Goal: Task Accomplishment & Management: Use online tool/utility

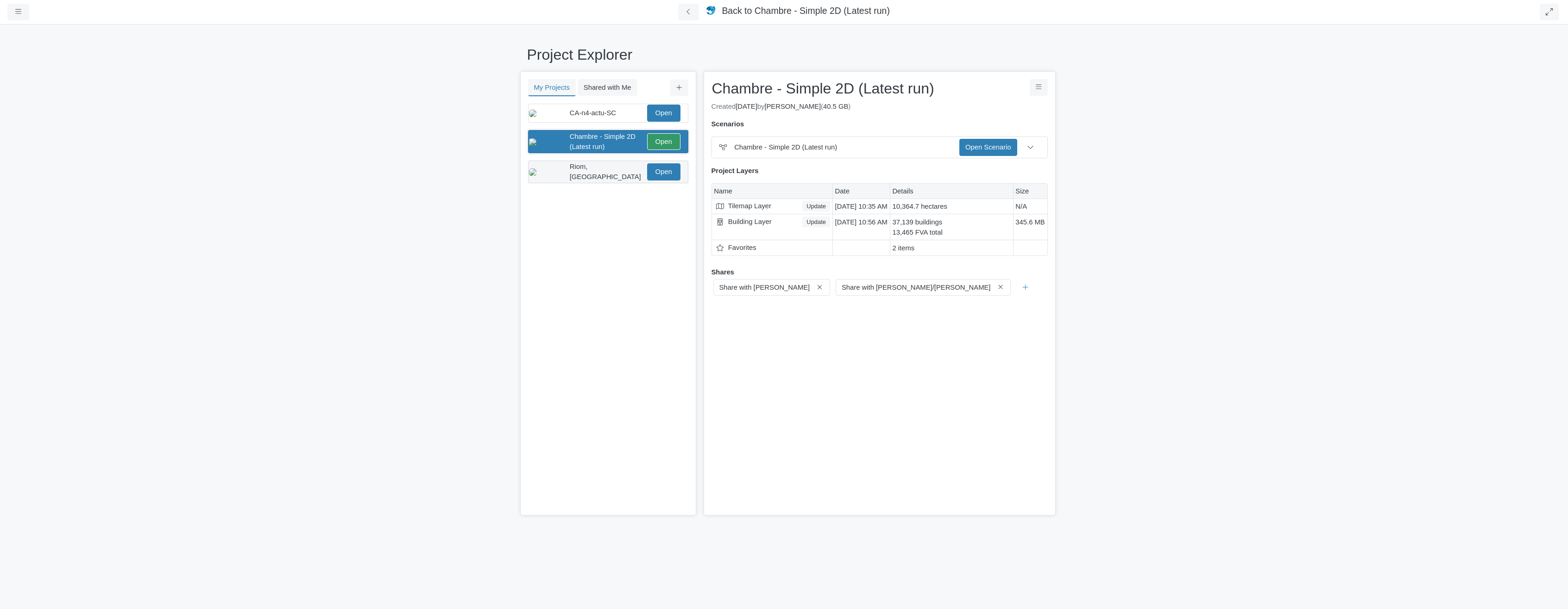
click at [594, 177] on span "Riom, [GEOGRAPHIC_DATA]" at bounding box center [605, 172] width 71 height 17
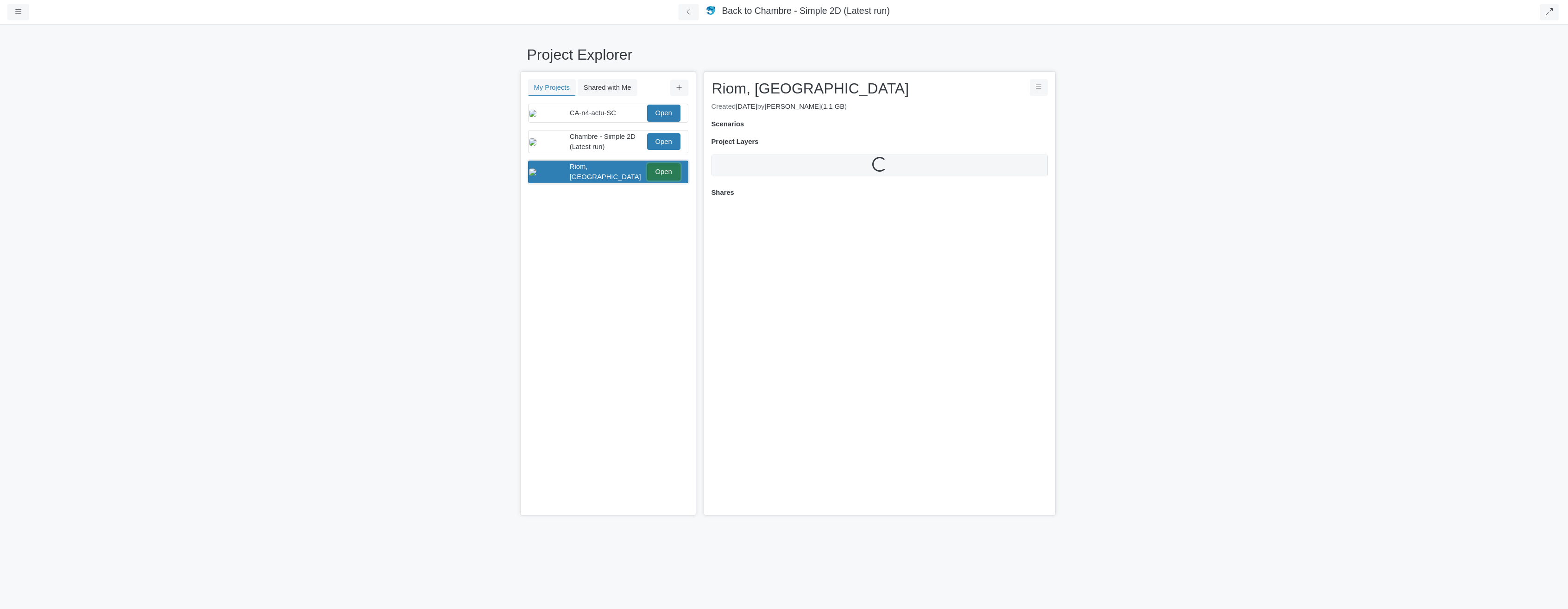
click at [674, 180] on link "Open" at bounding box center [664, 171] width 33 height 17
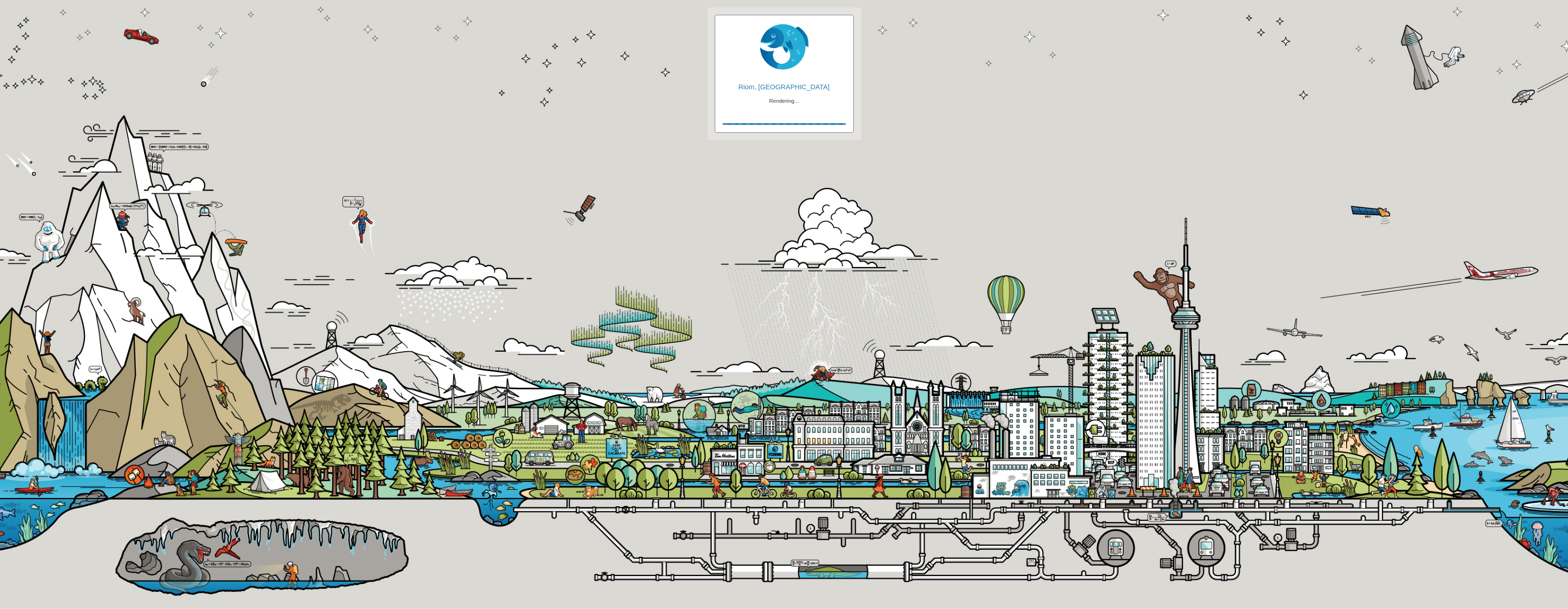
checkbox input "true"
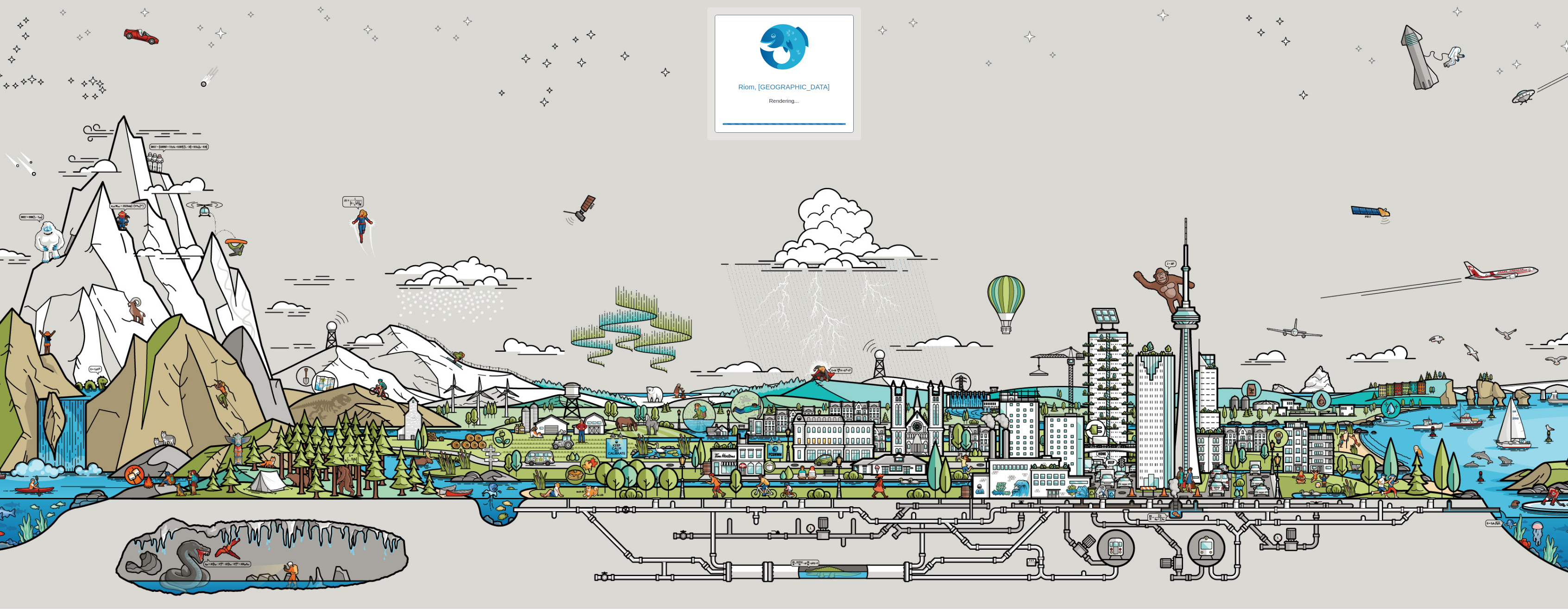
checkbox input "true"
checkbox input "false"
checkbox input "true"
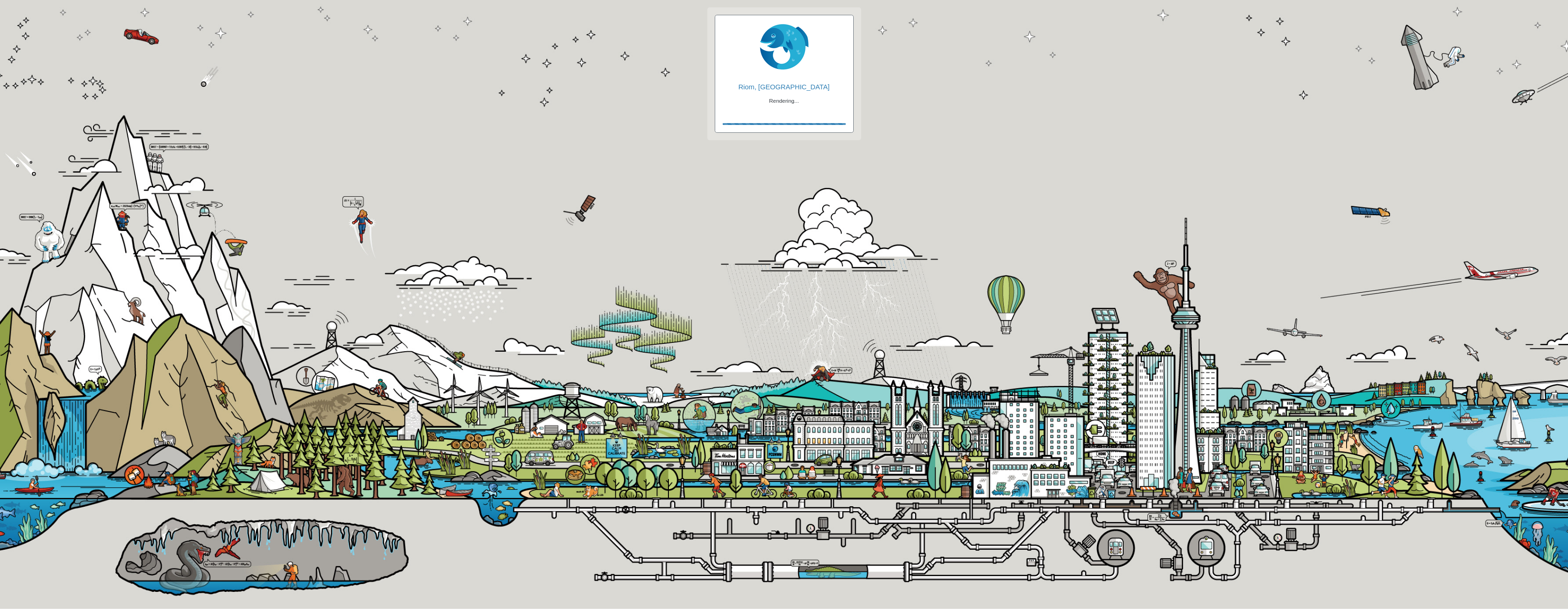
checkbox input "true"
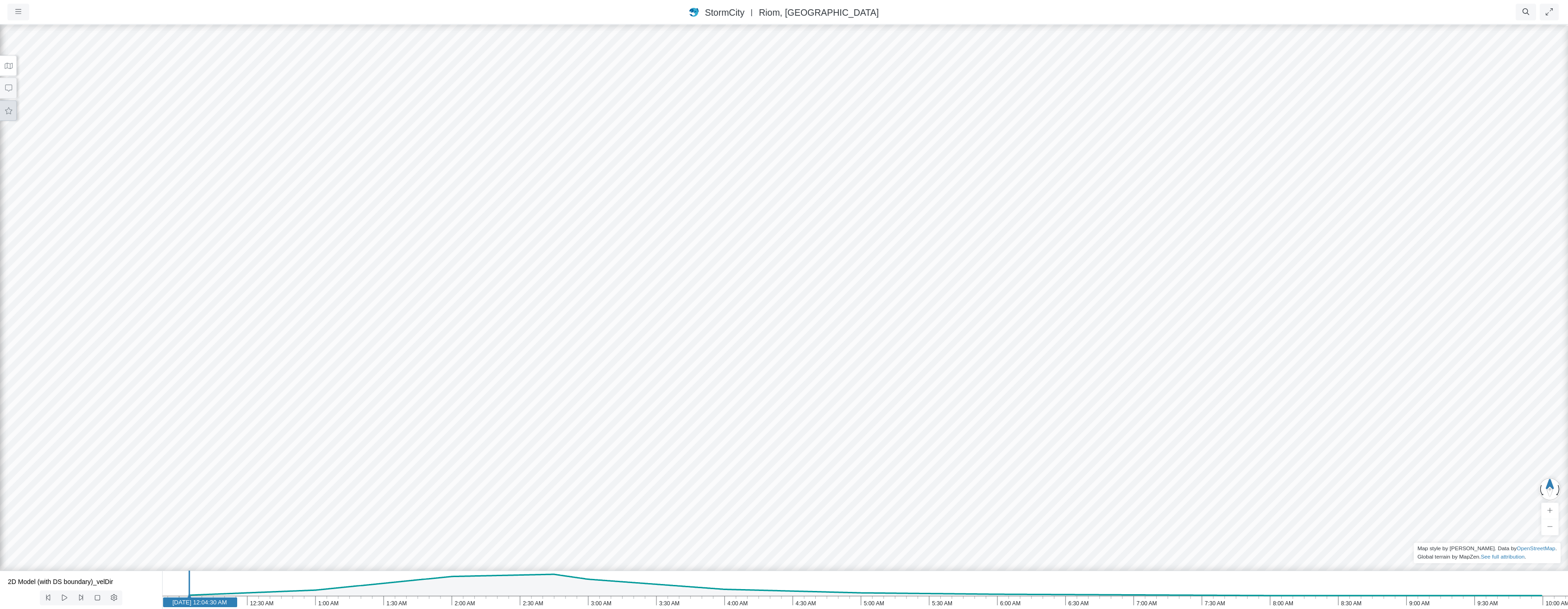
click at [7, 106] on button at bounding box center [8, 111] width 17 height 21
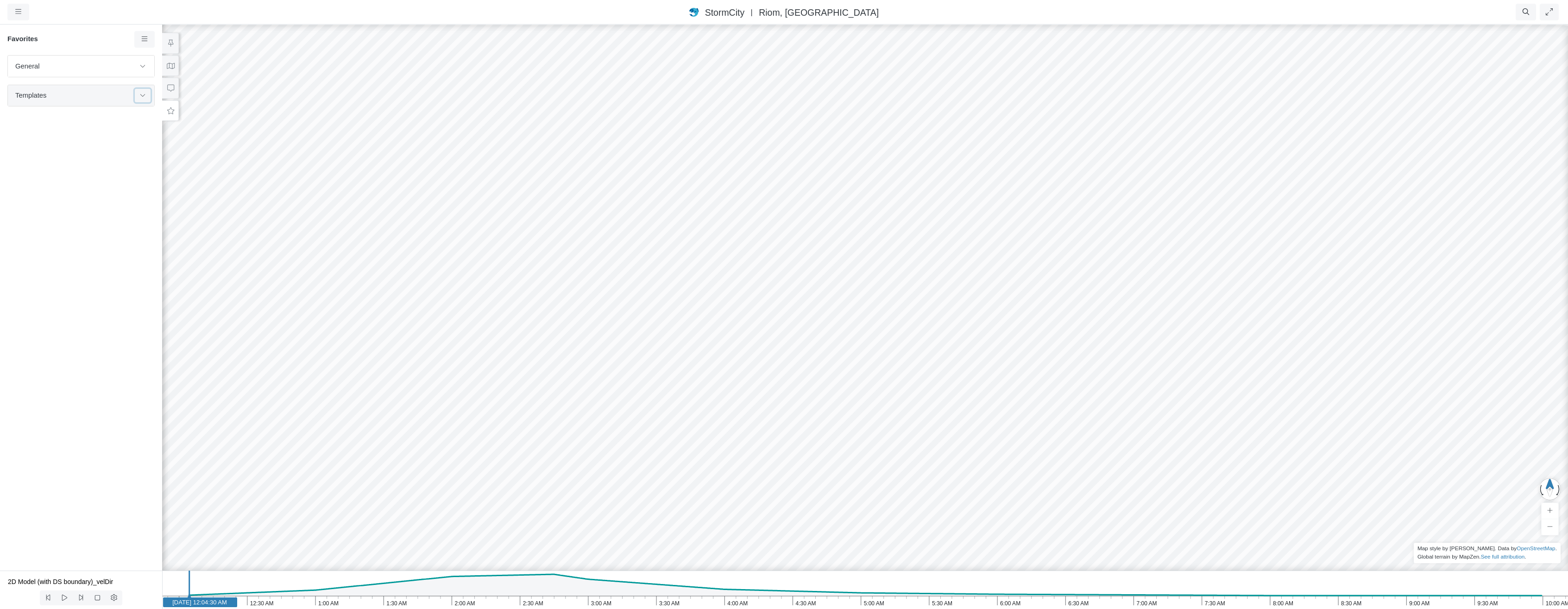
click at [143, 92] on button at bounding box center [142, 96] width 15 height 14
click at [145, 63] on button at bounding box center [142, 66] width 15 height 14
click at [75, 126] on span "Intro" at bounding box center [82, 125] width 116 height 10
click at [155, 38] on div "Favorites" at bounding box center [81, 43] width 162 height 24
click at [146, 41] on icon at bounding box center [144, 38] width 6 height 4
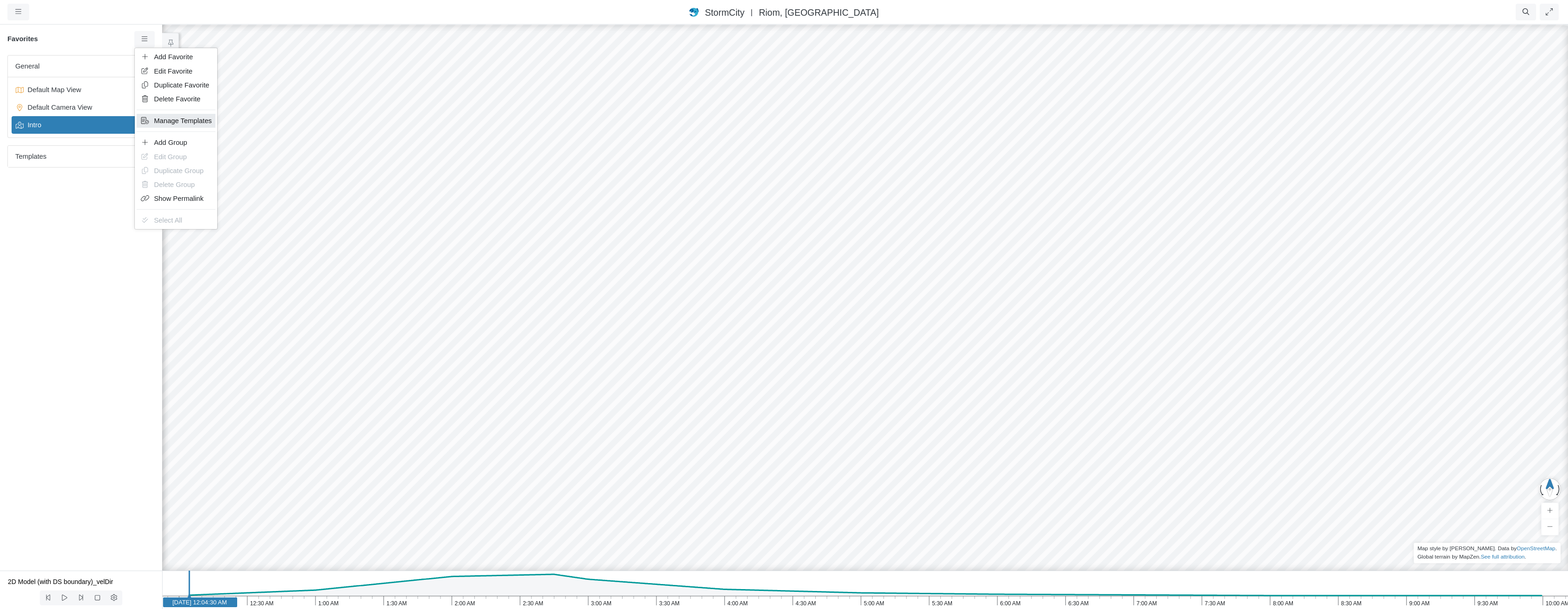
click at [165, 119] on span "Manage Templates" at bounding box center [183, 121] width 58 height 7
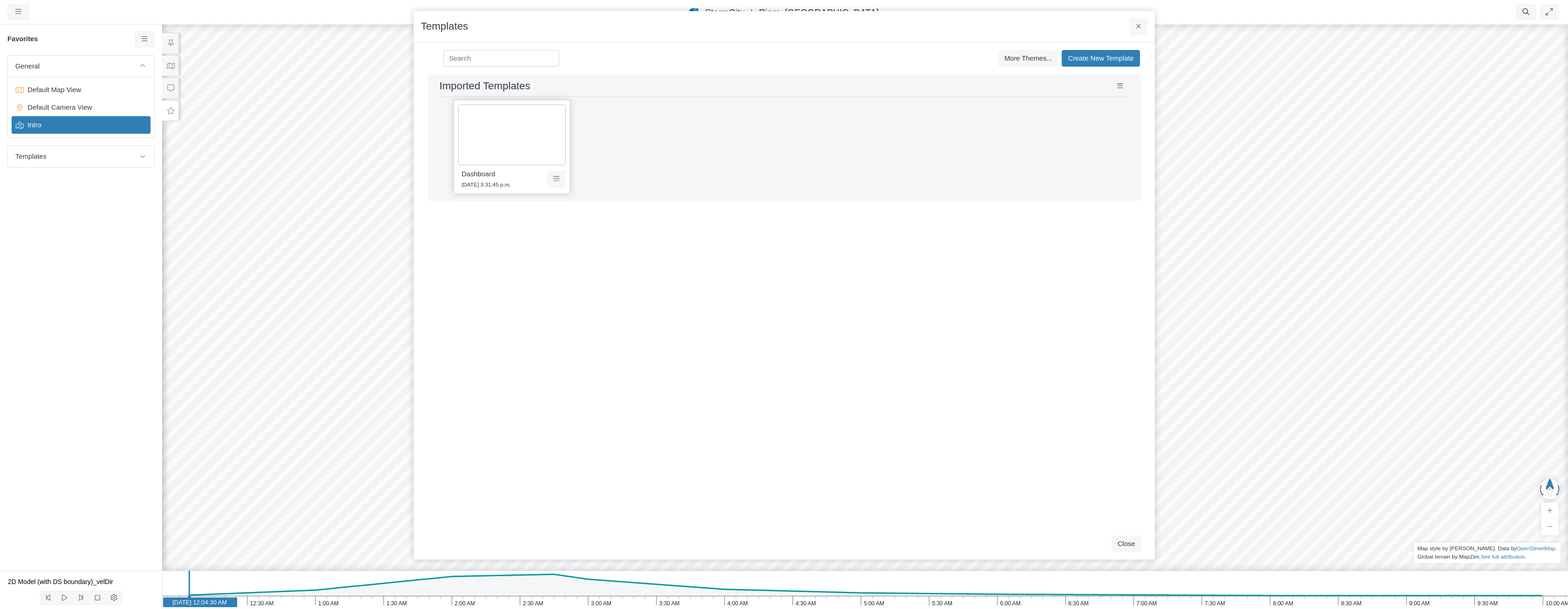
click at [463, 109] on img at bounding box center [512, 135] width 108 height 61
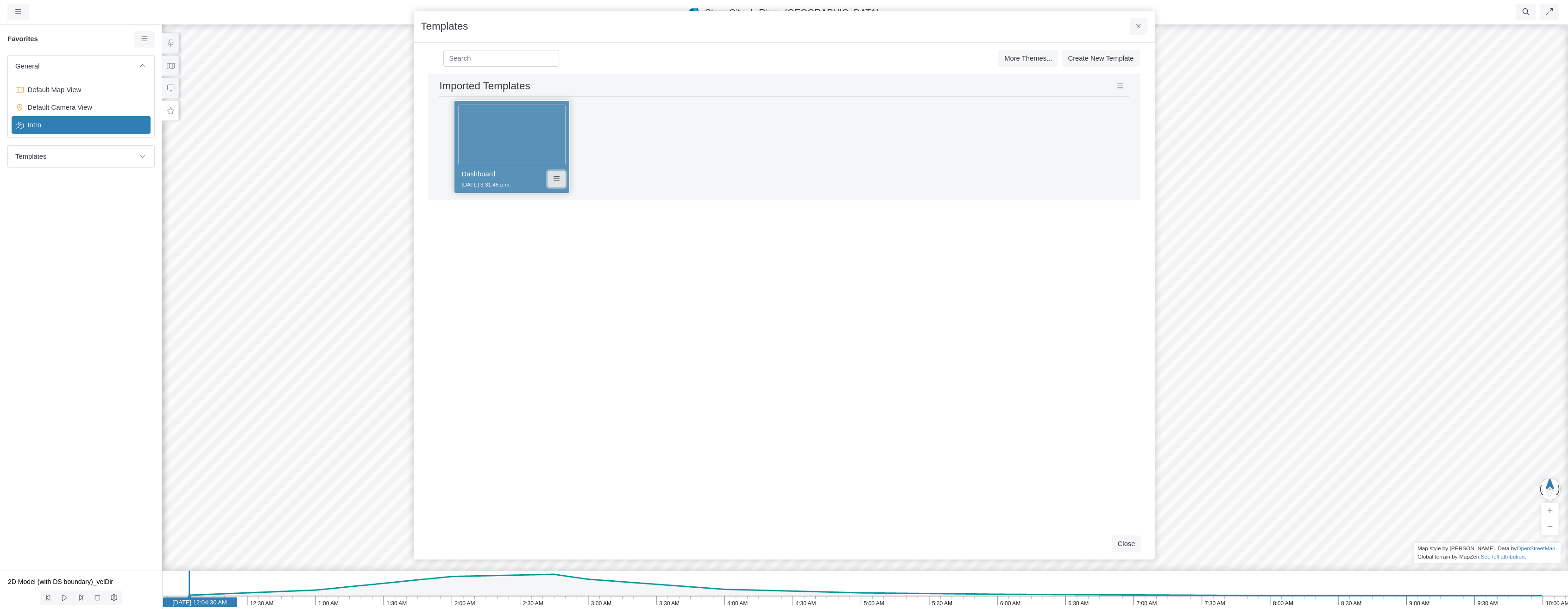
click at [554, 182] on icon at bounding box center [557, 179] width 6 height 7
click at [612, 197] on link "Edit Template" at bounding box center [624, 197] width 148 height 14
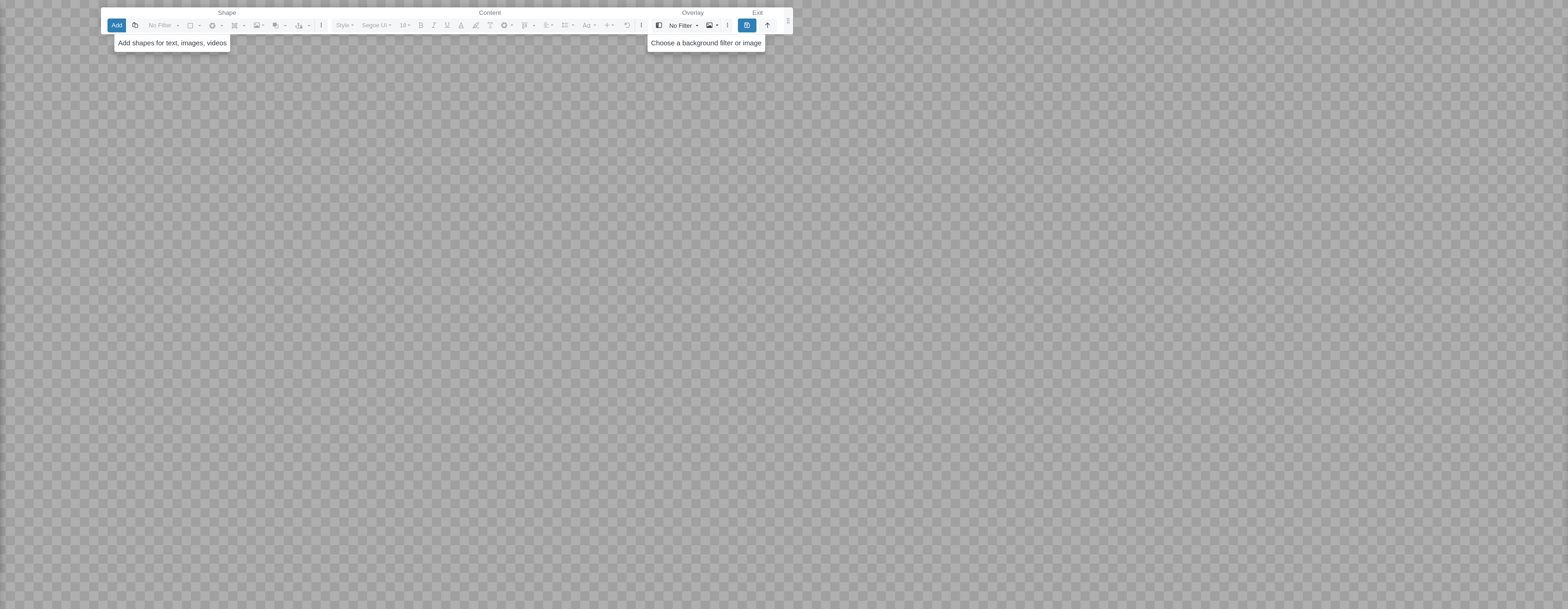
click at [492, 209] on div at bounding box center [865, 304] width 1406 height 609
click at [768, 26] on icon "button" at bounding box center [767, 25] width 4 height 5
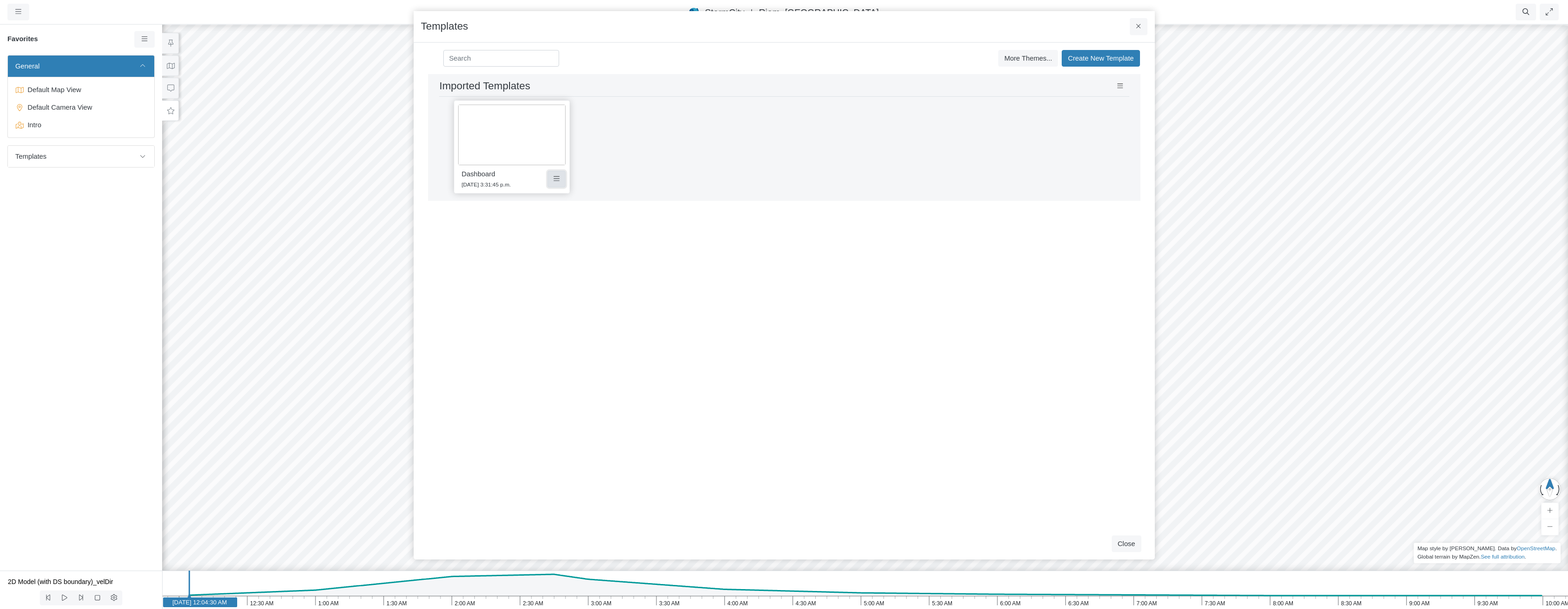
click at [551, 181] on button at bounding box center [556, 179] width 18 height 17
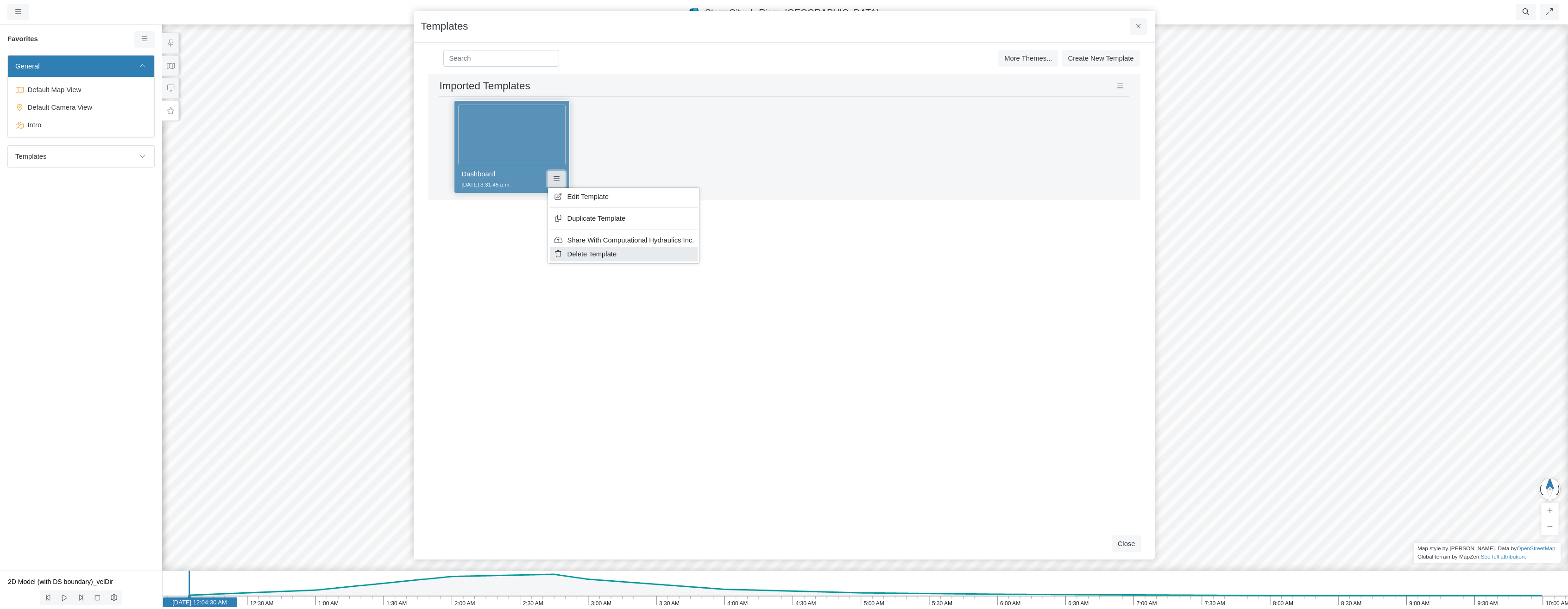
click at [575, 258] on span "Delete Template" at bounding box center [592, 254] width 49 height 7
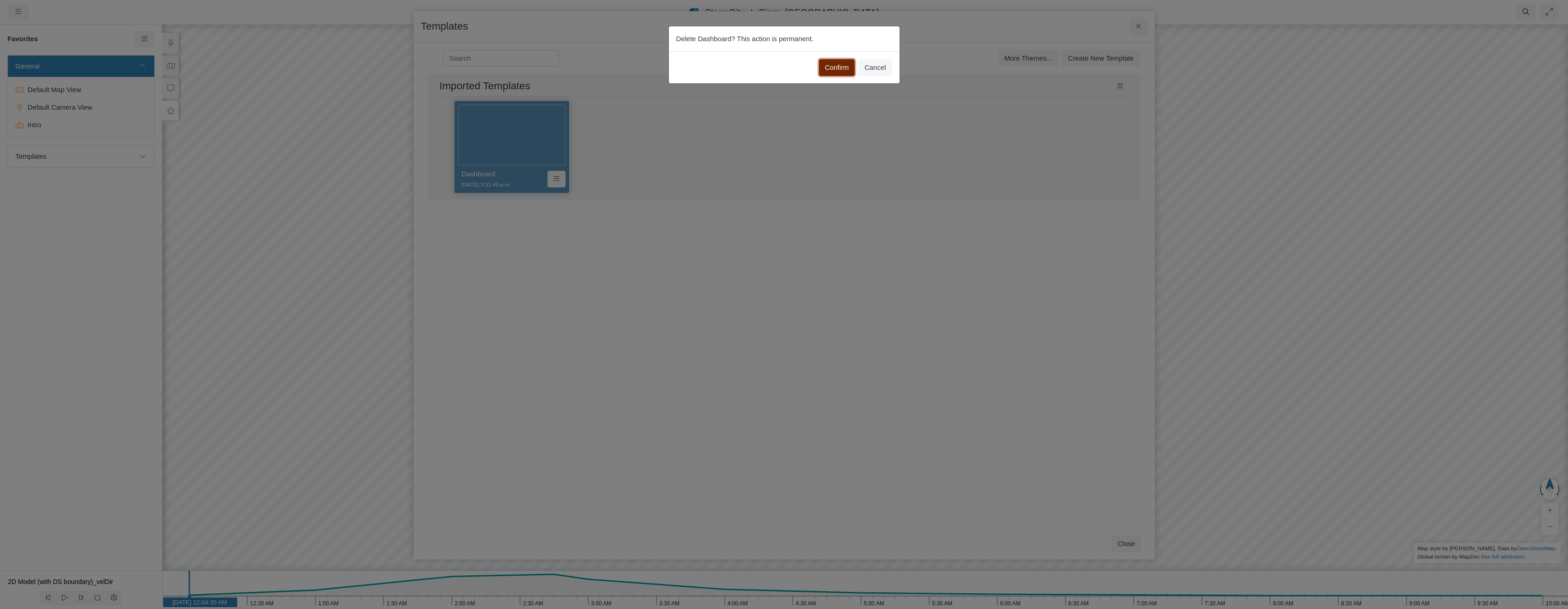
click at [833, 65] on button "Confirm" at bounding box center [837, 67] width 36 height 17
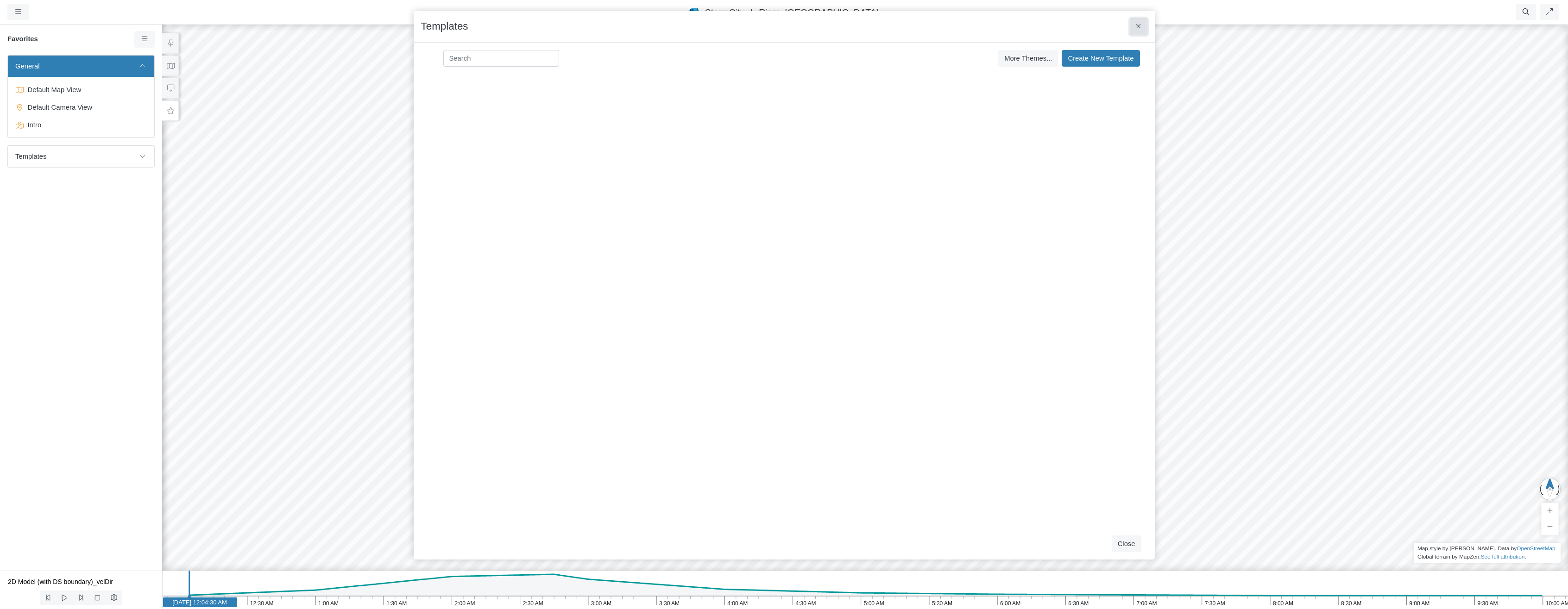
click at [1140, 24] on icon at bounding box center [1138, 26] width 5 height 7
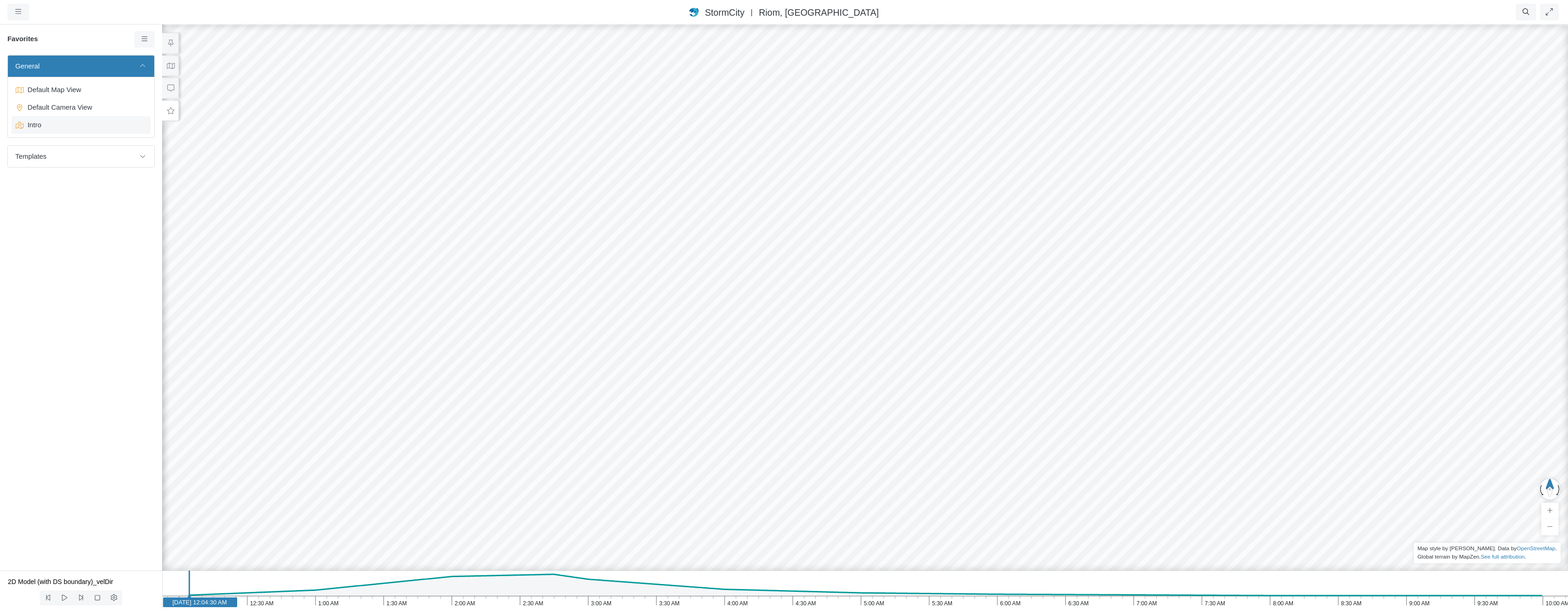
click at [54, 127] on span "Intro" at bounding box center [82, 125] width 116 height 10
click at [49, 127] on span "Intro" at bounding box center [82, 125] width 116 height 10
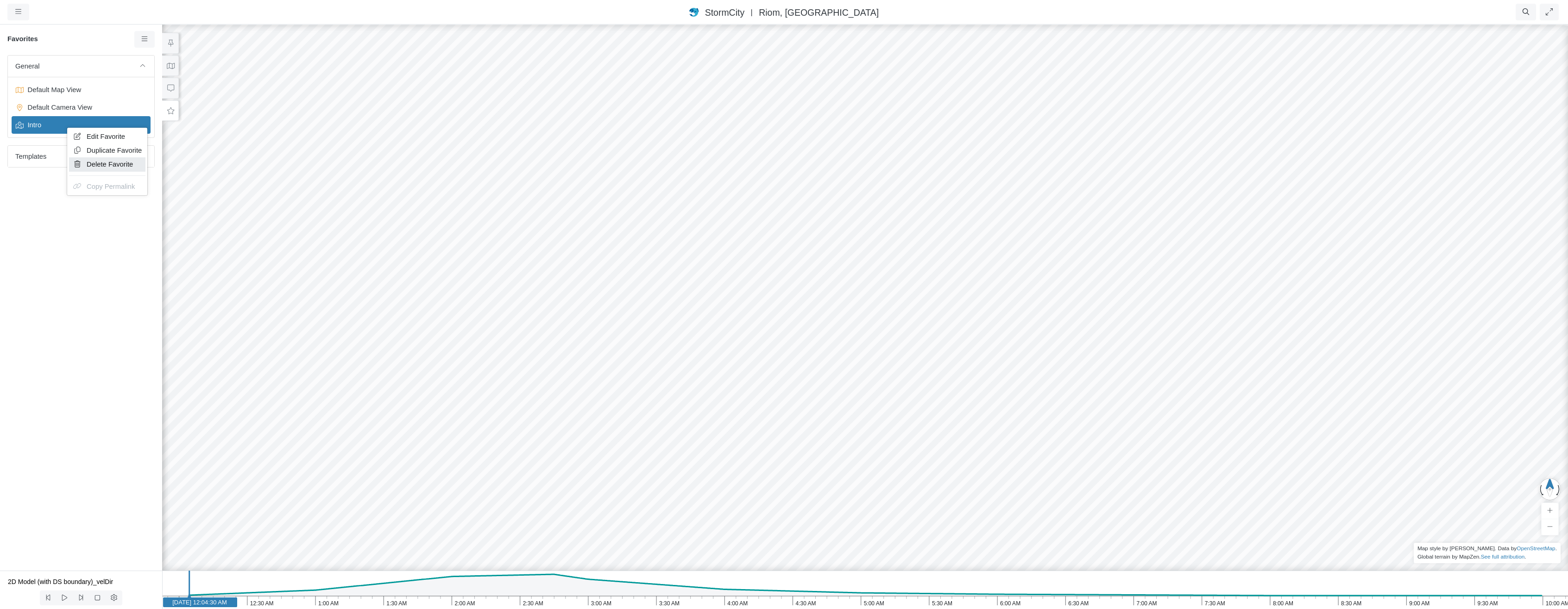
click at [94, 167] on span "Delete Favorite" at bounding box center [109, 164] width 46 height 7
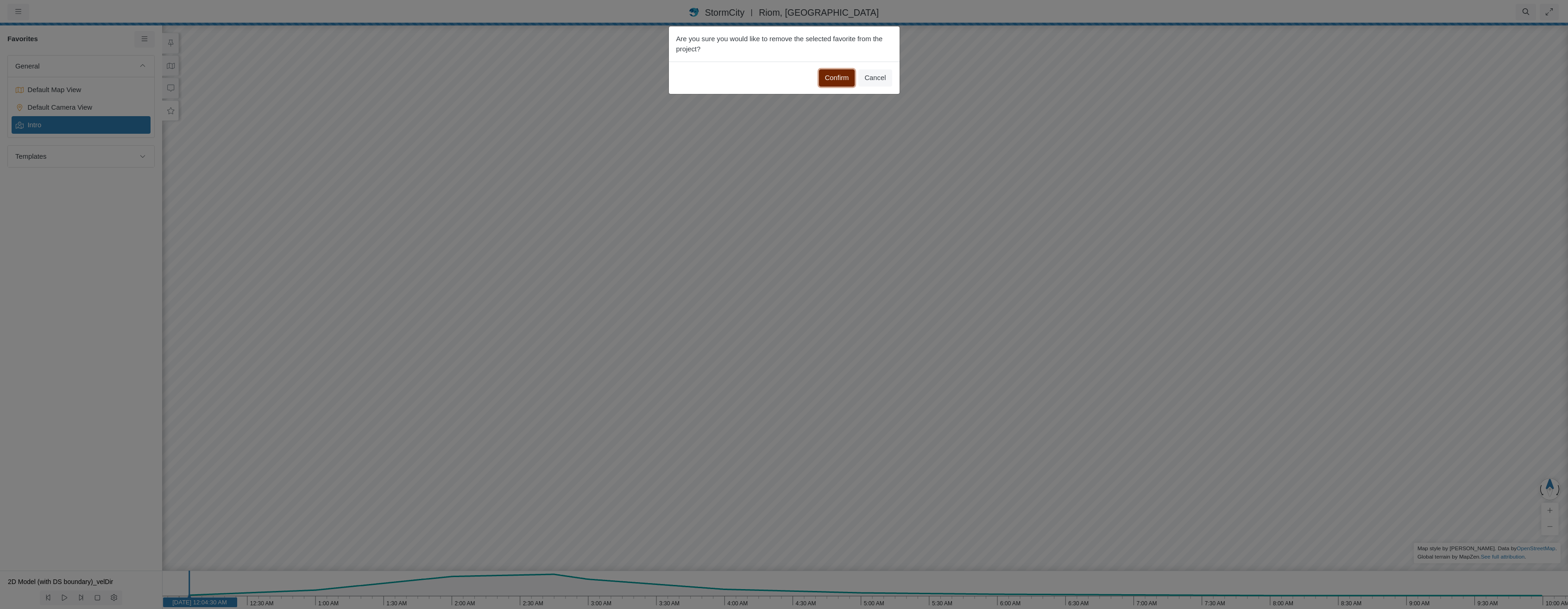
click at [826, 69] on button "Confirm" at bounding box center [837, 77] width 36 height 17
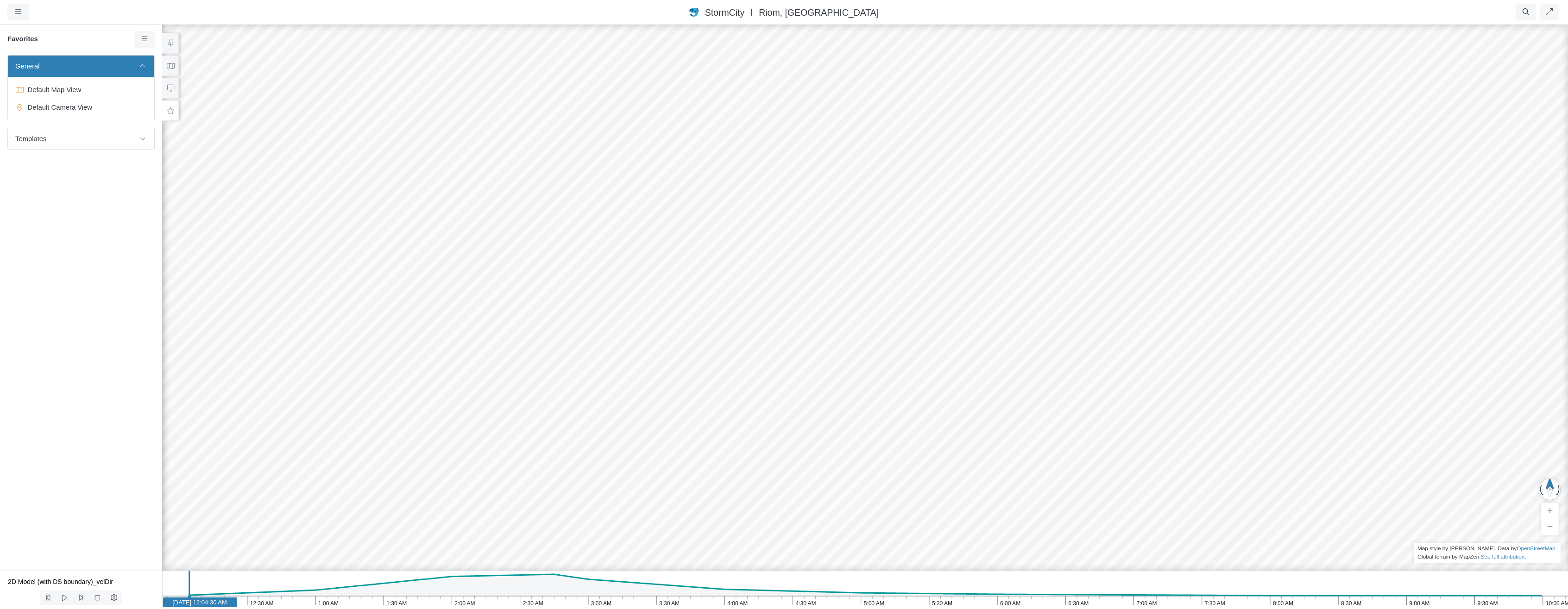
click at [744, 17] on span "StormCity" at bounding box center [725, 12] width 40 height 10
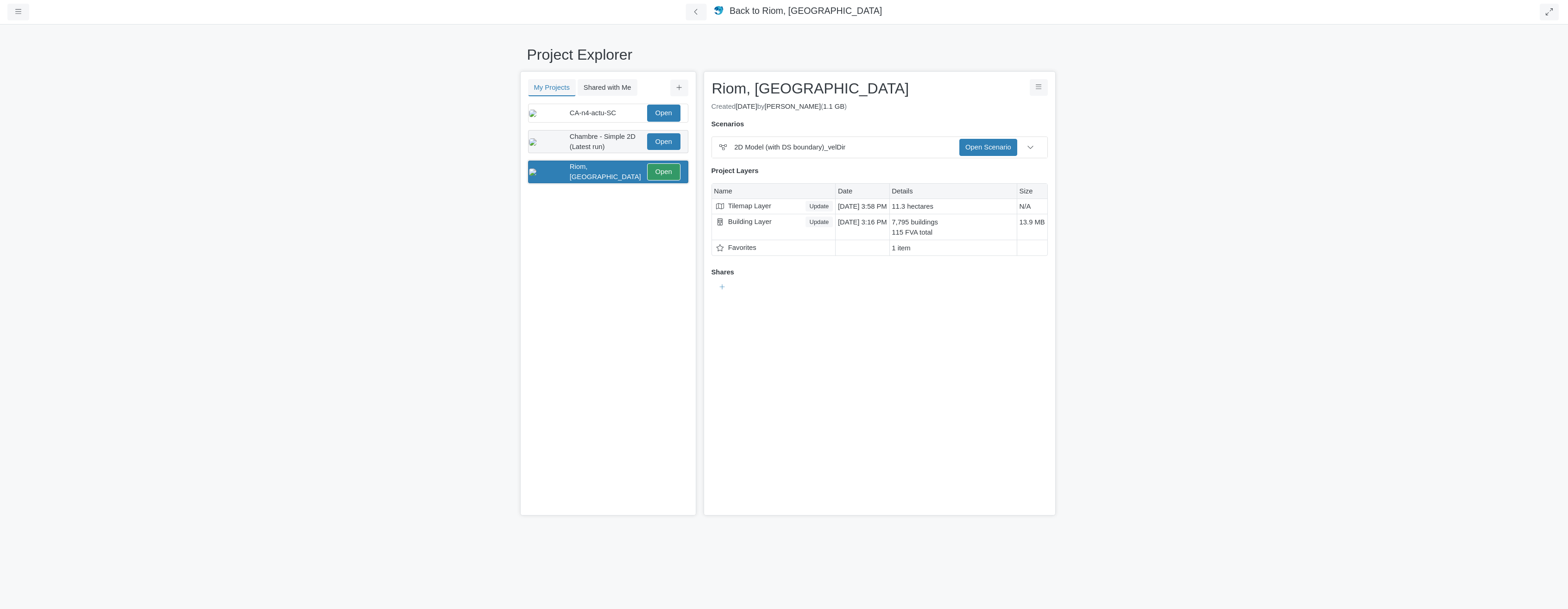
click at [615, 142] on span "Chambre - Simple 2D (Latest run)" at bounding box center [602, 142] width 66 height 17
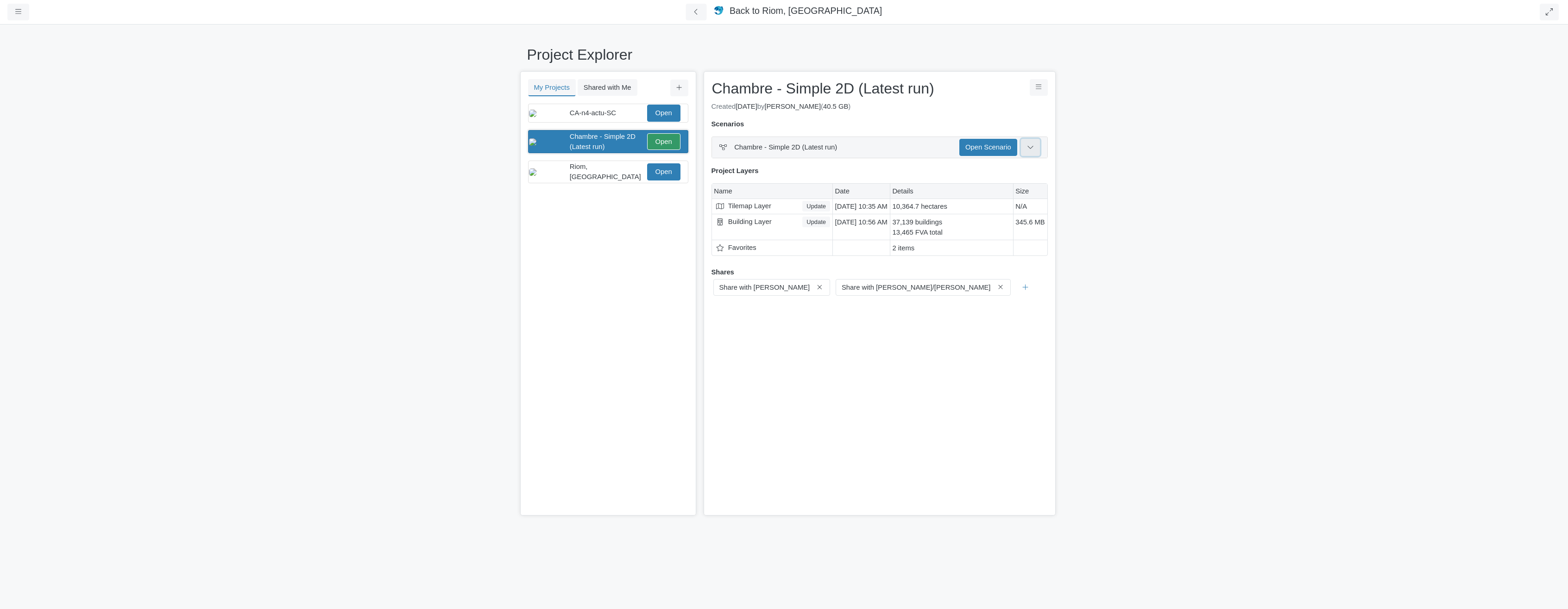
click at [1034, 148] on button at bounding box center [1030, 147] width 19 height 17
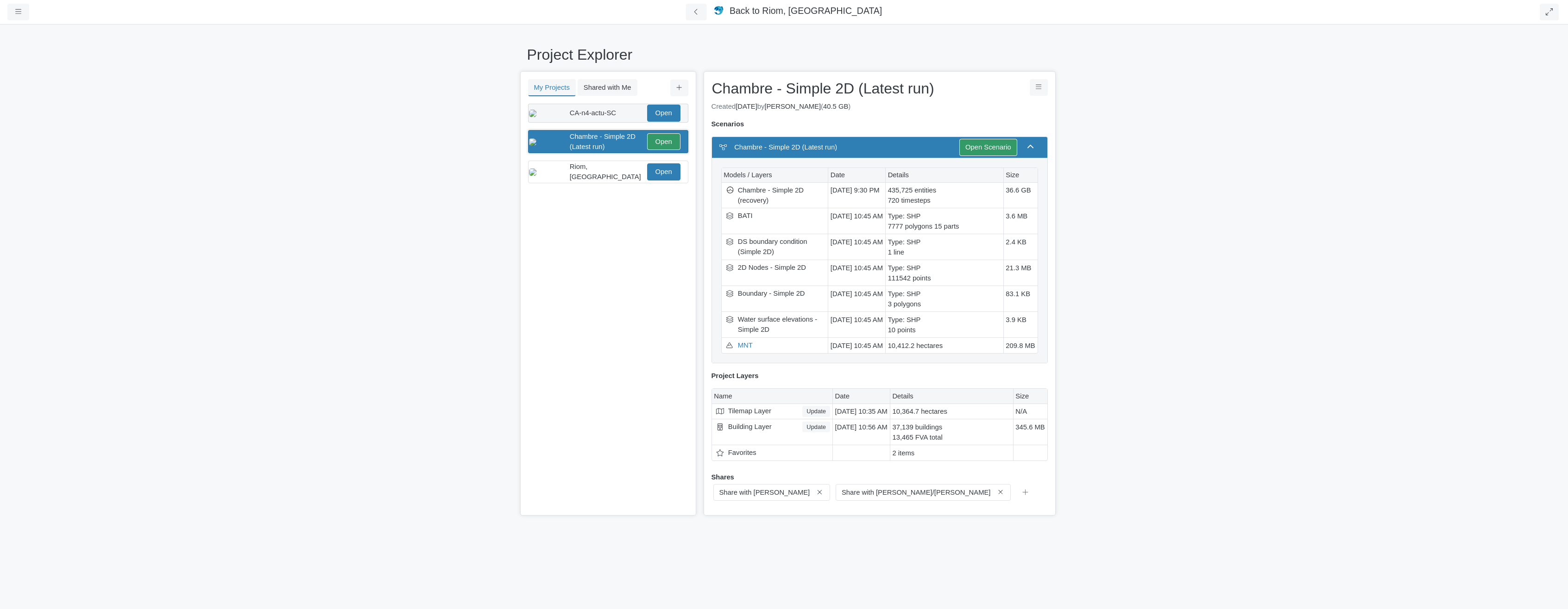
click at [596, 117] on span "CA-n4-actu-SC" at bounding box center [593, 113] width 46 height 7
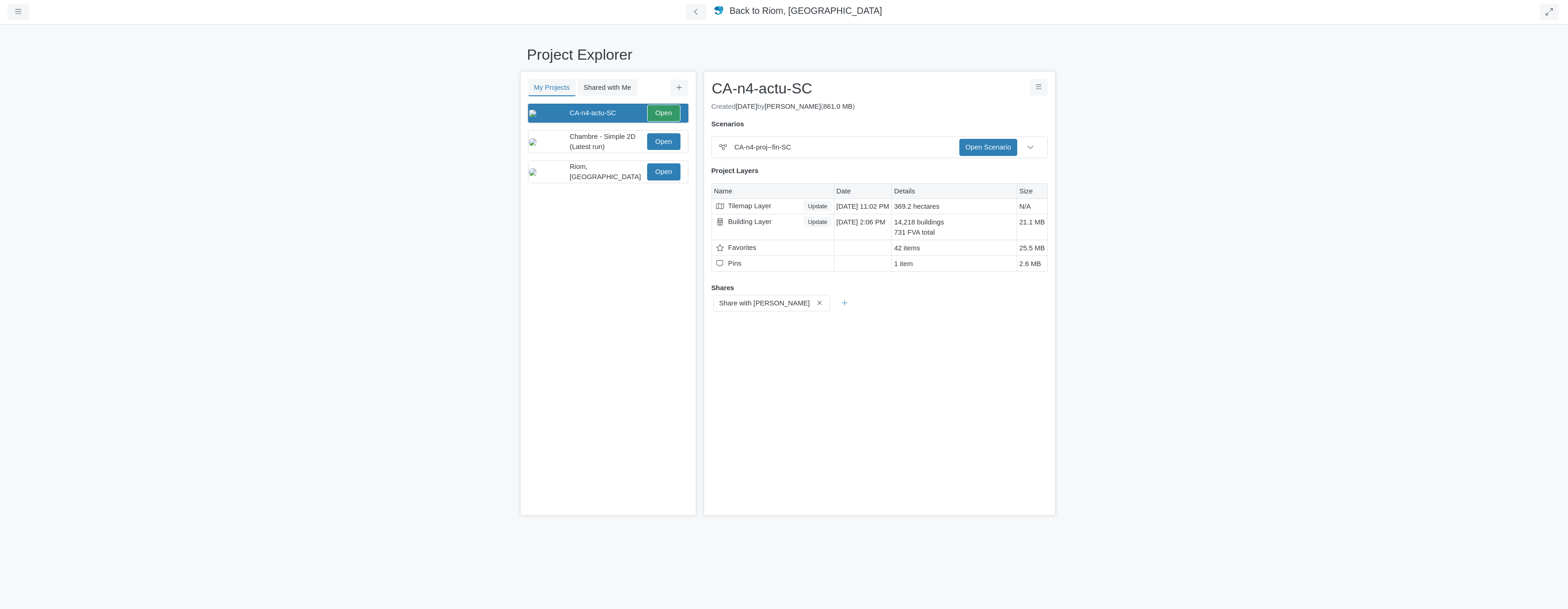
click at [586, 117] on span "CA-n4-actu-SC" at bounding box center [593, 113] width 46 height 7
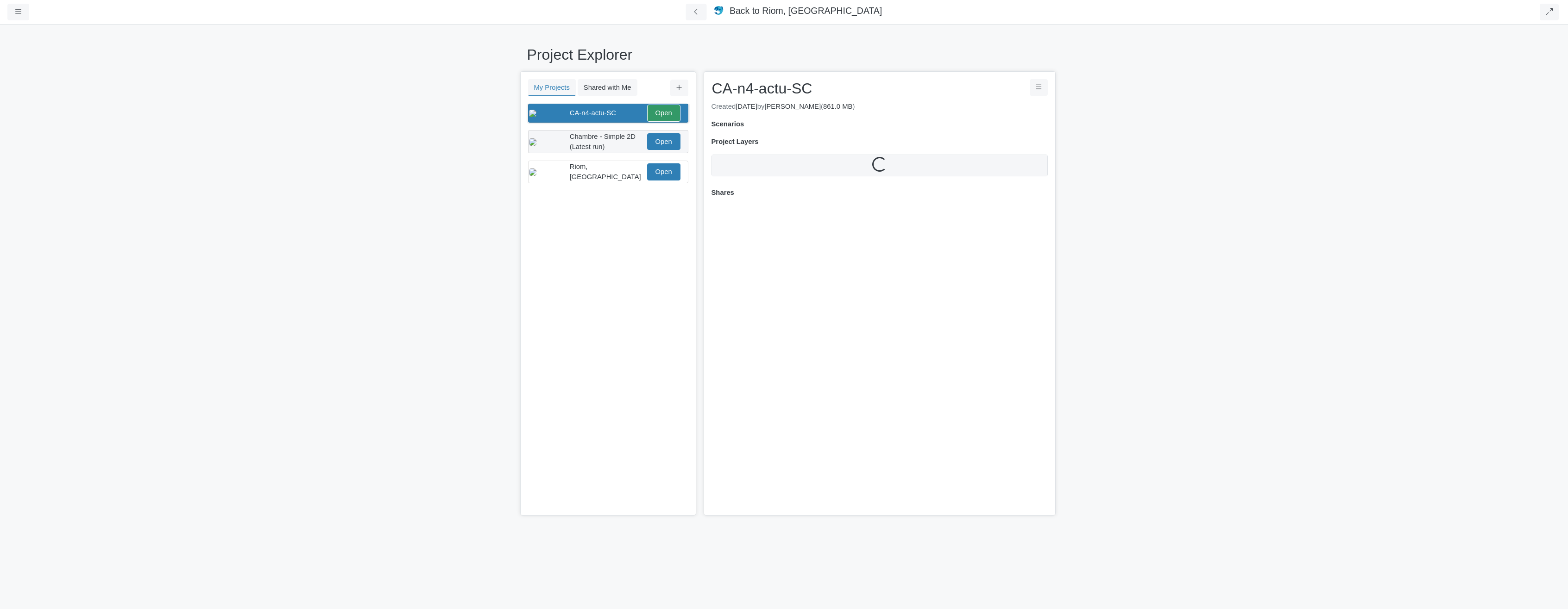
click at [588, 136] on div "Chambre - Simple 2D (Latest run) Open" at bounding box center [604, 142] width 151 height 20
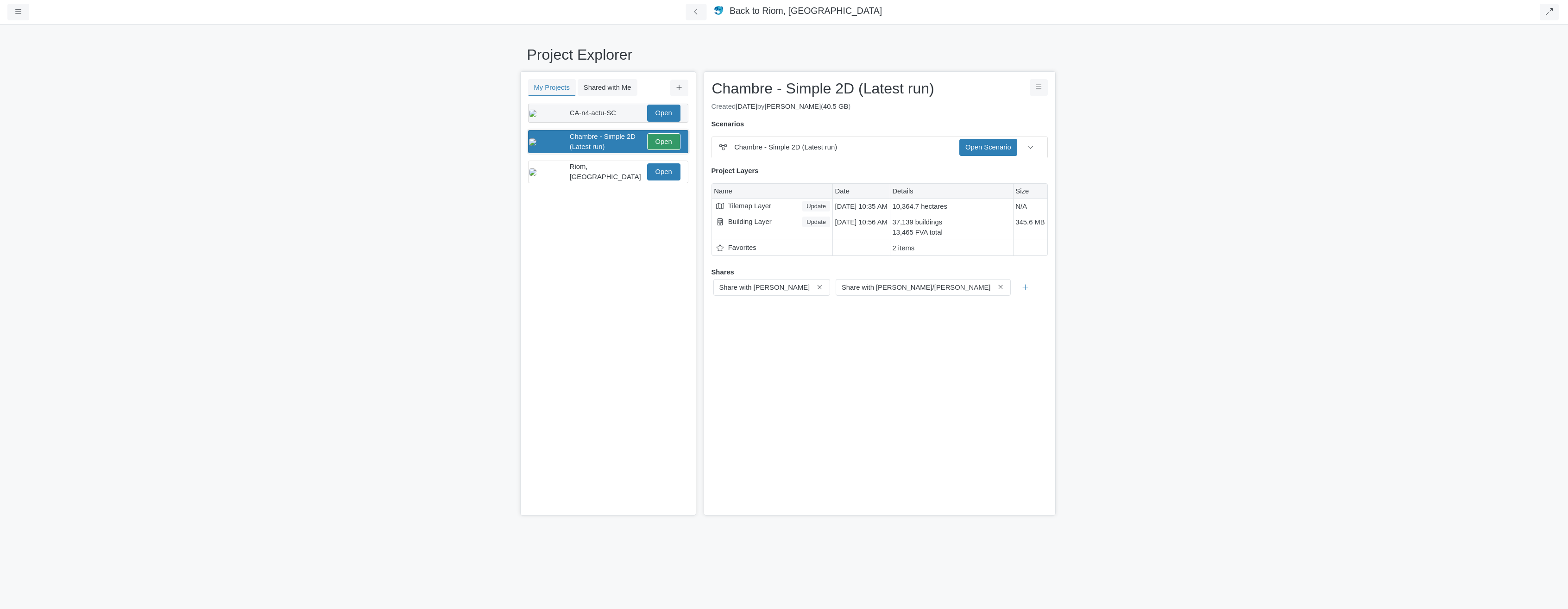
click at [609, 115] on span "CA-n4-actu-SC" at bounding box center [593, 113] width 46 height 7
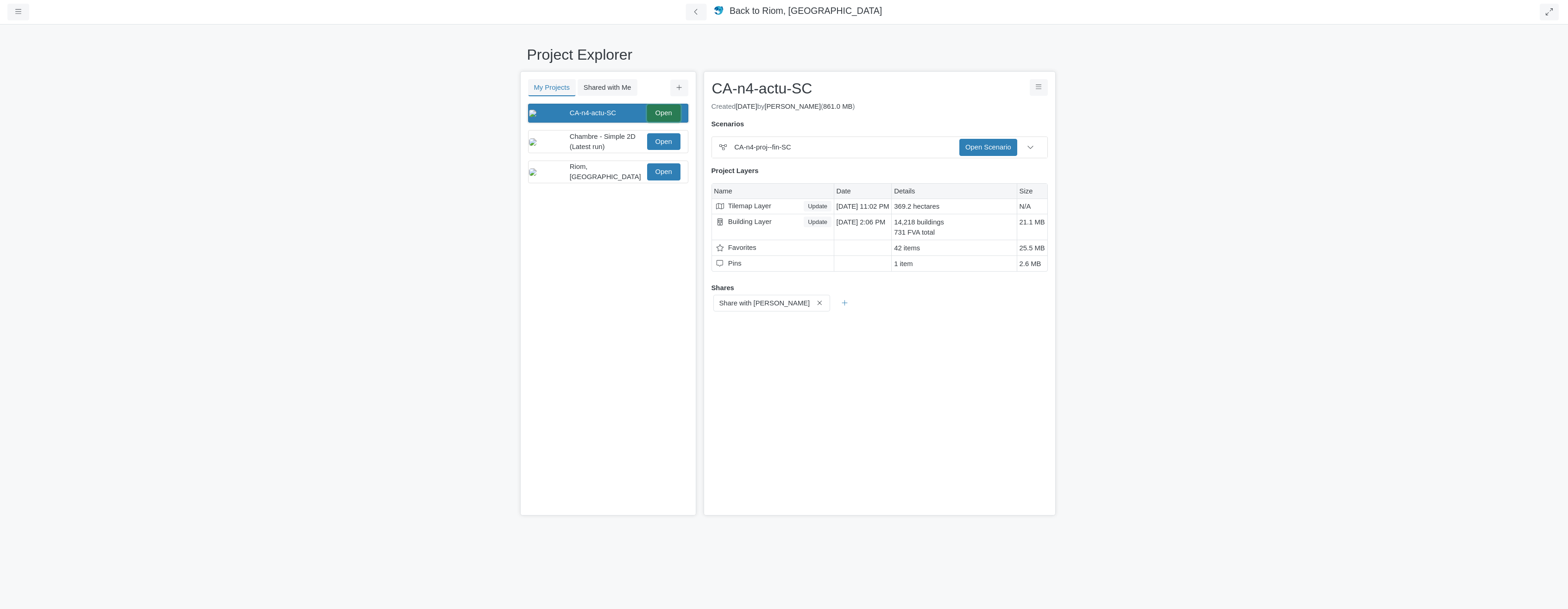
click at [659, 111] on link "Open" at bounding box center [664, 113] width 33 height 17
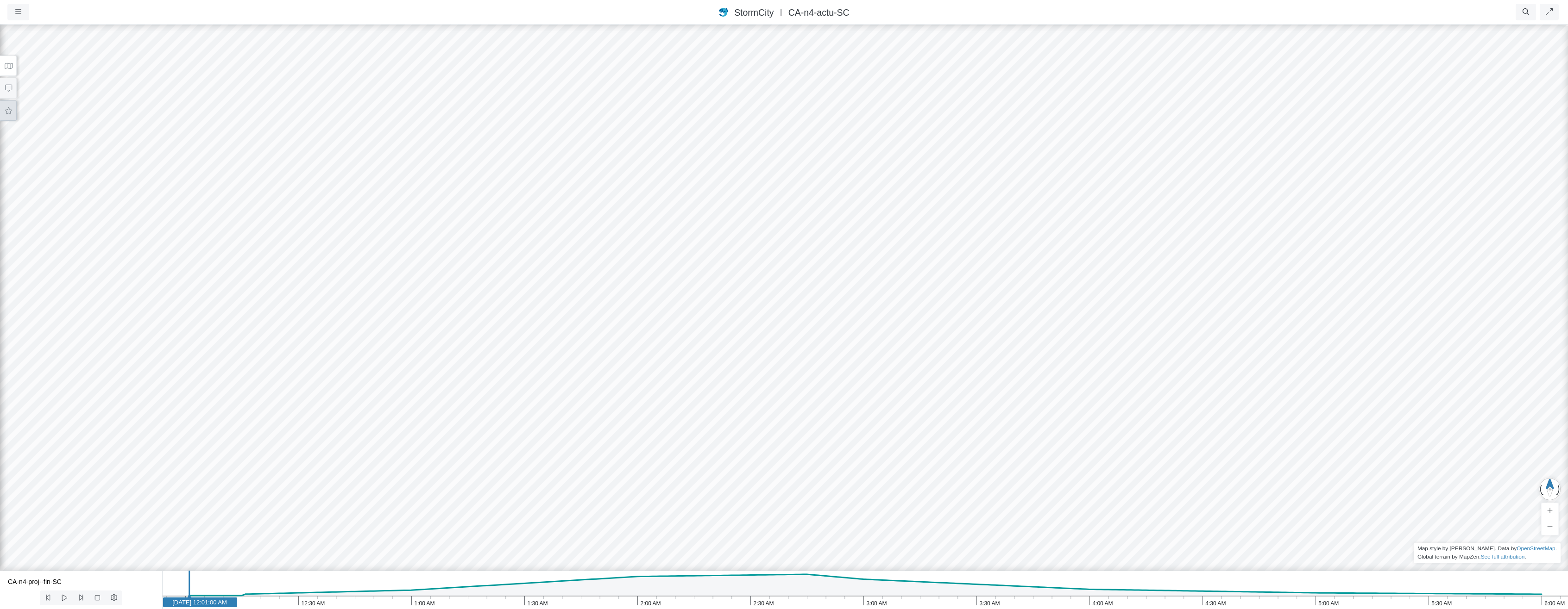
click at [14, 106] on button at bounding box center [8, 111] width 17 height 21
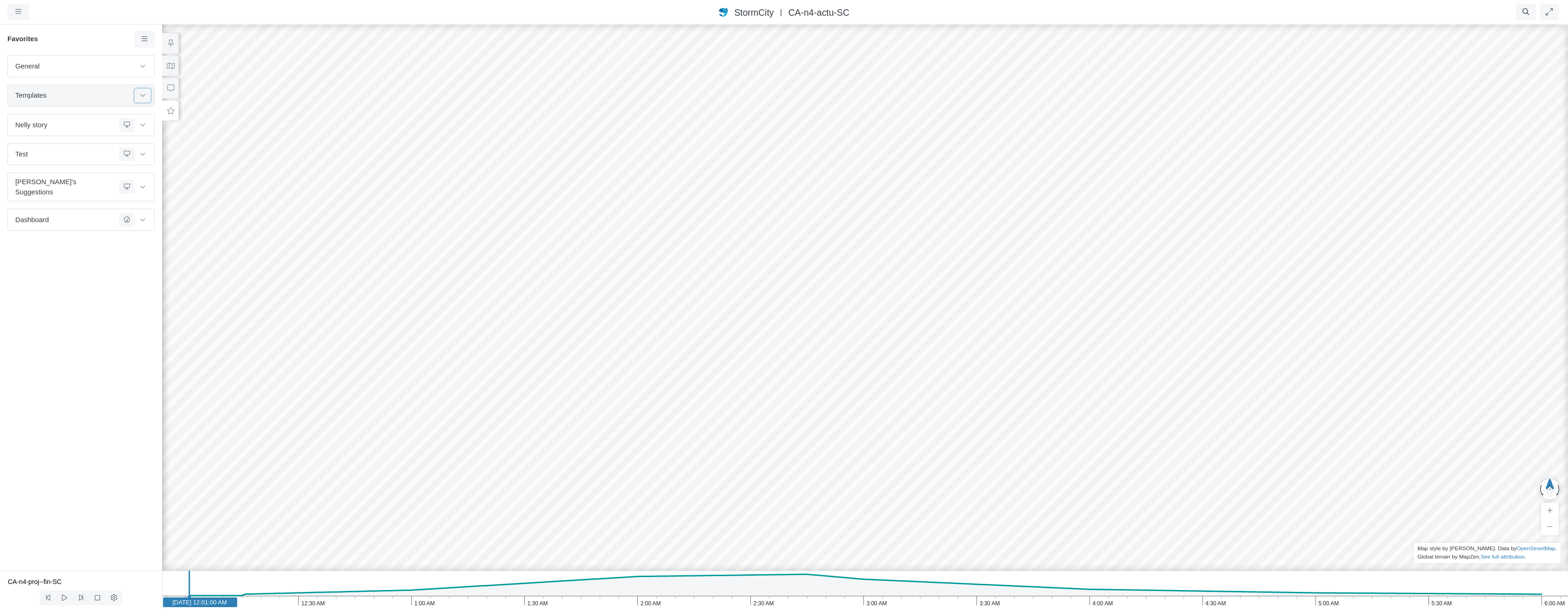
click at [143, 95] on icon at bounding box center [143, 95] width 7 height 6
click at [143, 94] on icon at bounding box center [143, 95] width 7 height 6
click at [144, 37] on icon at bounding box center [145, 39] width 9 height 7
click at [160, 121] on span "Manage Templates" at bounding box center [183, 121] width 58 height 7
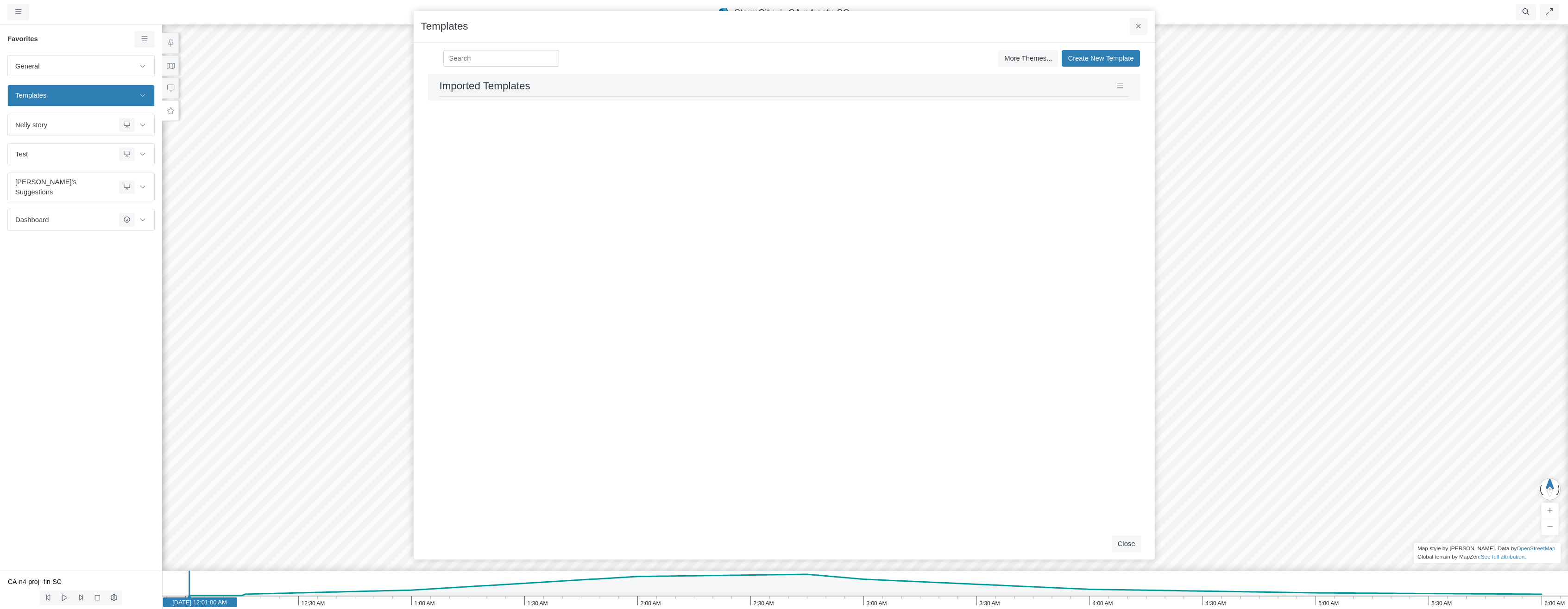
click at [499, 100] on div "Imported Templates Save Cancel Install" at bounding box center [784, 87] width 713 height 27
click at [1123, 85] on icon at bounding box center [1120, 86] width 6 height 7
click at [1006, 110] on div "Imported Templates Save Cancel Install" at bounding box center [784, 301] width 726 height 454
click at [479, 87] on h2 "Imported Templates" at bounding box center [485, 87] width 91 height 12
type input "Imported Templates"
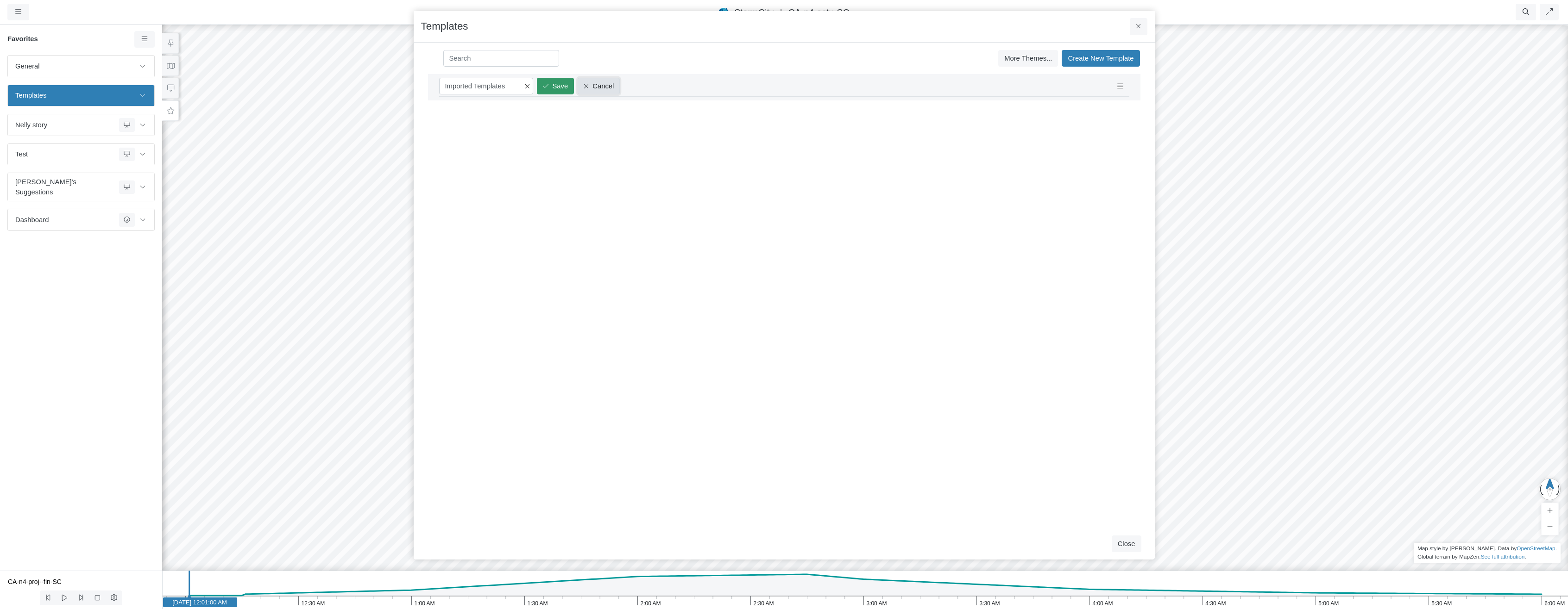
click at [592, 89] on button "Cancel" at bounding box center [599, 86] width 42 height 17
click at [1124, 90] on button at bounding box center [1120, 86] width 18 height 17
click at [735, 132] on div "Imported Templates Imported Templates Save Cancel Install" at bounding box center [784, 301] width 726 height 454
click at [803, 249] on div "Imported Templates Imported Templates Save Cancel Install" at bounding box center [784, 301] width 726 height 454
click at [1111, 84] on button at bounding box center [1120, 86] width 18 height 17
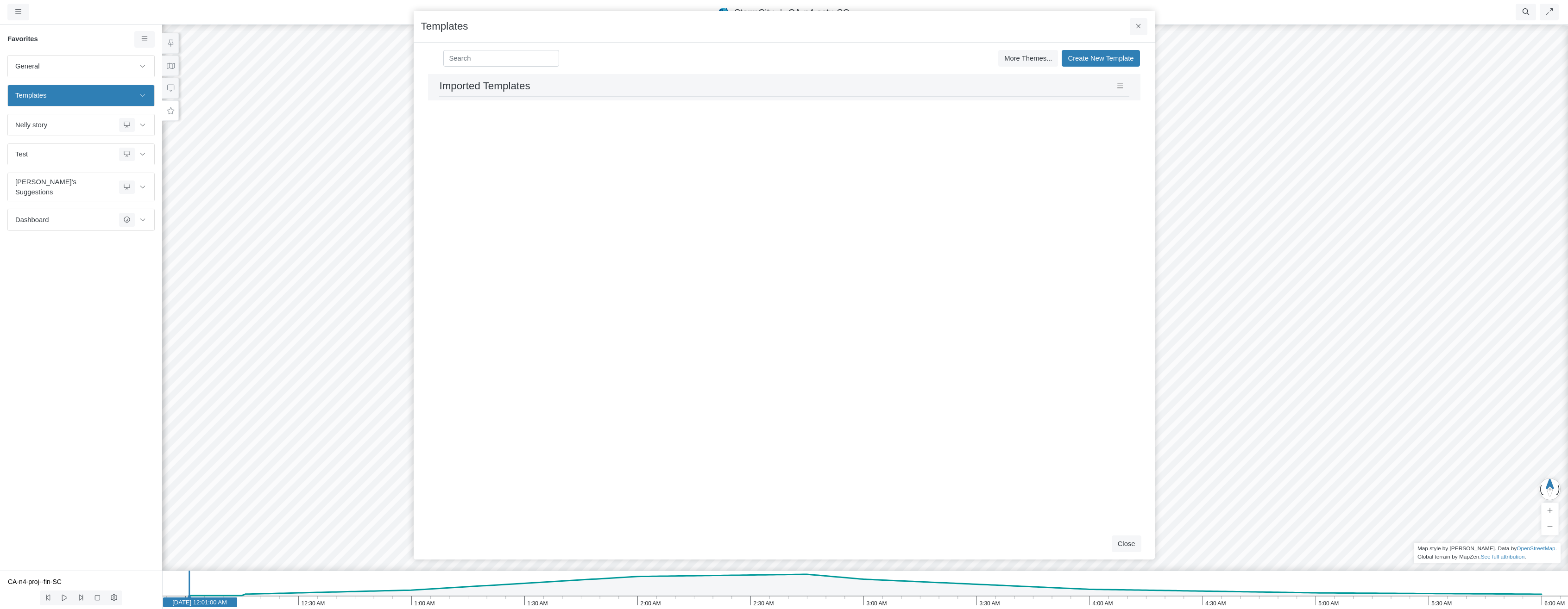
click at [1007, 176] on div "Imported Templates Imported Templates Save Cancel Install" at bounding box center [784, 301] width 726 height 454
click at [1034, 57] on span "More Themes..." at bounding box center [1027, 58] width 48 height 7
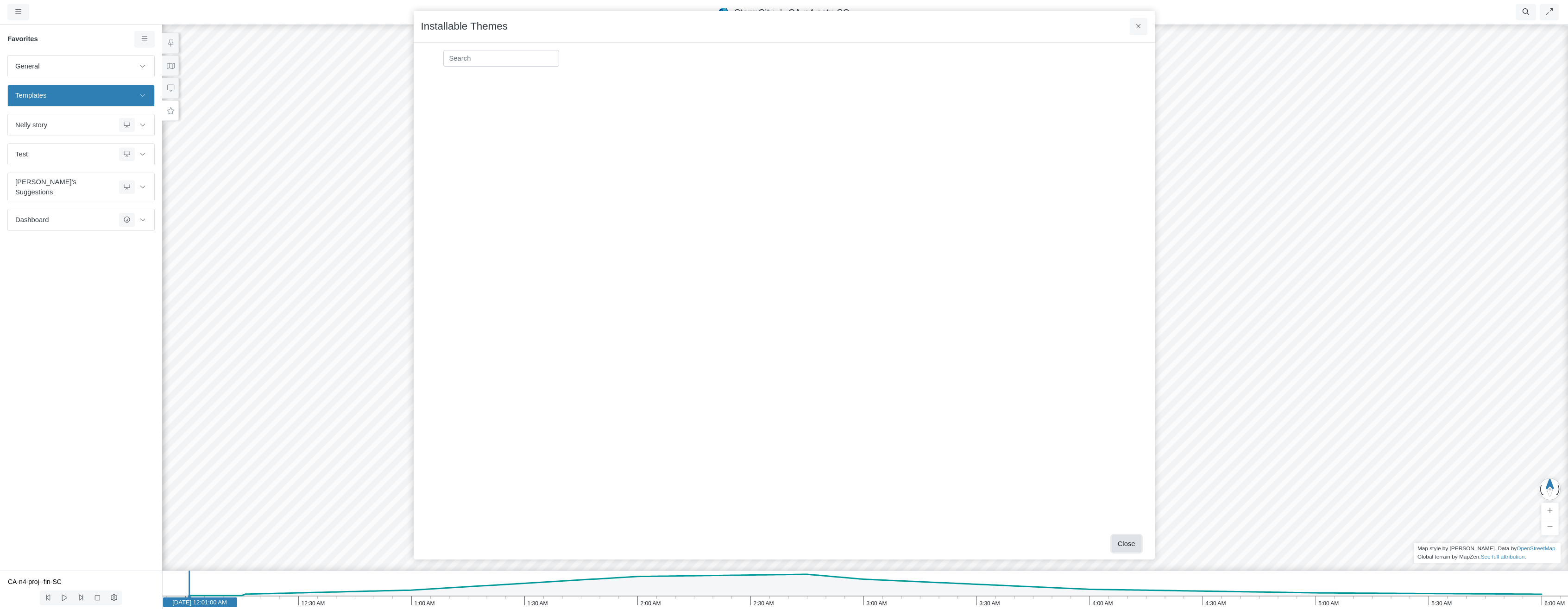
click at [1126, 545] on button "Close" at bounding box center [1126, 543] width 30 height 17
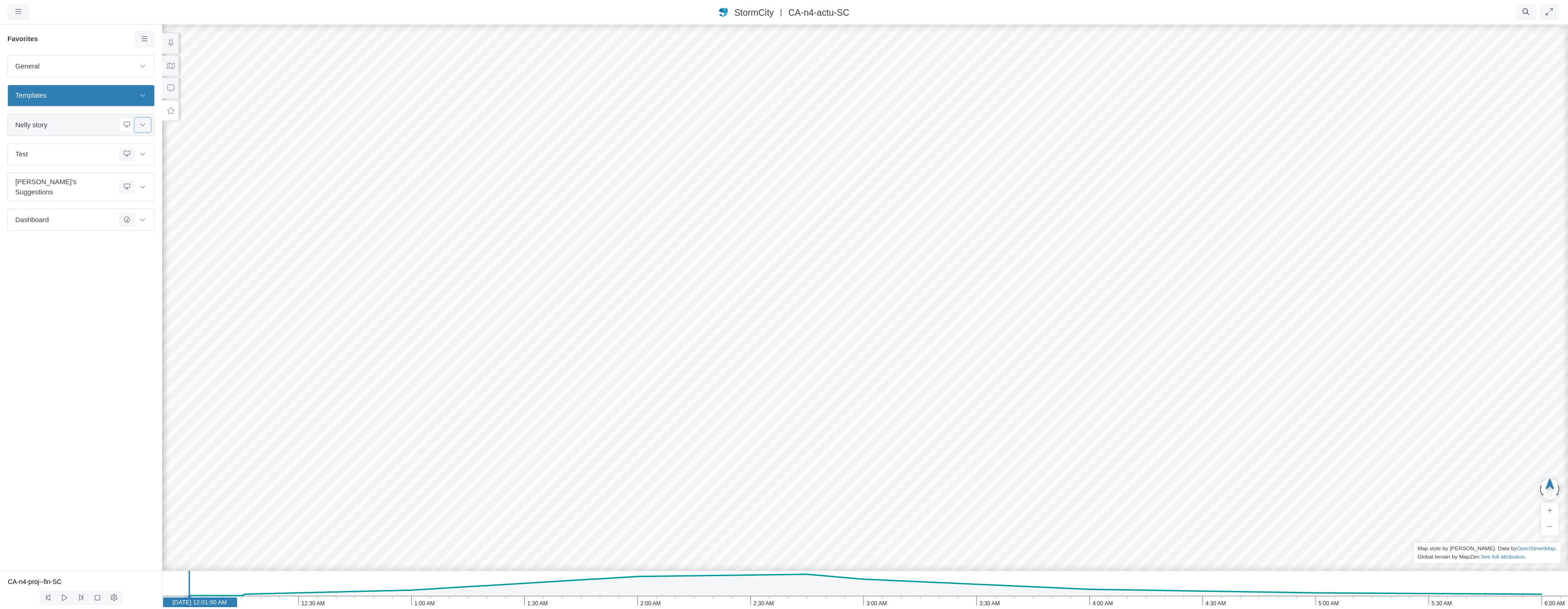
click at [145, 126] on icon at bounding box center [143, 125] width 7 height 6
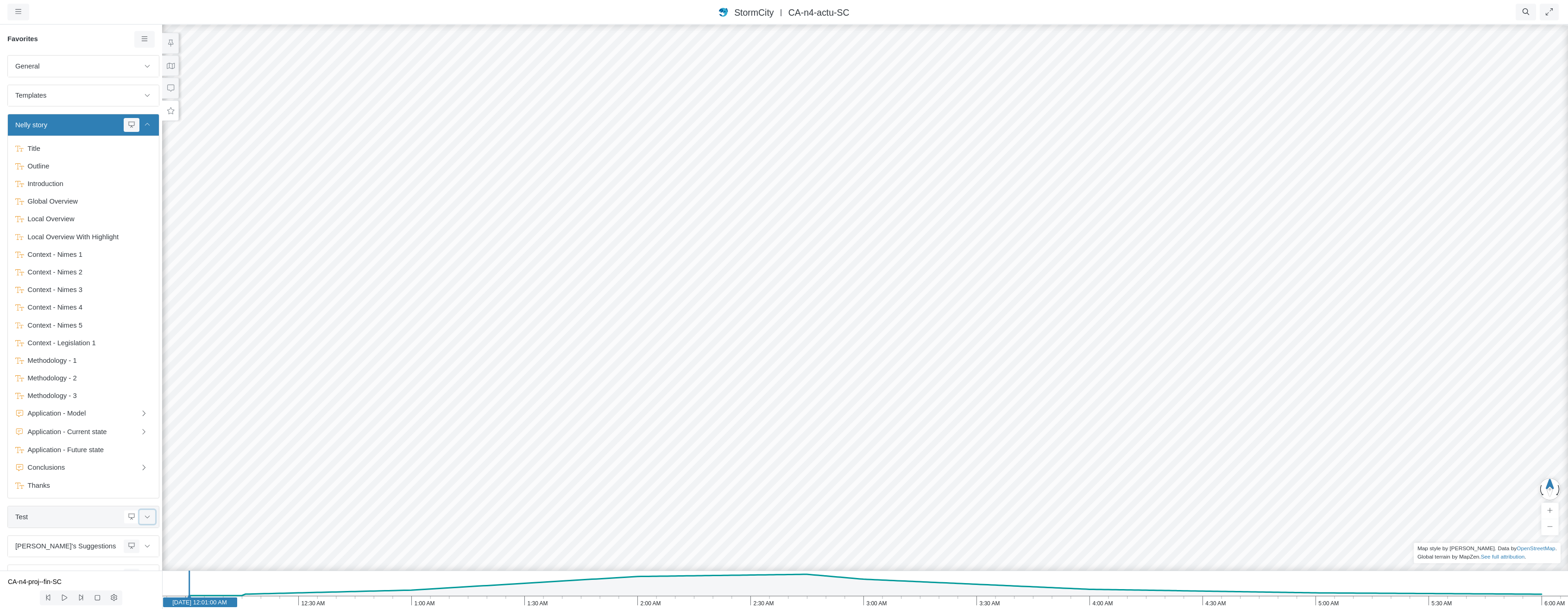
click at [144, 514] on icon at bounding box center [147, 517] width 7 height 6
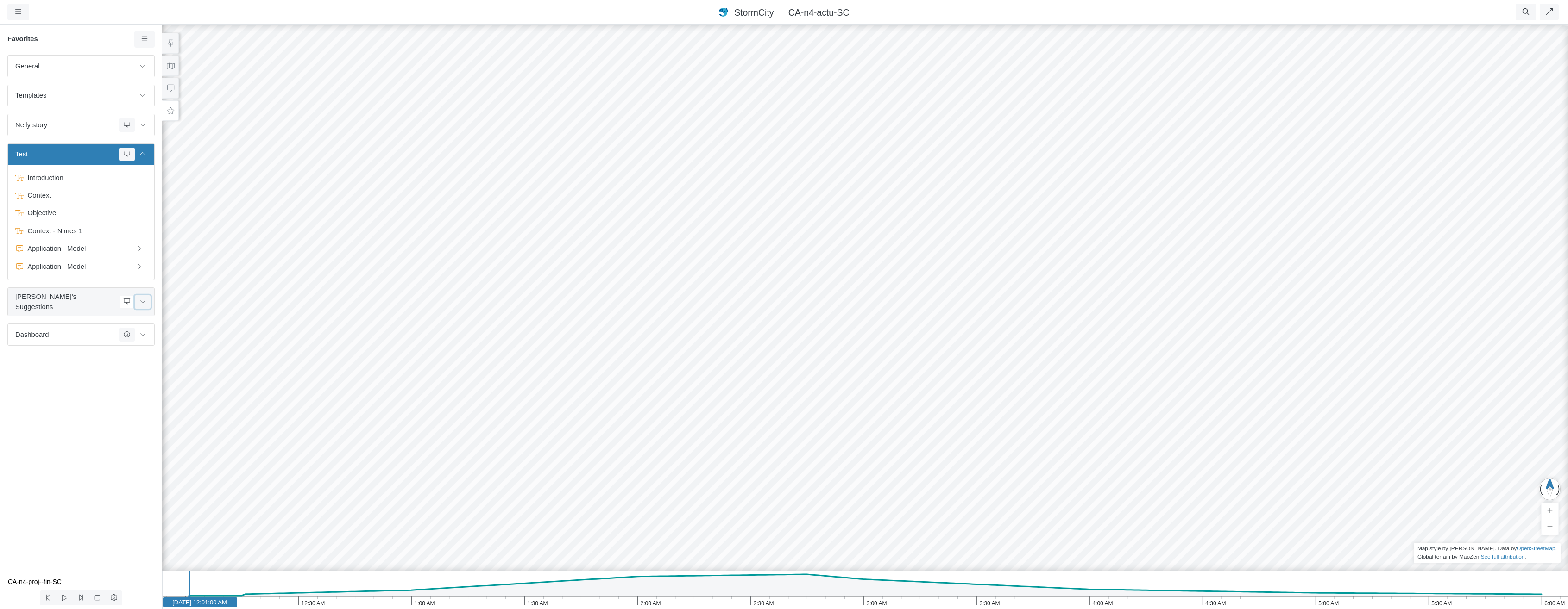
click at [147, 299] on button at bounding box center [142, 302] width 15 height 14
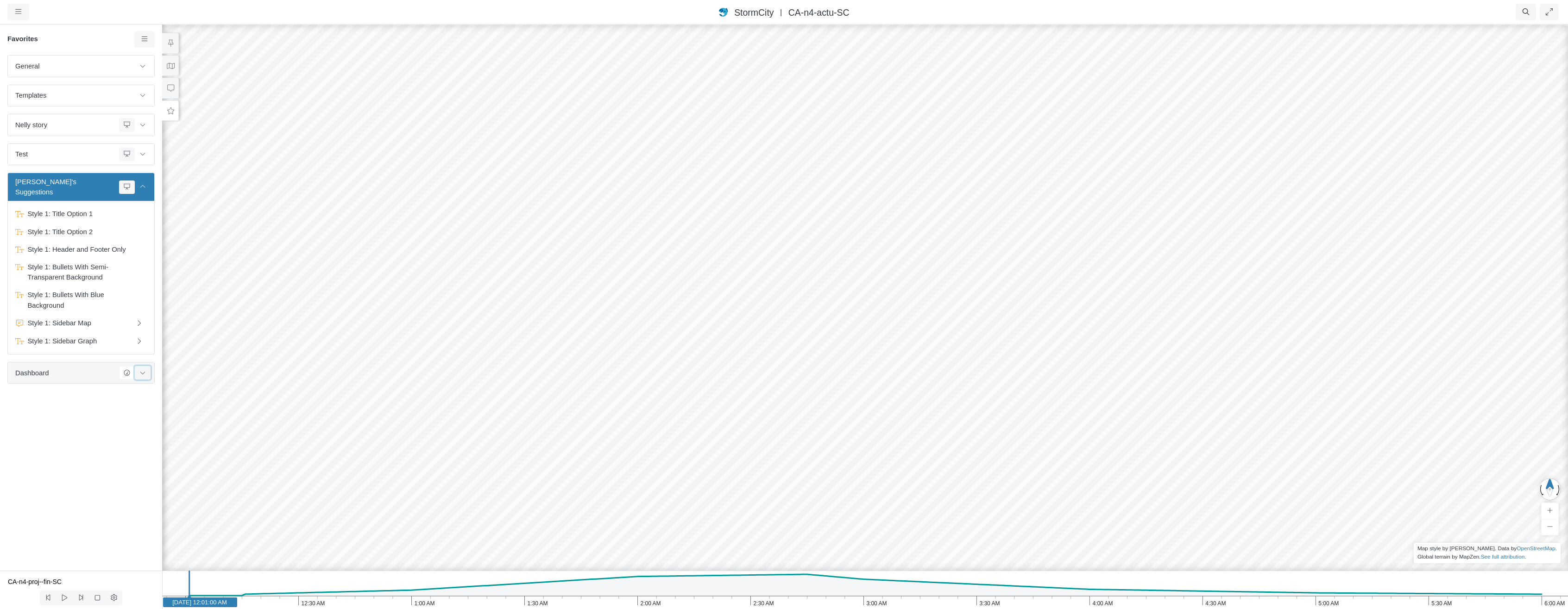
click at [144, 370] on icon at bounding box center [143, 373] width 7 height 6
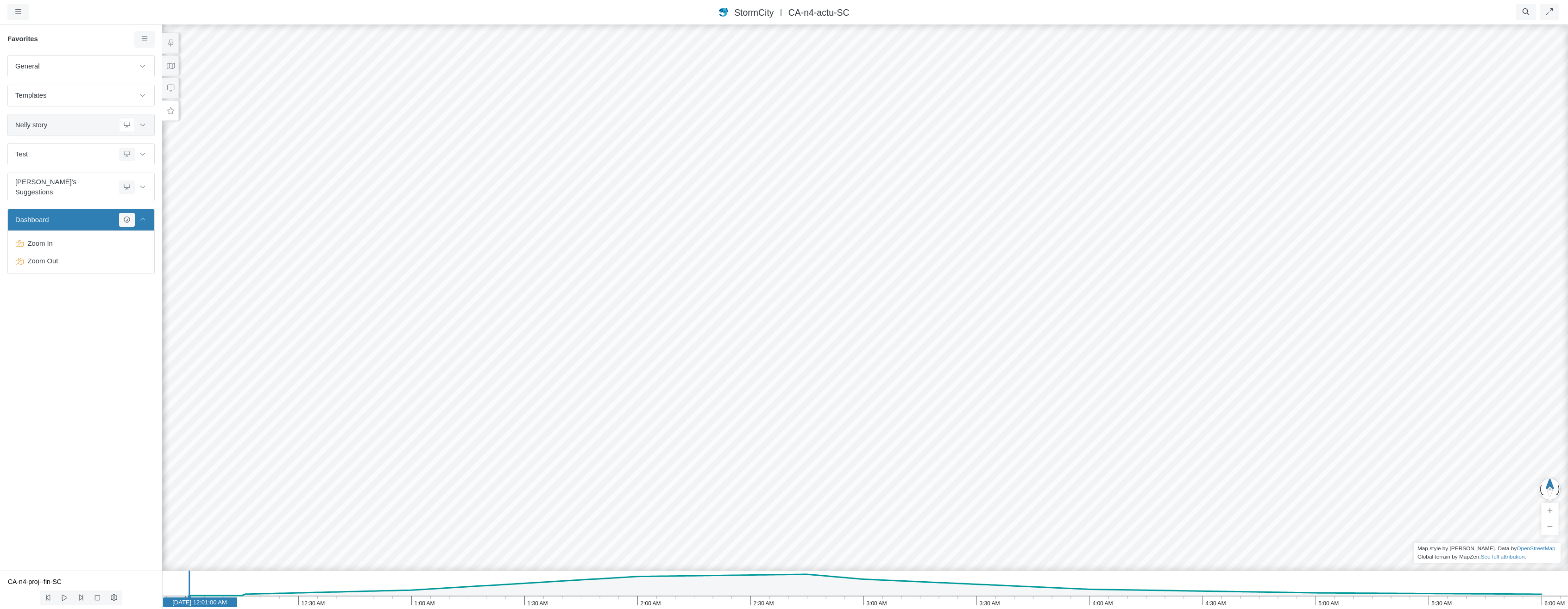
click at [74, 123] on span "Nelly story" at bounding box center [66, 125] width 100 height 10
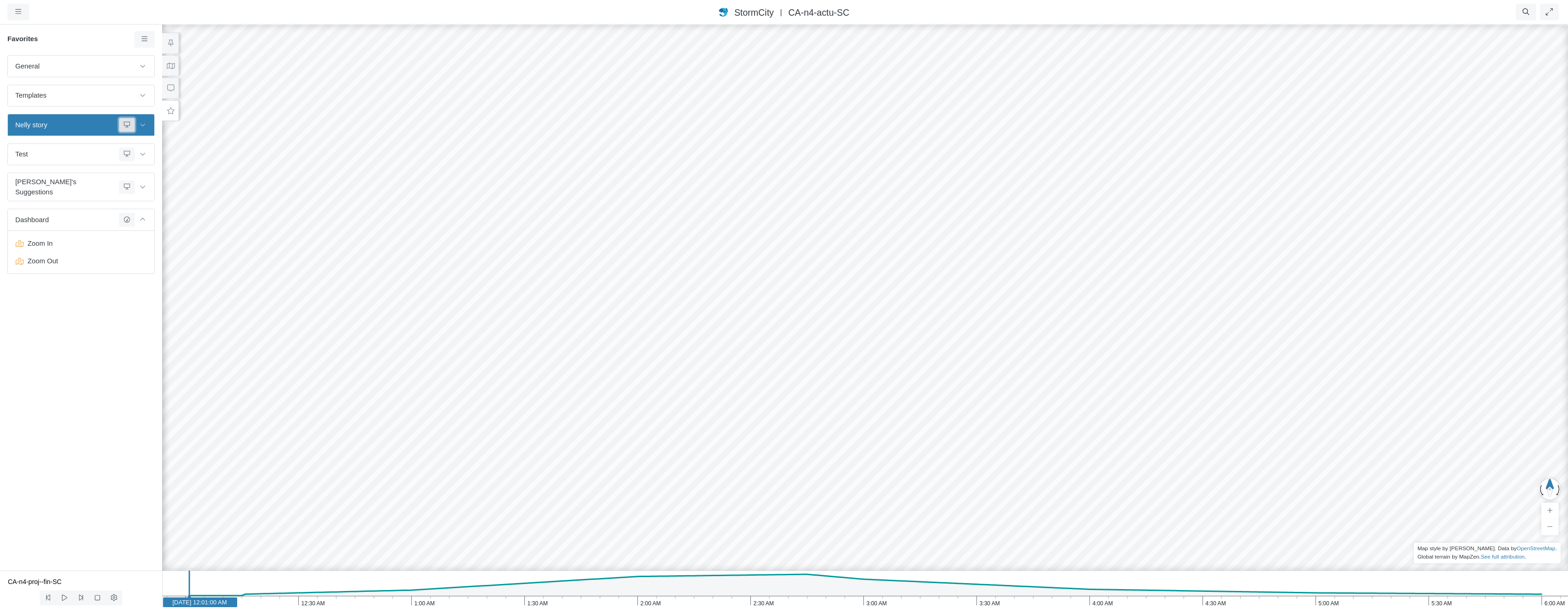
click at [130, 124] on icon at bounding box center [127, 125] width 7 height 6
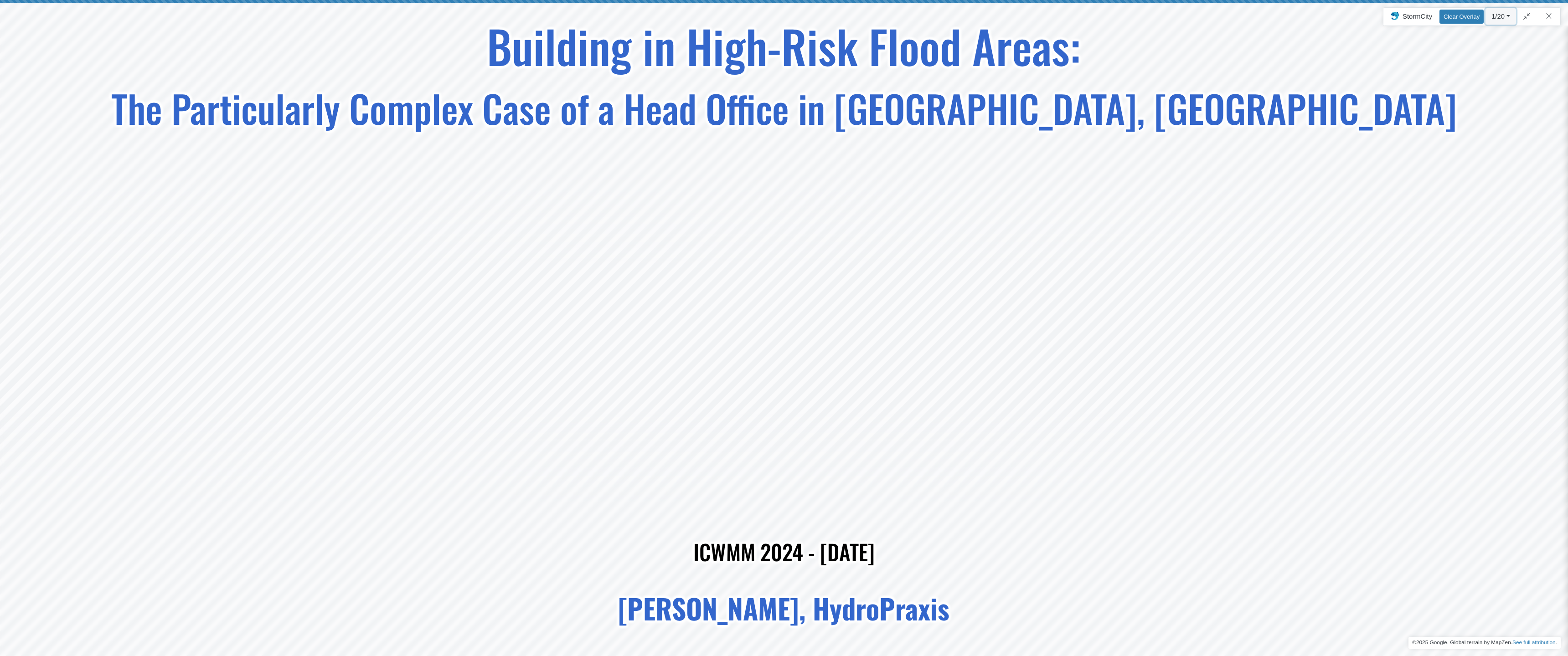
click at [1502, 15] on button "1/20" at bounding box center [1500, 16] width 30 height 16
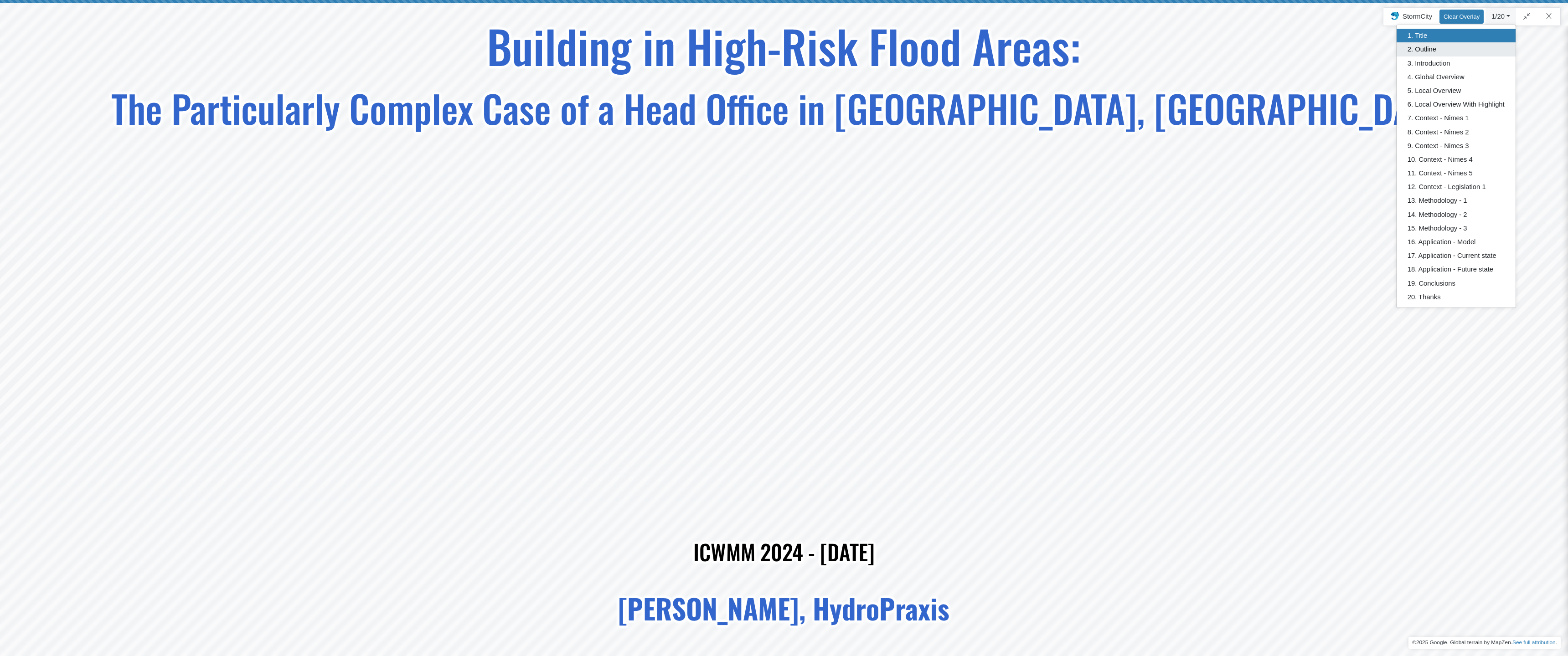
click at [1452, 47] on link "2. Outline" at bounding box center [1455, 49] width 119 height 13
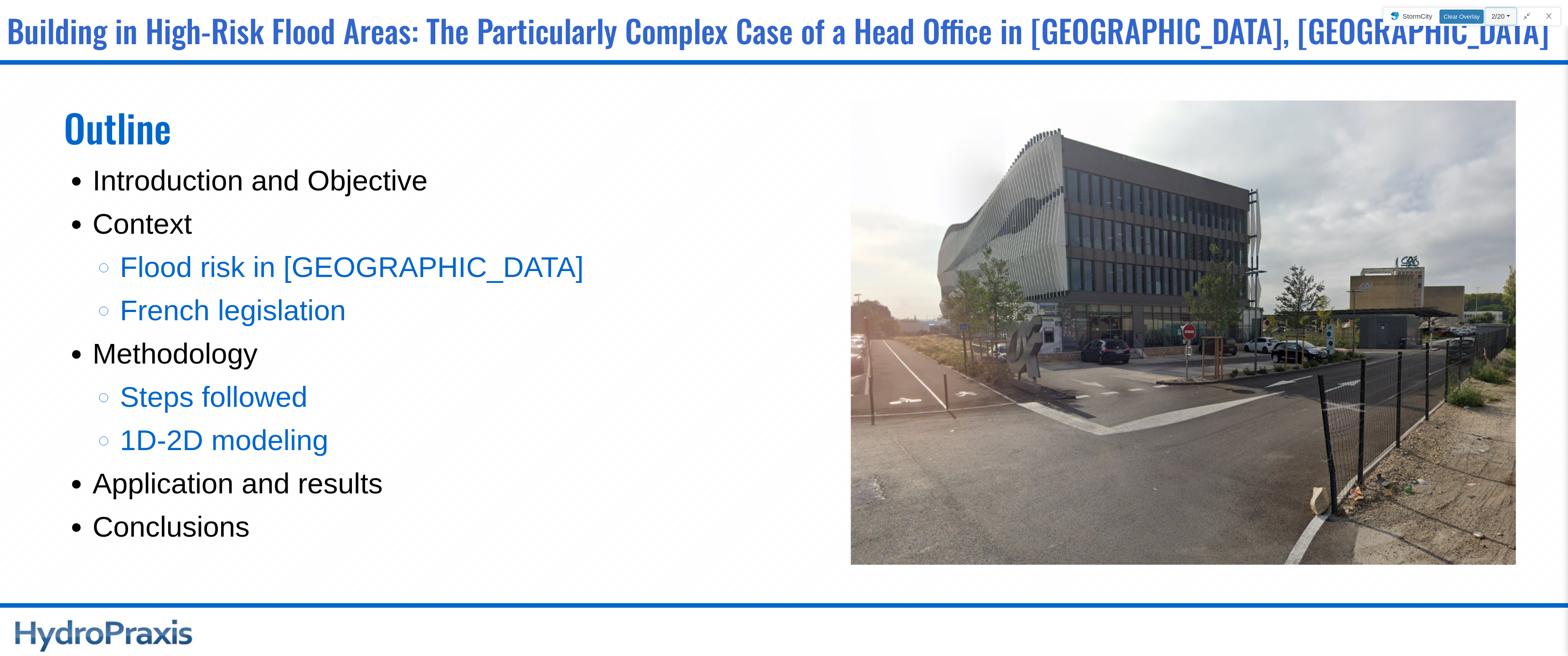
click at [1505, 16] on button "2/20" at bounding box center [1500, 16] width 30 height 16
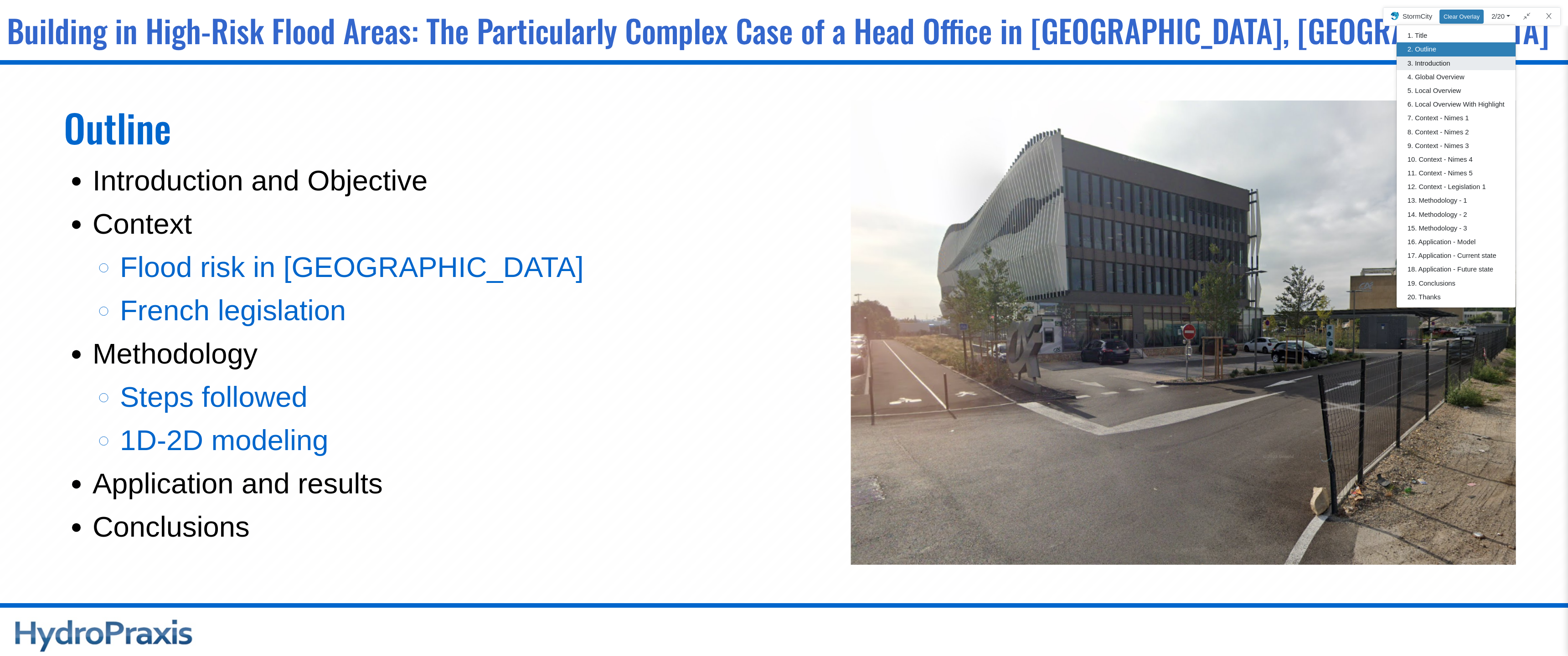
click at [1438, 65] on link "3. Introduction" at bounding box center [1455, 63] width 119 height 13
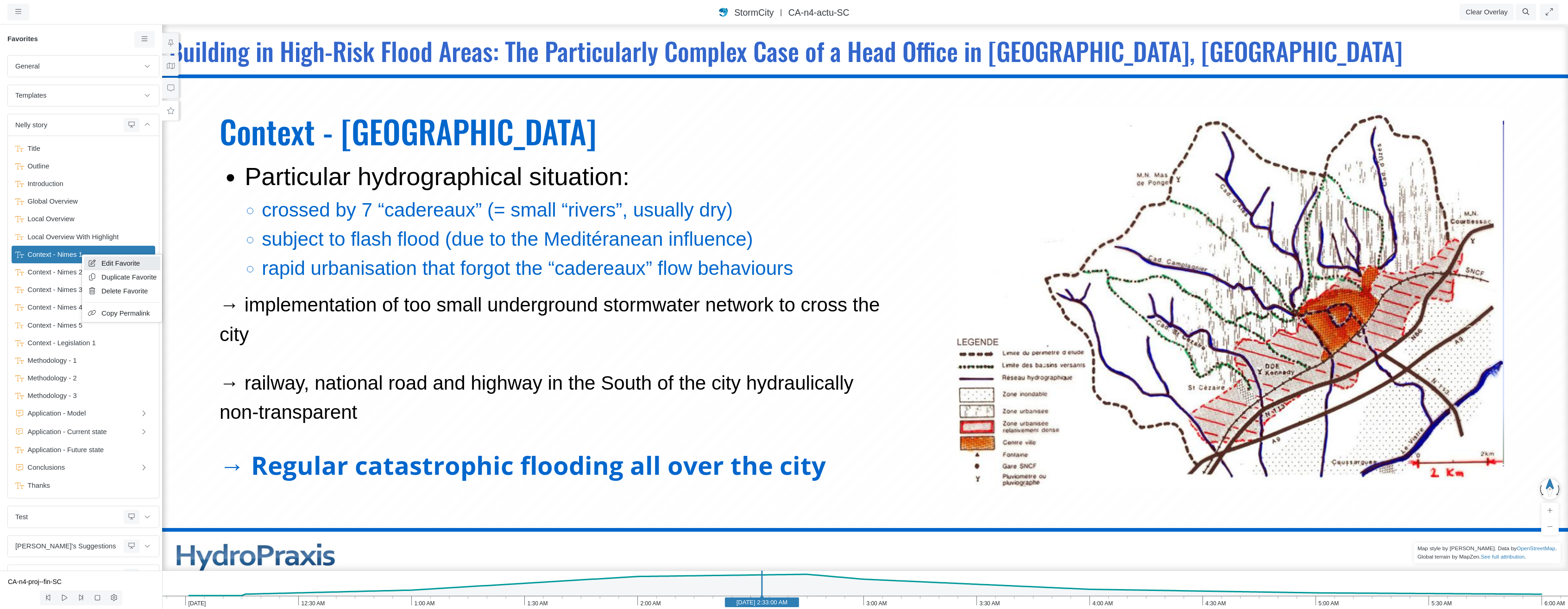
click at [96, 266] on icon at bounding box center [92, 263] width 9 height 7
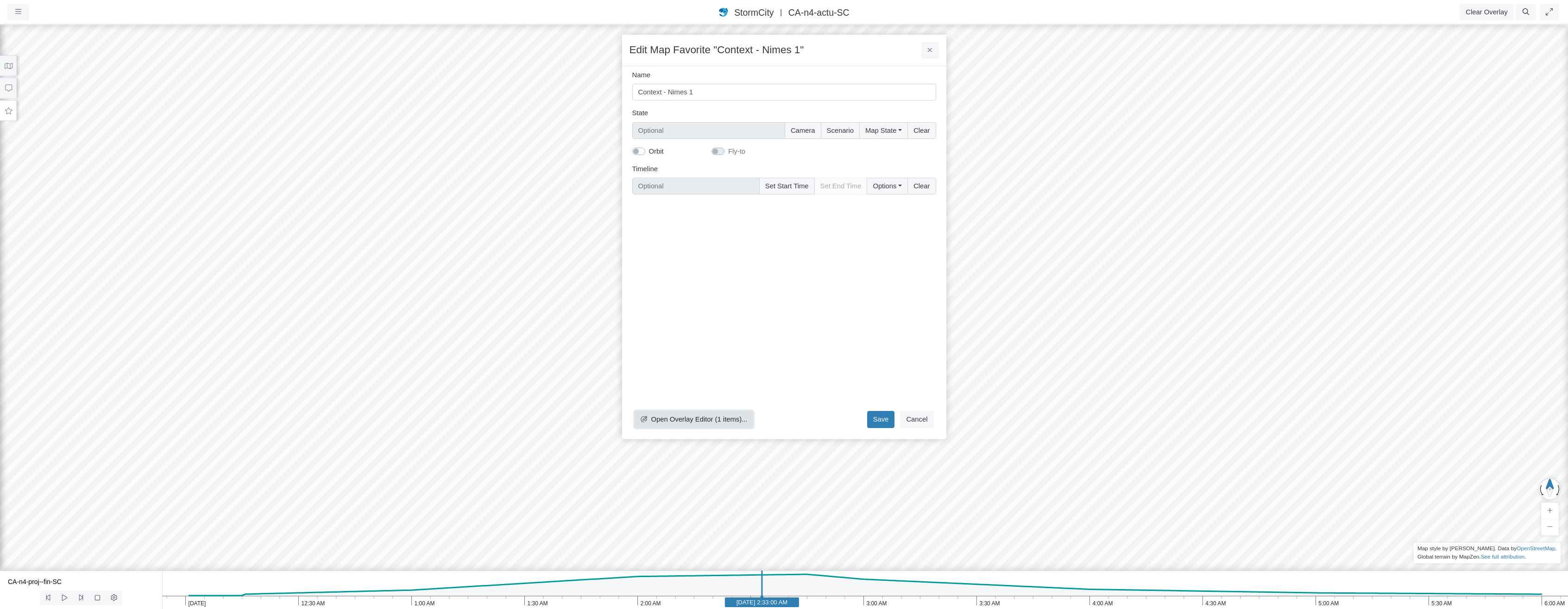
click at [715, 419] on span "Open Overlay Editor (1 items)..." at bounding box center [699, 419] width 96 height 7
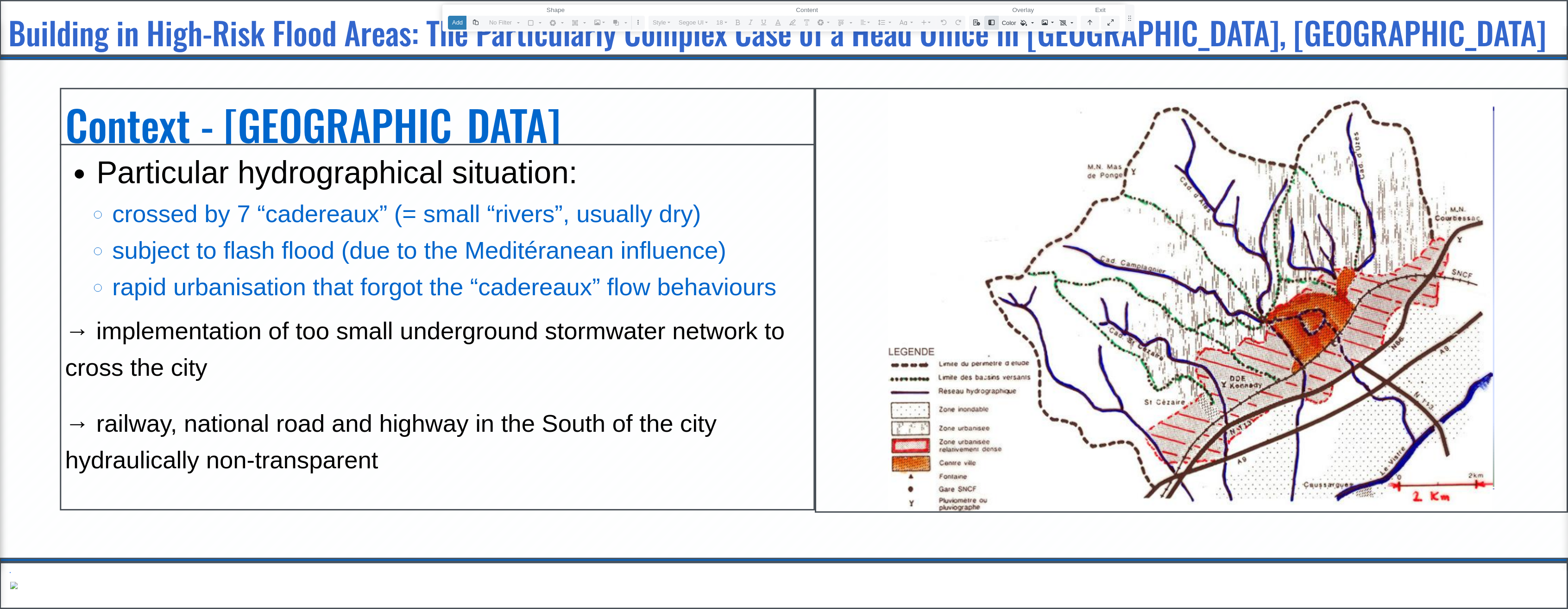
click at [990, 22] on icon "button" at bounding box center [992, 22] width 6 height 5
click at [993, 22] on icon "button" at bounding box center [992, 22] width 6 height 6
click at [1047, 22] on icon "button" at bounding box center [1045, 22] width 6 height 6
click at [1074, 23] on link at bounding box center [1066, 22] width 21 height 14
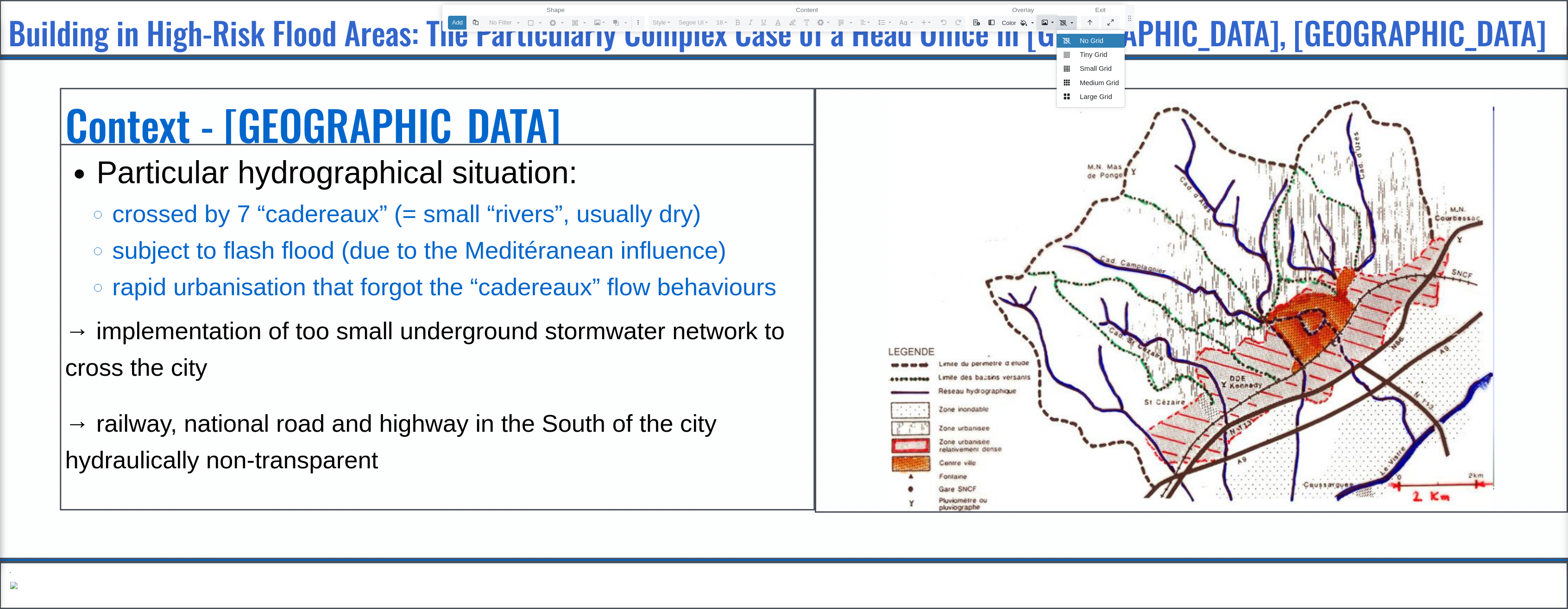
click at [1071, 21] on link at bounding box center [1066, 22] width 21 height 14
click at [1073, 25] on link at bounding box center [1066, 22] width 21 height 14
click at [1094, 25] on button "button" at bounding box center [1090, 22] width 19 height 14
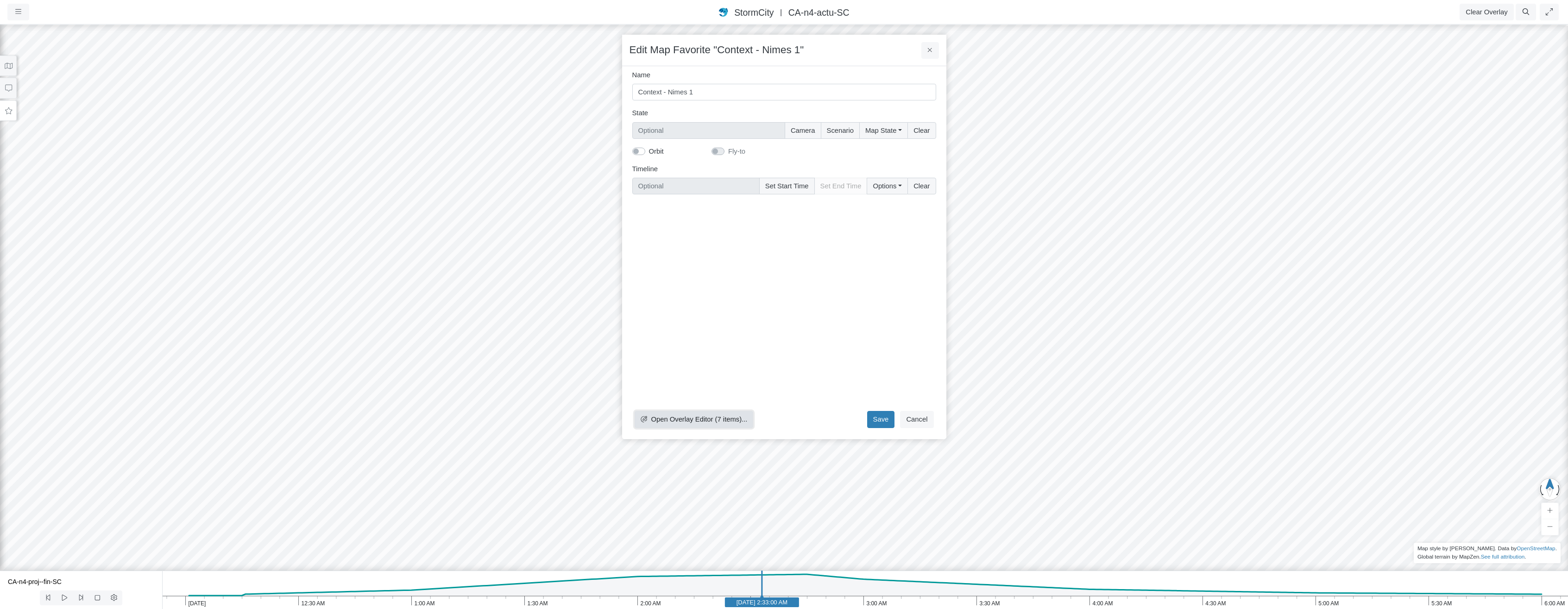
click at [721, 420] on span "Open Overlay Editor (7 items)..." at bounding box center [699, 419] width 96 height 7
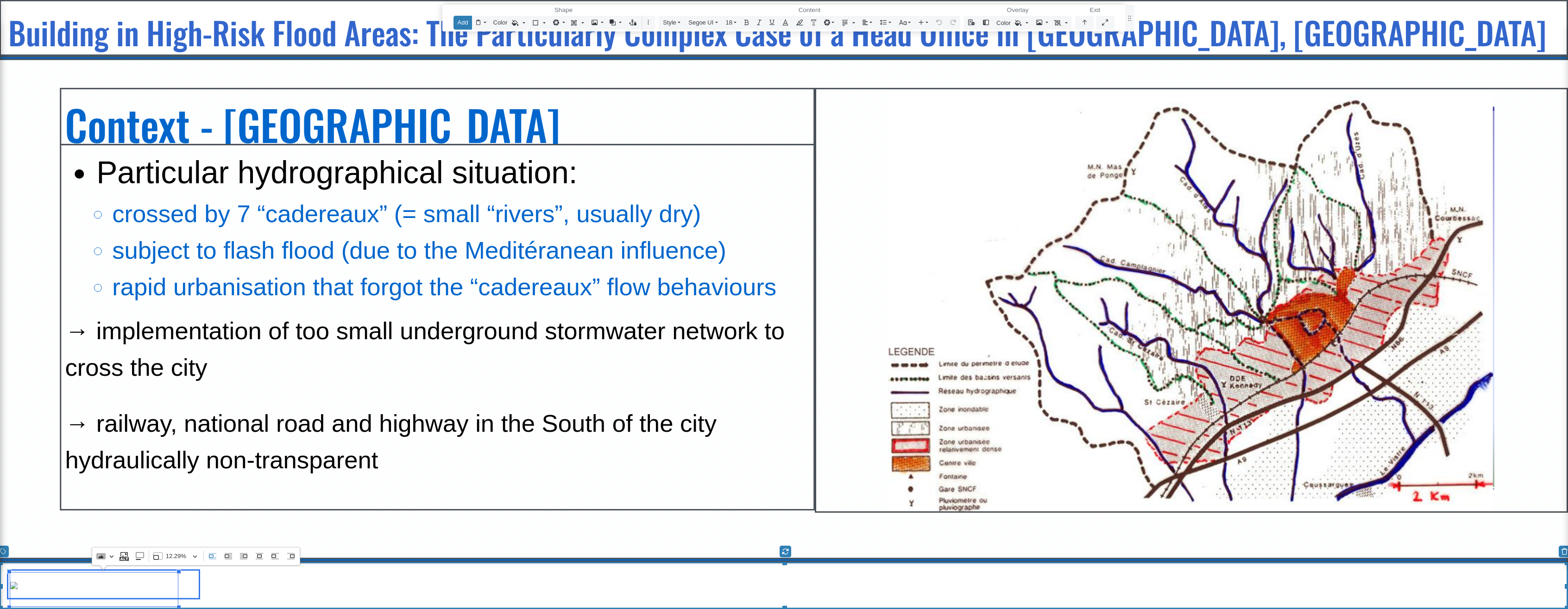
click at [17, 586] on img "Editor editing area: main" at bounding box center [14, 586] width 7 height 7
click at [235, 587] on p "Editor editing area: main" at bounding box center [783, 584] width 1551 height 27
click at [653, 24] on button "button" at bounding box center [648, 22] width 10 height 14
click at [968, 20] on icon "button" at bounding box center [971, 22] width 7 height 6
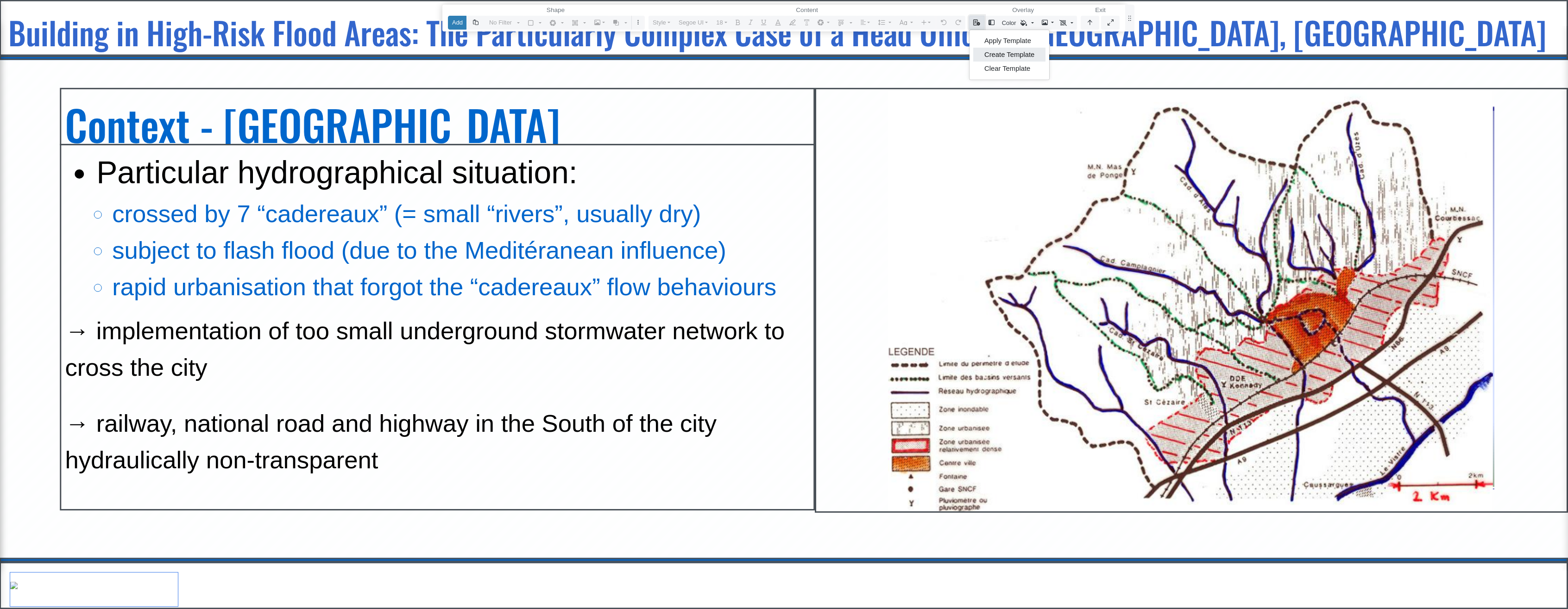
click at [1018, 56] on link "Create Template" at bounding box center [1009, 55] width 72 height 14
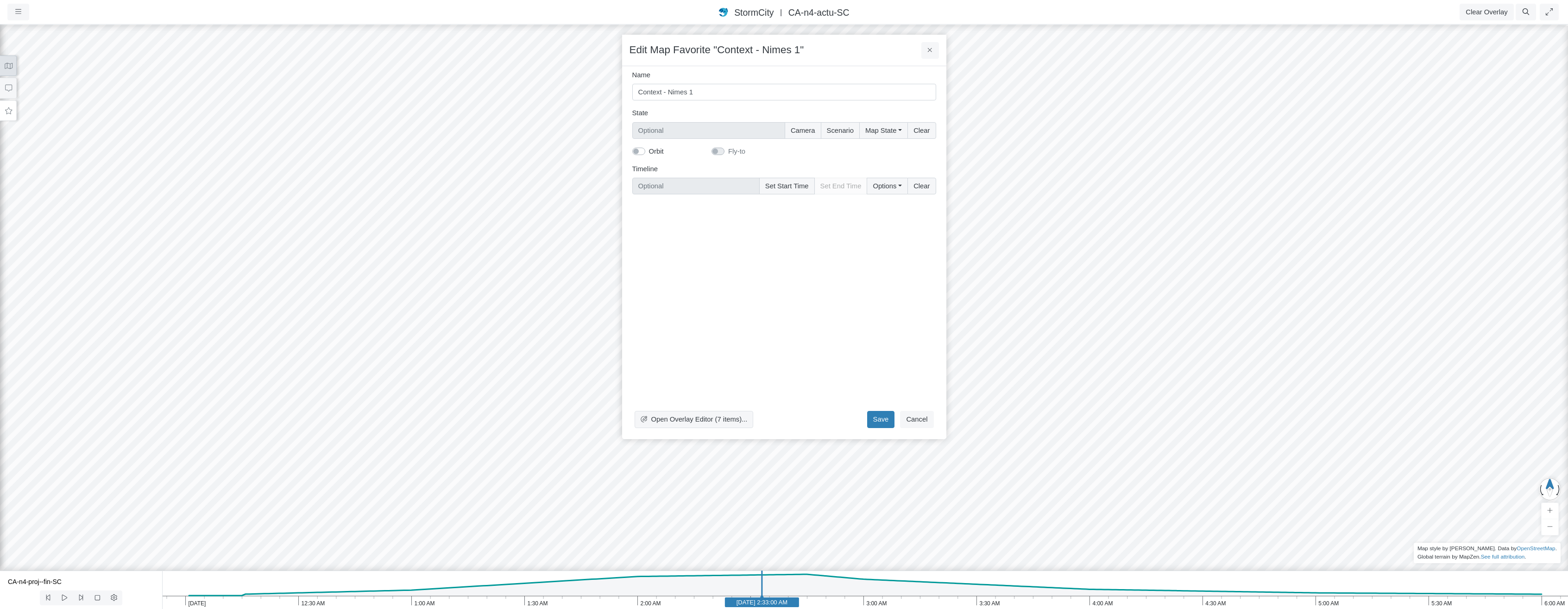
click at [9, 64] on icon at bounding box center [9, 66] width 9 height 7
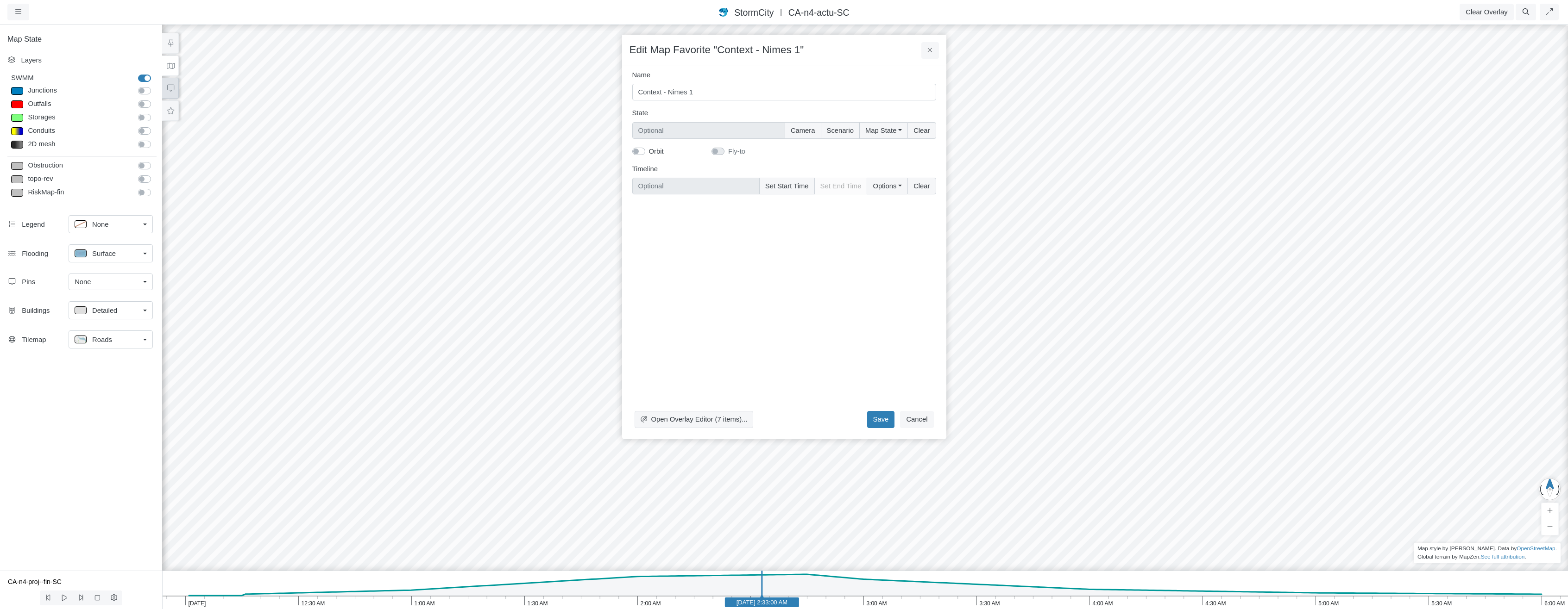
click at [174, 88] on icon at bounding box center [170, 88] width 7 height 7
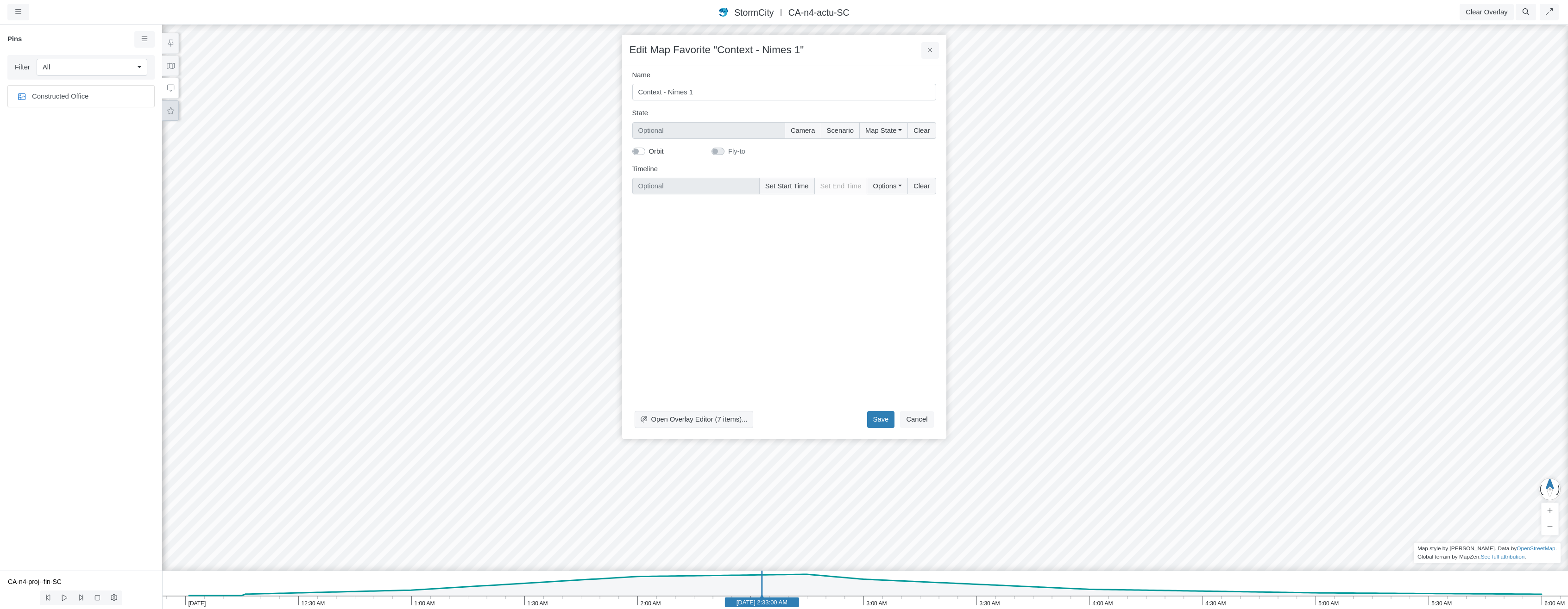
click at [171, 110] on icon at bounding box center [171, 111] width 9 height 7
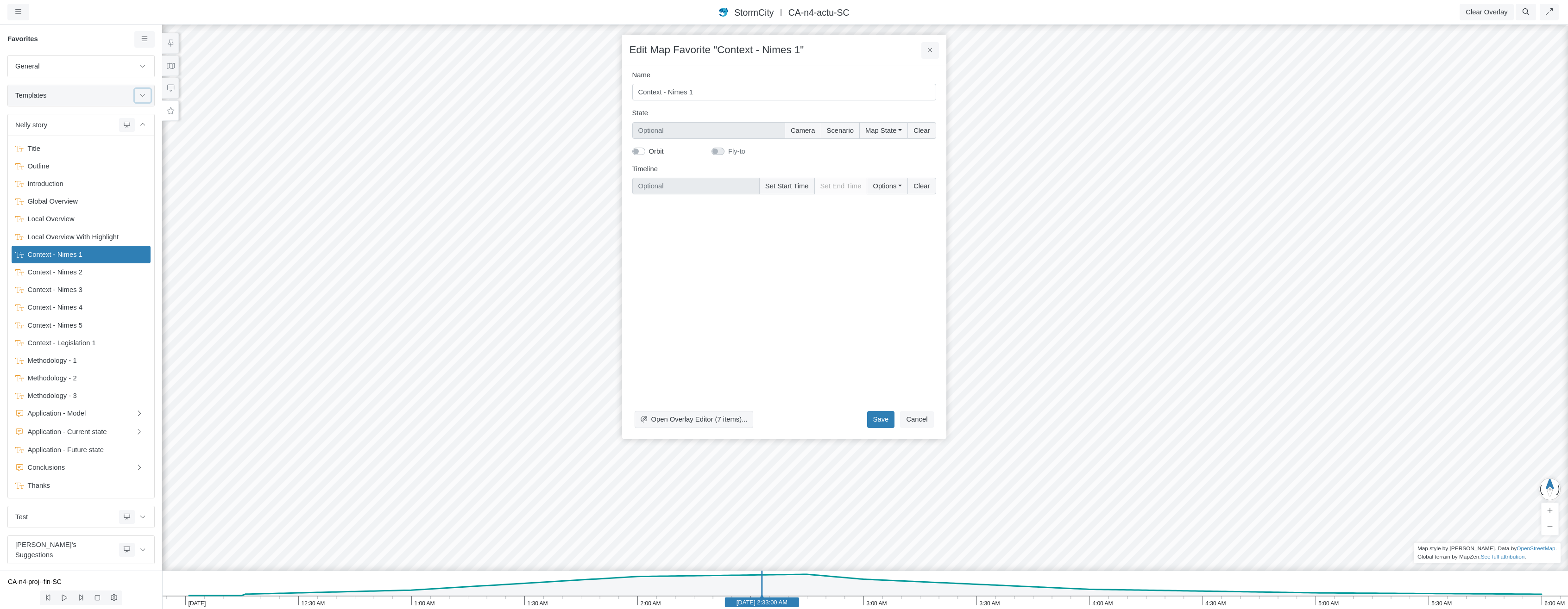
click at [139, 95] on icon at bounding box center [143, 95] width 7 height 6
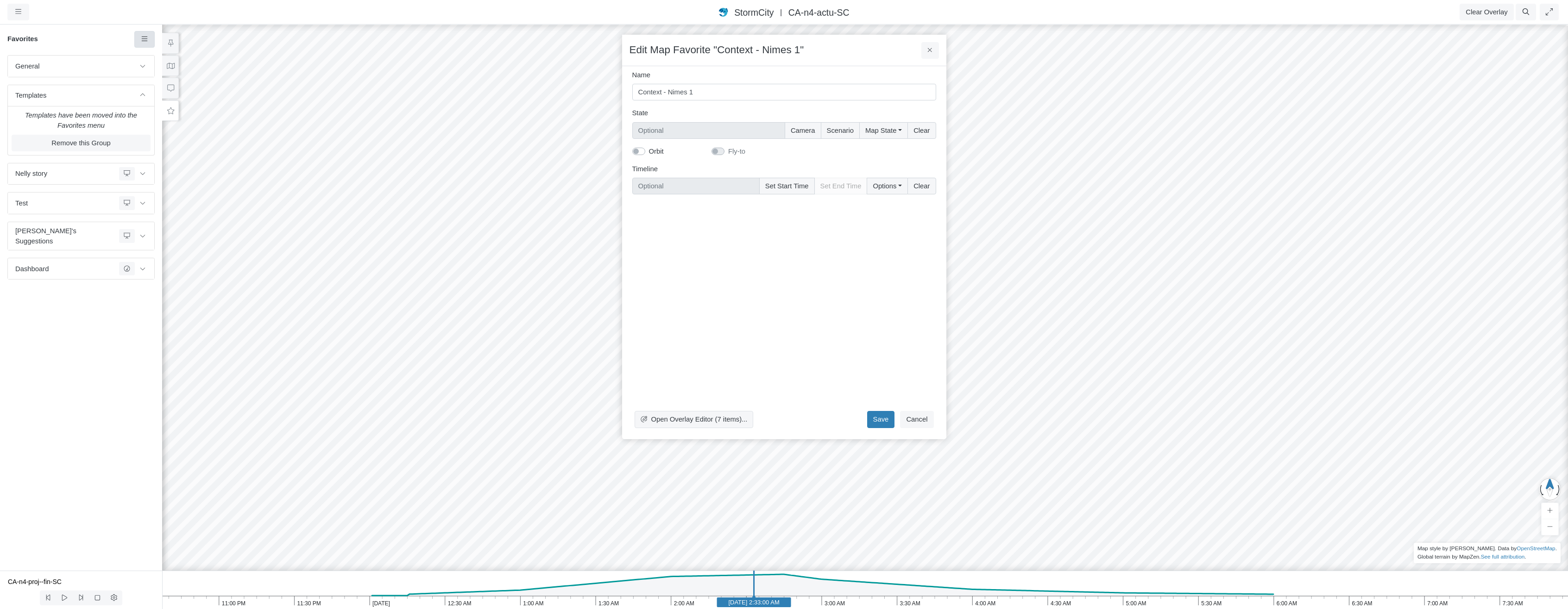
click at [142, 38] on icon at bounding box center [145, 39] width 9 height 7
click at [191, 117] on span "Manage Templates" at bounding box center [183, 121] width 58 height 7
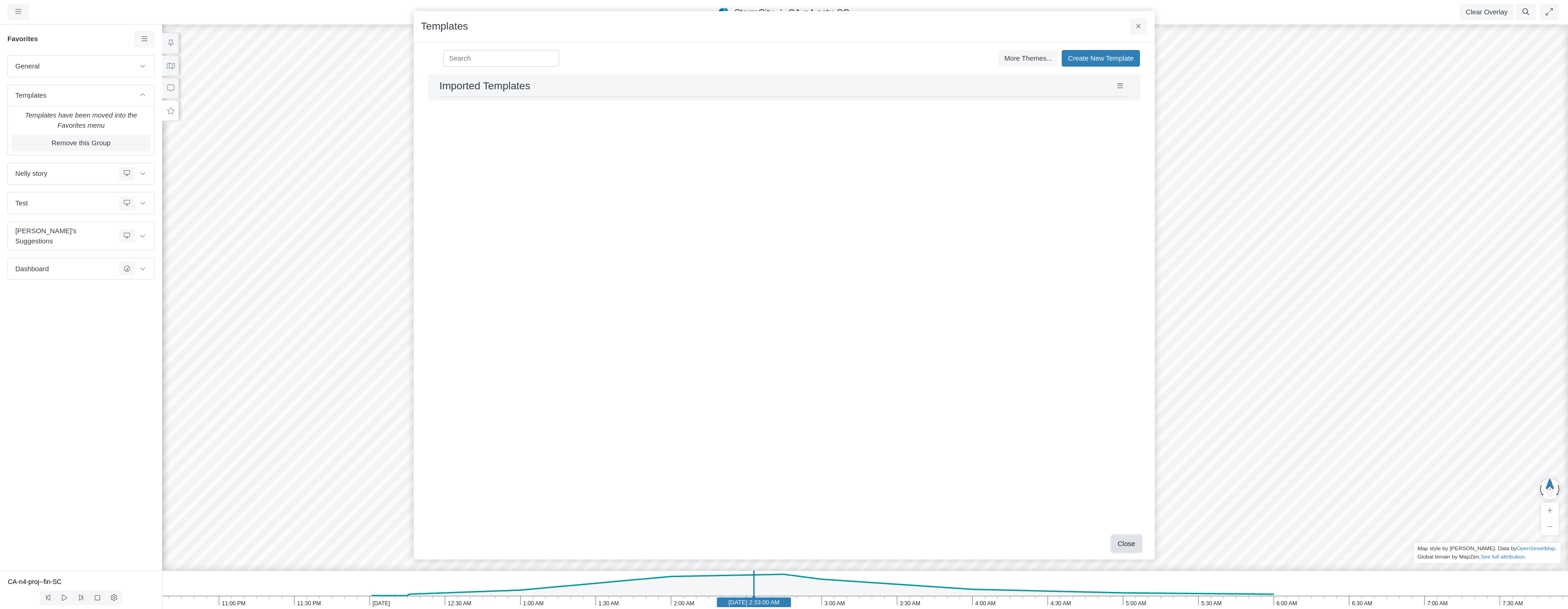
click at [1118, 545] on button "Close" at bounding box center [1126, 543] width 30 height 17
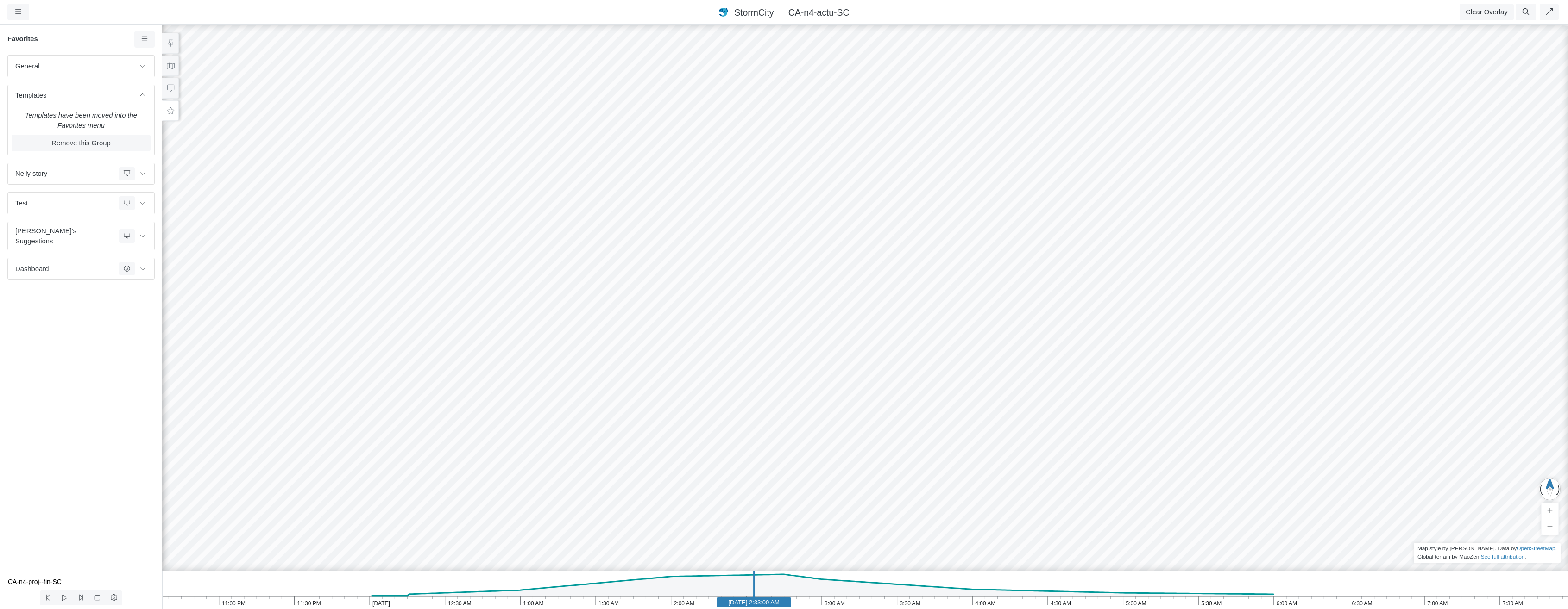
click at [814, 12] on span "CA-n4-actu-SC" at bounding box center [819, 12] width 61 height 10
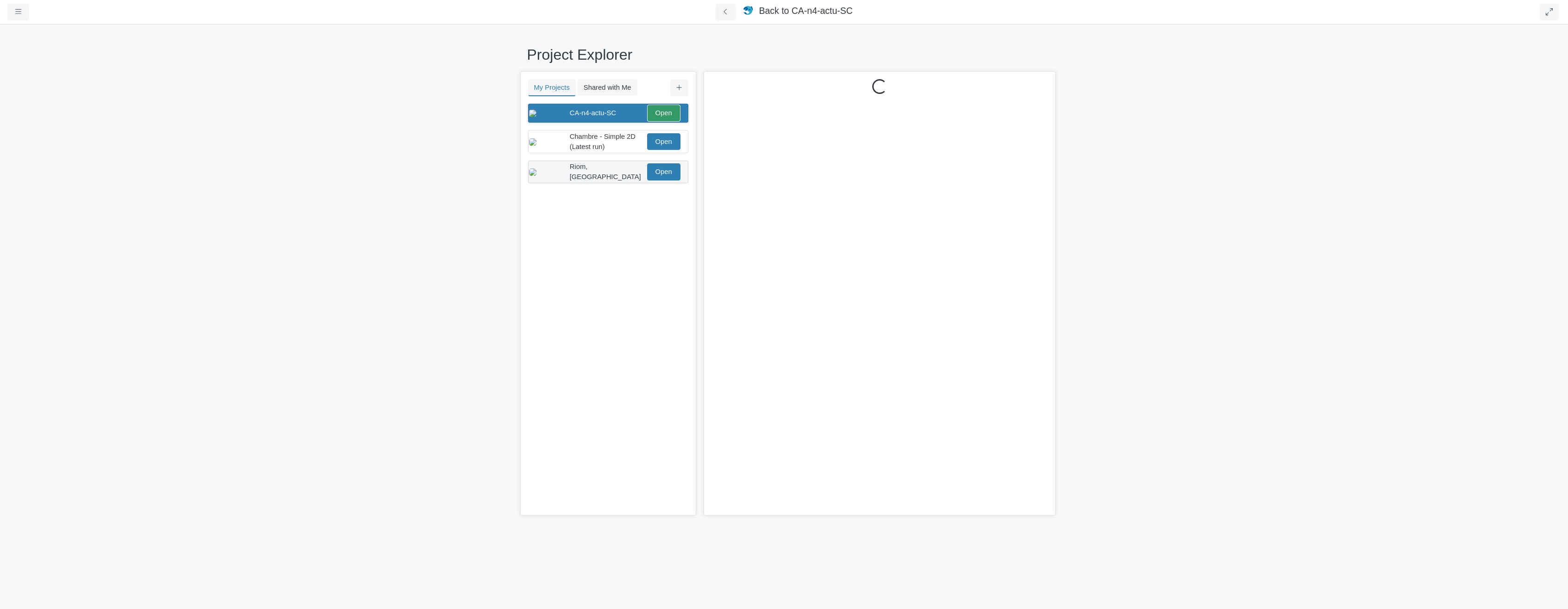
click at [623, 176] on div "Riom, France" at bounding box center [607, 171] width 75 height 20
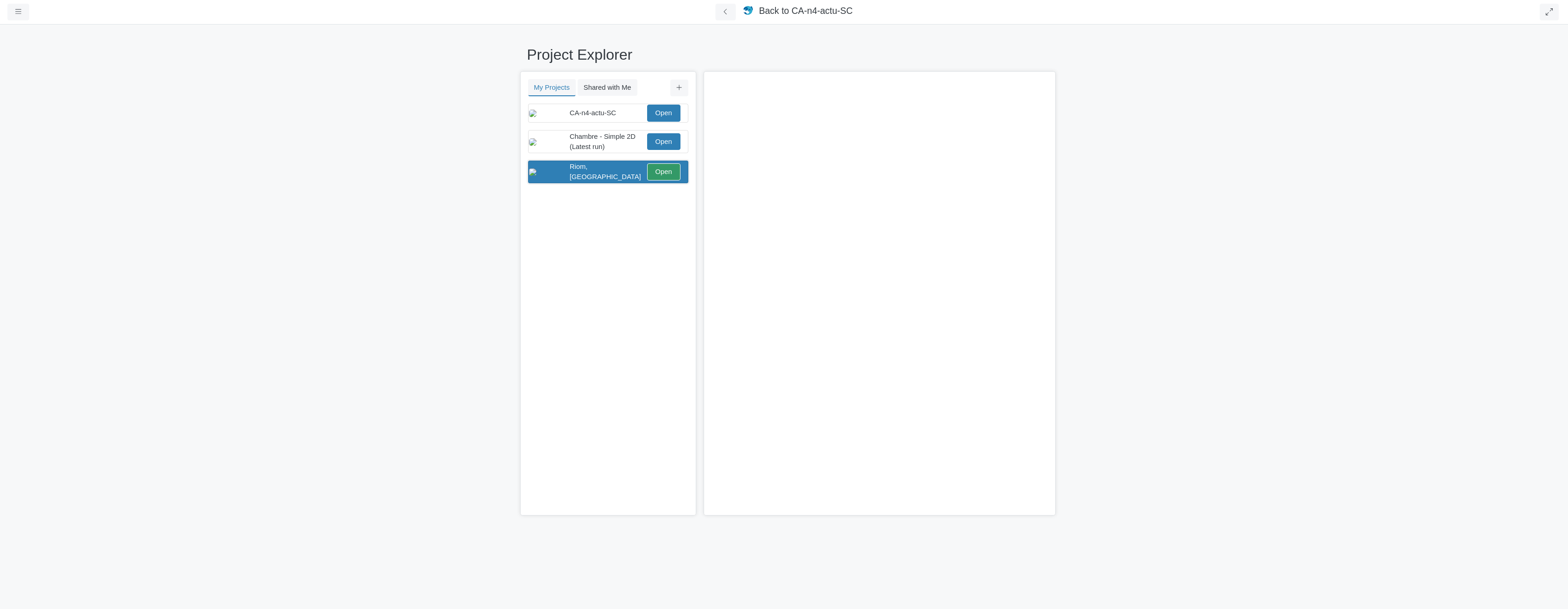
click at [589, 175] on span "Riom, France" at bounding box center [605, 172] width 71 height 17
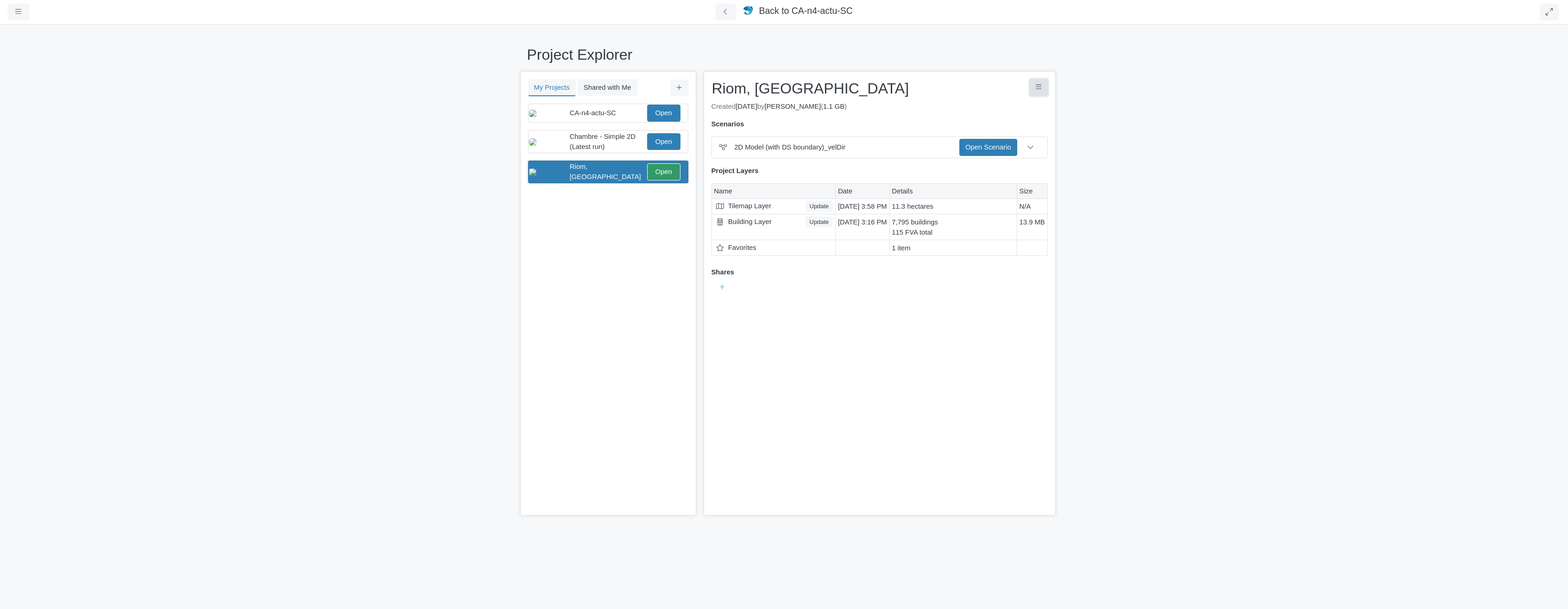
click at [1035, 90] on icon "Project Controls" at bounding box center [1039, 87] width 6 height 7
click at [993, 183] on link "Delete Project" at bounding box center [993, 185] width 108 height 14
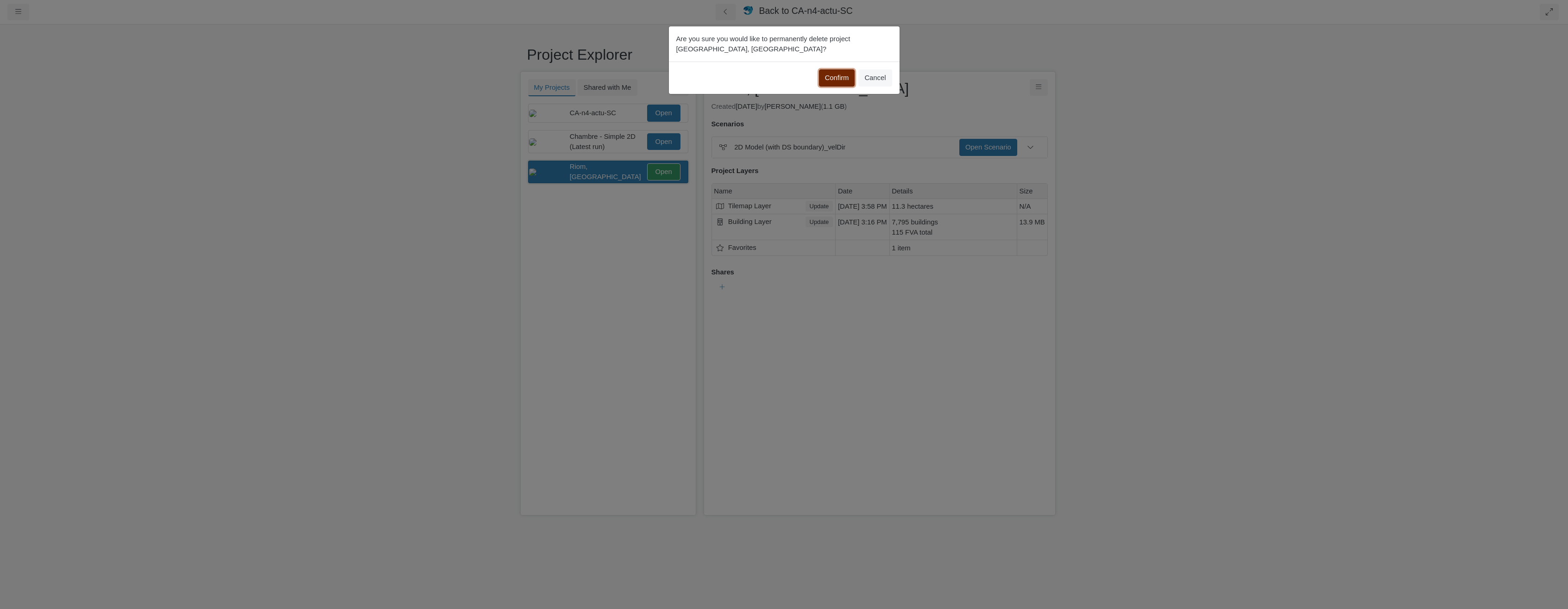
click at [836, 75] on button "Confirm" at bounding box center [837, 77] width 36 height 17
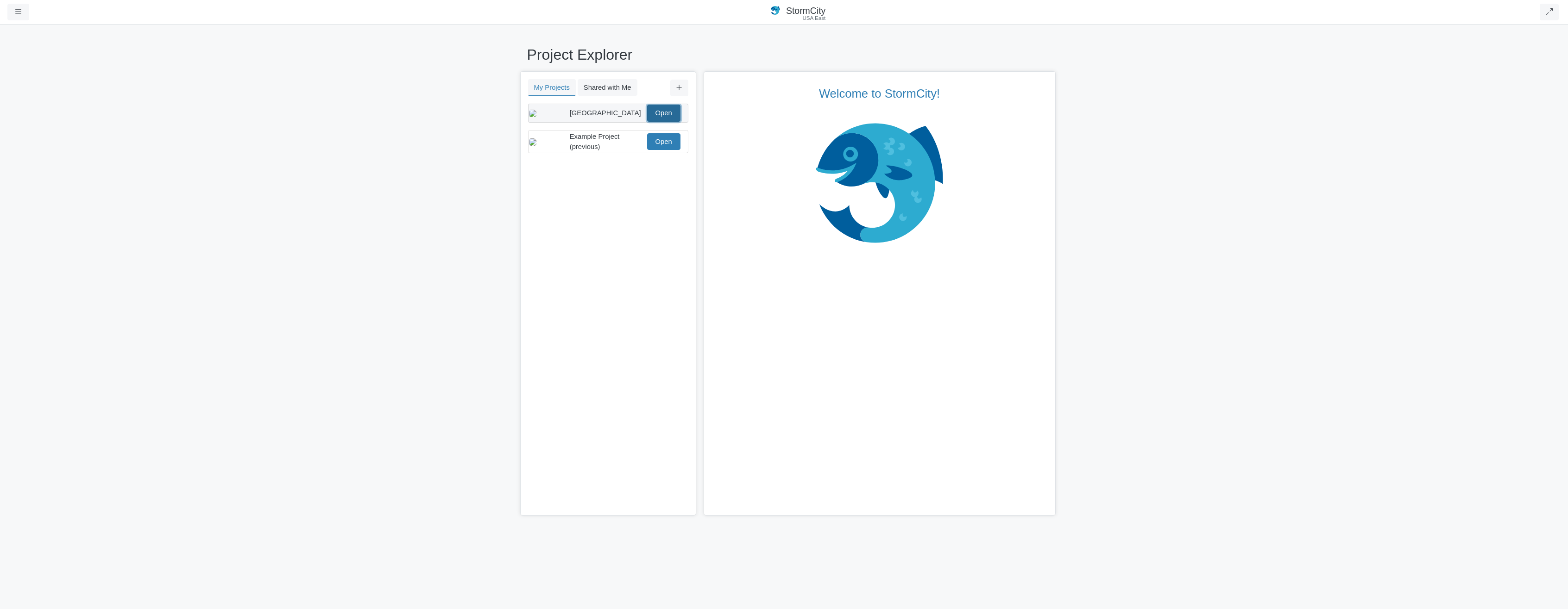
click at [662, 117] on link "Open" at bounding box center [664, 113] width 33 height 17
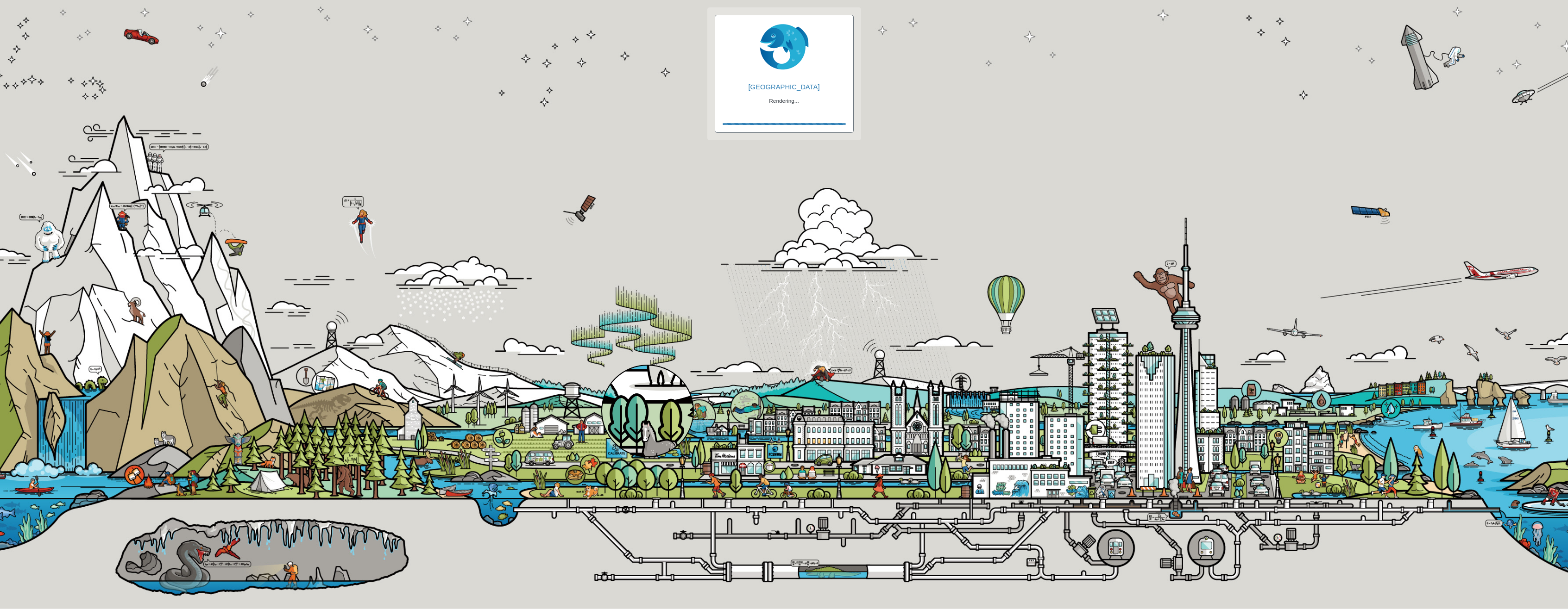
checkbox input "true"
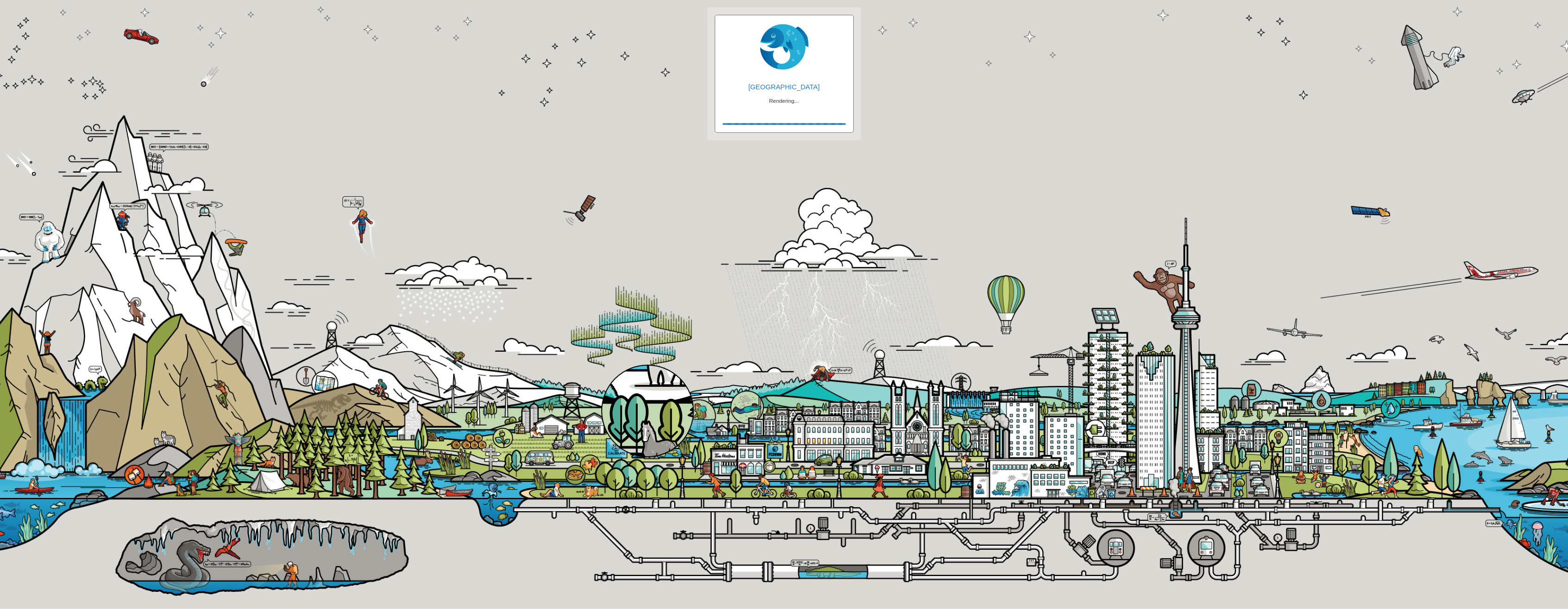
checkbox input "true"
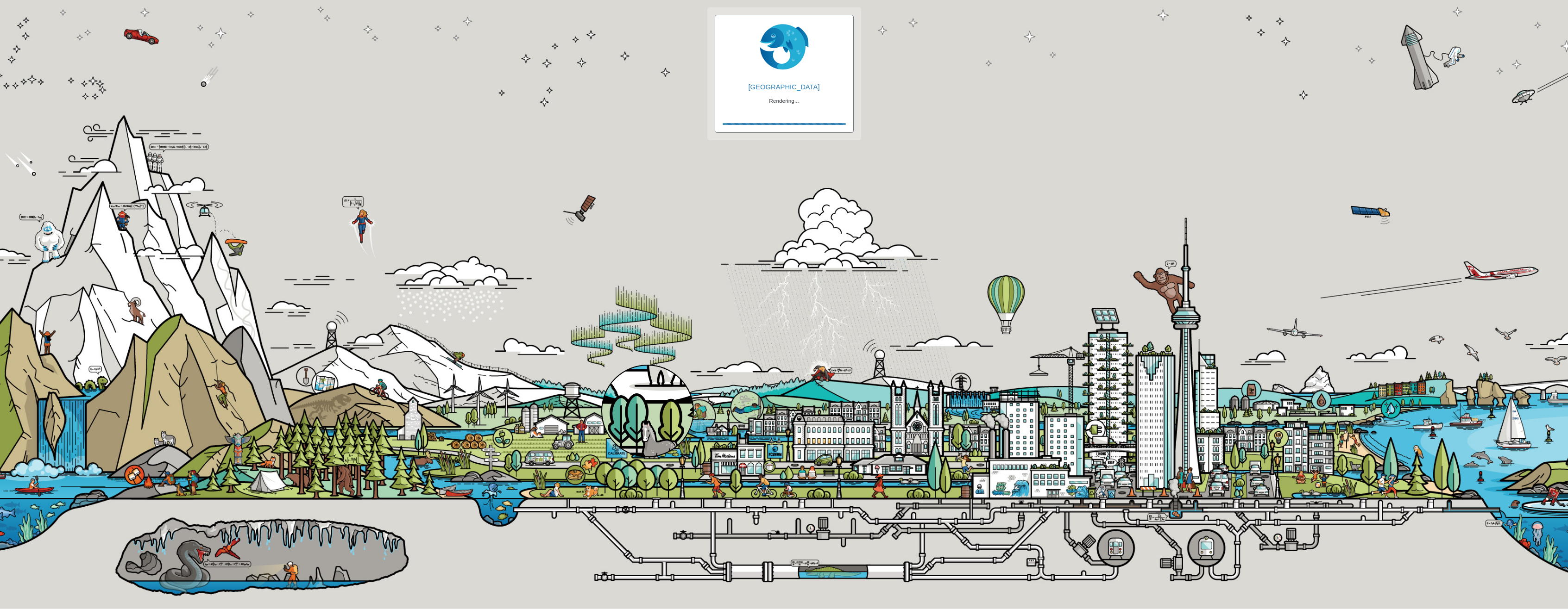
checkbox input "true"
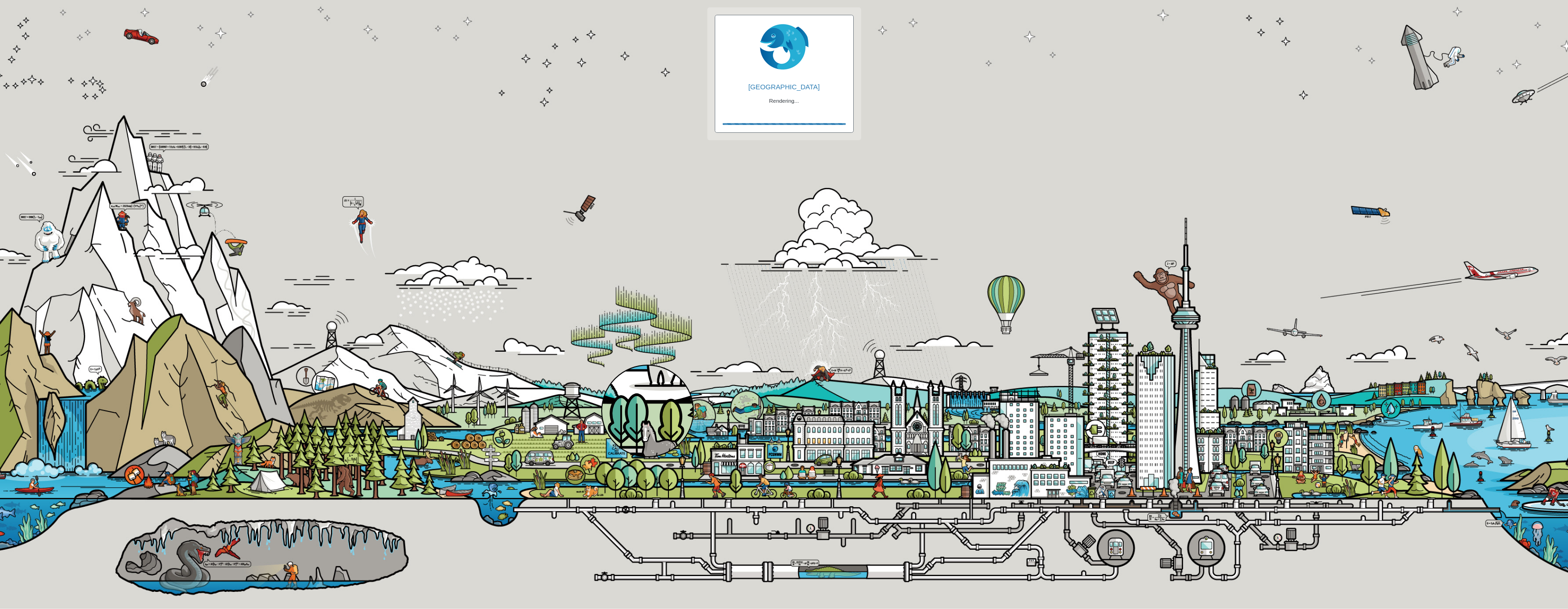
checkbox input "true"
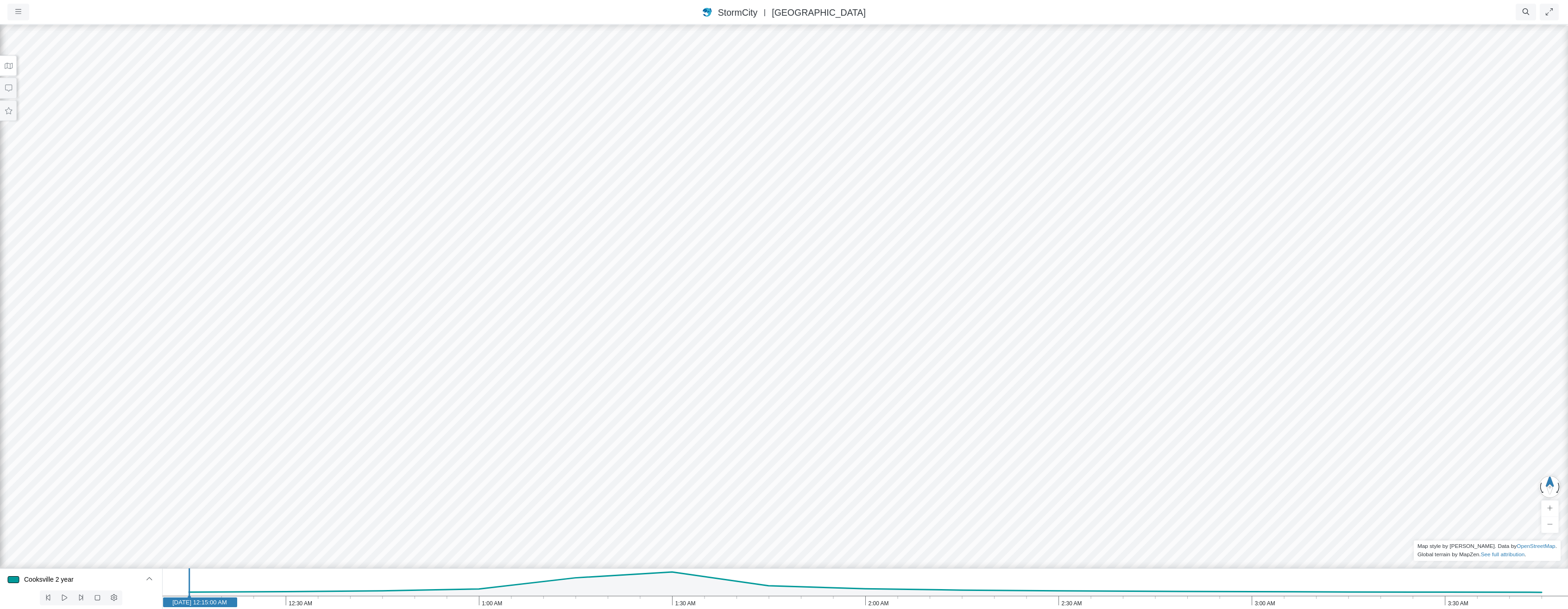
click at [10, 68] on icon at bounding box center [9, 66] width 9 height 7
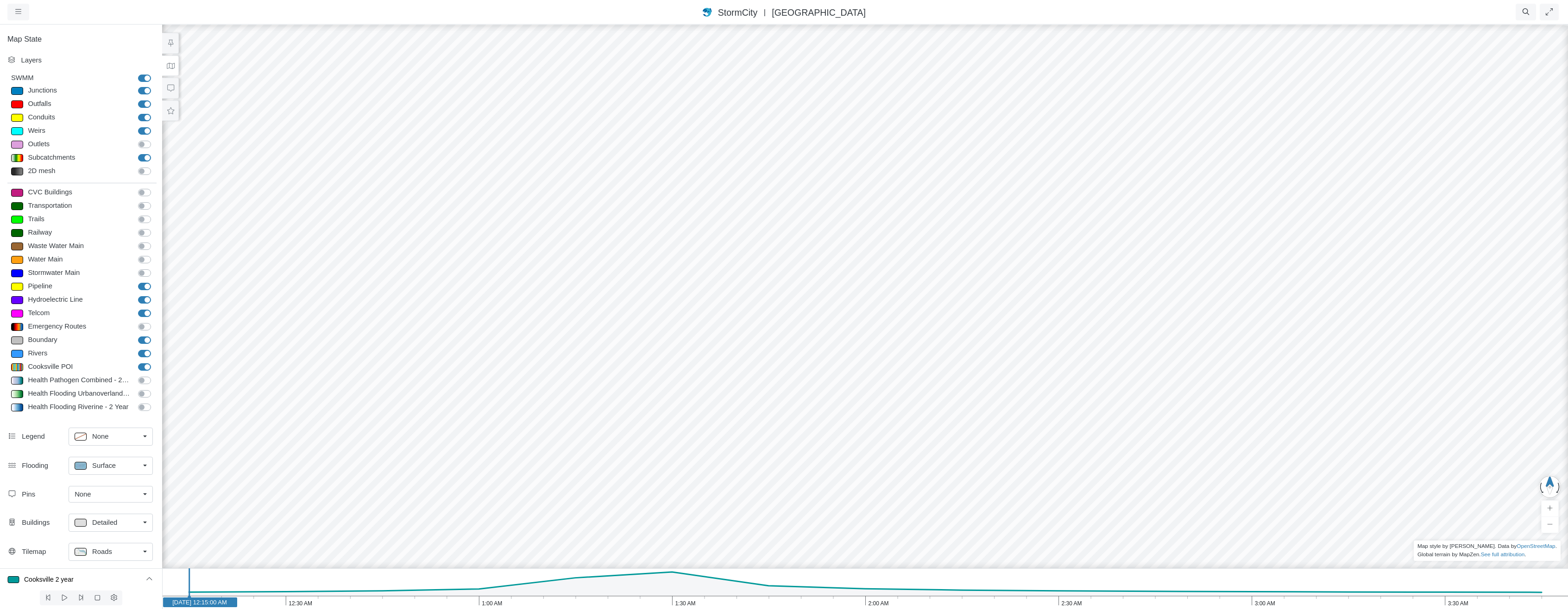
click at [155, 349] on label "Rivers" at bounding box center [155, 349] width 0 height 0
click at [143, 350] on input "Rivers" at bounding box center [142, 353] width 7 height 9
click at [155, 349] on label "Rivers" at bounding box center [155, 349] width 0 height 0
click at [143, 352] on input "Rivers" at bounding box center [142, 353] width 7 height 9
checkbox input "true"
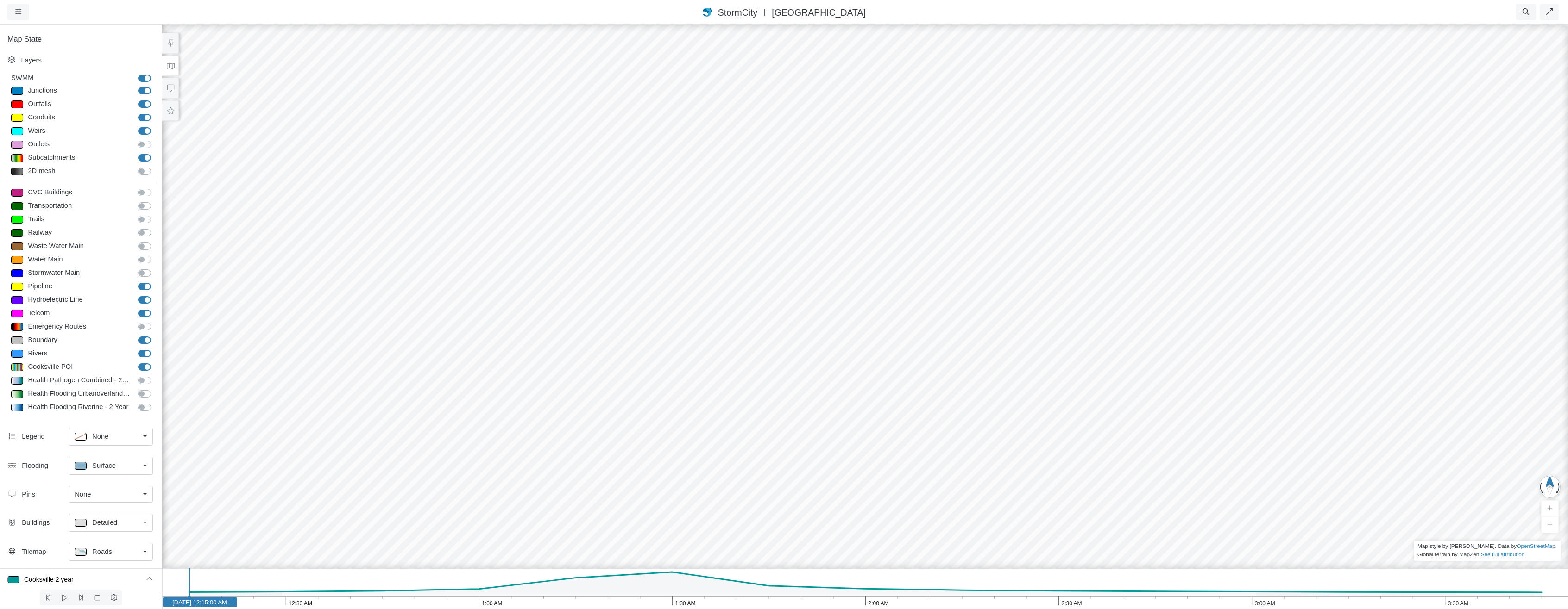
click at [155, 86] on label "Junctions" at bounding box center [155, 86] width 0 height 0
click at [144, 93] on input "Junctions" at bounding box center [142, 90] width 7 height 9
click at [155, 86] on label "Junctions" at bounding box center [155, 86] width 0 height 0
click at [144, 90] on input "Junctions" at bounding box center [142, 90] width 7 height 9
checkbox input "true"
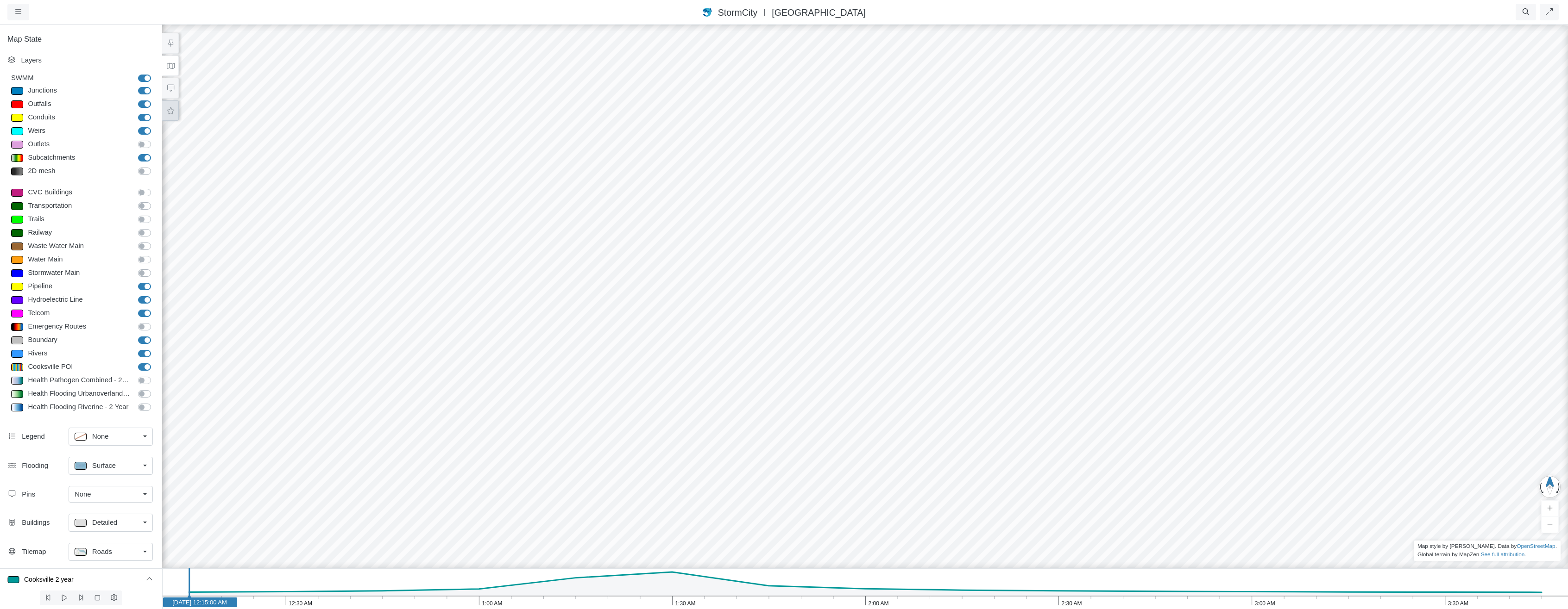
click at [169, 101] on button at bounding box center [170, 111] width 17 height 21
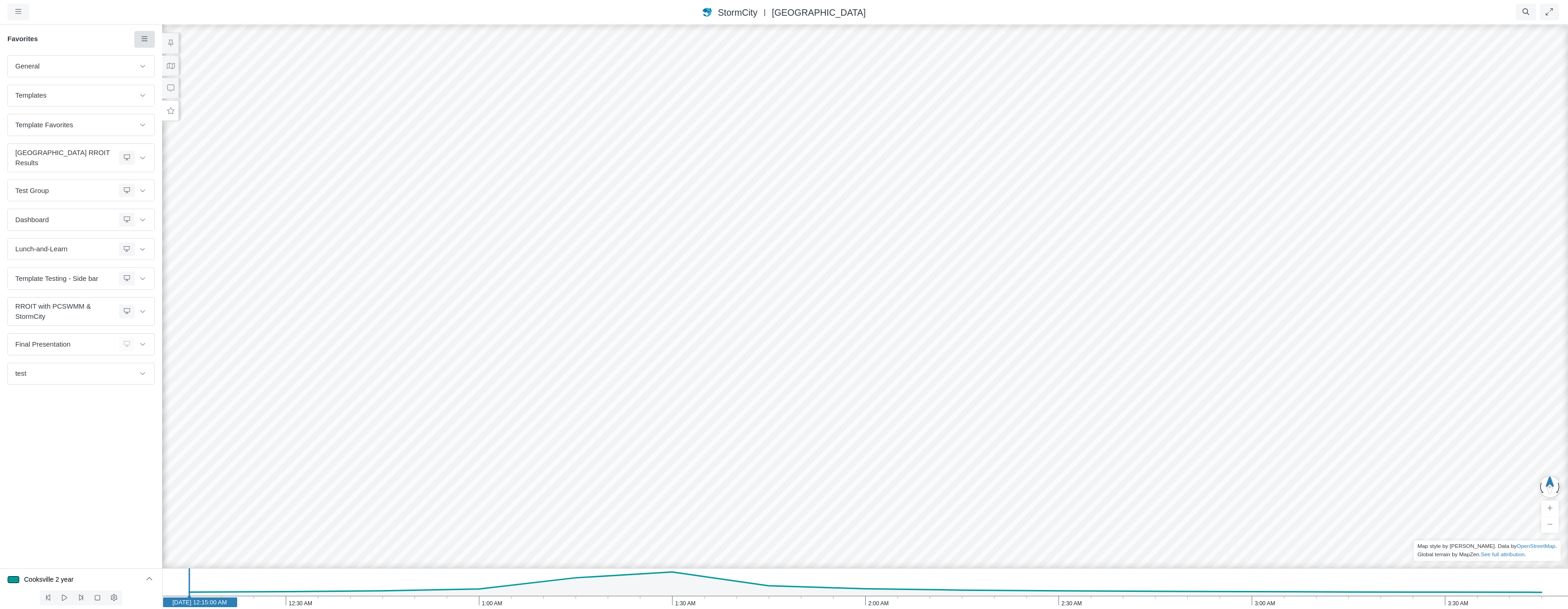
click at [147, 36] on icon at bounding box center [145, 39] width 9 height 7
click at [172, 119] on span "Manage Templates" at bounding box center [183, 121] width 58 height 7
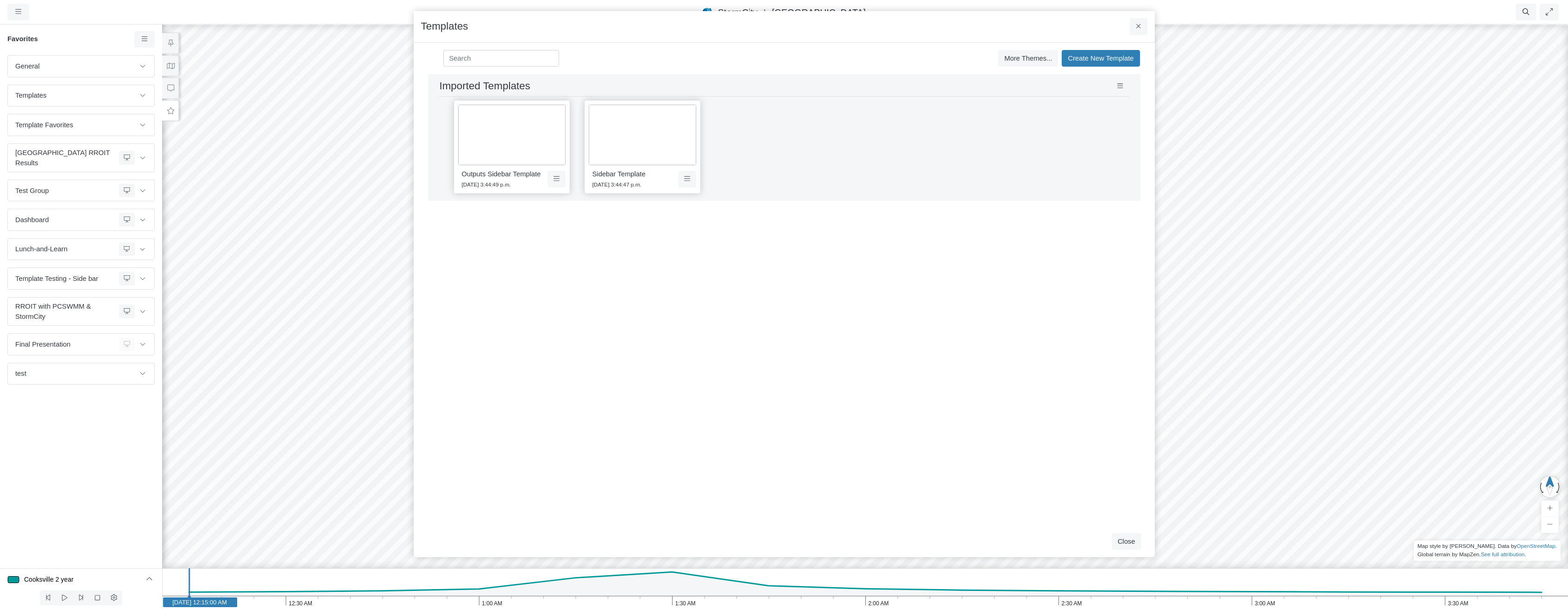
click at [462, 108] on img at bounding box center [512, 135] width 108 height 61
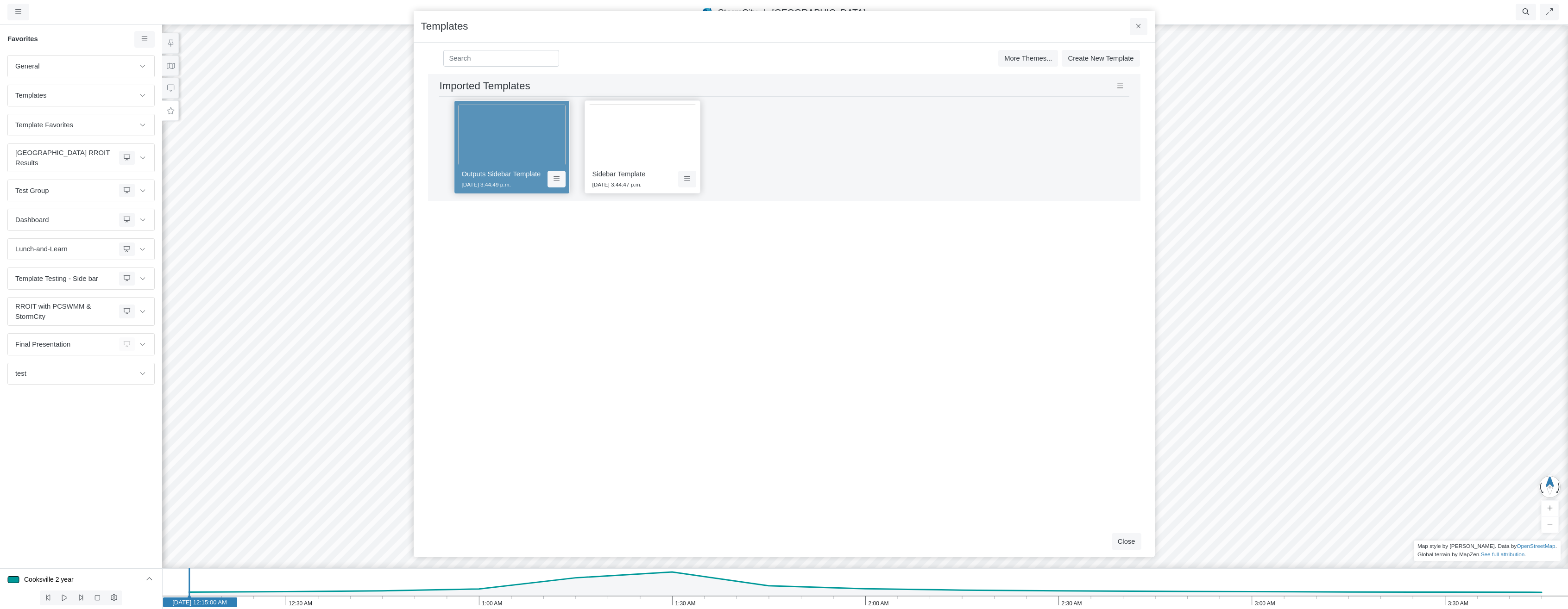
click at [462, 108] on img at bounding box center [512, 135] width 108 height 61
click at [646, 141] on img at bounding box center [643, 135] width 108 height 61
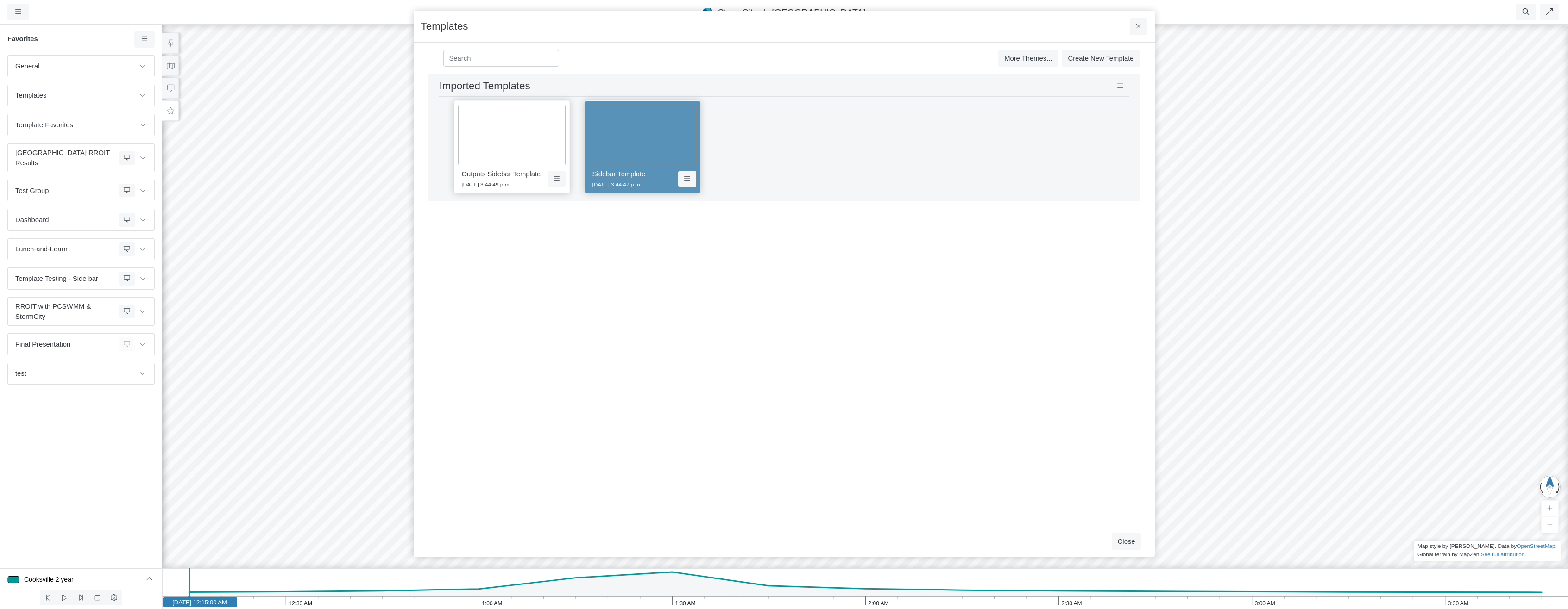
click at [536, 130] on img at bounding box center [512, 135] width 108 height 61
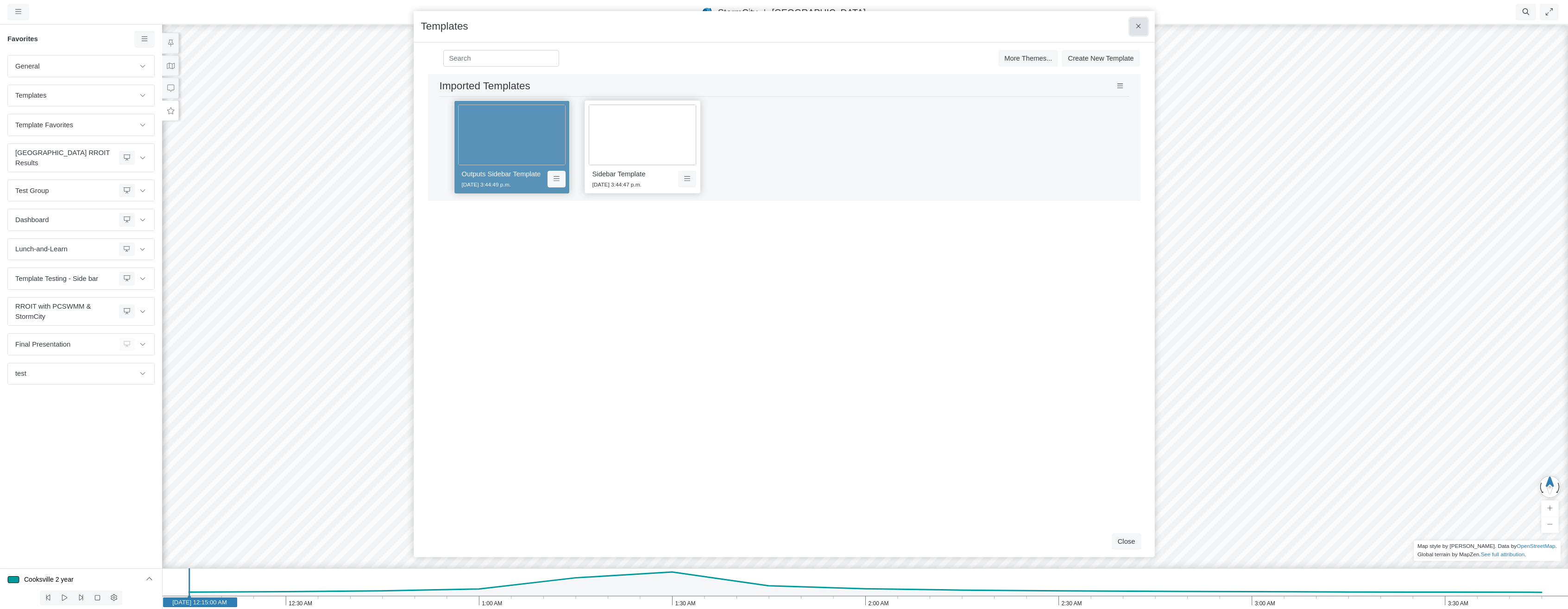
click at [1136, 30] on icon at bounding box center [1138, 26] width 5 height 7
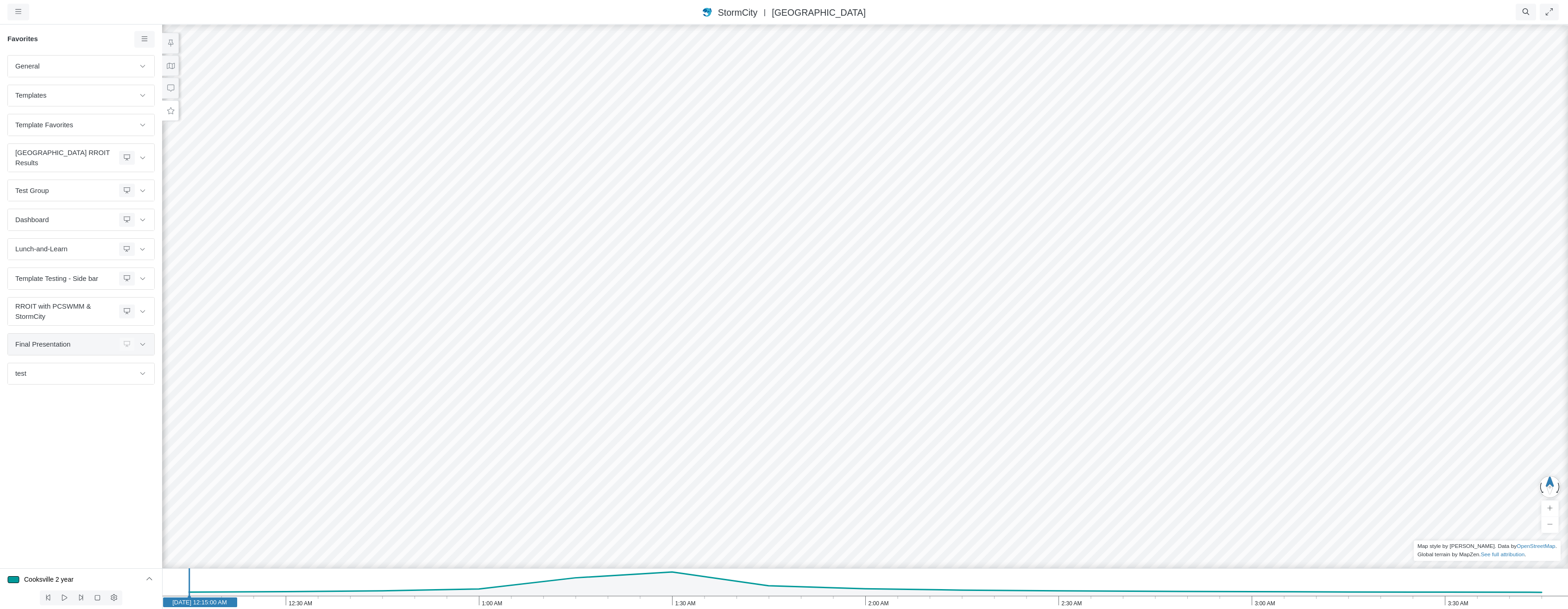
click at [94, 339] on span "Final Presentation" at bounding box center [66, 344] width 100 height 10
click at [146, 341] on icon at bounding box center [143, 344] width 7 height 6
click at [145, 341] on icon at bounding box center [143, 344] width 7 height 6
click at [90, 310] on span "RROIT with PCSWMM & StormCity" at bounding box center [66, 311] width 100 height 20
click at [145, 309] on icon at bounding box center [143, 312] width 7 height 6
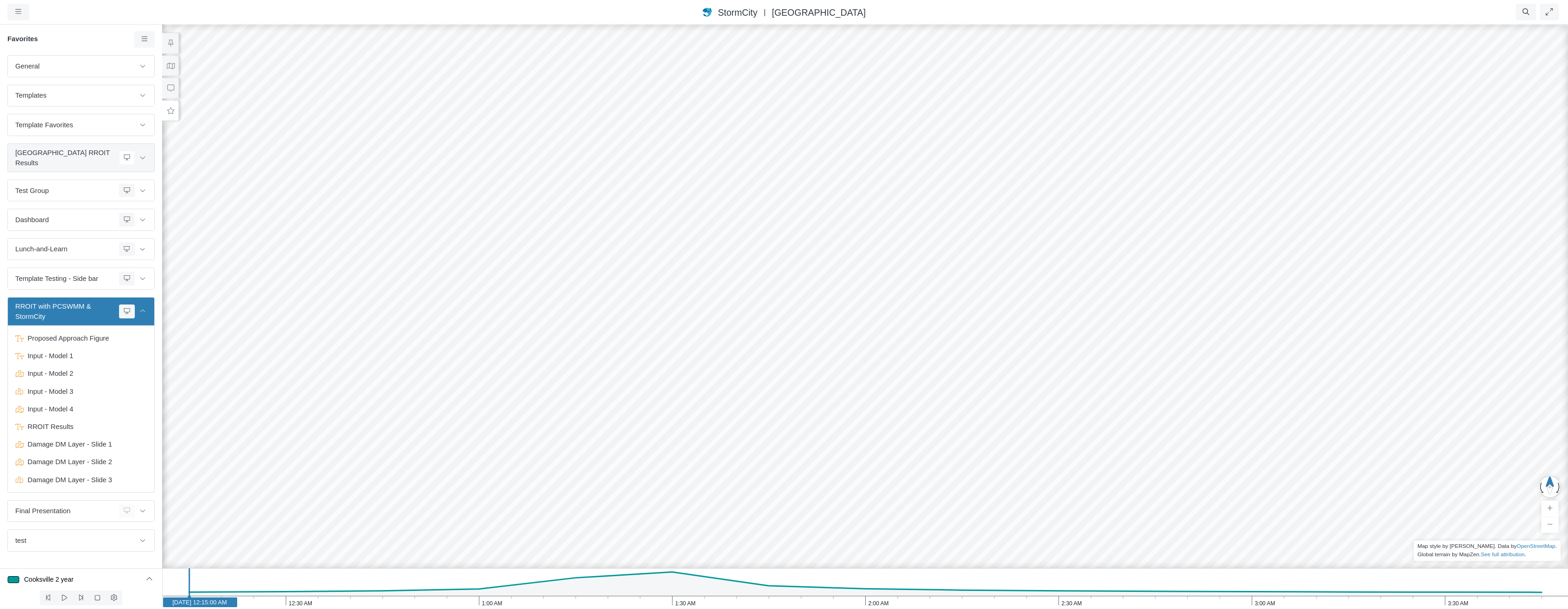
click at [62, 151] on span "[GEOGRAPHIC_DATA] RROIT Results" at bounding box center [66, 158] width 100 height 20
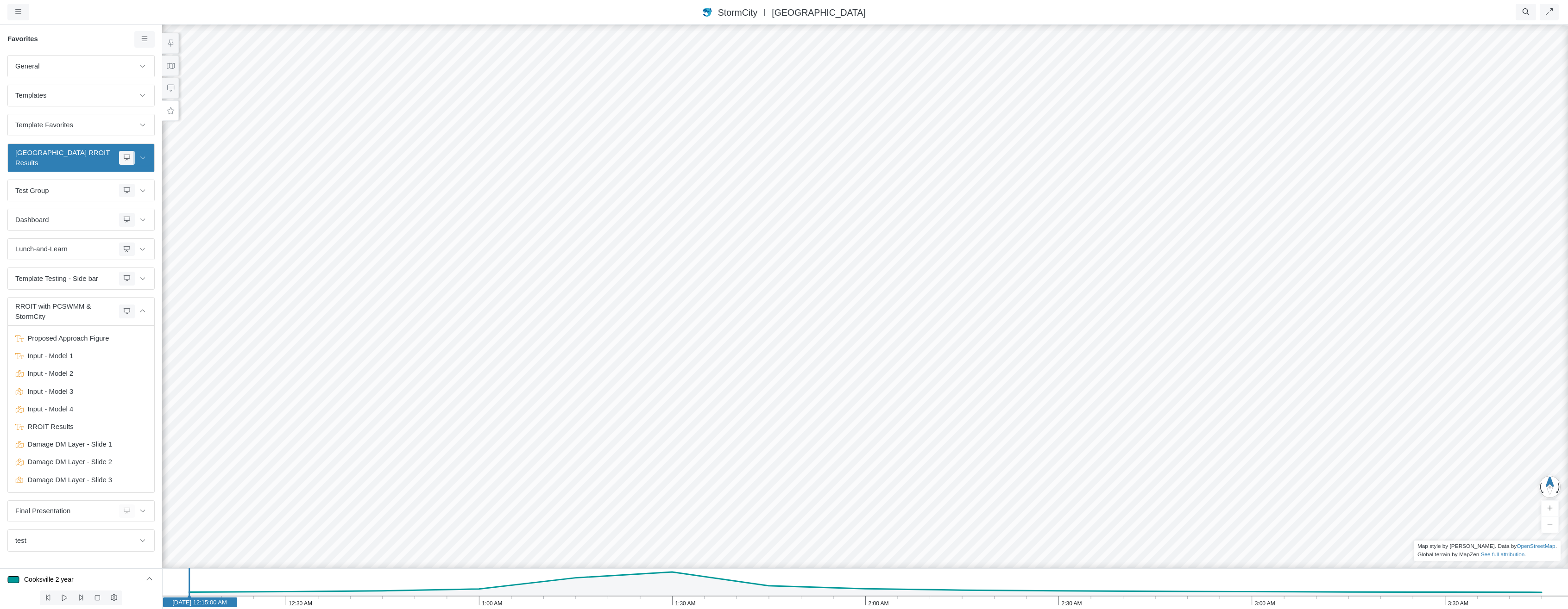
click at [144, 155] on icon at bounding box center [143, 158] width 7 height 6
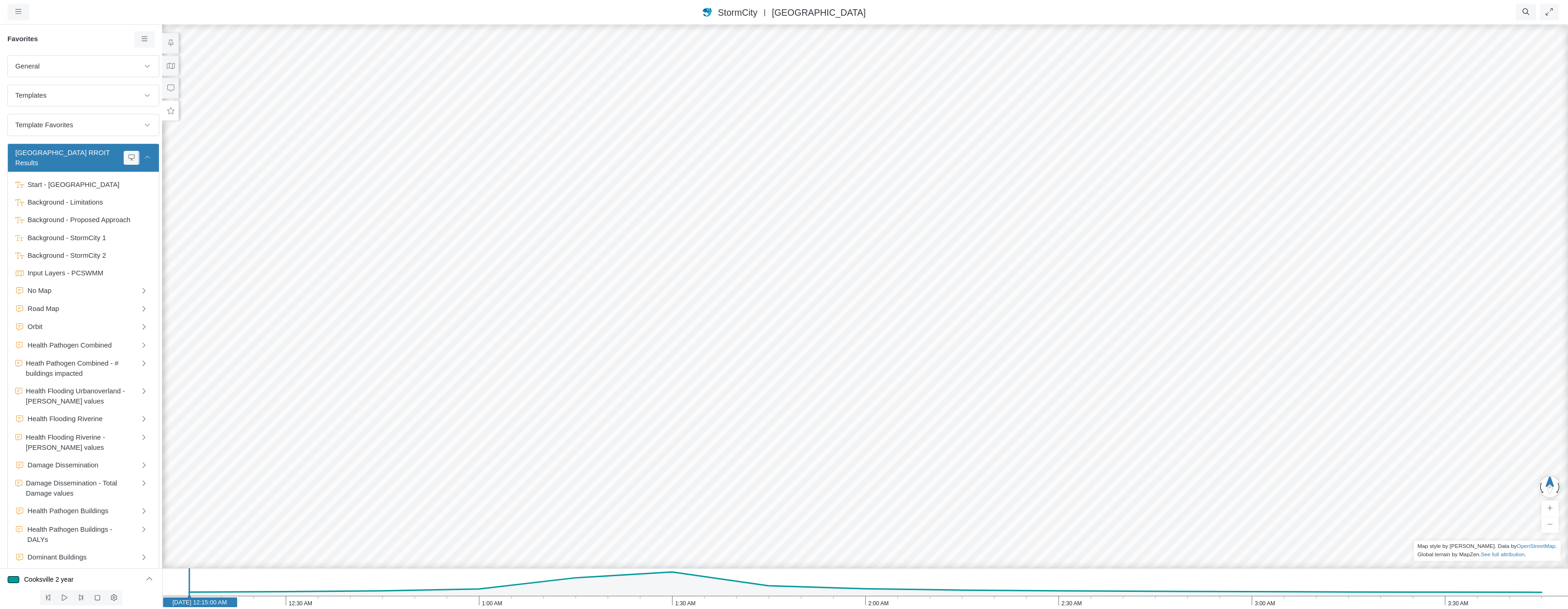
click at [144, 155] on icon at bounding box center [147, 158] width 7 height 6
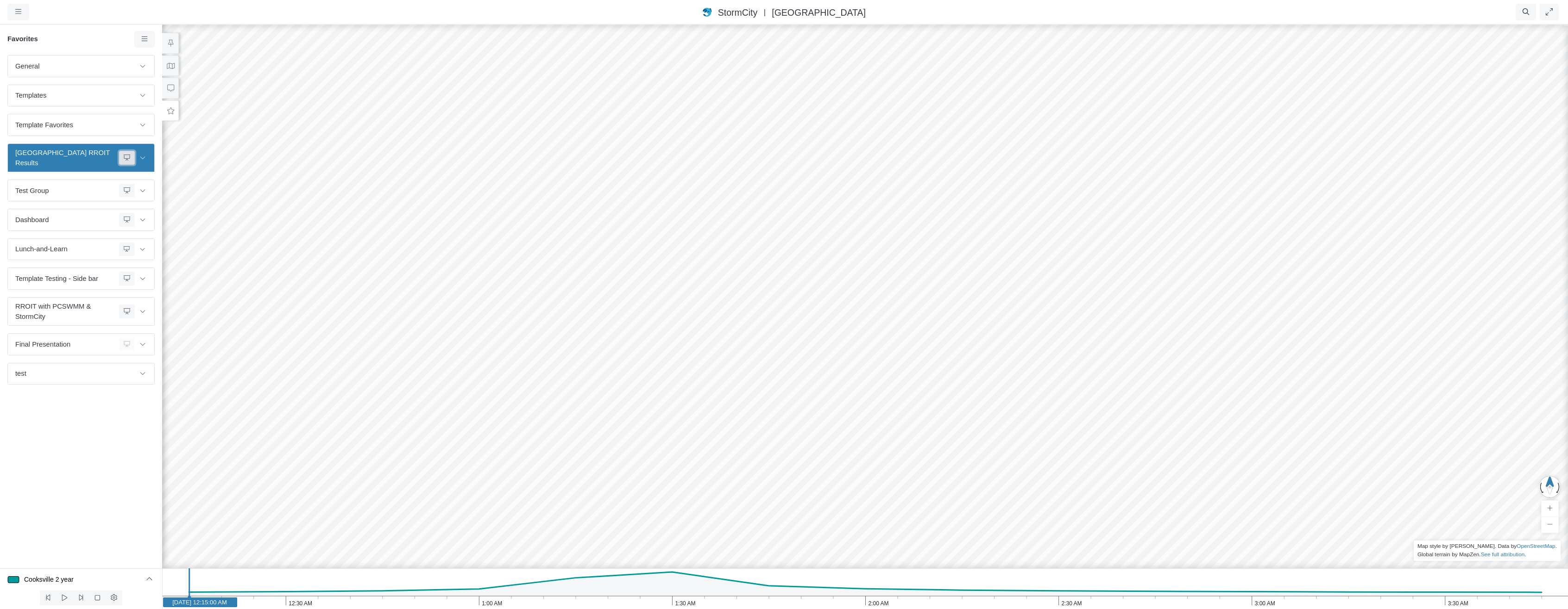
click at [128, 155] on icon at bounding box center [127, 158] width 7 height 6
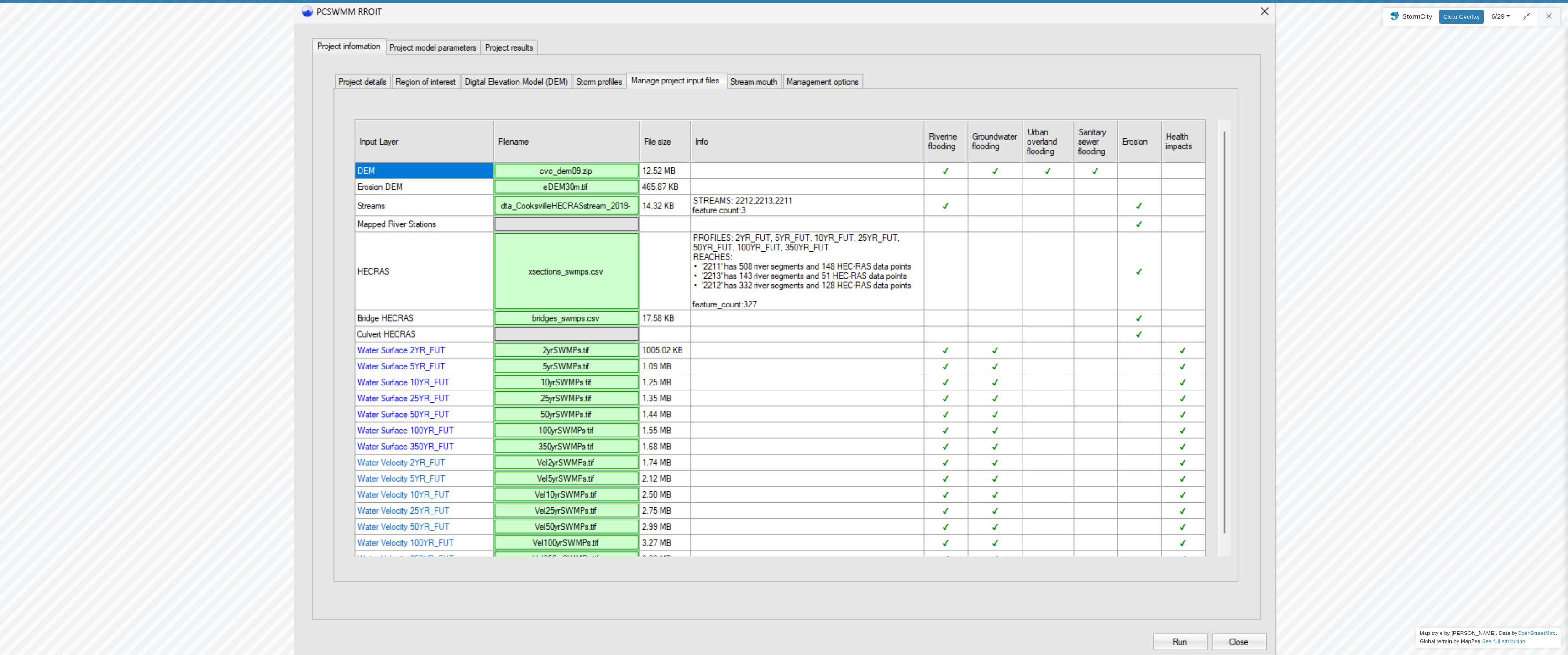
click at [1533, 0] on html "Version 10835 2025-08-20, 3:50:41 P.M. Critical Infrastructure Chemical Commerc…" at bounding box center [784, 0] width 1568 height 0
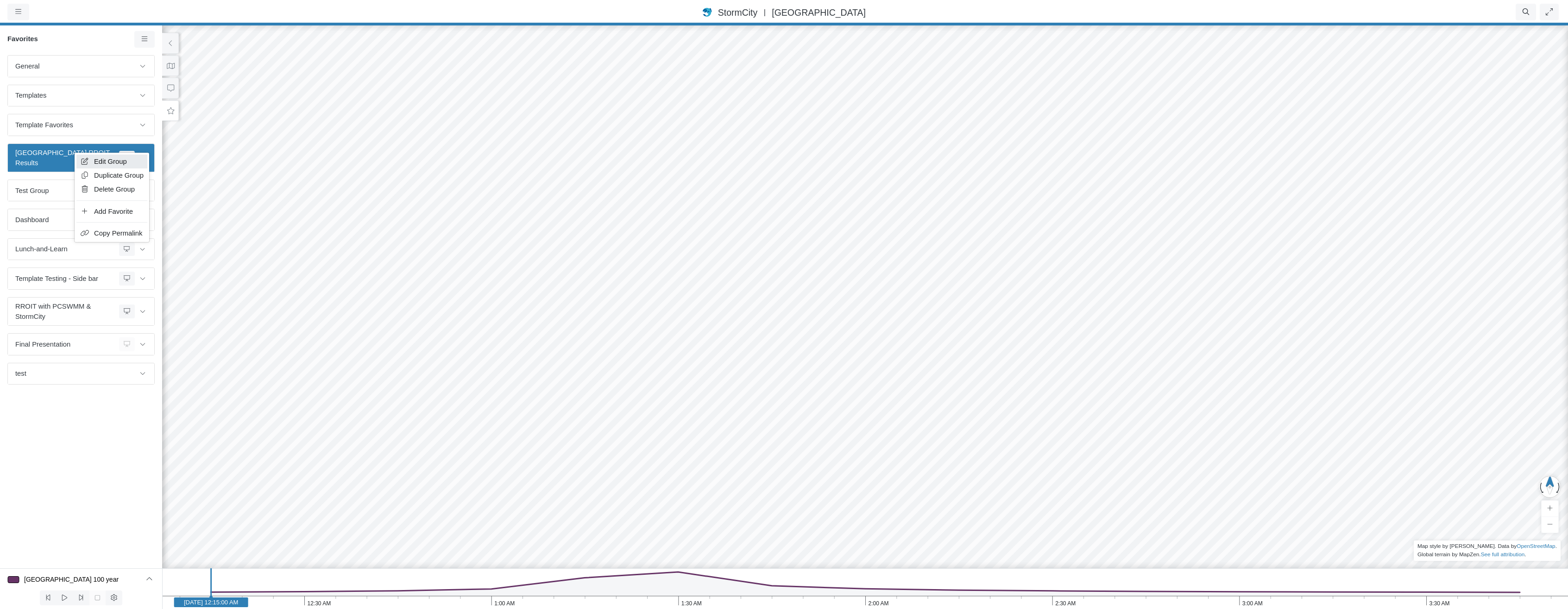
click at [99, 162] on span "Edit Group" at bounding box center [110, 161] width 33 height 7
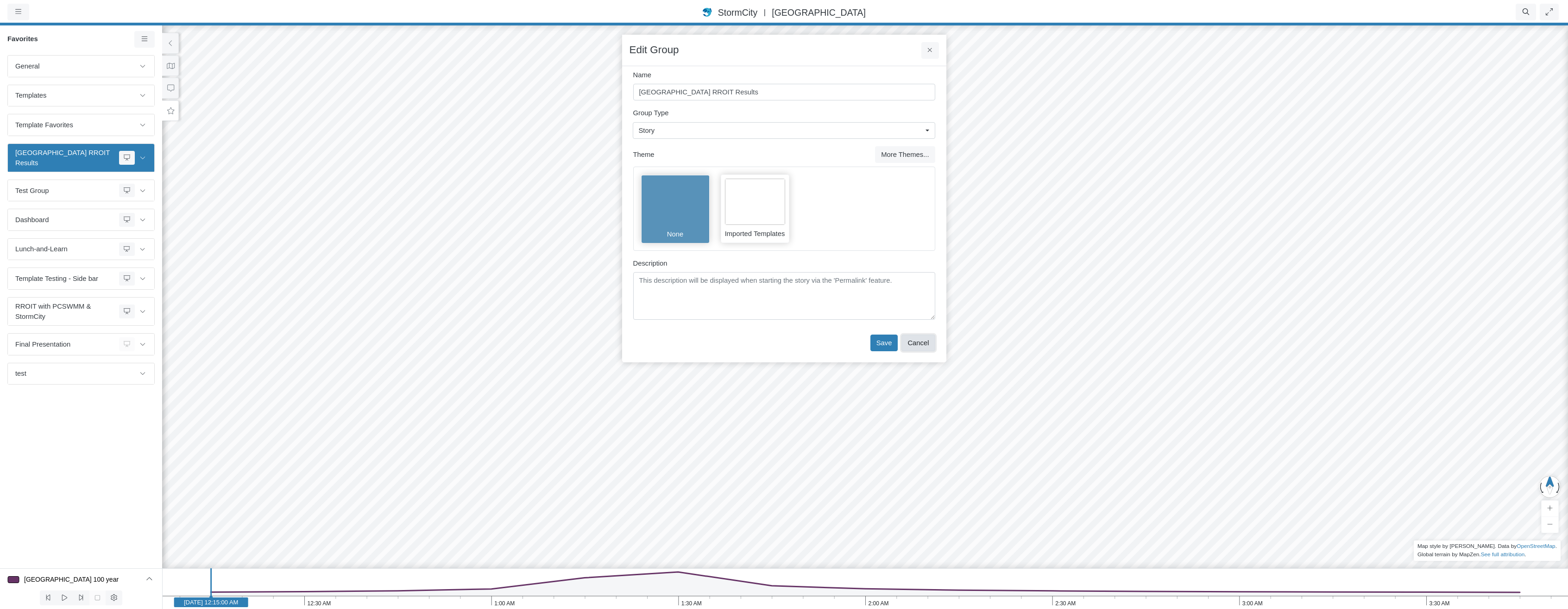
click at [922, 340] on button "Cancel" at bounding box center [918, 343] width 33 height 17
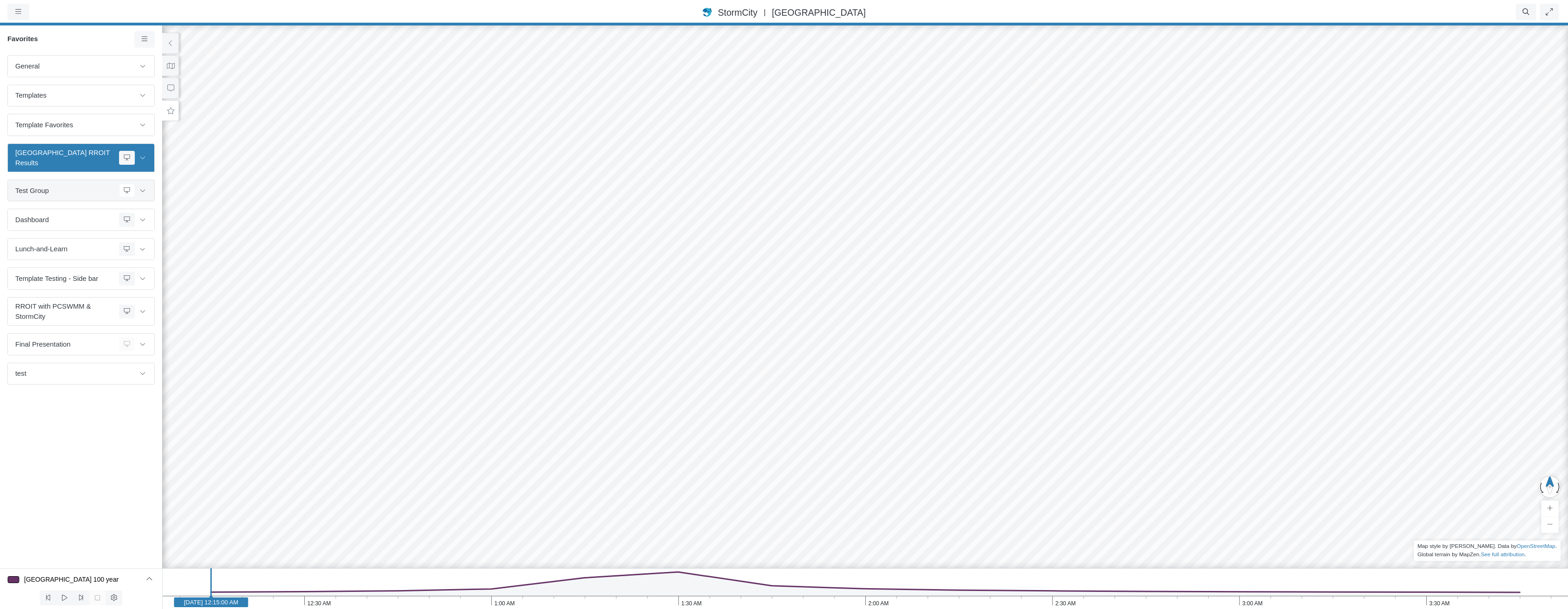
click at [74, 185] on span "Test Group" at bounding box center [66, 190] width 100 height 10
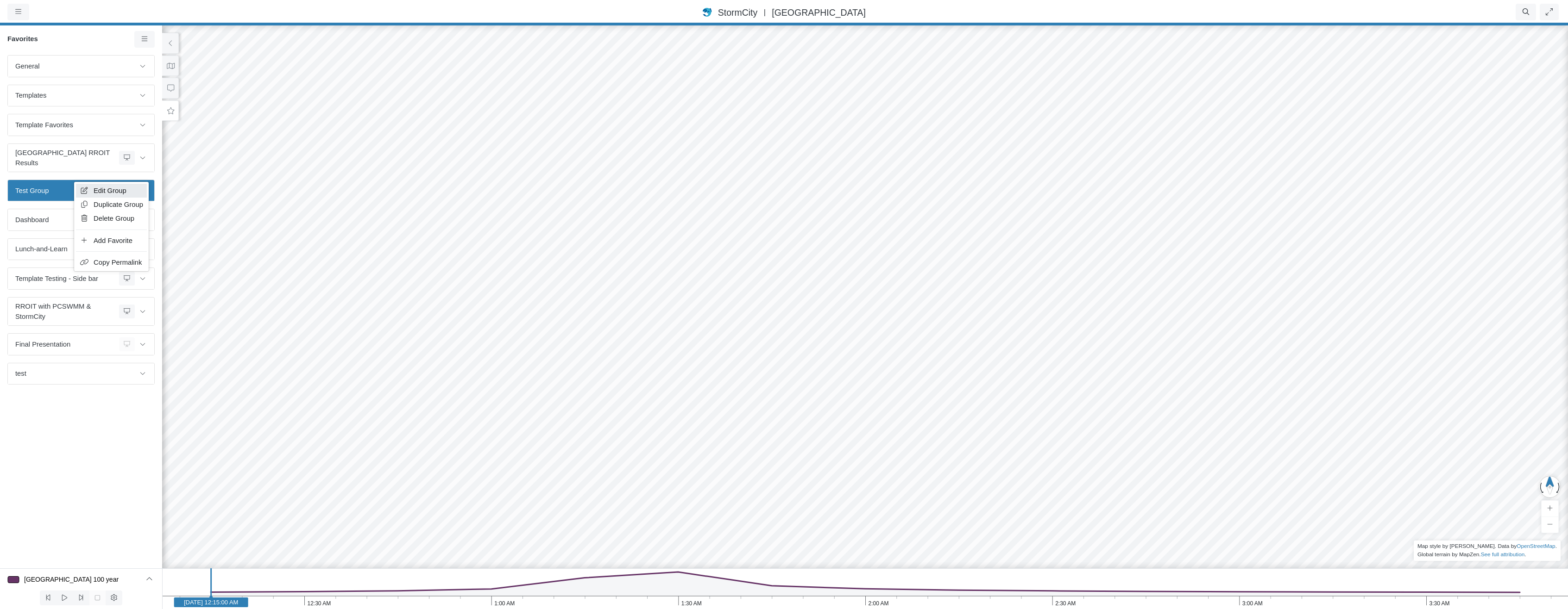
click at [84, 189] on icon at bounding box center [84, 190] width 9 height 7
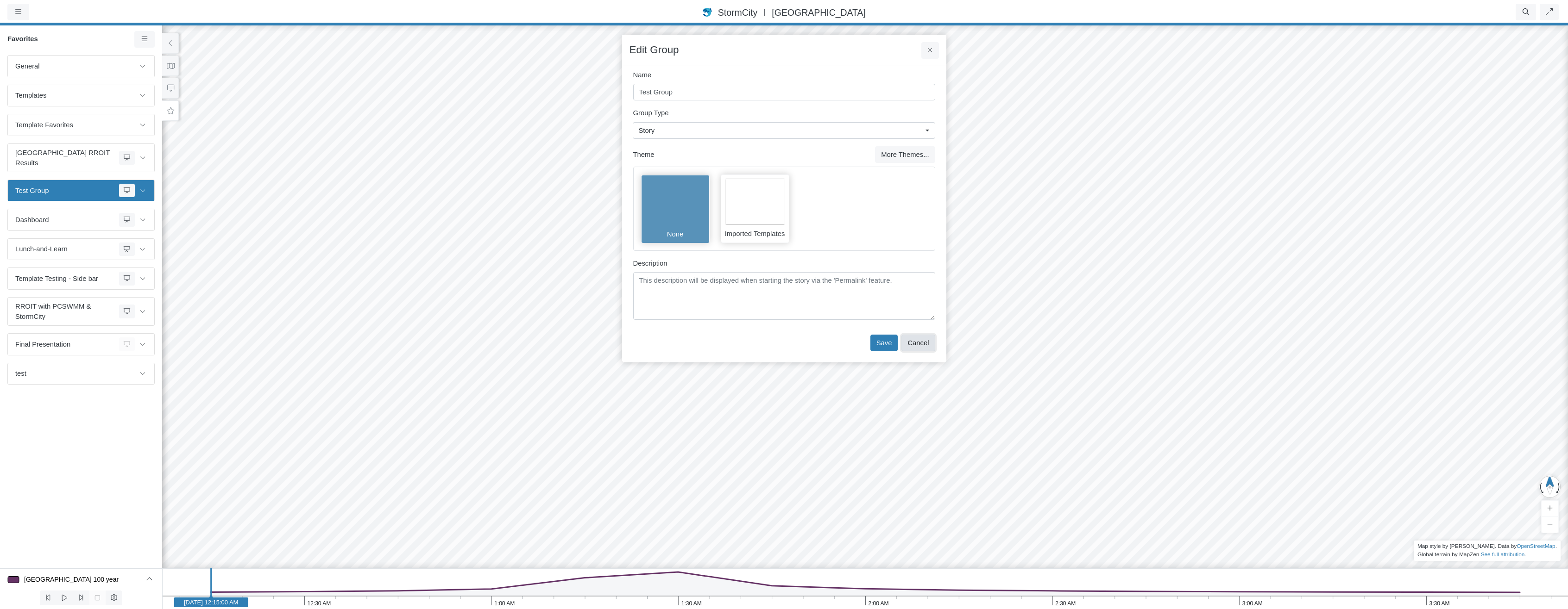
click at [919, 343] on button "Cancel" at bounding box center [918, 343] width 33 height 17
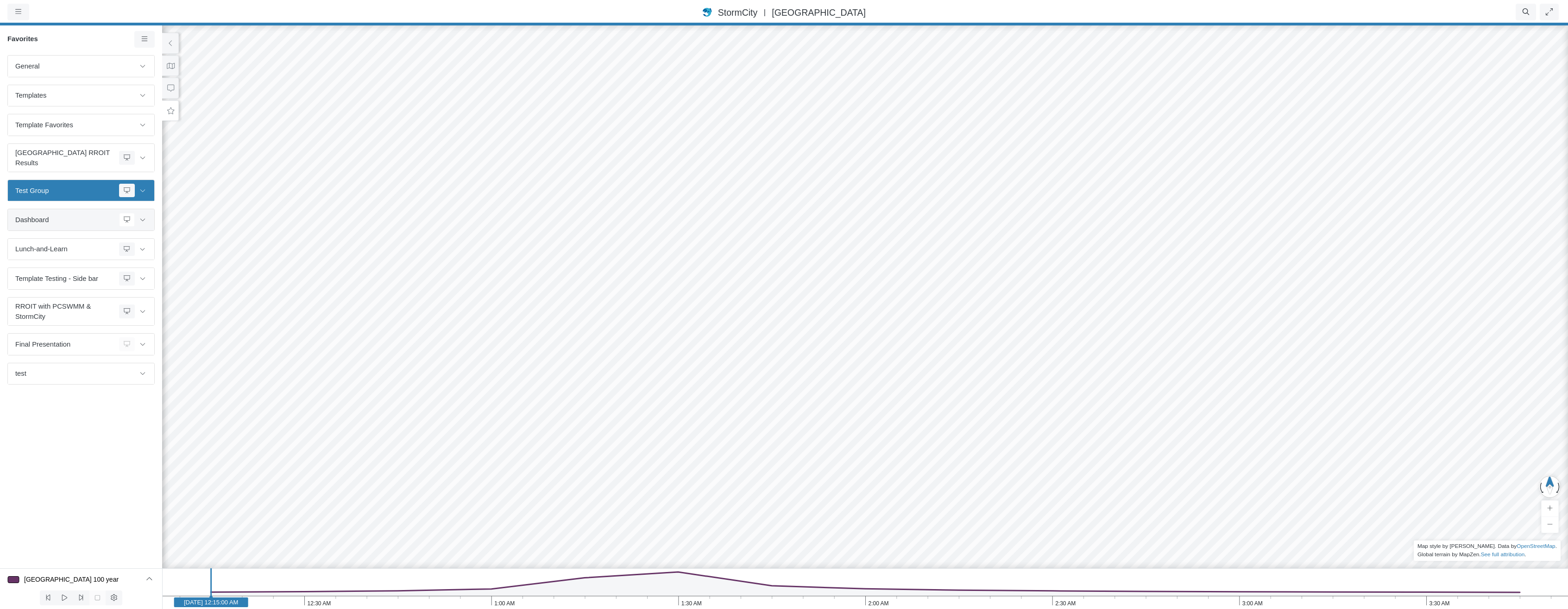
click at [80, 215] on span "Dashboard" at bounding box center [66, 219] width 100 height 10
click at [96, 222] on link "Edit Group" at bounding box center [118, 221] width 71 height 14
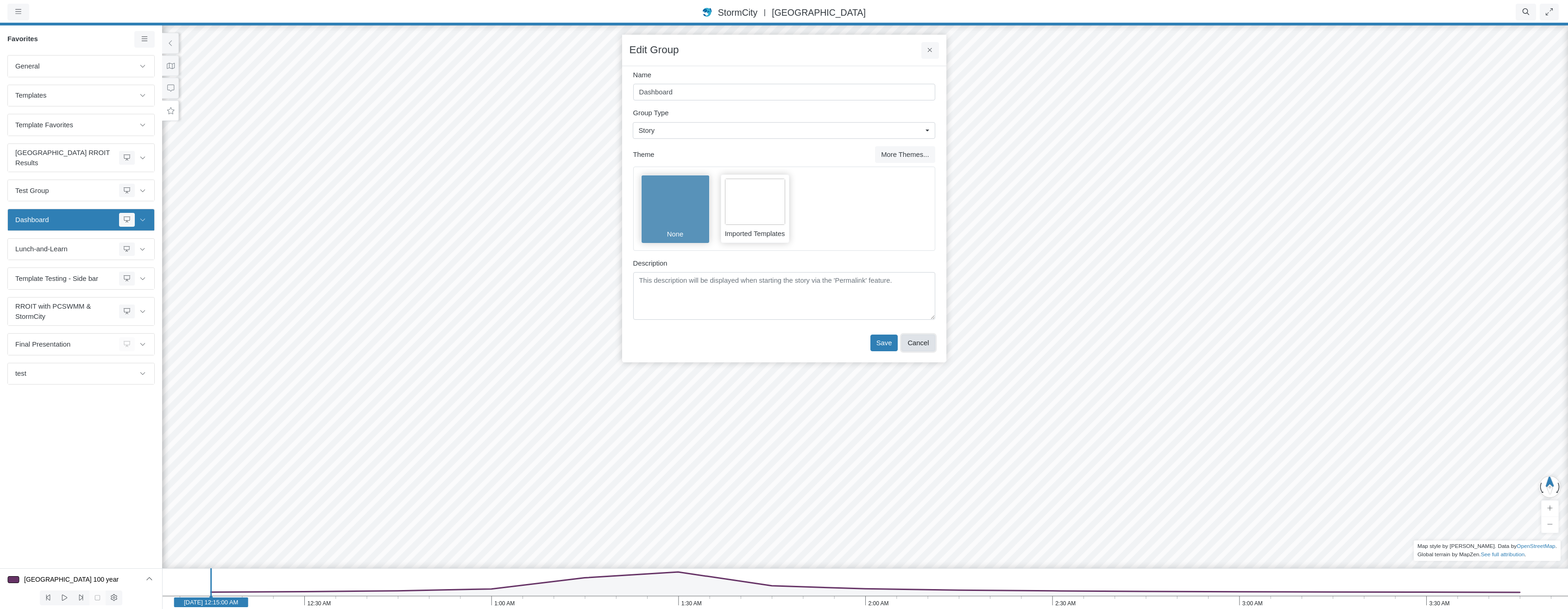
click at [914, 339] on button "Cancel" at bounding box center [918, 343] width 33 height 17
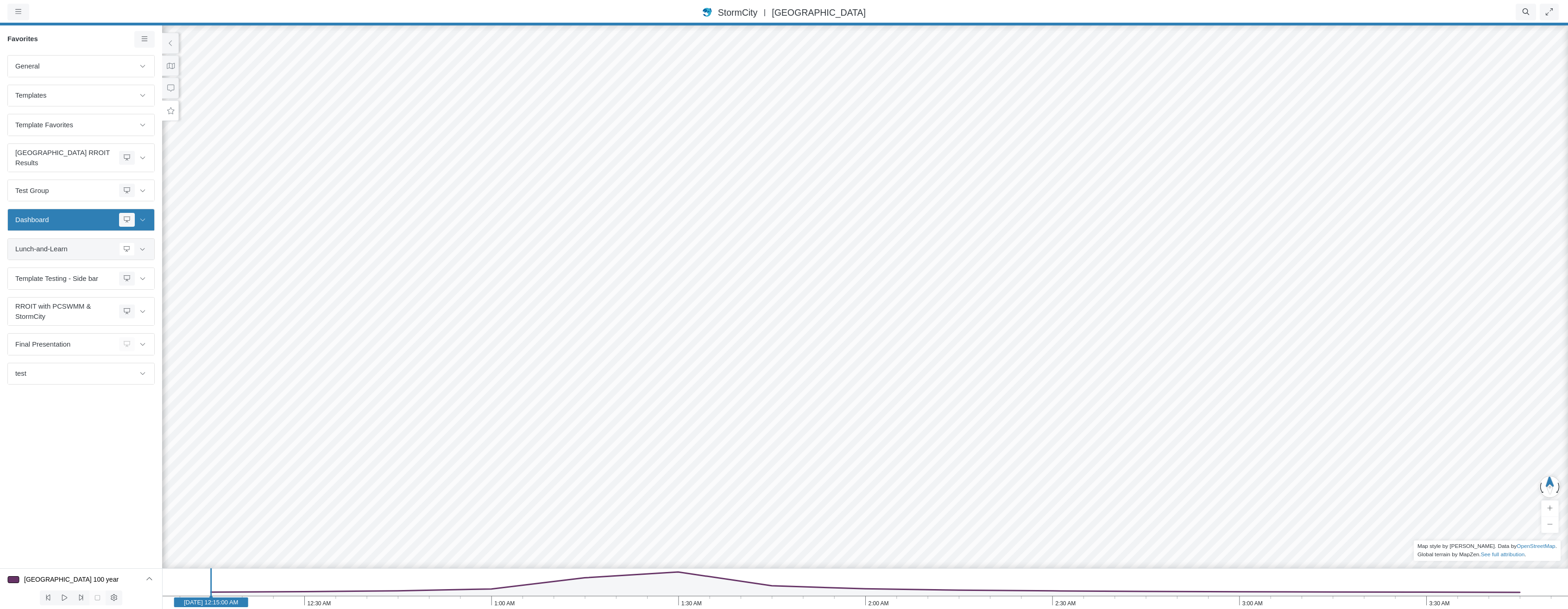
click at [82, 244] on span "Lunch-and-Learn" at bounding box center [66, 249] width 100 height 10
click at [101, 247] on link "Edit Group" at bounding box center [121, 247] width 71 height 14
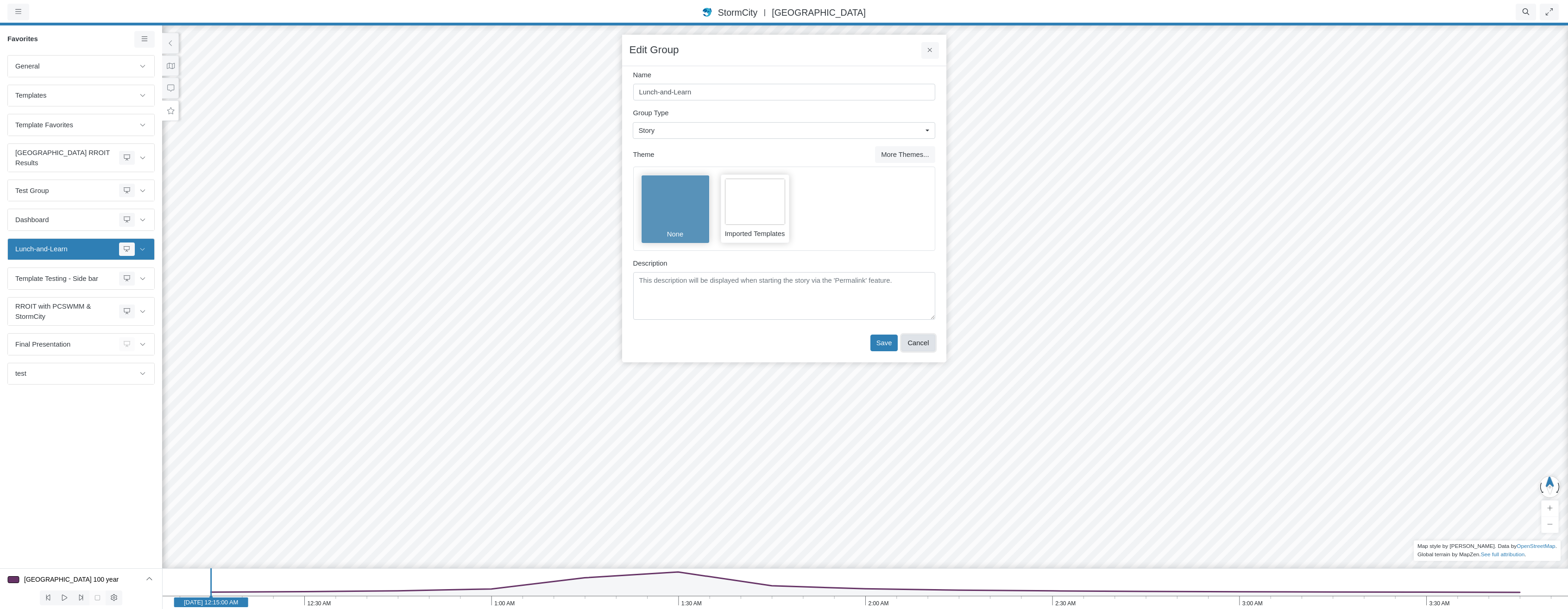
click at [915, 344] on button "Cancel" at bounding box center [918, 343] width 33 height 17
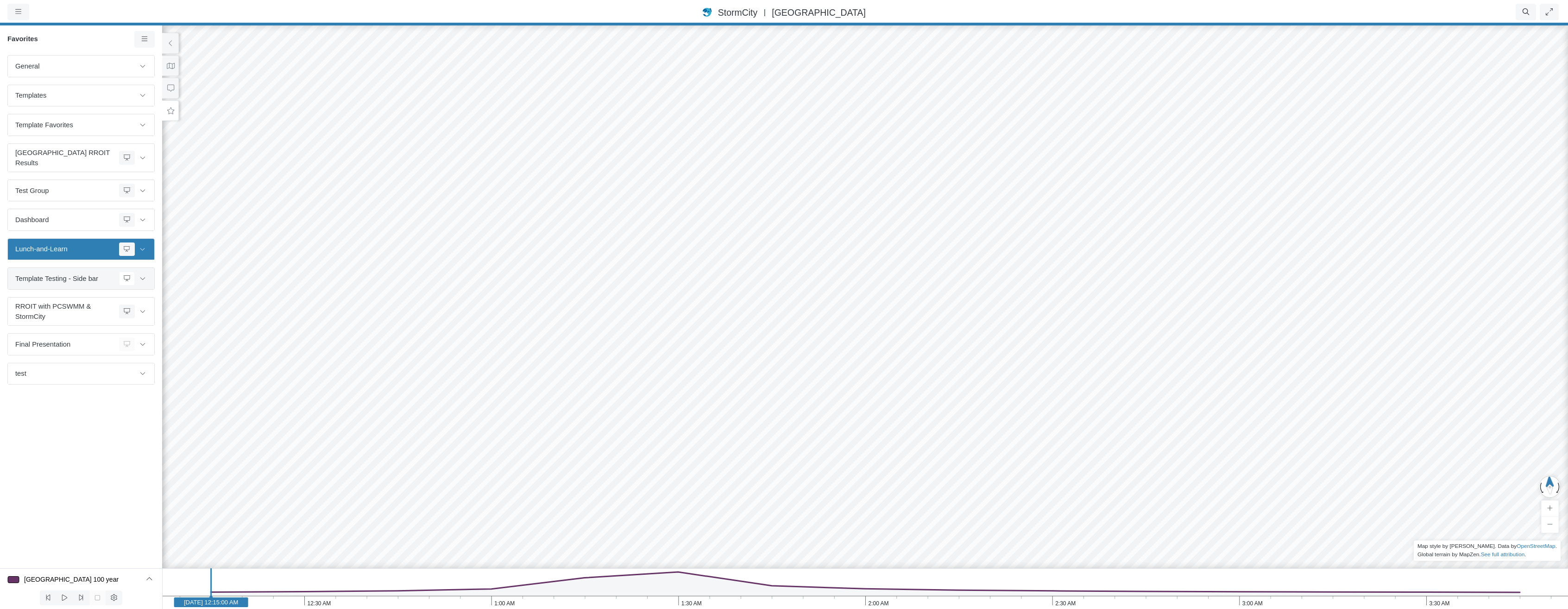
click at [76, 274] on span "Template Testing - Side bar" at bounding box center [66, 279] width 100 height 10
click at [90, 283] on icon at bounding box center [87, 283] width 9 height 7
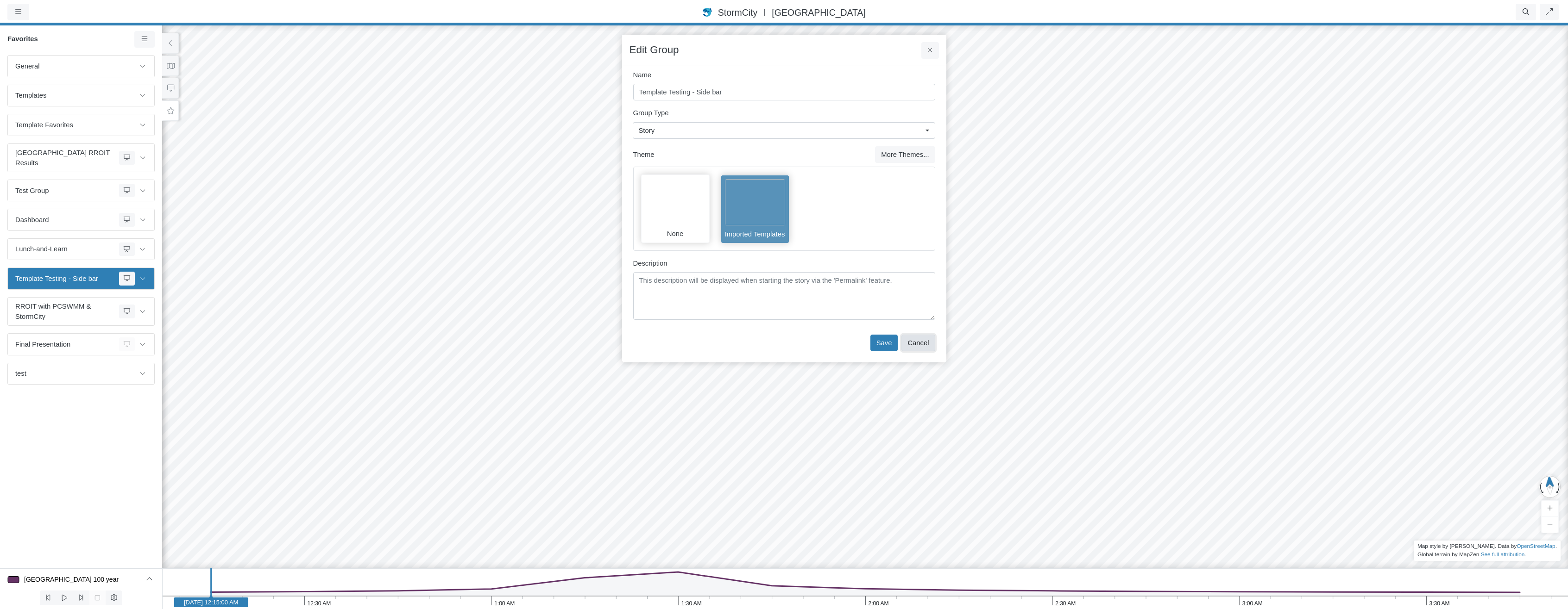
click at [912, 342] on button "Cancel" at bounding box center [918, 343] width 33 height 17
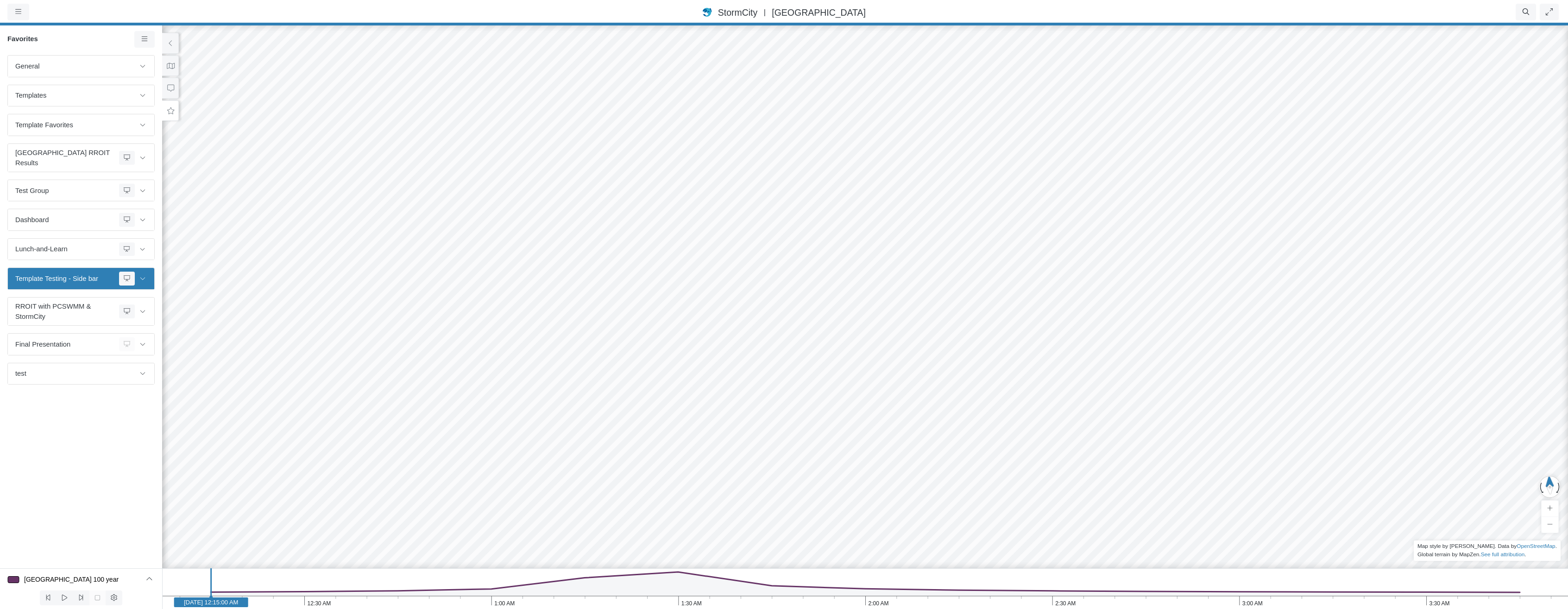
click at [77, 274] on span "Template Testing - Side bar" at bounding box center [66, 279] width 100 height 10
click at [124, 276] on icon at bounding box center [127, 279] width 7 height 6
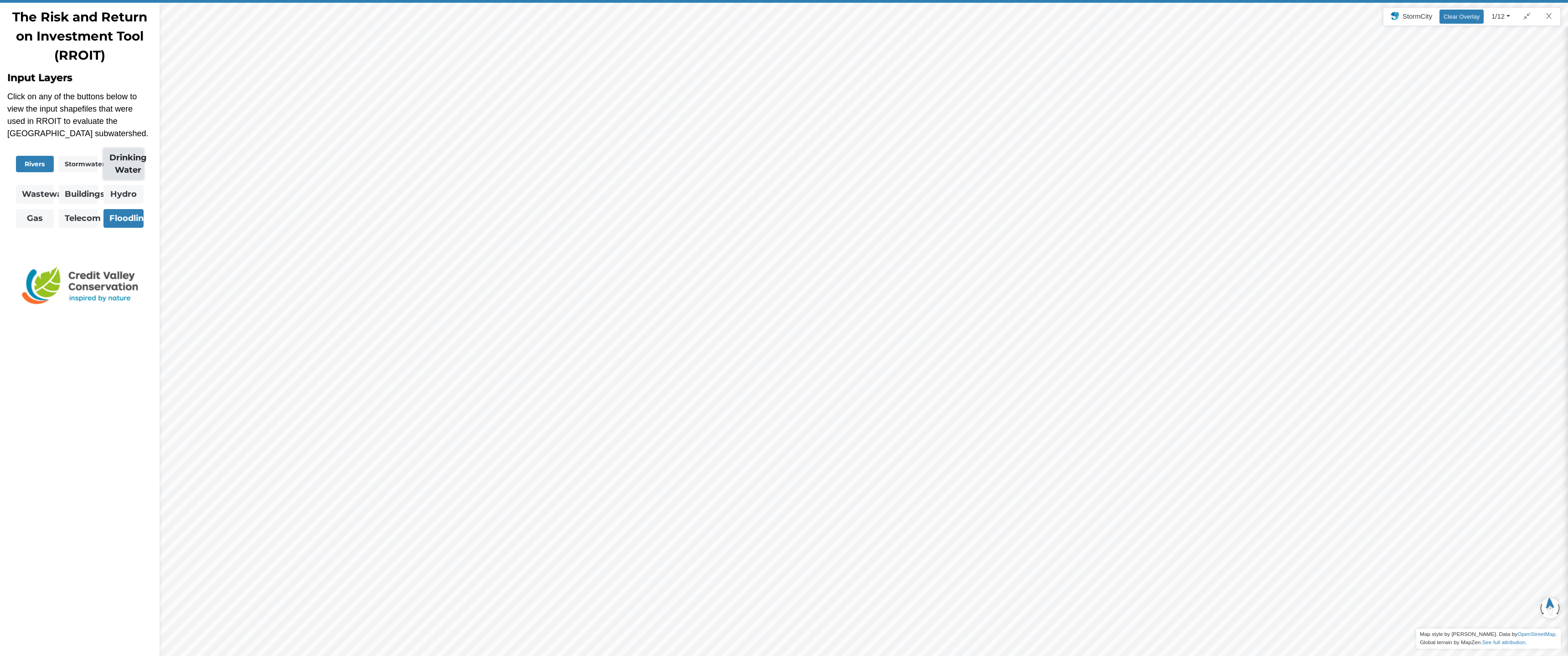
click at [125, 168] on strong "Drinking Water" at bounding box center [129, 164] width 40 height 23
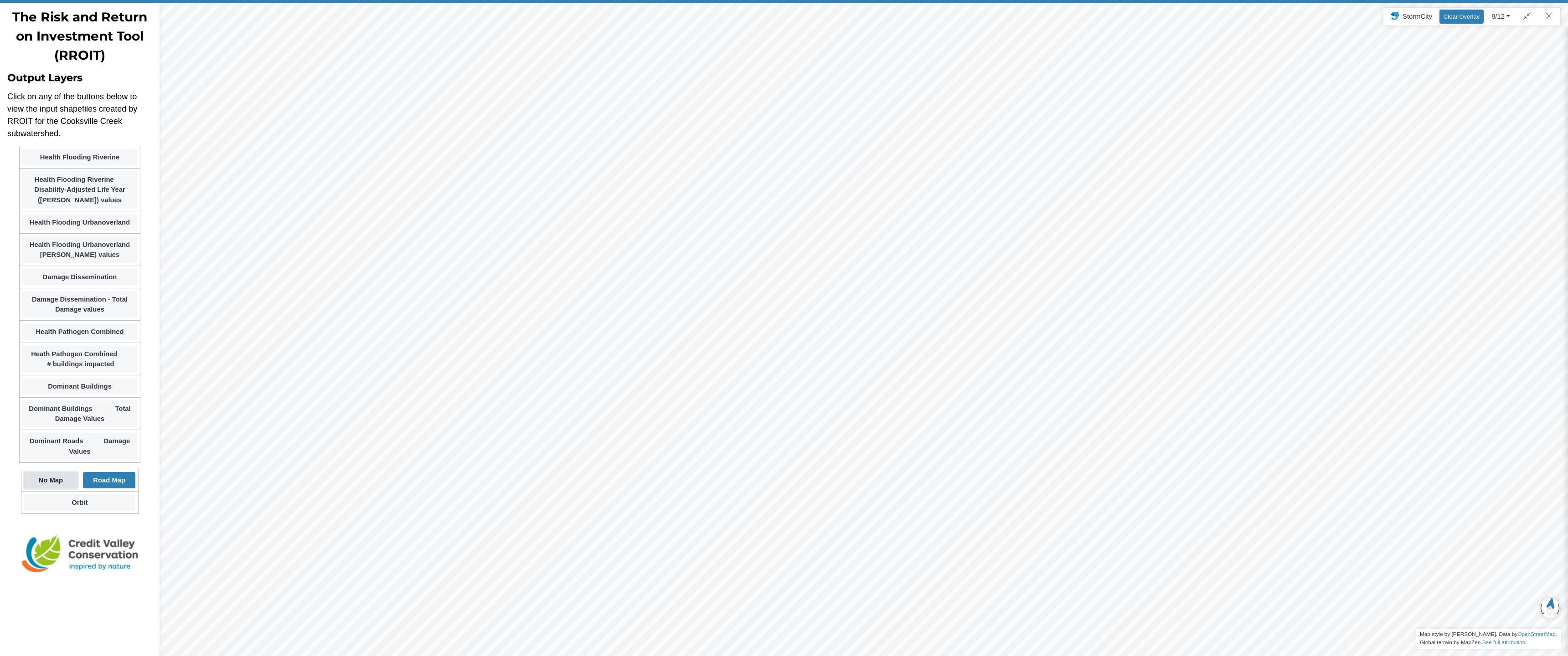
click at [51, 480] on strong "No Map" at bounding box center [51, 480] width 24 height 7
click at [51, 478] on strong "No Map" at bounding box center [51, 480] width 24 height 7
click at [94, 508] on link "Orbit" at bounding box center [80, 502] width 111 height 16
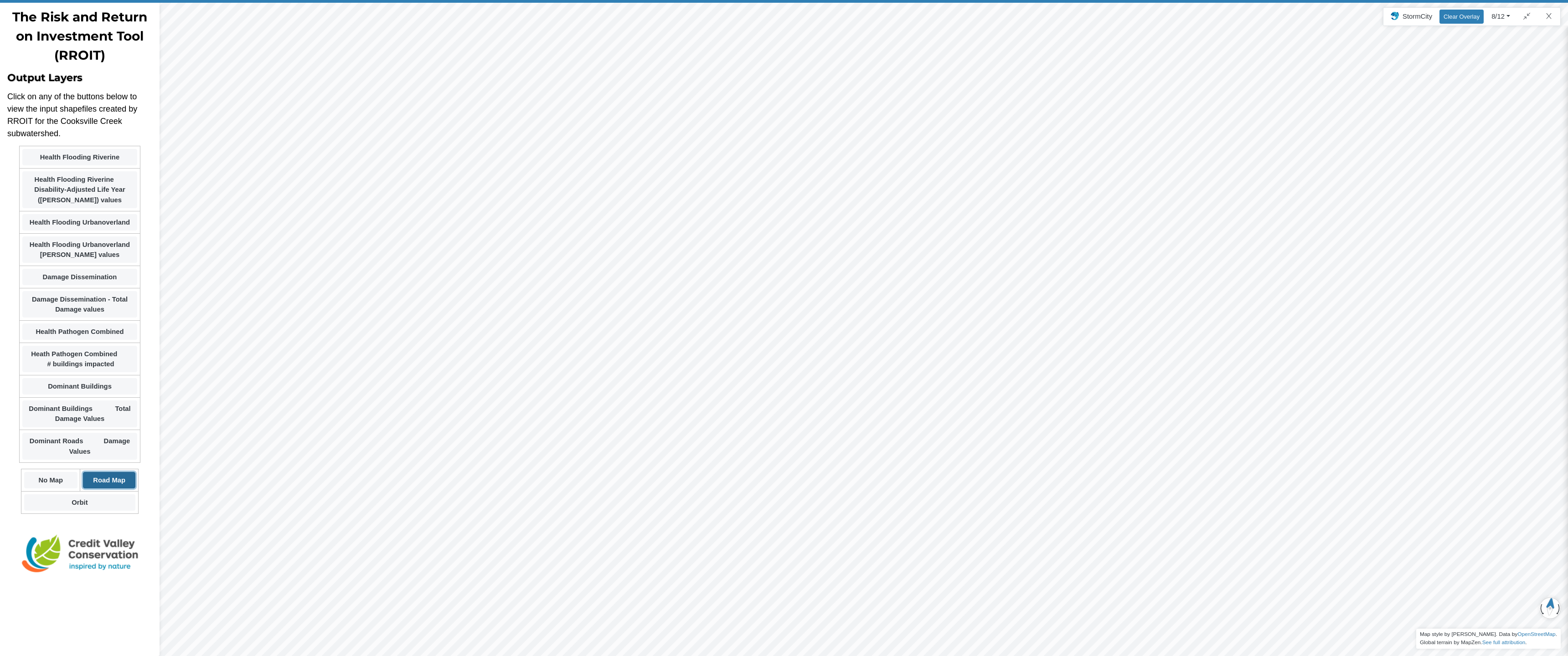
click at [108, 483] on strong "Road Map" at bounding box center [109, 480] width 32 height 7
click at [114, 414] on link "Dominant Buildings Total Damage Values" at bounding box center [80, 413] width 115 height 26
click at [88, 243] on strong "Health Flooding Urbanoverland DALY values" at bounding box center [80, 249] width 100 height 17
click at [97, 284] on link "Damage Dissemination" at bounding box center [80, 277] width 115 height 16
click at [90, 332] on strong "Health Pathogen Combined" at bounding box center [79, 332] width 88 height 7
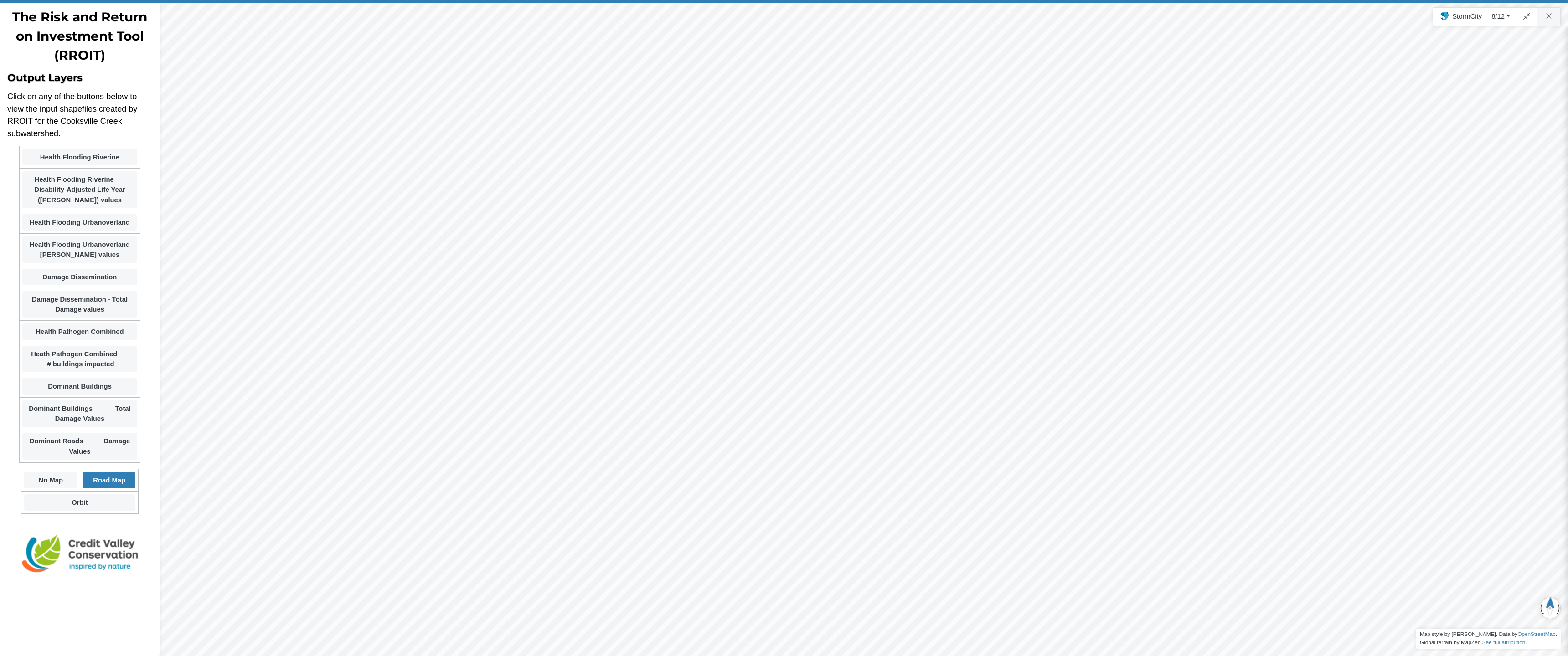
click at [1542, 19] on div "The Risk and Return on Investment Tool (RROIT) Output Layers Click on any of th…" at bounding box center [784, 328] width 1568 height 656
click at [1522, 0] on html "Version 10835 2025-08-20, 3:50:41 P.M. Critical Infrastructure Chemical Commerc…" at bounding box center [784, 0] width 1568 height 0
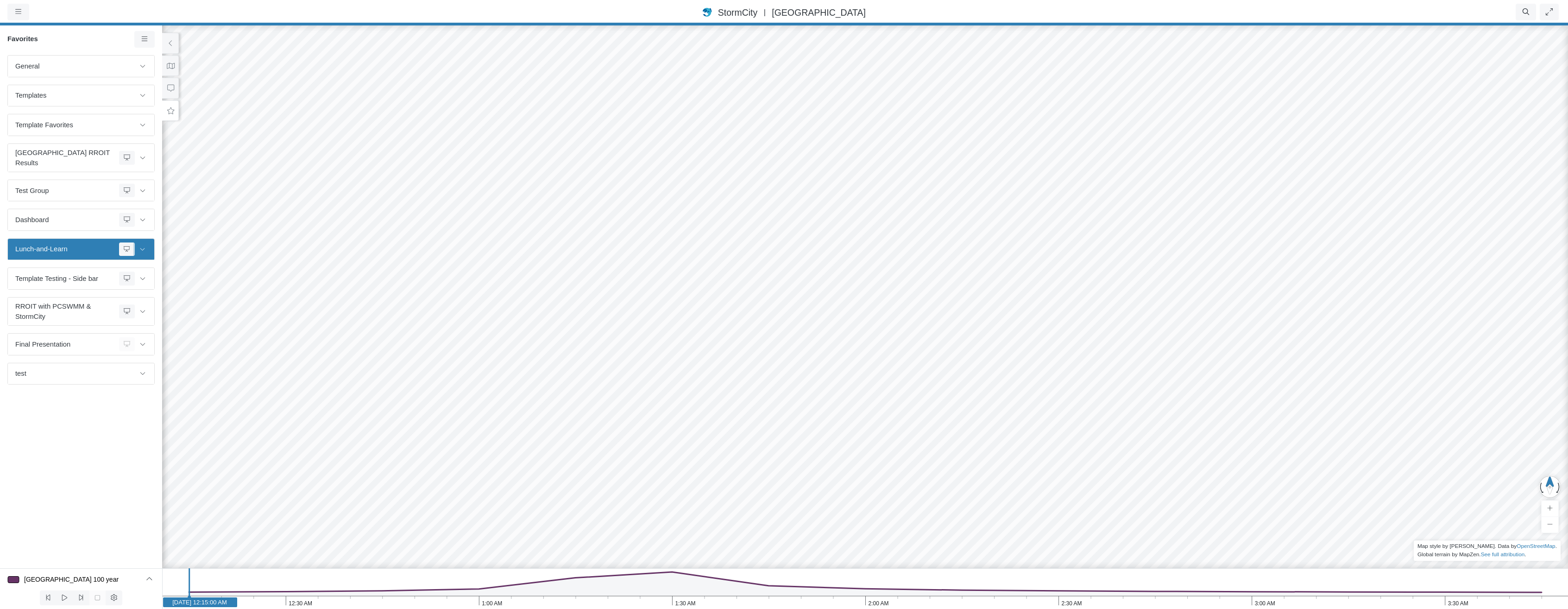
click at [143, 246] on icon at bounding box center [143, 249] width 7 height 6
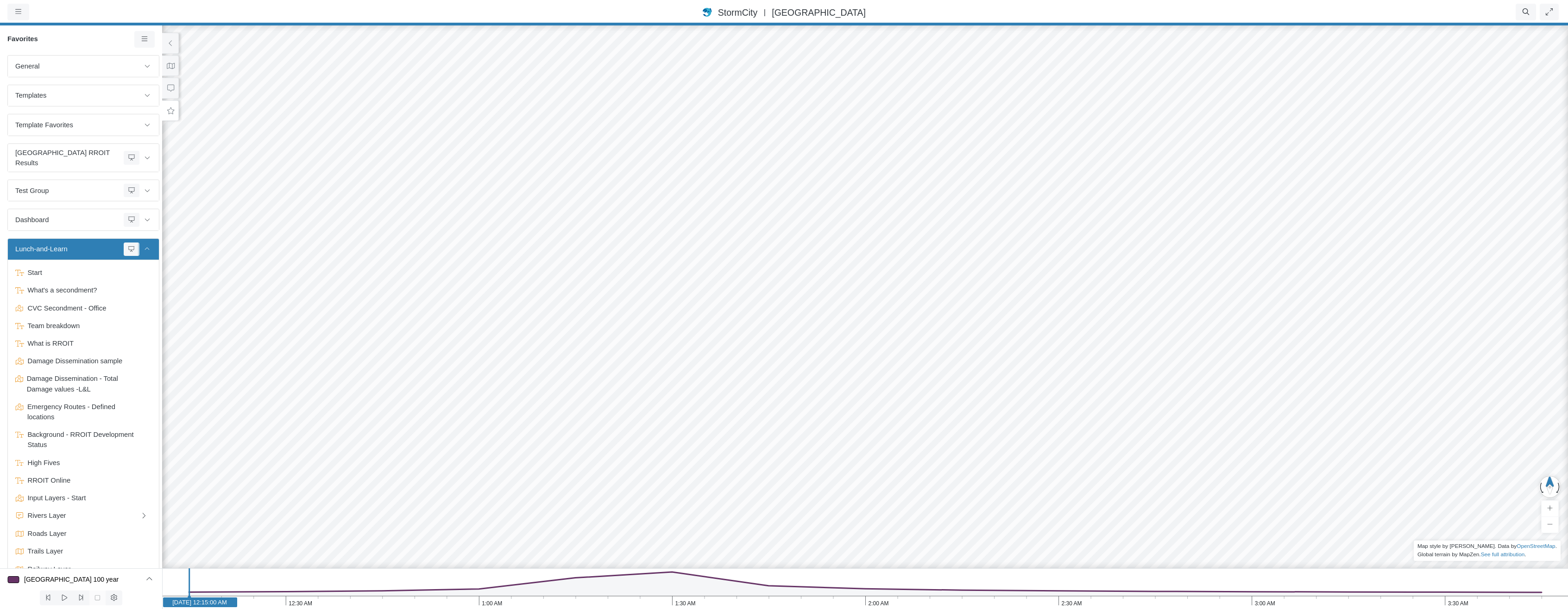
click at [144, 246] on icon at bounding box center [147, 249] width 7 height 6
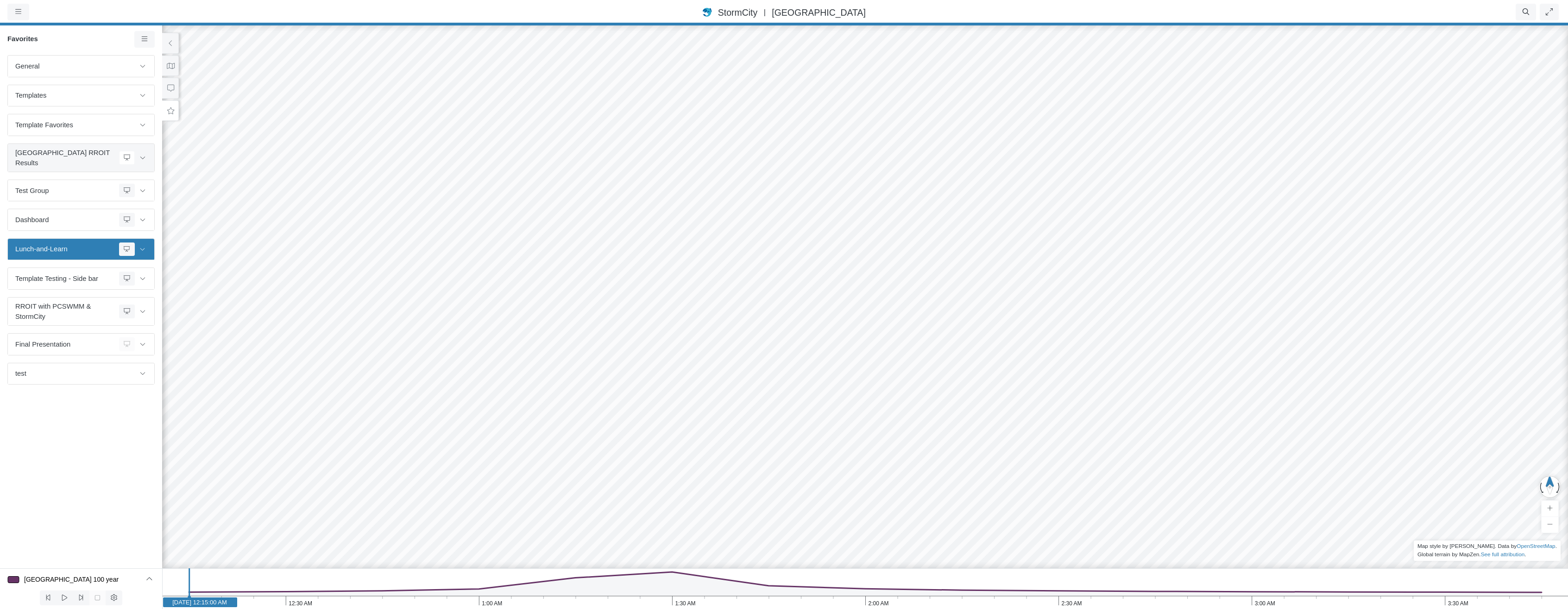
click at [82, 151] on span "Cooksville Creek RROIT Results" at bounding box center [66, 158] width 100 height 20
click at [124, 155] on icon at bounding box center [127, 158] width 7 height 6
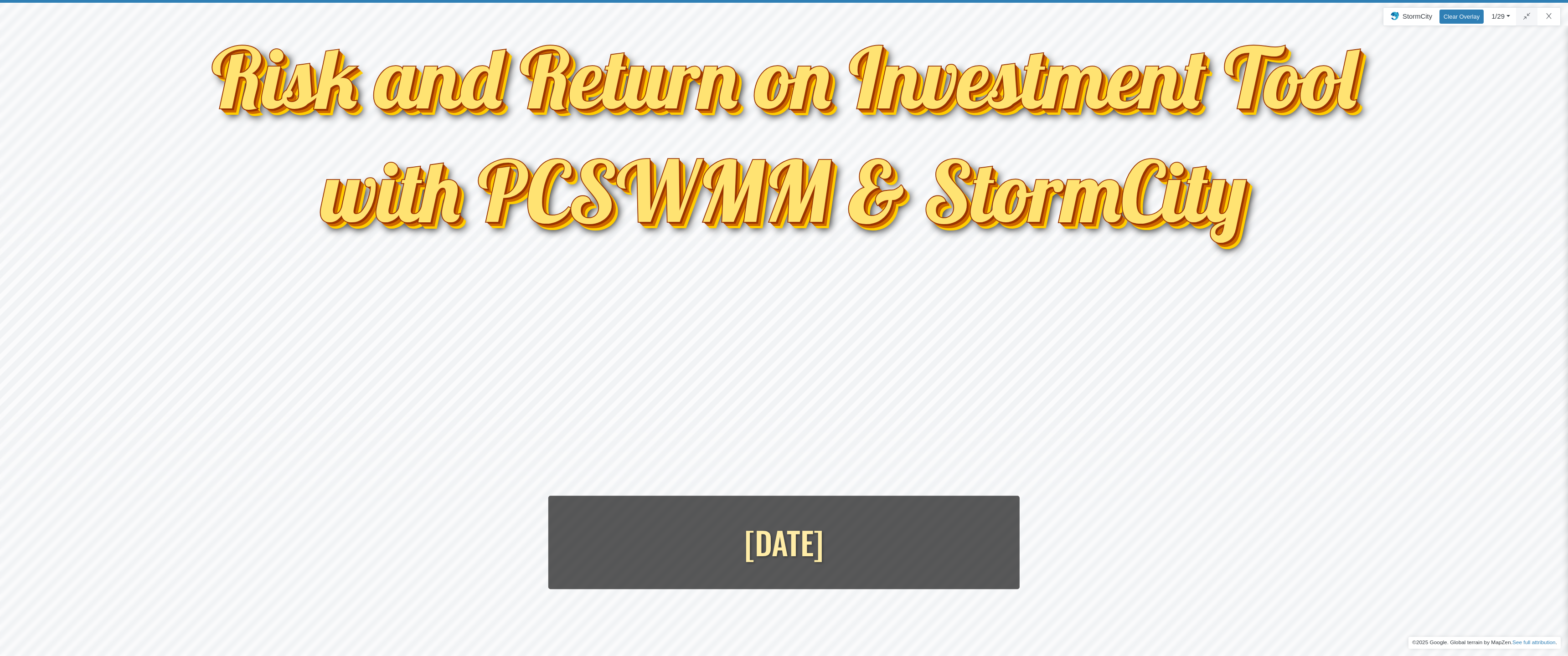
click at [1493, 0] on html "Version 10835 2025-08-20, 3:50:41 P.M. Critical Infrastructure Chemical Commerc…" at bounding box center [784, 0] width 1568 height 0
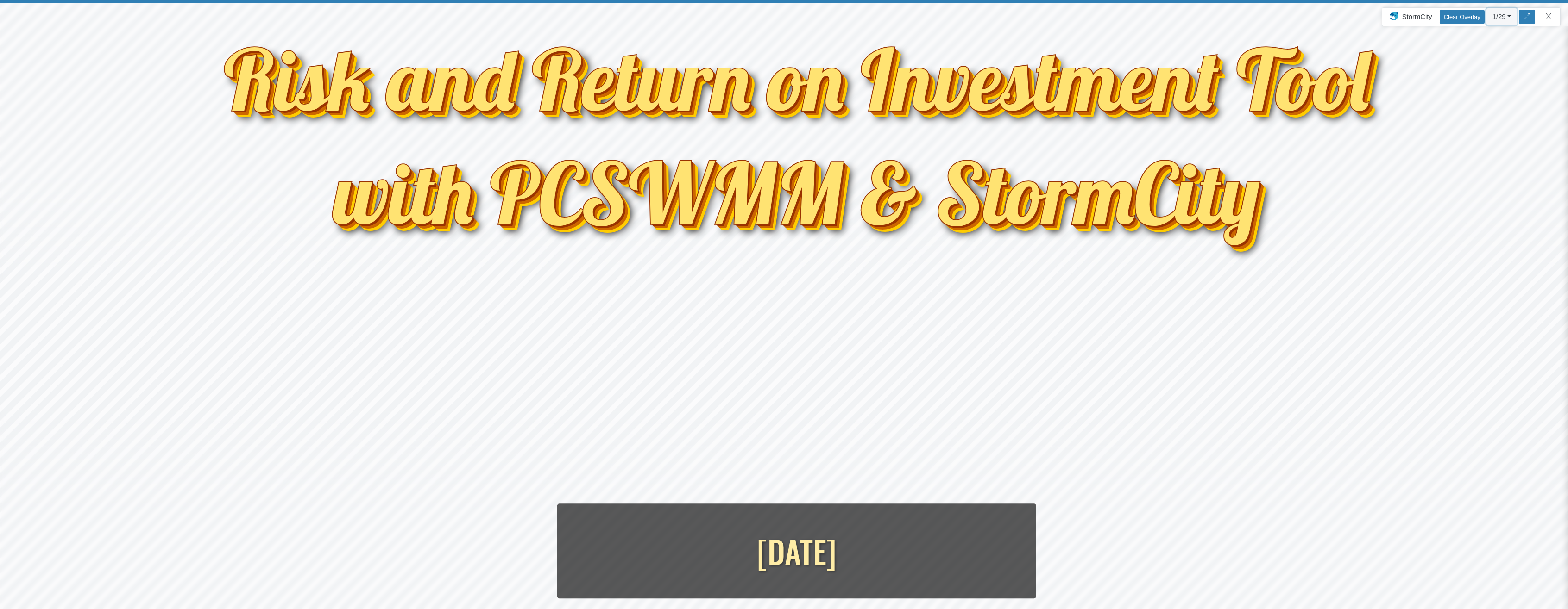
click at [1509, 16] on button "1/29" at bounding box center [1502, 16] width 31 height 17
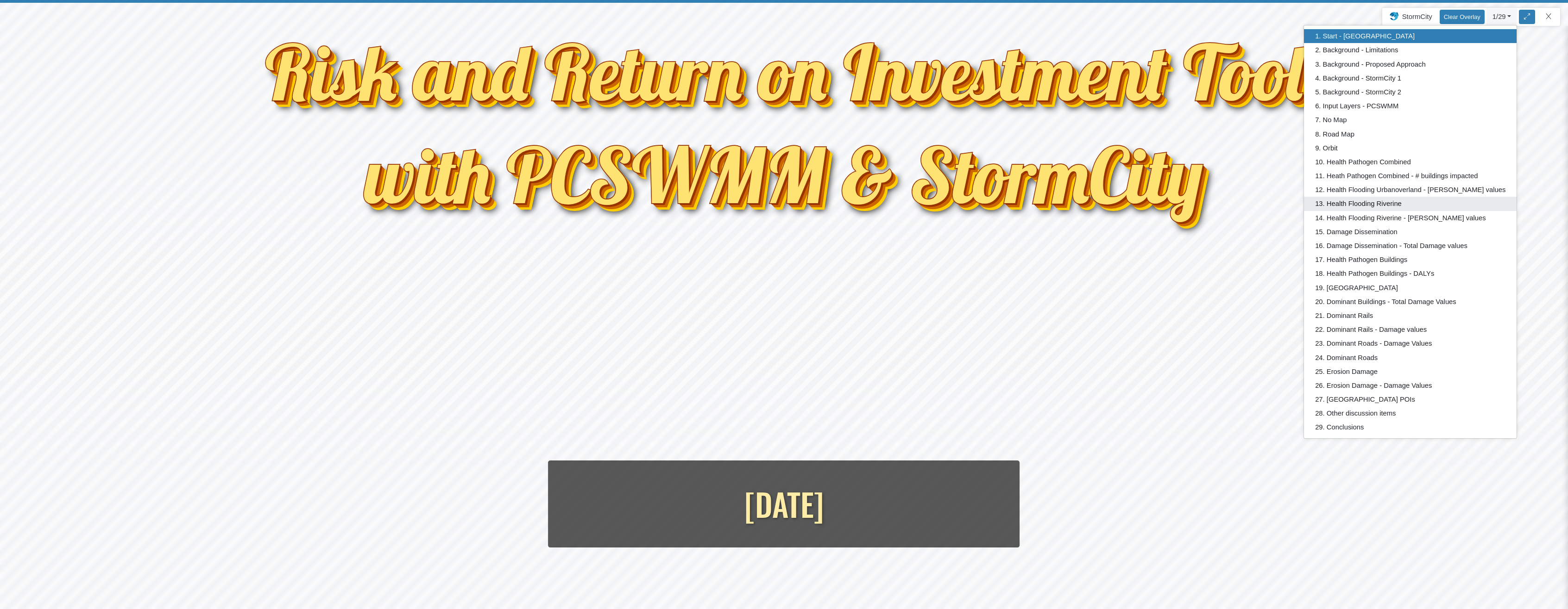
click at [1413, 207] on link "13. Health Flooding Riverine" at bounding box center [1410, 203] width 213 height 14
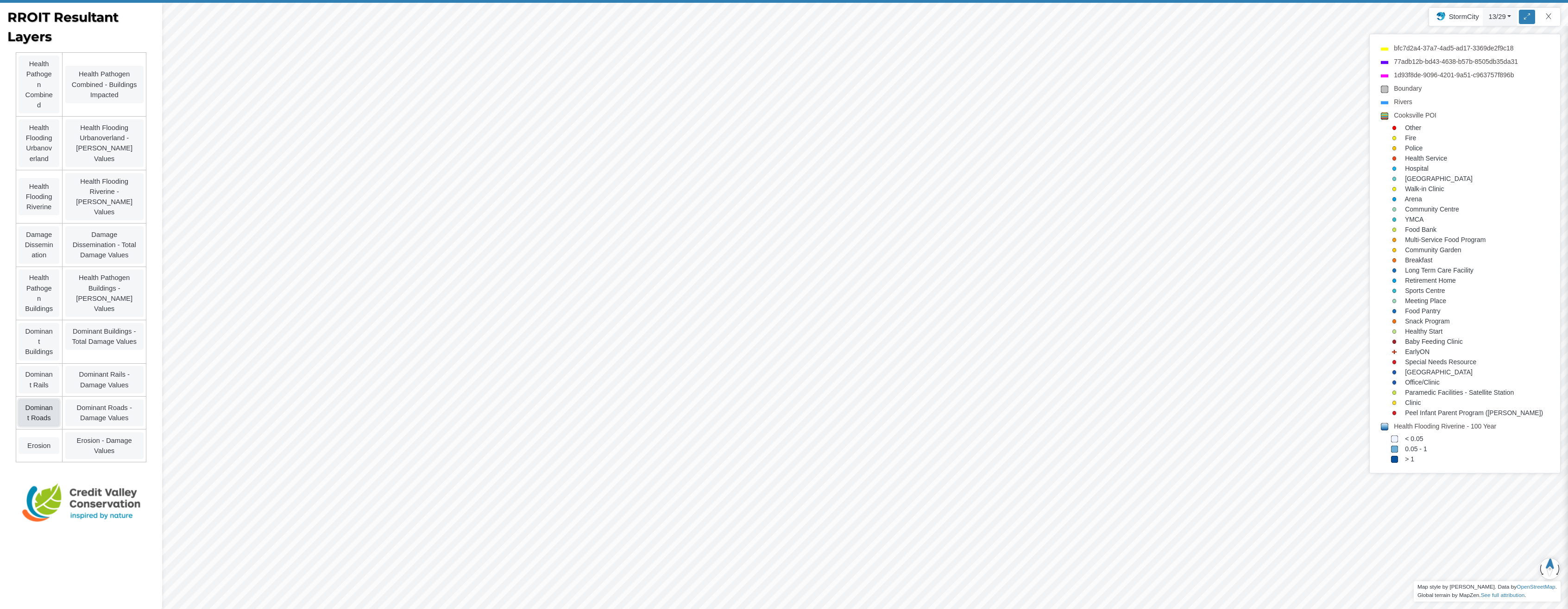
click at [28, 405] on link "Dominant Roads" at bounding box center [39, 412] width 41 height 27
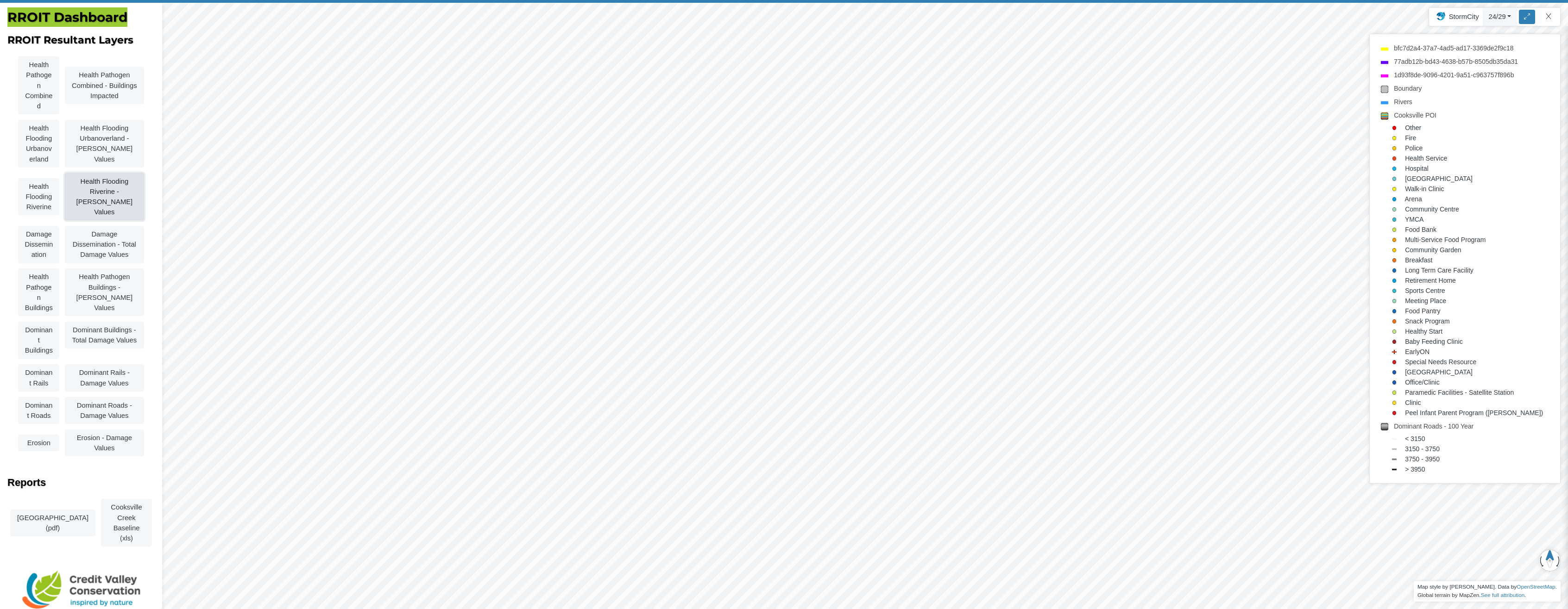
click at [121, 182] on link "Health Flooding Riverine - DALY Values" at bounding box center [104, 197] width 79 height 48
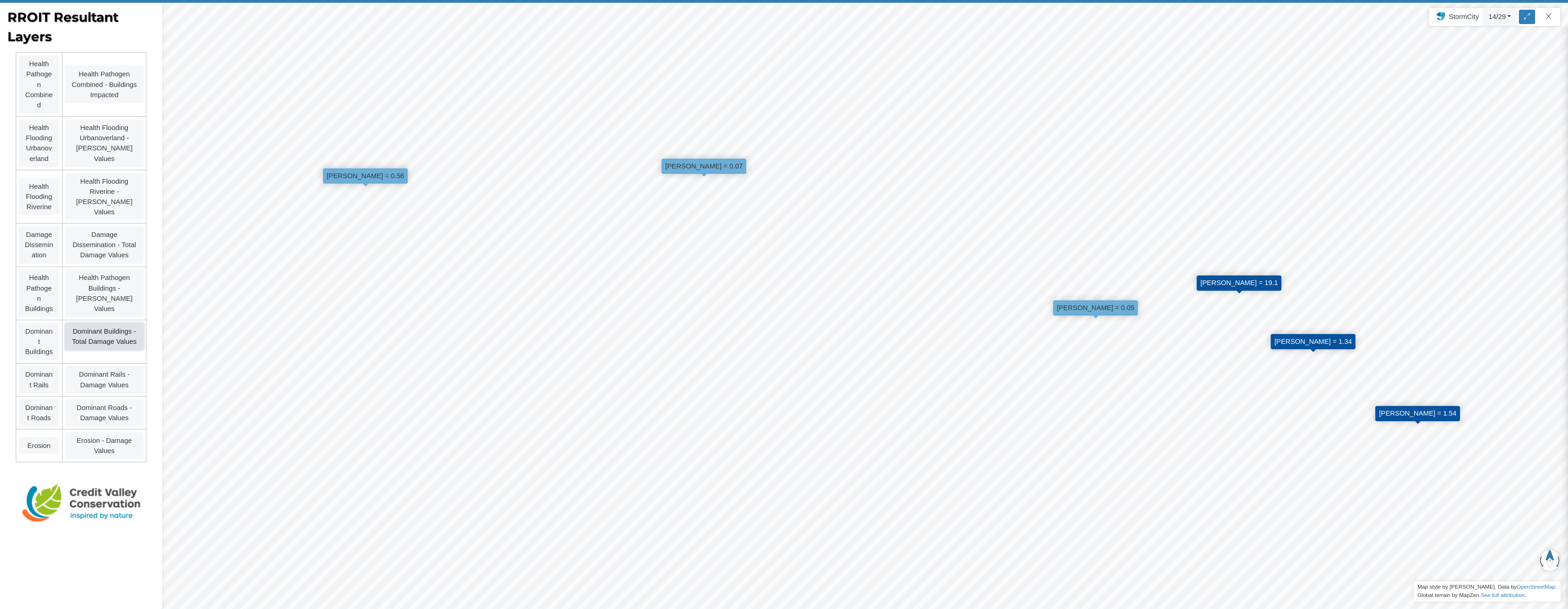
click at [109, 328] on link "Dominant Buildings - Total Damage Values" at bounding box center [105, 336] width 79 height 27
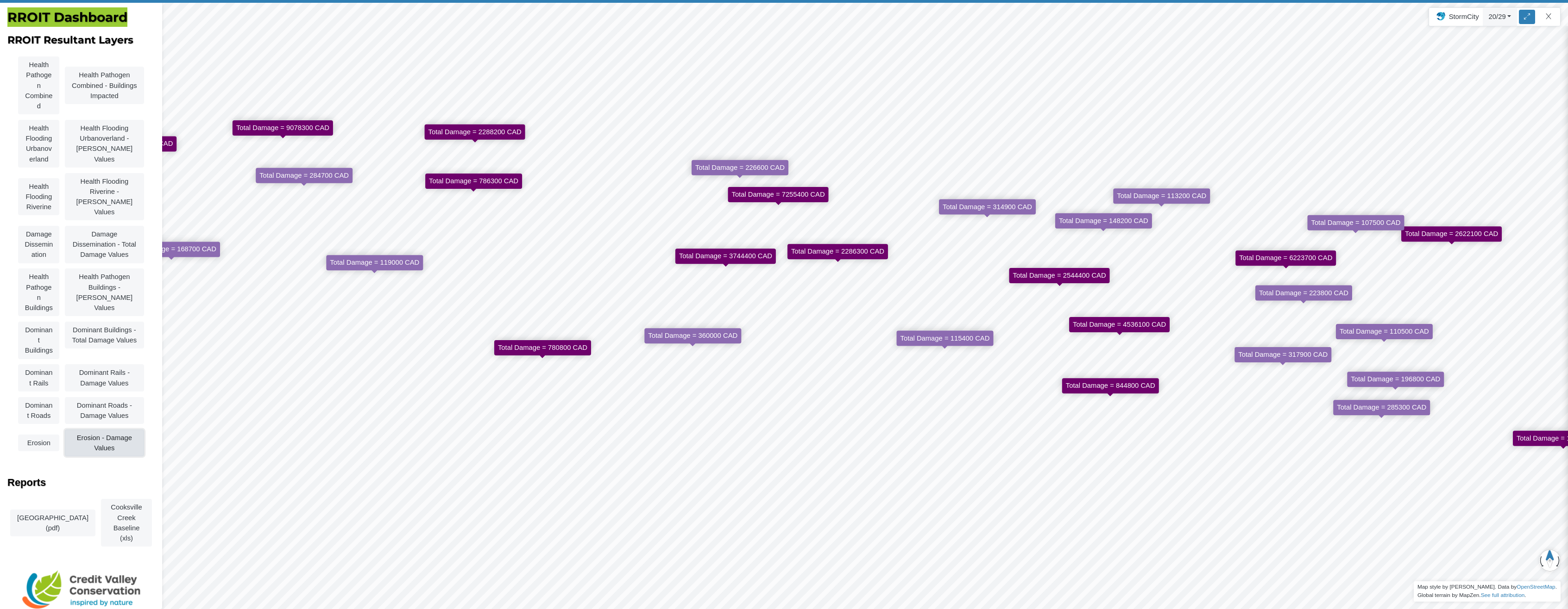
click at [103, 430] on link "Erosion - Damage Values" at bounding box center [104, 443] width 79 height 27
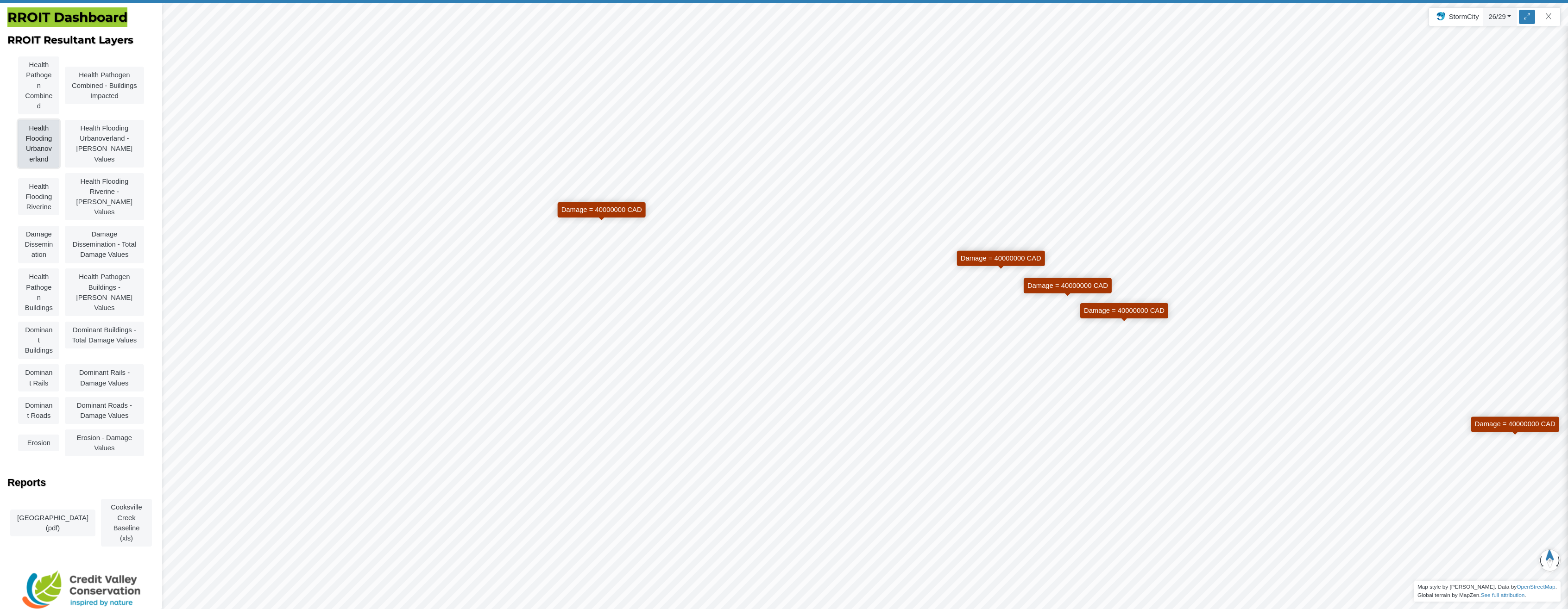
click at [24, 134] on link "Health Flooding Urbanoverland" at bounding box center [38, 143] width 41 height 48
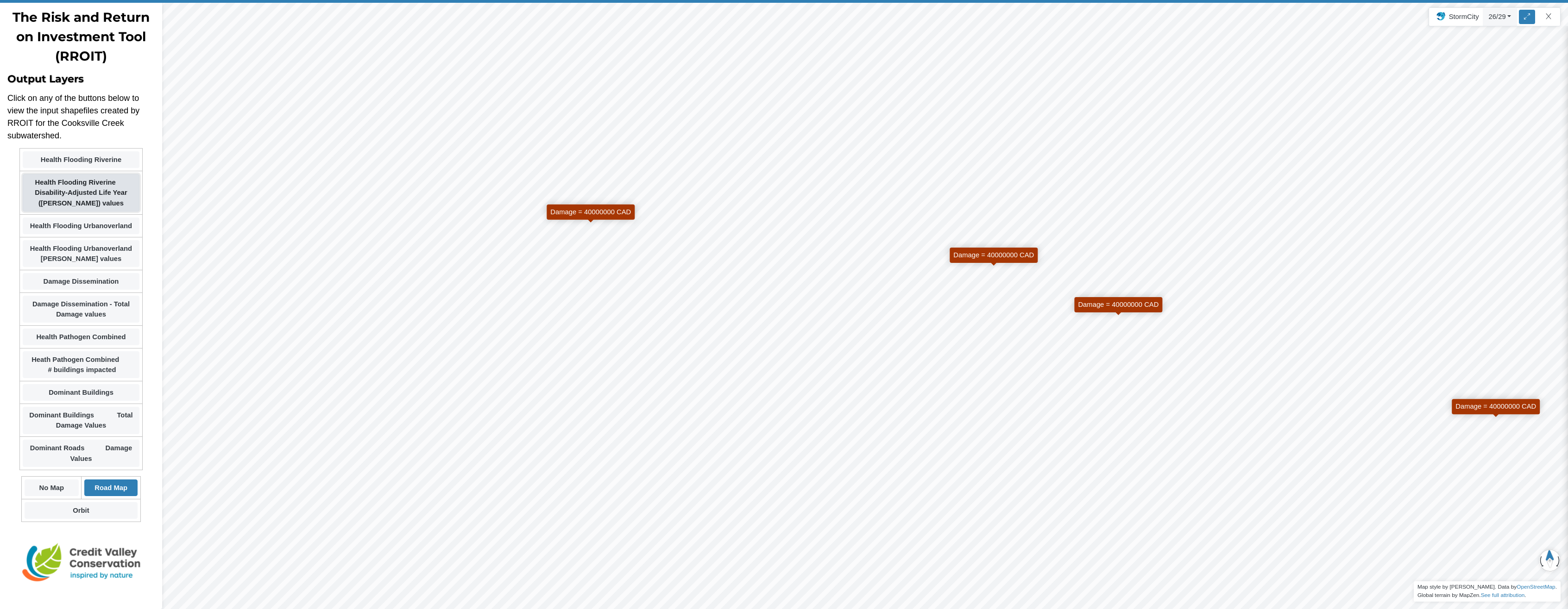
click at [67, 182] on strong "Health Flooding Riverine Disability-Adjusted Life Year (DALY) values" at bounding box center [81, 192] width 93 height 28
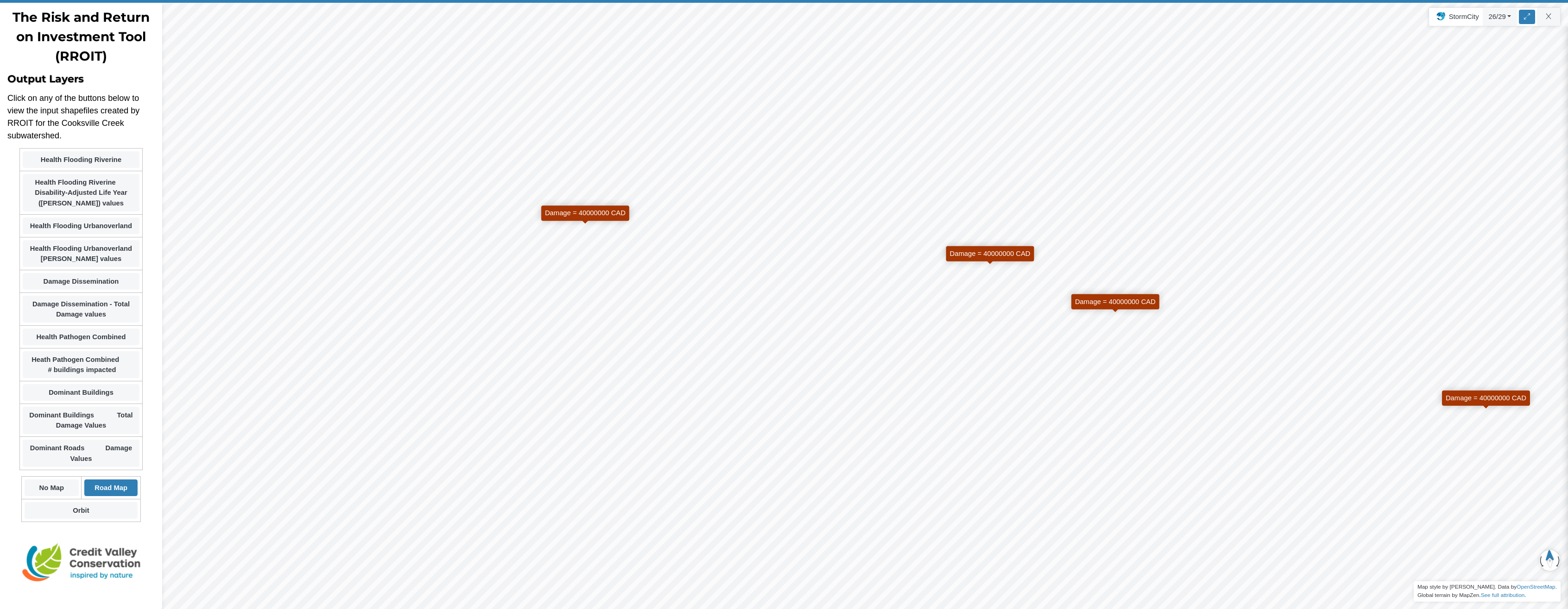
click at [1548, 19] on div "Projects Groups Users Preferences Profiles Data Centers Accounts Support About …" at bounding box center [784, 304] width 1568 height 609
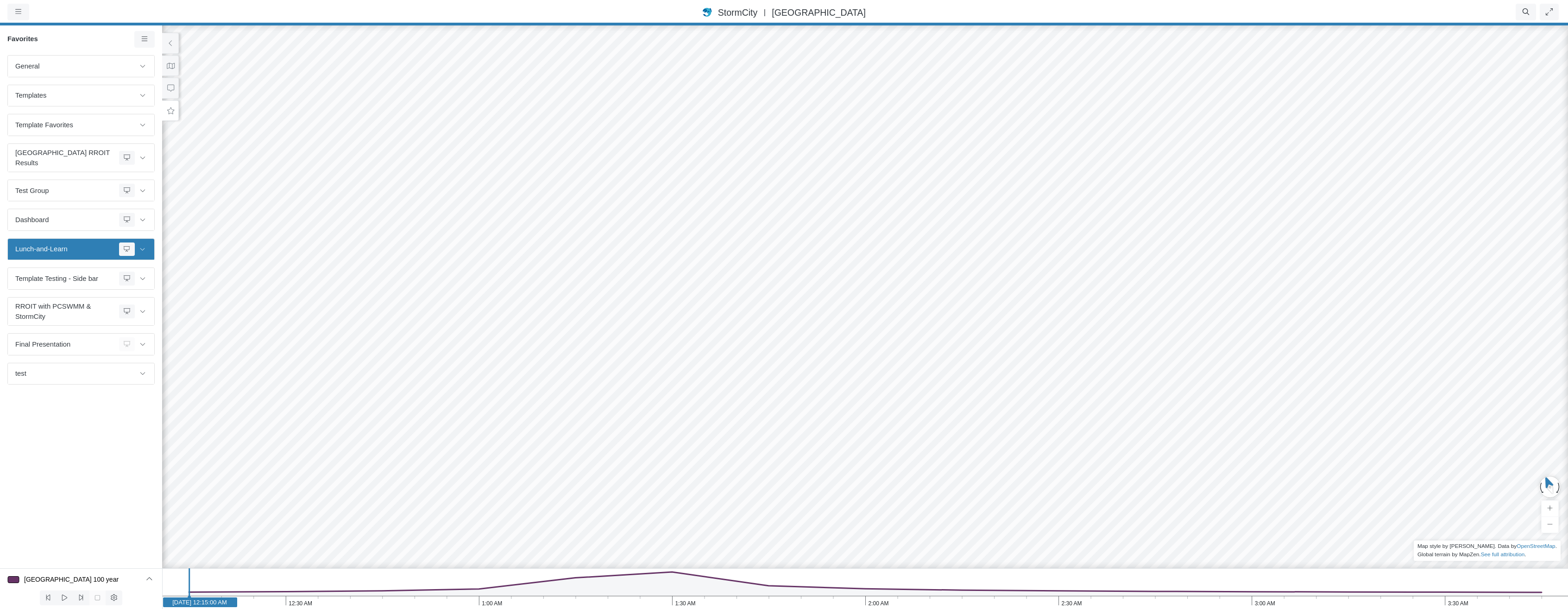
drag, startPoint x: 630, startPoint y: 179, endPoint x: 685, endPoint y: 472, distance: 298.1
drag, startPoint x: 1008, startPoint y: 459, endPoint x: 919, endPoint y: 96, distance: 373.8
click at [919, 97] on div "DALY = 19.1 DALY = 0.05 DALY = 0.56 DALY = 0.43 DALY = 0.07 DALY = 1.54 DALY = …" at bounding box center [865, 316] width 1568 height 586
click at [73, 186] on span "Test Group" at bounding box center [66, 190] width 100 height 10
click at [144, 187] on icon at bounding box center [143, 190] width 7 height 6
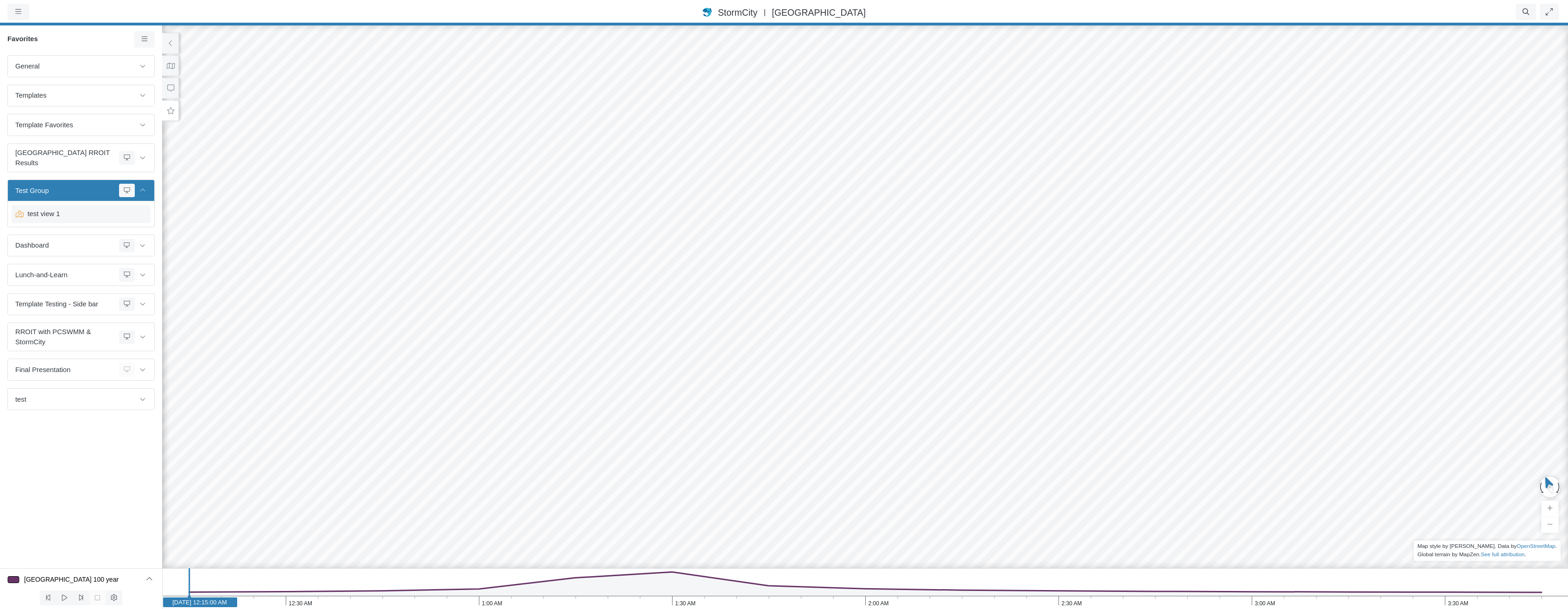
click at [70, 205] on div "test view 1" at bounding box center [81, 214] width 139 height 17
drag, startPoint x: 1006, startPoint y: 419, endPoint x: 476, endPoint y: 200, distance: 573.5
click at [144, 272] on icon at bounding box center [143, 275] width 7 height 6
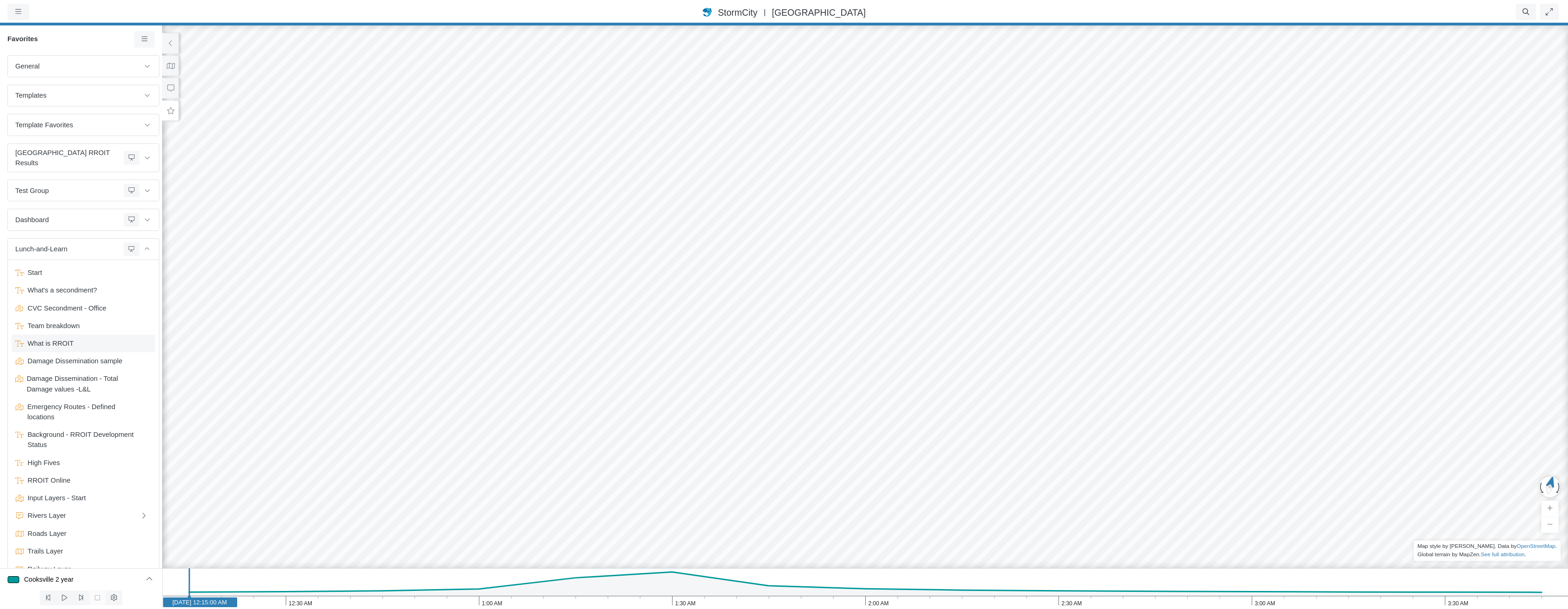
click at [77, 338] on span "What is RROIT" at bounding box center [84, 343] width 121 height 10
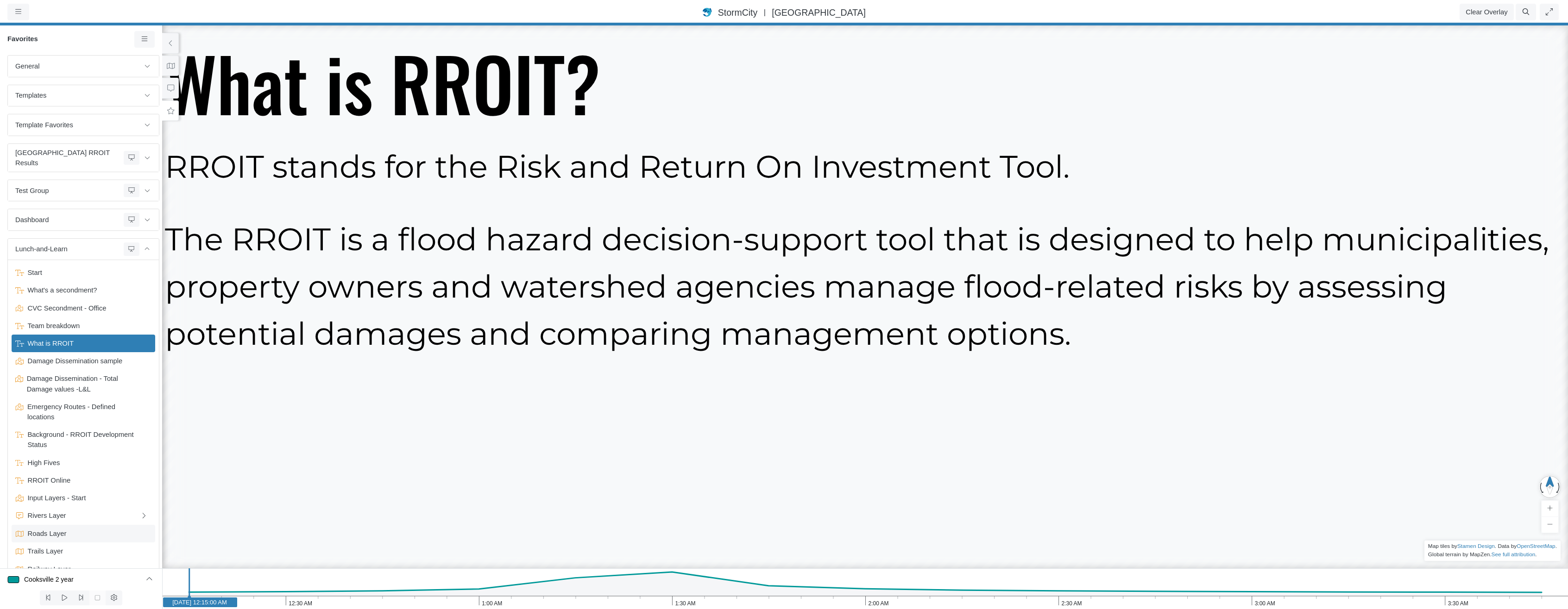
click at [75, 529] on span "Roads Layer" at bounding box center [84, 534] width 121 height 10
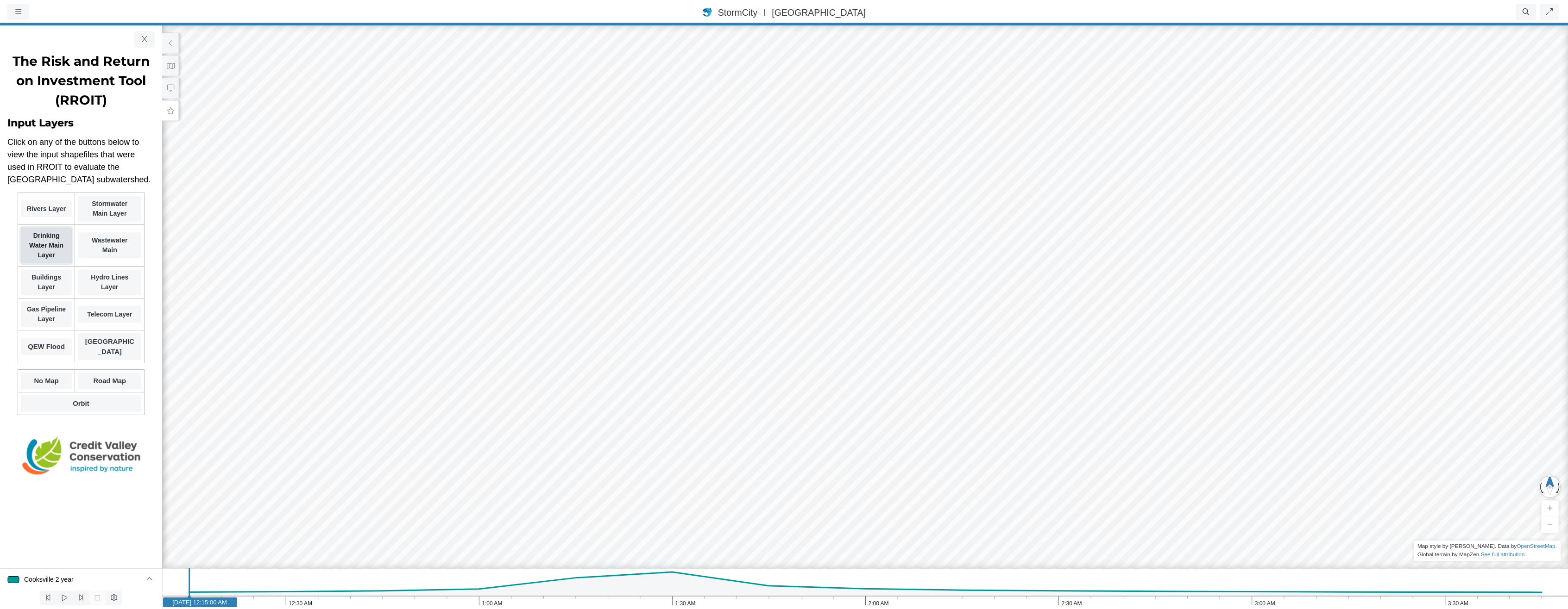
click at [43, 242] on strong "Drinking Water Main Layer" at bounding box center [47, 245] width 36 height 27
click at [89, 346] on link "Mississauga Valley Blvd" at bounding box center [109, 346] width 64 height 27
drag, startPoint x: 1123, startPoint y: 378, endPoint x: 654, endPoint y: 423, distance: 471.2
click at [655, 428] on div "DALY = 19.1 DALY = 0.05 DALY = 0.56 DALY = 0.43 DALY = 0.07 DALY = 1.54 DALY = …" at bounding box center [865, 316] width 1568 height 586
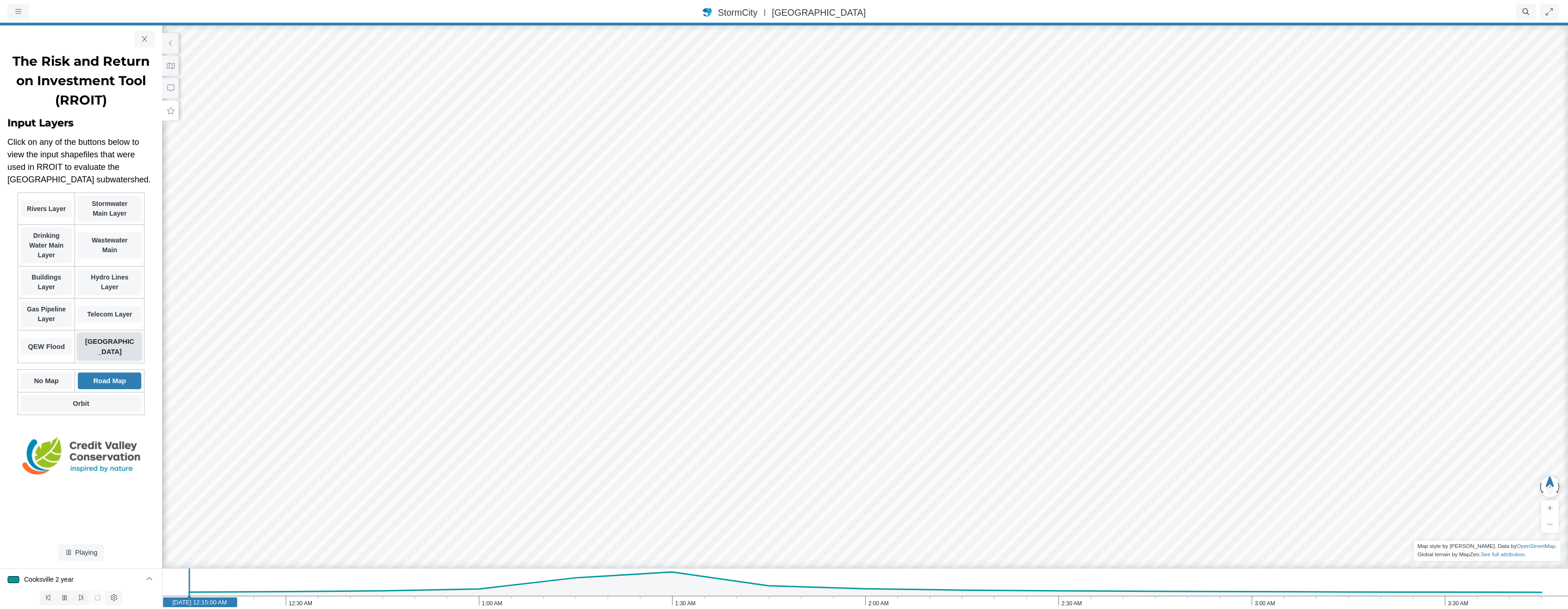
click at [116, 349] on strong "Mississauga Valley Blvd" at bounding box center [109, 347] width 49 height 17
click at [126, 340] on strong "[GEOGRAPHIC_DATA]" at bounding box center [109, 347] width 49 height 17
click at [663, 600] on icon "3:30 AM 3:00 AM 2:30 AM 2:00 AM 1:30 AM 1:00 AM 12:30 AM [DATE] 12:15:00 AM" at bounding box center [865, 589] width 1406 height 41
drag, startPoint x: 828, startPoint y: 471, endPoint x: 510, endPoint y: 379, distance: 331.0
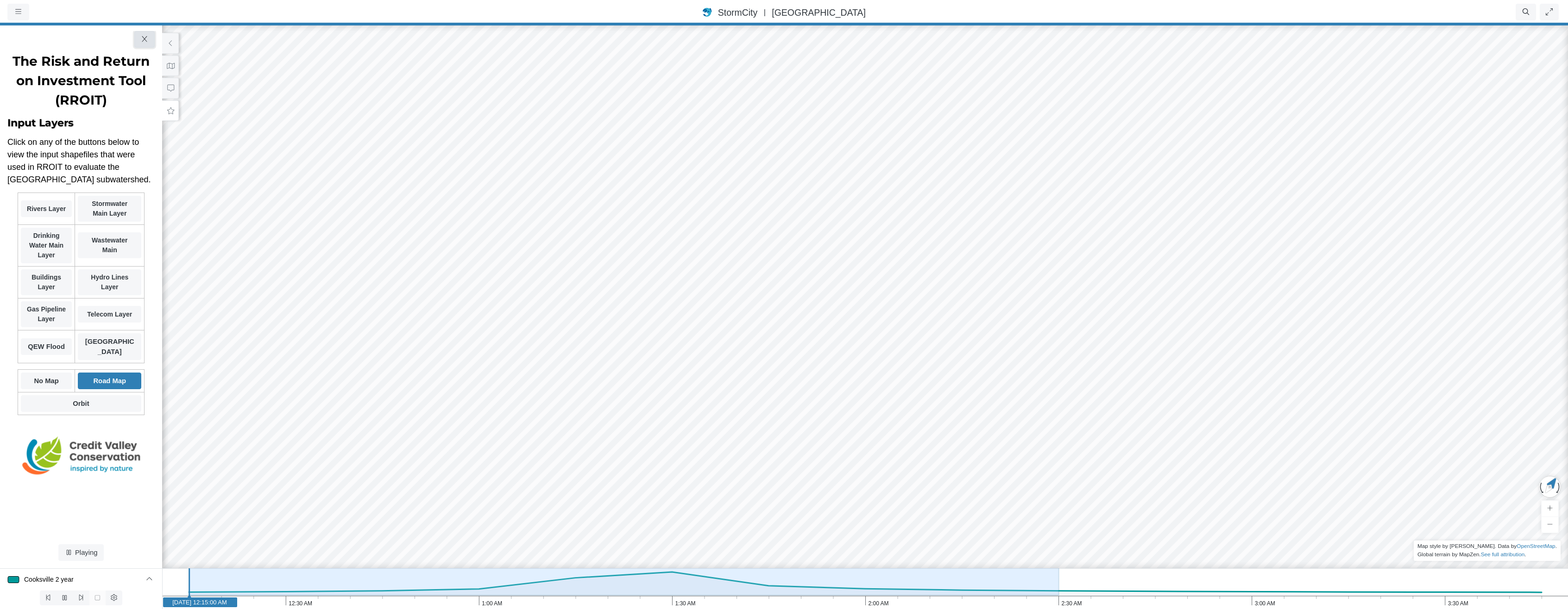
click at [148, 45] on button "button" at bounding box center [145, 39] width 21 height 17
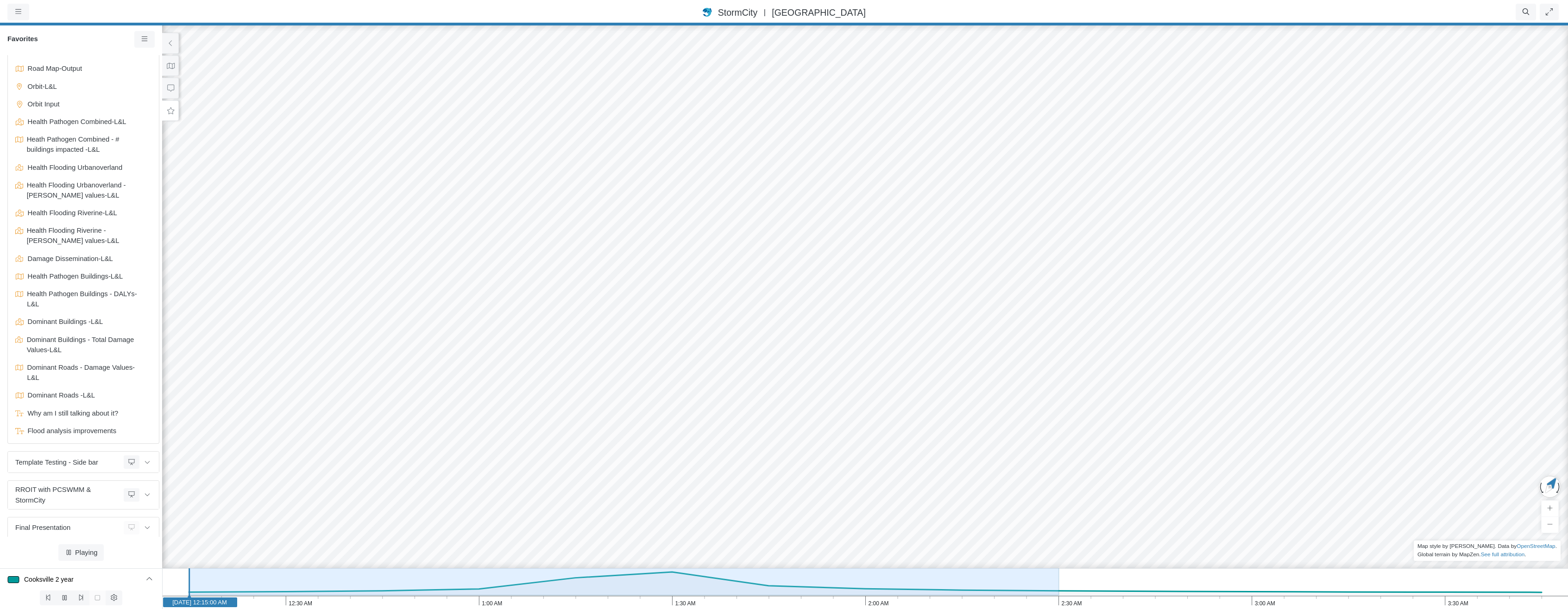
scroll to position [751, 0]
click at [800, 11] on span "[GEOGRAPHIC_DATA]" at bounding box center [819, 12] width 94 height 10
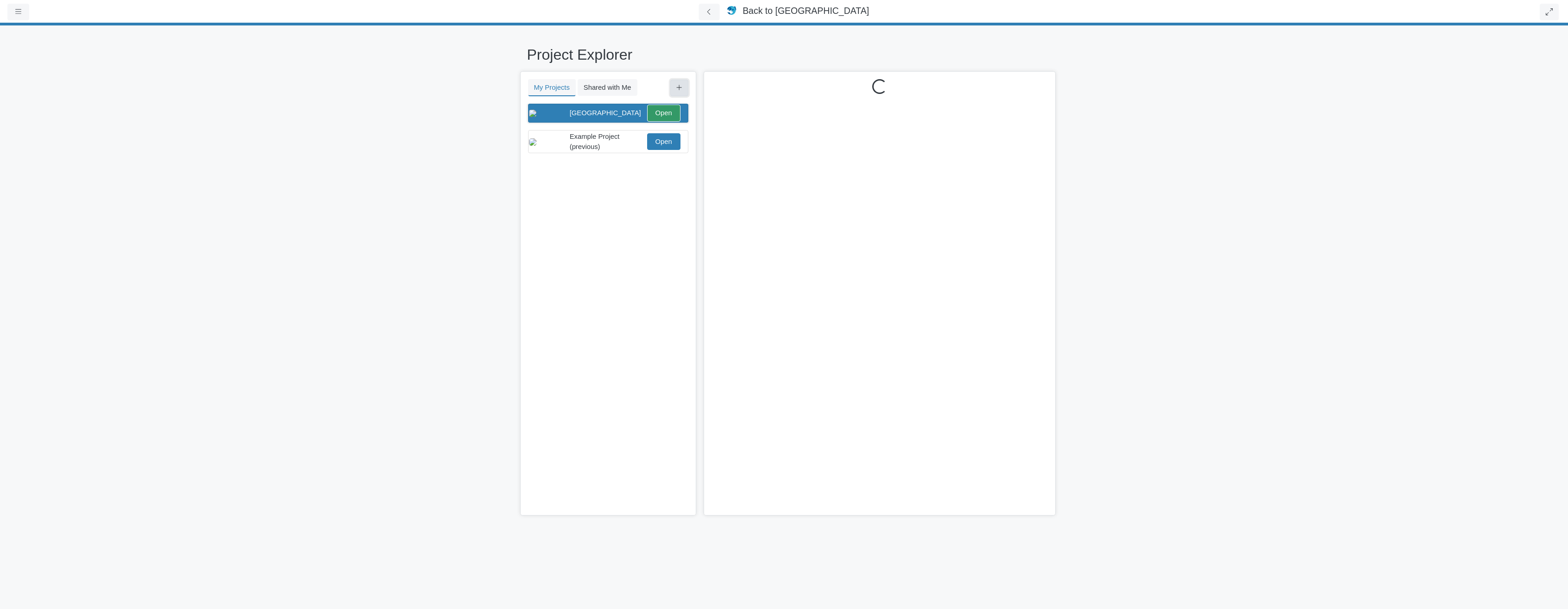
click at [676, 87] on icon at bounding box center [679, 87] width 6 height 7
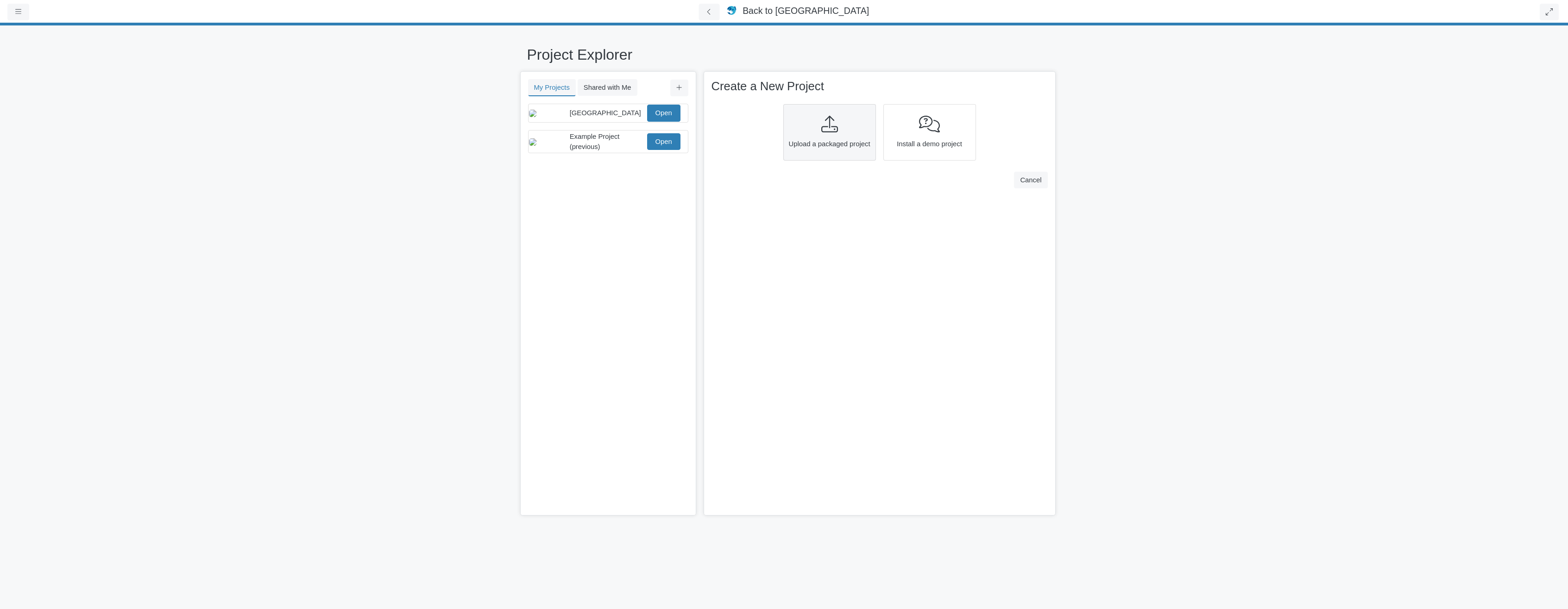
click at [841, 136] on div "Upload a packaged project" at bounding box center [829, 132] width 93 height 56
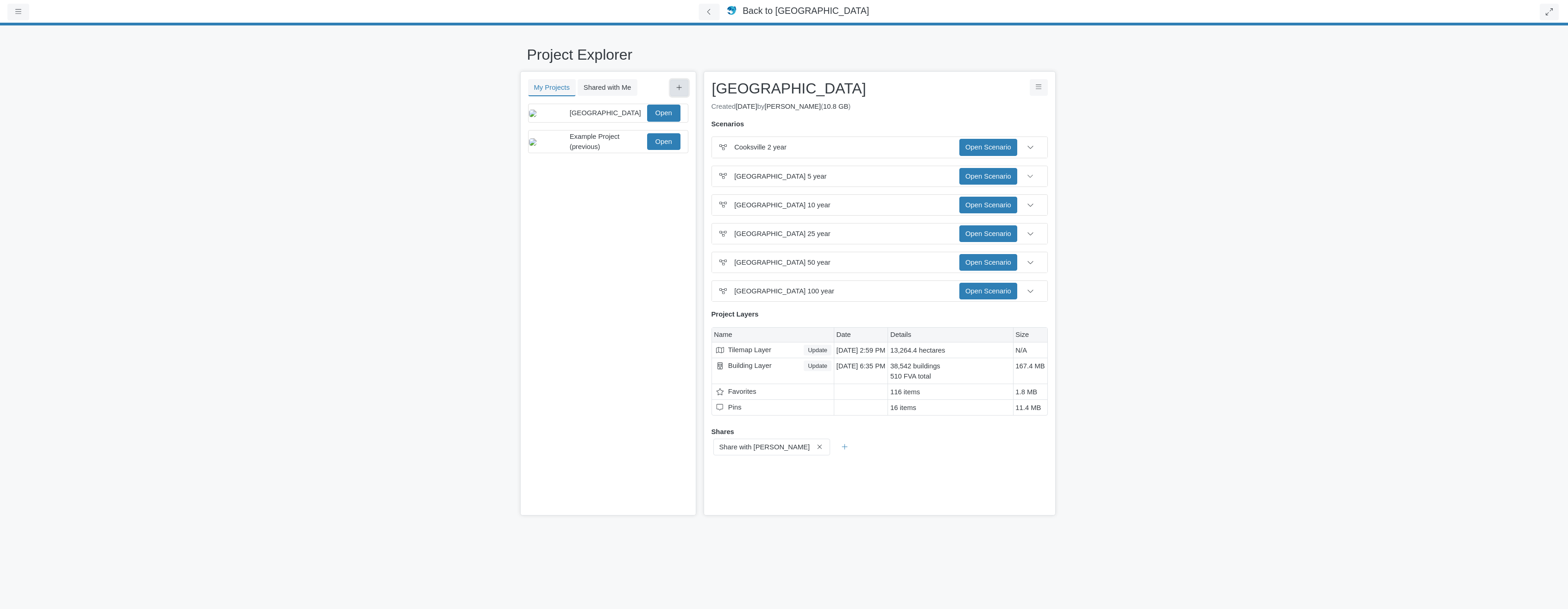
click at [676, 86] on icon at bounding box center [679, 87] width 6 height 7
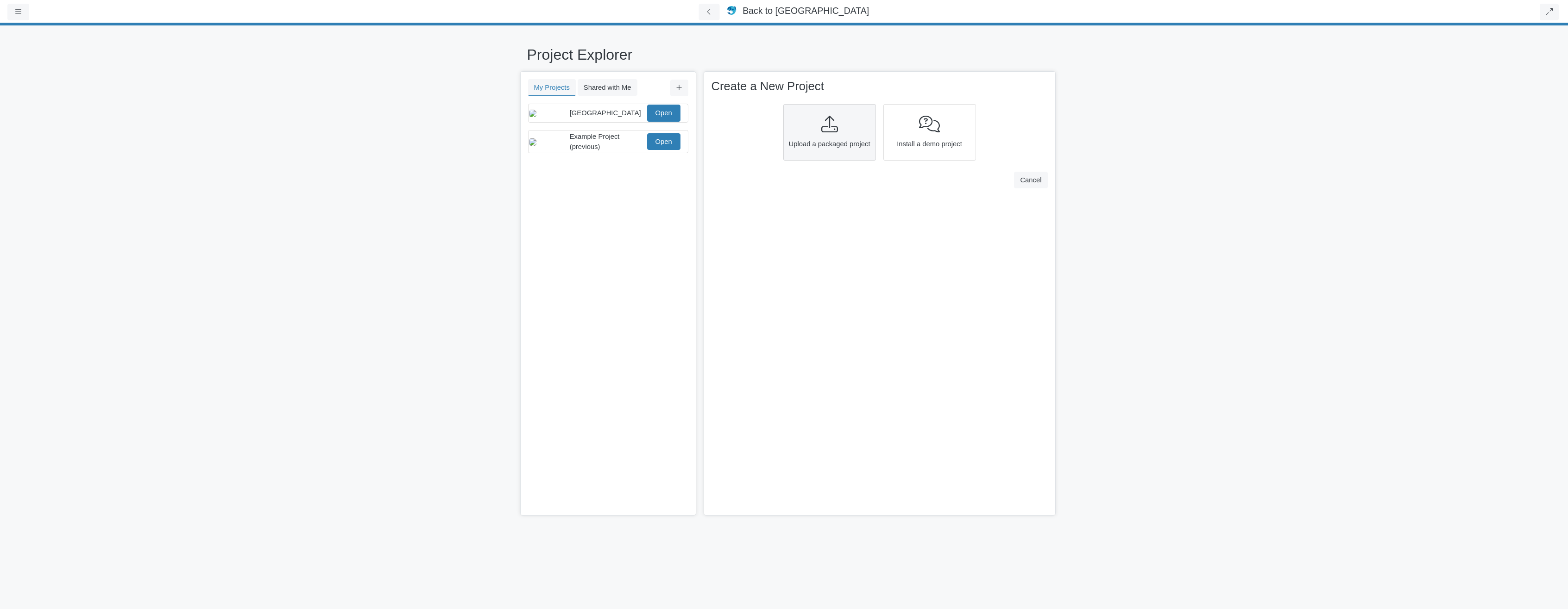
click at [799, 121] on div at bounding box center [829, 124] width 86 height 17
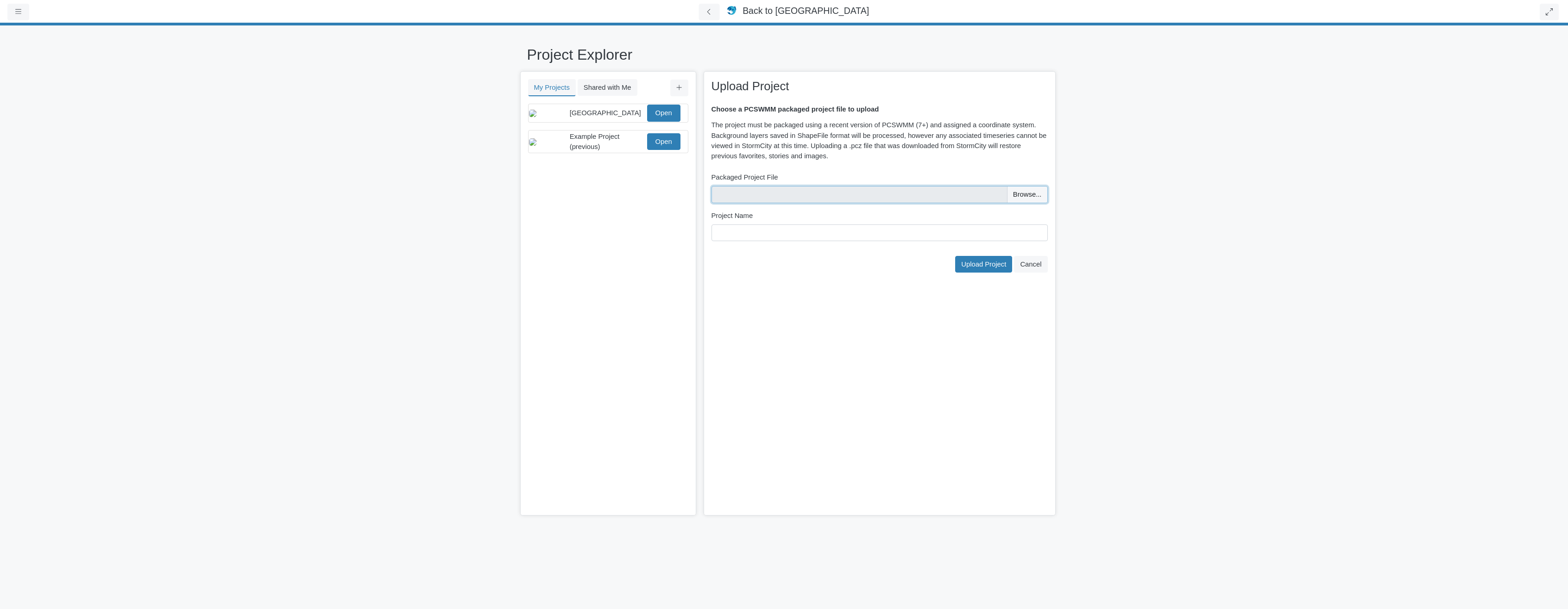
click at [810, 198] on input "file" at bounding box center [880, 194] width 336 height 17
type input "C:\fakepath\2D Model (with DS boundary)_velDir (2).pcz"
drag, startPoint x: 861, startPoint y: 232, endPoint x: 516, endPoint y: 209, distance: 345.8
click at [521, 209] on div "My Projects Shared with Me Filter You don't currently have any projects. Upload…" at bounding box center [784, 293] width 528 height 445
type input "Riom"
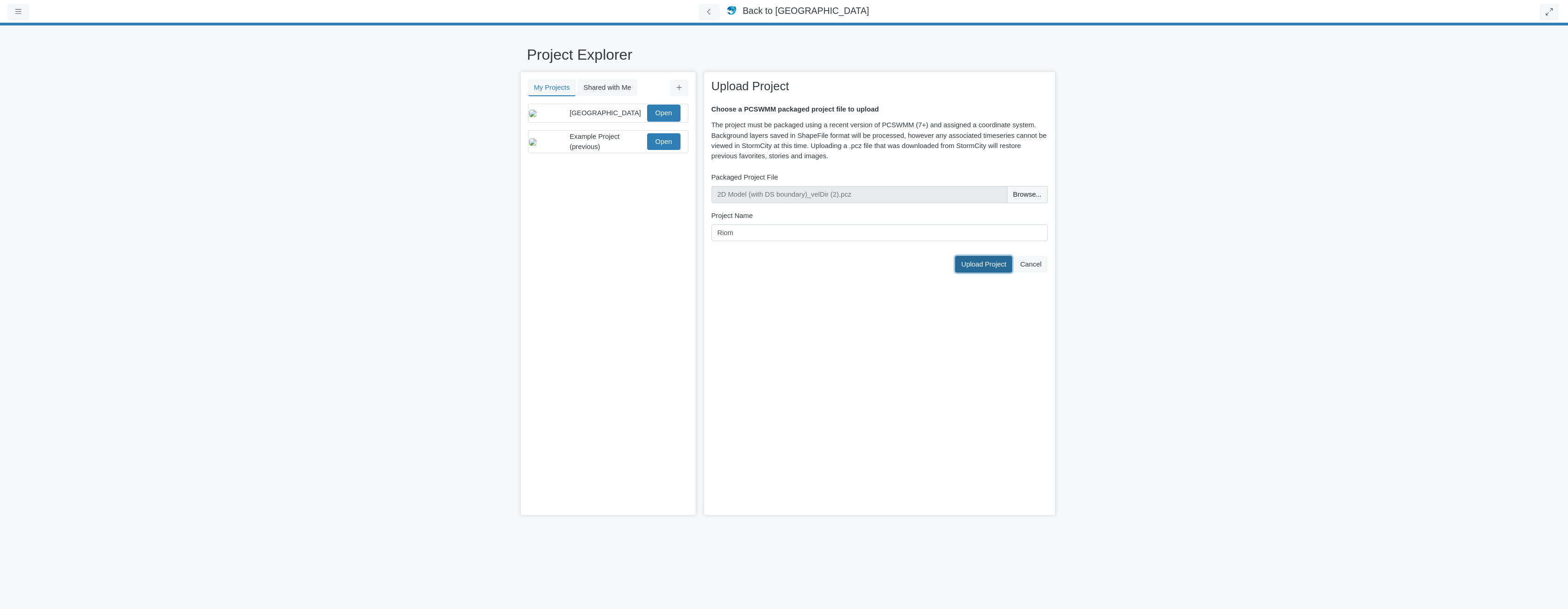
click at [985, 265] on span "Upload Project" at bounding box center [983, 265] width 45 height 7
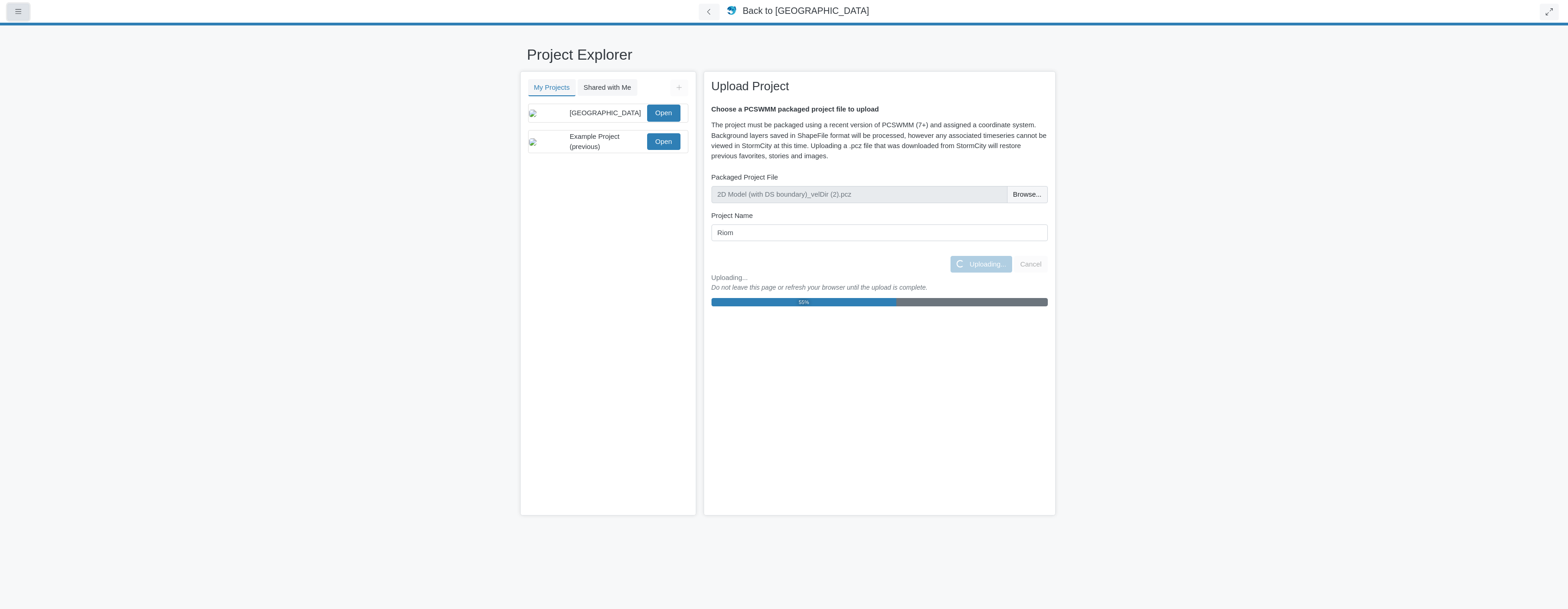
click at [19, 7] on button "button" at bounding box center [18, 12] width 22 height 17
click at [48, 140] on icon at bounding box center [43, 137] width 9 height 7
click at [720, 16] on button at bounding box center [709, 12] width 21 height 17
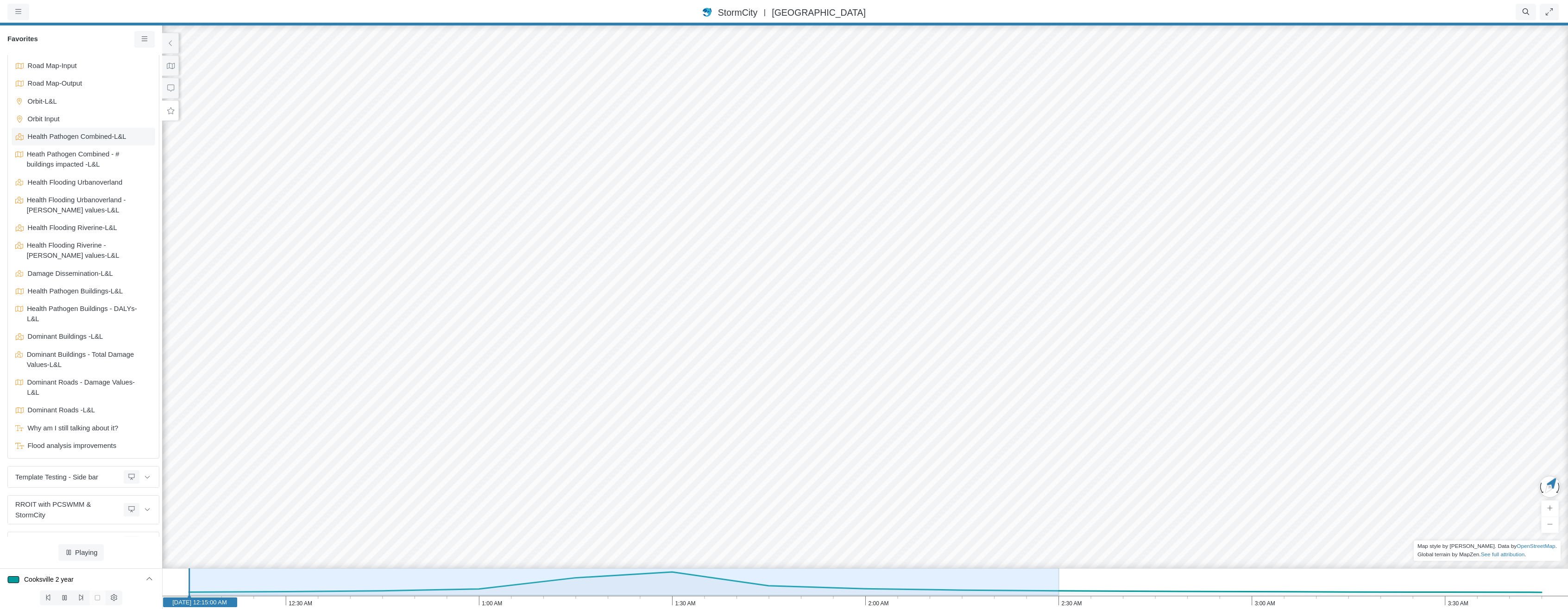
scroll to position [797, 0]
click at [173, 61] on button at bounding box center [170, 66] width 17 height 21
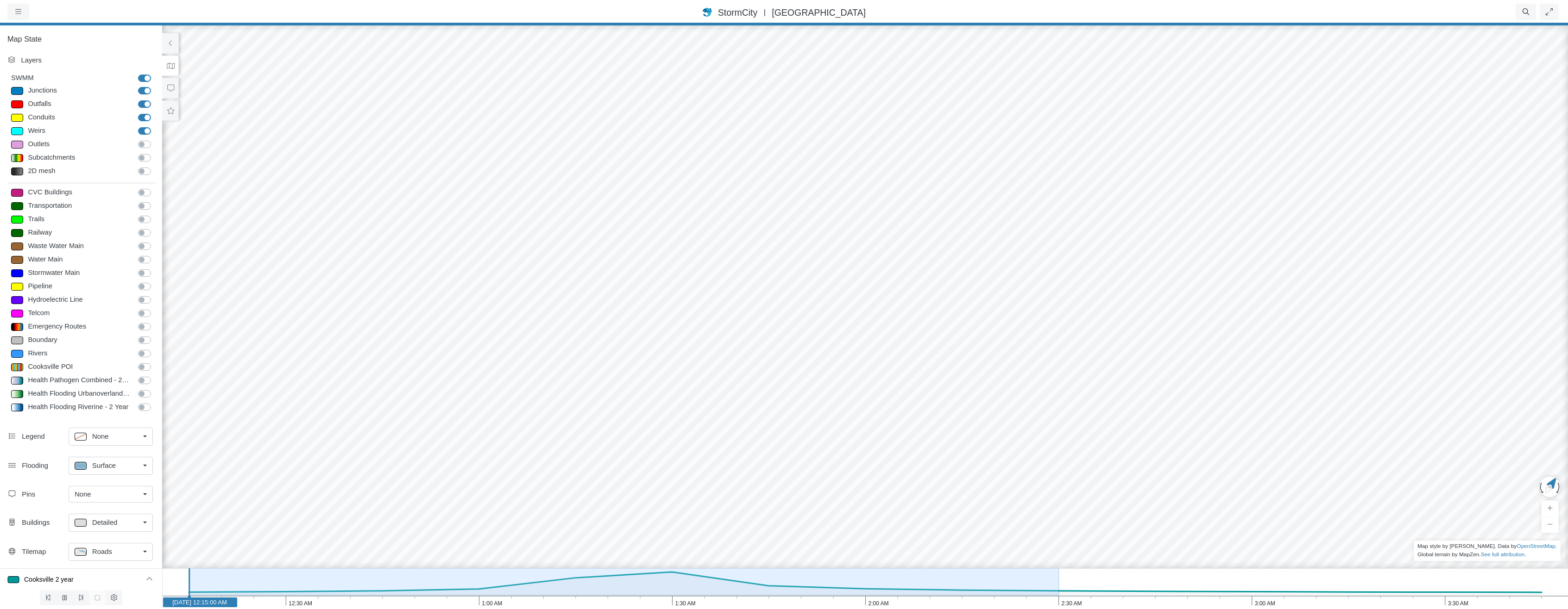
click at [155, 73] on label "SWMM" at bounding box center [155, 73] width 0 height 0
click at [141, 77] on input "SWMM" at bounding box center [142, 77] width 7 height 9
click at [155, 73] on label "SWMM" at bounding box center [155, 73] width 0 height 0
click at [139, 80] on input "SWMM" at bounding box center [142, 77] width 7 height 9
checkbox input "true"
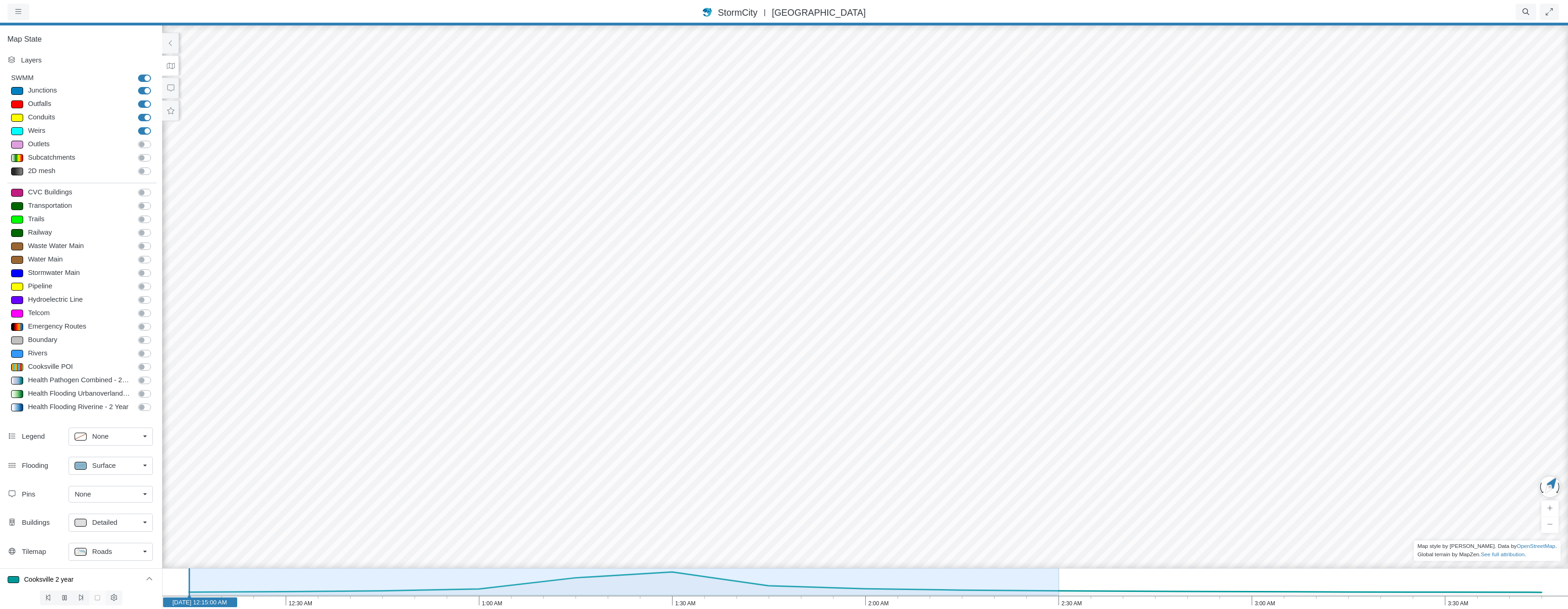
click at [155, 126] on label "Weirs" at bounding box center [155, 126] width 0 height 0
click at [140, 129] on input "Weirs" at bounding box center [142, 130] width 7 height 9
checkbox input "false"
click at [140, 113] on input "Conduits" at bounding box center [142, 117] width 7 height 9
checkbox input "false"
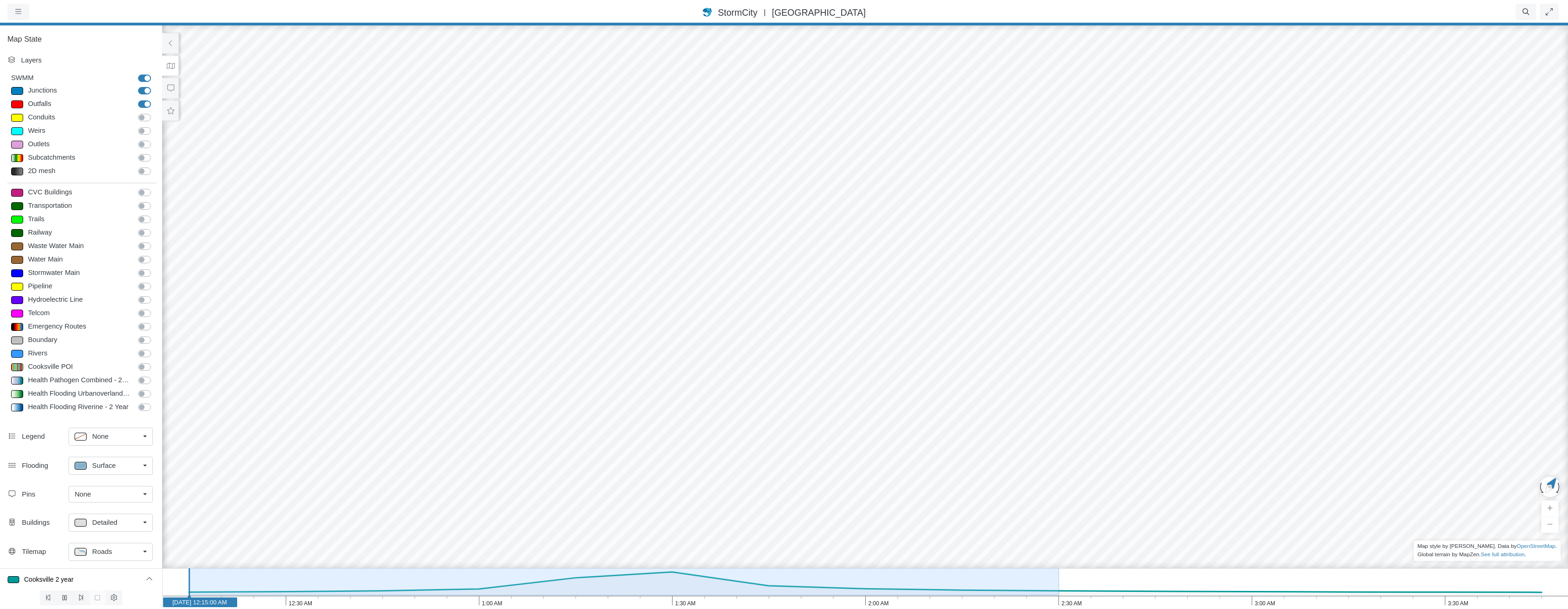
click at [155, 86] on label "Junctions" at bounding box center [155, 86] width 0 height 0
click at [141, 91] on input "Junctions" at bounding box center [142, 90] width 7 height 9
checkbox input "false"
click at [155, 99] on label "Outfalls" at bounding box center [155, 99] width 0 height 0
click at [138, 104] on input "Outfalls" at bounding box center [142, 103] width 7 height 9
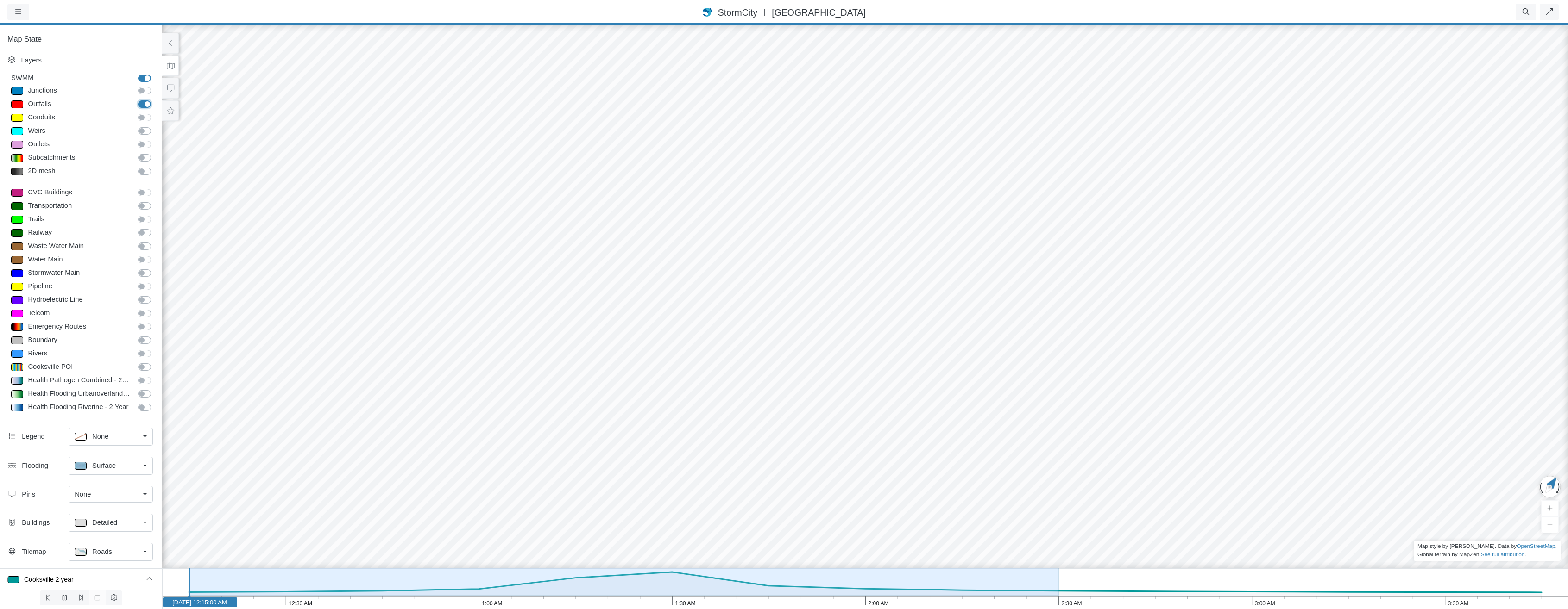
checkbox input "false"
click at [155, 166] on label "2D mesh" at bounding box center [155, 166] width 0 height 0
click at [141, 169] on input "2D mesh" at bounding box center [142, 171] width 7 height 9
click at [155, 166] on label "2D mesh" at bounding box center [155, 166] width 0 height 0
click at [140, 168] on input "2D mesh" at bounding box center [142, 171] width 7 height 9
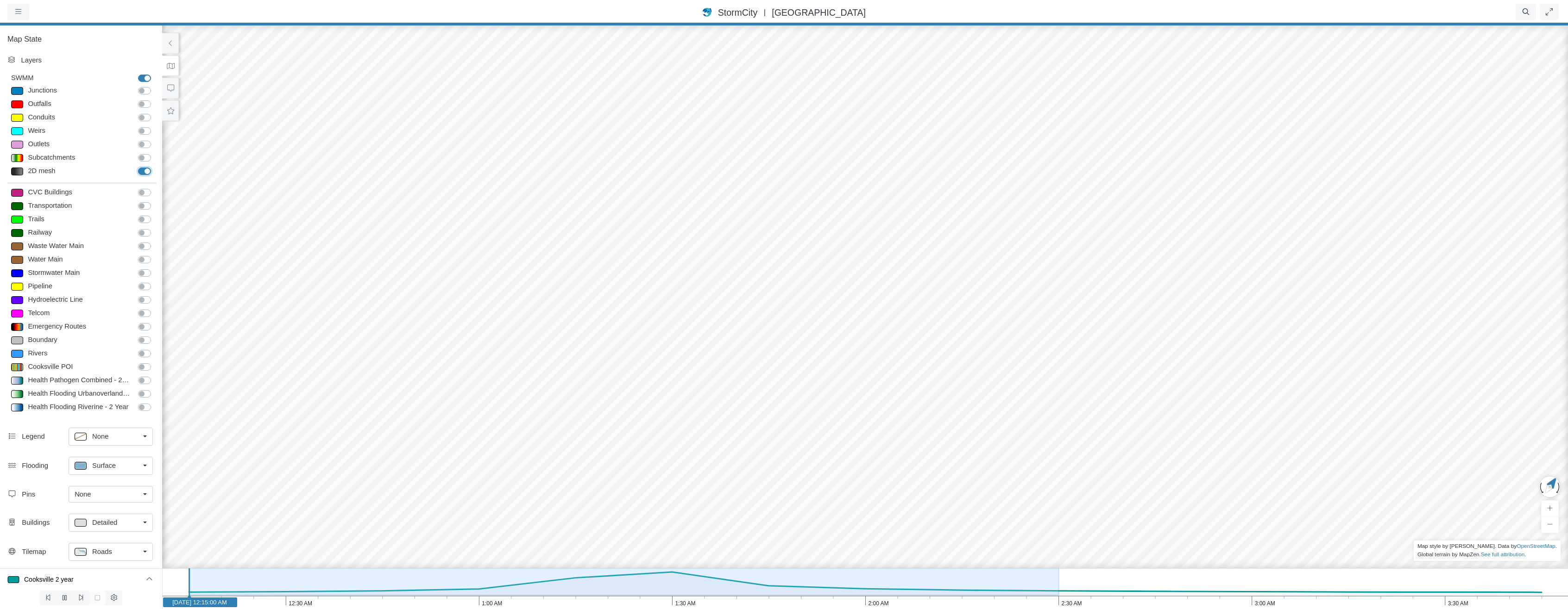
checkbox input "false"
click at [155, 153] on label "Subcatchments" at bounding box center [155, 153] width 0 height 0
click at [140, 155] on input "Subcatchments" at bounding box center [142, 157] width 7 height 9
click at [155, 153] on label "Subcatchments" at bounding box center [155, 153] width 0 height 0
click at [140, 155] on input "Subcatchments" at bounding box center [142, 157] width 7 height 9
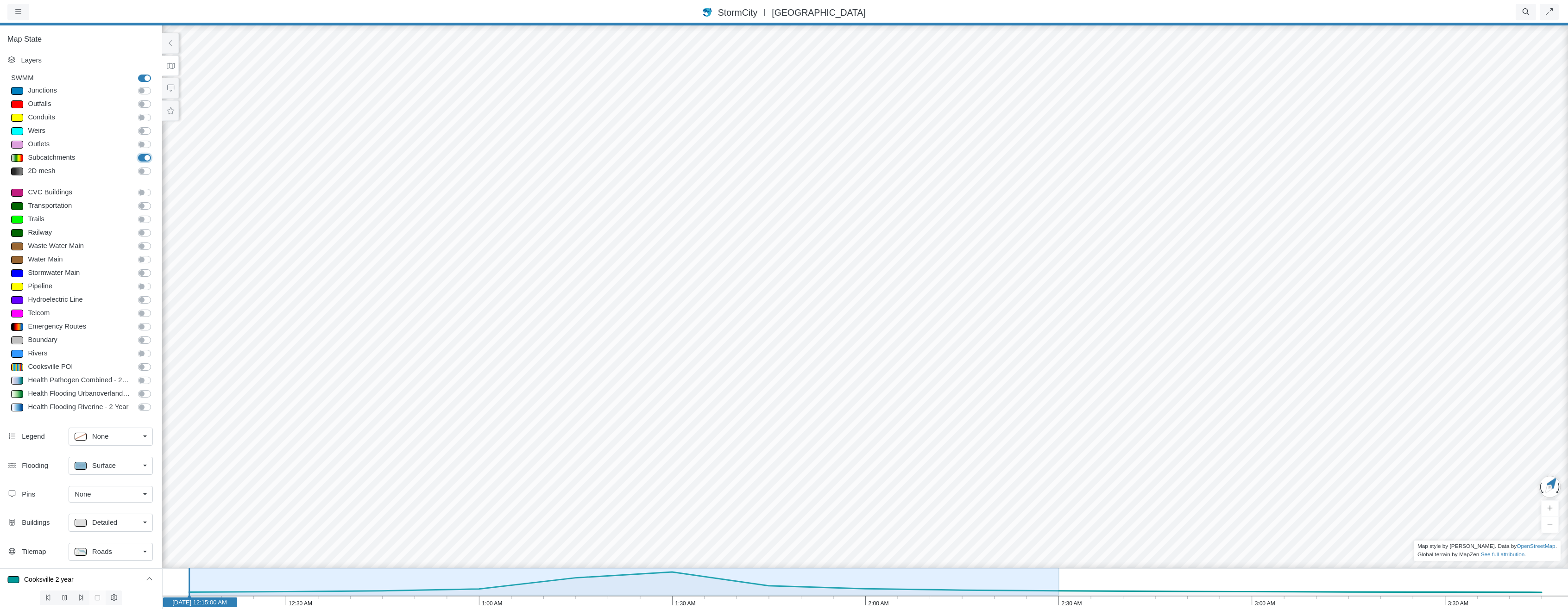
checkbox input "false"
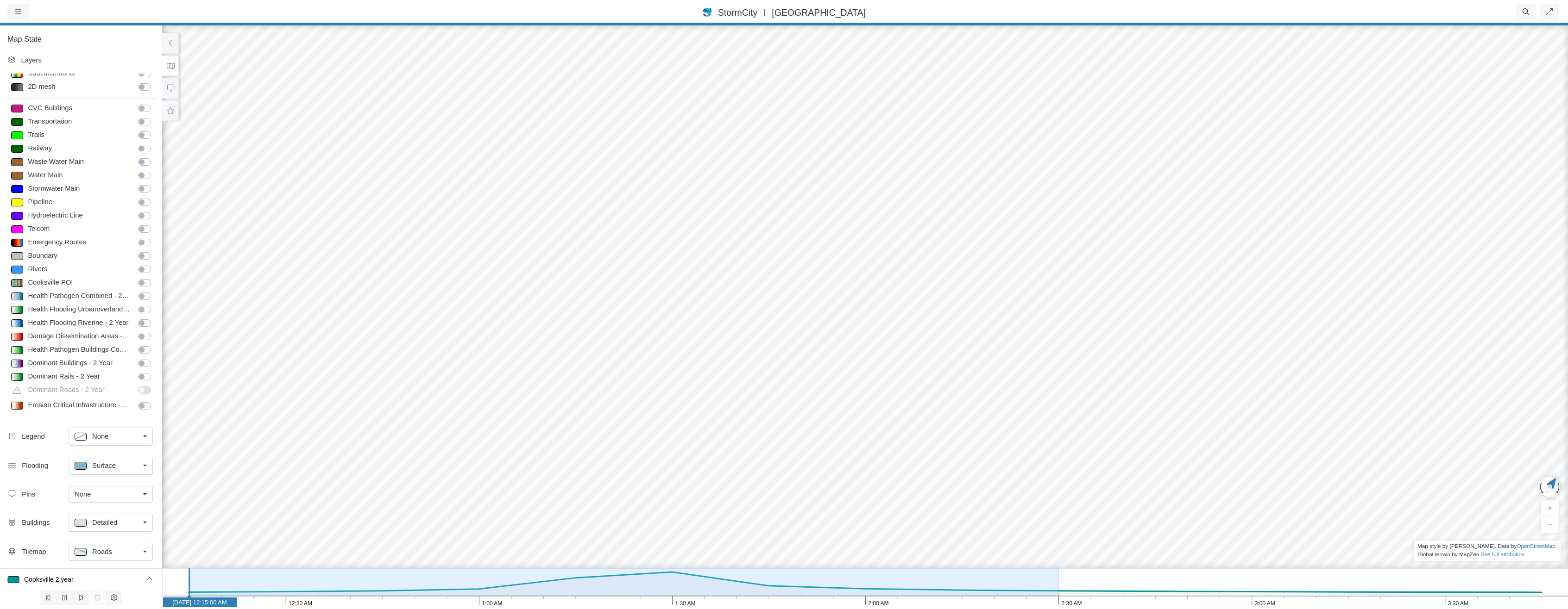
click at [105, 417] on div "Layers SWMM SWMM Junctions Junctions Outfalls" at bounding box center [81, 237] width 162 height 373
click at [757, 14] on span "StormCity" at bounding box center [738, 12] width 40 height 10
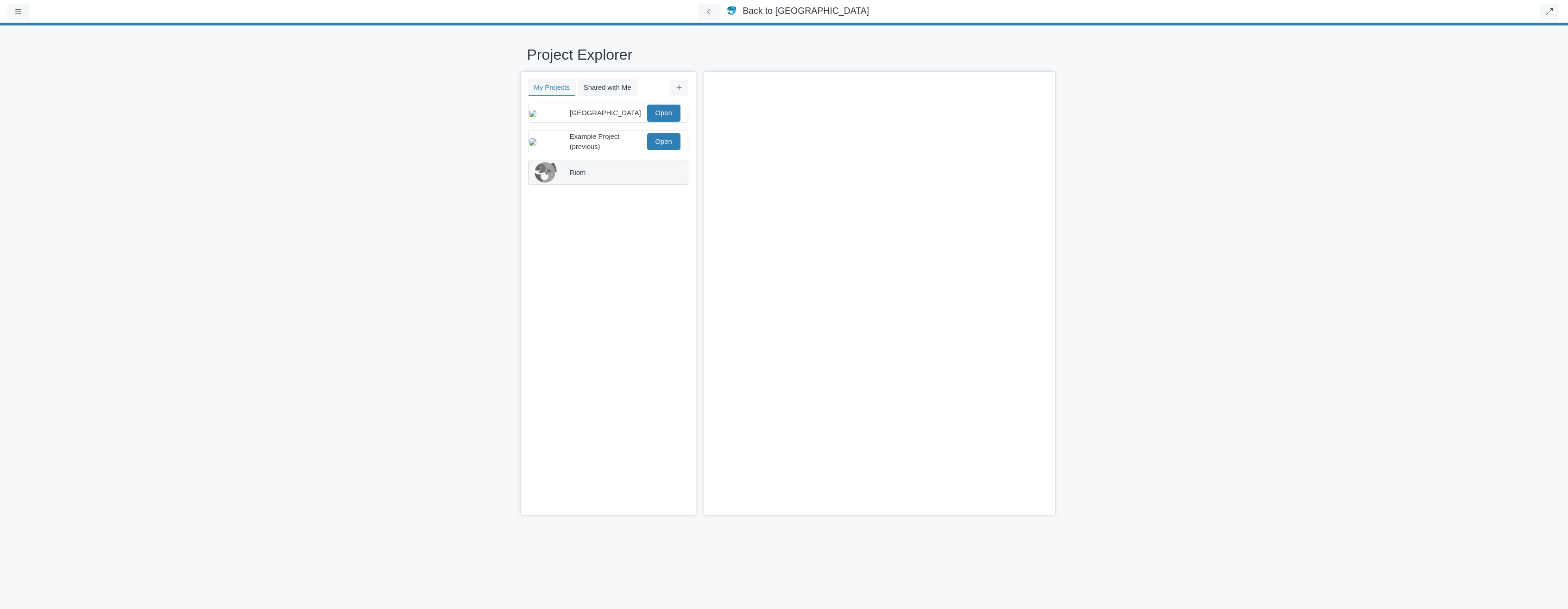
click at [643, 170] on div "Riom" at bounding box center [604, 172] width 151 height 22
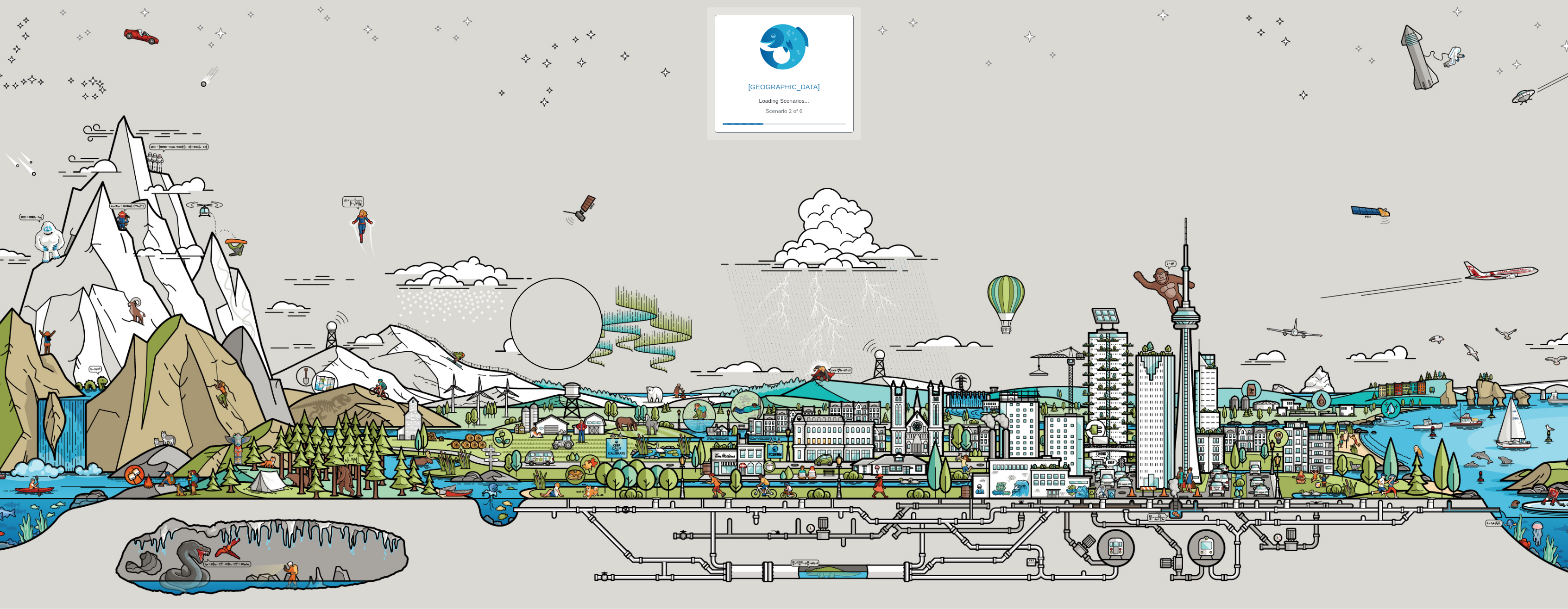
click at [557, 324] on div at bounding box center [556, 324] width 93 height 93
checkbox input "true"
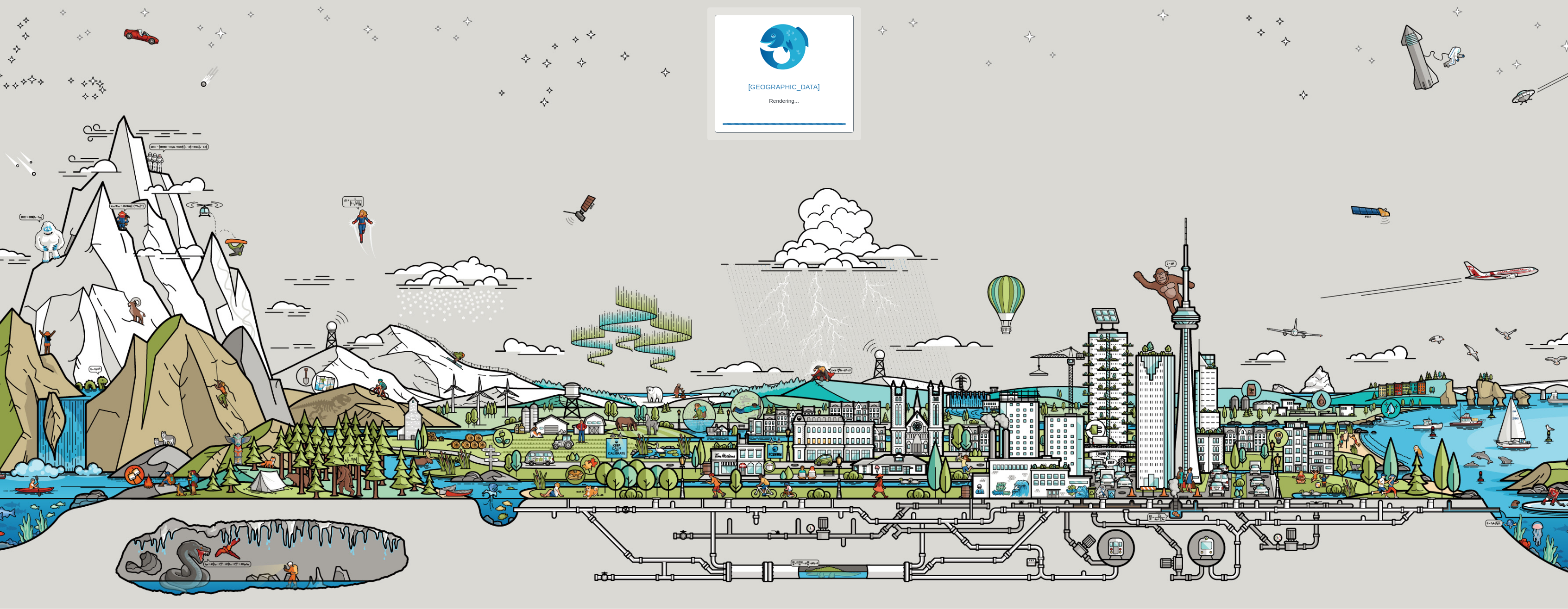
checkbox input "true"
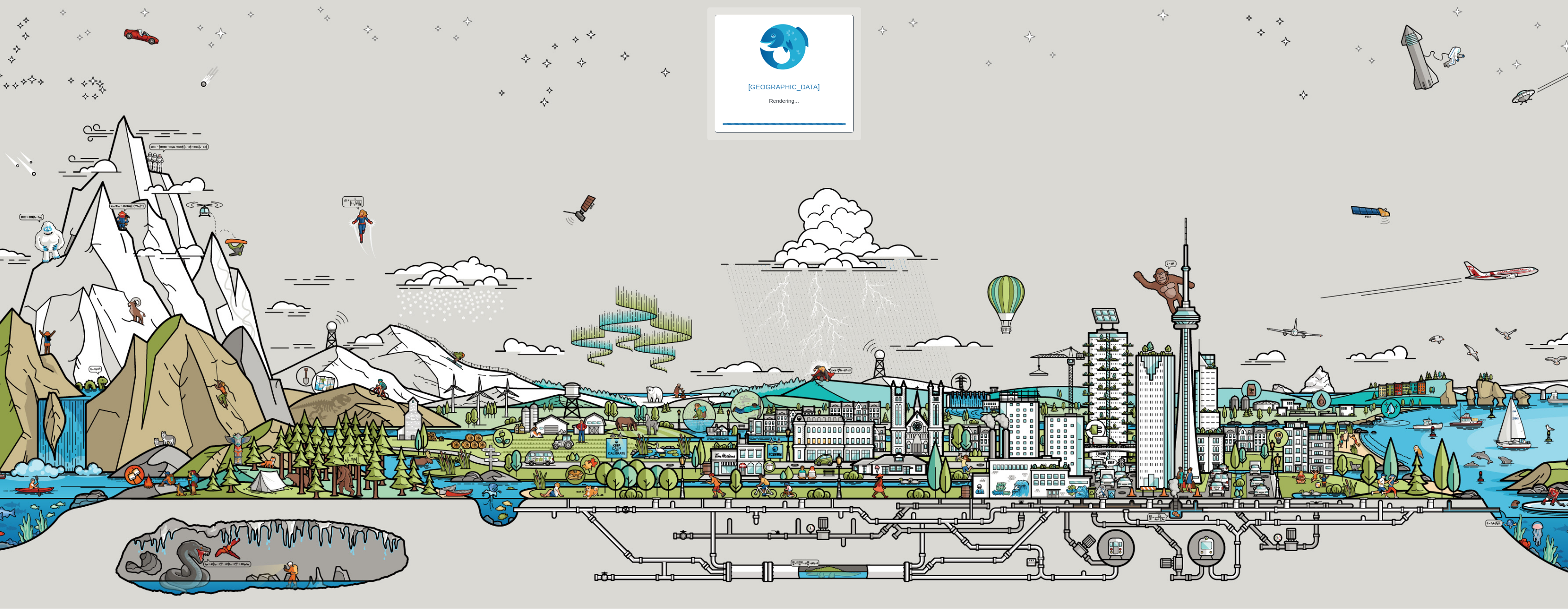
checkbox input "true"
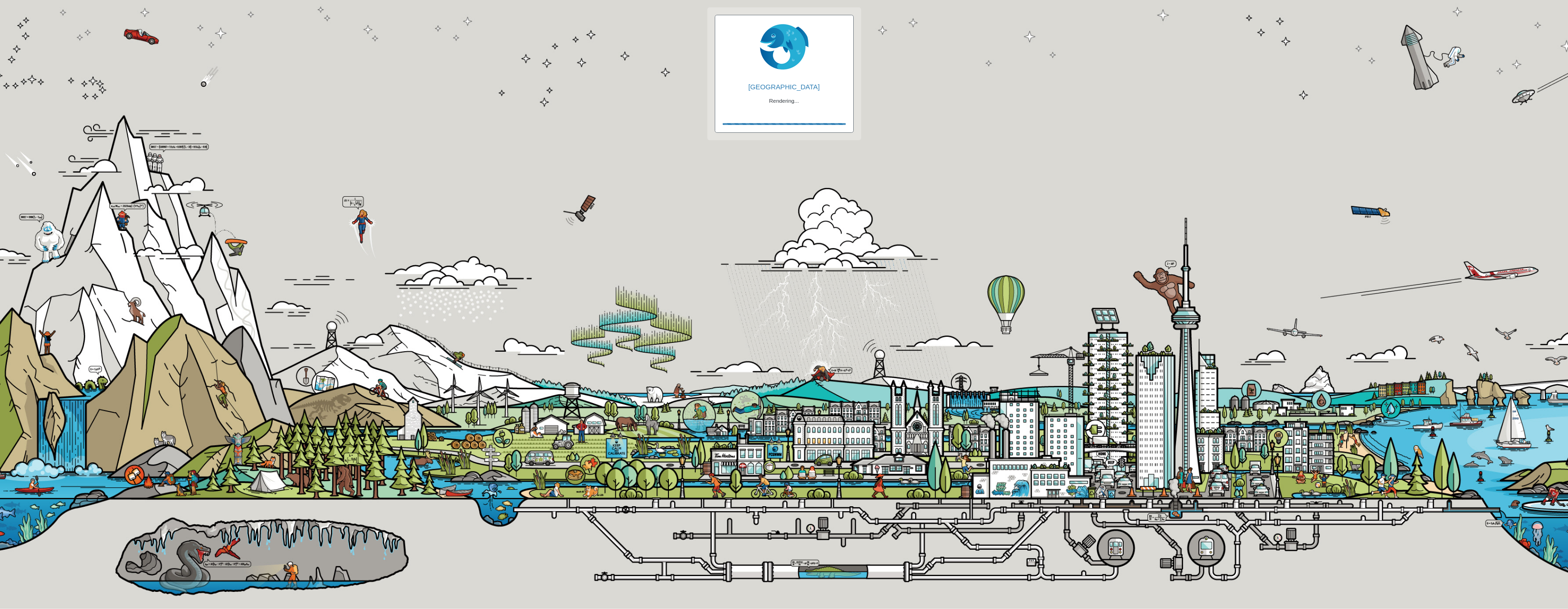
checkbox input "true"
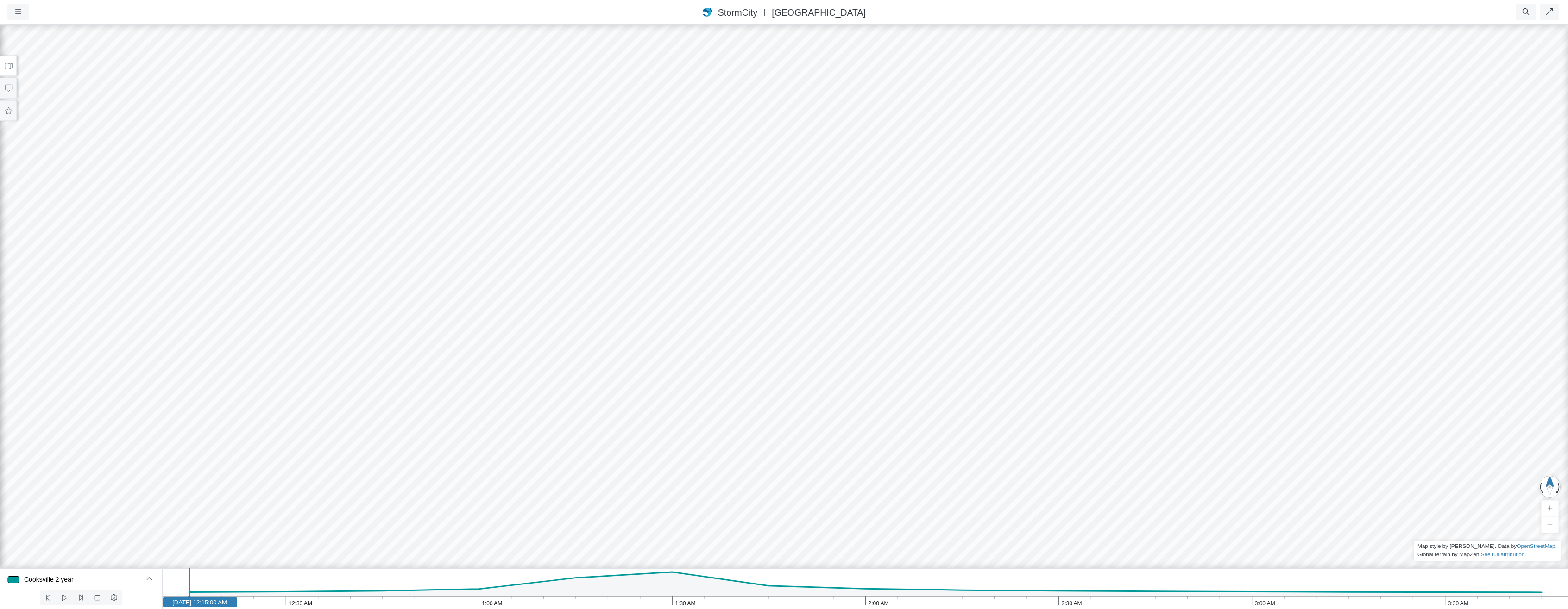
click at [7, 66] on icon at bounding box center [9, 66] width 9 height 7
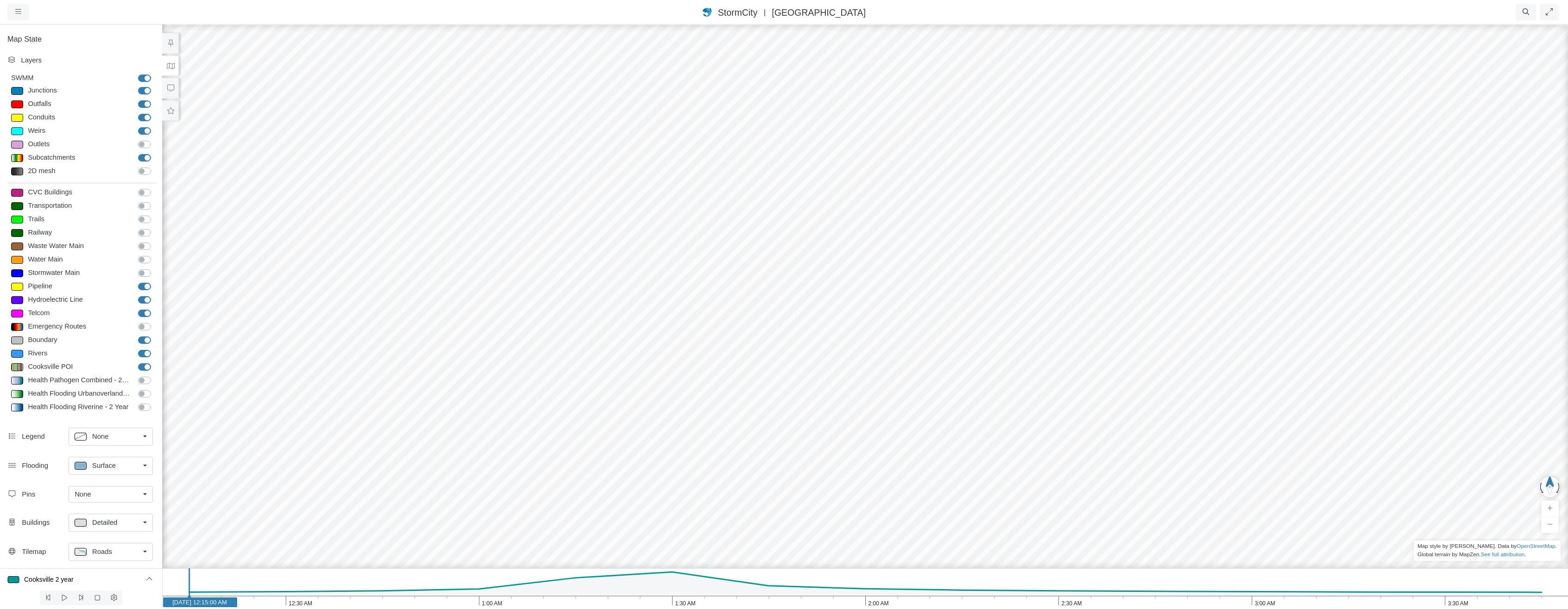
click at [155, 281] on label "Pipeline" at bounding box center [155, 281] width 0 height 0
click at [141, 285] on input "Pipeline" at bounding box center [142, 286] width 7 height 9
checkbox input "false"
drag, startPoint x: 142, startPoint y: 299, endPoint x: 141, endPoint y: 308, distance: 9.1
click at [155, 295] on label "Hydroelectric Line" at bounding box center [155, 295] width 0 height 0
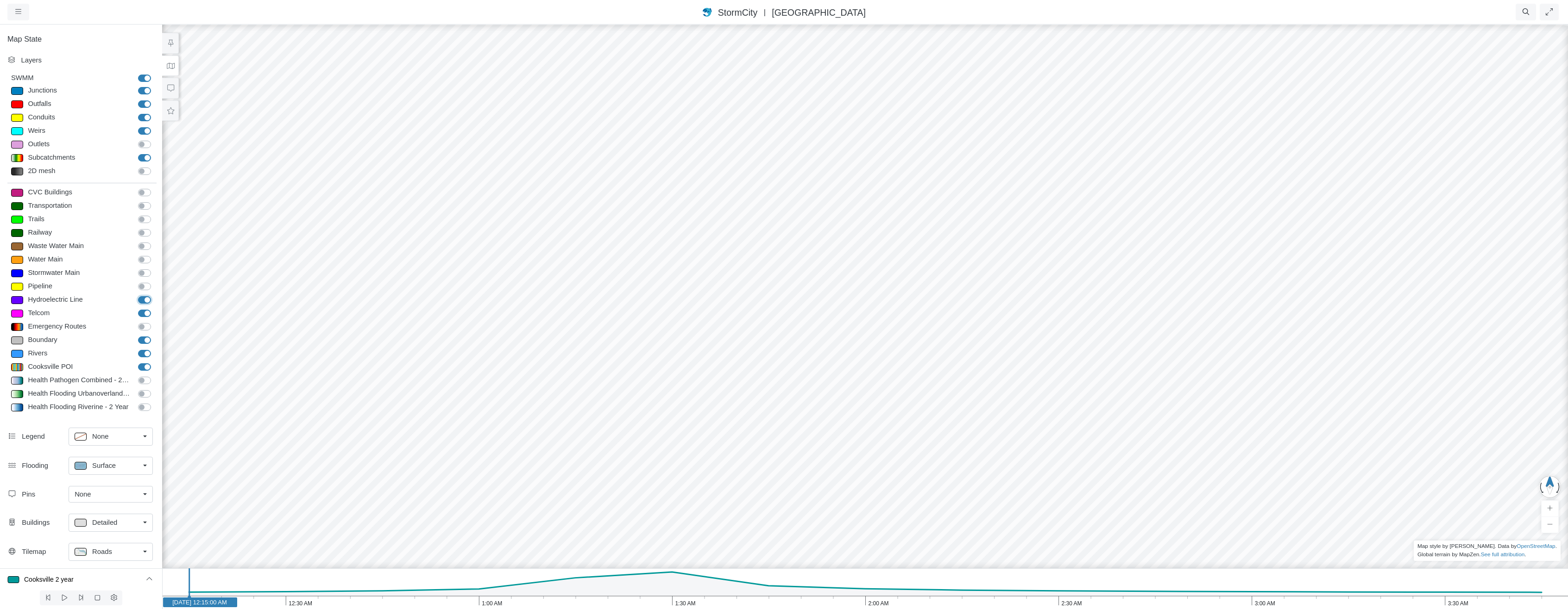
click at [141, 299] on input "Hydroelectric Line" at bounding box center [142, 299] width 7 height 9
checkbox input "false"
click at [155, 309] on label "Telcom" at bounding box center [155, 309] width 0 height 0
click at [139, 313] on input "Telcom" at bounding box center [142, 313] width 7 height 9
checkbox input "false"
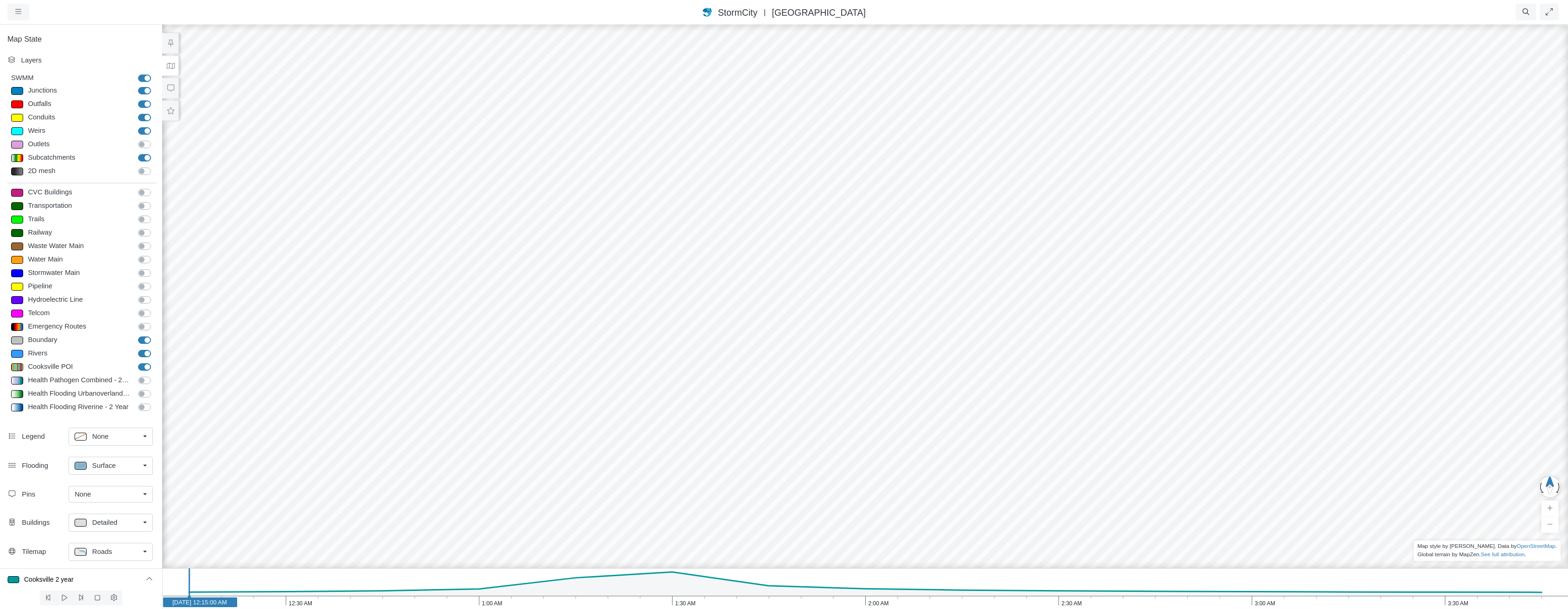
click at [155, 349] on label "Rivers" at bounding box center [155, 349] width 0 height 0
click at [140, 352] on input "Rivers" at bounding box center [142, 353] width 7 height 9
checkbox input "false"
click at [155, 335] on label "Boundary" at bounding box center [155, 335] width 0 height 0
click at [140, 339] on input "Boundary" at bounding box center [142, 339] width 7 height 9
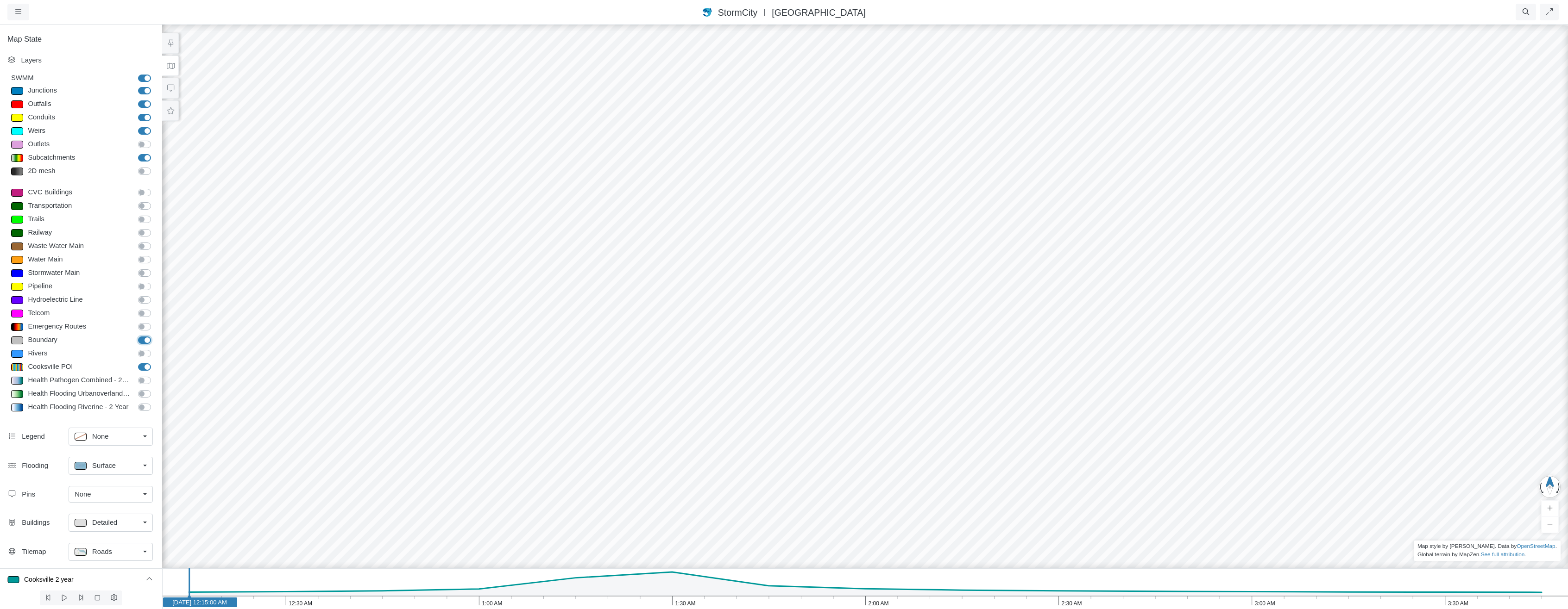
checkbox input "false"
click at [155, 362] on label "Cooksville POI" at bounding box center [155, 362] width 0 height 0
click at [142, 365] on input "Cooksville POI" at bounding box center [142, 367] width 7 height 9
checkbox input "false"
click at [155, 153] on label "Subcatchments" at bounding box center [155, 153] width 0 height 0
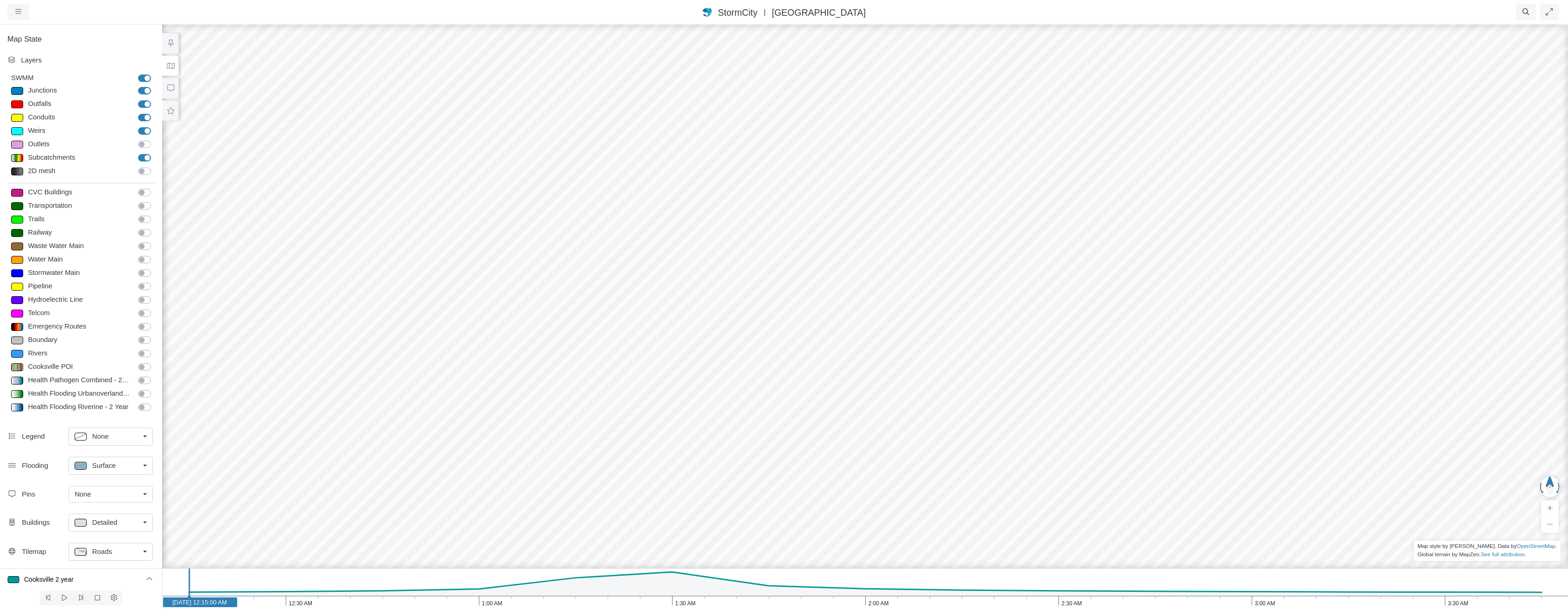
click at [155, 153] on label "Subcatchments" at bounding box center [155, 153] width 0 height 0
click at [142, 158] on input "Subcatchments" at bounding box center [142, 157] width 7 height 9
checkbox input "false"
drag, startPoint x: 1006, startPoint y: 427, endPoint x: 1065, endPoint y: 259, distance: 178.1
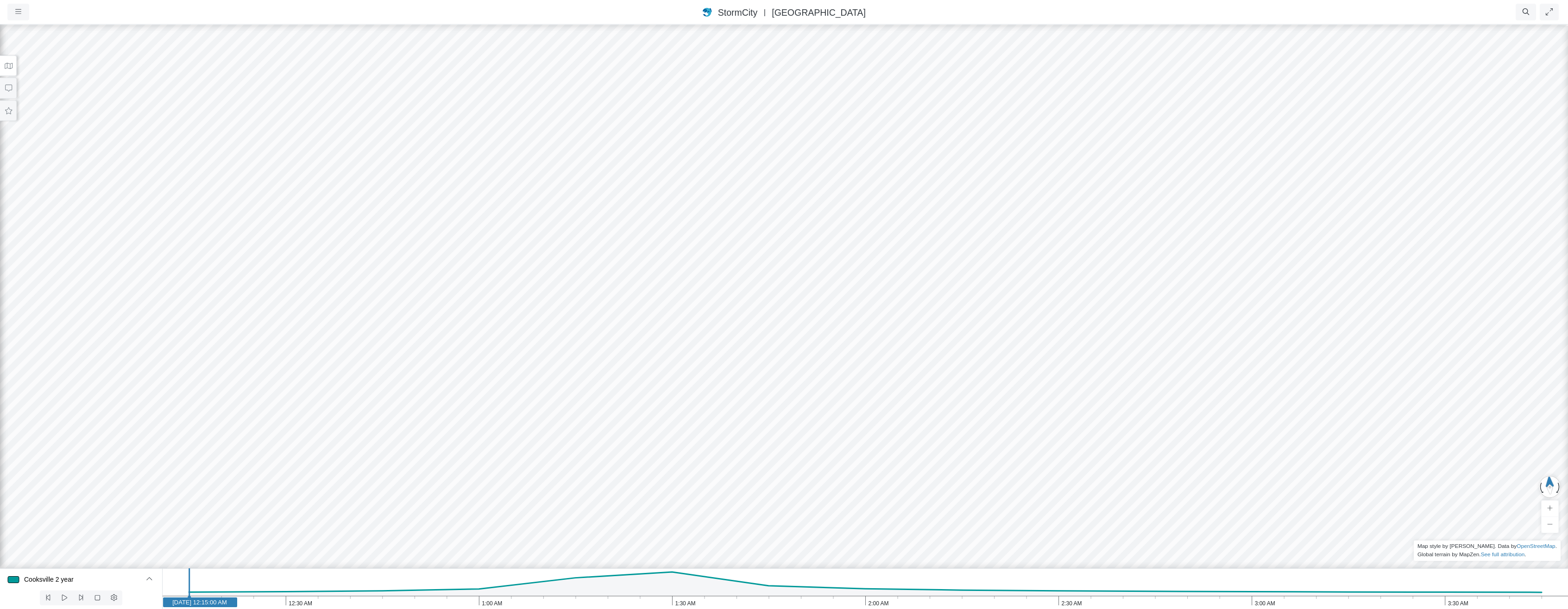
click at [11, 64] on icon at bounding box center [9, 66] width 9 height 7
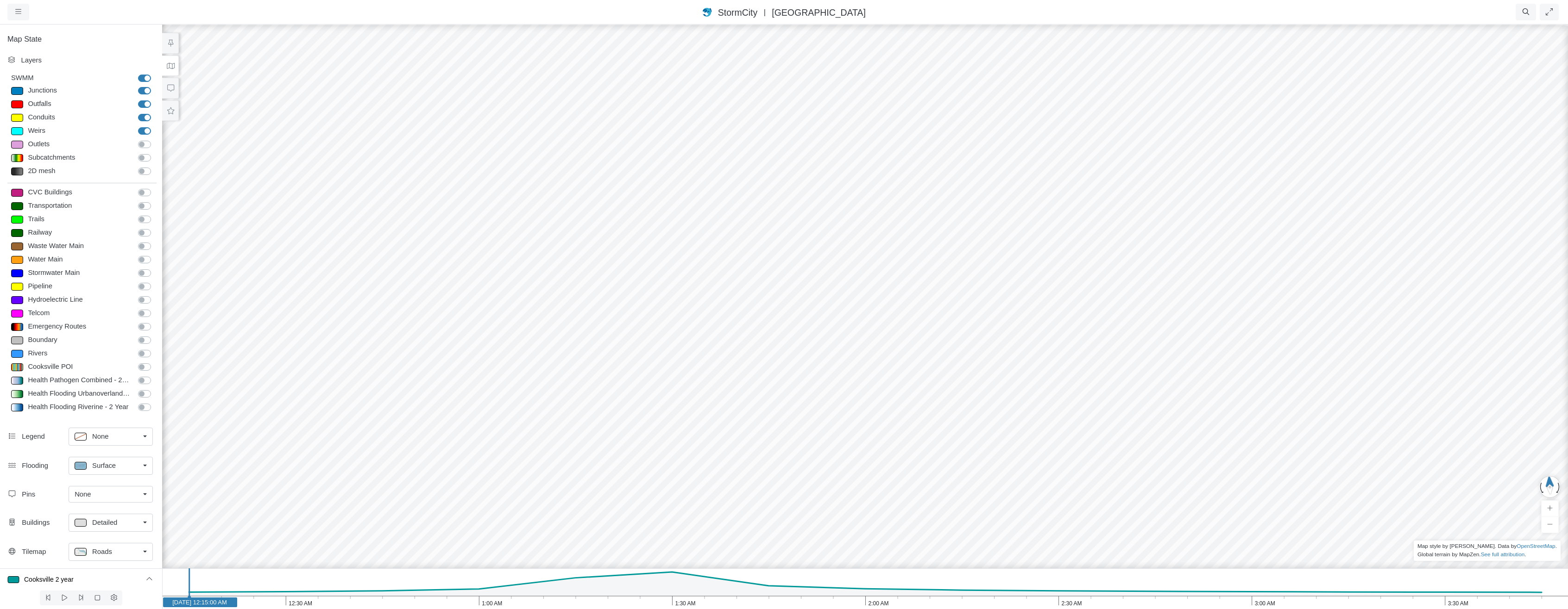
click at [108, 556] on span "Roads" at bounding box center [102, 552] width 20 height 10
click at [106, 404] on span "Roads Dark" at bounding box center [110, 404] width 36 height 10
click at [76, 90] on div "Junctions" at bounding box center [79, 91] width 108 height 12
type input "Visible"
checkbox input "true"
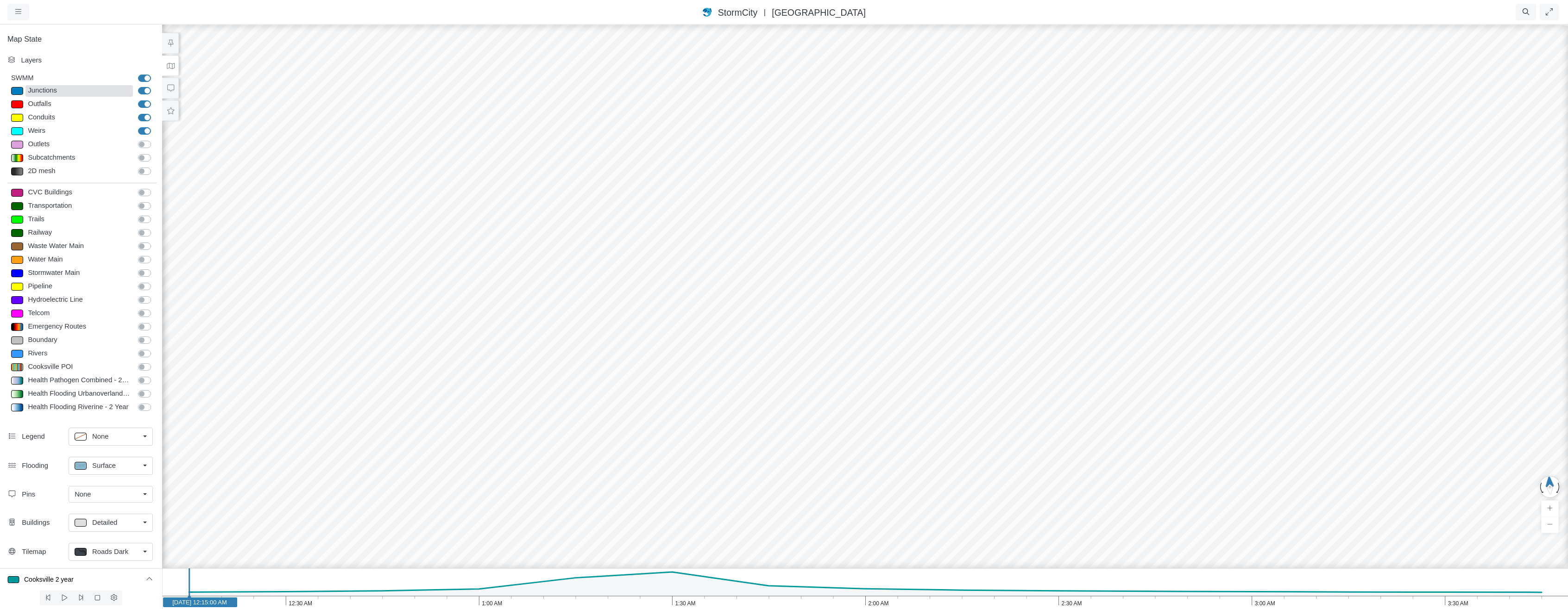
select select "CIRCLE"
type input "7"
checkbox input "true"
type input "0"
select select "None"
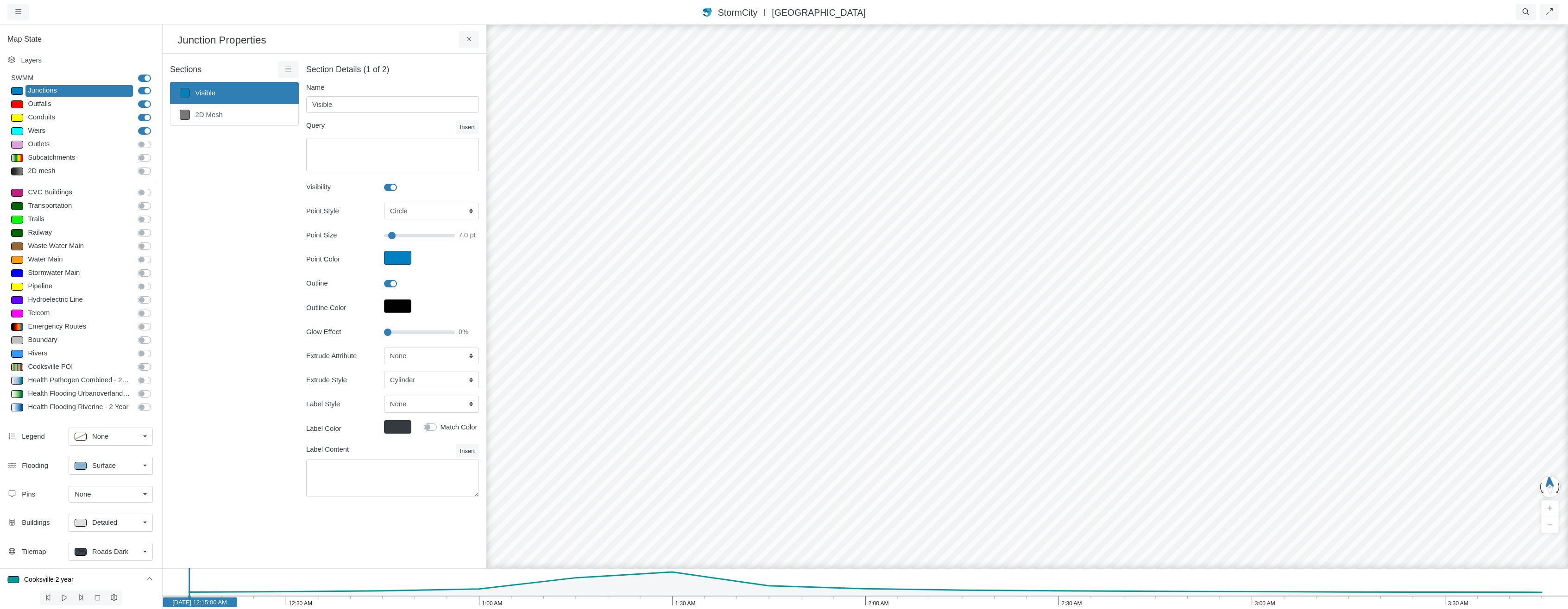
type input "7"
click at [410, 355] on select "None Fixed Height X-Coordinate Y-Coordinate Invert El. Depth Initial Depth Surc…" at bounding box center [432, 356] width 95 height 17
select select "Depth"
click at [384, 347] on select "None Fixed Height X-Coordinate Y-Coordinate Invert El. Depth Initial Depth Surc…" at bounding box center [432, 356] width 95 height 17
type input "14.1"
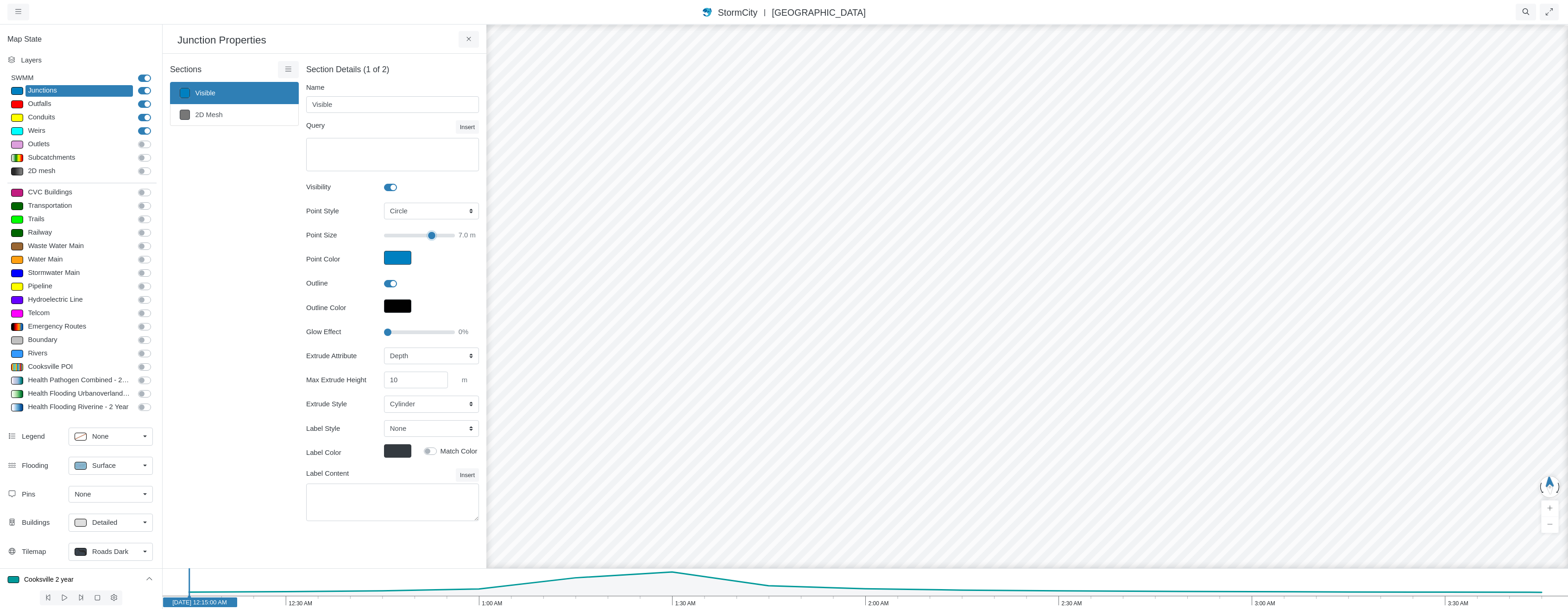
click at [432, 237] on input "Point Size" at bounding box center [419, 236] width 71 height 10
click at [411, 380] on input "10" at bounding box center [416, 380] width 64 height 17
type input "1000"
click at [670, 425] on div at bounding box center [1027, 316] width 1568 height 586
drag, startPoint x: 1222, startPoint y: 296, endPoint x: 954, endPoint y: 176, distance: 293.6
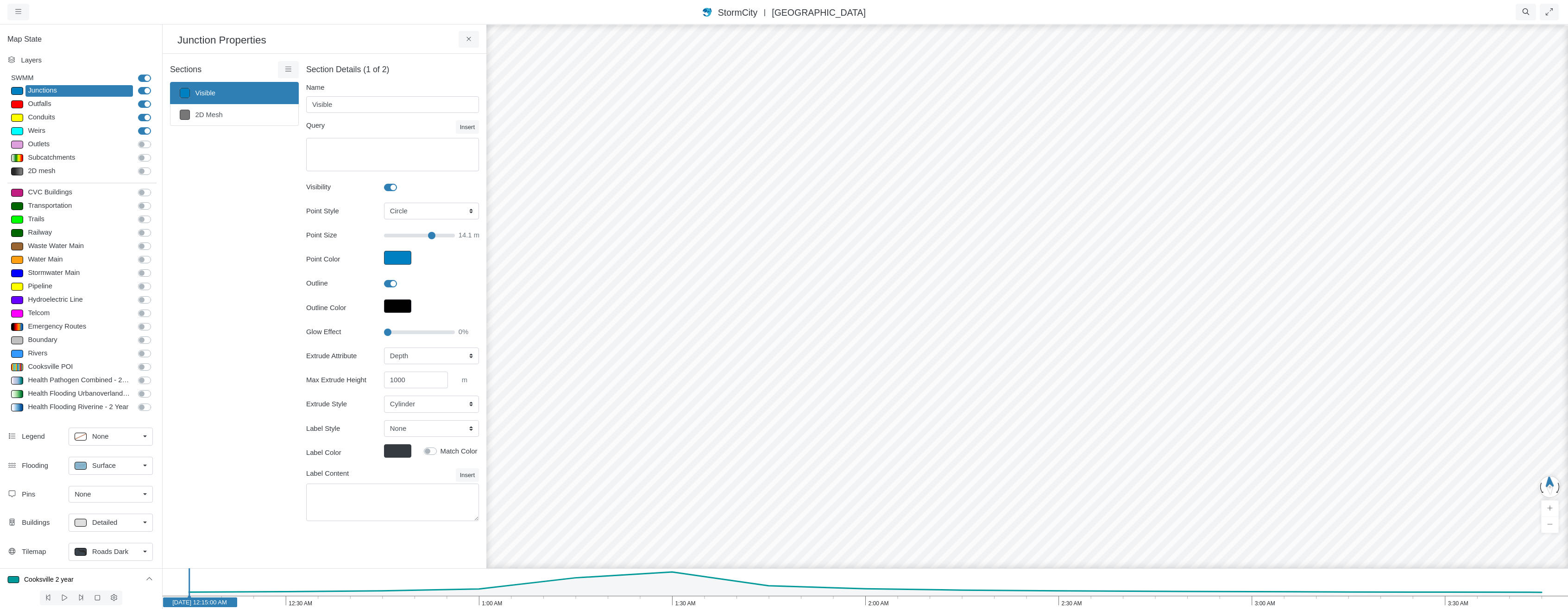
click at [954, 176] on div at bounding box center [1027, 316] width 1568 height 586
drag, startPoint x: 1063, startPoint y: 304, endPoint x: 922, endPoint y: 270, distance: 145.0
drag, startPoint x: 1008, startPoint y: 255, endPoint x: 792, endPoint y: 216, distance: 219.5
click at [792, 216] on div at bounding box center [1027, 316] width 1568 height 586
drag, startPoint x: 1103, startPoint y: 331, endPoint x: 973, endPoint y: 322, distance: 130.3
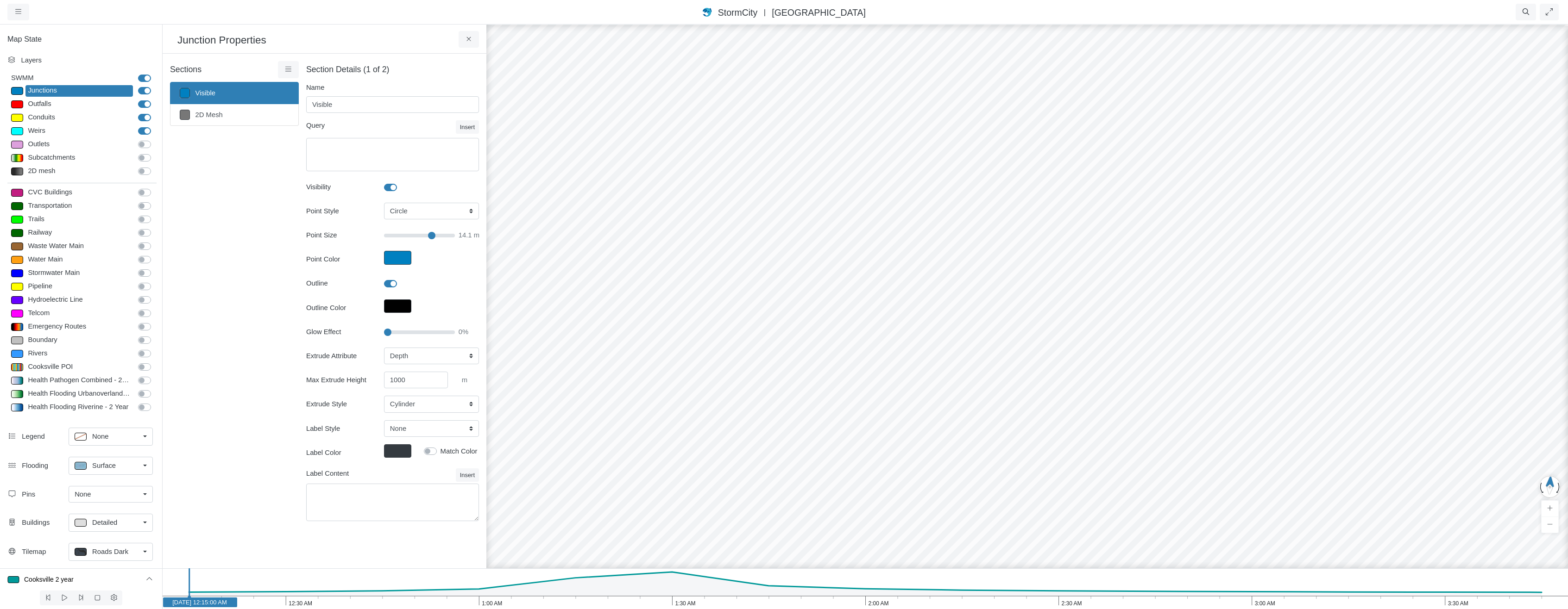
click at [973, 322] on div at bounding box center [1027, 316] width 1568 height 586
click at [419, 356] on select "None Fixed Height X-Coordinate Y-Coordinate Invert El. Depth Initial Depth Surc…" at bounding box center [432, 356] width 95 height 17
select select "TS_Depth"
click at [384, 347] on select "None Fixed Height X-Coordinate Y-Coordinate Invert El. Depth Initial Depth Surc…" at bounding box center [432, 356] width 95 height 17
click at [670, 597] on icon "3:30 AM 3:00 AM 2:30 AM 2:00 AM 1:30 AM 1:00 AM 12:30 AM Jun 23, 2009 12:15:00 …" at bounding box center [865, 589] width 1406 height 41
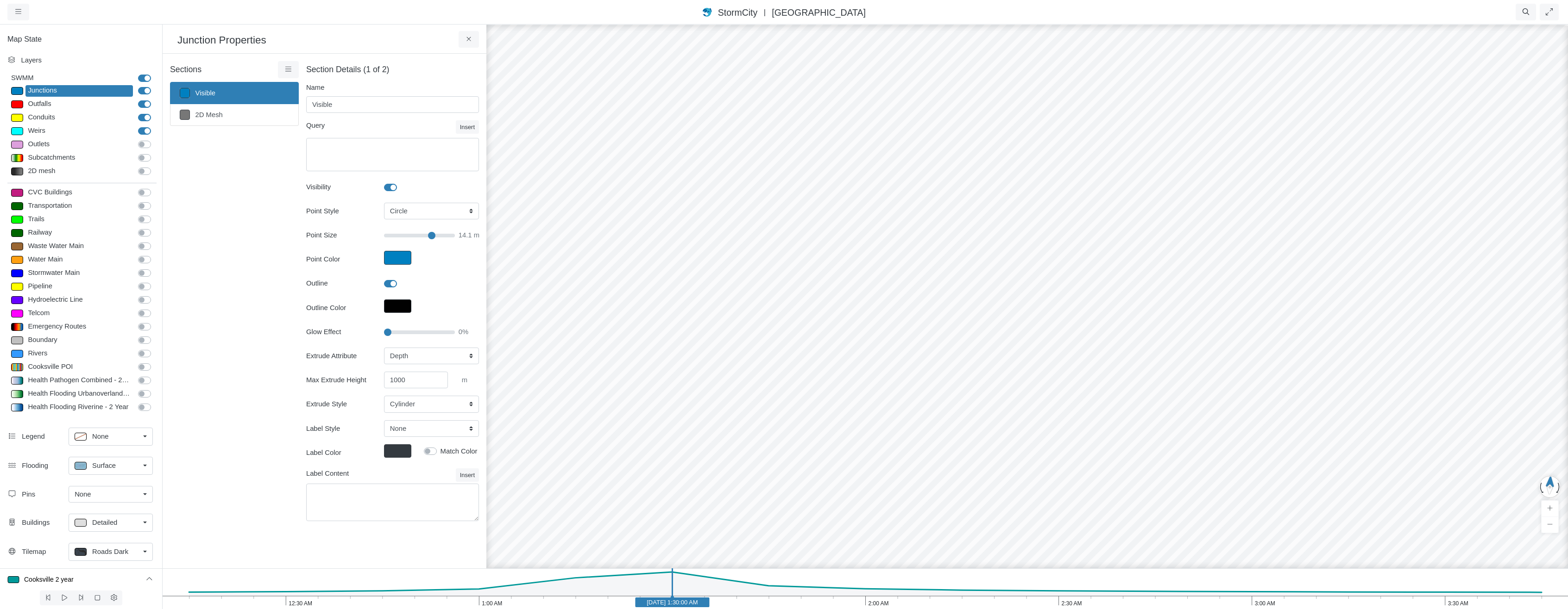
drag, startPoint x: 803, startPoint y: 189, endPoint x: 963, endPoint y: 262, distance: 175.9
click at [963, 262] on div at bounding box center [1027, 316] width 1568 height 586
drag, startPoint x: 1013, startPoint y: 268, endPoint x: 1037, endPoint y: 358, distance: 93.1
drag, startPoint x: 1021, startPoint y: 411, endPoint x: 818, endPoint y: 344, distance: 213.8
click at [989, 253] on div at bounding box center [1027, 316] width 1568 height 586
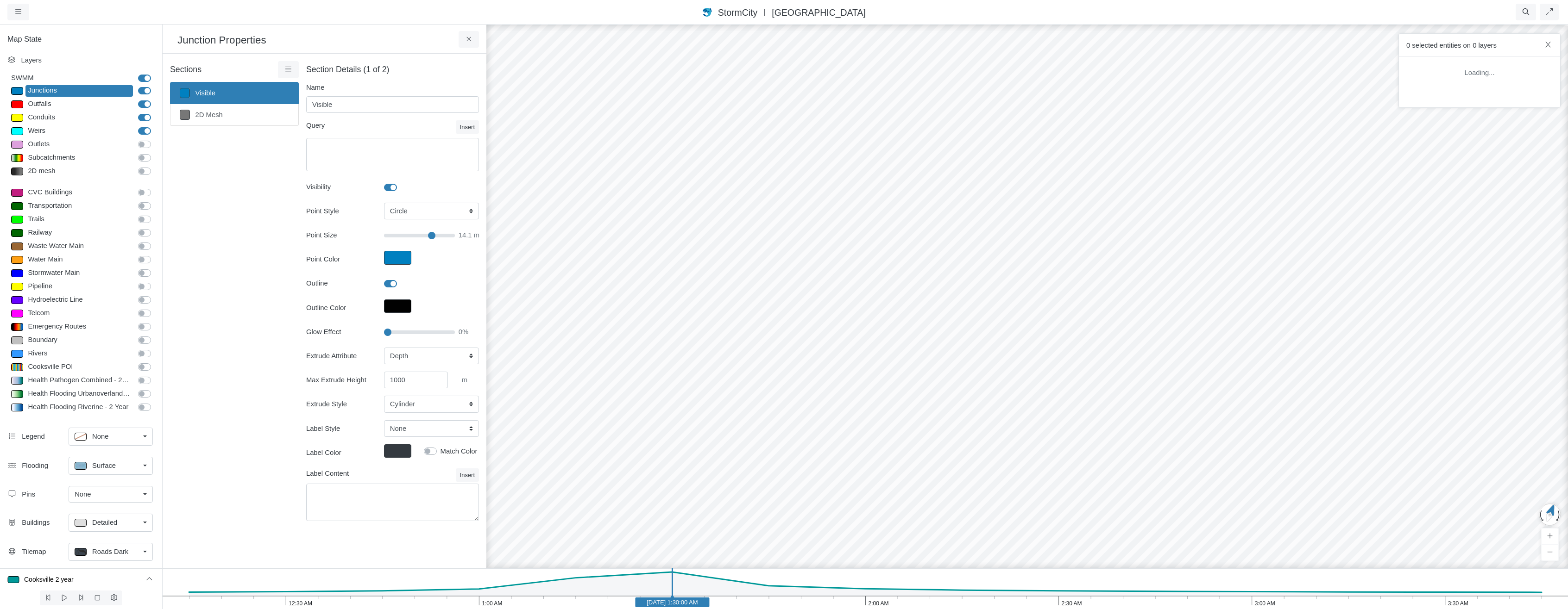
drag, startPoint x: 1093, startPoint y: 303, endPoint x: 1037, endPoint y: 334, distance: 64.0
click at [1080, 329] on div at bounding box center [1027, 316] width 1568 height 586
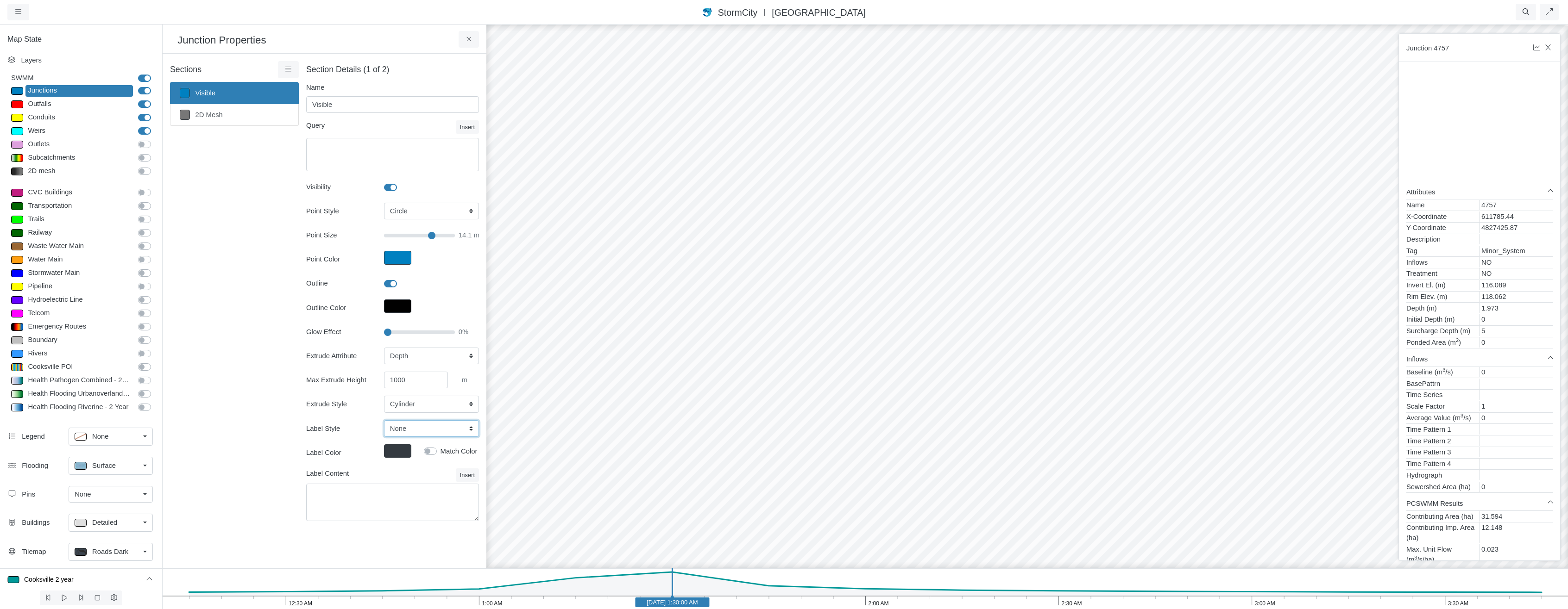
click at [424, 425] on select "None Center Above Right Line Pin" at bounding box center [432, 428] width 95 height 17
click at [426, 425] on select "None Center Above Right Line Pin" at bounding box center [432, 428] width 95 height 17
click at [424, 401] on select "Cylinder Hexagonal Prism Rectangular Prism Sphere" at bounding box center [432, 404] width 95 height 17
select select "HEX"
click at [384, 396] on select "Cylinder Hexagonal Prism Rectangular Prism Sphere" at bounding box center [432, 404] width 95 height 17
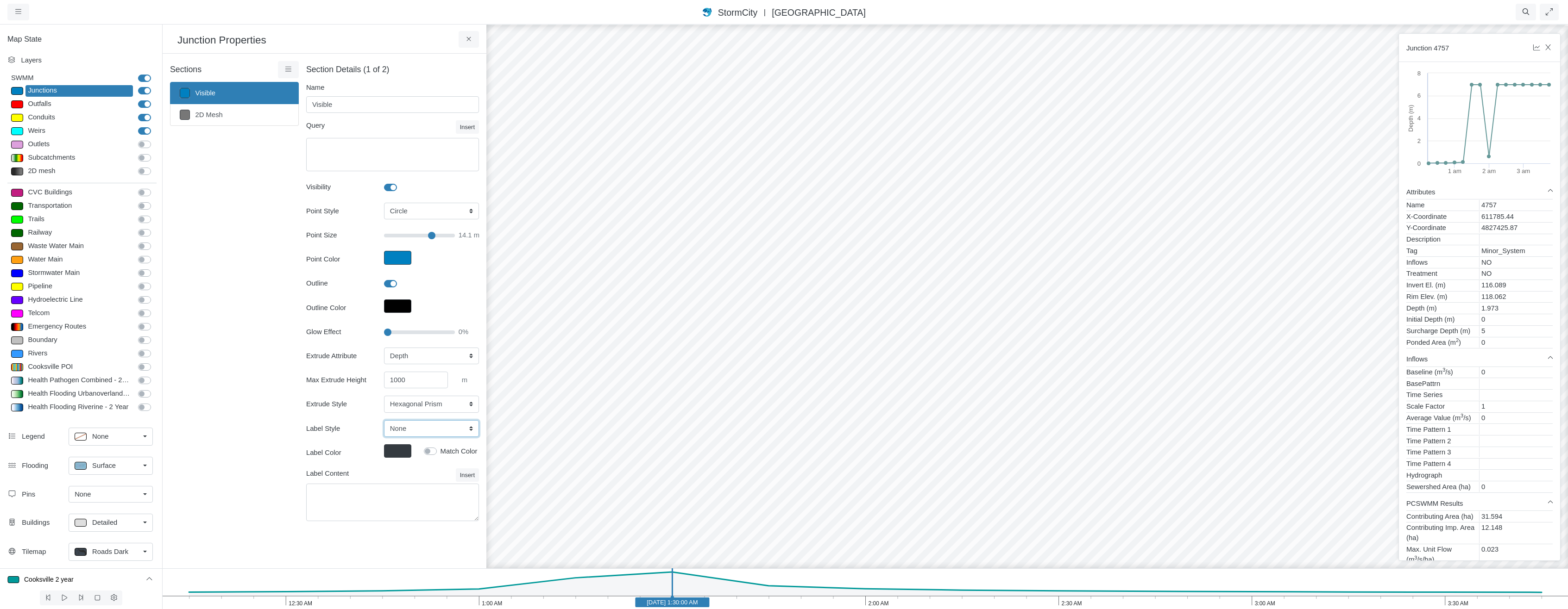
click at [407, 427] on select "None Center Above Right Line Pin" at bounding box center [432, 428] width 95 height 17
click at [451, 333] on input "Glow Effect" at bounding box center [419, 332] width 71 height 10
click at [435, 333] on input "Glow Effect" at bounding box center [419, 332] width 71 height 10
click at [409, 331] on input "Glow Effect" at bounding box center [419, 332] width 71 height 10
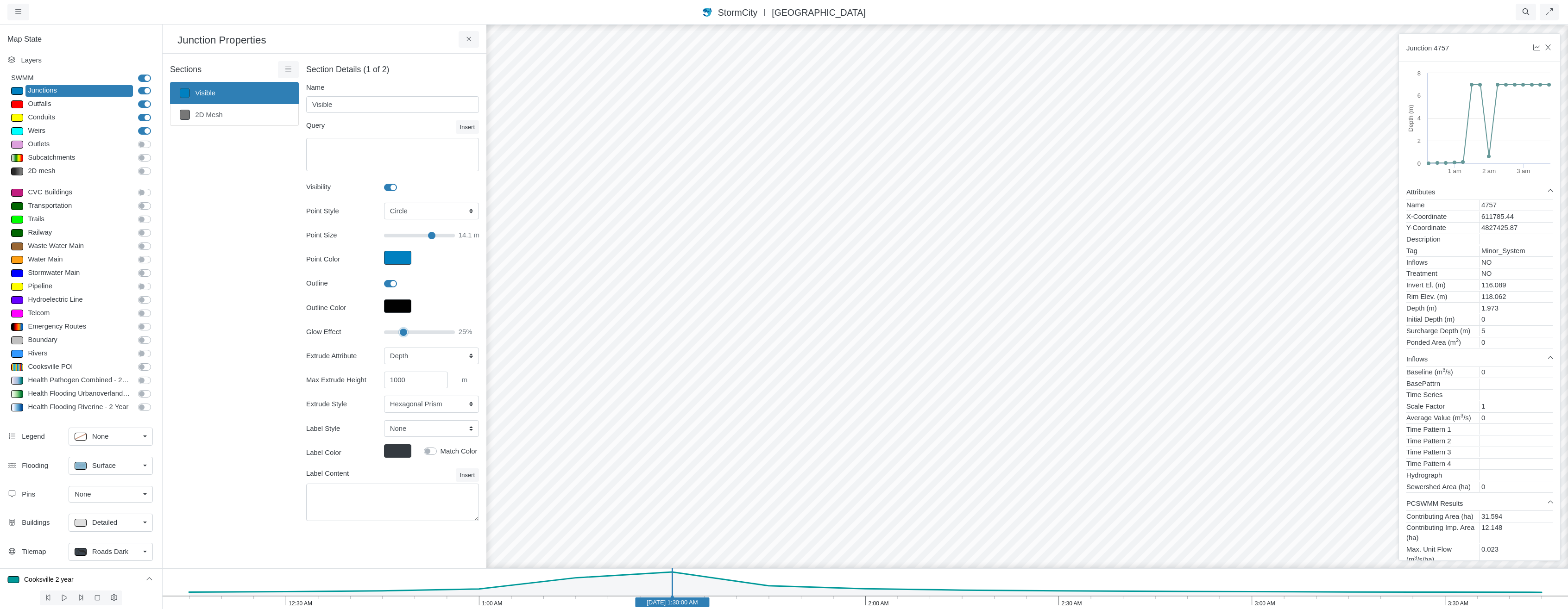
click at [403, 334] on input "Glow Effect" at bounding box center [419, 332] width 71 height 10
click at [392, 331] on input "Glow Effect" at bounding box center [419, 332] width 71 height 10
type input "15"
click at [396, 332] on input "Glow Effect" at bounding box center [419, 332] width 71 height 10
click at [289, 72] on icon at bounding box center [288, 69] width 9 height 7
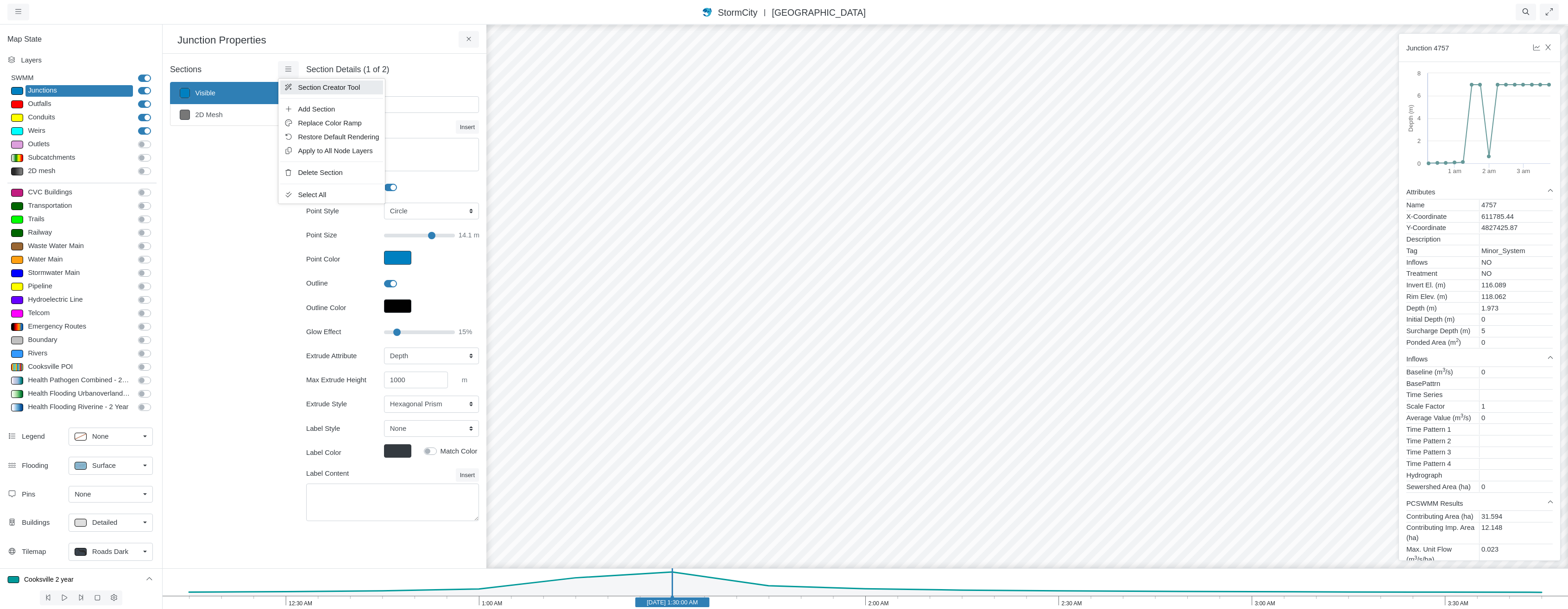
click at [305, 86] on span "Section Creator Tool" at bounding box center [329, 88] width 62 height 7
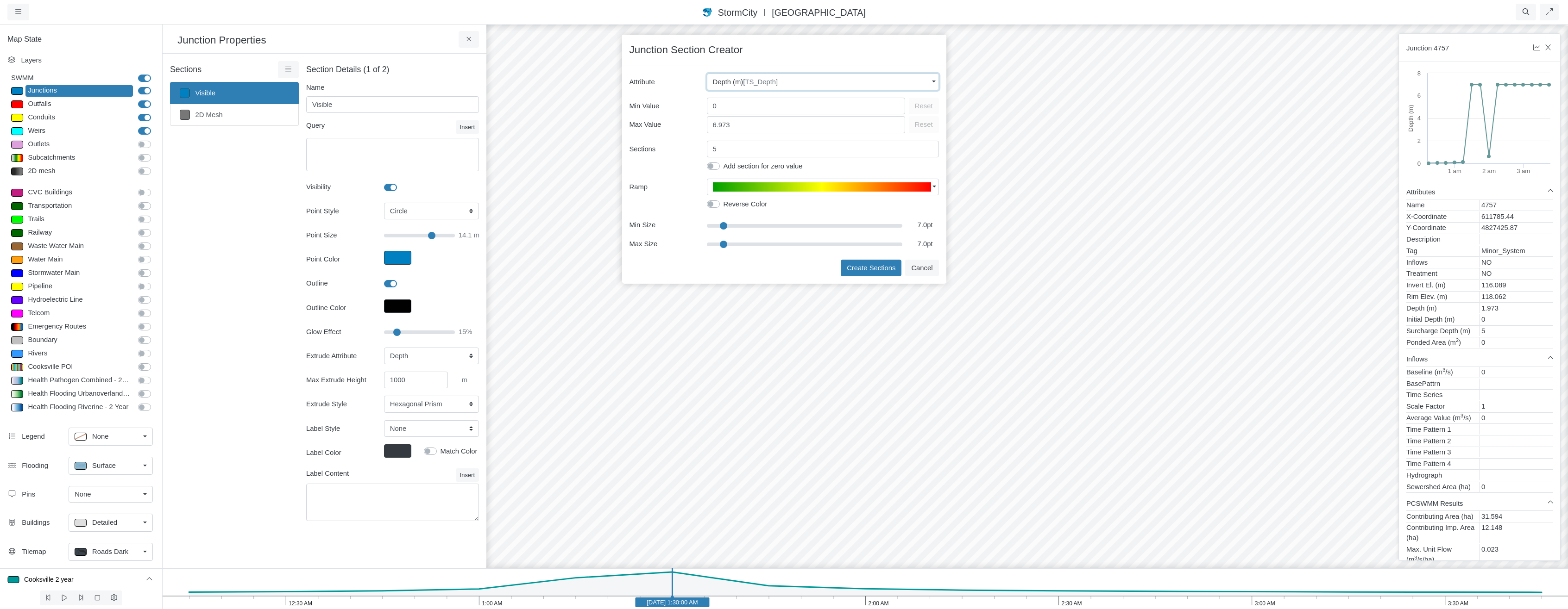
click at [743, 83] on span "Depth (m) [TS_Depth]" at bounding box center [745, 82] width 66 height 10
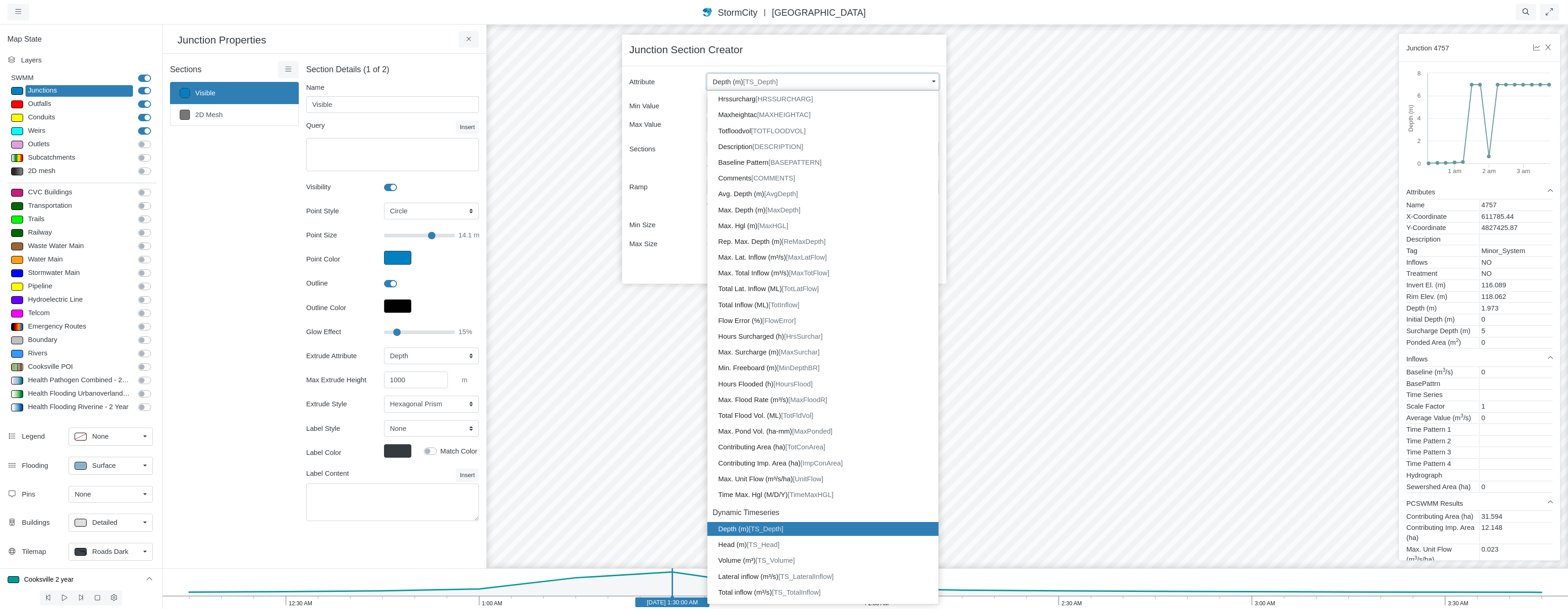
scroll to position [370, 0]
click at [744, 83] on span "Depth (m) [TS_Depth]" at bounding box center [745, 82] width 66 height 10
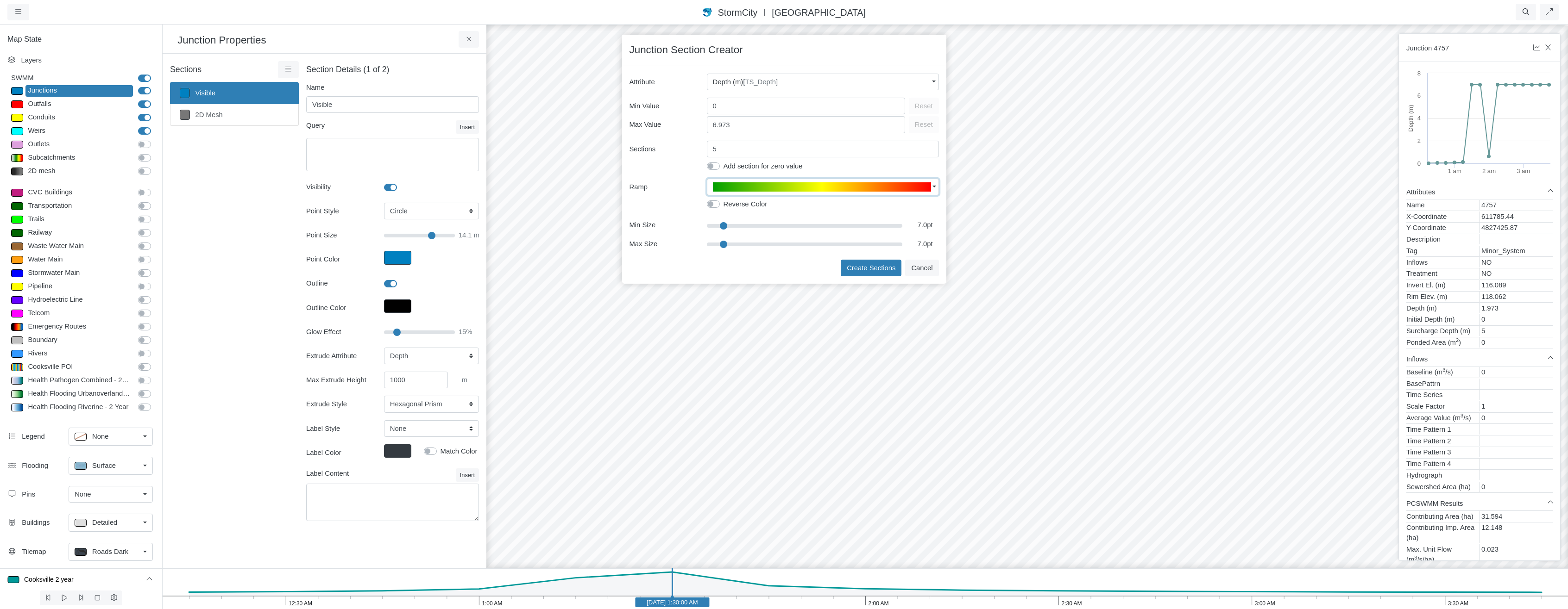
click at [778, 190] on span "button" at bounding box center [821, 187] width 218 height 9
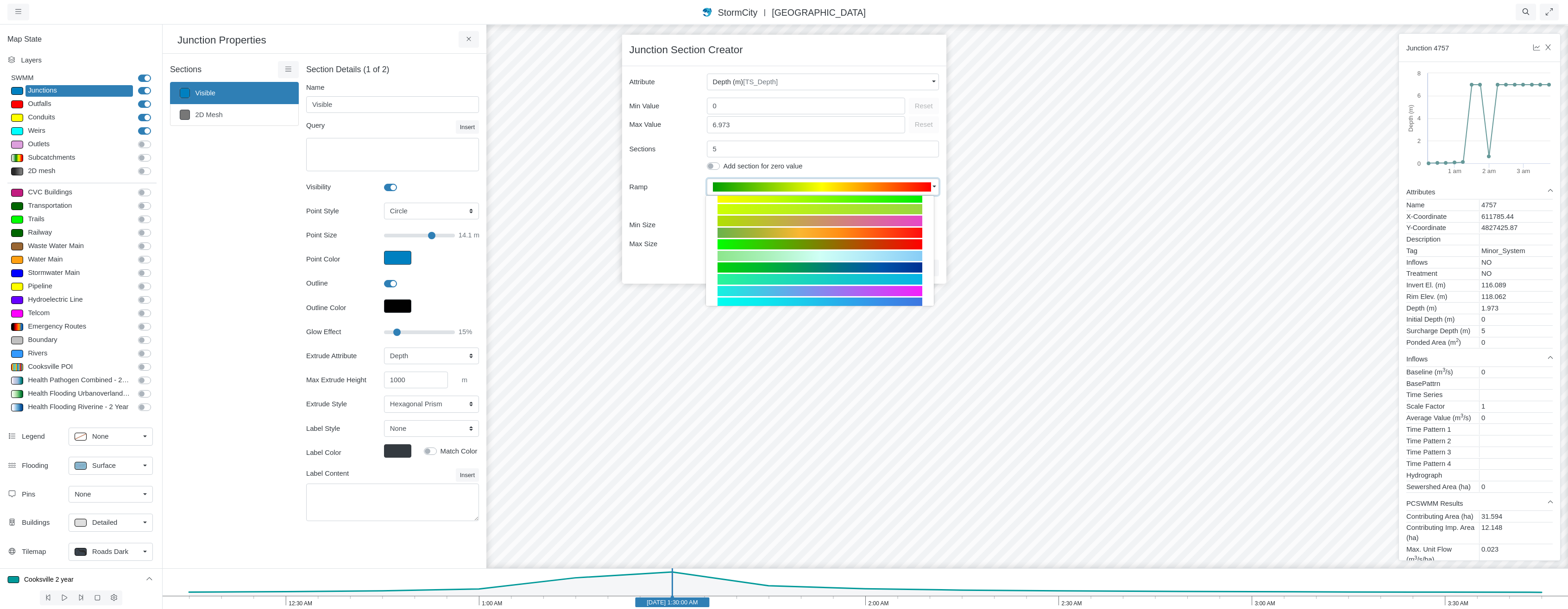
scroll to position [324, 0]
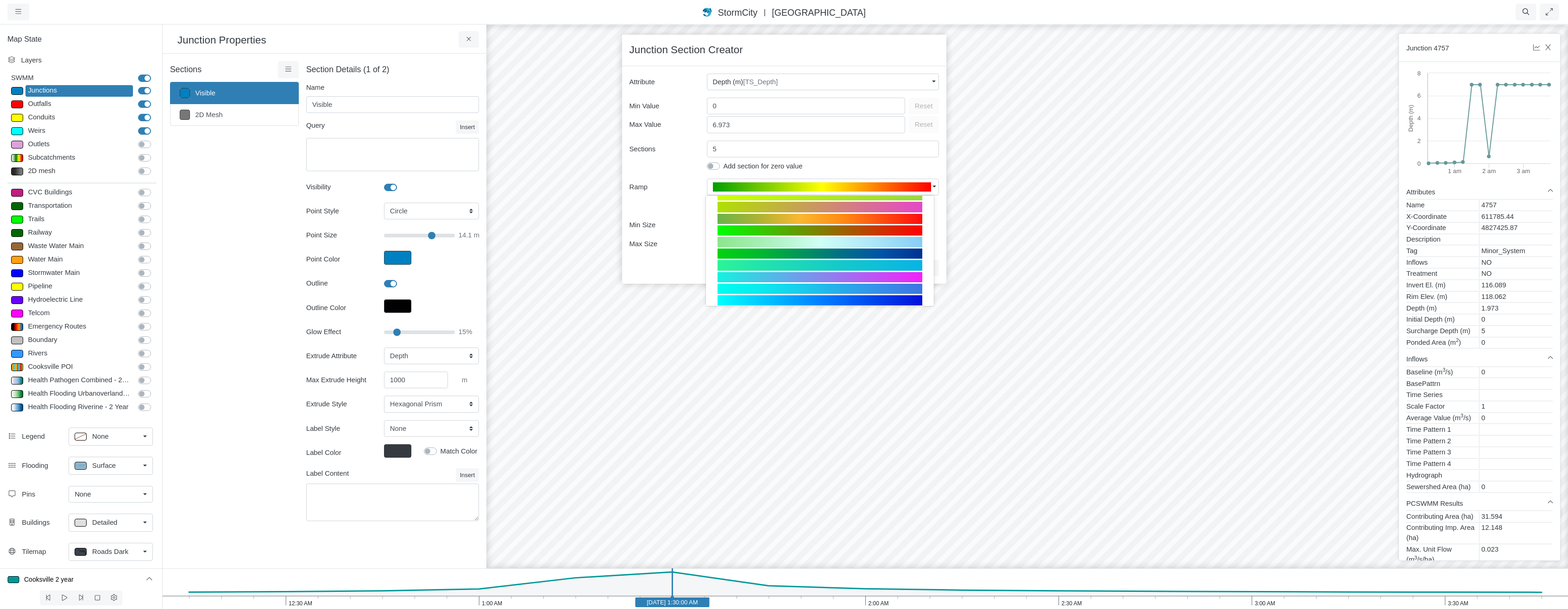
click at [889, 278] on div at bounding box center [820, 277] width 205 height 10
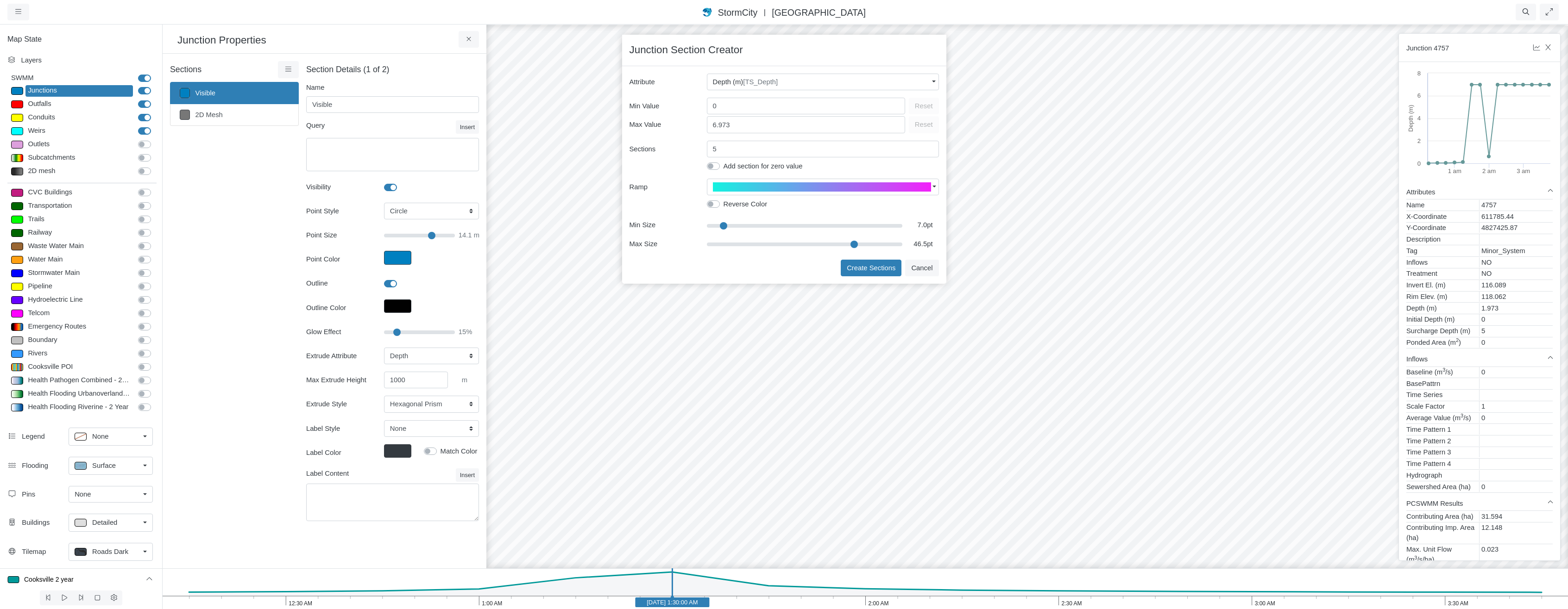
type input "46.5"
click at [855, 244] on input "range" at bounding box center [805, 244] width 196 height 10
click at [866, 266] on button "Create Sections" at bounding box center [871, 268] width 61 height 17
type input "< 2m"
type textarea "TS_Depth < 2"
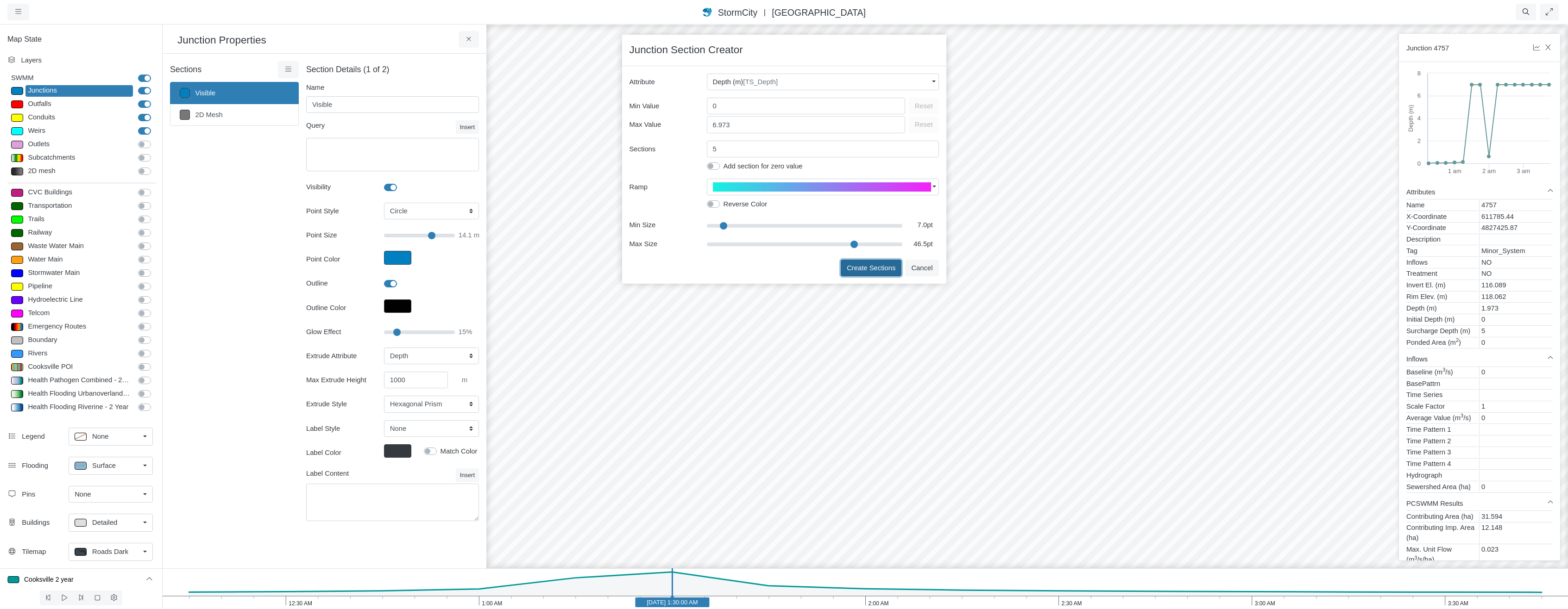
type input "7"
type input "0"
select select "CYL"
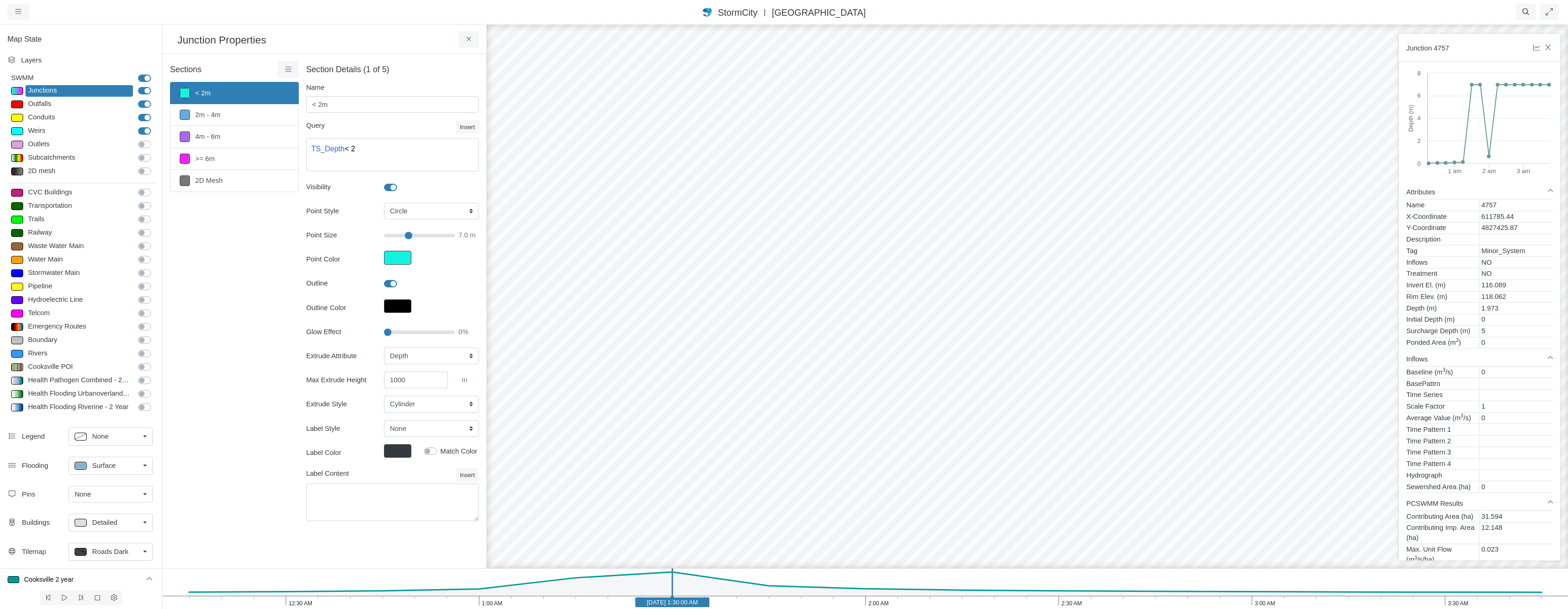
drag, startPoint x: 880, startPoint y: 314, endPoint x: 810, endPoint y: 257, distance: 90.3
click at [810, 253] on div at bounding box center [1027, 316] width 1568 height 586
click at [344, 597] on icon "3:30 AM 3:00 AM 2:30 AM 2:00 AM 1:30 AM 1:00 AM 12:30 AM [DATE] 1:30:00 AM" at bounding box center [865, 589] width 1406 height 41
select select "CIRCLE"
select select "TS_Depth"
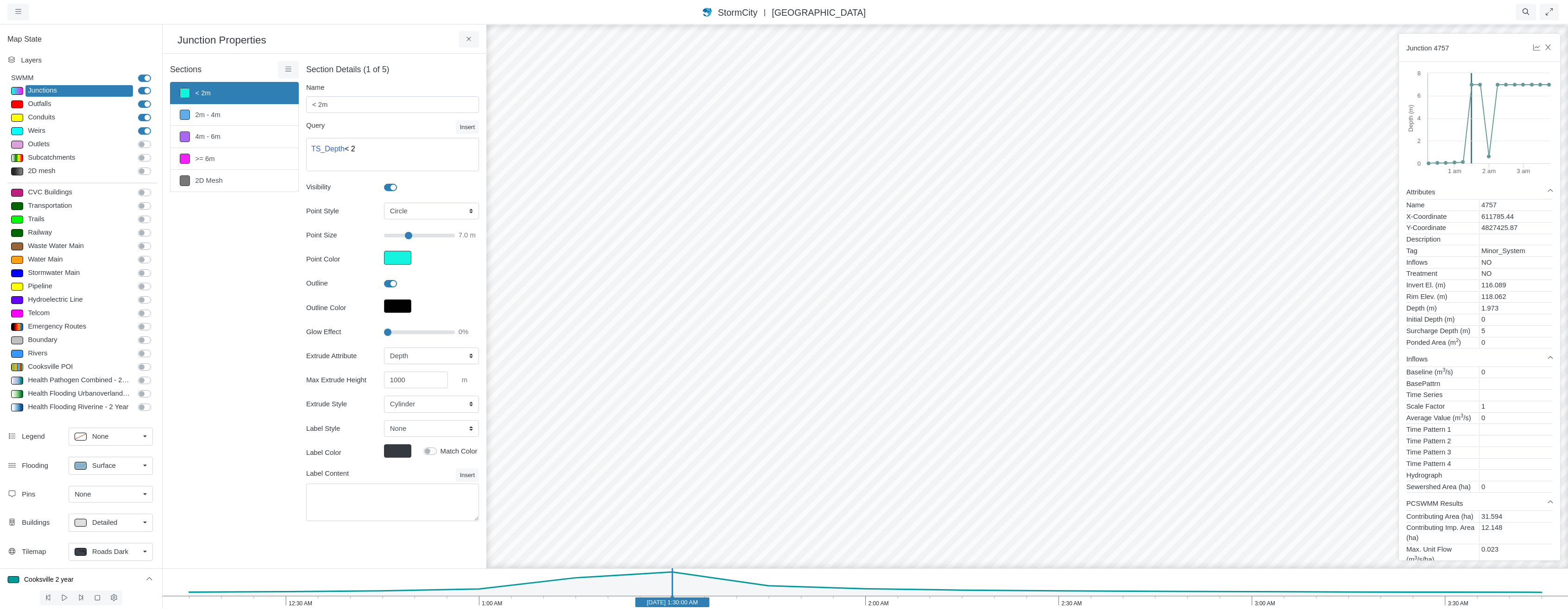
click at [756, 605] on icon "3:30 AM 3:00 AM 2:30 AM 2:00 AM 1:30 AM 1:00 AM 12:30 AM [DATE] 1:30:00 AM" at bounding box center [865, 589] width 1406 height 41
click at [842, 605] on icon "3:30 AM 3:00 AM 2:30 AM 2:00 AM 1:30 AM 1:00 AM 12:30 AM [DATE] 1:45:00 AM" at bounding box center [865, 589] width 1406 height 41
drag, startPoint x: 933, startPoint y: 598, endPoint x: 926, endPoint y: 598, distance: 7.0
click at [933, 598] on icon "3:30 AM 3:00 AM 2:30 AM 2:00 AM 1:30 AM 1:00 AM 12:30 AM [DATE] 2:00:00 AM" at bounding box center [865, 589] width 1406 height 41
click at [669, 596] on icon "3:30 AM 3:00 AM 2:30 AM 2:00 AM 1:30 AM 1:00 AM 12:30 AM [DATE] 2:15:00 AM" at bounding box center [865, 589] width 1406 height 41
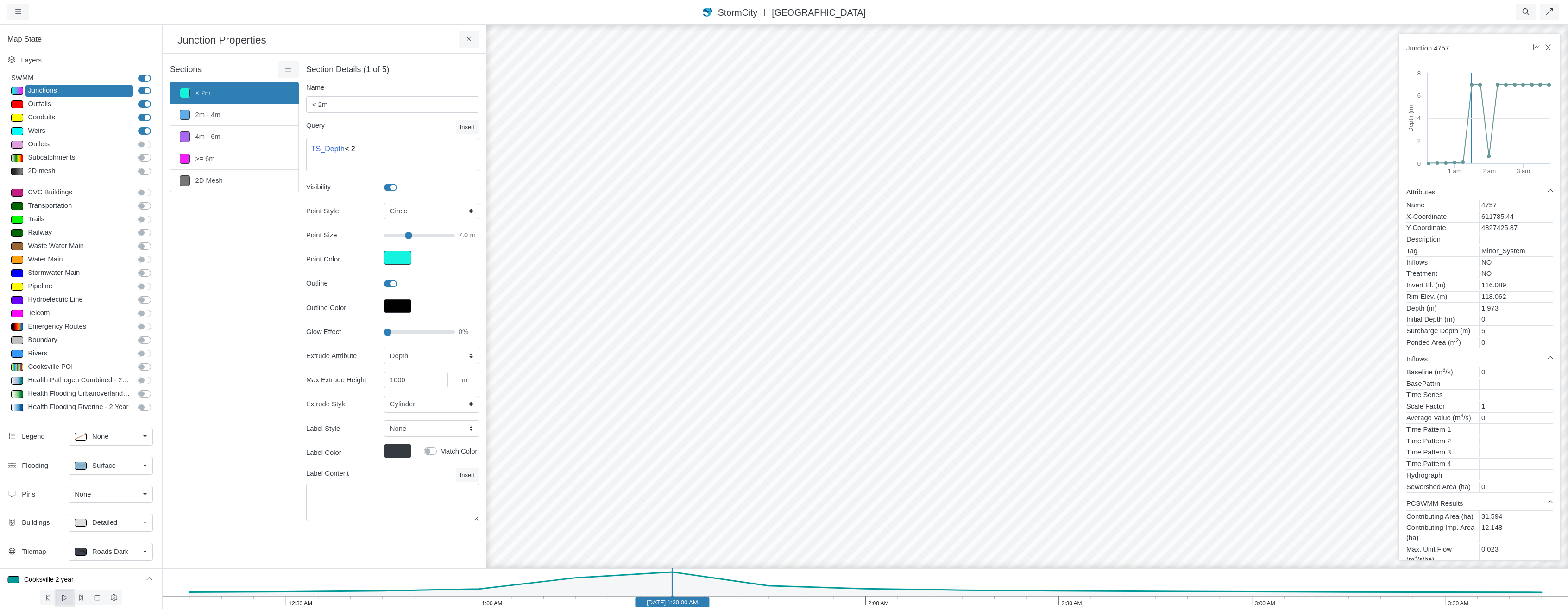
click at [63, 595] on icon at bounding box center [64, 598] width 5 height 6
click at [105, 597] on button at bounding box center [98, 598] width 17 height 15
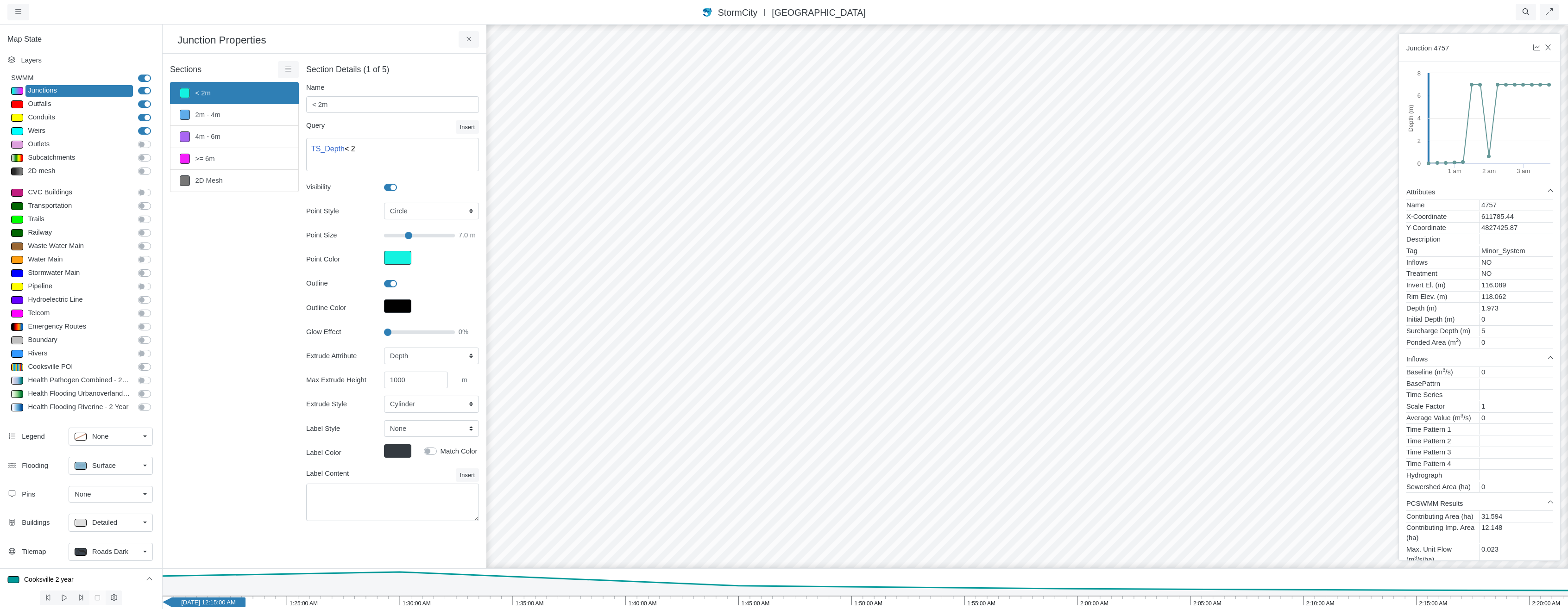
drag, startPoint x: 808, startPoint y: 595, endPoint x: 610, endPoint y: 590, distance: 198.1
click at [597, 592] on icon "2:20:00 AM 2:15:00 AM 2:10:00 AM 2:05:00 AM 2:00:00 AM 1:55:00 AM 1:50:00 AM 1:…" at bounding box center [865, 589] width 1406 height 41
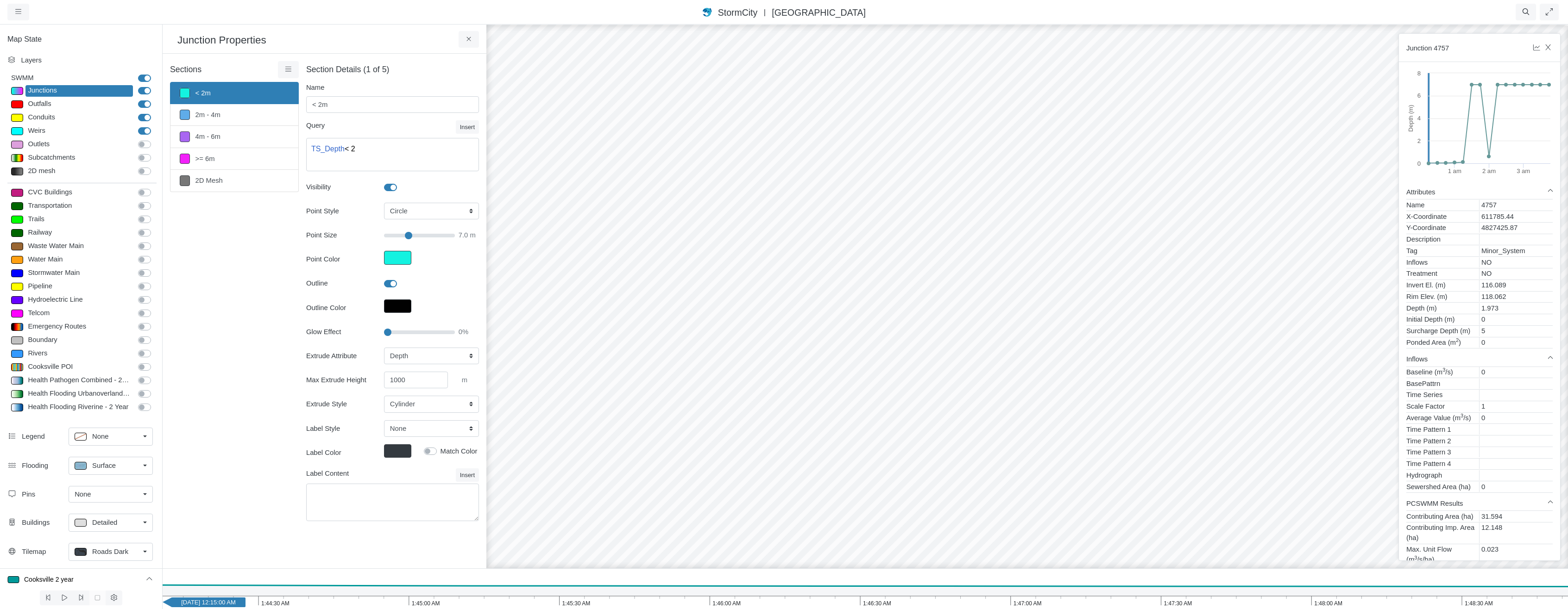
click at [644, 595] on icon "1:48:30 AM 1:48:00 AM 1:47:30 AM 1:47:00 AM 1:46:30 AM 1:46:00 AM 1:45:30 AM 1:…" at bounding box center [865, 589] width 1406 height 41
click at [86, 597] on button at bounding box center [82, 598] width 17 height 15
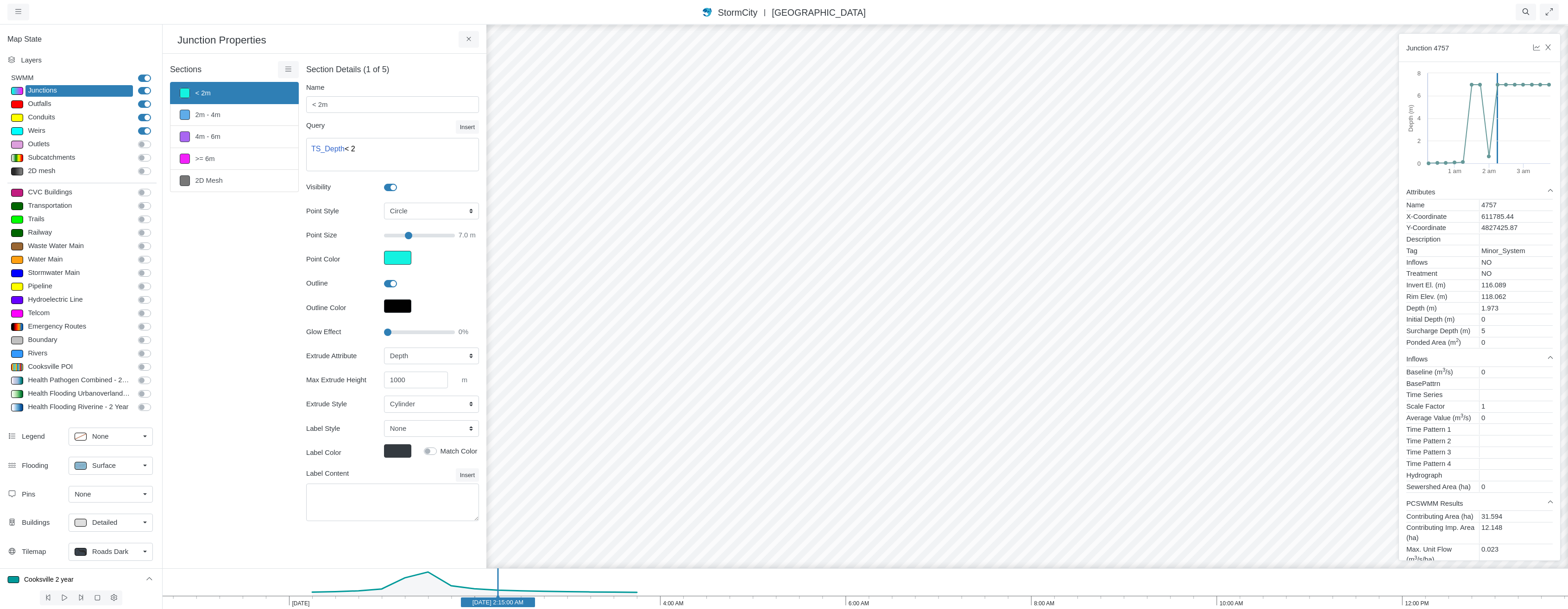
drag, startPoint x: 362, startPoint y: 596, endPoint x: 396, endPoint y: 609, distance: 36.4
click at [519, 595] on icon "2:00 PM 12:00 PM 10:00 AM 8:00 AM 6:00 AM 4:00 AM 2:00 AM [DATE] [DATE] 2:15:00…" at bounding box center [865, 589] width 1406 height 41
click at [121, 596] on button at bounding box center [114, 598] width 17 height 15
click at [111, 550] on select "Temperature Rainfall Snow depth Losses Runoff Dry weather inflow Groundwater in…" at bounding box center [101, 552] width 53 height 17
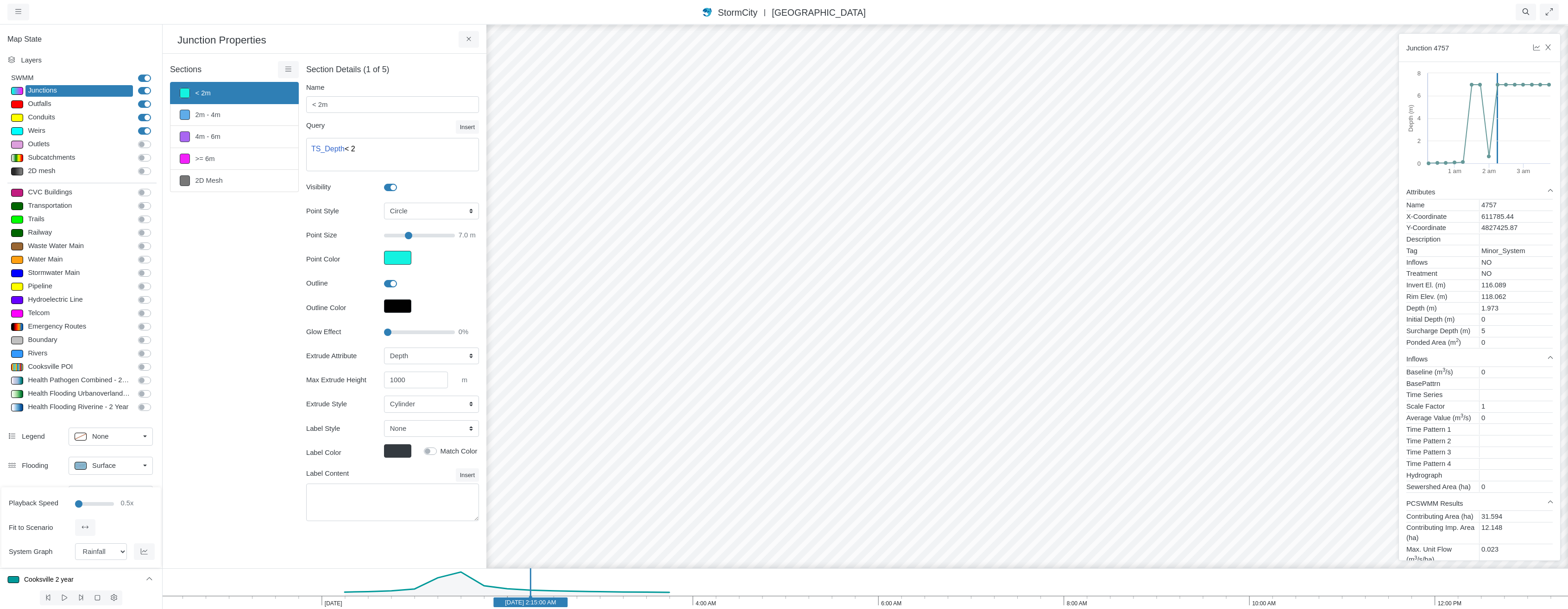
drag, startPoint x: 88, startPoint y: 501, endPoint x: 53, endPoint y: 501, distance: 35.0
type input "0.25"
click at [75, 500] on input "range" at bounding box center [94, 503] width 39 height 10
click at [64, 596] on icon at bounding box center [64, 598] width 9 height 7
click at [97, 599] on icon at bounding box center [98, 598] width 9 height 7
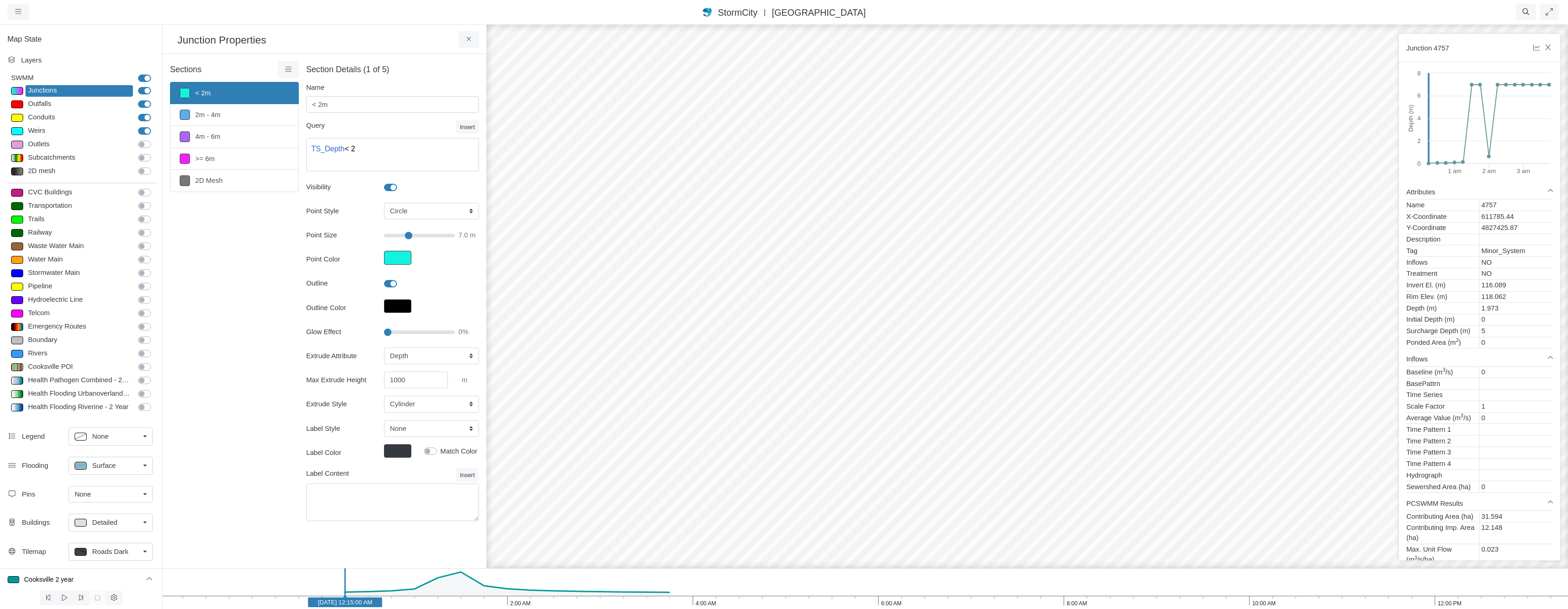
click at [462, 600] on icon "12:00 PM 10:00 AM 8:00 AM 6:00 AM 4:00 AM 2:00 AM [DATE] [DATE] 12:15:00 AM" at bounding box center [865, 589] width 1406 height 41
type input "55"
click at [422, 334] on input "Glow Effect" at bounding box center [419, 332] width 71 height 10
type input "7"
drag, startPoint x: 422, startPoint y: 333, endPoint x: 351, endPoint y: 329, distance: 71.1
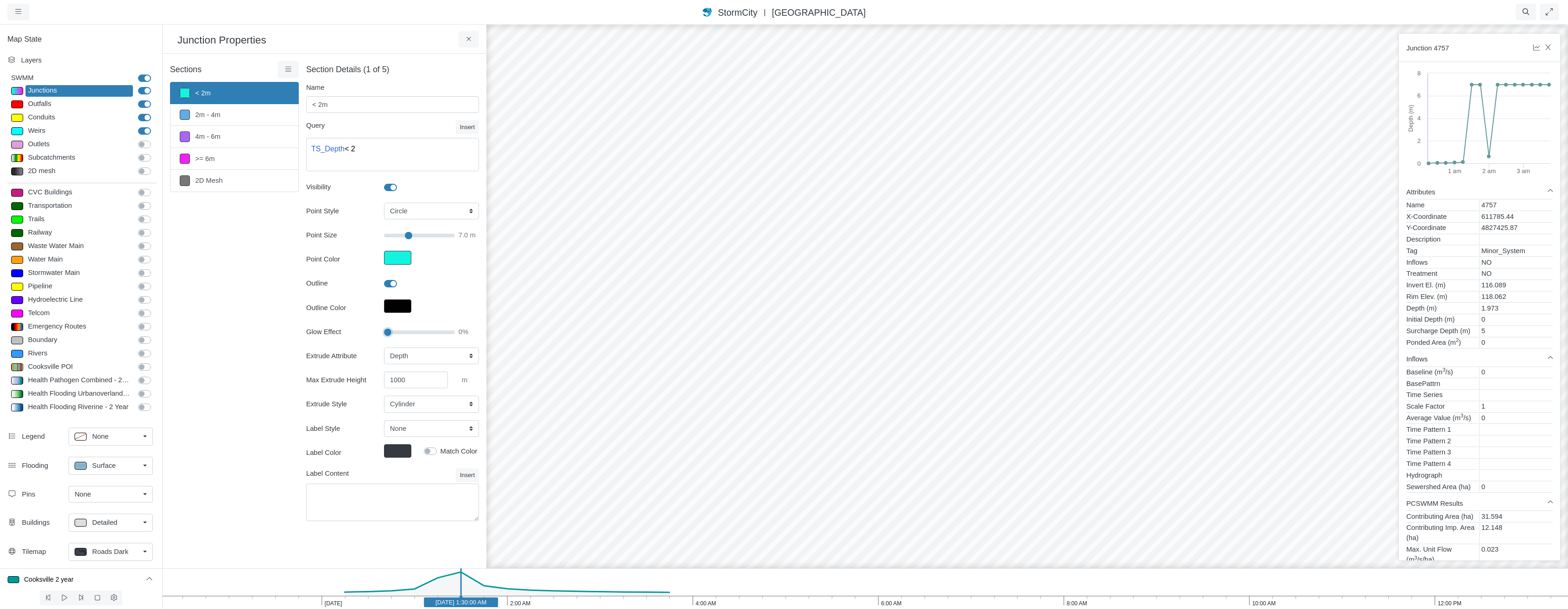
type input "0"
click at [384, 330] on input "Glow Effect" at bounding box center [419, 332] width 71 height 10
type input "7"
click at [215, 158] on link ">= 6m" at bounding box center [234, 159] width 129 height 22
type input ">= 6m"
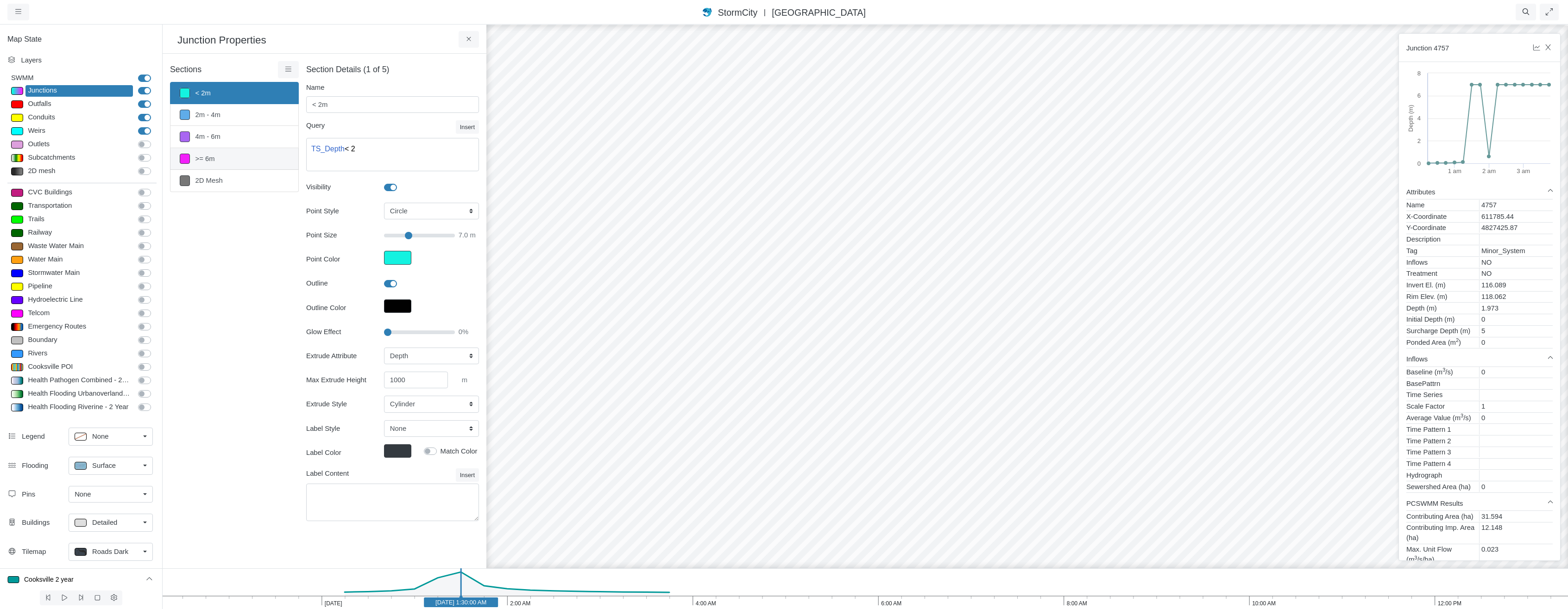
type textarea "TS_Depth >= 6"
type input "20"
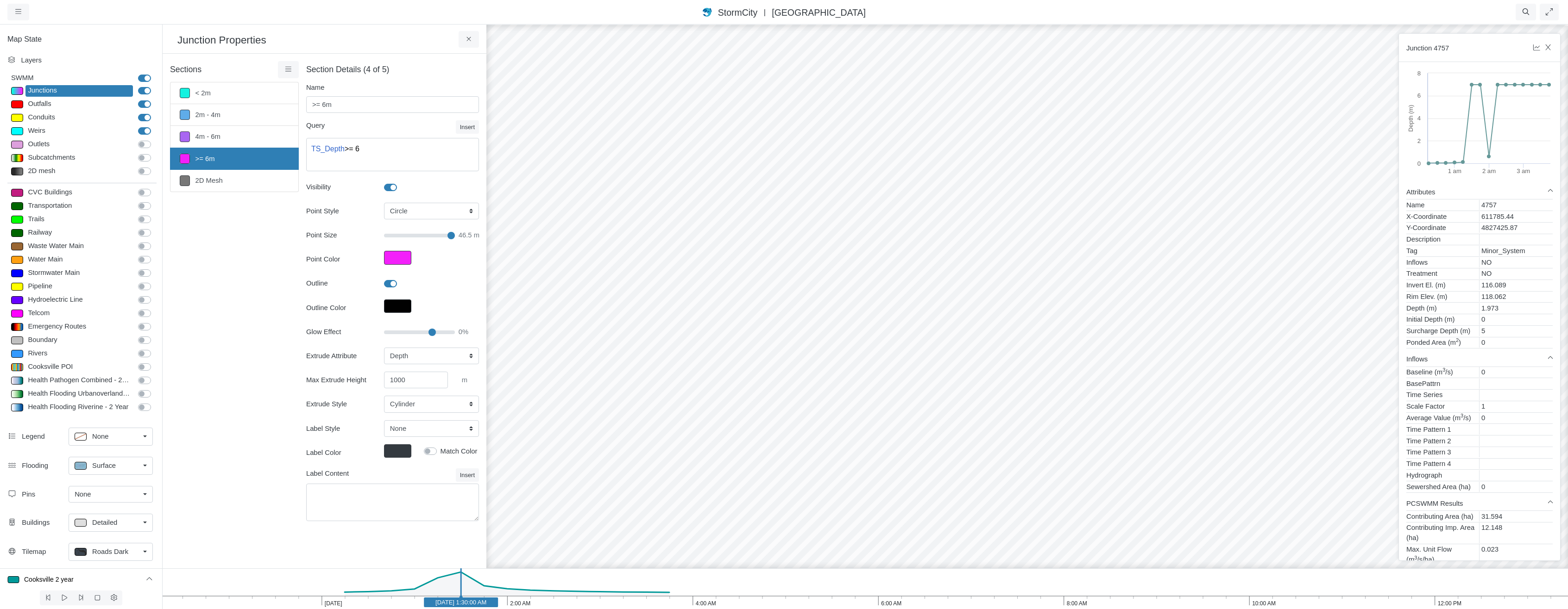
type input "70"
click at [432, 332] on input "Glow Effect" at bounding box center [419, 332] width 71 height 10
type input "20"
drag, startPoint x: 432, startPoint y: 332, endPoint x: 453, endPoint y: 333, distance: 21.0
type input "100"
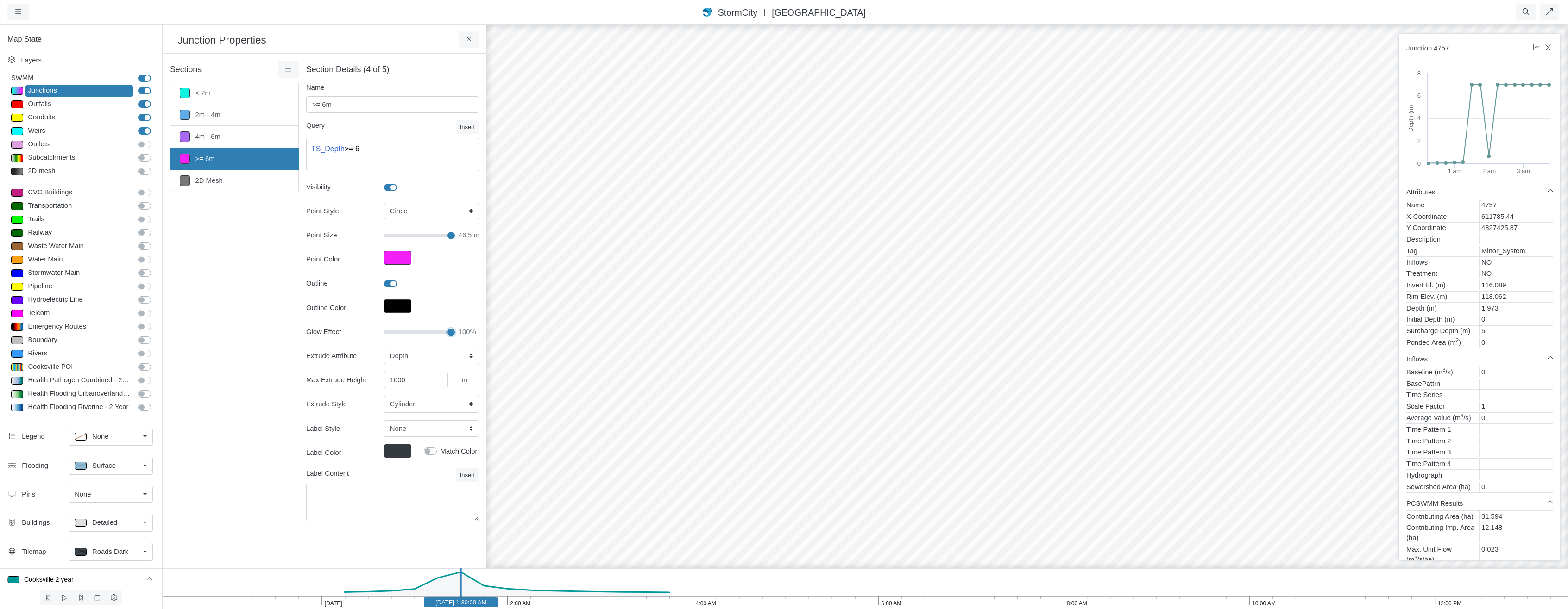
click at [453, 333] on input "Glow Effect" at bounding box center [419, 332] width 71 height 10
drag, startPoint x: 999, startPoint y: 305, endPoint x: 962, endPoint y: 312, distance: 37.7
click at [1004, 310] on div at bounding box center [1027, 316] width 1568 height 586
click at [1270, 143] on div at bounding box center [1027, 316] width 1568 height 586
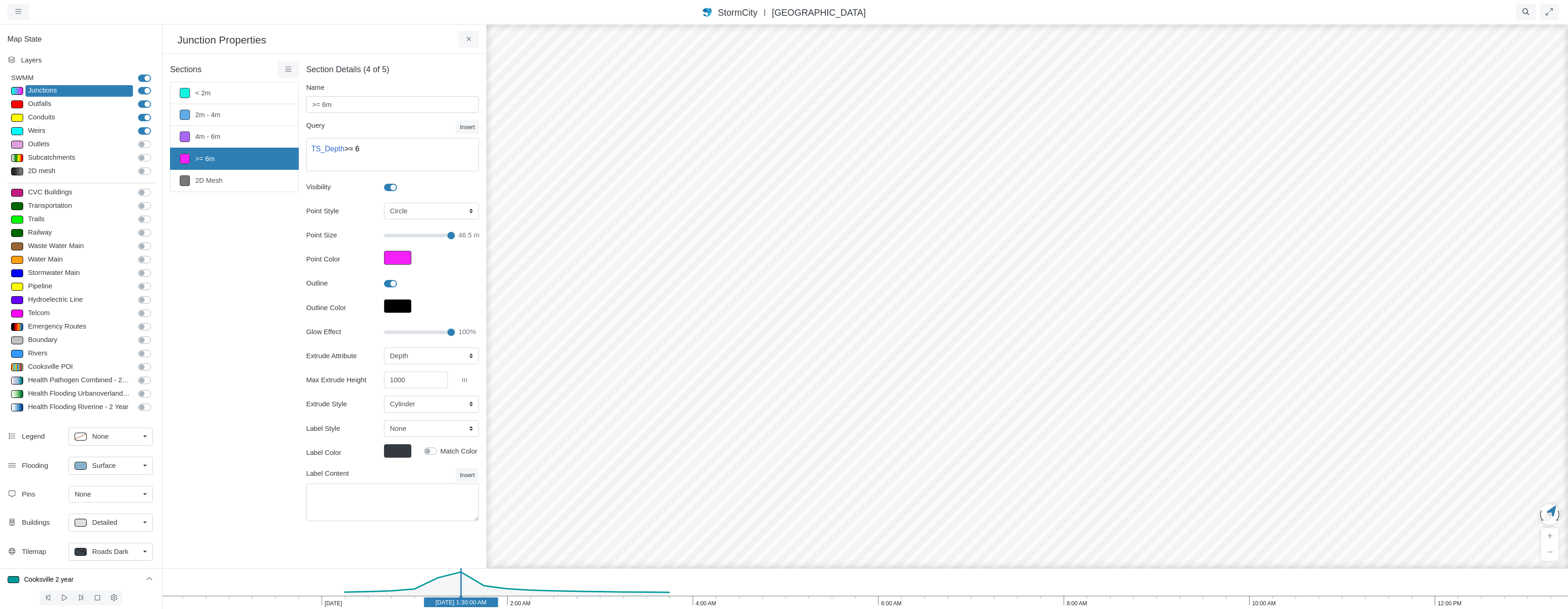
drag, startPoint x: 1146, startPoint y: 412, endPoint x: 1056, endPoint y: 405, distance: 90.3
type input "9.5"
click at [417, 235] on input "Point Size" at bounding box center [419, 236] width 71 height 10
click at [113, 556] on span "Roads Dark" at bounding box center [110, 552] width 36 height 10
click at [114, 450] on span "Solid Color" at bounding box center [109, 450] width 33 height 10
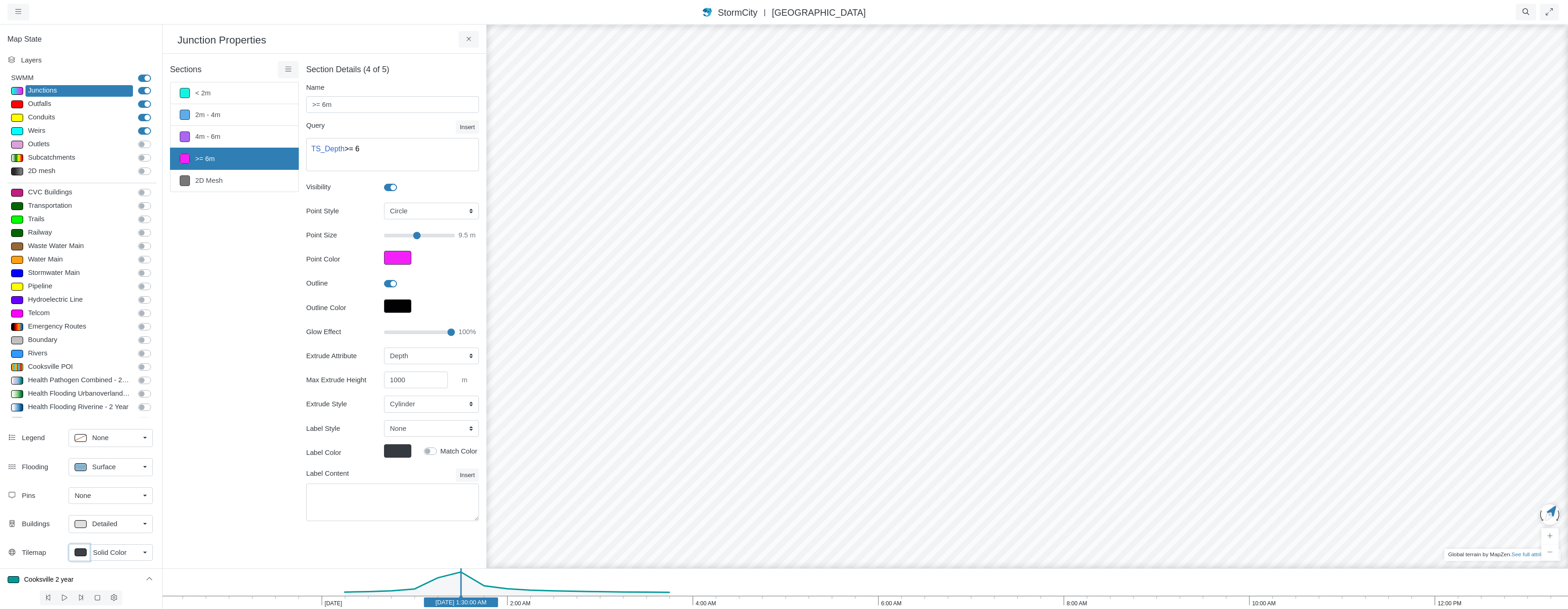
click at [82, 552] on p at bounding box center [80, 552] width 12 height 8
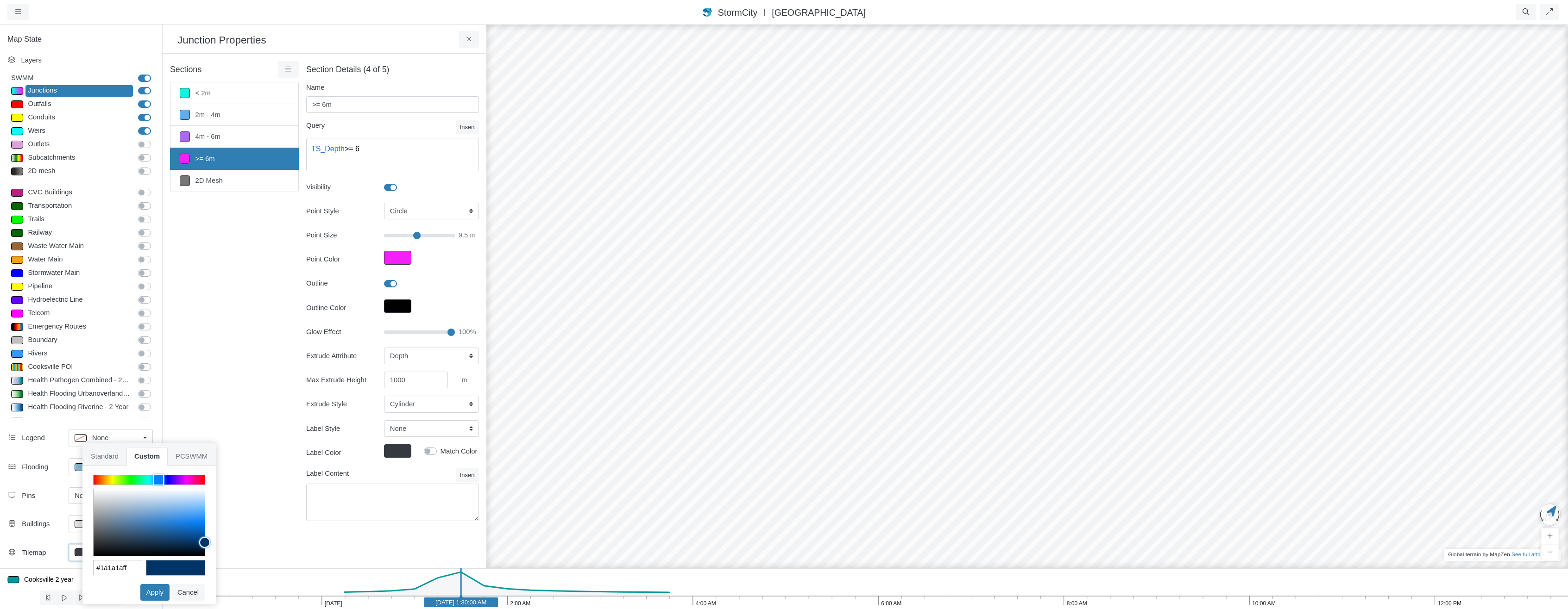
type input "#000000ff"
drag, startPoint x: 73, startPoint y: 549, endPoint x: 75, endPoint y: 583, distance: 34.1
click at [68, 579] on div "Projects Groups Users Preferences Profiles Data Centers Accounts Support About …" at bounding box center [784, 304] width 1568 height 609
click at [153, 590] on button "Apply" at bounding box center [155, 592] width 29 height 17
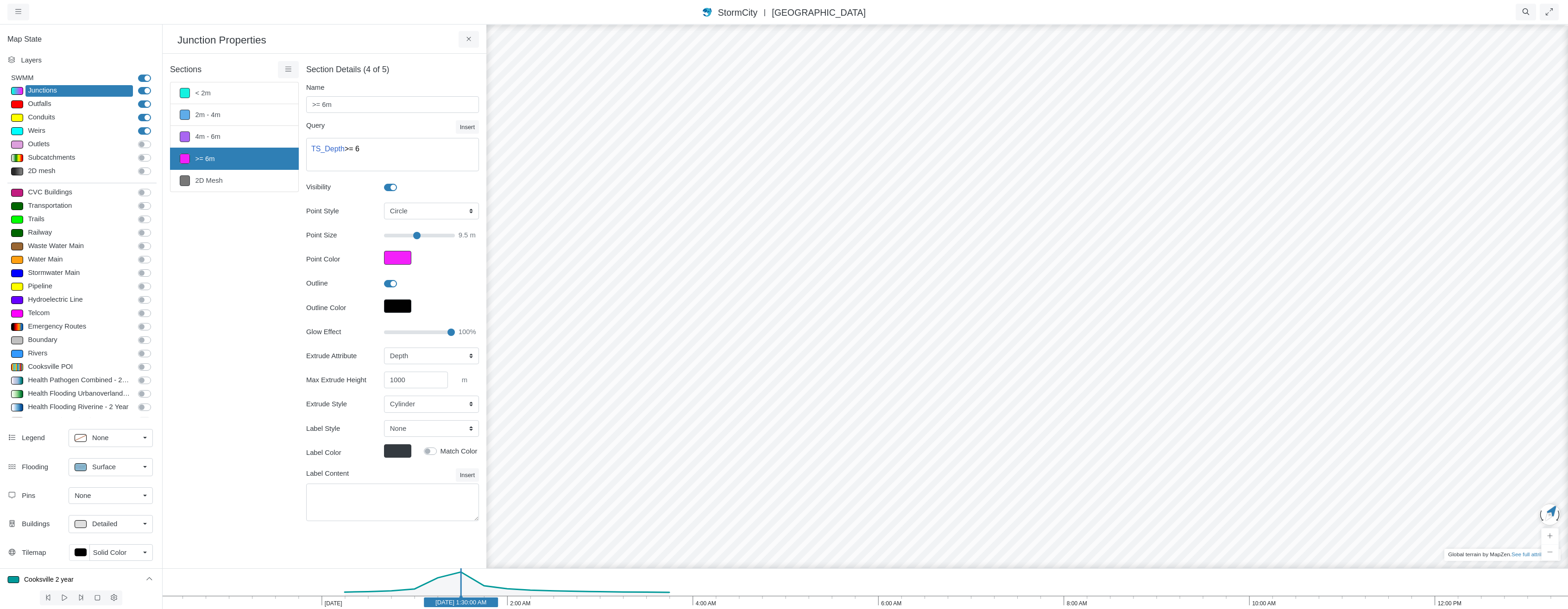
click at [100, 521] on span "Detailed" at bounding box center [105, 524] width 25 height 10
click at [102, 410] on span "Footprint" at bounding box center [105, 410] width 27 height 10
click at [111, 527] on span "Footprint" at bounding box center [105, 524] width 27 height 10
click at [113, 443] on span "Thematic" at bounding box center [106, 441] width 28 height 10
click at [77, 524] on p at bounding box center [80, 524] width 12 height 8
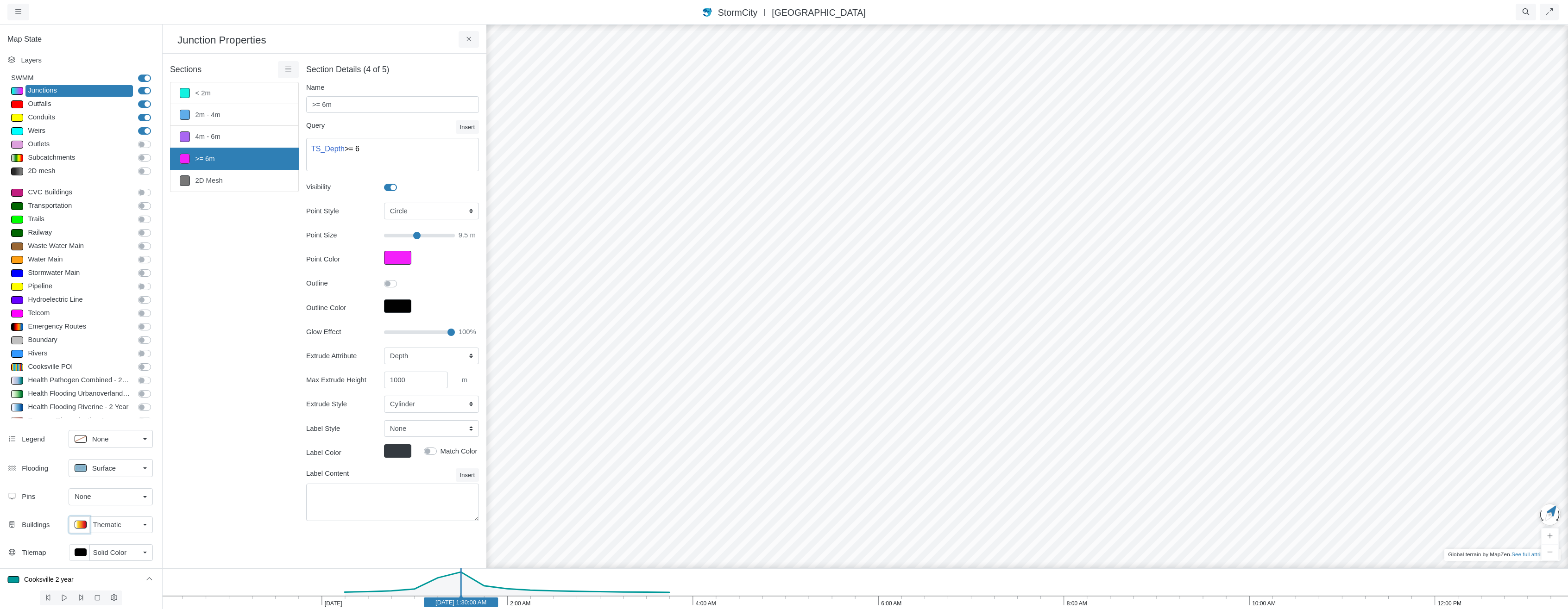
type input "0 m,S,F"
type textarea "TS_Depth = 0"
type input "0"
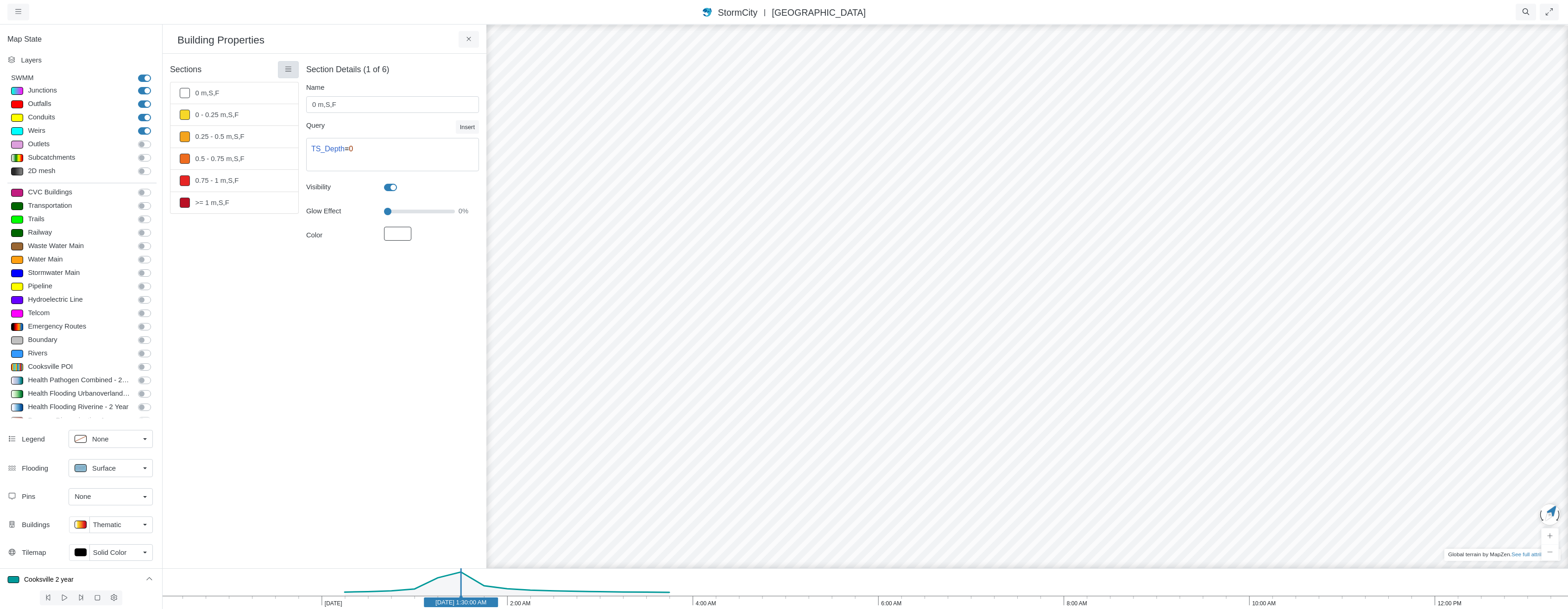
click at [289, 69] on icon at bounding box center [288, 69] width 9 height 7
click at [323, 135] on span "Restore Default Rendering" at bounding box center [338, 137] width 81 height 7
type input "Visible"
click at [0, 0] on button "Fill Color" at bounding box center [0, 0] width 0 height 0
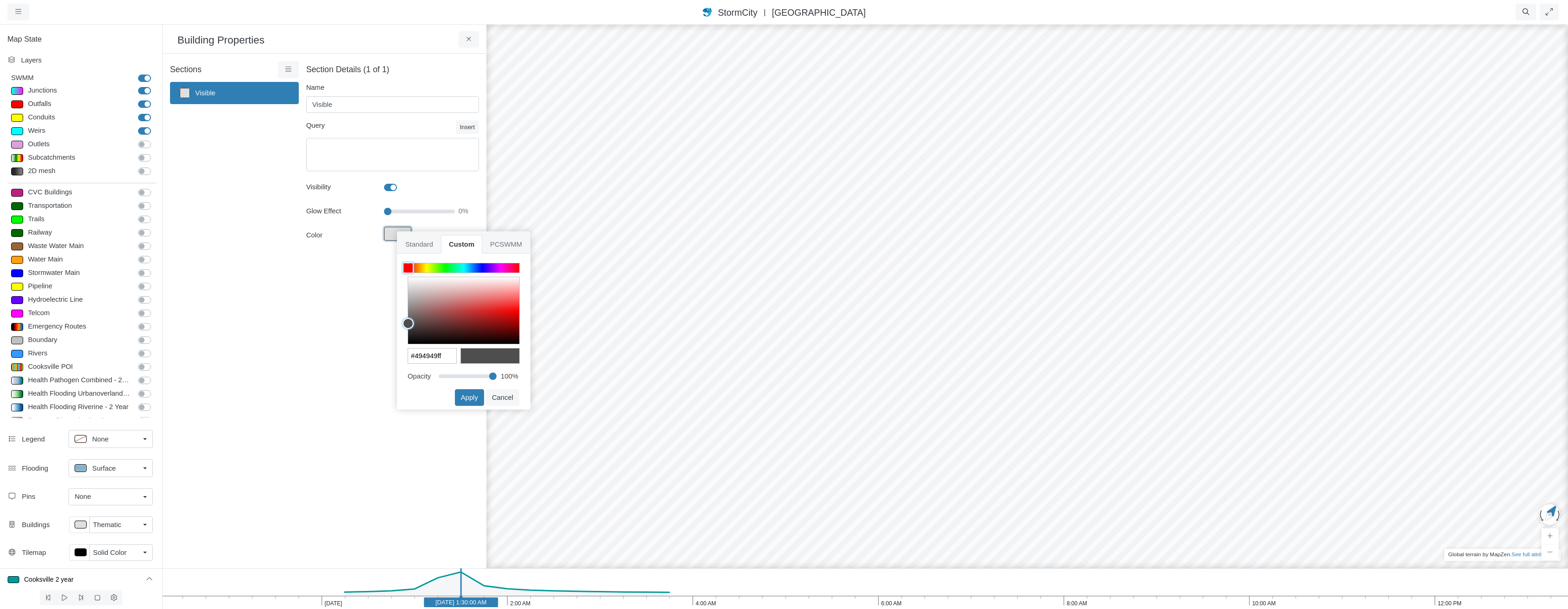
type input "#474747ff"
drag, startPoint x: 398, startPoint y: 323, endPoint x: 392, endPoint y: 325, distance: 6.3
click at [392, 325] on div "Projects Groups Users Preferences Profiles Data Centers Accounts Support About …" at bounding box center [784, 304] width 1568 height 609
click at [466, 399] on button "Apply" at bounding box center [469, 398] width 29 height 17
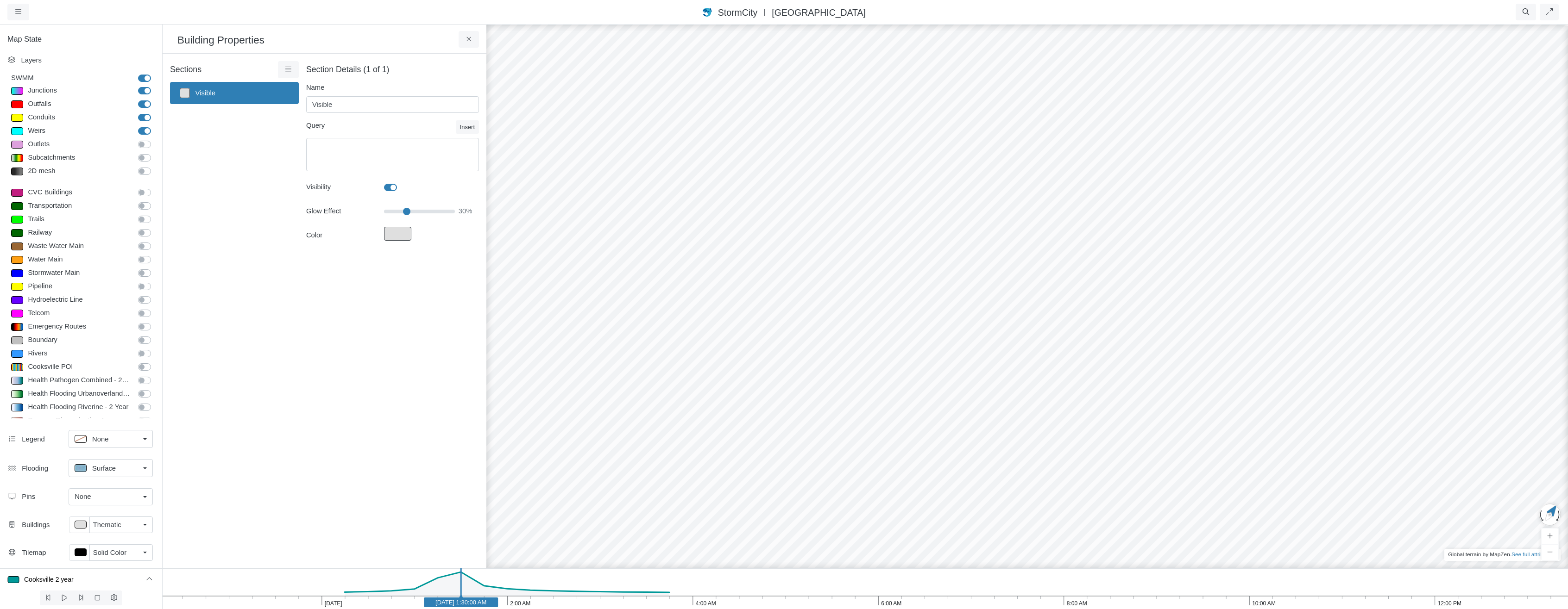
click at [408, 211] on input "Glow Effect" at bounding box center [419, 211] width 71 height 10
drag, startPoint x: 408, startPoint y: 211, endPoint x: 338, endPoint y: 202, distance: 70.6
type input "0"
click at [384, 207] on input "Glow Effect" at bounding box center [419, 211] width 71 height 10
click at [466, 35] on button at bounding box center [469, 39] width 21 height 17
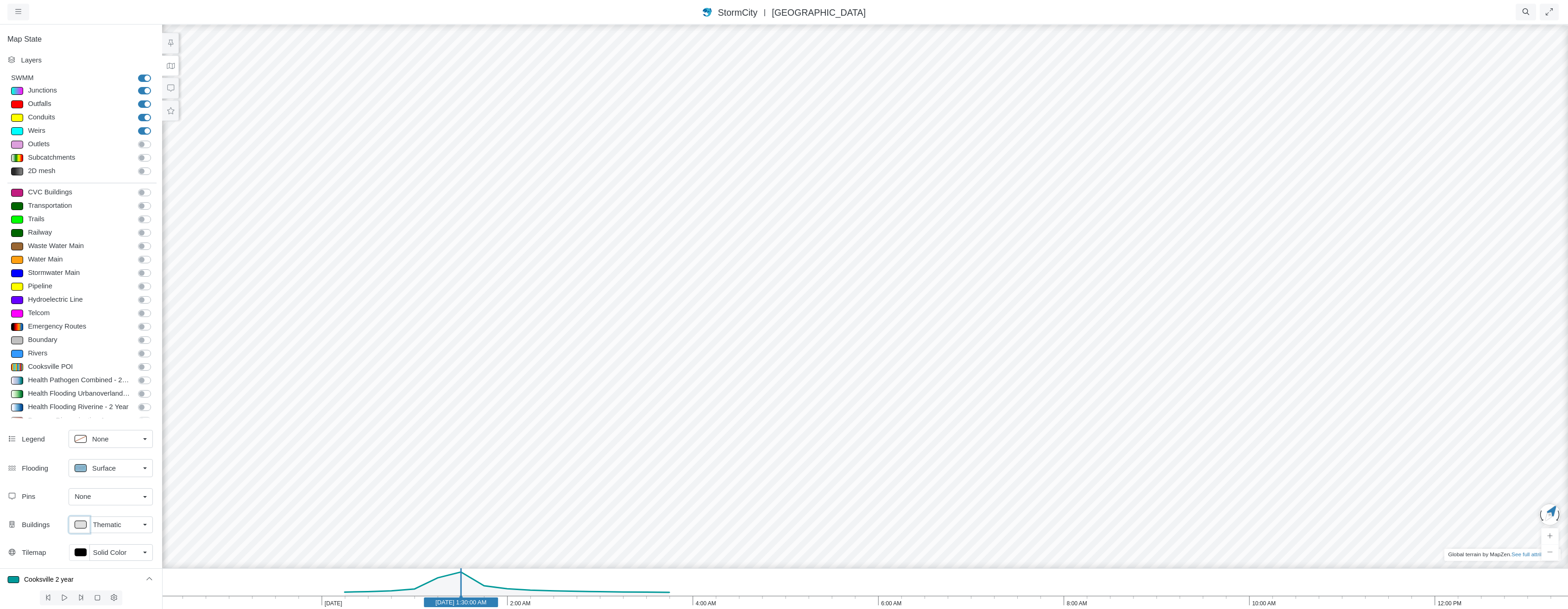
click at [78, 524] on p at bounding box center [80, 524] width 12 height 8
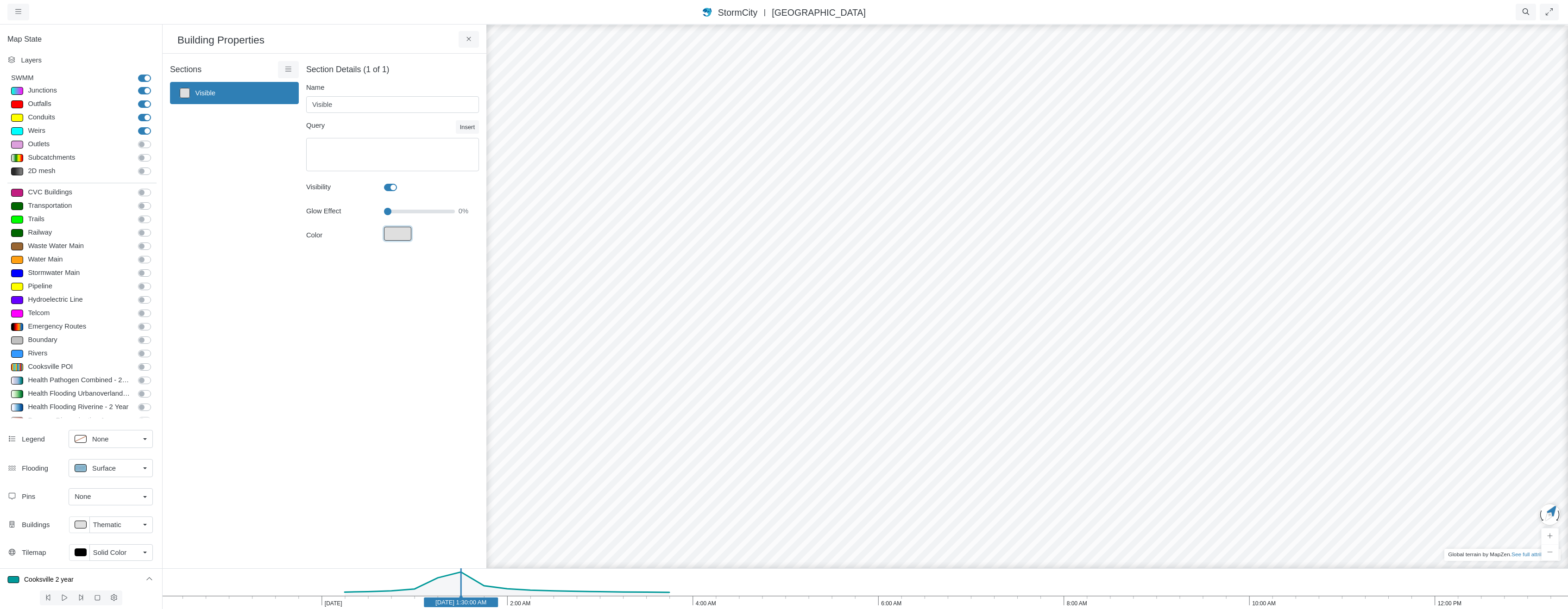
click at [0, 0] on button "Fill Color" at bounding box center [0, 0] width 0 height 0
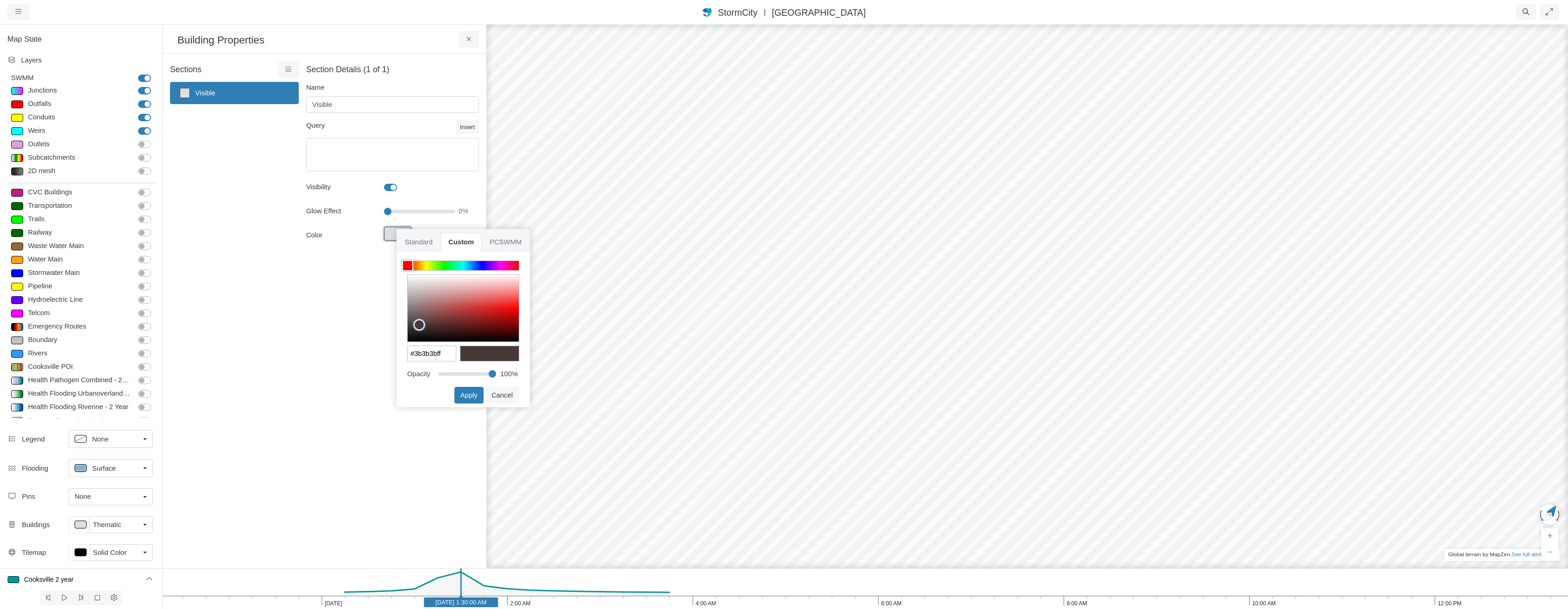
drag, startPoint x: 419, startPoint y: 325, endPoint x: 379, endPoint y: 326, distance: 40.0
click at [379, 326] on div "Projects Groups Users Preferences Profiles Data Centers Accounts Support About …" at bounding box center [784, 304] width 1568 height 609
click at [464, 393] on button "Apply" at bounding box center [469, 395] width 29 height 17
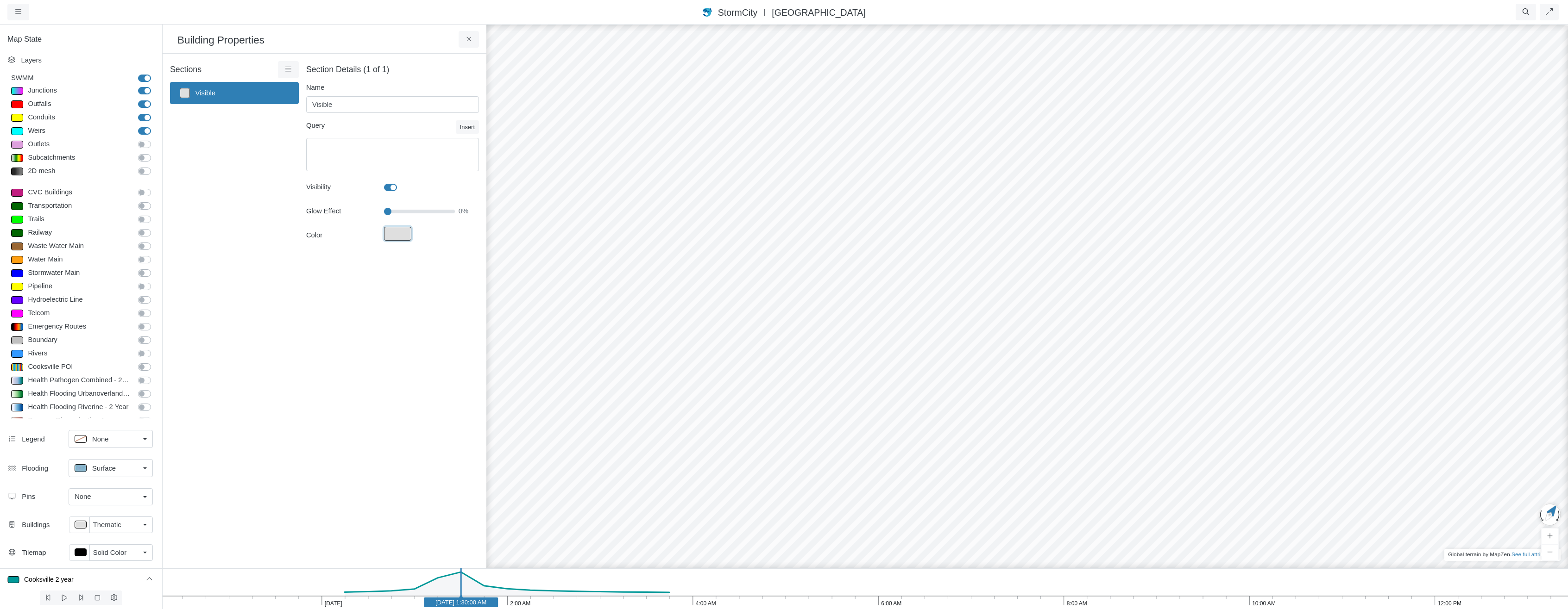
click at [0, 0] on button "Fill Color" at bounding box center [0, 0] width 0 height 0
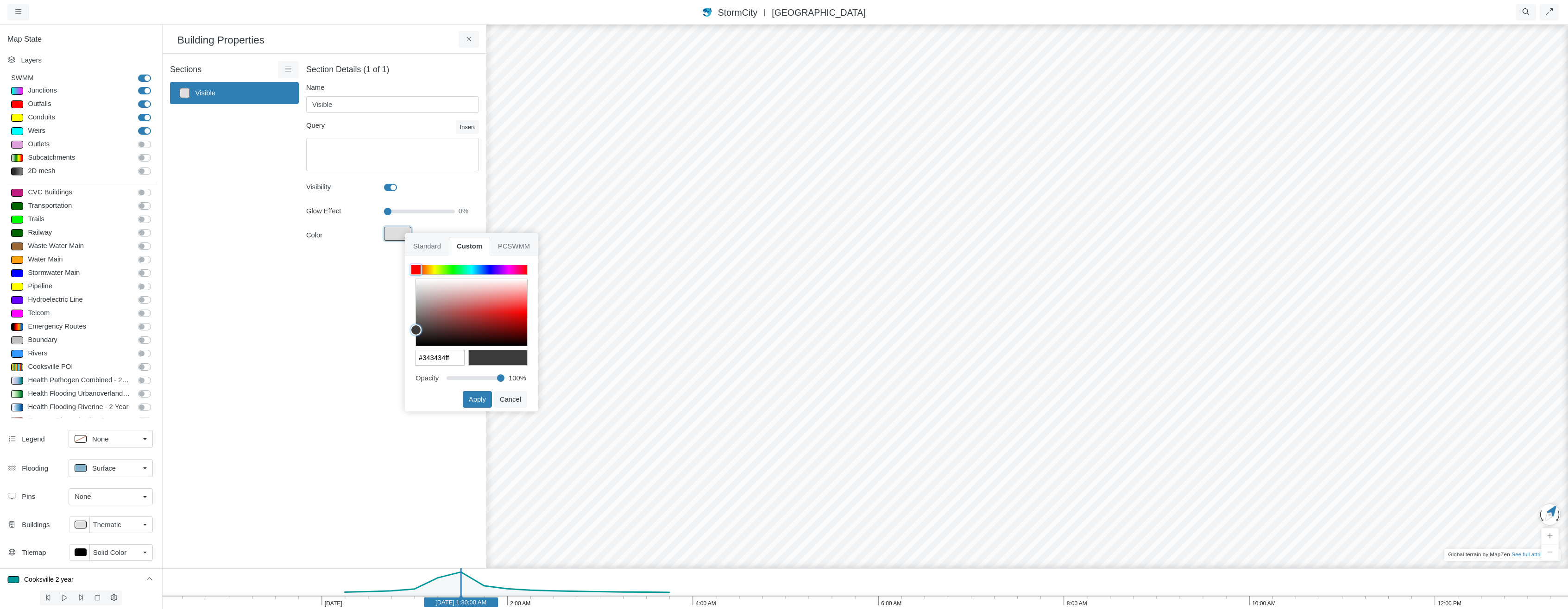
drag, startPoint x: 431, startPoint y: 323, endPoint x: 393, endPoint y: 332, distance: 39.1
click at [394, 333] on div "Projects Groups Users Preferences Profiles Data Centers Accounts Support About …" at bounding box center [784, 304] width 1568 height 609
click at [479, 396] on button "Apply" at bounding box center [477, 399] width 29 height 17
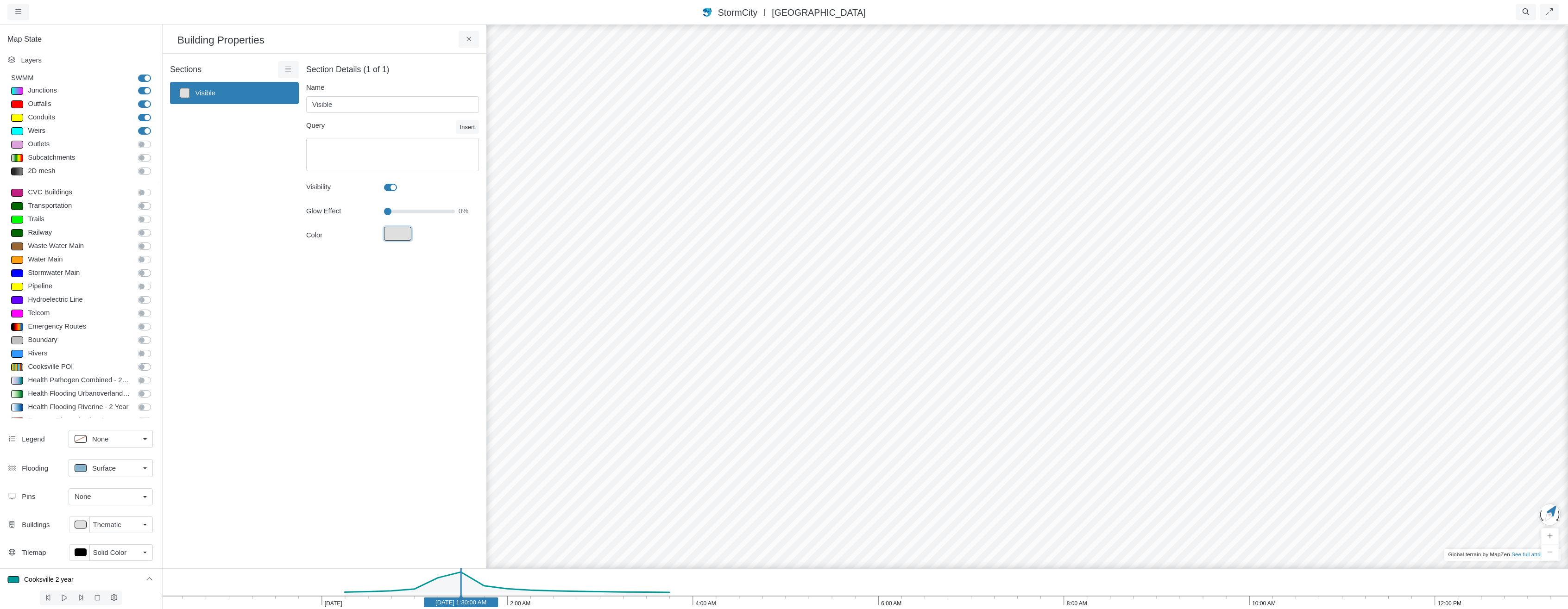
click at [0, 0] on button "Fill Color" at bounding box center [0, 0] width 0 height 0
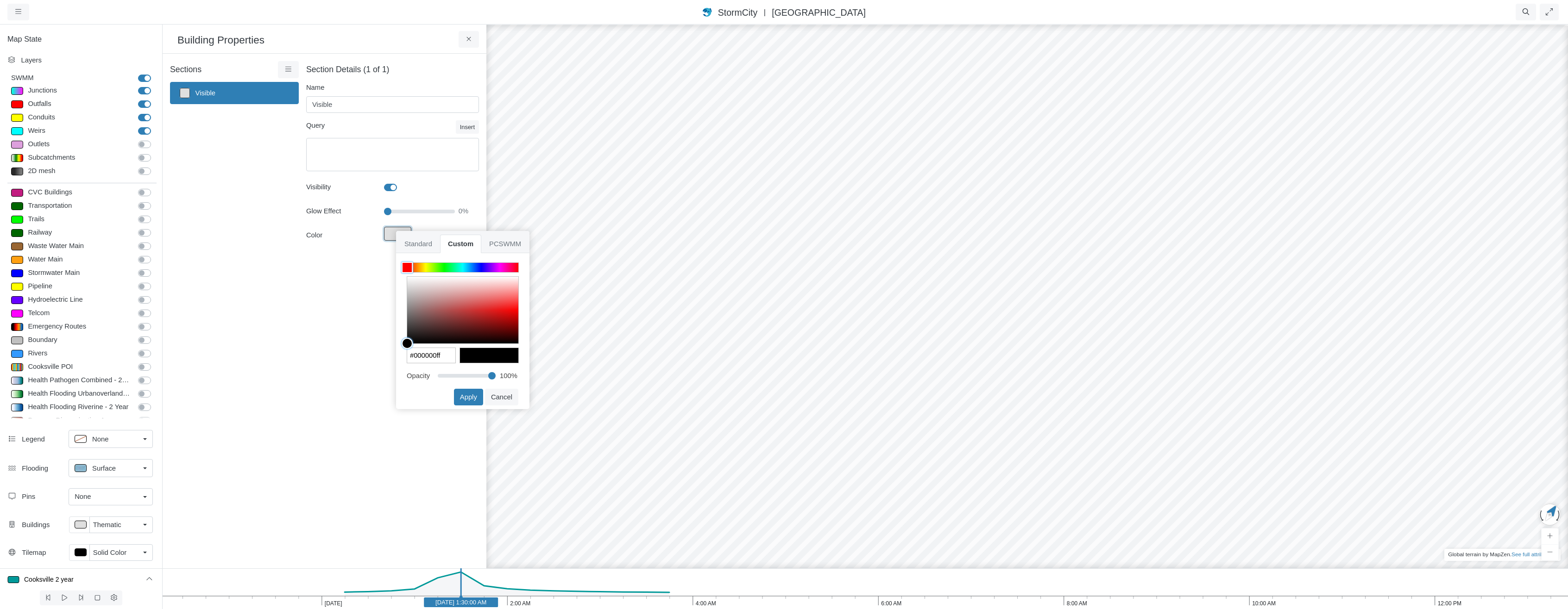
drag, startPoint x: 414, startPoint y: 325, endPoint x: 359, endPoint y: 366, distance: 68.6
click at [348, 360] on div "Projects Groups Users Preferences Profiles Data Centers Accounts Support About …" at bounding box center [784, 304] width 1568 height 609
click at [469, 392] on button "Apply" at bounding box center [468, 397] width 29 height 17
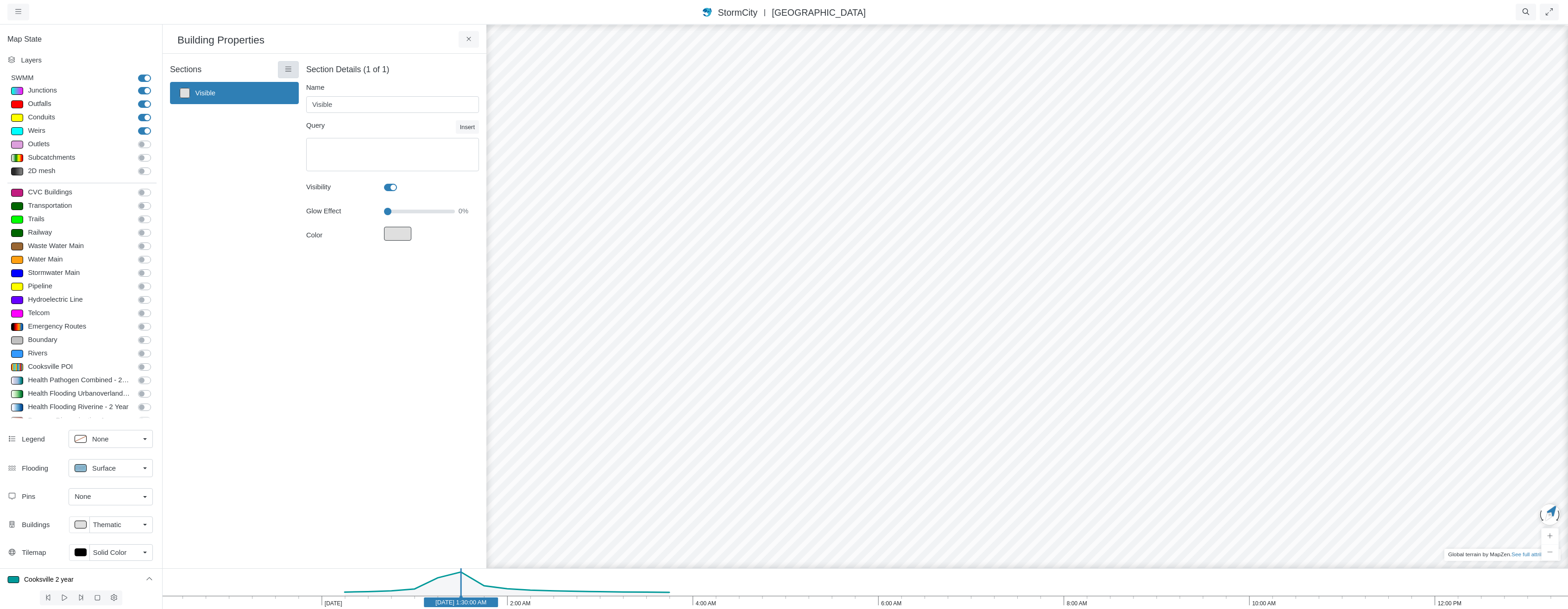
click at [287, 67] on icon at bounding box center [288, 69] width 6 height 4
click at [313, 109] on span "Add Section" at bounding box center [317, 109] width 37 height 7
click at [234, 96] on link "Visible" at bounding box center [234, 93] width 129 height 22
click at [287, 70] on icon at bounding box center [288, 69] width 9 height 7
click at [298, 163] on link "Delete Section" at bounding box center [331, 159] width 102 height 14
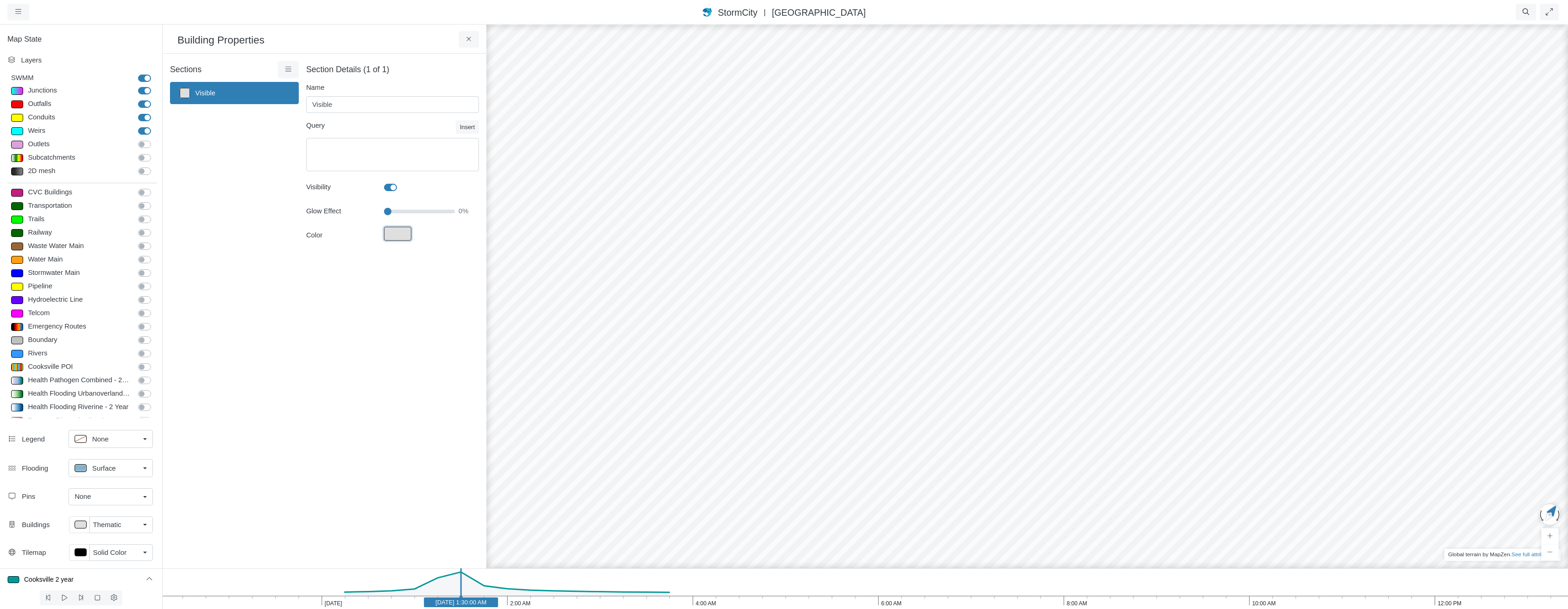
click at [0, 0] on button "Fill Color" at bounding box center [0, 0] width 0 height 0
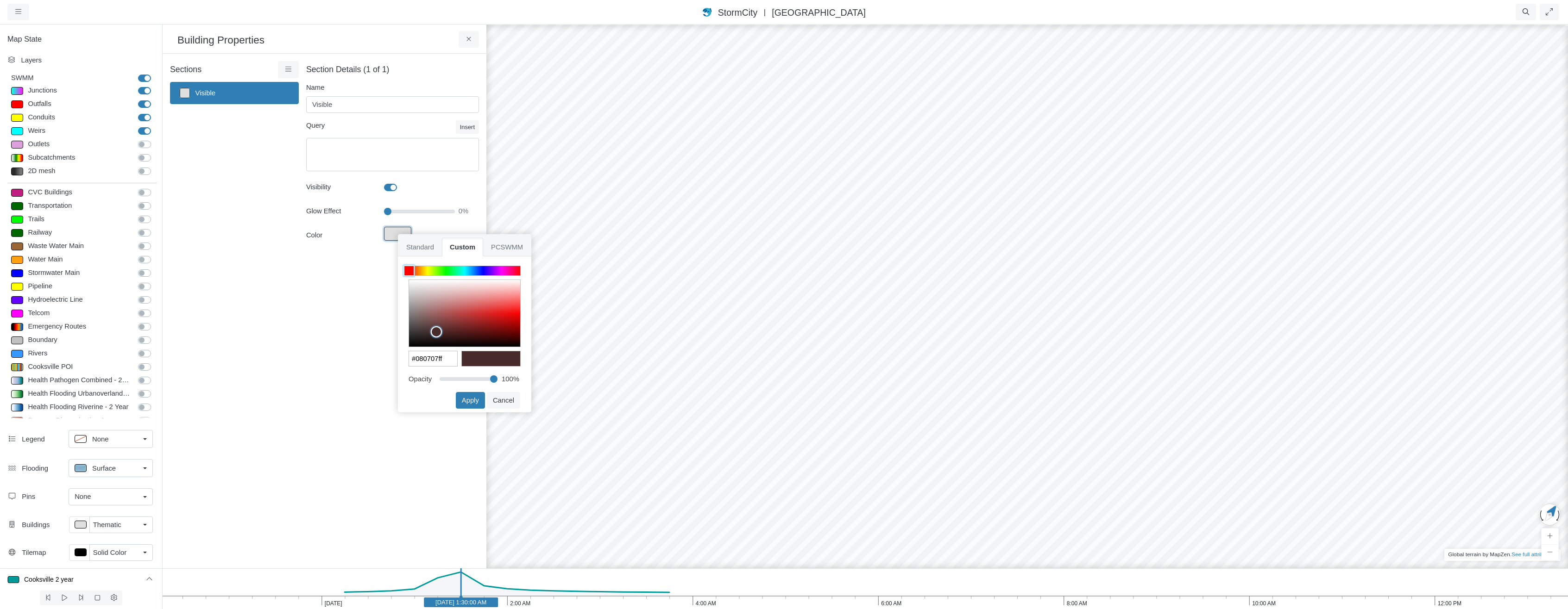
type input "#000000ff"
drag, startPoint x: 436, startPoint y: 331, endPoint x: 358, endPoint y: 356, distance: 81.9
click at [359, 358] on div "Projects Groups Users Preferences Profiles Data Centers Accounts Support About …" at bounding box center [784, 304] width 1568 height 609
click at [471, 397] on button "Apply" at bounding box center [470, 400] width 29 height 17
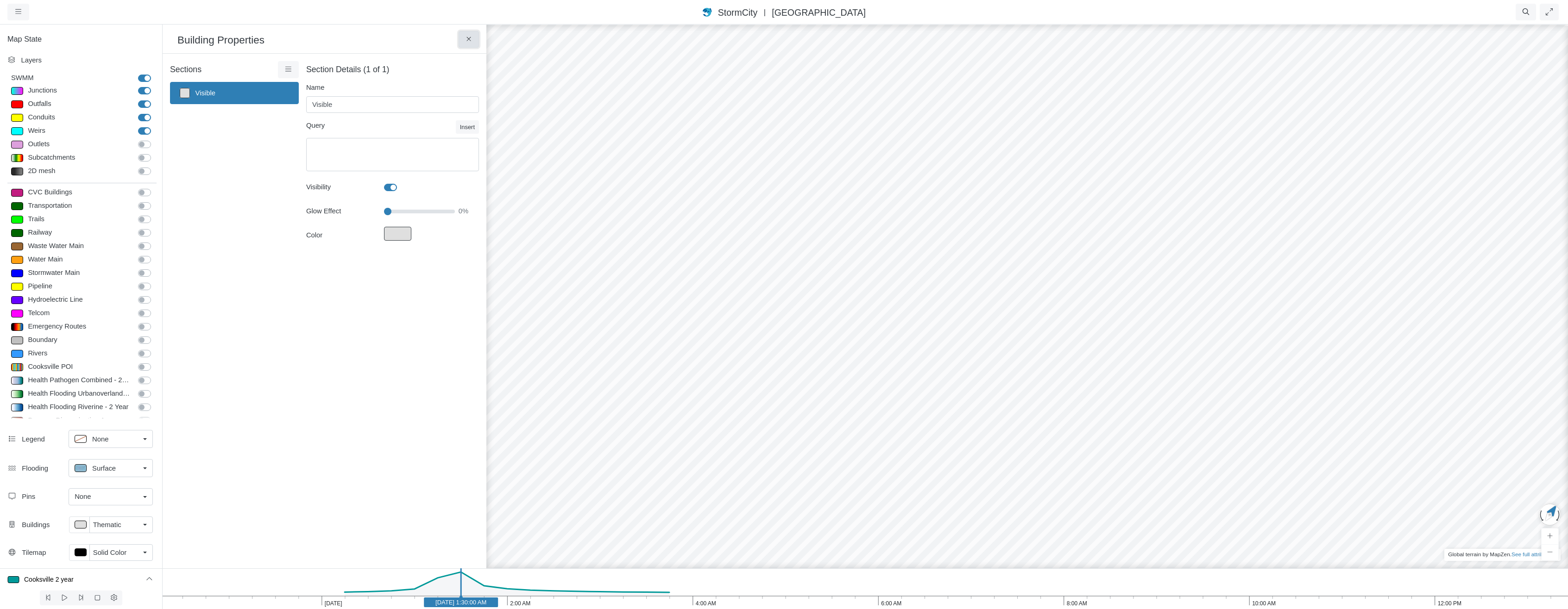
click at [473, 38] on button at bounding box center [469, 39] width 21 height 17
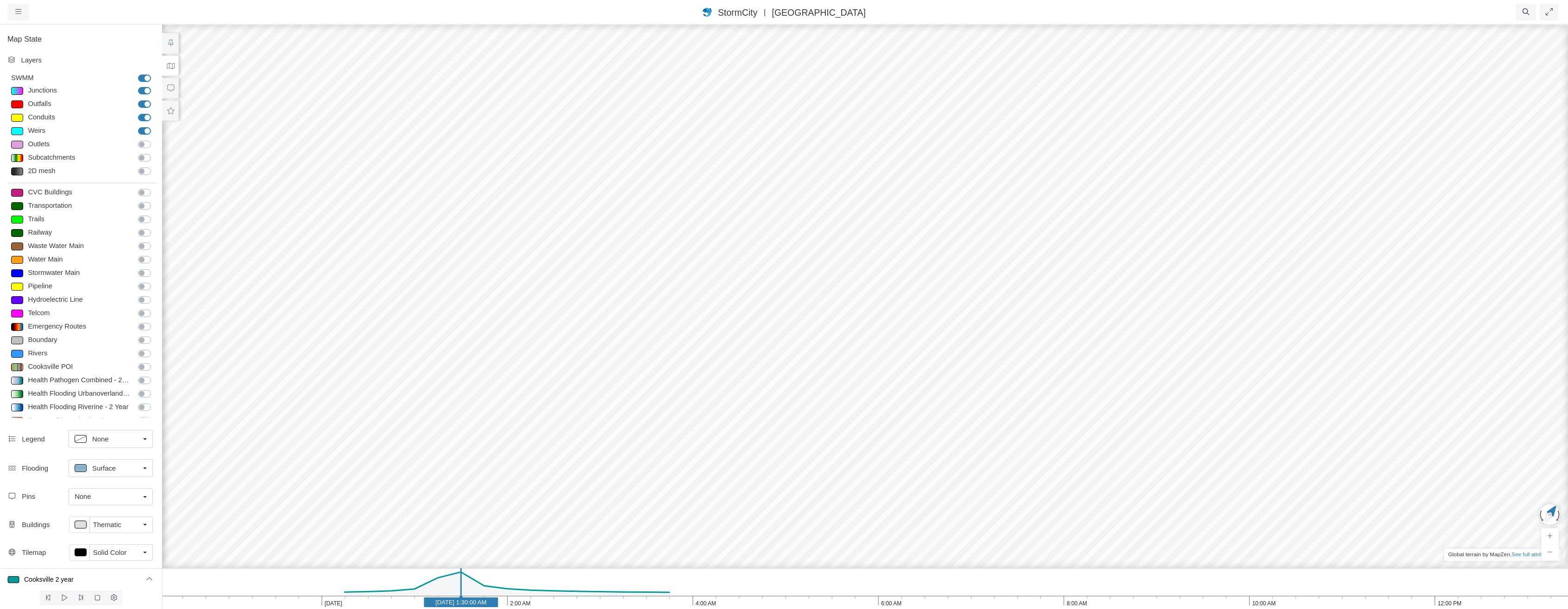
click at [106, 464] on span "Surface" at bounding box center [104, 469] width 24 height 10
click at [121, 535] on div "Isopleth" at bounding box center [111, 535] width 72 height 12
click at [1180, 281] on div at bounding box center [865, 316] width 1568 height 586
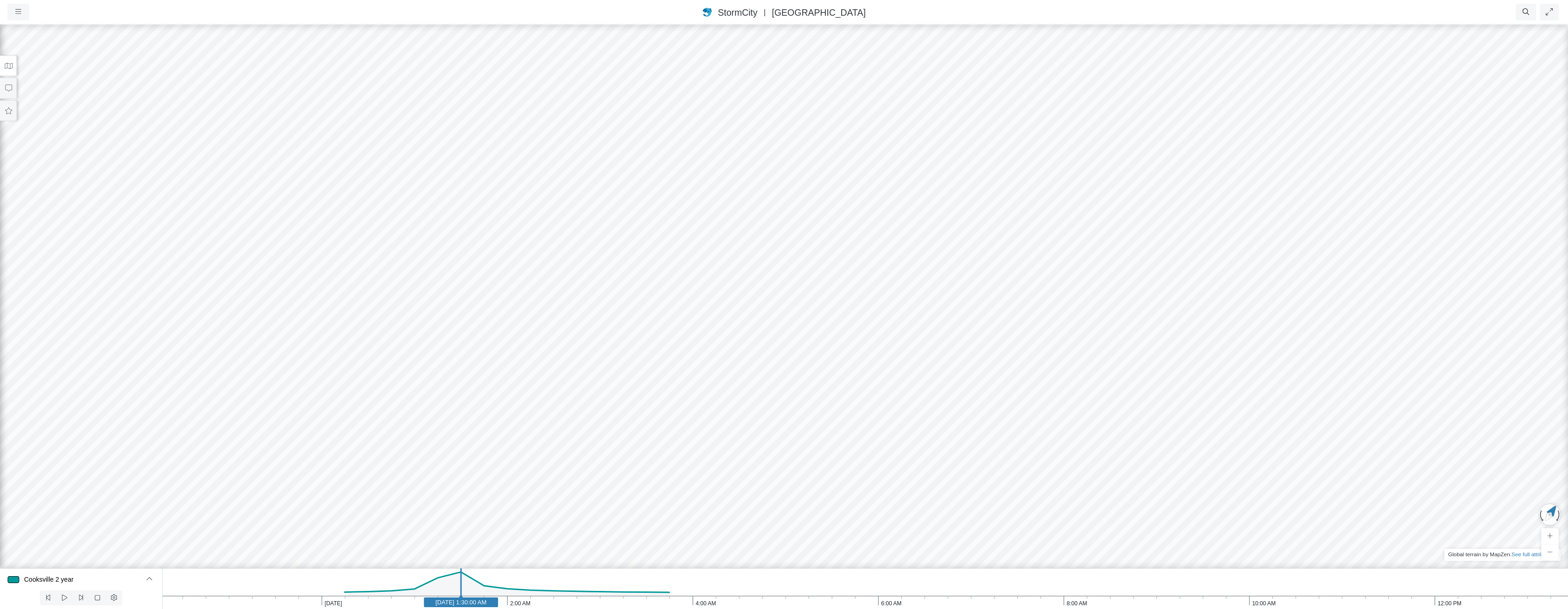
click at [10, 72] on button at bounding box center [8, 66] width 17 height 21
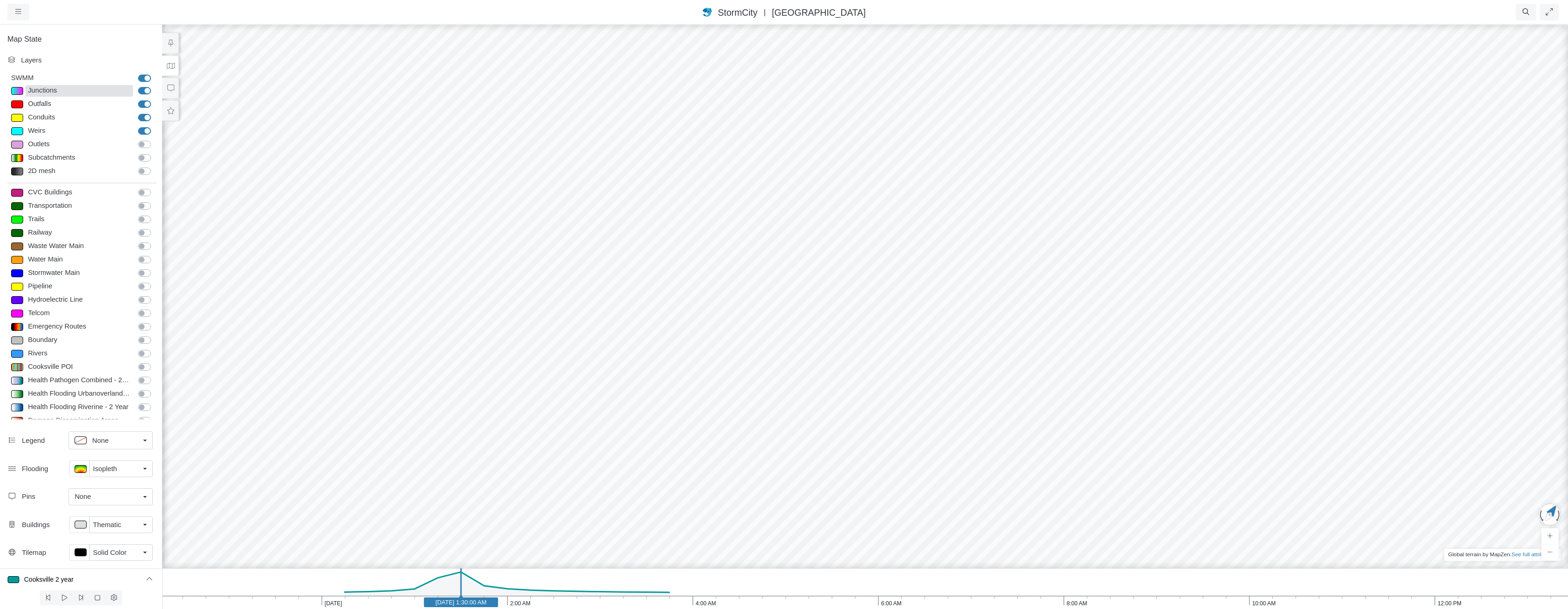
click at [59, 90] on div "Junctions" at bounding box center [79, 91] width 108 height 12
type input "< 2m"
type textarea "TS_Depth < 2"
select select "CIRCLE"
type input "7"
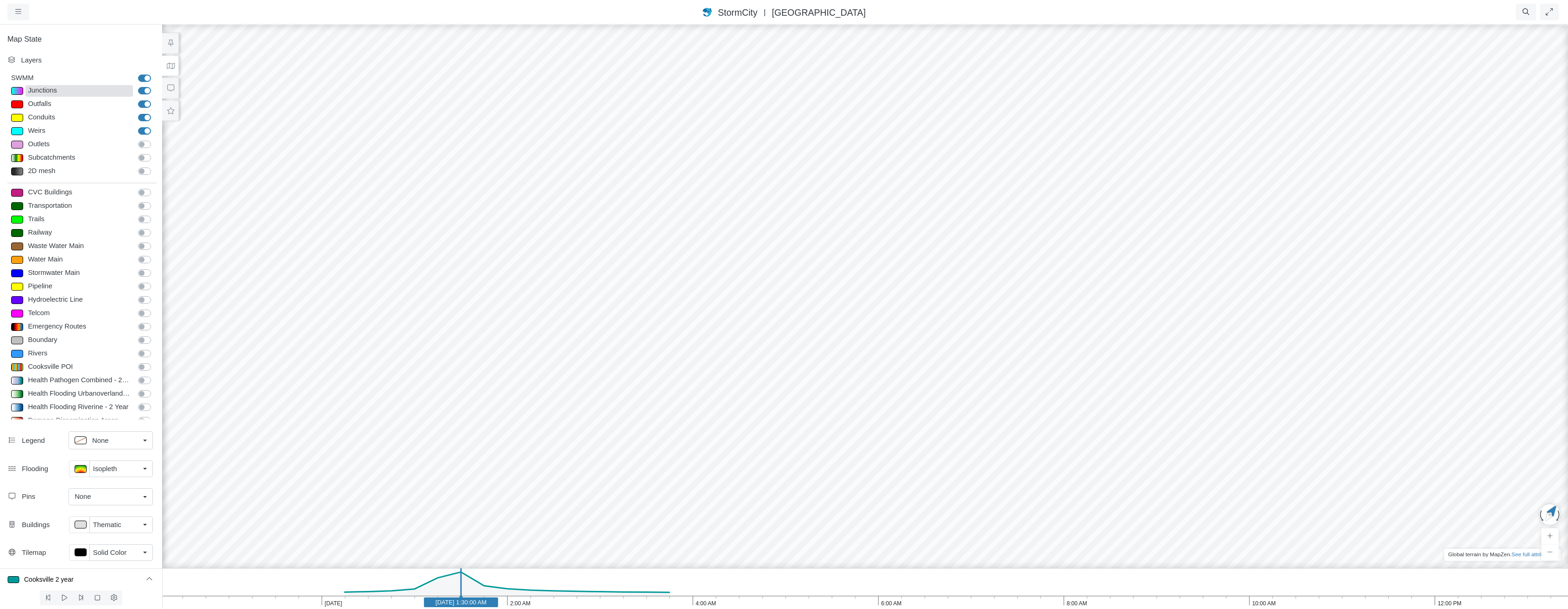
checkbox input "true"
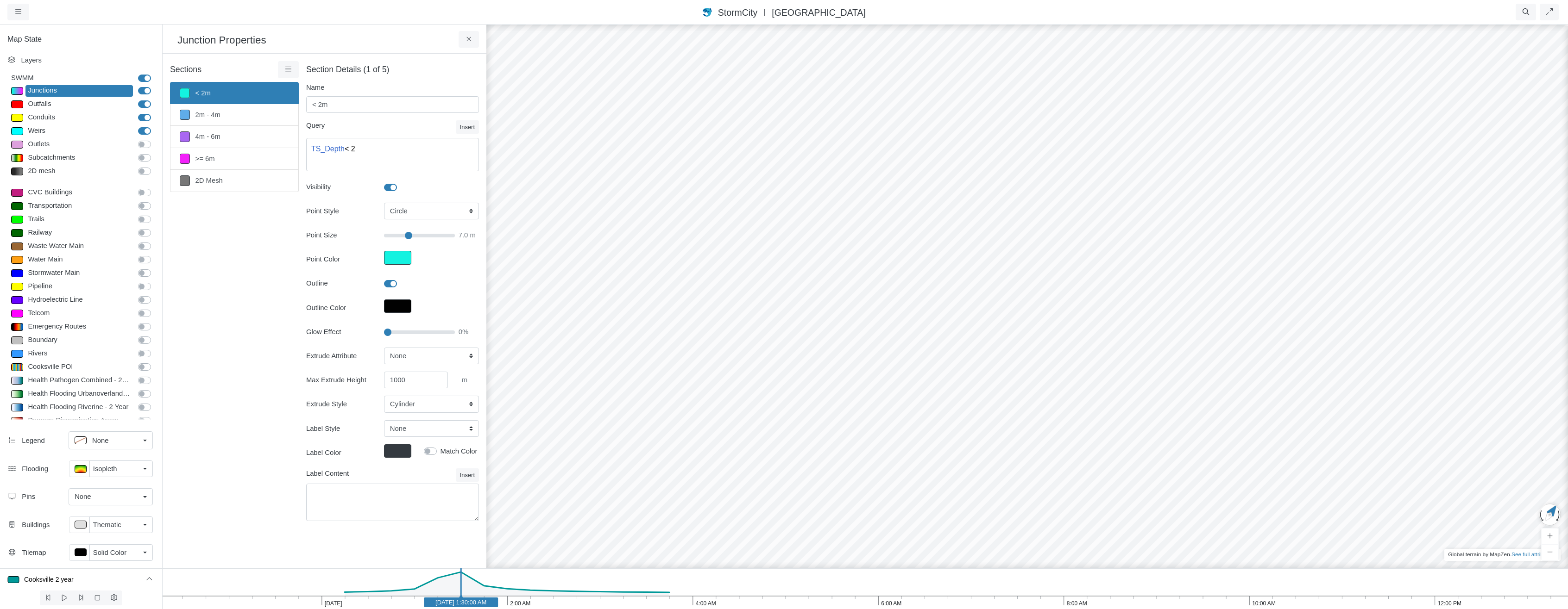
type input "7"
select select "CIRCLE"
select select "TS_Depth"
click at [207, 164] on link ">= 6m" at bounding box center [234, 159] width 129 height 22
type input ">= 6m"
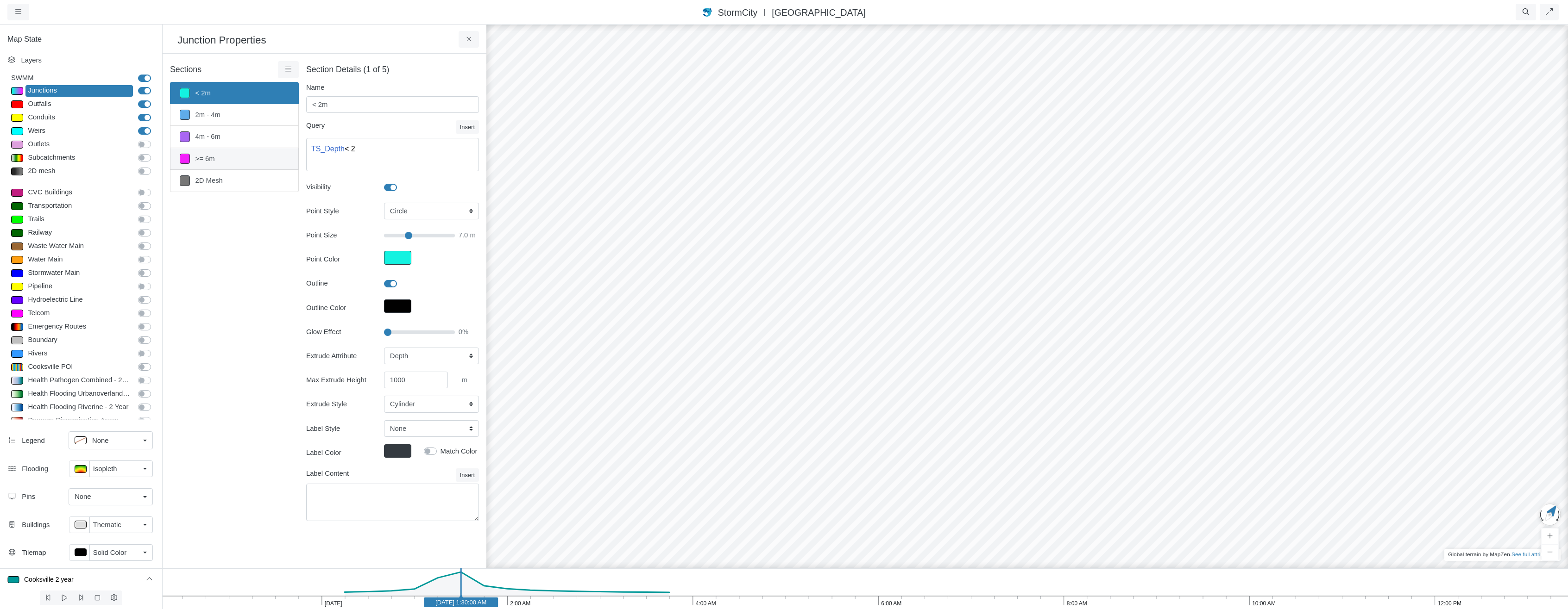
type textarea "TS_Depth >= 6"
type input "9.5"
type input "100"
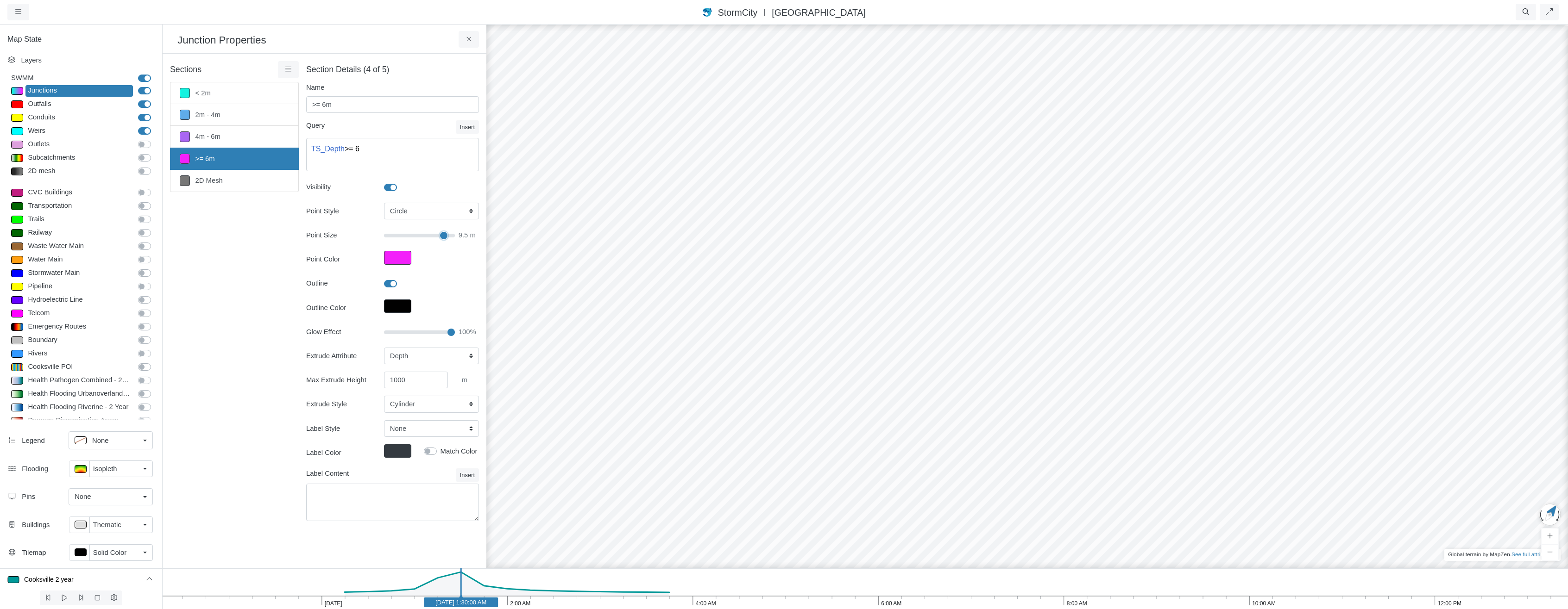
type input "17.8"
click at [443, 235] on input "Point Size" at bounding box center [419, 236] width 71 height 10
click at [1417, 207] on div at bounding box center [1027, 316] width 1568 height 586
drag, startPoint x: 1426, startPoint y: 250, endPoint x: 1123, endPoint y: 278, distance: 304.3
click at [1123, 278] on div at bounding box center [1027, 316] width 1568 height 586
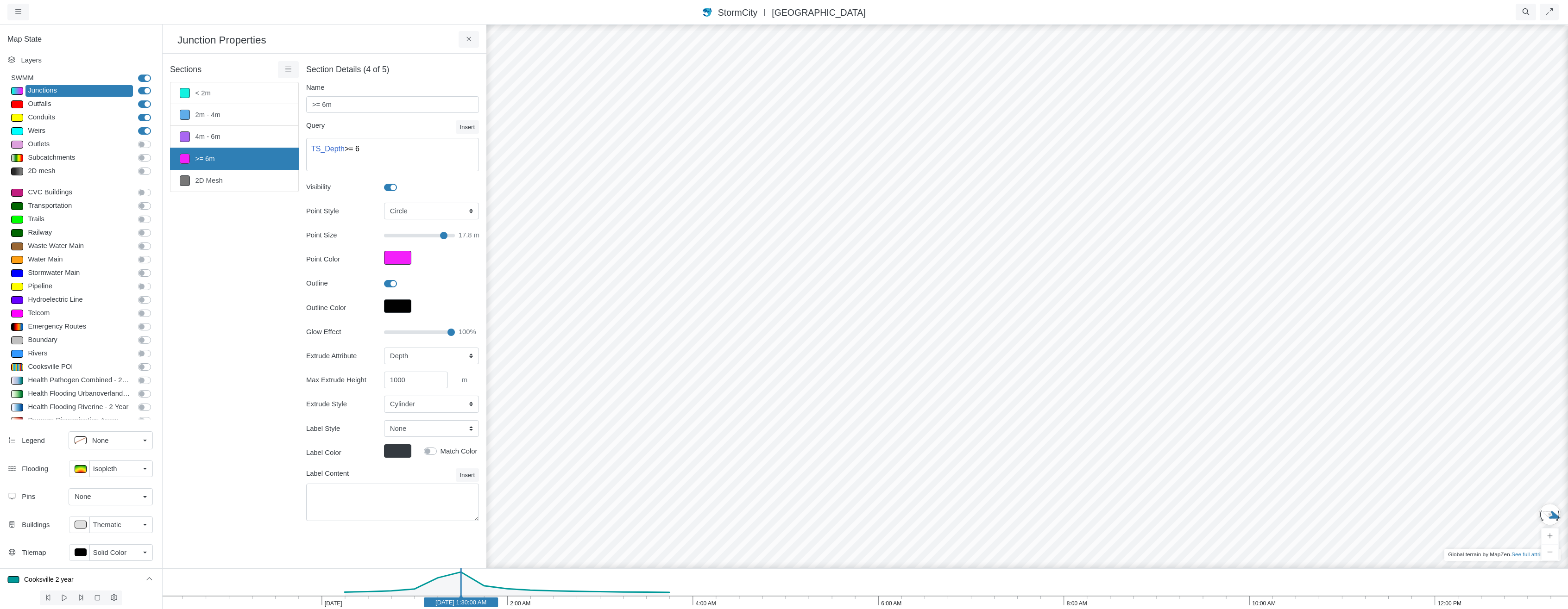
drag, startPoint x: 1041, startPoint y: 373, endPoint x: 658, endPoint y: 338, distance: 384.6
click at [231, 89] on link "< 2m" at bounding box center [234, 93] width 129 height 22
type input "< 2m"
type textarea "TS_Depth < 2"
type input "7"
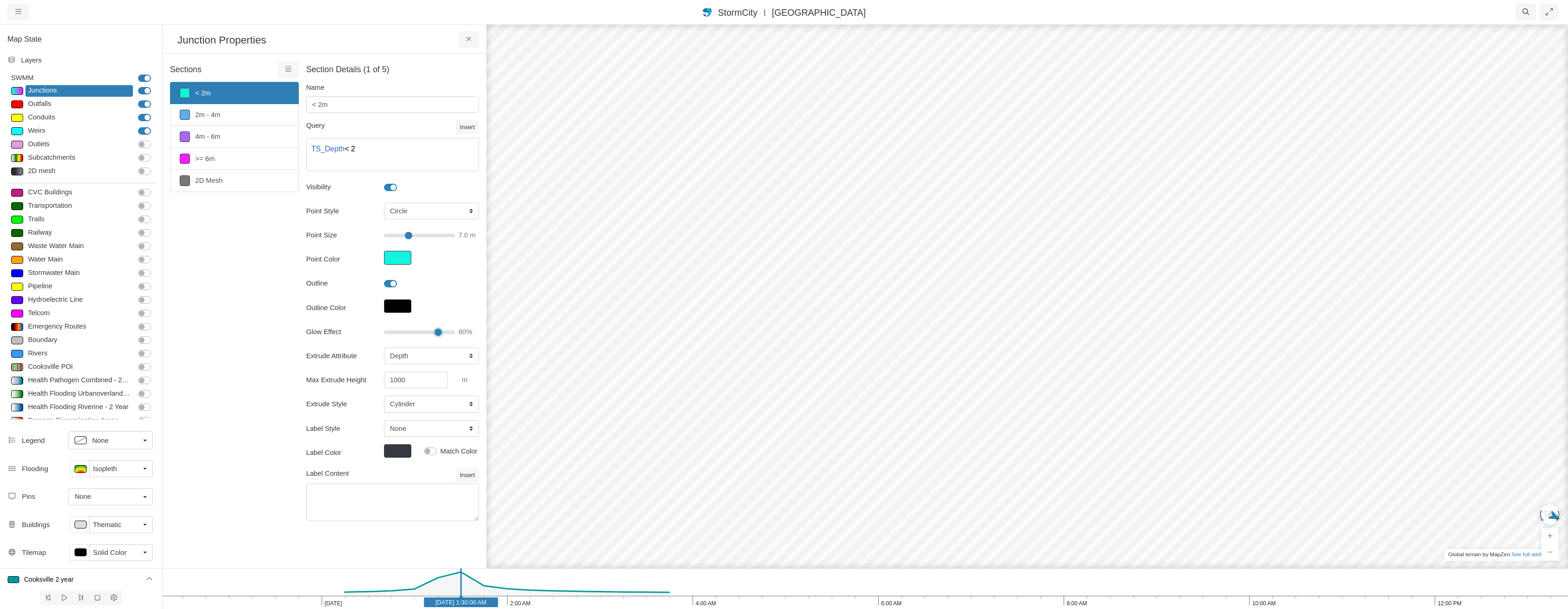
type input "80"
click at [439, 333] on input "Glow Effect" at bounding box center [419, 332] width 71 height 10
type input "7"
drag, startPoint x: 428, startPoint y: 334, endPoint x: 259, endPoint y: 357, distance: 170.6
type input "0"
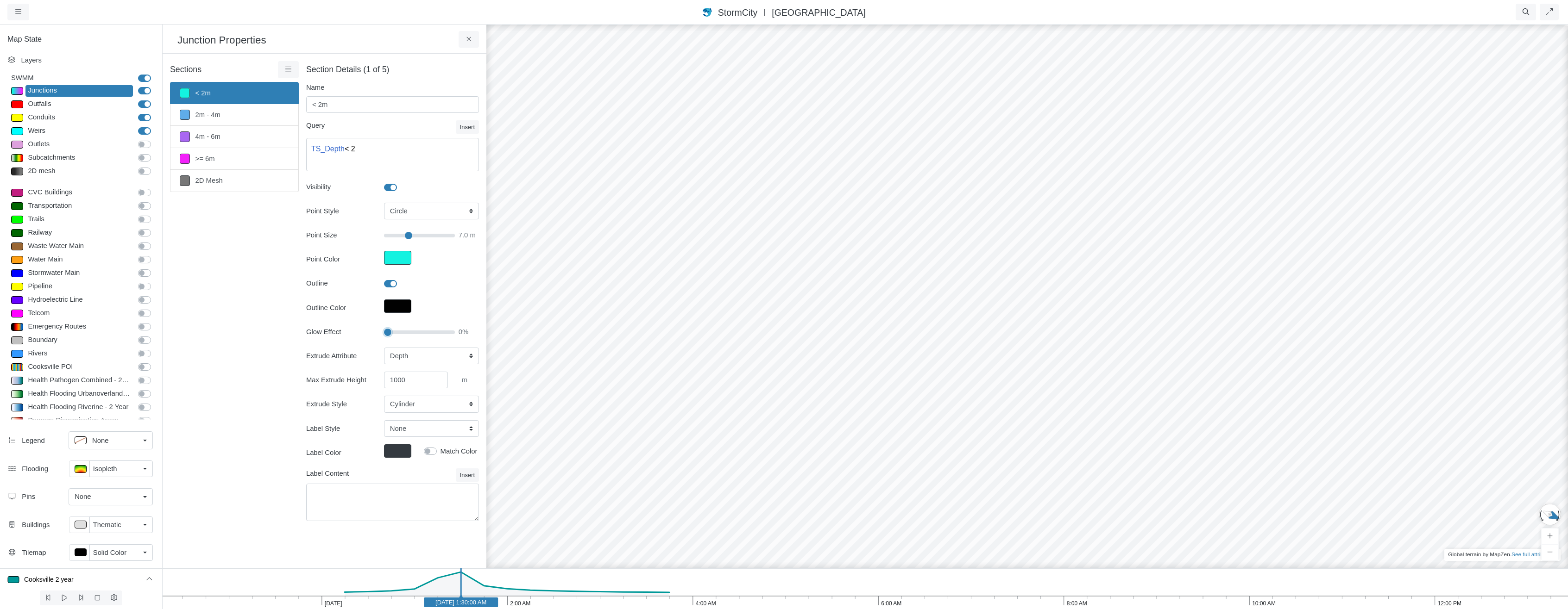
click at [384, 328] on input "Glow Effect" at bounding box center [419, 332] width 71 height 10
type input "7"
click at [118, 555] on span "Solid Color" at bounding box center [110, 553] width 33 height 10
click at [105, 368] on link "None" at bounding box center [125, 375] width 111 height 15
click at [86, 547] on button at bounding box center [80, 553] width 21 height 17
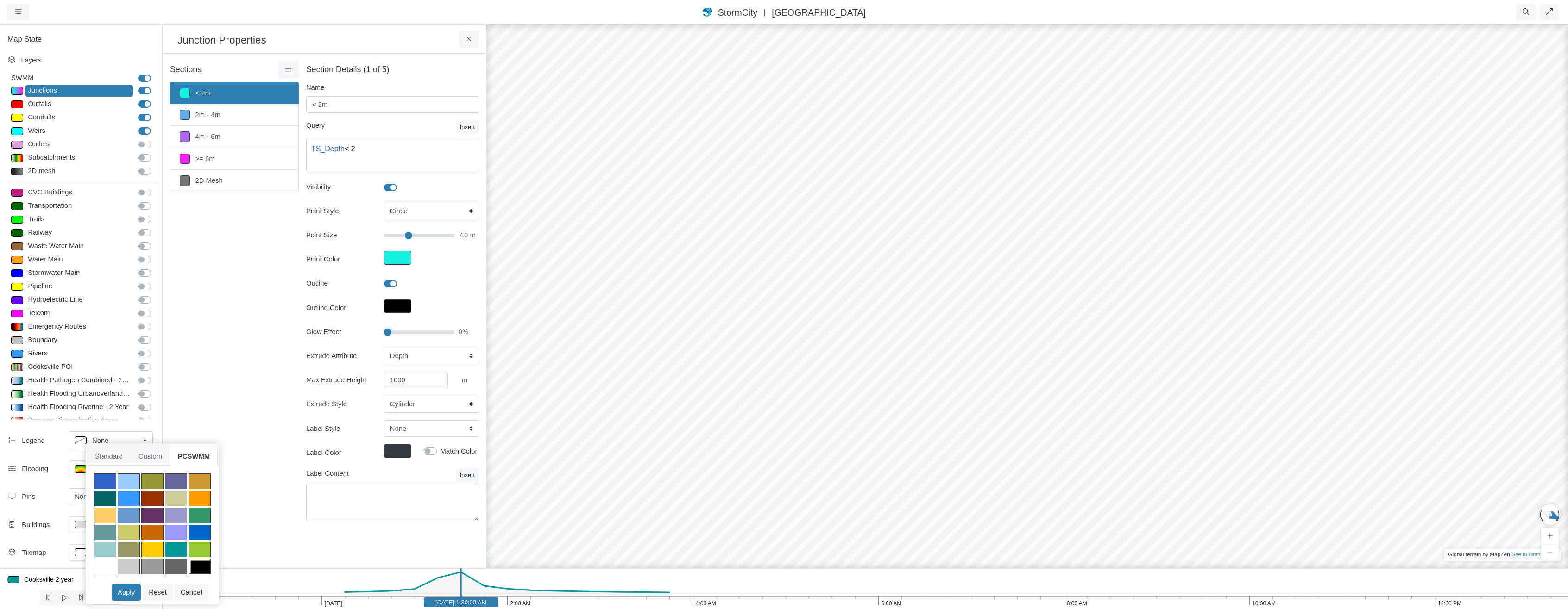
click at [195, 565] on div at bounding box center [200, 566] width 22 height 15
click at [131, 591] on button "Apply" at bounding box center [126, 592] width 29 height 17
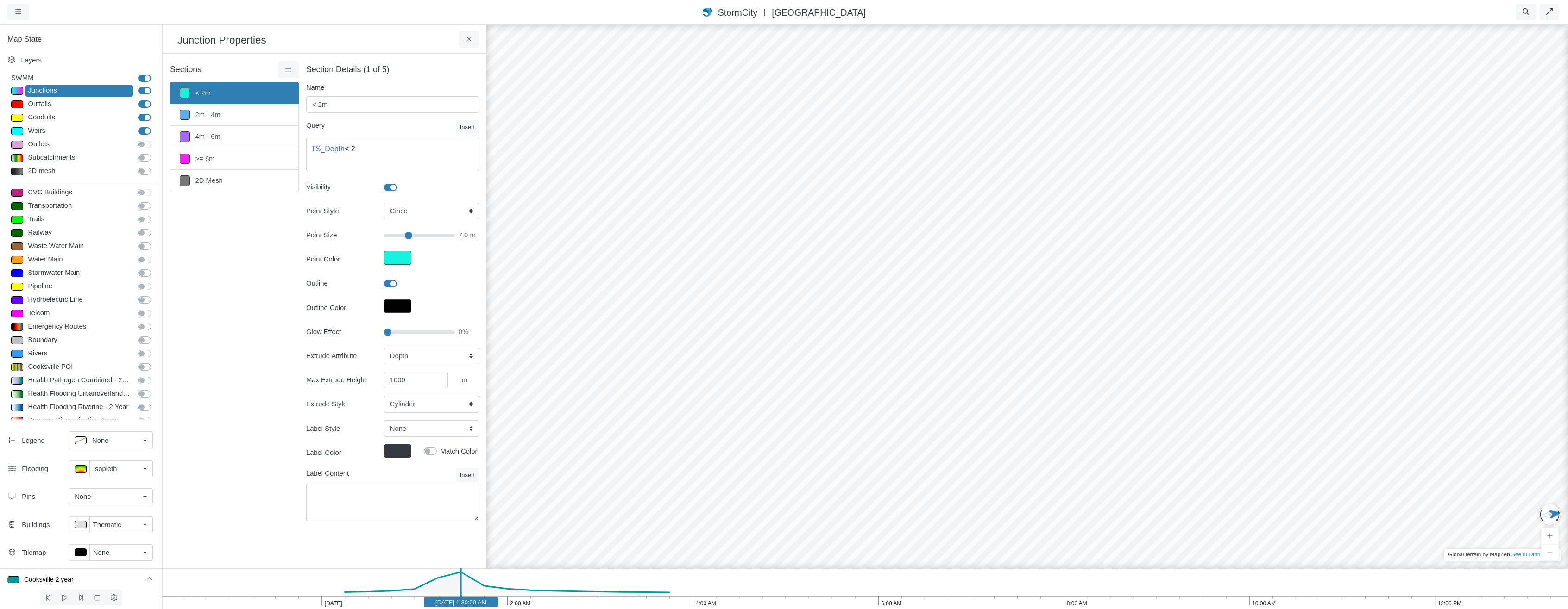
drag, startPoint x: 983, startPoint y: 351, endPoint x: 1137, endPoint y: 379, distance: 156.5
drag, startPoint x: 1199, startPoint y: 394, endPoint x: 829, endPoint y: 326, distance: 376.2
drag, startPoint x: 870, startPoint y: 349, endPoint x: 1387, endPoint y: 300, distance: 519.3
drag, startPoint x: 1150, startPoint y: 401, endPoint x: 1131, endPoint y: 432, distance: 36.4
click at [1131, 432] on div at bounding box center [1027, 316] width 1568 height 586
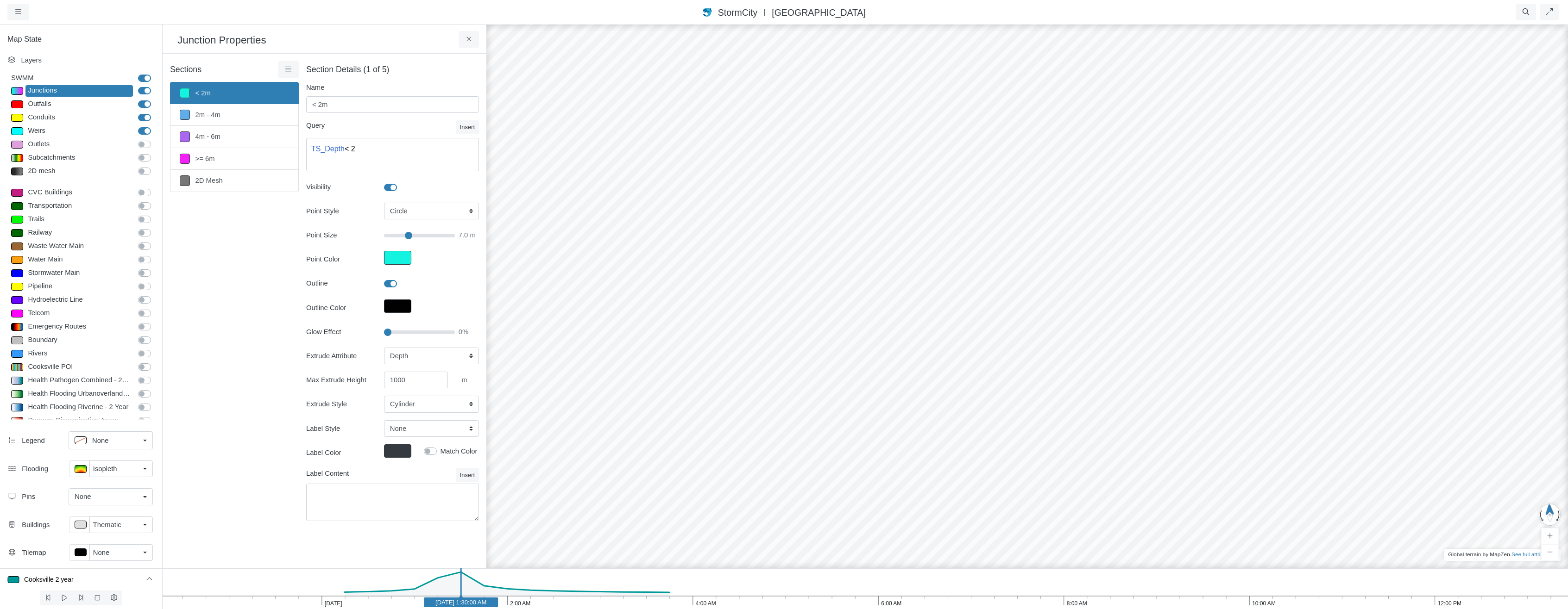
click at [1005, 466] on div at bounding box center [1027, 316] width 1568 height 586
click at [538, 602] on icon "12:00 PM 10:00 AM 8:00 AM 6:00 AM 4:00 AM 2:00 AM Jun 23, 2009 Jun 23, 2009 1:3…" at bounding box center [865, 589] width 1406 height 41
click at [606, 600] on icon "12:00 PM 10:00 AM 8:00 AM 6:00 AM 4:00 AM 2:00 AM Jun 23, 2009 Jun 23, 2009 2:1…" at bounding box center [865, 589] width 1406 height 41
drag, startPoint x: 1013, startPoint y: 372, endPoint x: 403, endPoint y: 317, distance: 612.5
drag, startPoint x: 975, startPoint y: 411, endPoint x: 902, endPoint y: 441, distance: 78.9
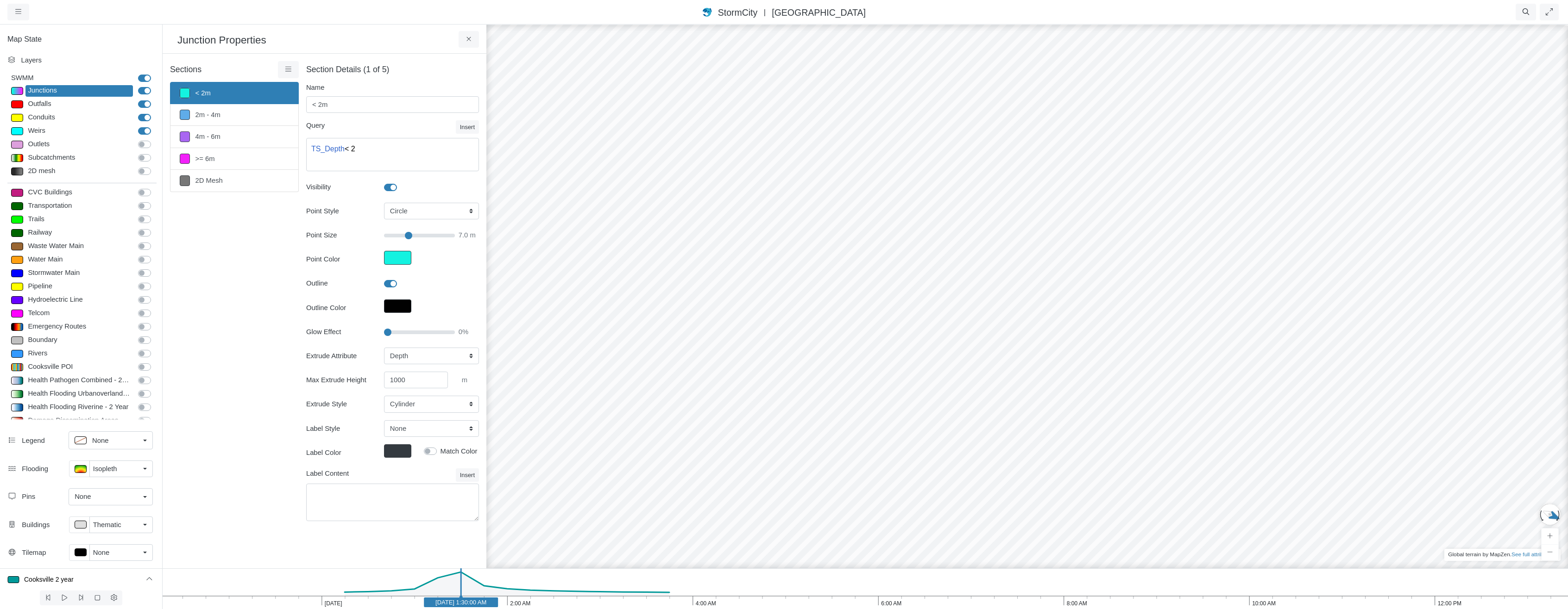
drag, startPoint x: 1006, startPoint y: 387, endPoint x: 925, endPoint y: 287, distance: 128.7
click at [808, 15] on span "[GEOGRAPHIC_DATA]" at bounding box center [819, 12] width 94 height 10
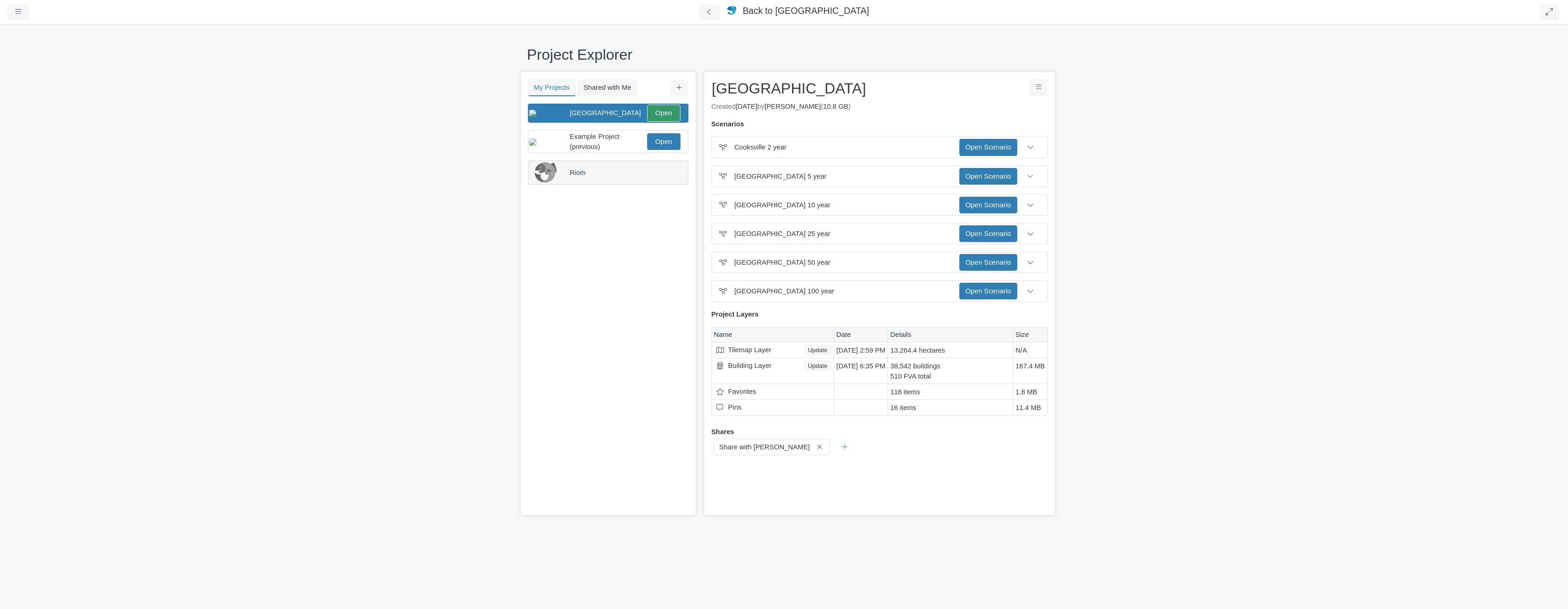
click at [646, 176] on div "Riom" at bounding box center [604, 172] width 151 height 22
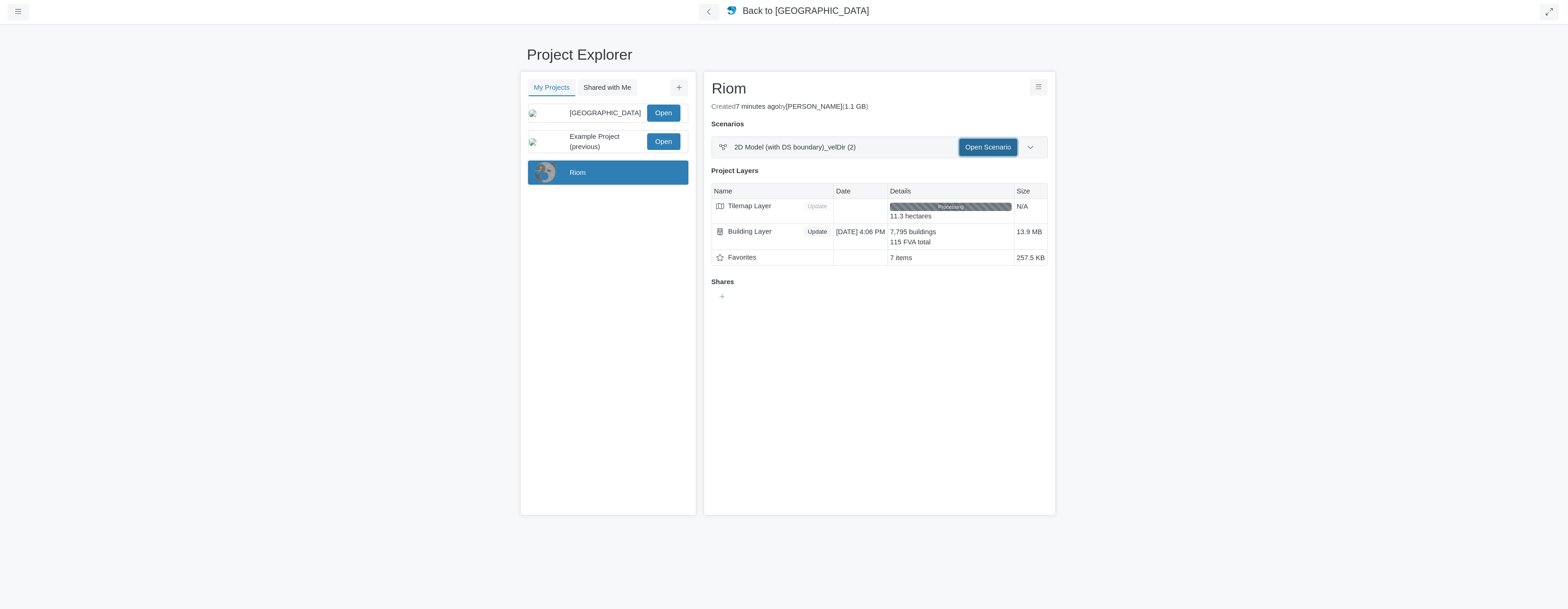
click at [978, 142] on link "Open Scenario" at bounding box center [988, 147] width 58 height 17
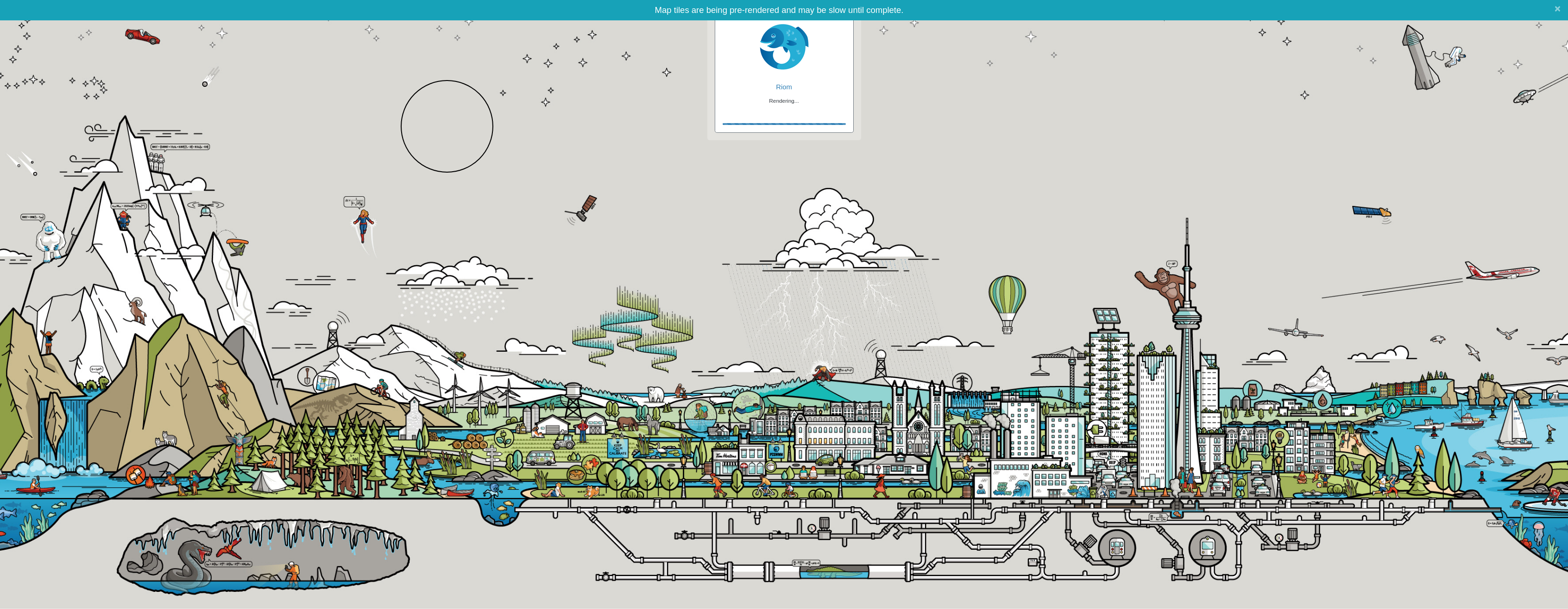
checkbox input "true"
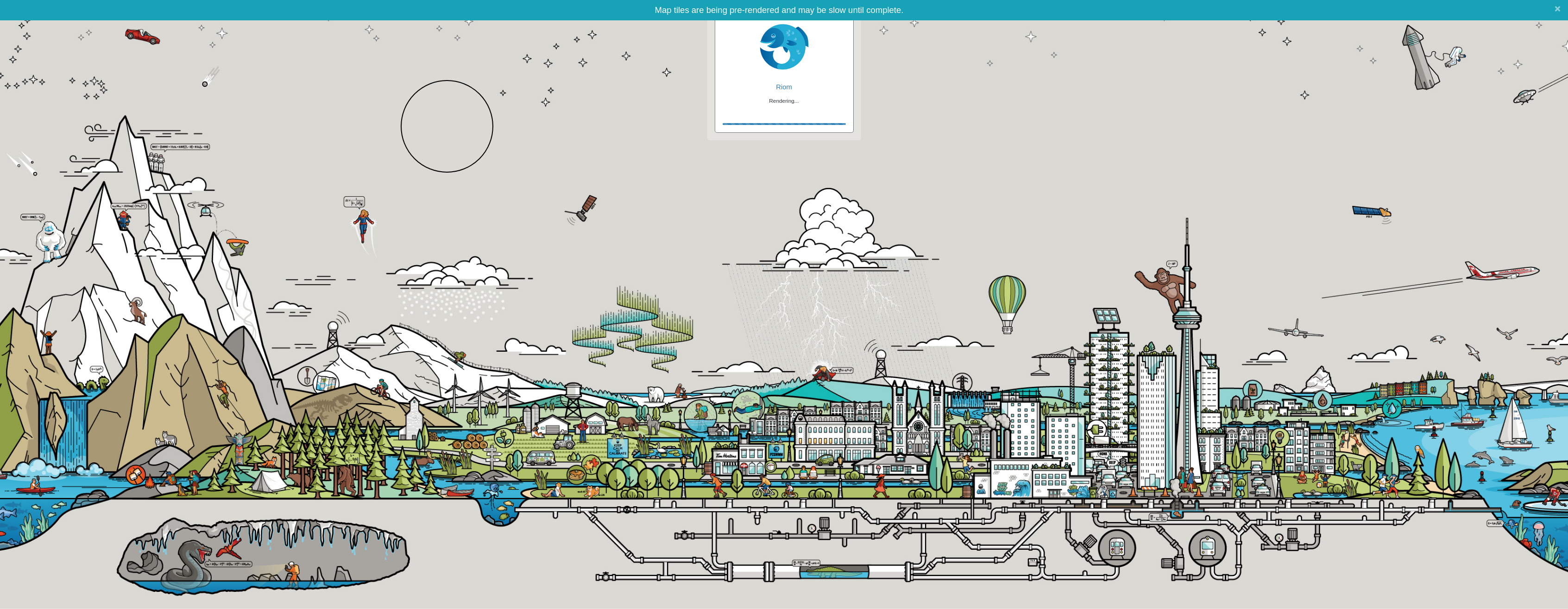
checkbox input "true"
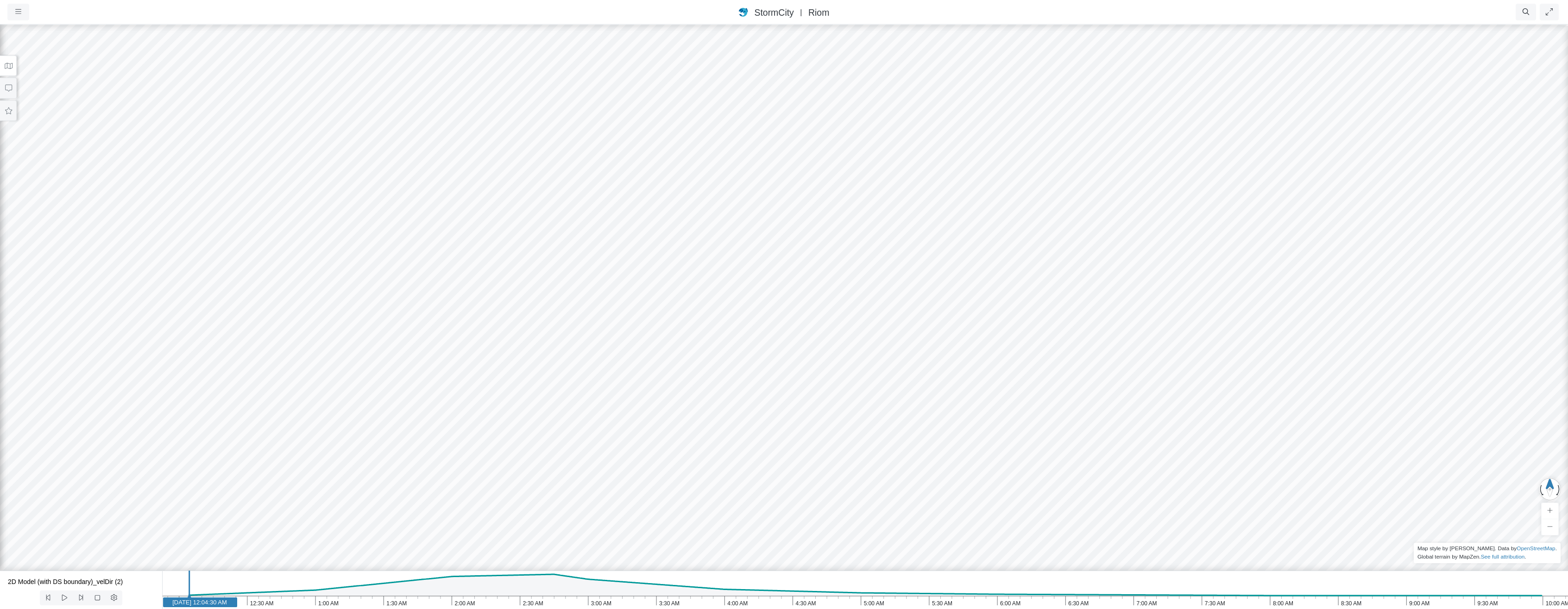
click at [8, 70] on button at bounding box center [8, 66] width 17 height 21
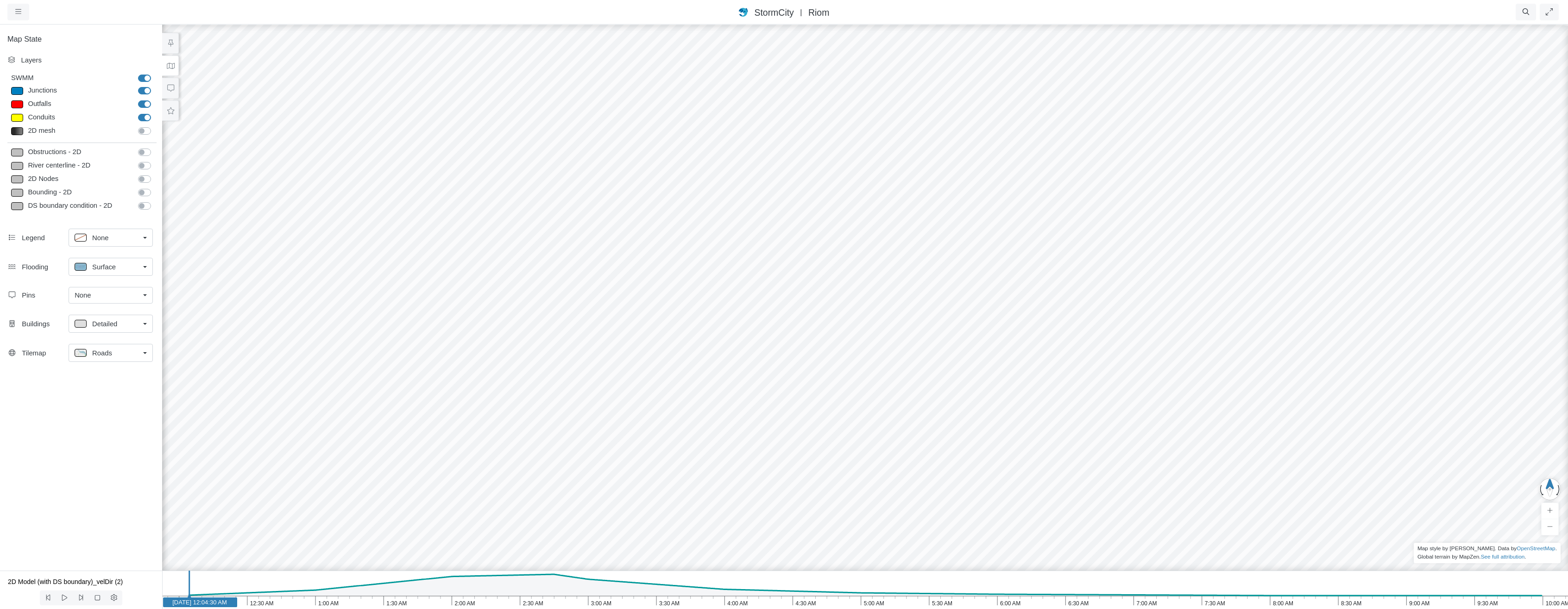
click at [155, 126] on label "2D mesh" at bounding box center [155, 126] width 0 height 0
click at [145, 130] on input "2D mesh" at bounding box center [142, 130] width 7 height 9
click at [155, 126] on label "2D mesh" at bounding box center [155, 126] width 0 height 0
click at [145, 130] on input "2D mesh" at bounding box center [142, 130] width 7 height 9
checkbox input "false"
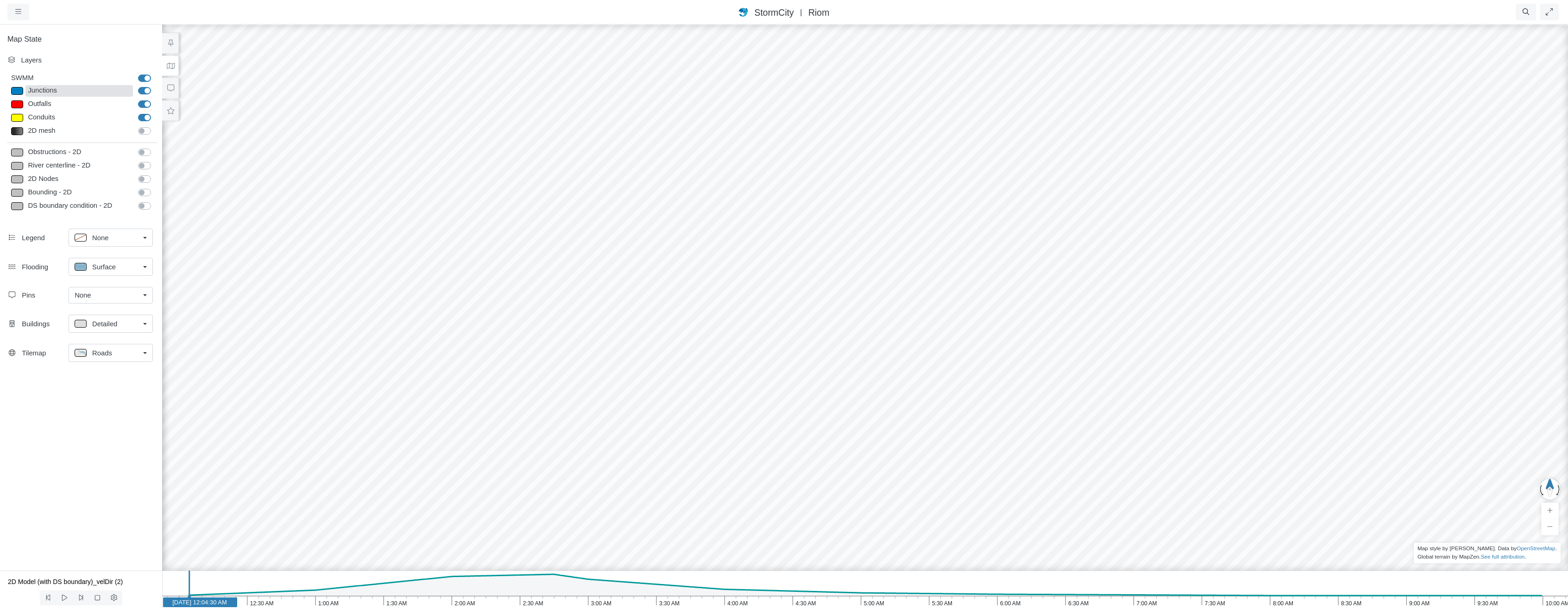
click at [100, 90] on div "Junctions" at bounding box center [79, 91] width 108 height 12
type input "Visible"
checkbox input "true"
select select "CIRCLE"
type input "7"
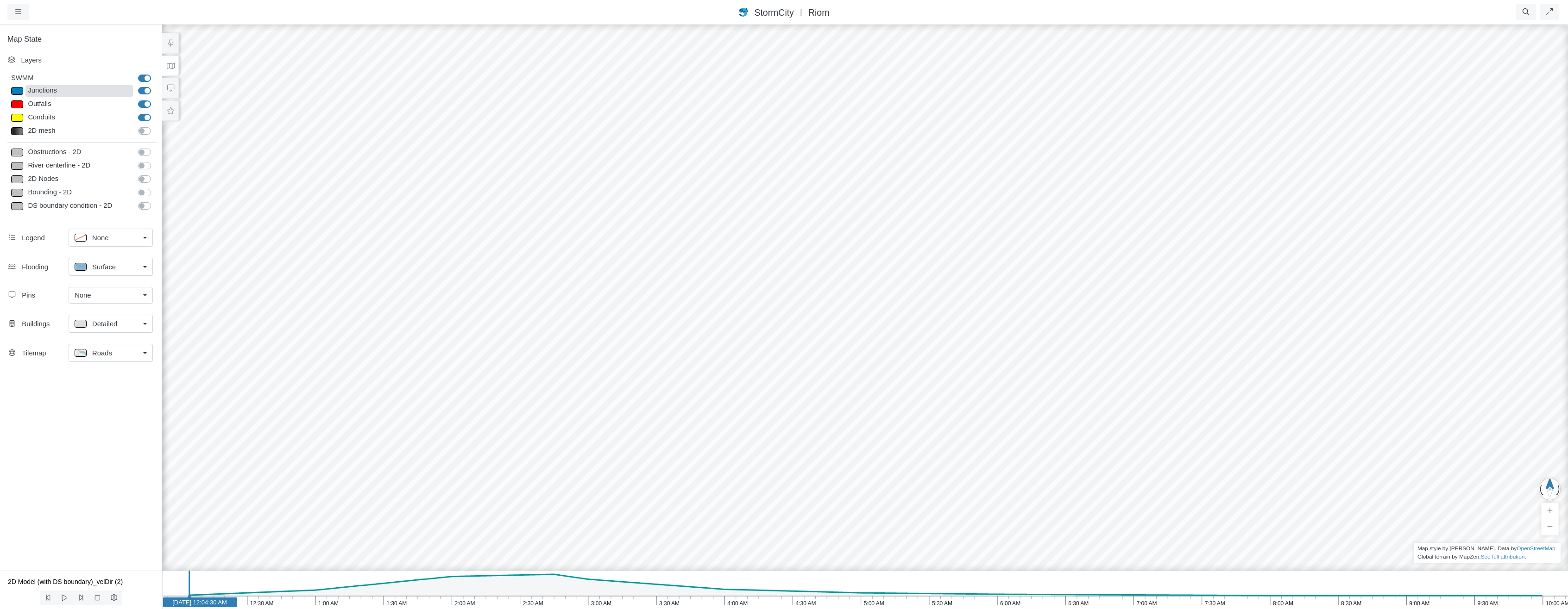
checkbox input "true"
type input "0"
type input "7"
select select "None"
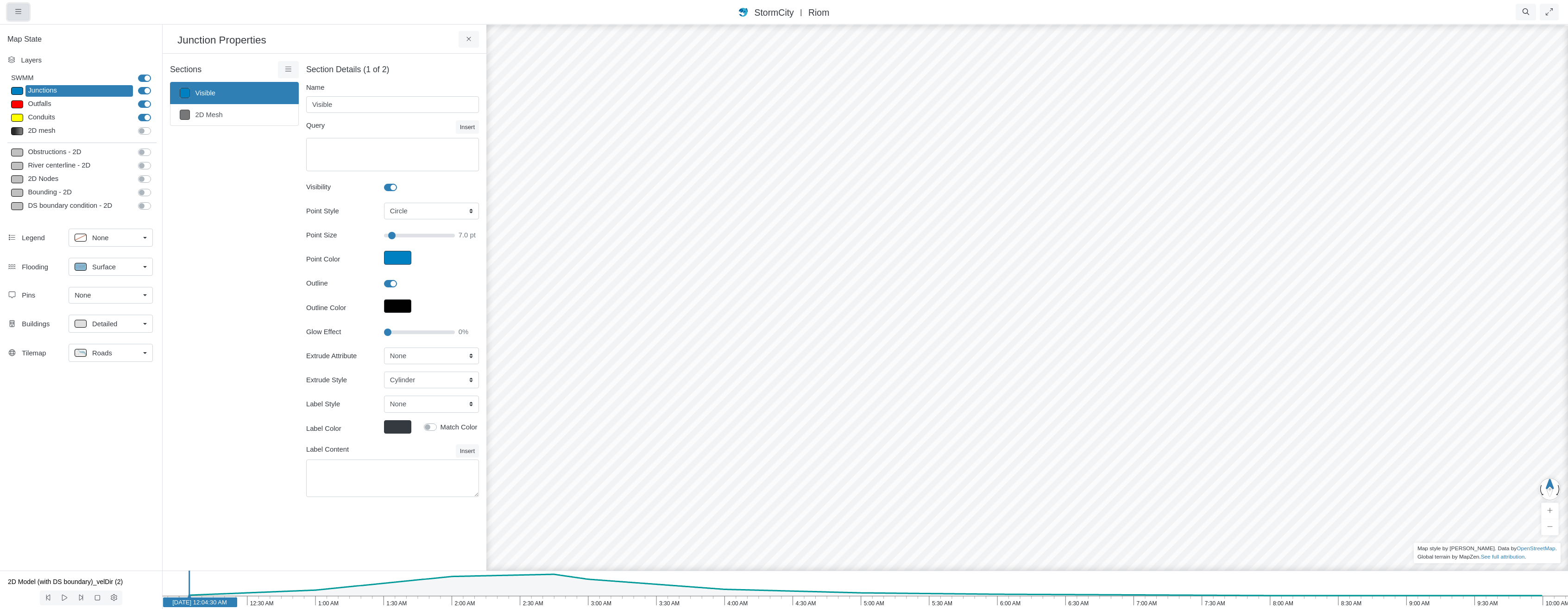
click at [19, 12] on icon "button" at bounding box center [19, 11] width 6 height 4
click at [66, 150] on link "About" at bounding box center [45, 151] width 73 height 14
drag, startPoint x: 124, startPoint y: 268, endPoint x: 116, endPoint y: 268, distance: 8.0
click at [124, 268] on div "Surface" at bounding box center [107, 266] width 65 height 12
click at [98, 330] on span "Isopleth" at bounding box center [104, 333] width 24 height 10
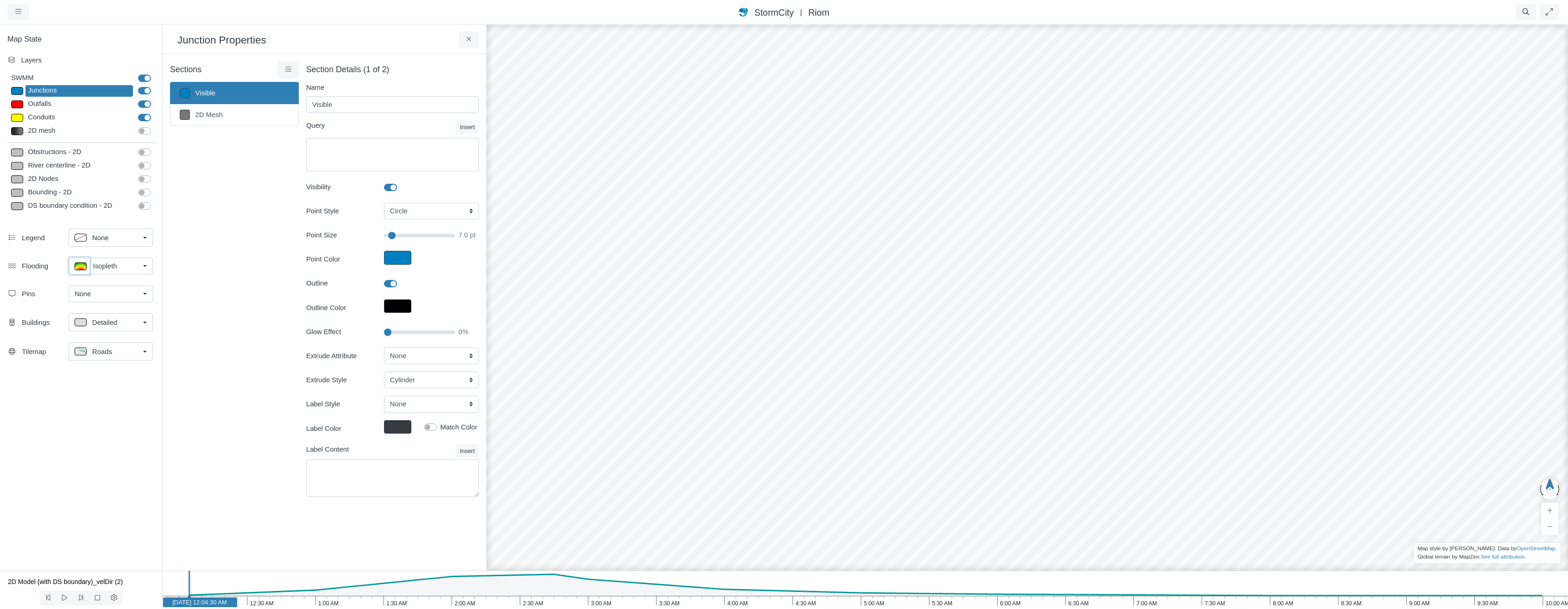
click at [80, 264] on p at bounding box center [80, 266] width 12 height 8
type input "< 0.5 m"
type textarea "TS_Depth < 0.5"
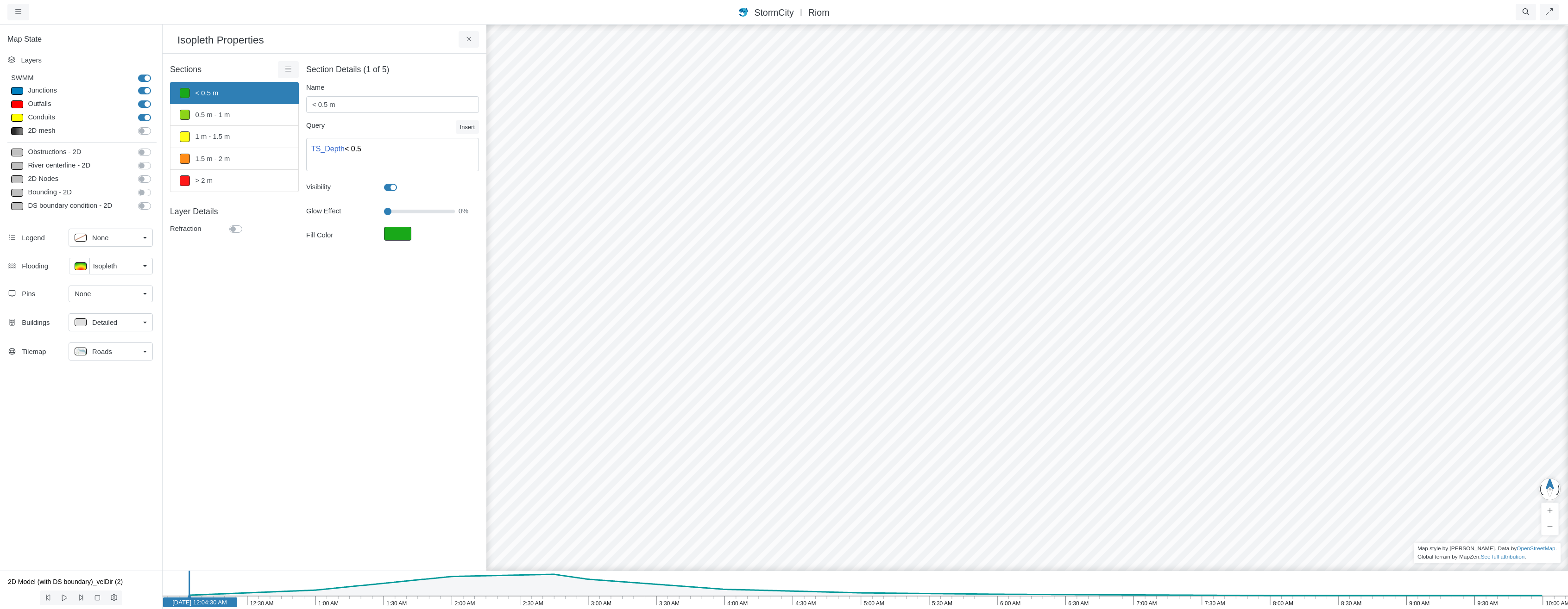
click at [246, 224] on label at bounding box center [246, 224] width 0 height 0
click at [236, 229] on input "Refraction" at bounding box center [233, 228] width 7 height 9
click at [246, 224] on label at bounding box center [246, 224] width 0 height 0
click at [237, 227] on input "Refraction" at bounding box center [233, 228] width 7 height 9
checkbox input "false"
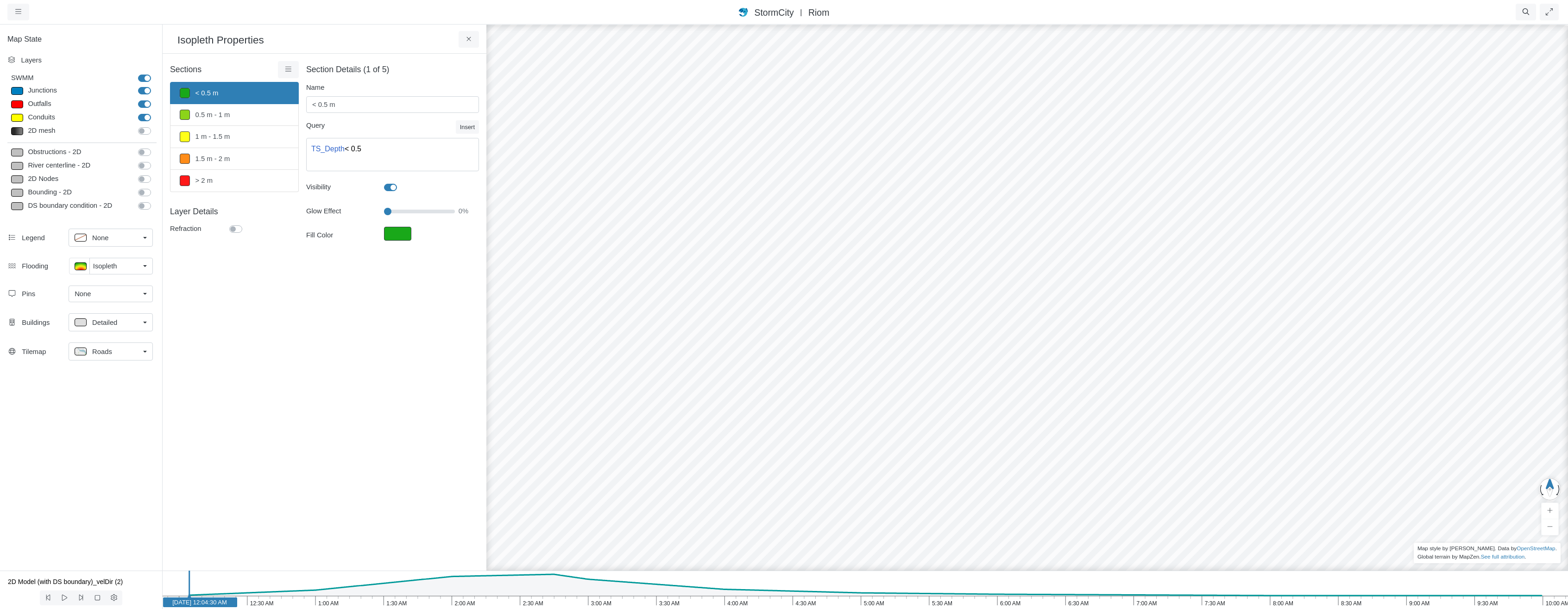
click at [545, 599] on icon "10:00 AM 9:30 AM 9:00 AM 8:30 AM 8:00 AM 7:30 AM 7:00 AM 6:30 AM 6:00 AM 5:30 A…" at bounding box center [865, 590] width 1406 height 38
click at [467, 38] on icon at bounding box center [468, 39] width 4 height 4
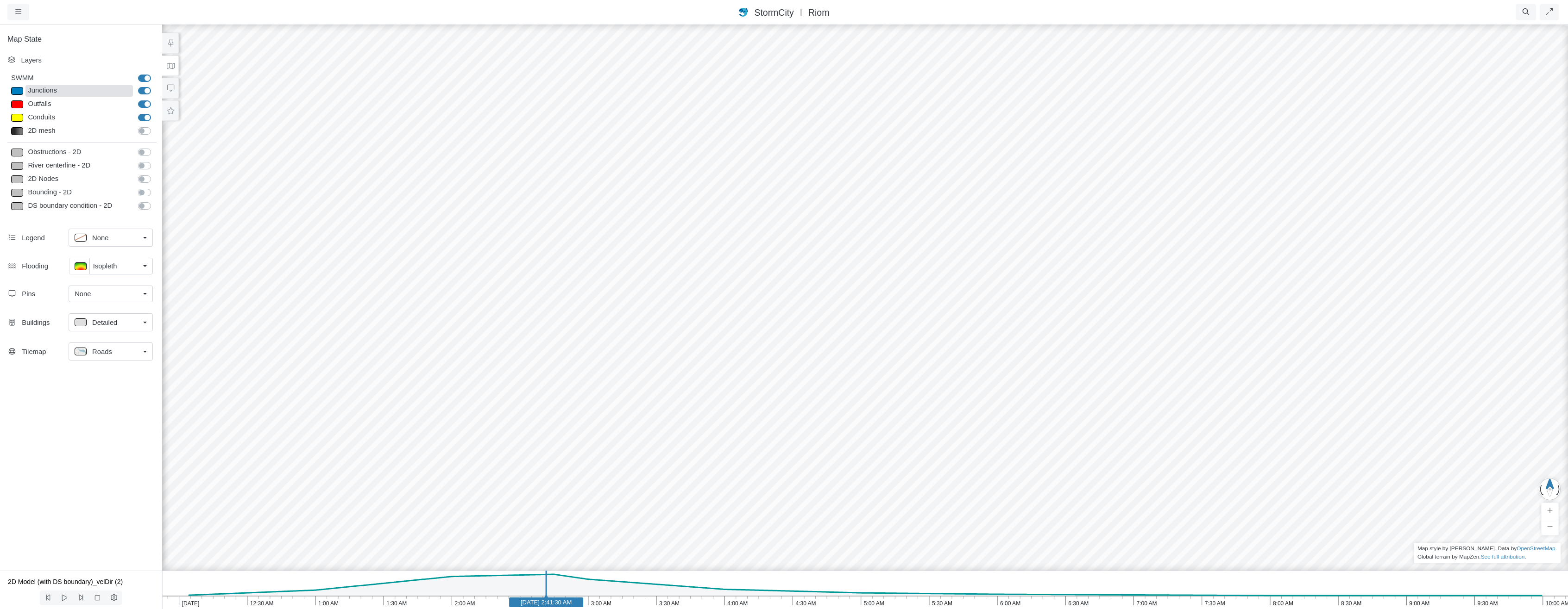
click at [40, 87] on div "Junctions" at bounding box center [79, 91] width 108 height 12
type input "Visible"
select select "CIRCLE"
type input "7"
checkbox input "true"
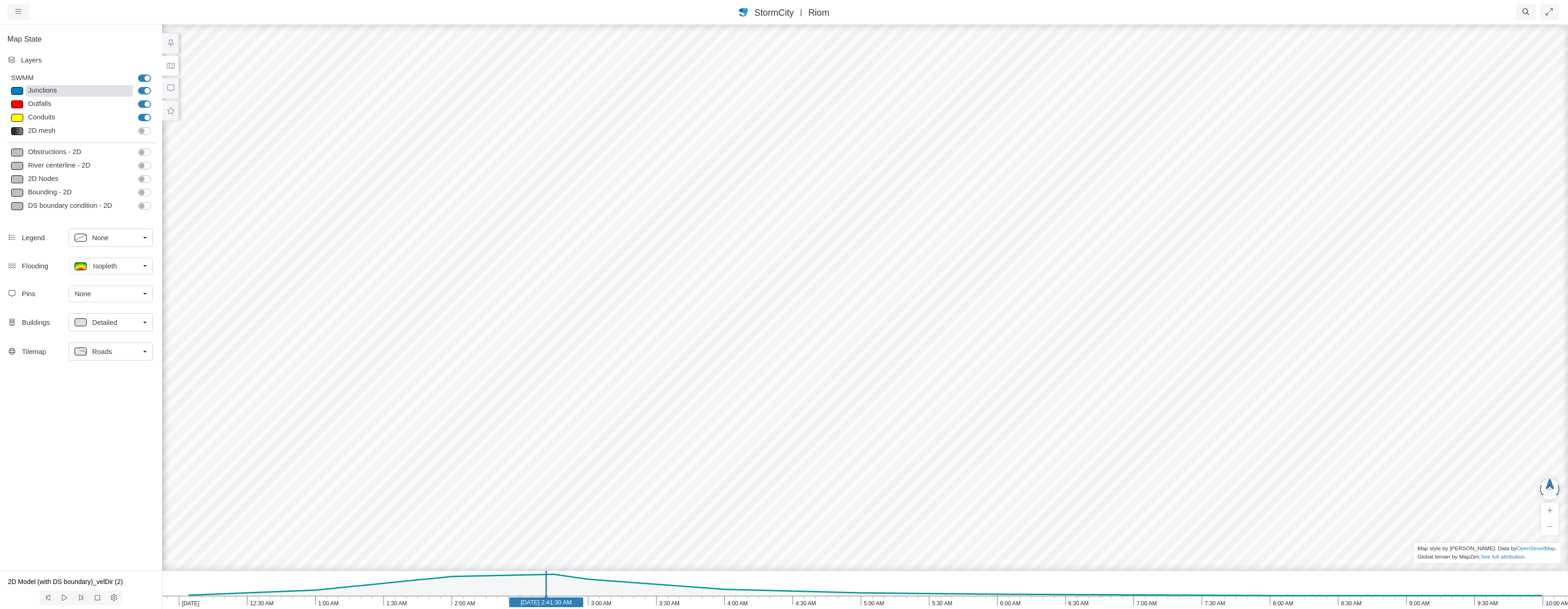
type input "7"
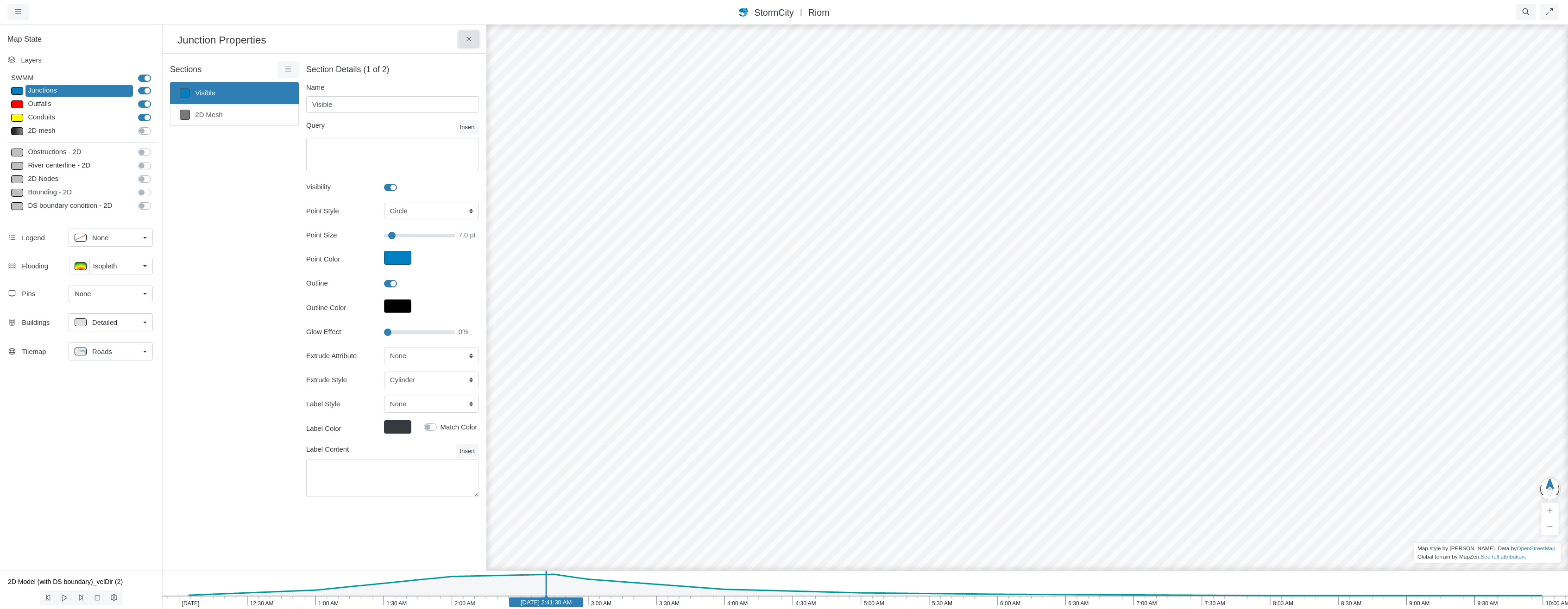
click at [471, 38] on icon at bounding box center [469, 39] width 9 height 7
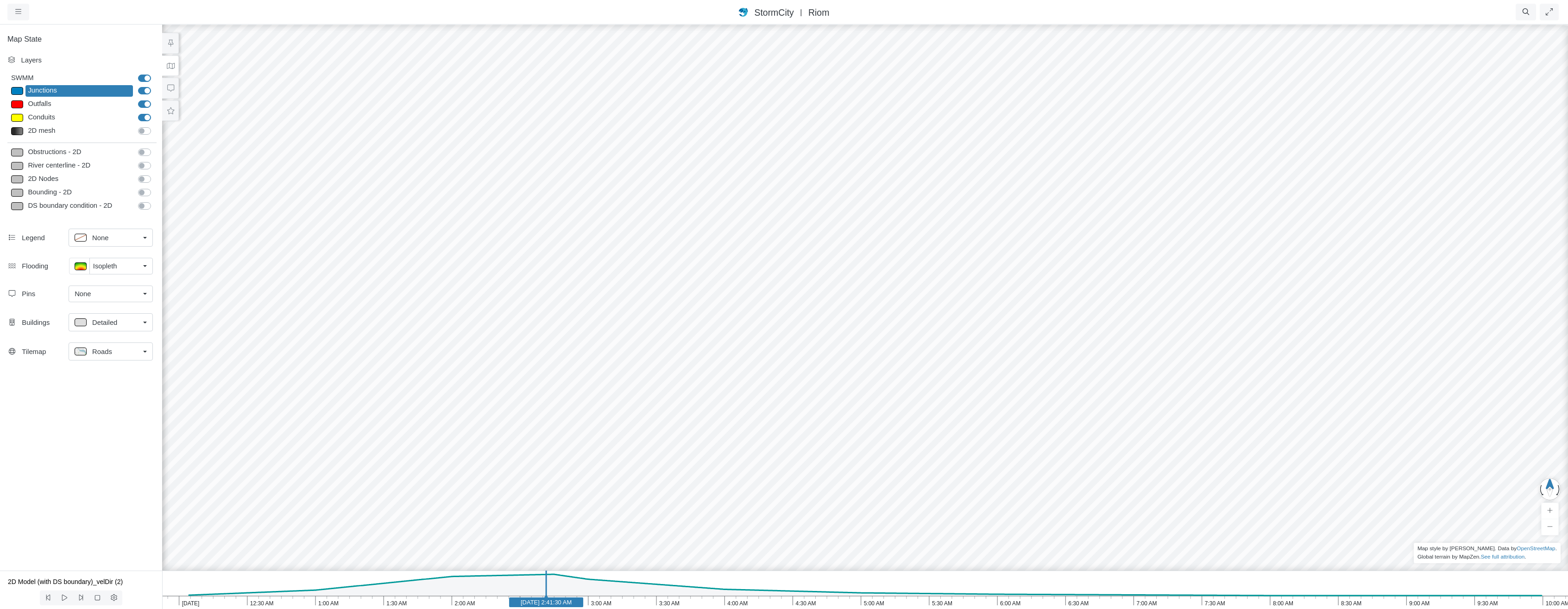
click at [155, 147] on label "Obstructions - 2D" at bounding box center [155, 147] width 0 height 0
click at [145, 153] on input "Obstructions - 2D" at bounding box center [142, 151] width 7 height 9
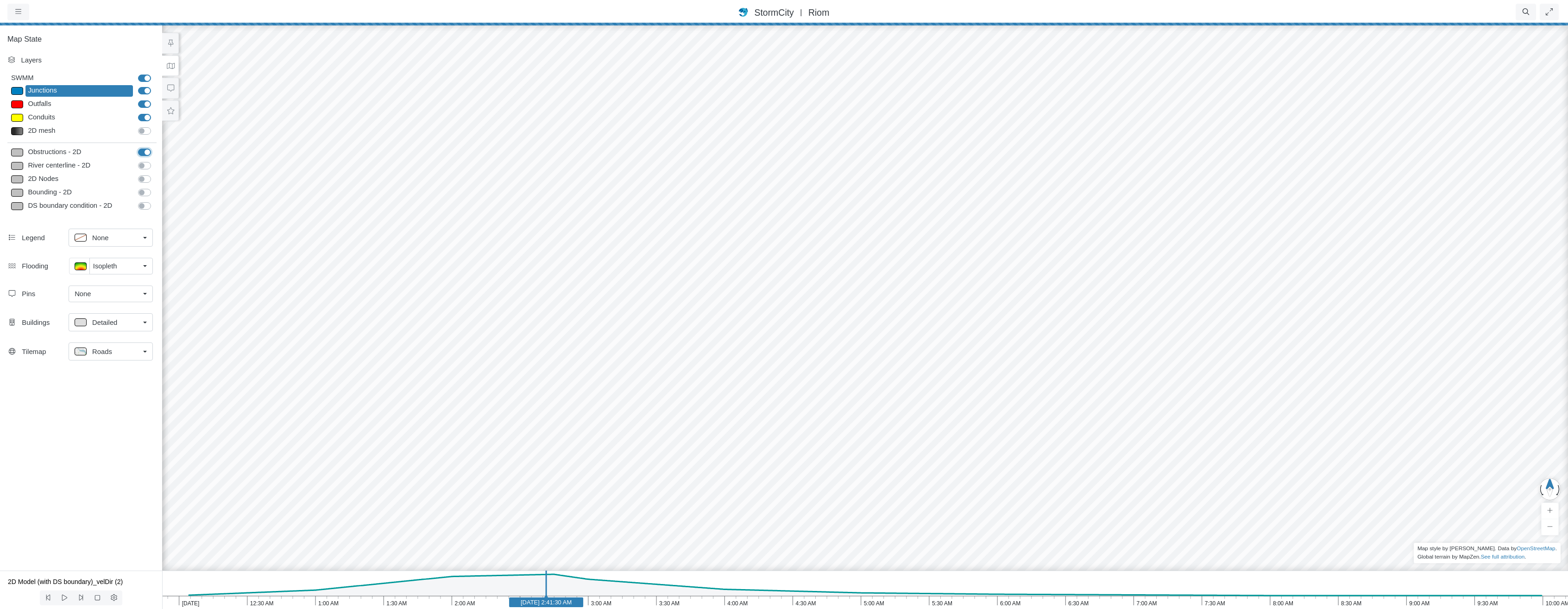
checkbox input "false"
click at [155, 73] on label "SWMM" at bounding box center [155, 73] width 0 height 0
click at [145, 78] on input "SWMM" at bounding box center [142, 77] width 7 height 9
checkbox input "false"
click at [109, 270] on span "Isopleth" at bounding box center [105, 266] width 24 height 10
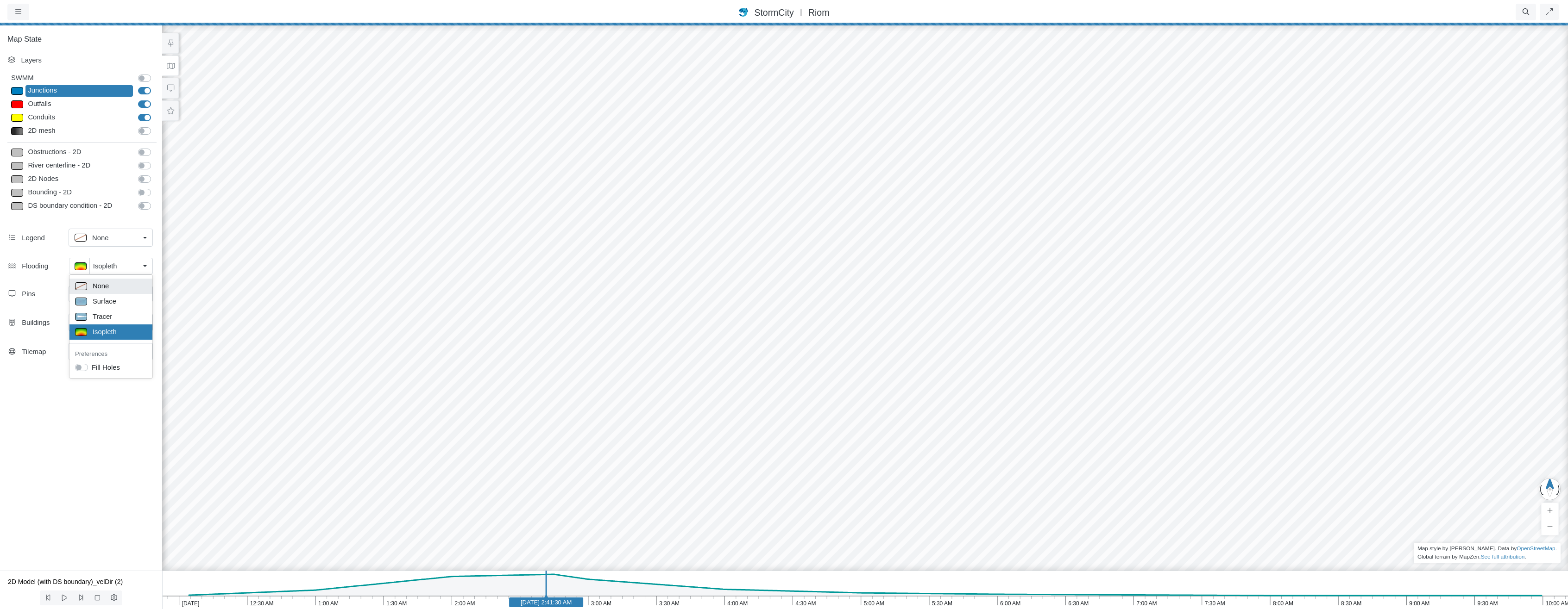
click at [112, 283] on div "None" at bounding box center [111, 286] width 72 height 12
click at [102, 330] on div "Detailed" at bounding box center [107, 323] width 65 height 12
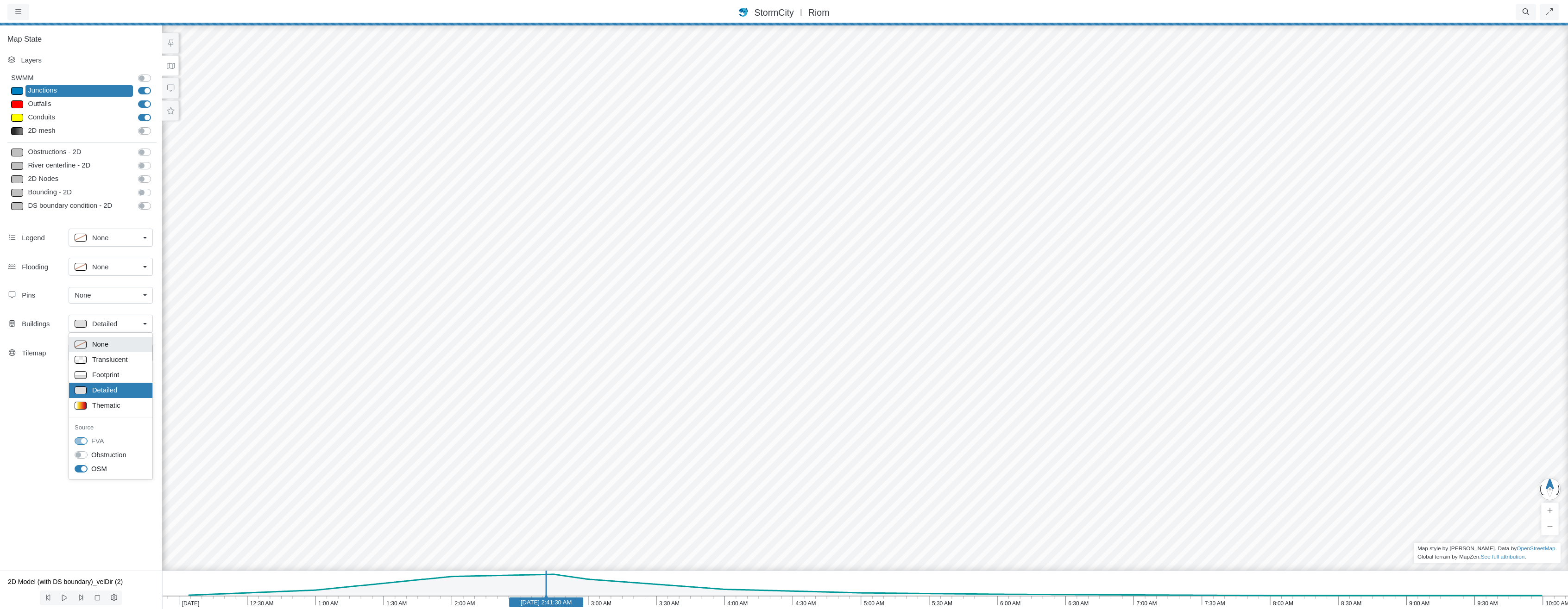
click at [108, 343] on span "None" at bounding box center [100, 344] width 16 height 10
drag, startPoint x: 931, startPoint y: 394, endPoint x: 888, endPoint y: 250, distance: 150.3
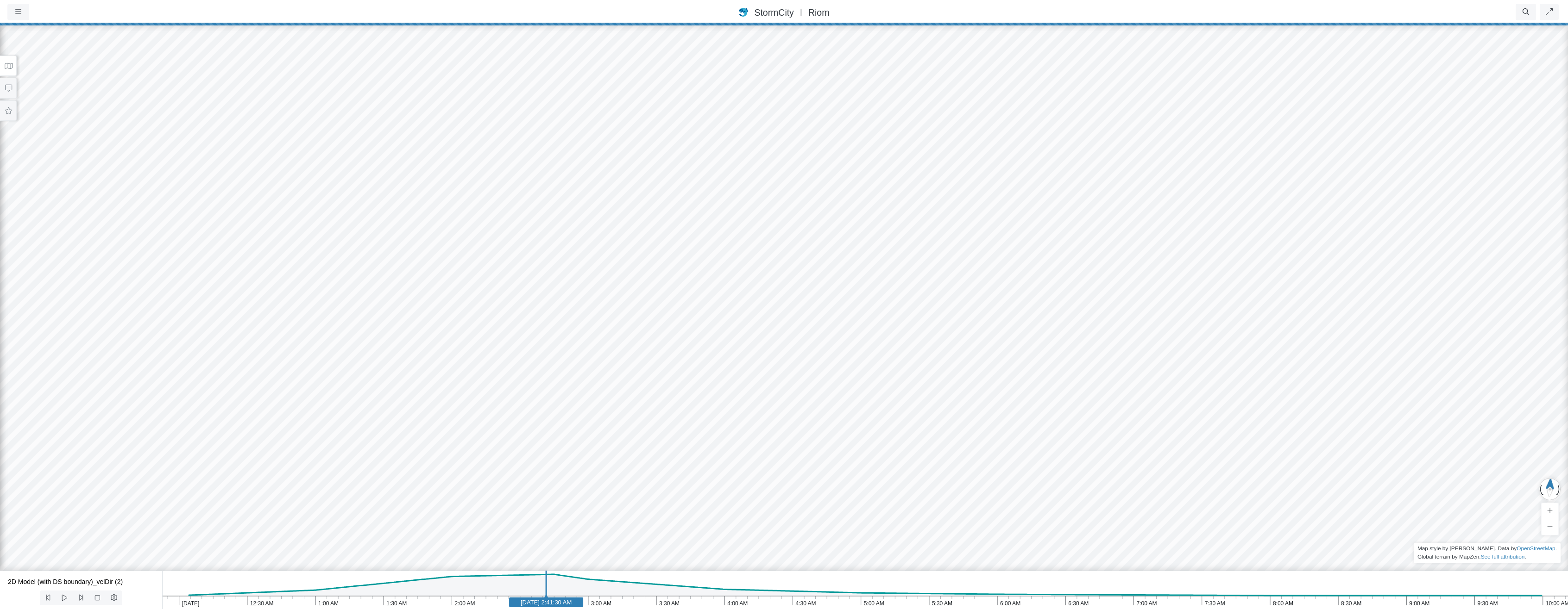
click at [5, 61] on button at bounding box center [8, 66] width 17 height 21
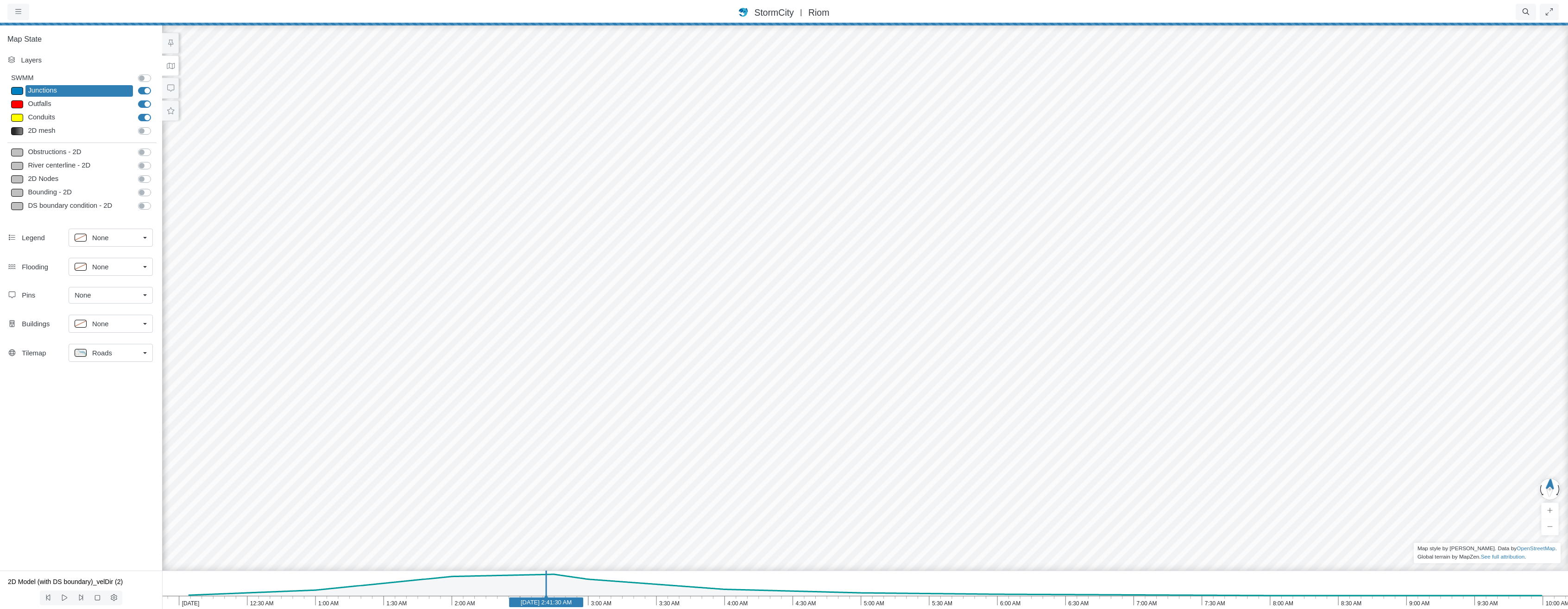
click at [784, 14] on span "StormCity" at bounding box center [774, 12] width 40 height 10
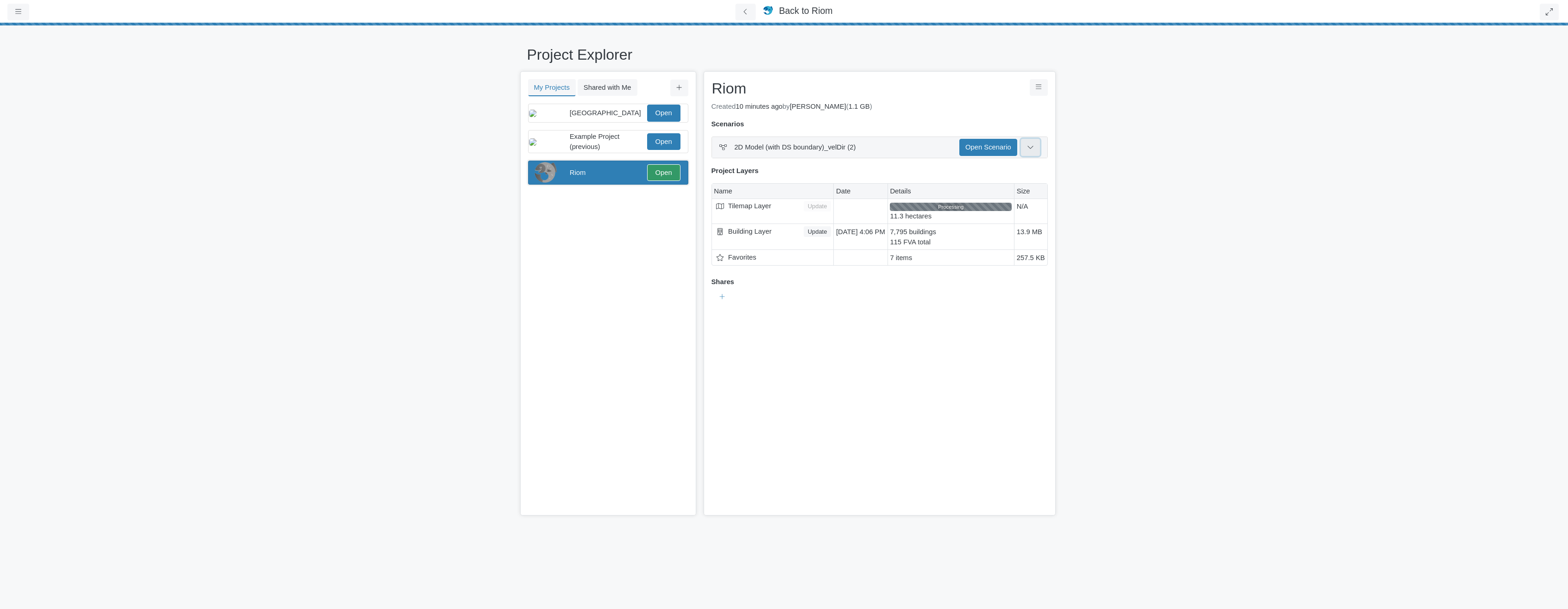
click at [1027, 147] on icon at bounding box center [1030, 147] width 7 height 7
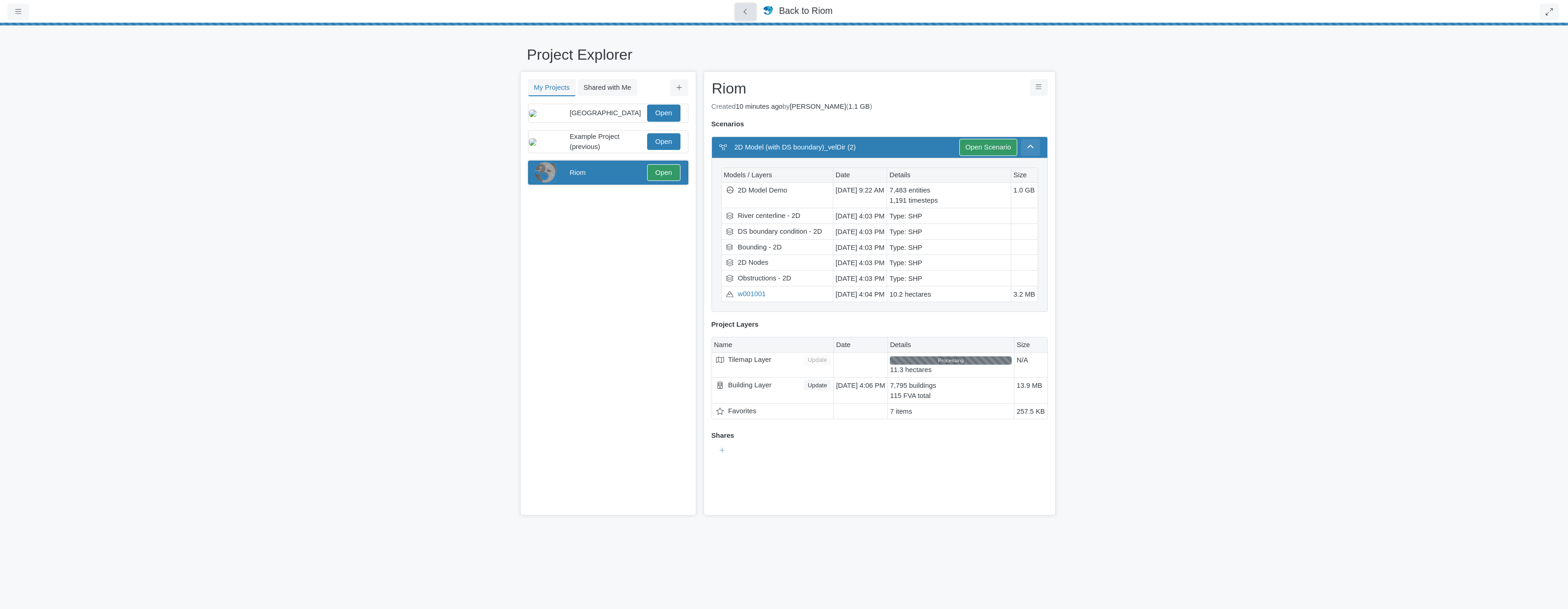
click at [739, 15] on button at bounding box center [745, 12] width 21 height 17
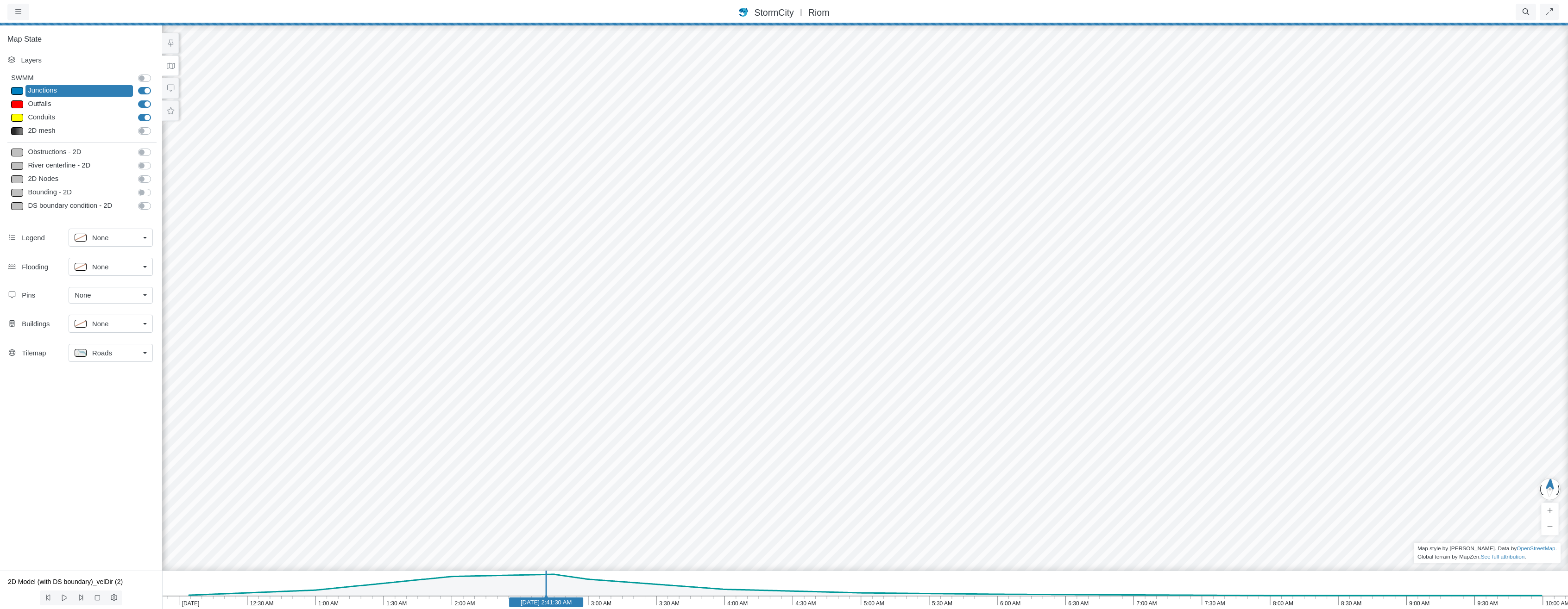
click at [155, 187] on label "Bounding - 2D" at bounding box center [155, 187] width 0 height 0
click at [145, 192] on input "Bounding - 2D" at bounding box center [142, 192] width 7 height 9
checkbox input "true"
click at [798, 13] on span "|" at bounding box center [800, 12] width 9 height 8
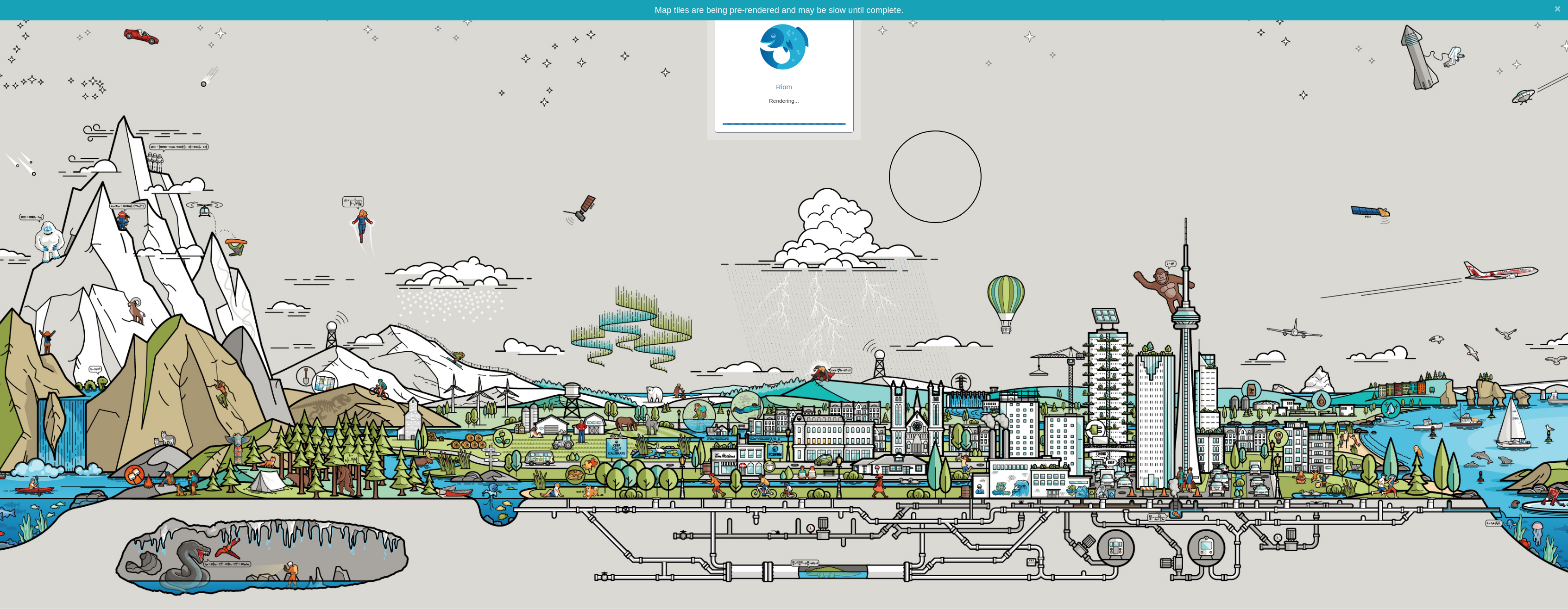
checkbox input "true"
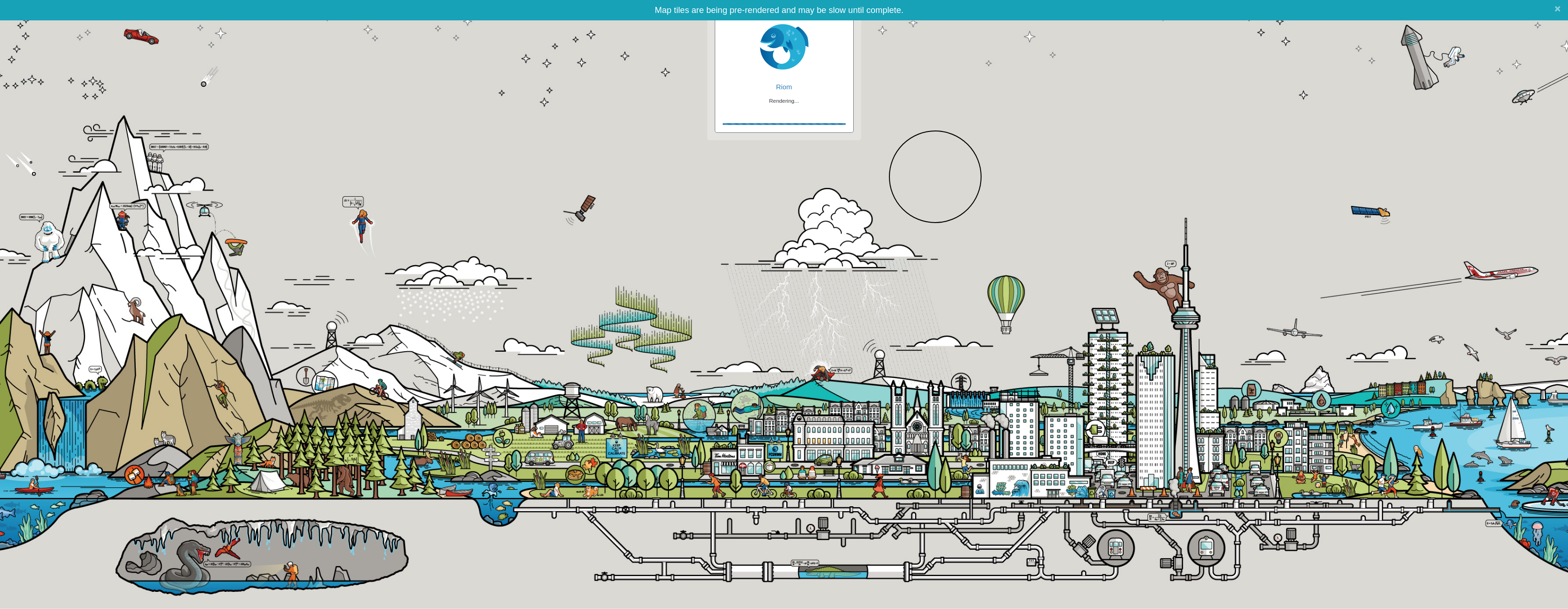
checkbox input "true"
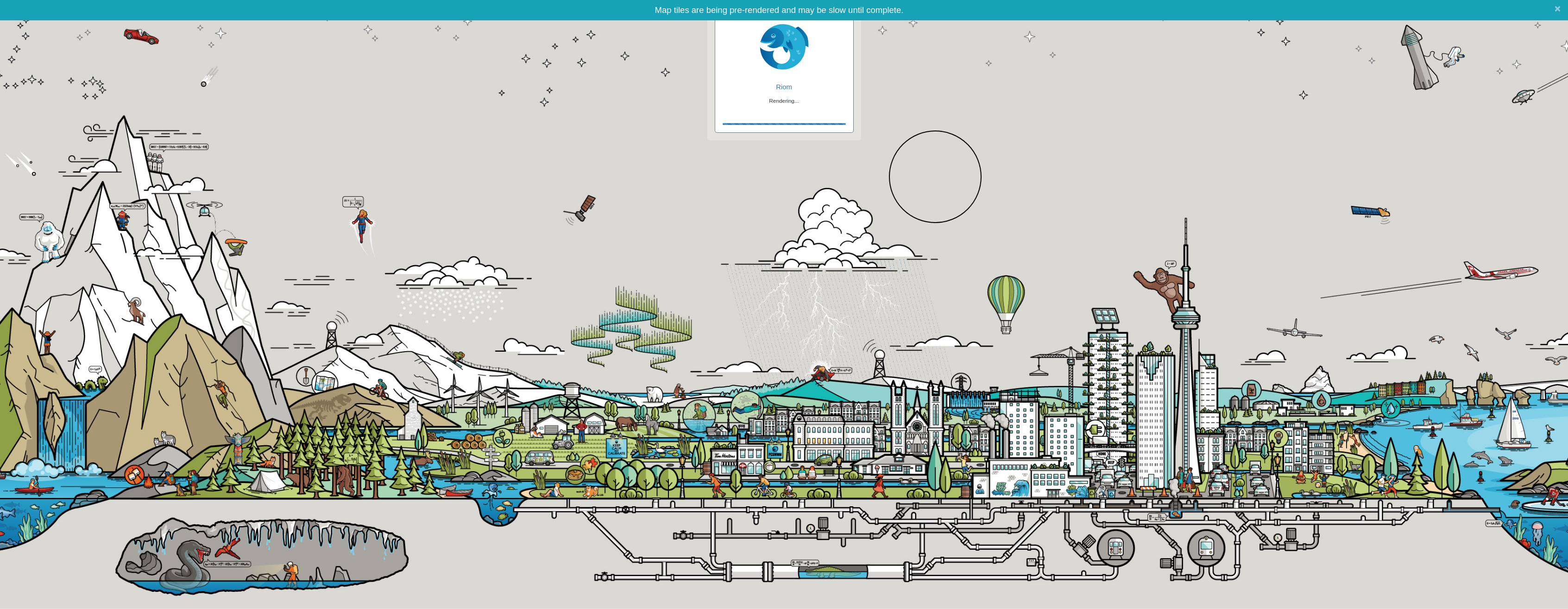
checkbox input "false"
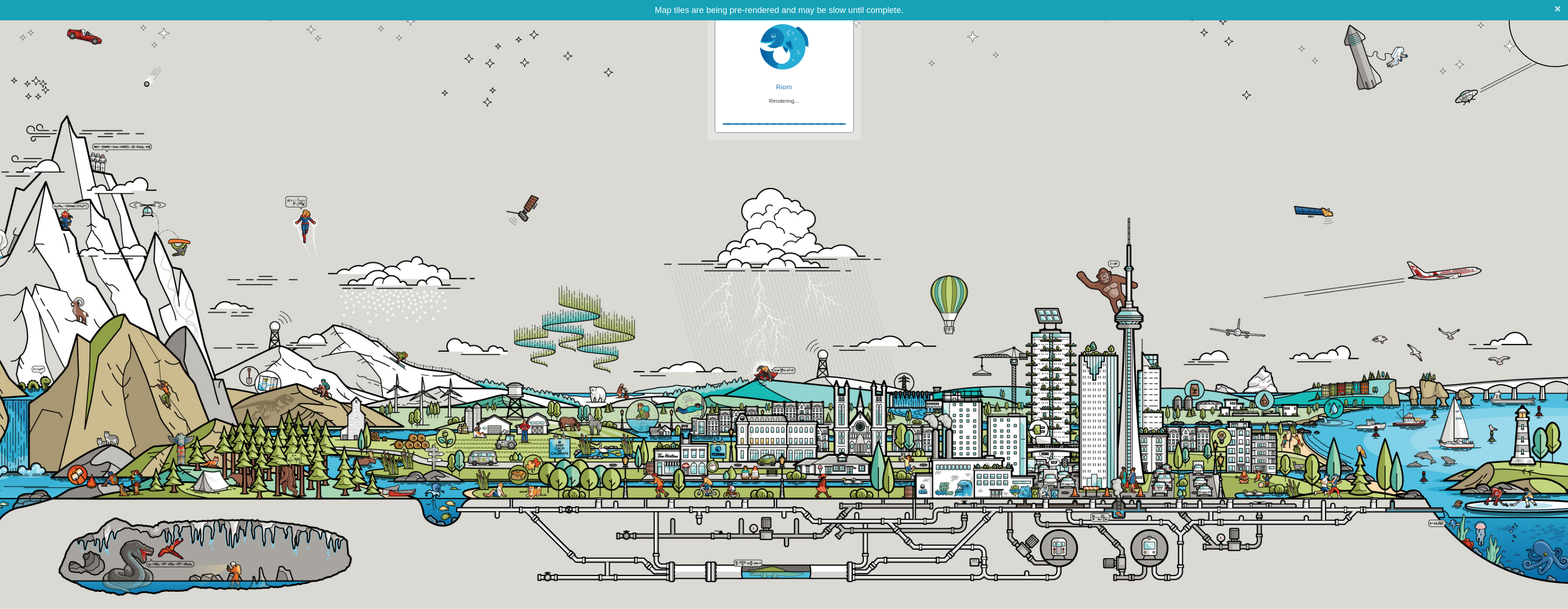
click at [1556, 7] on span "×" at bounding box center [1557, 8] width 6 height 12
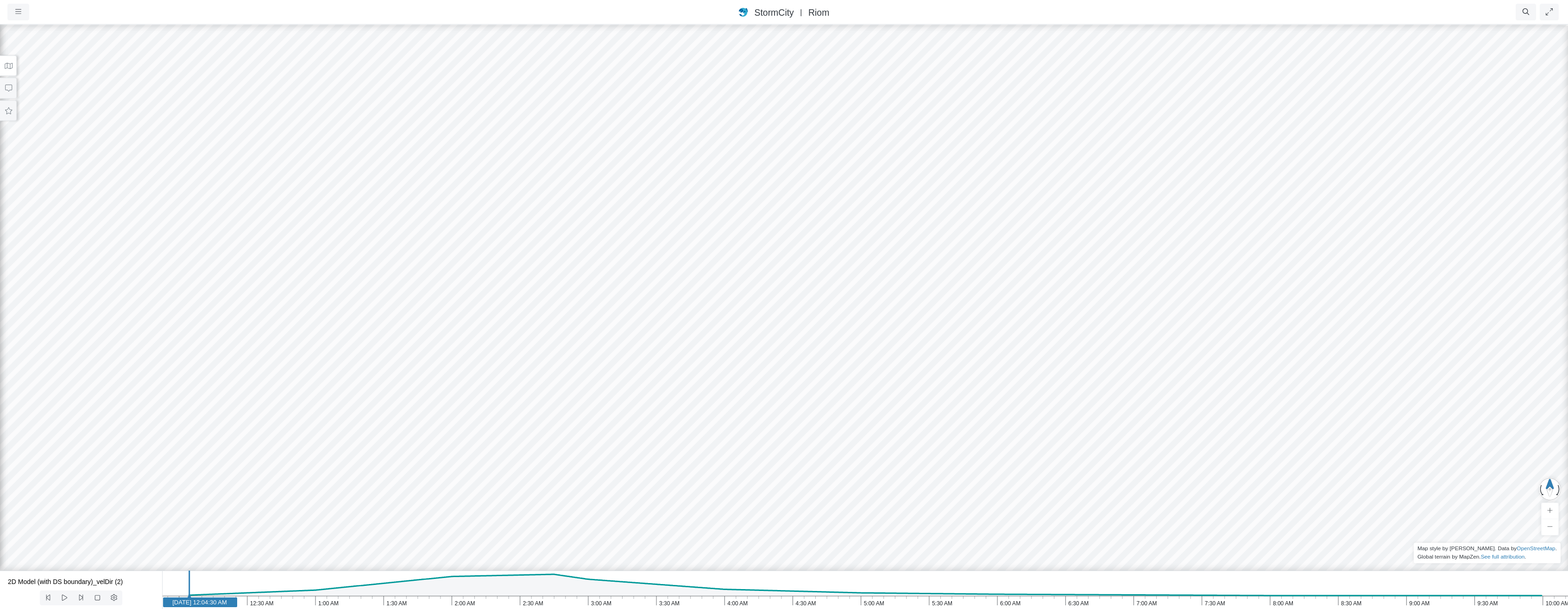
click at [4, 66] on icon at bounding box center [9, 66] width 9 height 7
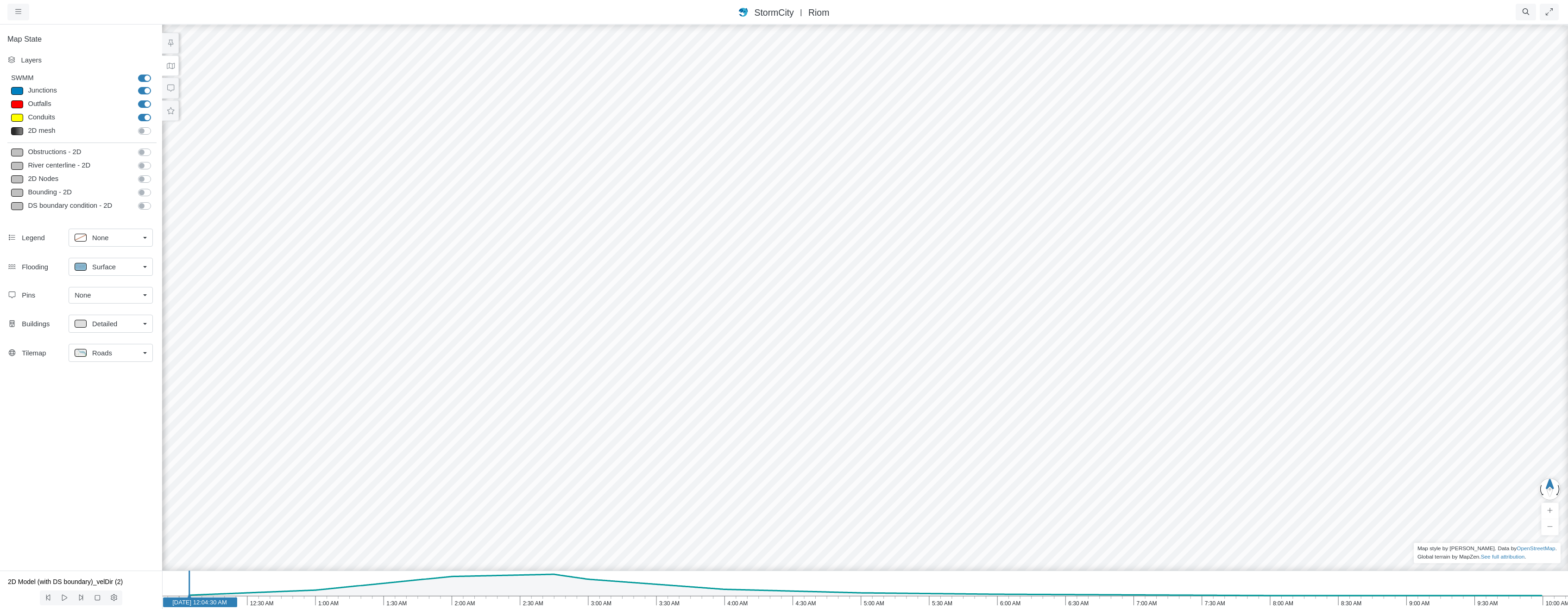
click at [155, 187] on label "Bounding - 2D" at bounding box center [155, 187] width 0 height 0
click at [145, 192] on input "Bounding - 2D" at bounding box center [142, 192] width 7 height 9
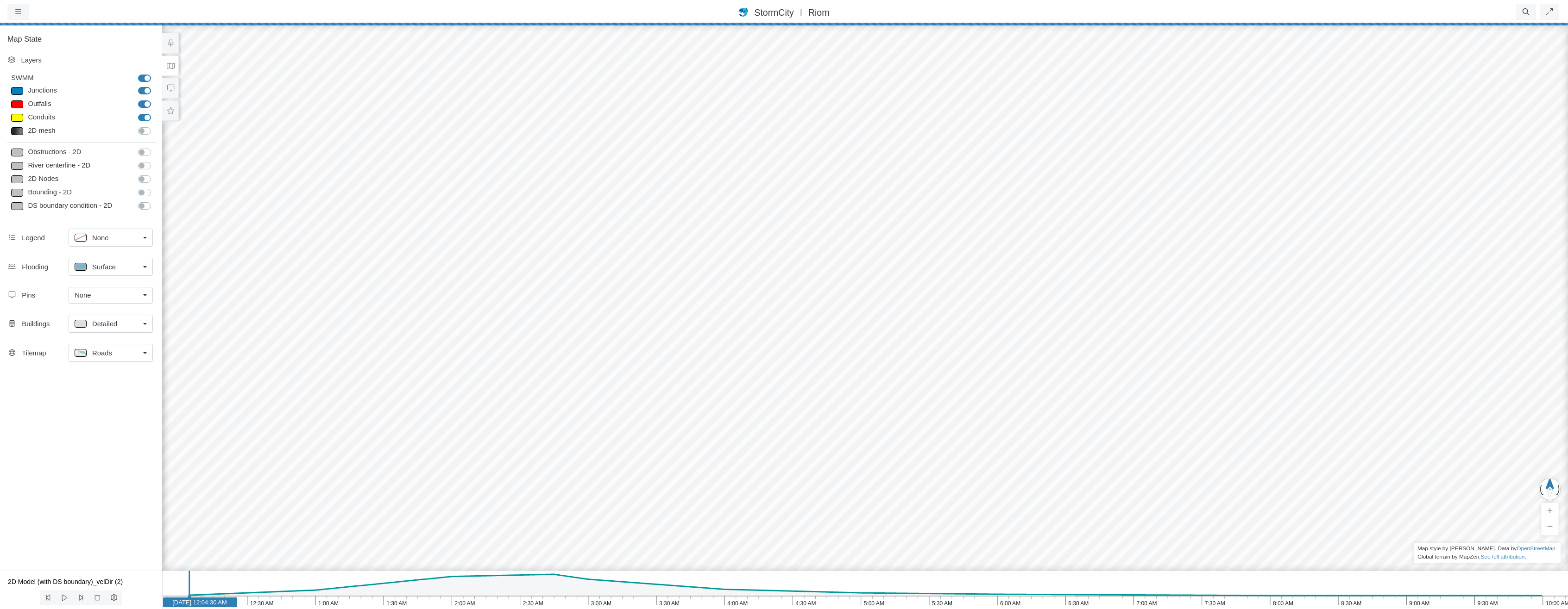
click at [783, 8] on span "StormCity" at bounding box center [774, 12] width 40 height 10
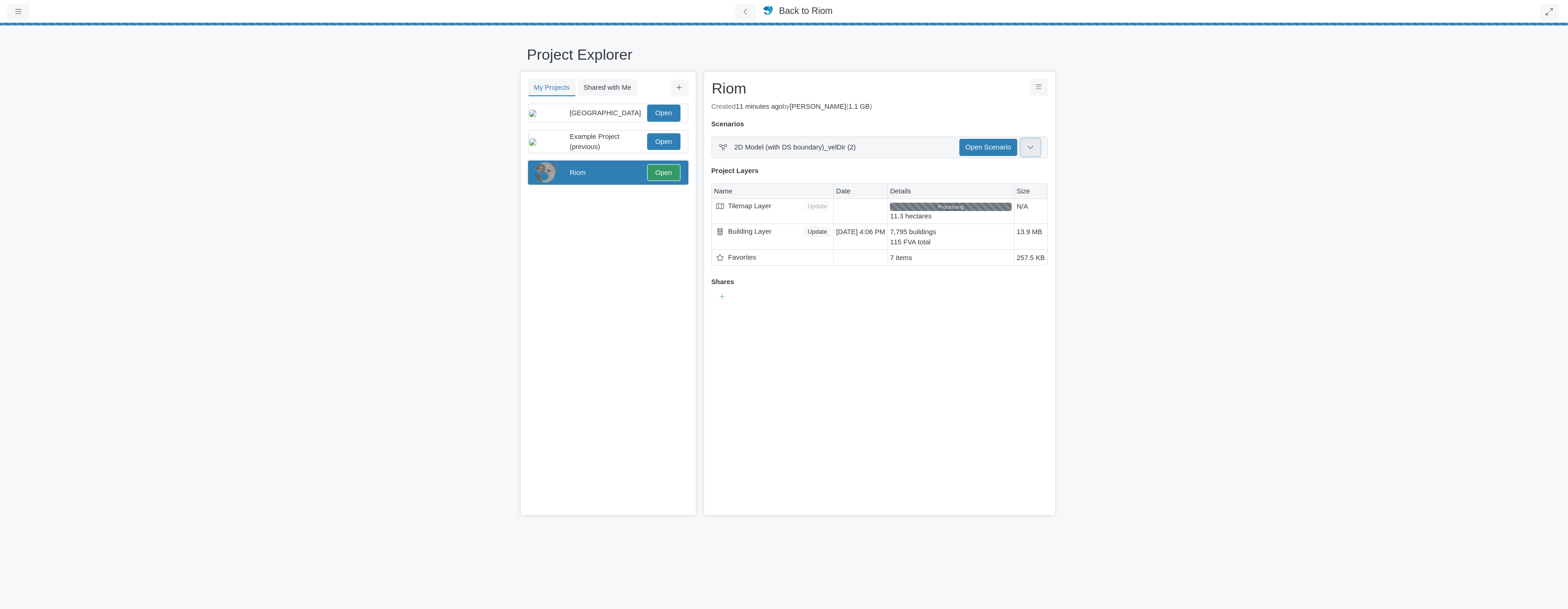
click at [1028, 148] on icon at bounding box center [1030, 147] width 7 height 7
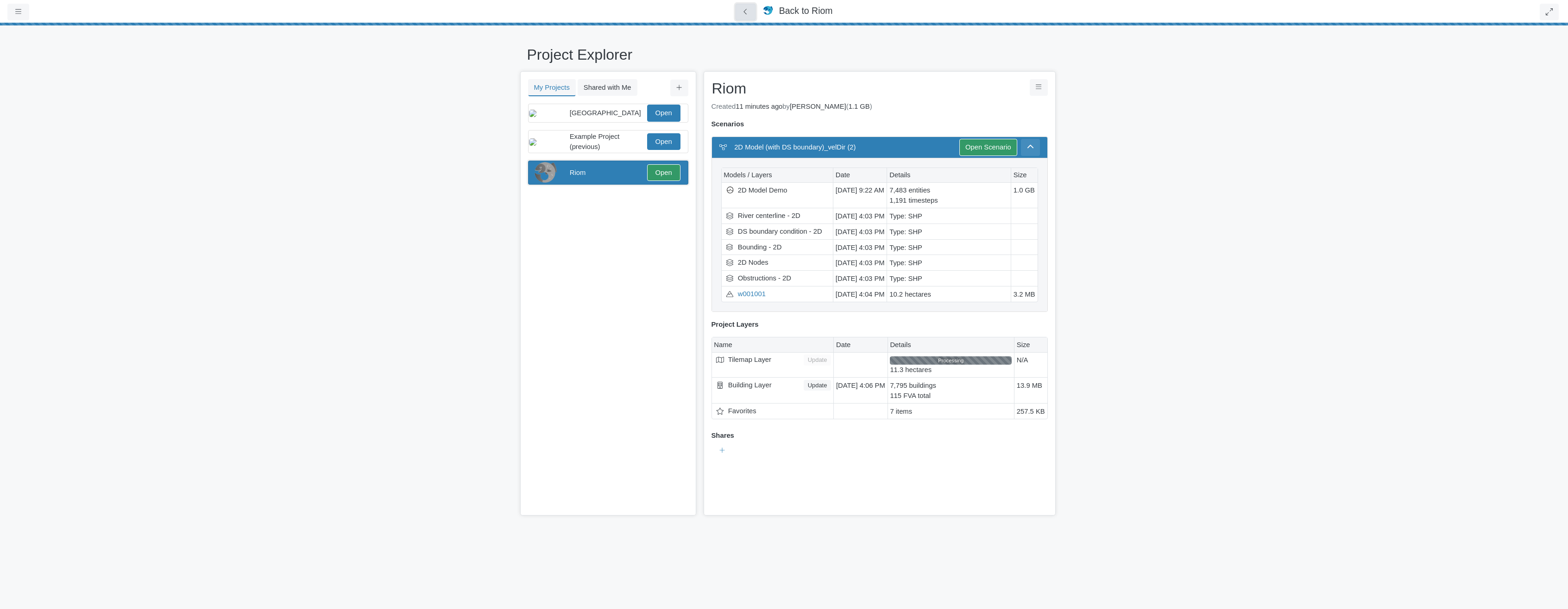
click at [745, 14] on icon at bounding box center [745, 11] width 9 height 7
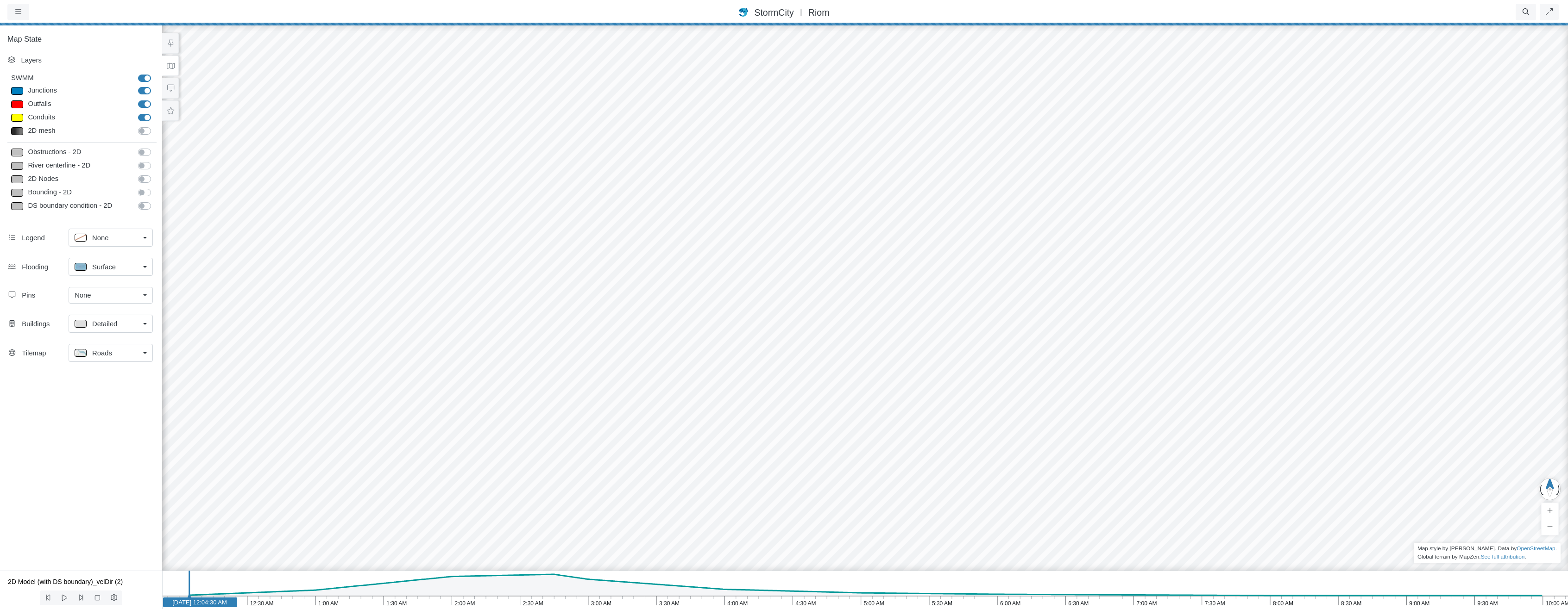
click at [548, 598] on icon "10:00 AM 9:30 AM 9:00 AM 8:30 AM 8:00 AM 7:30 AM 7:00 AM 6:30 AM 6:00 AM 5:30 A…" at bounding box center [865, 590] width 1406 height 38
click at [763, 8] on span "StormCity" at bounding box center [774, 12] width 40 height 10
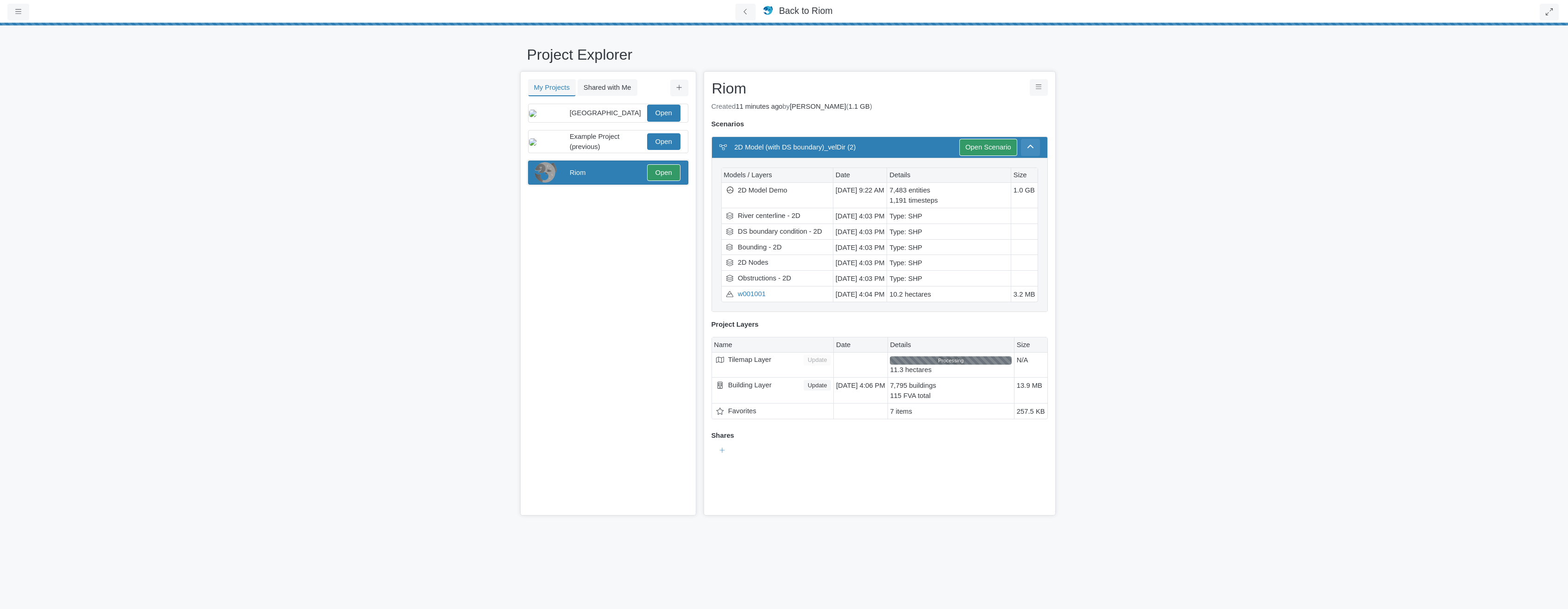
click at [764, 8] on img at bounding box center [769, 11] width 11 height 9
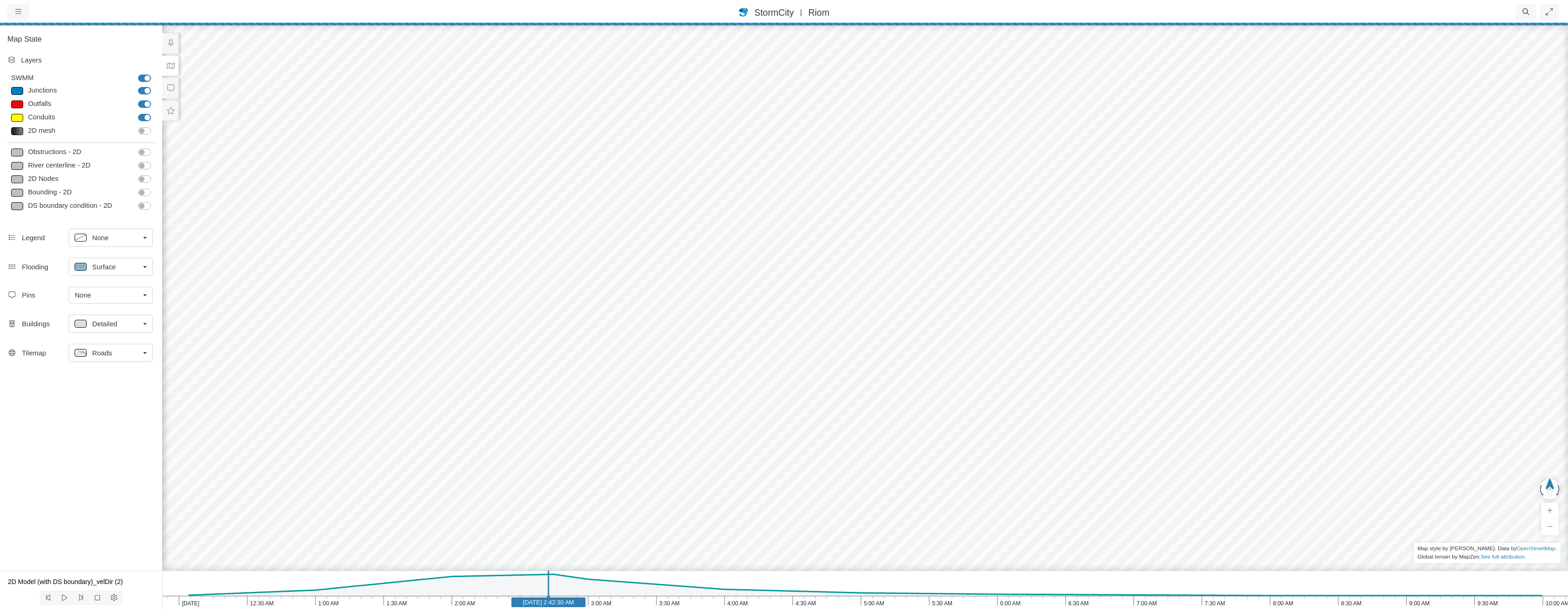
click at [155, 187] on label "Bounding - 2D" at bounding box center [155, 187] width 0 height 0
click at [145, 194] on input "Bounding - 2D" at bounding box center [142, 192] width 7 height 9
checkbox input "true"
click at [786, 10] on span "StormCity" at bounding box center [774, 12] width 40 height 10
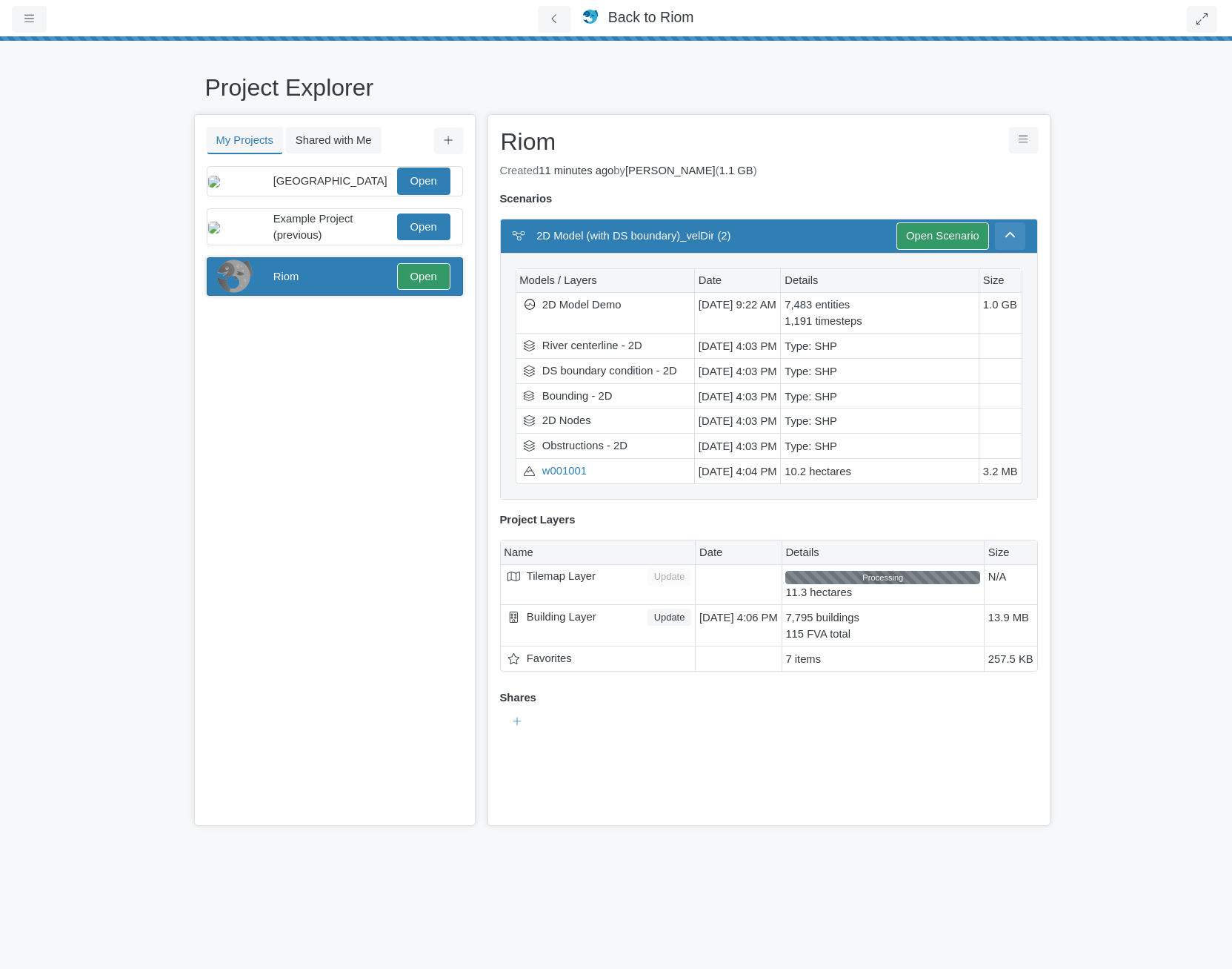
click at [656, 15] on span "Back to" at bounding box center [632, 17] width 48 height 16
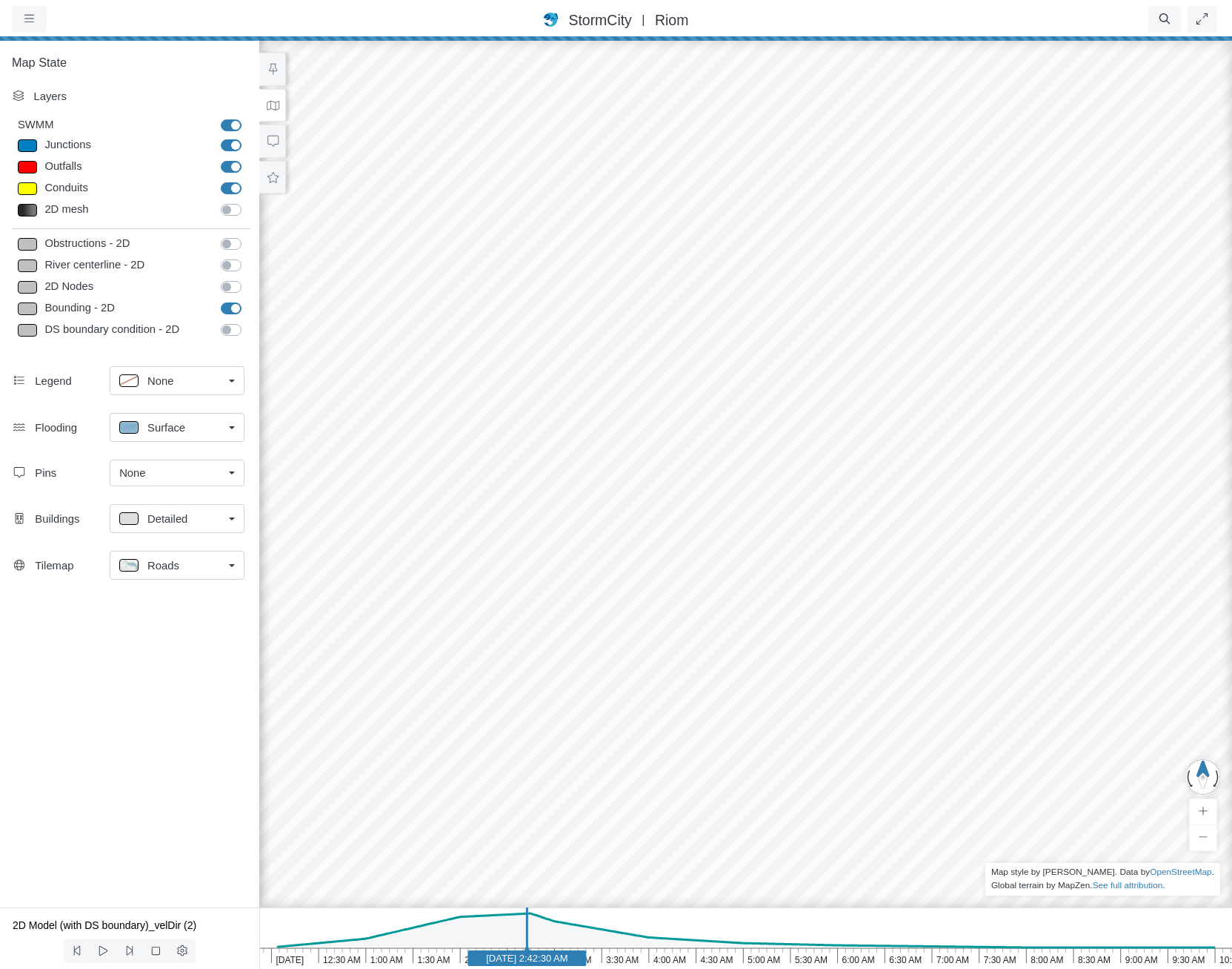
click at [656, 18] on span "Riom" at bounding box center [672, 20] width 34 height 16
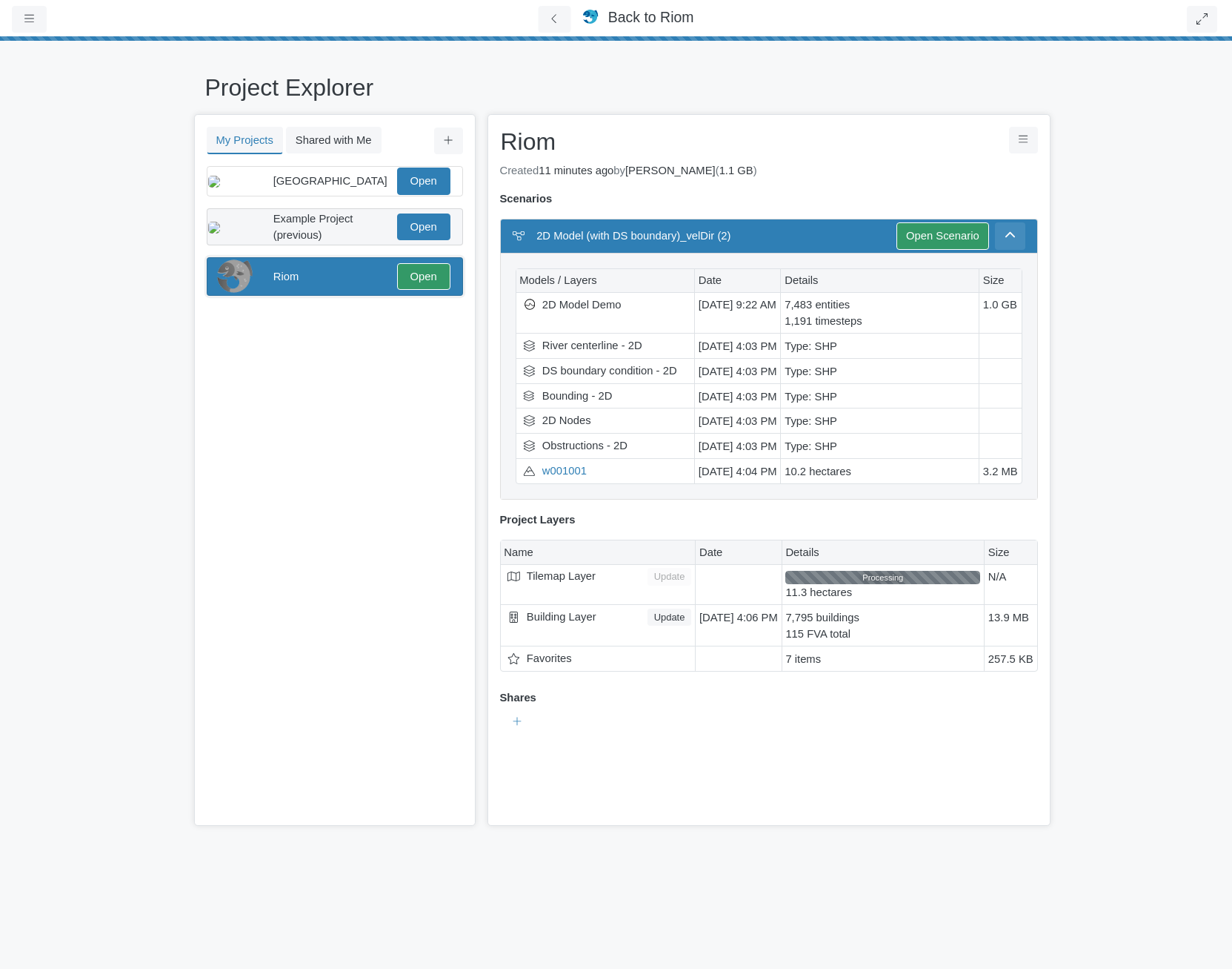
drag, startPoint x: 339, startPoint y: 279, endPoint x: 377, endPoint y: 252, distance: 46.6
click at [339, 279] on div "Riom" at bounding box center [333, 276] width 121 height 16
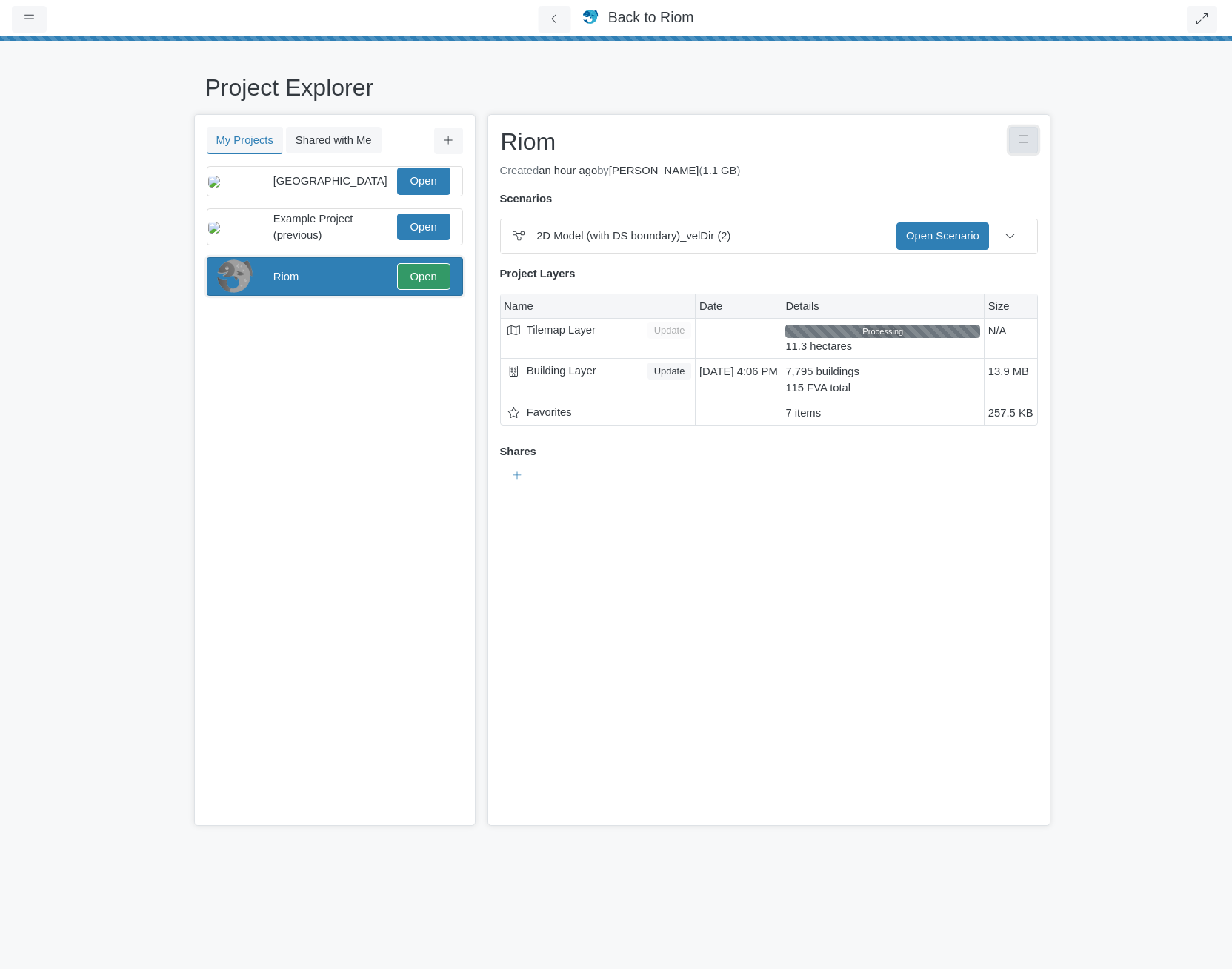
click at [1028, 140] on icon "Project Controls" at bounding box center [1024, 140] width 10 height 11
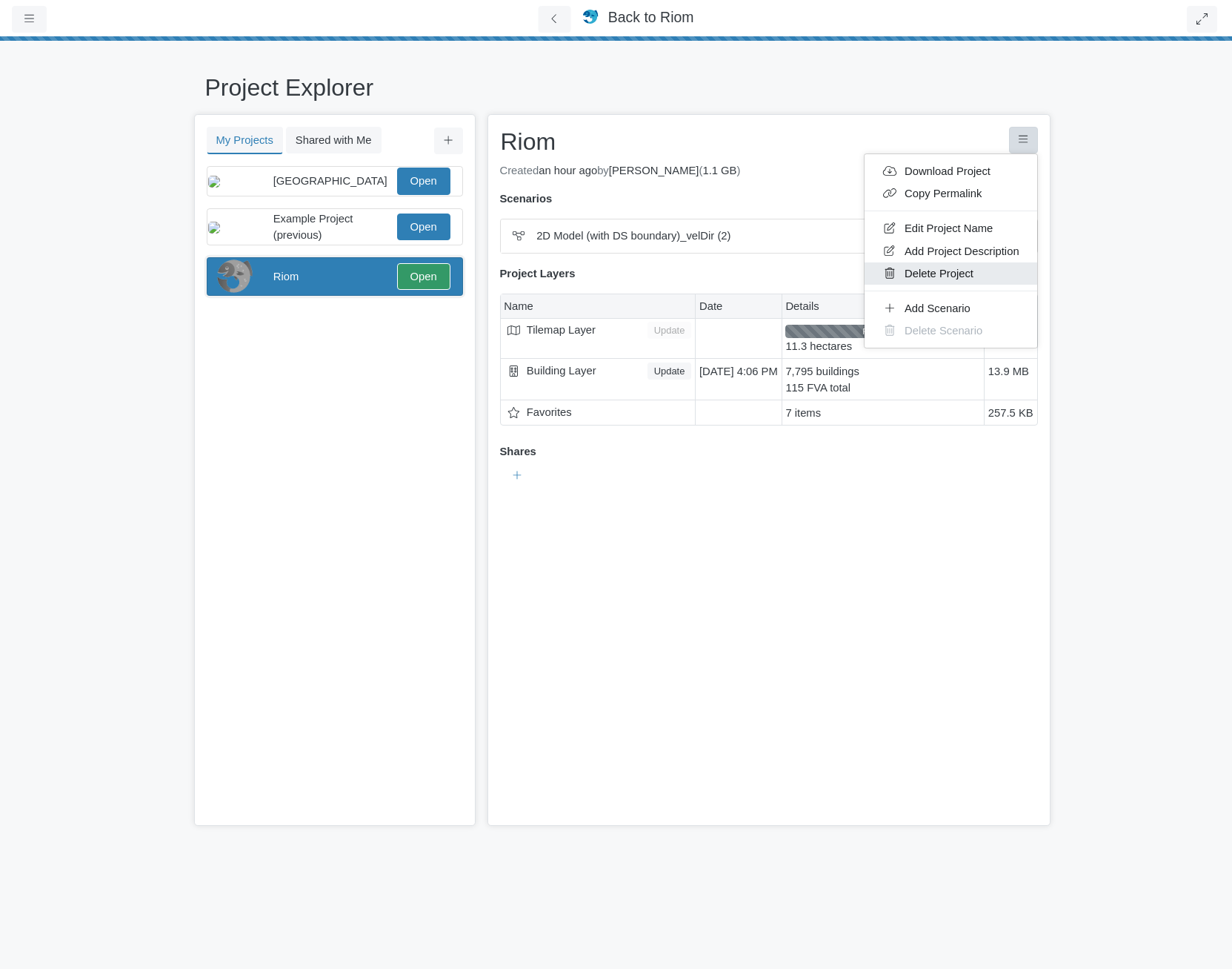
click at [941, 276] on link "Delete Project" at bounding box center [951, 272] width 172 height 22
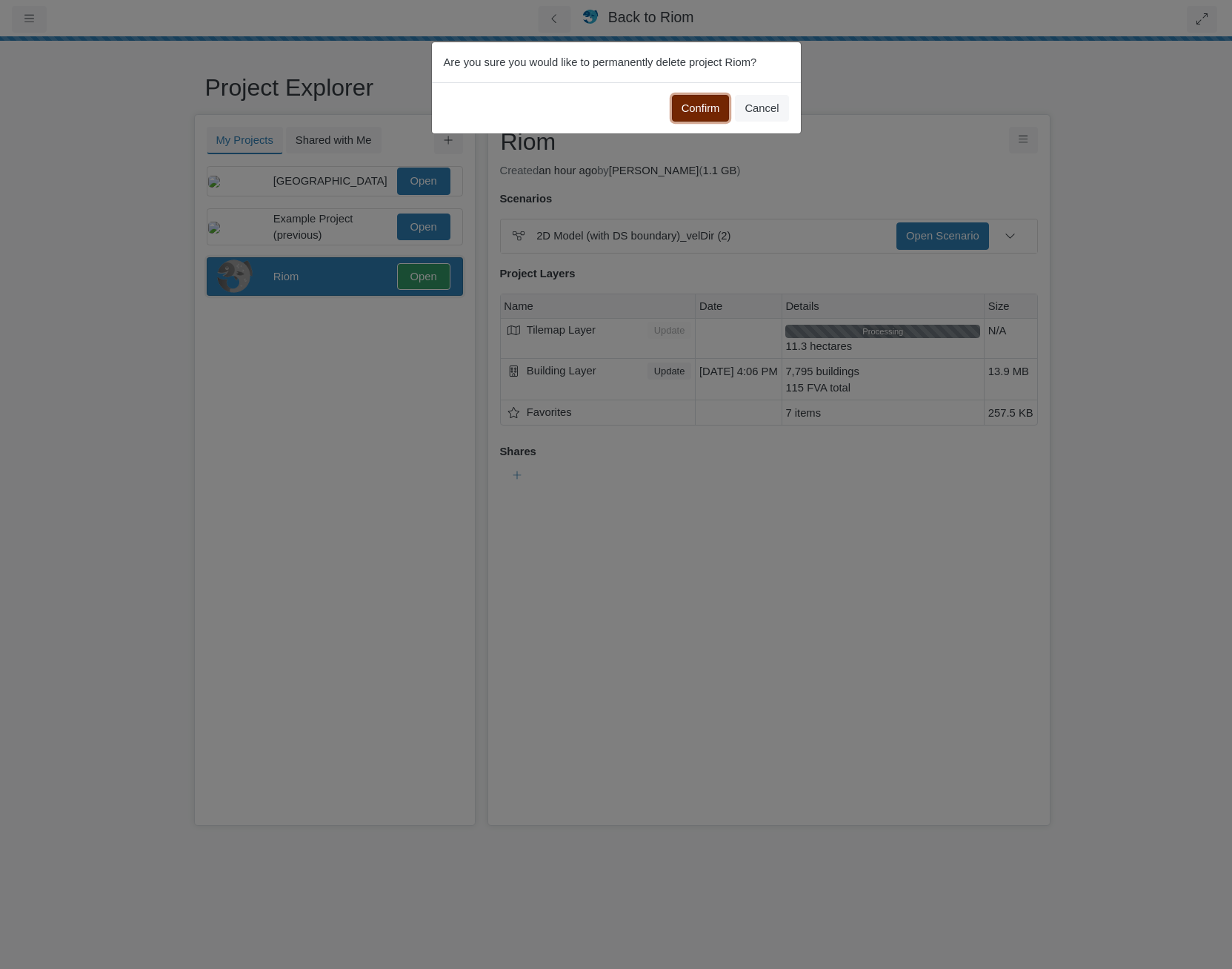
click at [702, 105] on button "Confirm" at bounding box center [701, 108] width 57 height 27
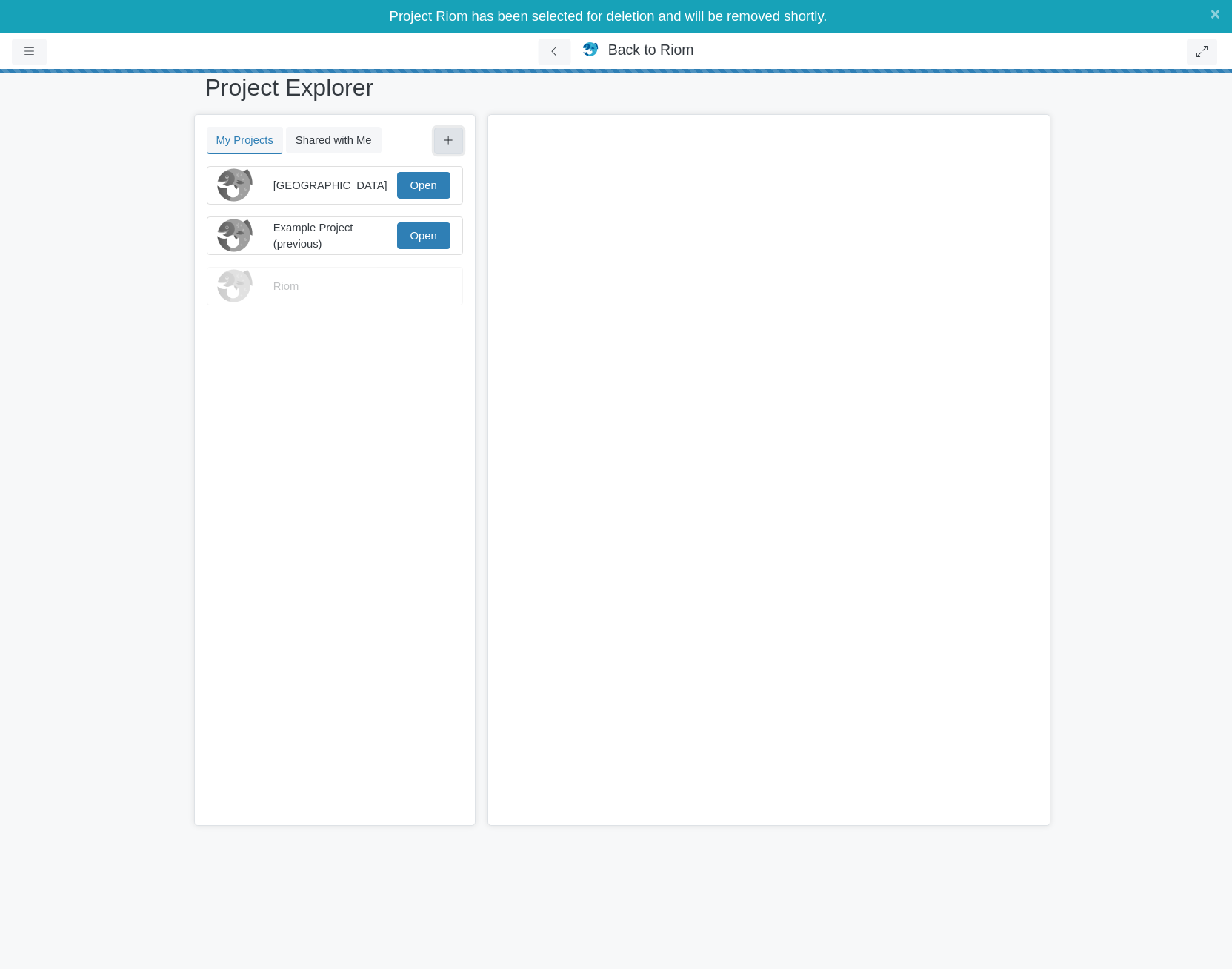
click at [451, 138] on icon at bounding box center [449, 140] width 10 height 11
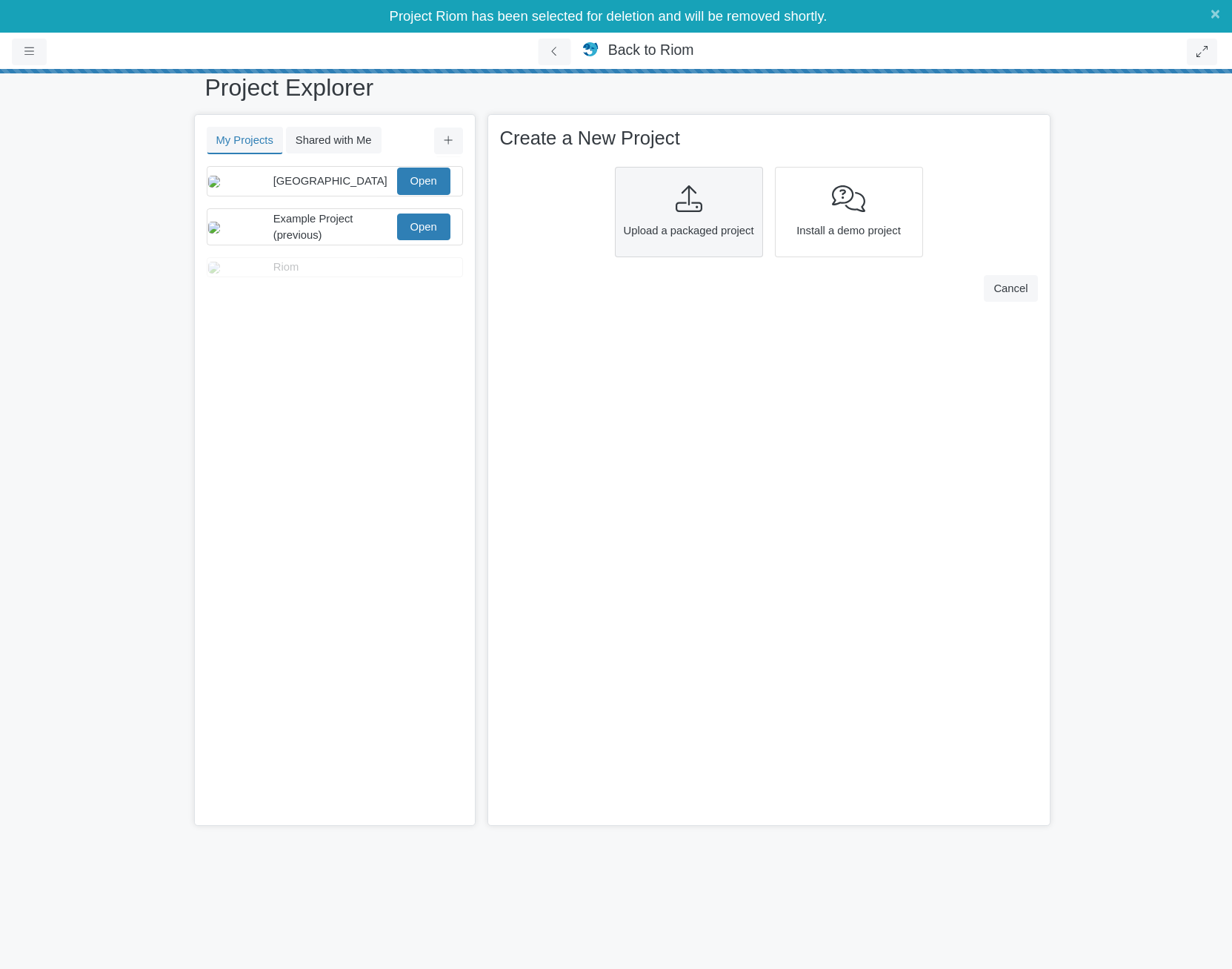
click at [739, 212] on div at bounding box center [689, 199] width 138 height 28
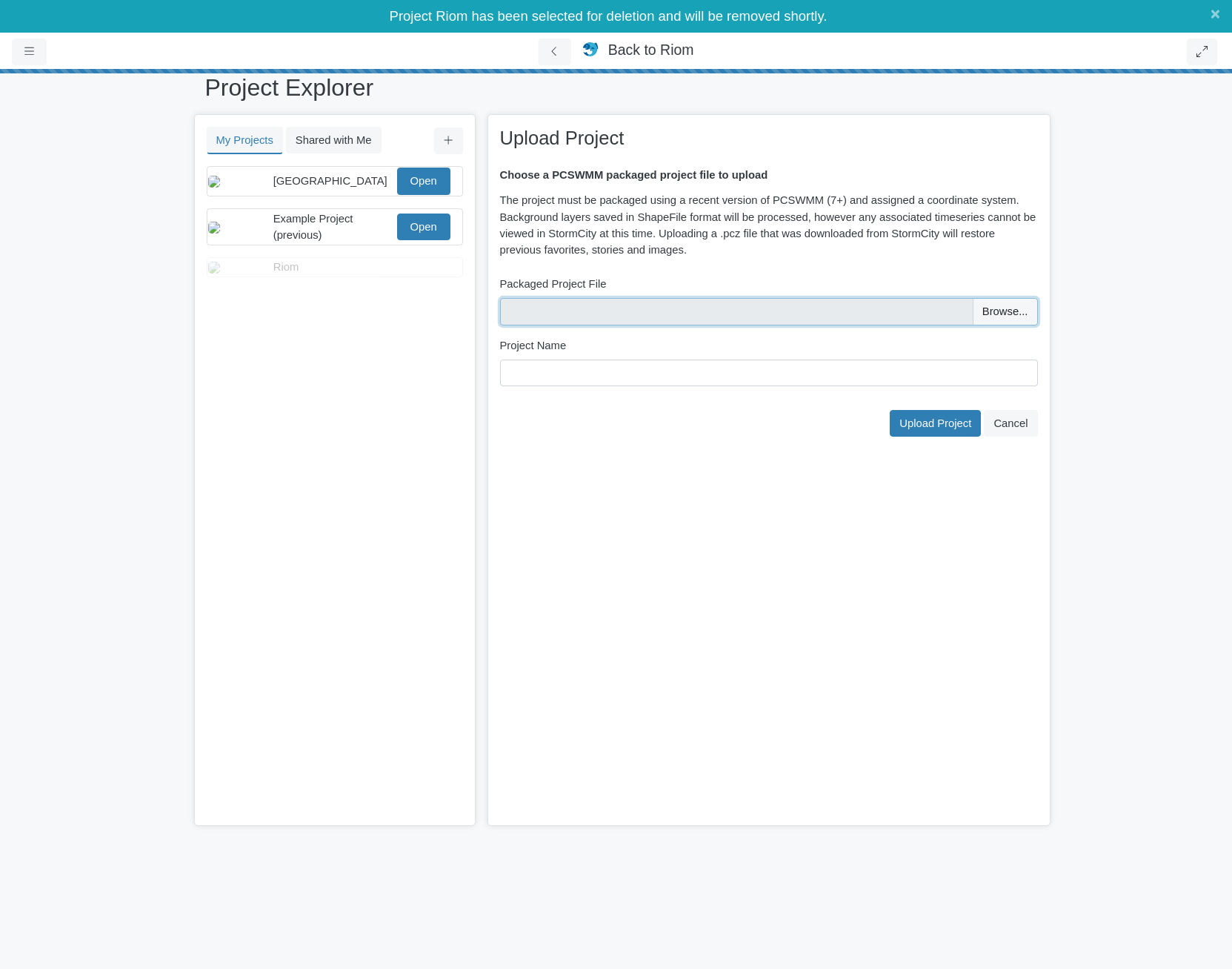
click at [532, 302] on input "file" at bounding box center [769, 311] width 538 height 27
type input "C:\fakepath\2D Model (with DS boundary)_velDir (2).pcz"
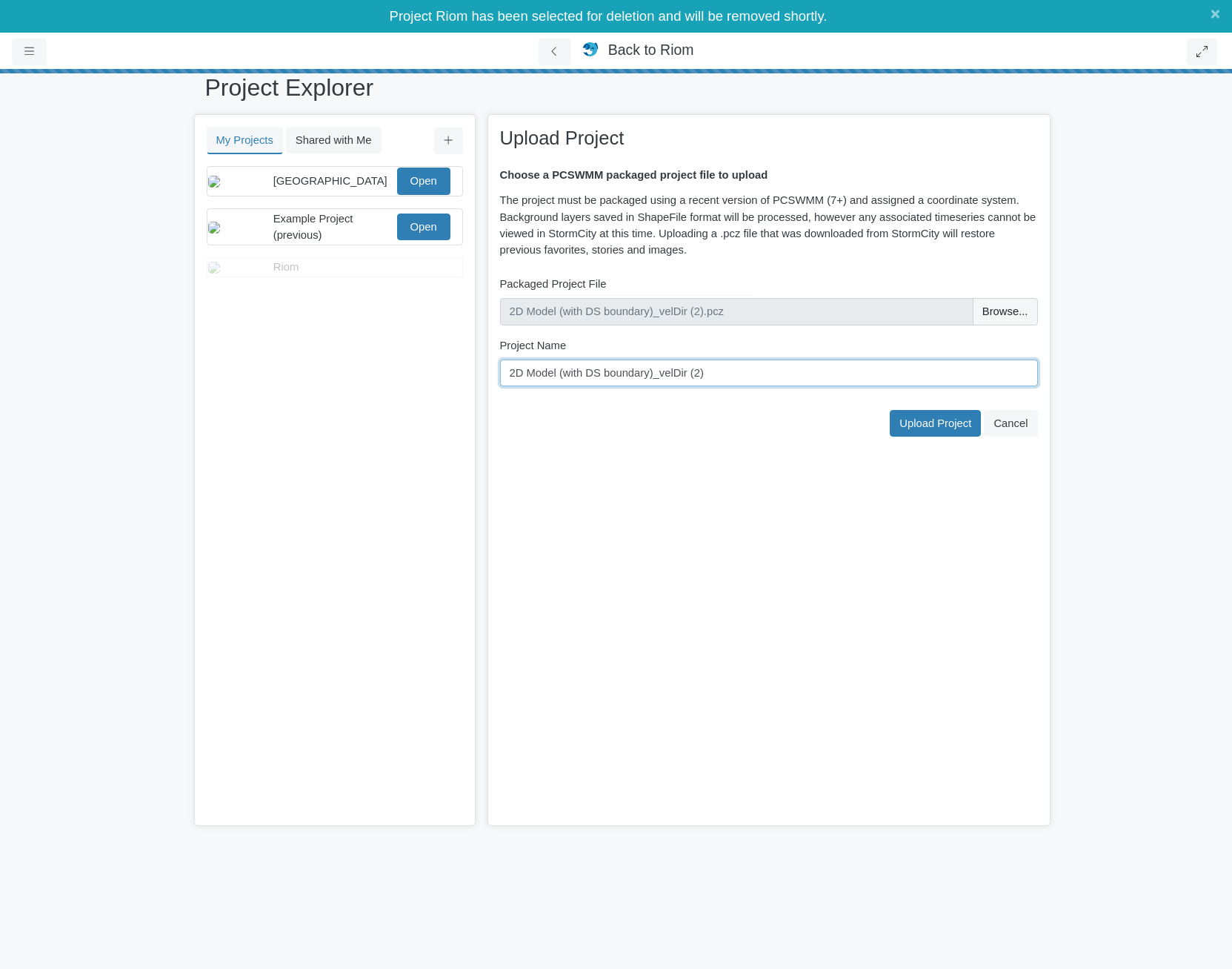
drag, startPoint x: 764, startPoint y: 376, endPoint x: 371, endPoint y: 324, distance: 396.4
click at [382, 324] on div "My Projects Shared with Me Filter You don't currently have any projects. Upload…" at bounding box center [616, 469] width 845 height 712
type input "Riom"
click at [890, 410] on button "Upload Project" at bounding box center [935, 423] width 91 height 27
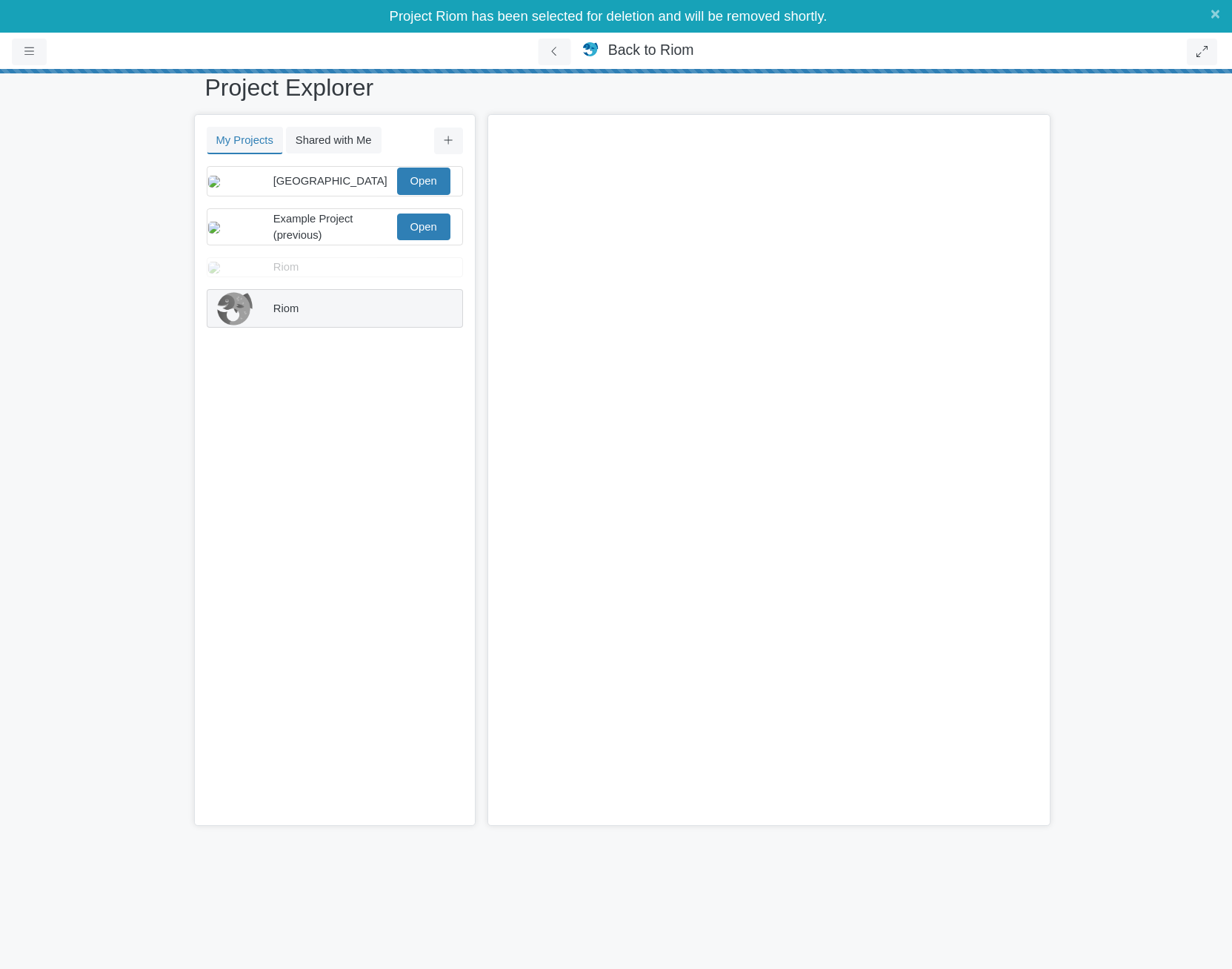
click at [289, 315] on span "Riom" at bounding box center [286, 309] width 26 height 12
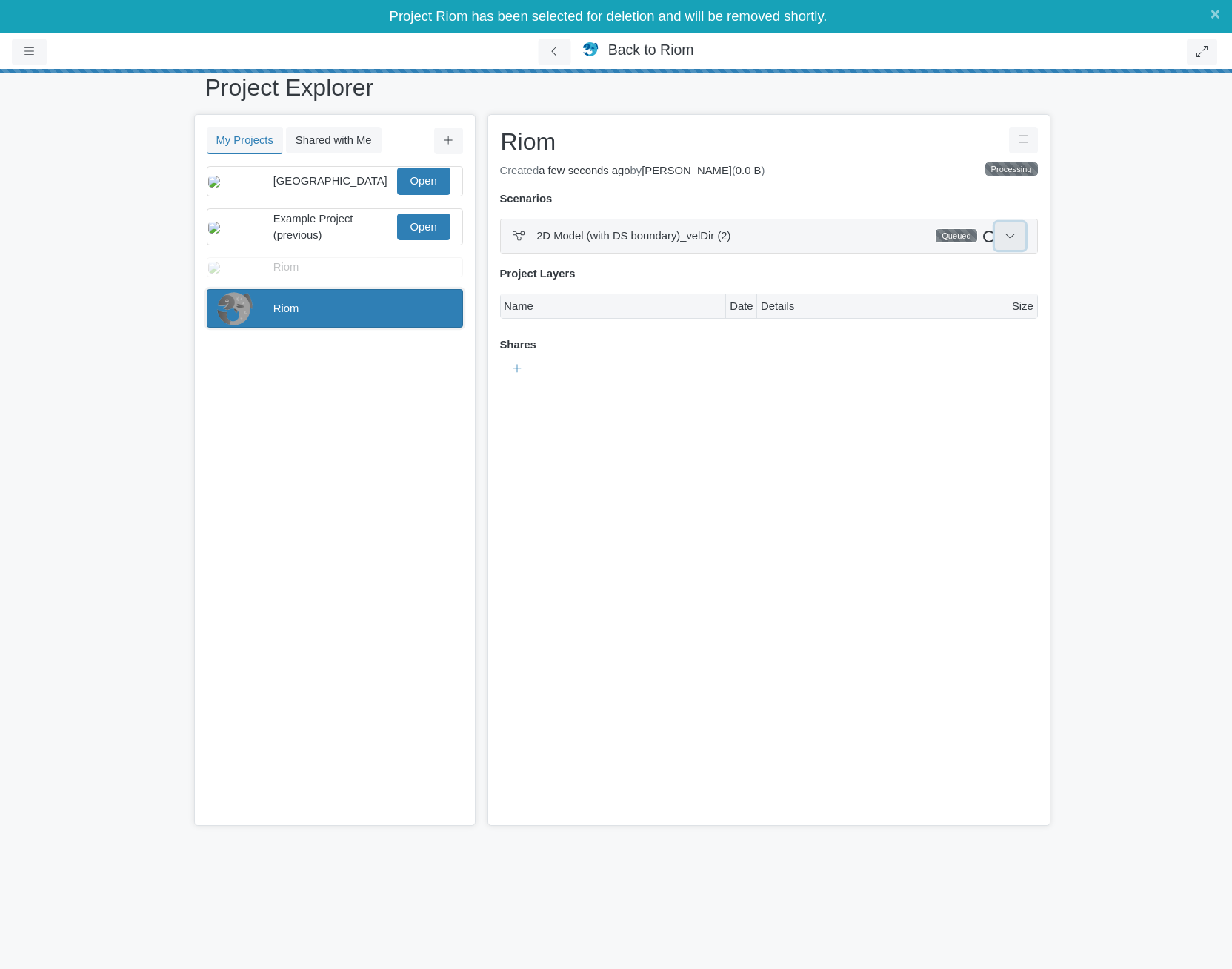
click at [1015, 238] on icon at bounding box center [1009, 235] width 11 height 11
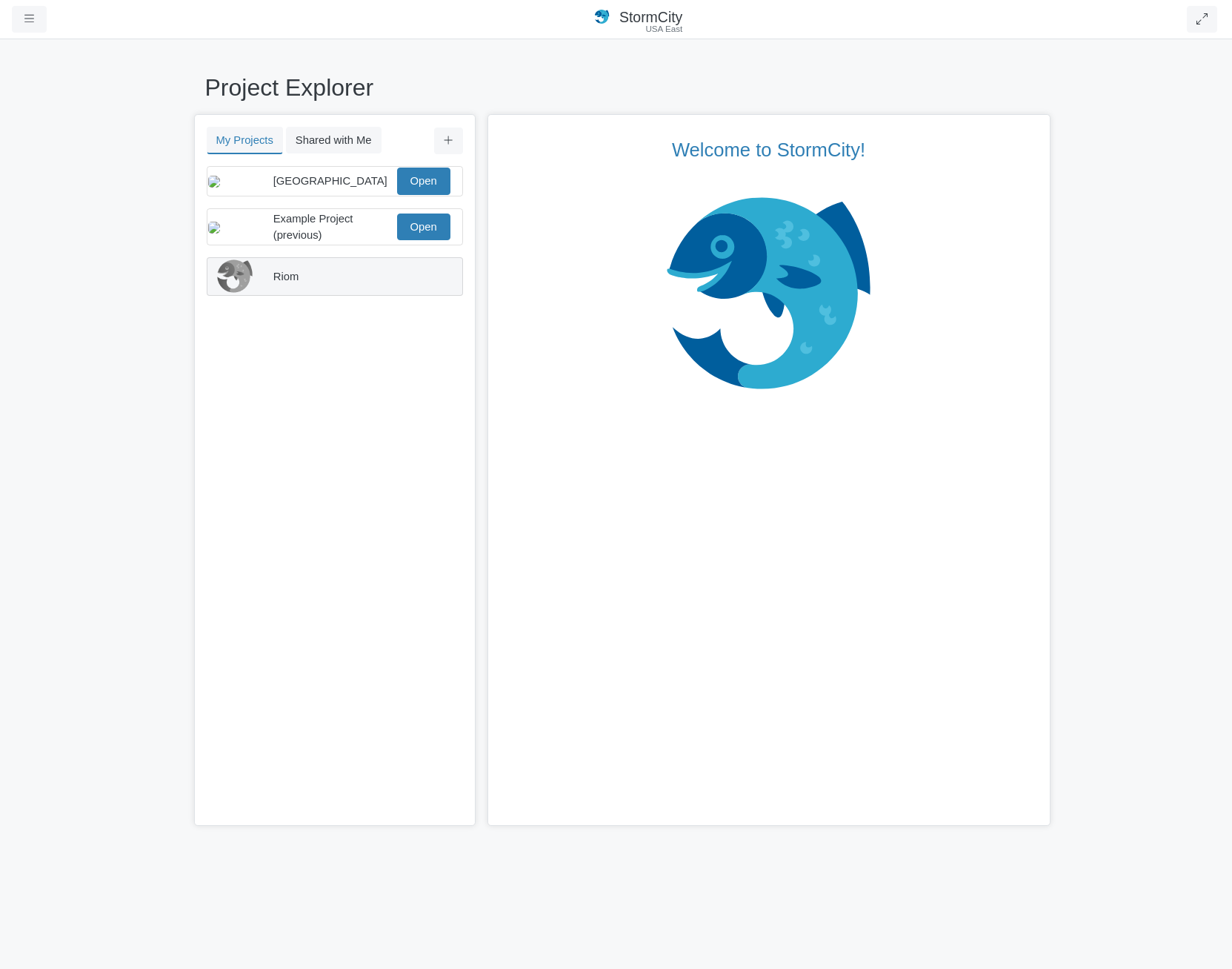
click at [335, 285] on div "Riom" at bounding box center [333, 276] width 121 height 16
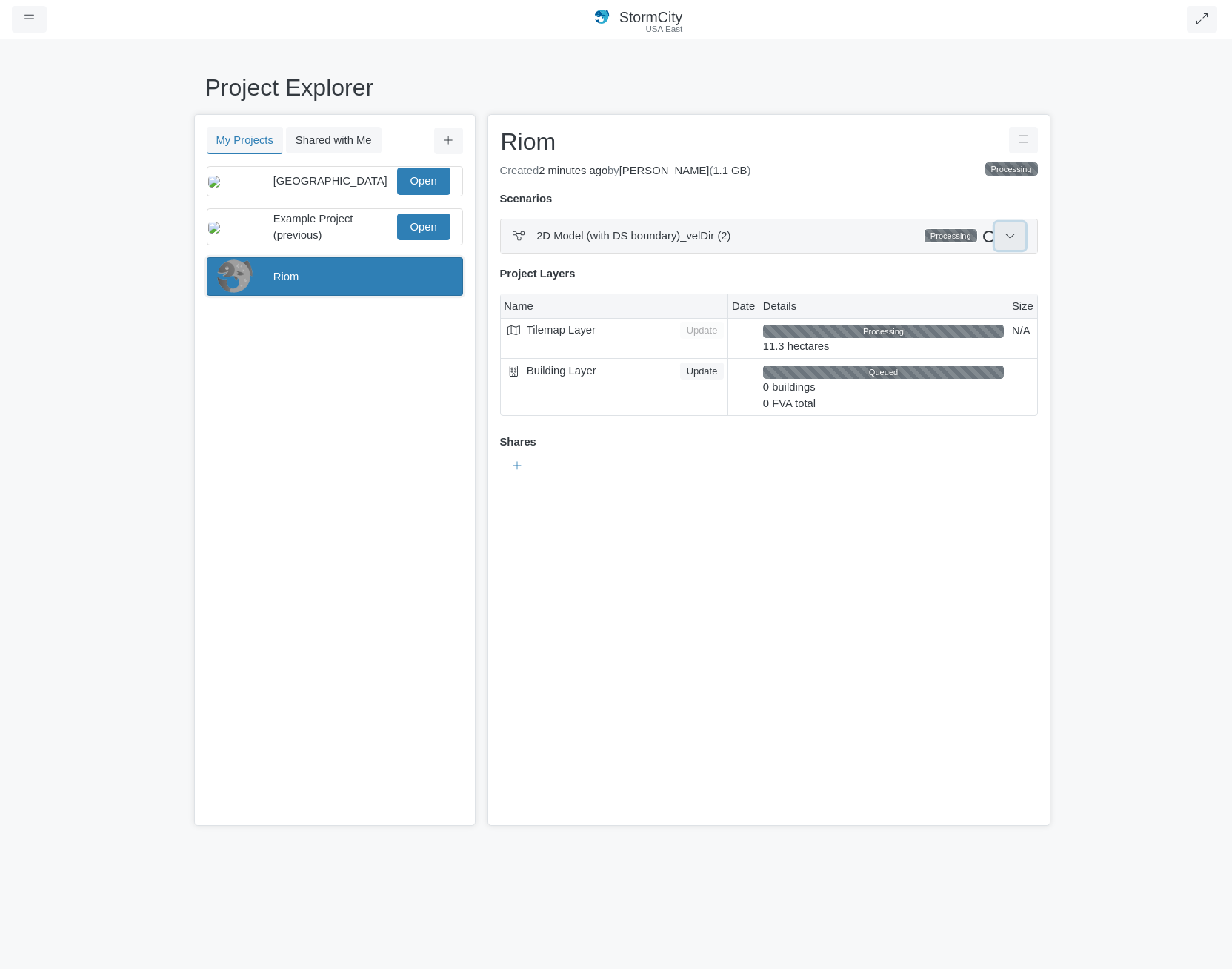
click at [1009, 235] on icon at bounding box center [1009, 235] width 11 height 11
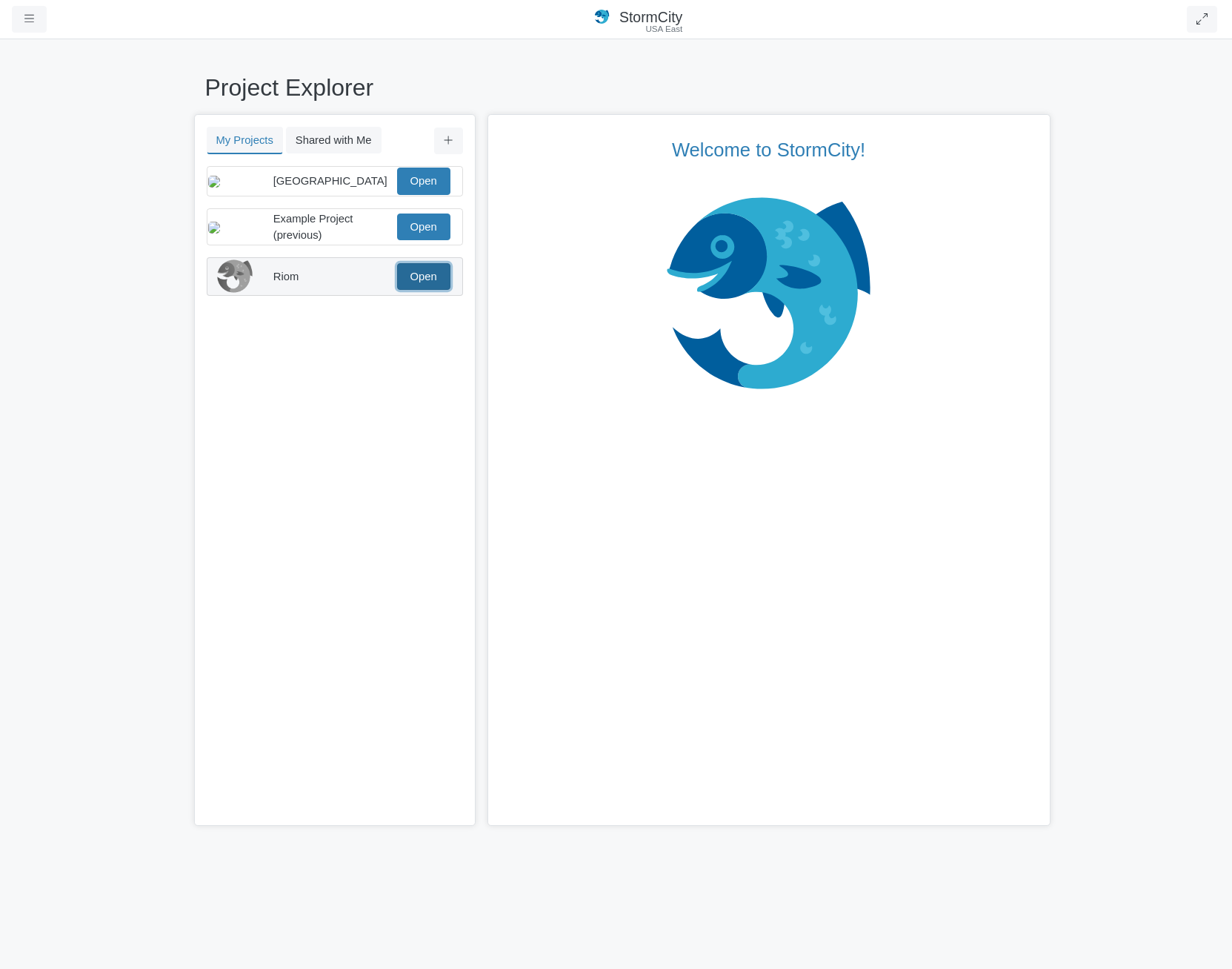
click at [425, 282] on link "Open" at bounding box center [424, 276] width 53 height 27
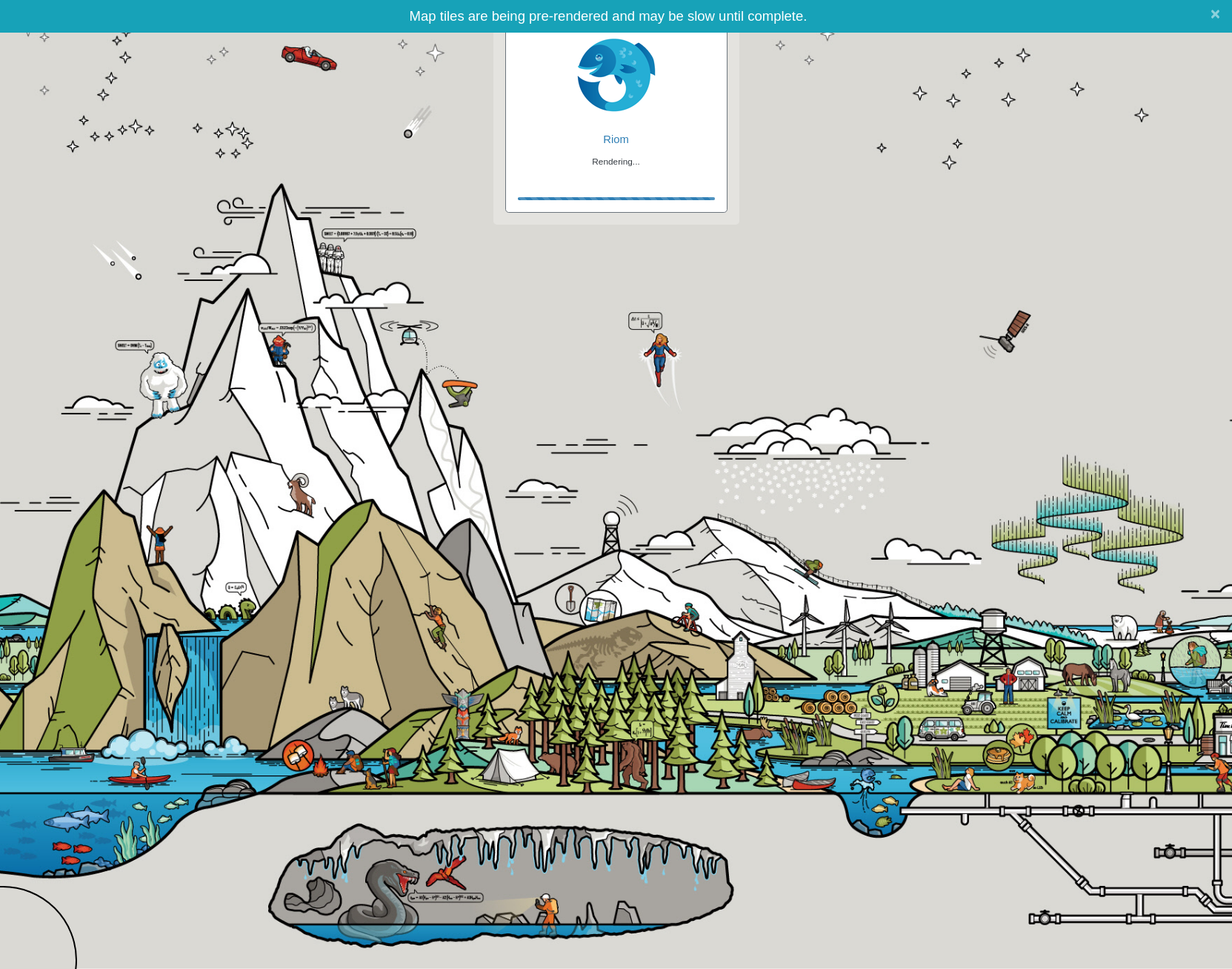
checkbox input "false"
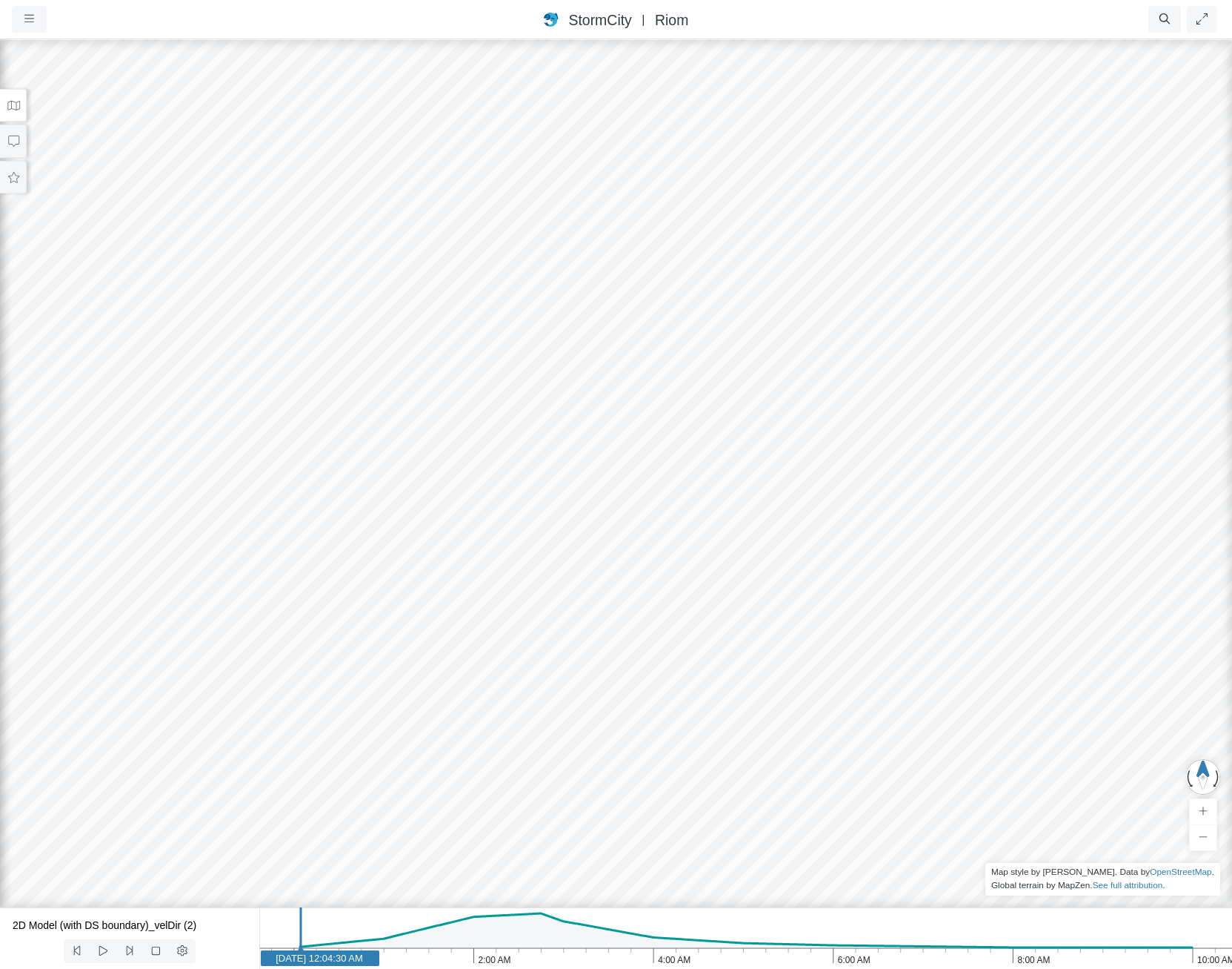
drag, startPoint x: 13, startPoint y: 104, endPoint x: 8, endPoint y: 117, distance: 13.9
click at [13, 104] on icon at bounding box center [14, 105] width 14 height 11
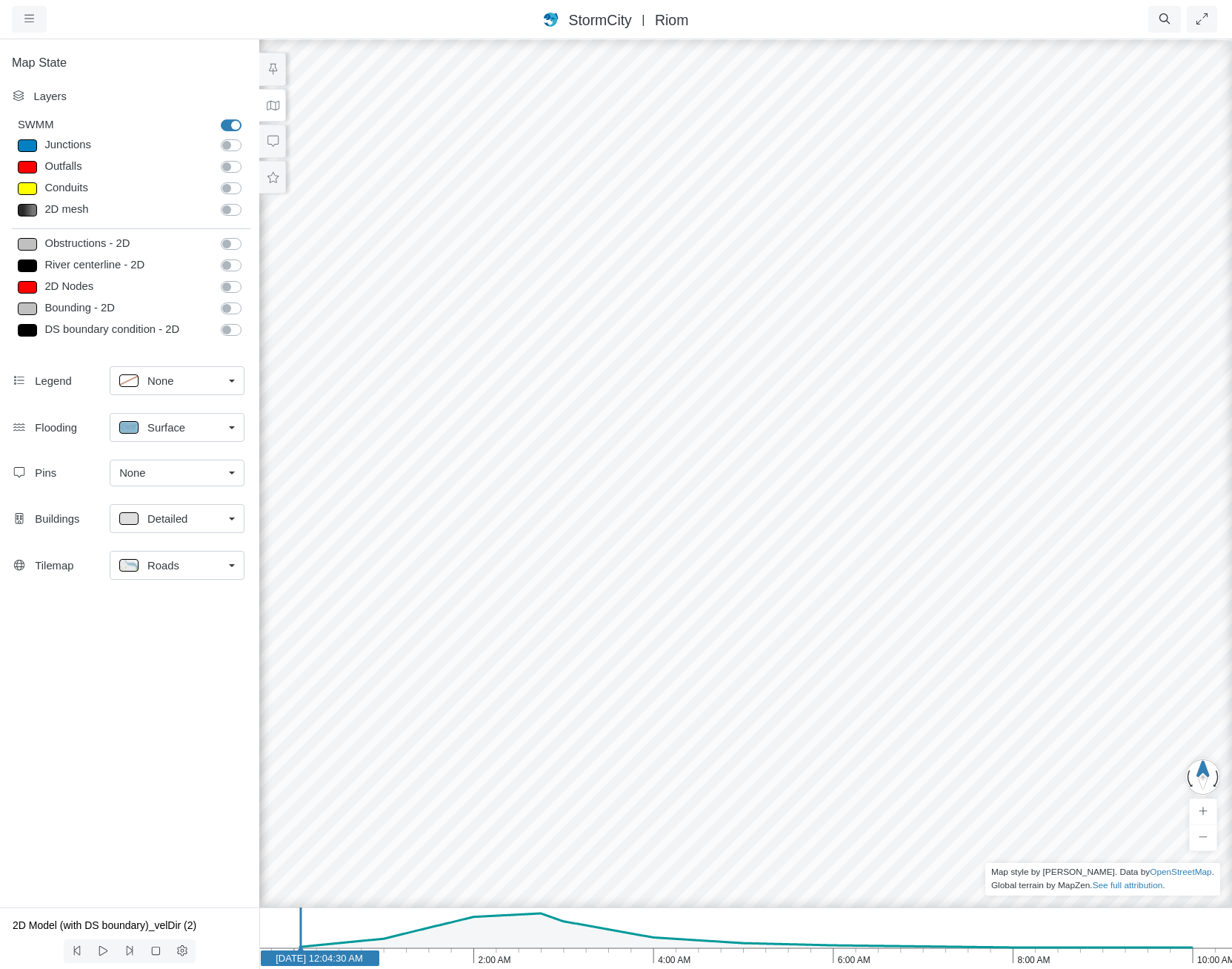
click at [247, 236] on label "Obstructions - 2D" at bounding box center [247, 236] width 0 height 0
click at [233, 242] on input "Obstructions - 2D" at bounding box center [227, 242] width 12 height 14
checkbox input "true"
click at [247, 257] on label "River centerline - 2D" at bounding box center [247, 257] width 0 height 0
click at [233, 264] on input "River centerline - 2D" at bounding box center [227, 264] width 12 height 14
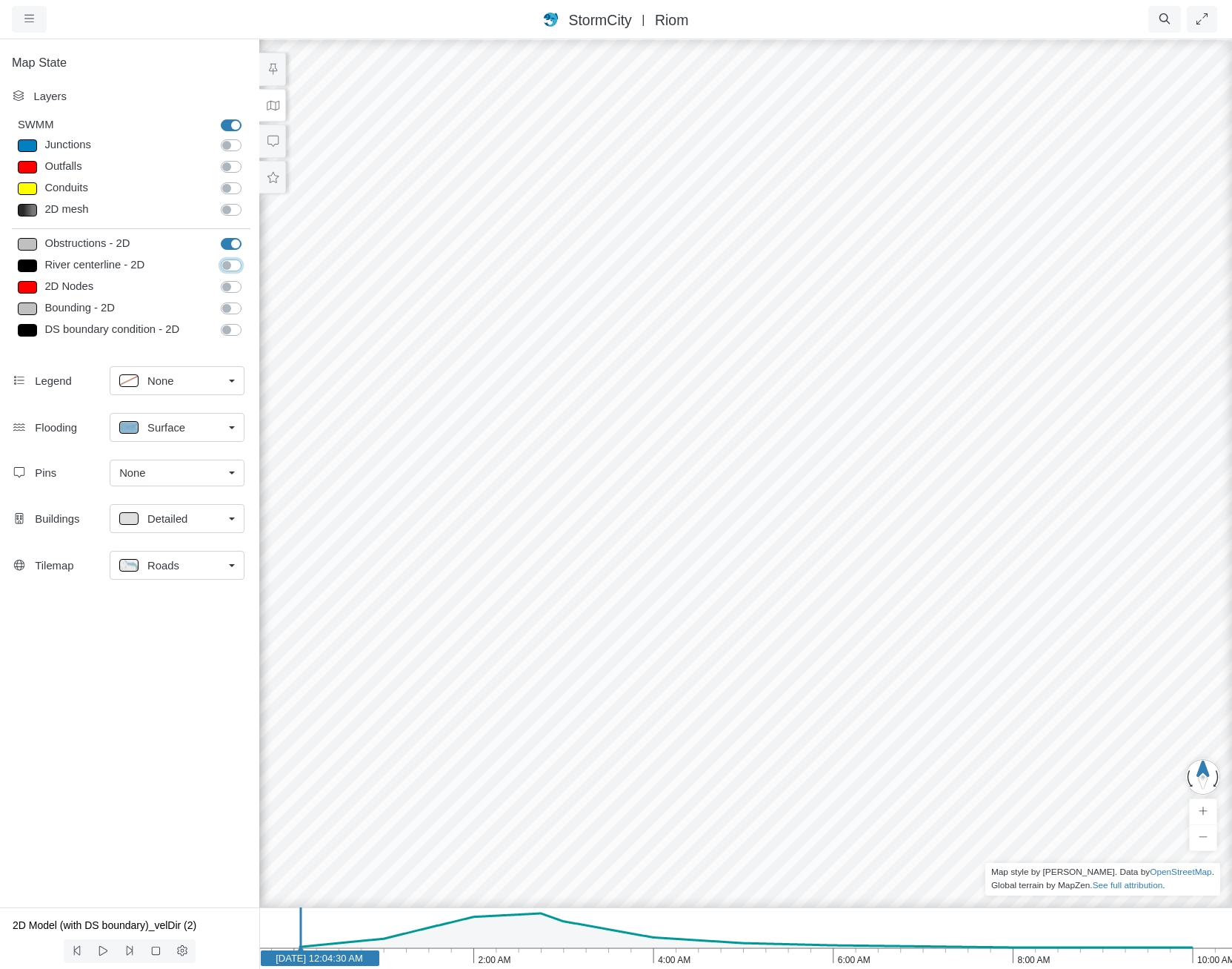
checkbox input "true"
click at [247, 279] on label "2D Nodes" at bounding box center [247, 279] width 0 height 0
click at [233, 289] on input "2D Nodes" at bounding box center [227, 286] width 12 height 14
checkbox input "true"
click at [247, 300] on label "Bounding - 2D" at bounding box center [247, 300] width 0 height 0
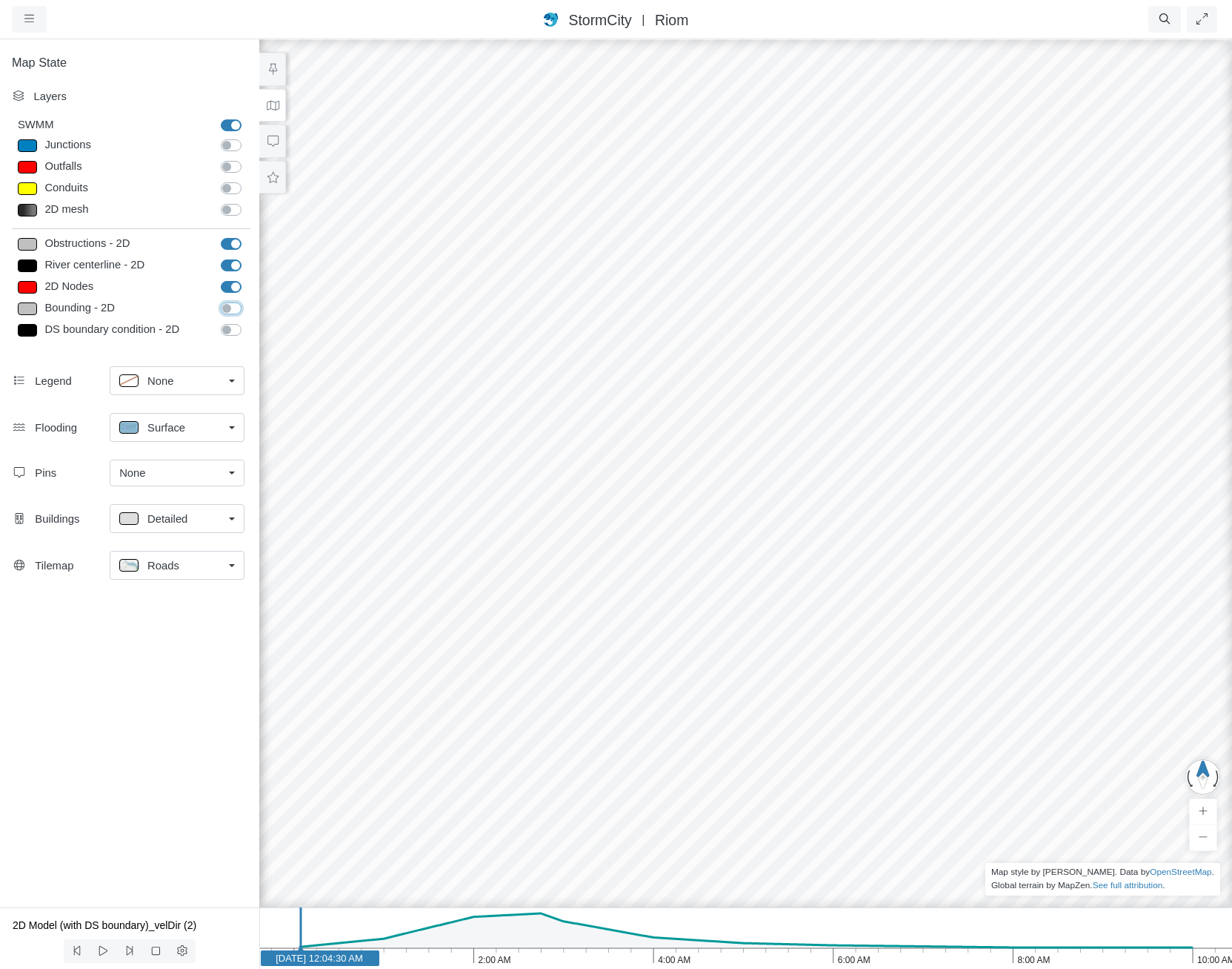
click at [233, 306] on input "Bounding - 2D" at bounding box center [227, 307] width 12 height 14
checkbox input "true"
click at [235, 322] on div "DS boundary condition - 2D" at bounding box center [234, 330] width 27 height 16
click at [247, 322] on label "DS boundary condition - 2D" at bounding box center [247, 322] width 0 height 0
click at [226, 334] on input "DS boundary condition - 2D" at bounding box center [227, 329] width 12 height 14
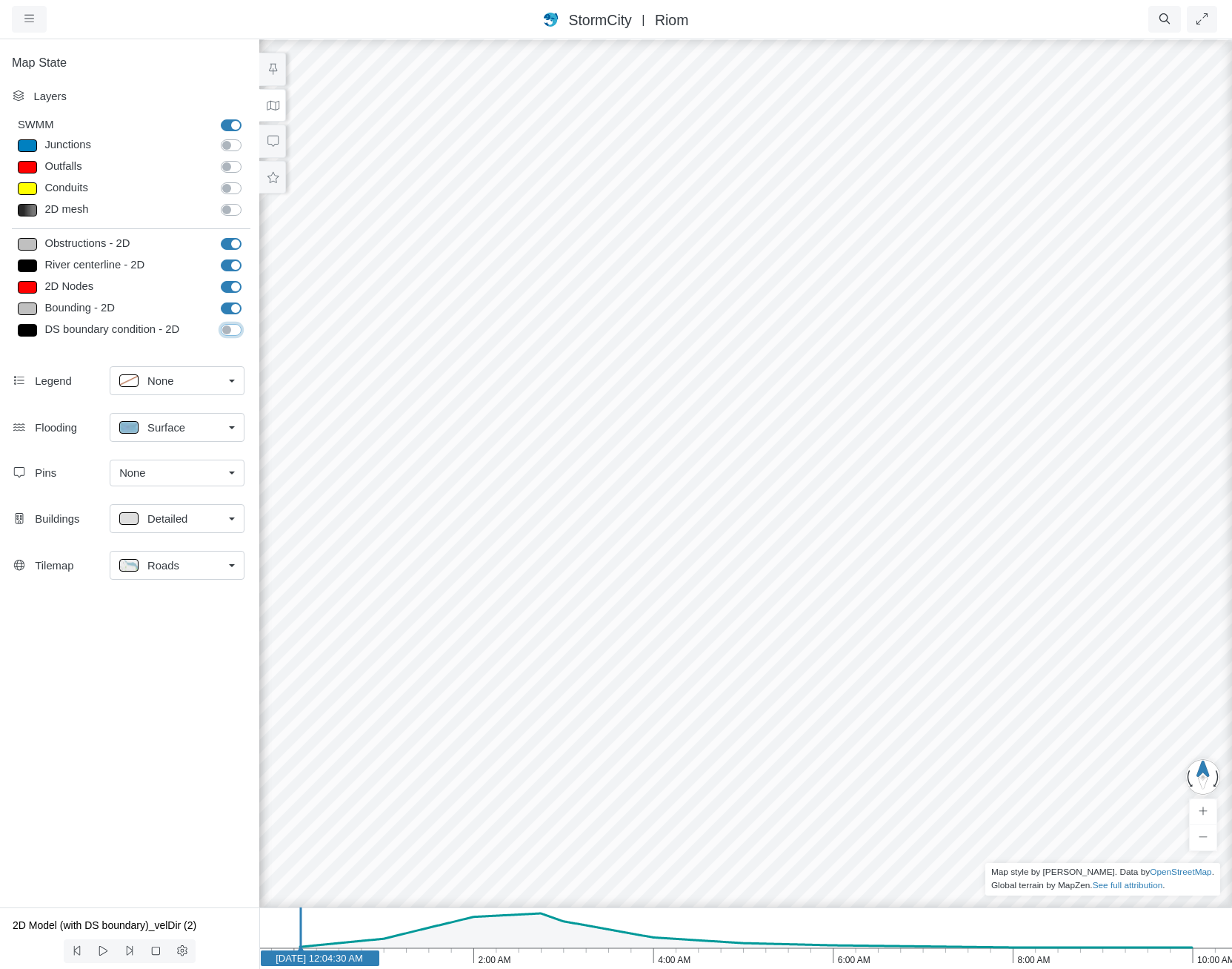
checkbox input "true"
drag, startPoint x: 233, startPoint y: 242, endPoint x: 230, endPoint y: 255, distance: 13.3
click at [247, 236] on label "Obstructions - 2D" at bounding box center [247, 236] width 0 height 0
click at [232, 243] on input "Obstructions - 2D" at bounding box center [227, 242] width 12 height 14
checkbox input "false"
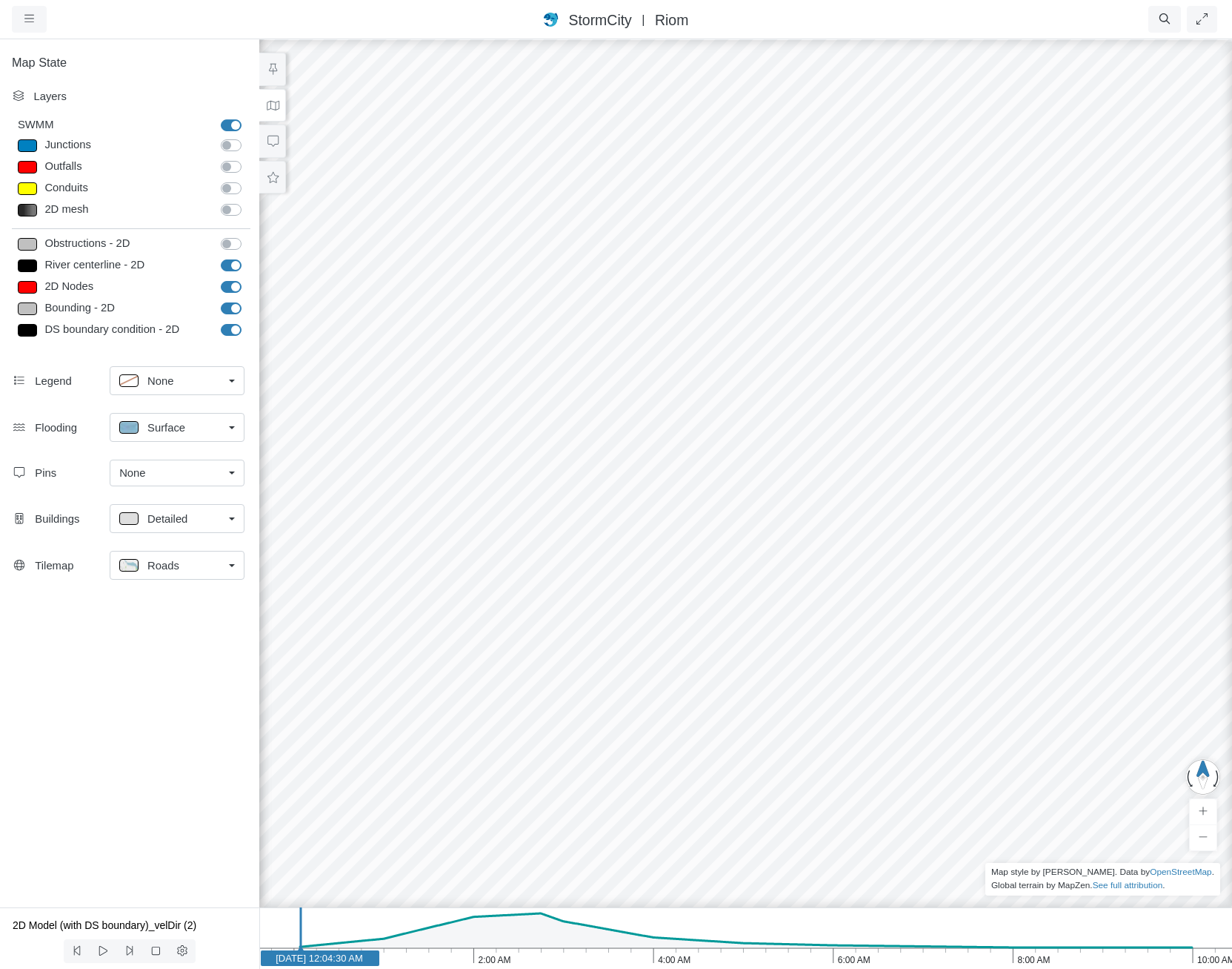
drag, startPoint x: 236, startPoint y: 265, endPoint x: 226, endPoint y: 289, distance: 26.0
click at [247, 257] on label "River centerline - 2D" at bounding box center [247, 257] width 0 height 0
click at [233, 266] on input "River centerline - 2D" at bounding box center [227, 264] width 12 height 14
checkbox input "false"
click at [247, 300] on label "Bounding - 2D" at bounding box center [247, 300] width 0 height 0
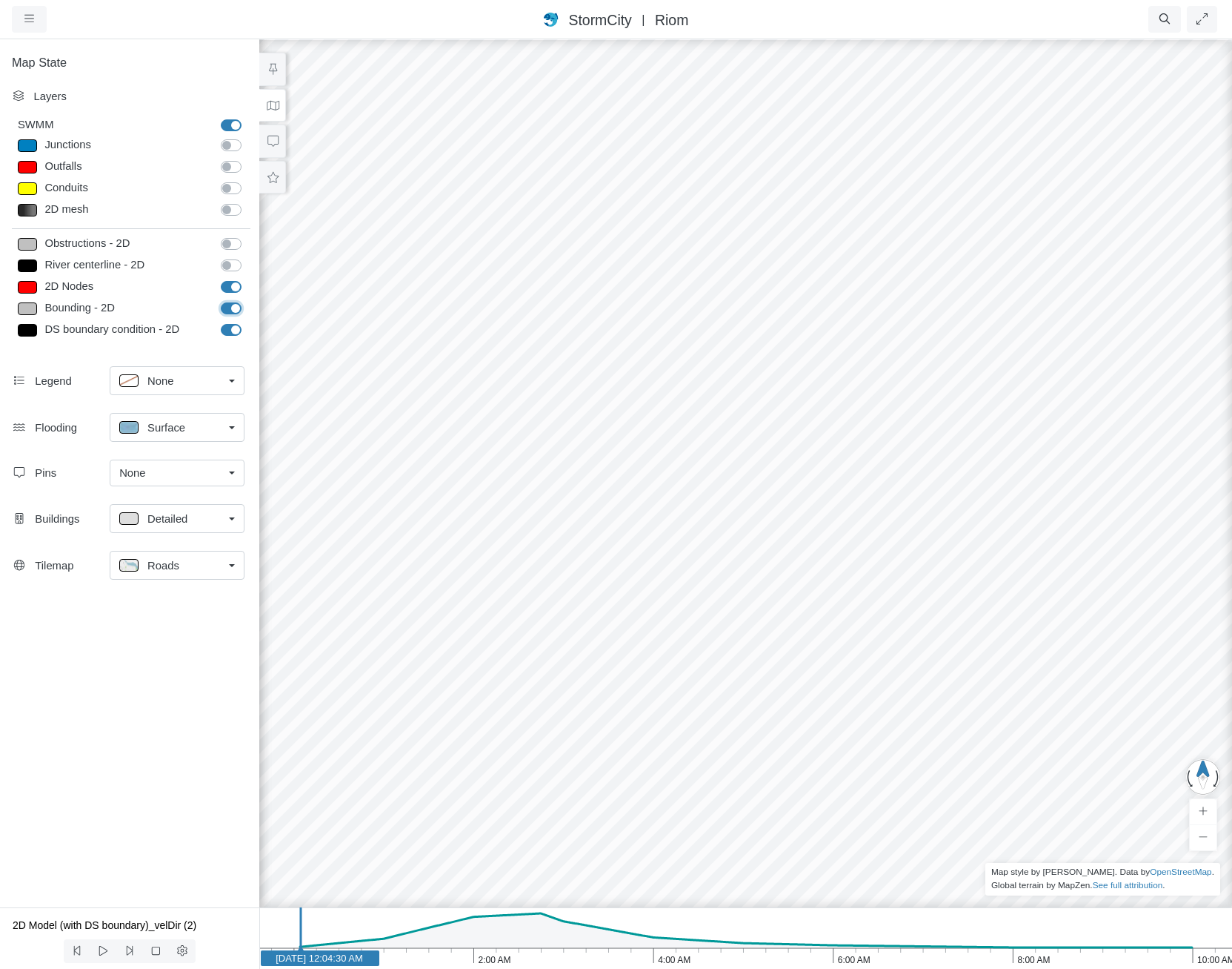
click at [227, 304] on input "Bounding - 2D" at bounding box center [227, 307] width 12 height 14
checkbox input "false"
click at [247, 322] on label "DS boundary condition - 2D" at bounding box center [247, 322] width 0 height 0
click at [233, 330] on input "DS boundary condition - 2D" at bounding box center [227, 329] width 12 height 14
checkbox input "false"
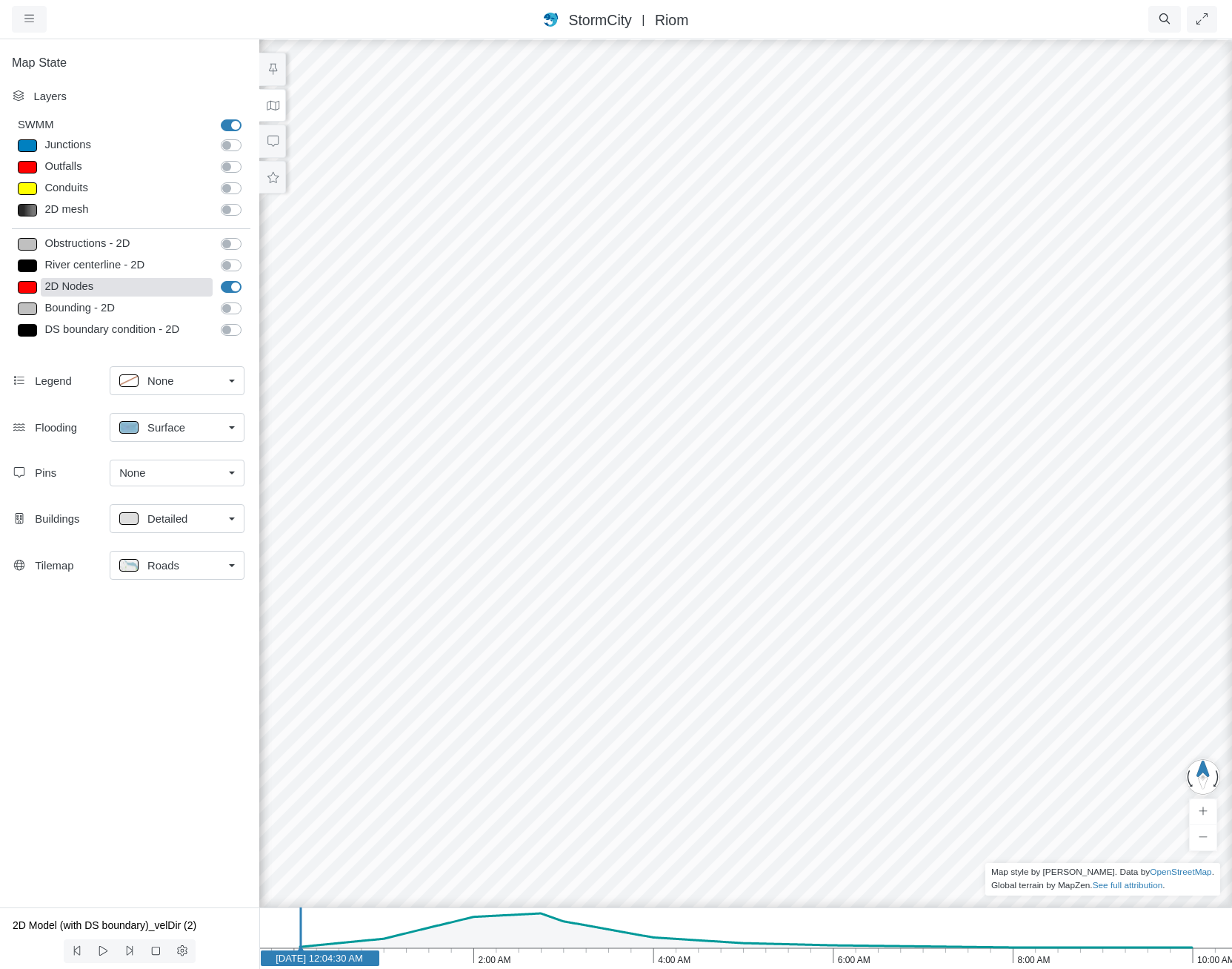
click at [75, 282] on div "2D Nodes" at bounding box center [127, 287] width 172 height 19
type input "Visible"
checkbox input "true"
type input "7"
checkbox input "true"
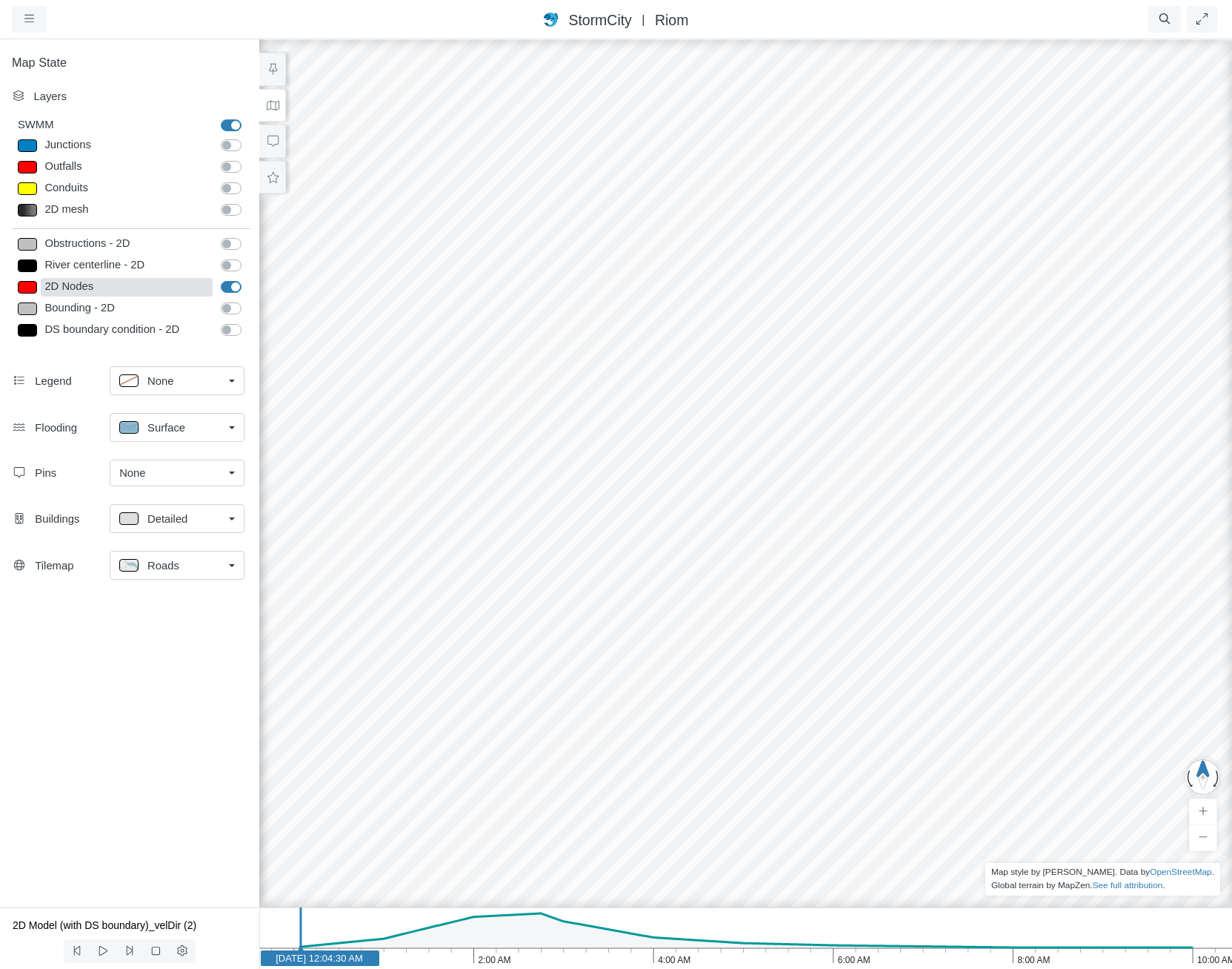
type input "0"
type input "7"
select select "None"
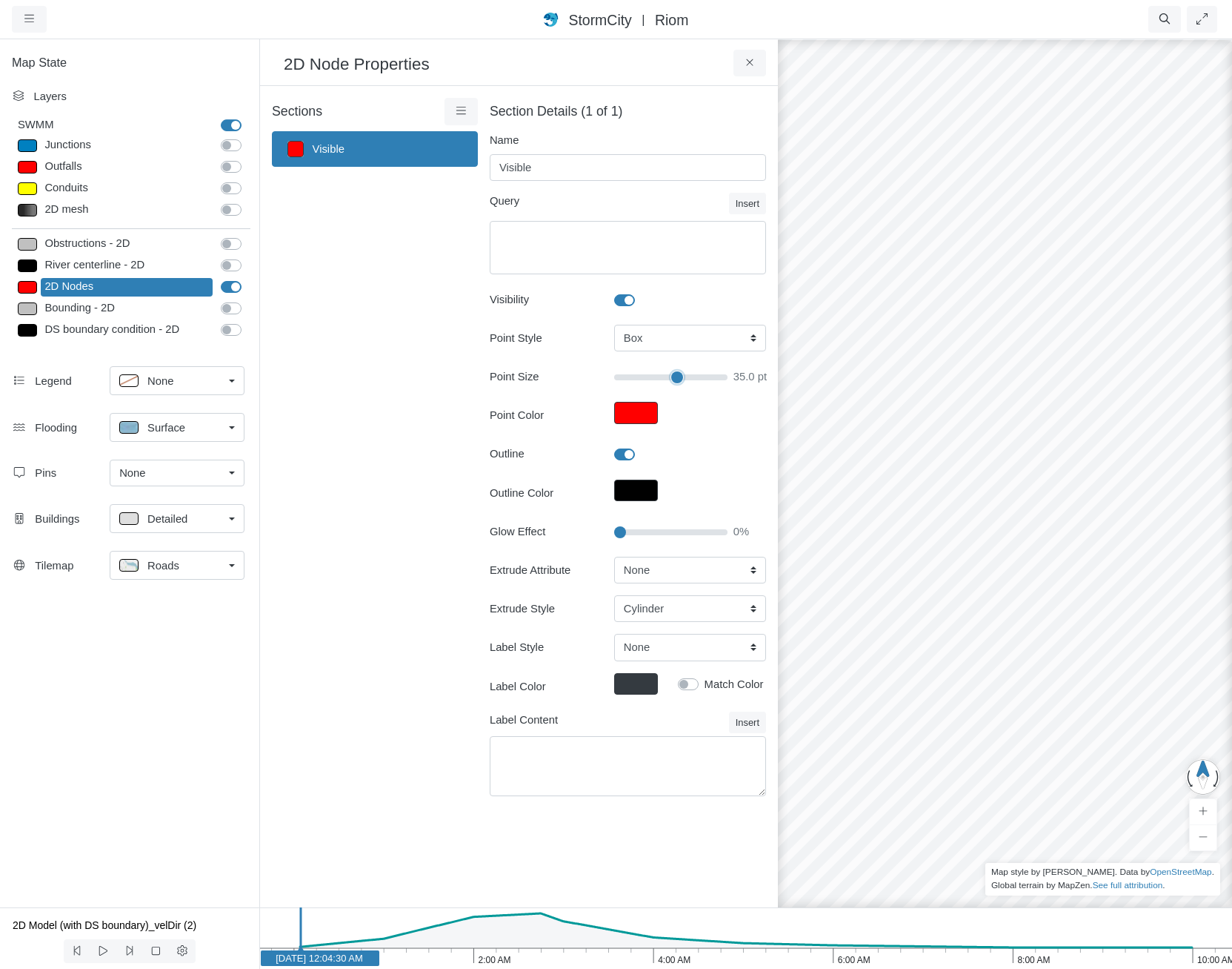
click at [680, 378] on input "Point Size" at bounding box center [671, 377] width 114 height 16
click at [692, 378] on input "Point Size" at bounding box center [671, 377] width 114 height 16
type input "45"
click at [680, 341] on select "Box Circle Cross DiagCross TriangleUp TriangleDown TriangleLeft TriangleRight" at bounding box center [691, 338] width 152 height 27
select select "CIRCLE"
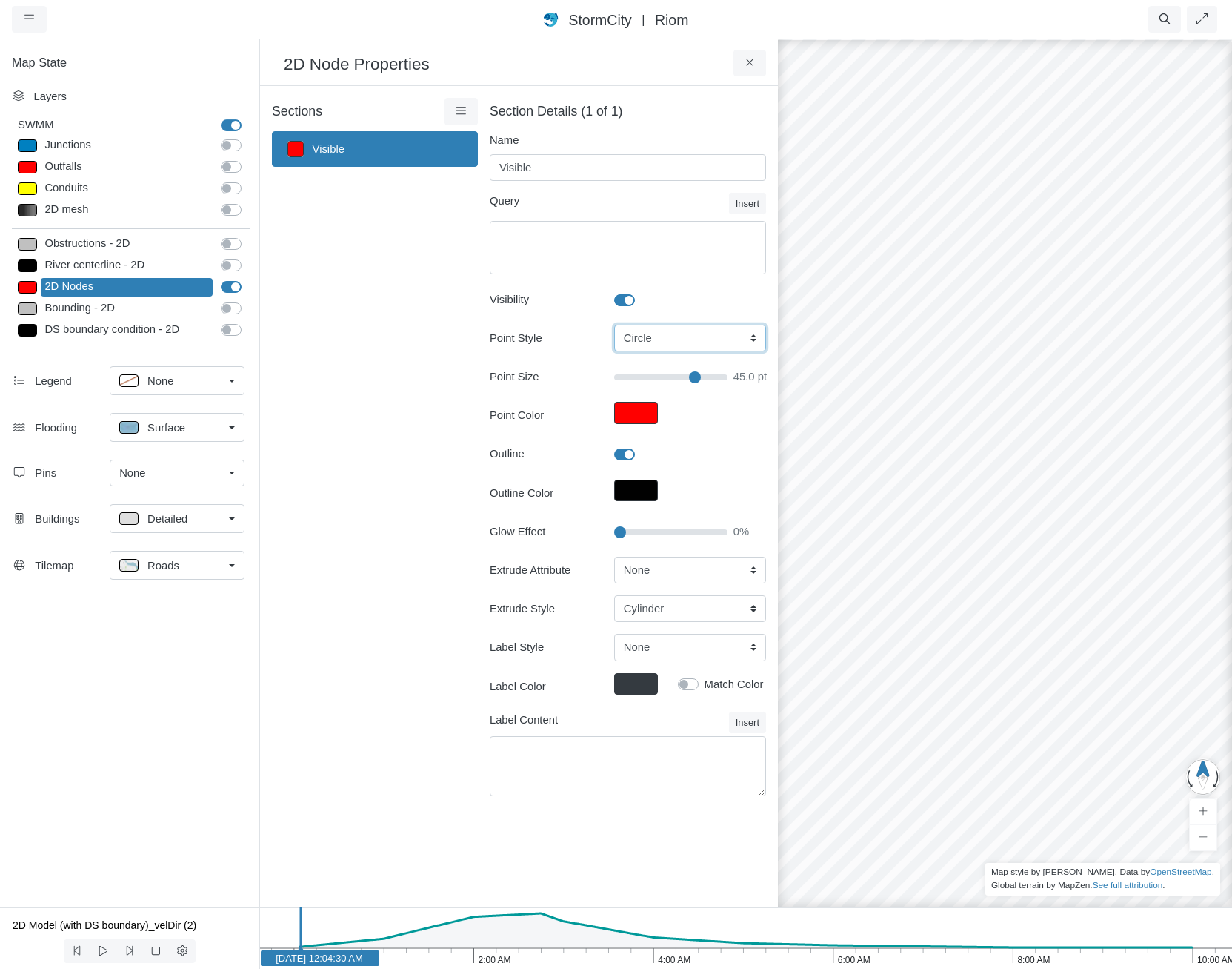
click at [615, 325] on select "Box Circle Cross DiagCross TriangleUp TriangleDown TriangleLeft TriangleRight" at bounding box center [691, 338] width 152 height 27
type input "45"
type input "30"
click at [653, 538] on input "Glow Effect" at bounding box center [671, 532] width 114 height 16
type input "45"
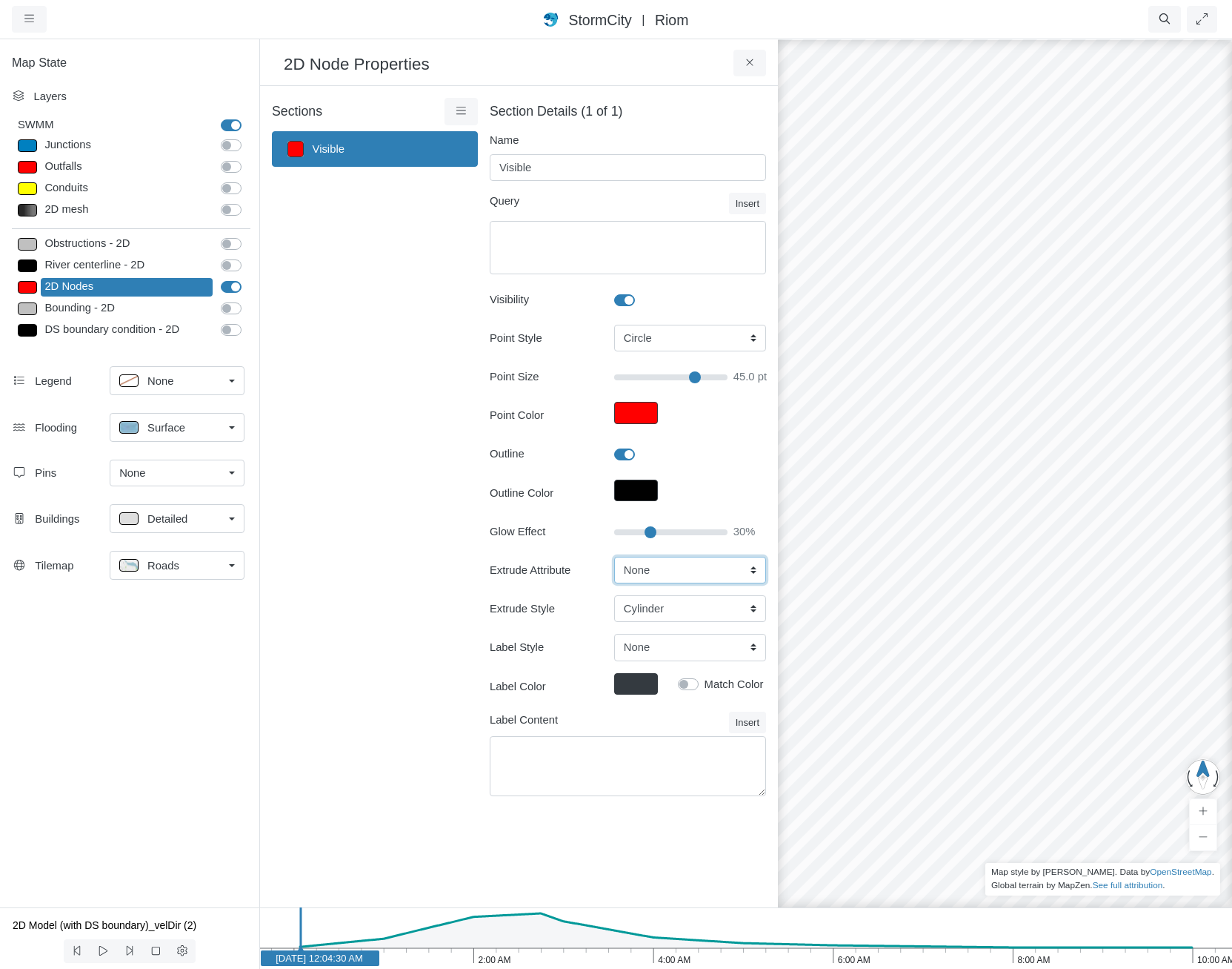
click at [659, 574] on select "None Fixed Height ELEVATION" at bounding box center [691, 569] width 152 height 27
select select "ELEVATION"
click at [615, 556] on select "None Fixed Height ELEVATION" at bounding box center [691, 569] width 152 height 27
type input "10"
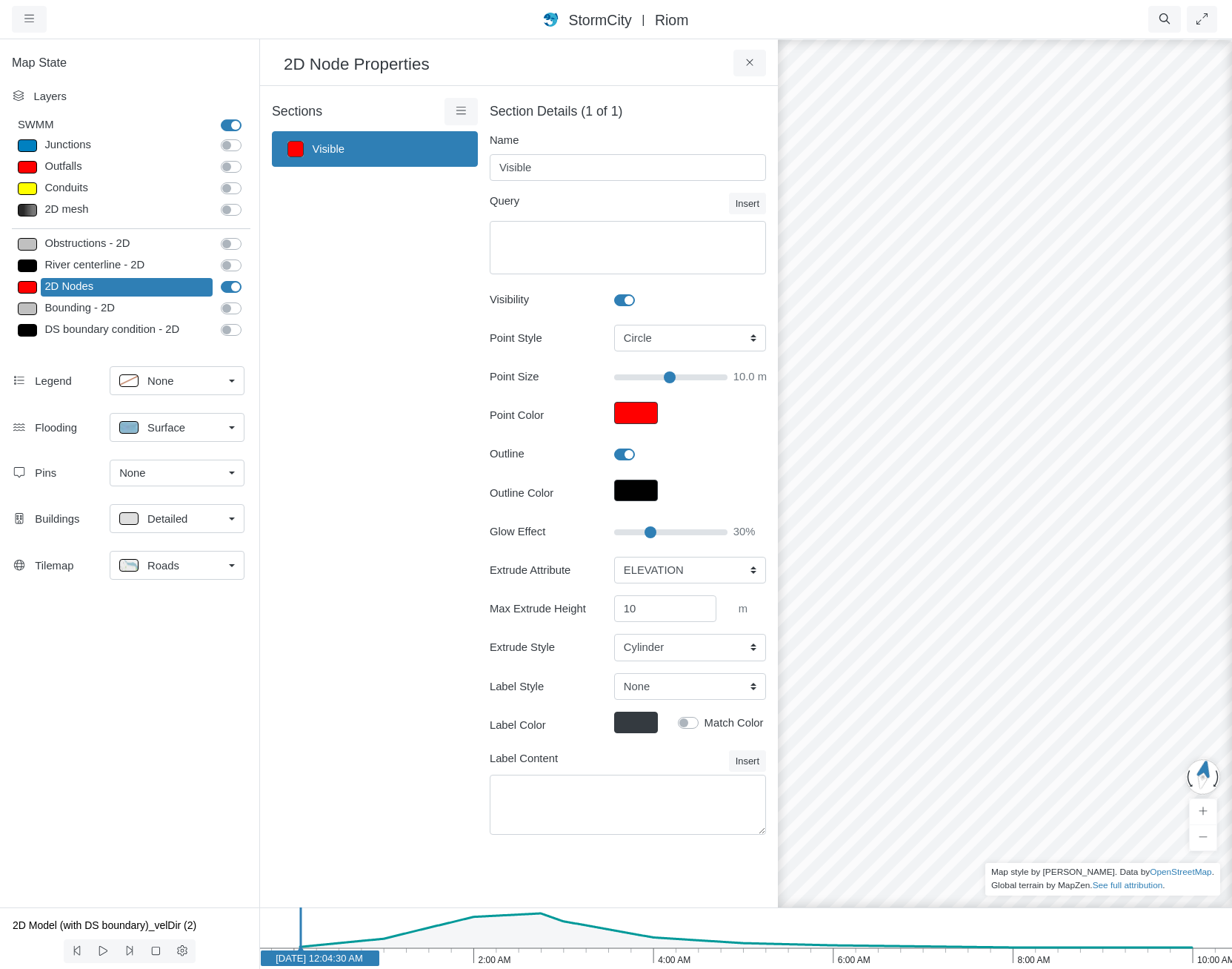
drag, startPoint x: 1027, startPoint y: 628, endPoint x: 813, endPoint y: 438, distance: 286.2
click at [677, 611] on input "10" at bounding box center [665, 608] width 102 height 27
type input "100"
click at [964, 682] on div at bounding box center [1004, 503] width 1232 height 931
type input "10"
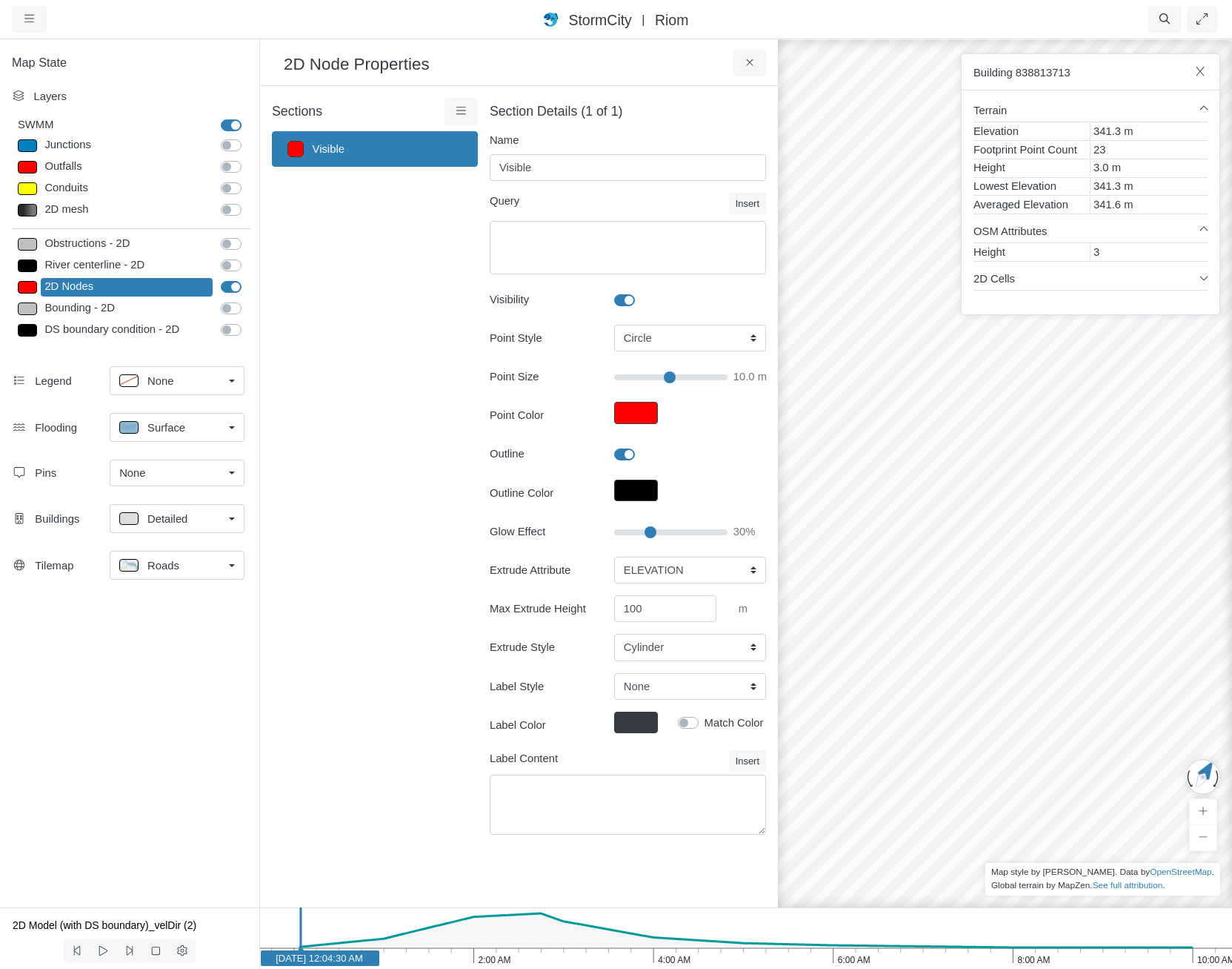
drag, startPoint x: 1035, startPoint y: 601, endPoint x: 727, endPoint y: 540, distance: 314.0
drag, startPoint x: 1147, startPoint y: 571, endPoint x: 1232, endPoint y: 623, distance: 99.6
drag, startPoint x: 482, startPoint y: 106, endPoint x: 473, endPoint y: 108, distance: 9.2
click at [482, 106] on div "Section Details (1 of 1) Name Visible Query Insert Static Timeseries Operator I…" at bounding box center [621, 475] width 288 height 754
click at [468, 115] on link at bounding box center [461, 111] width 34 height 27
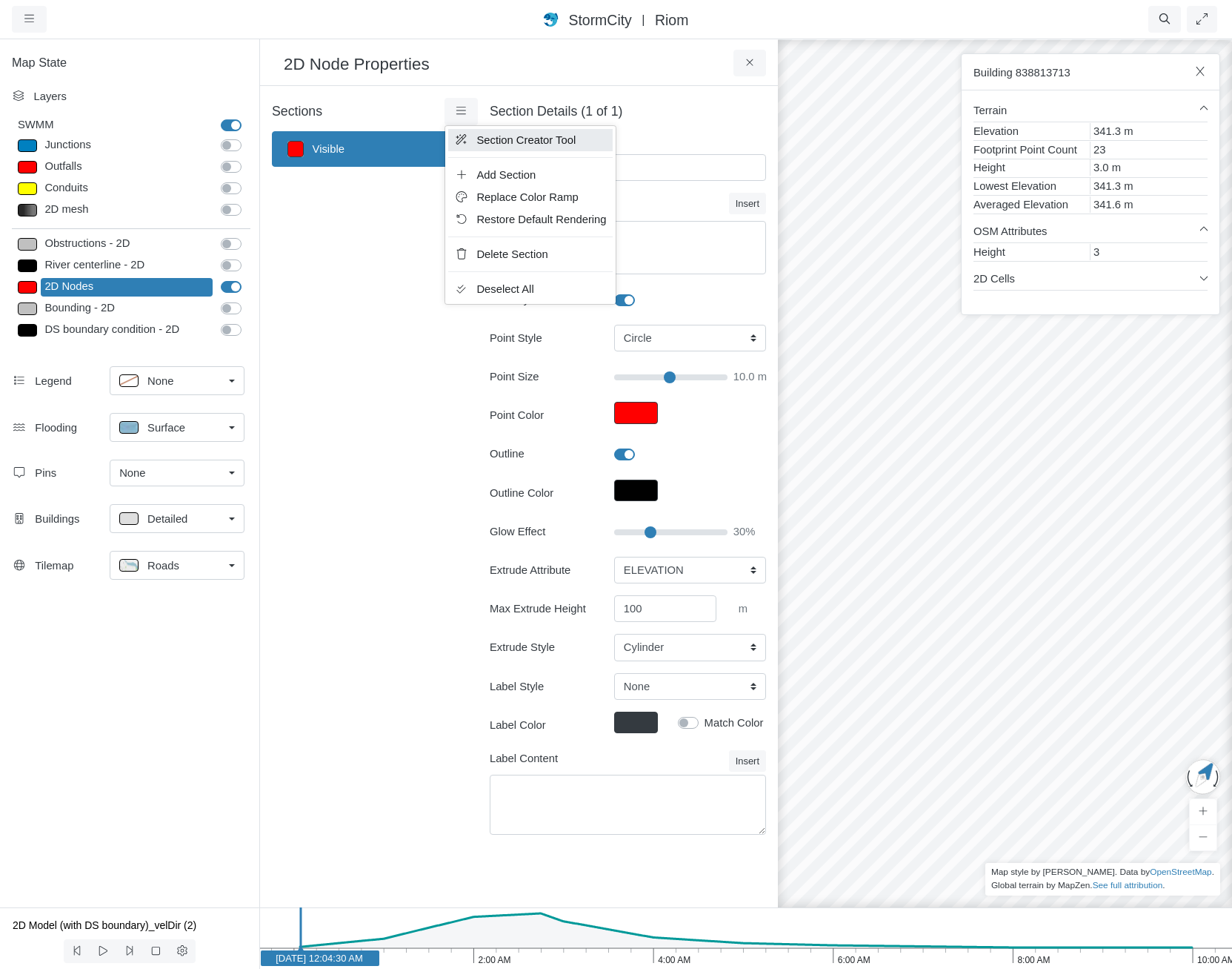
click at [476, 144] on link "Section Creator Tool" at bounding box center [529, 140] width 163 height 22
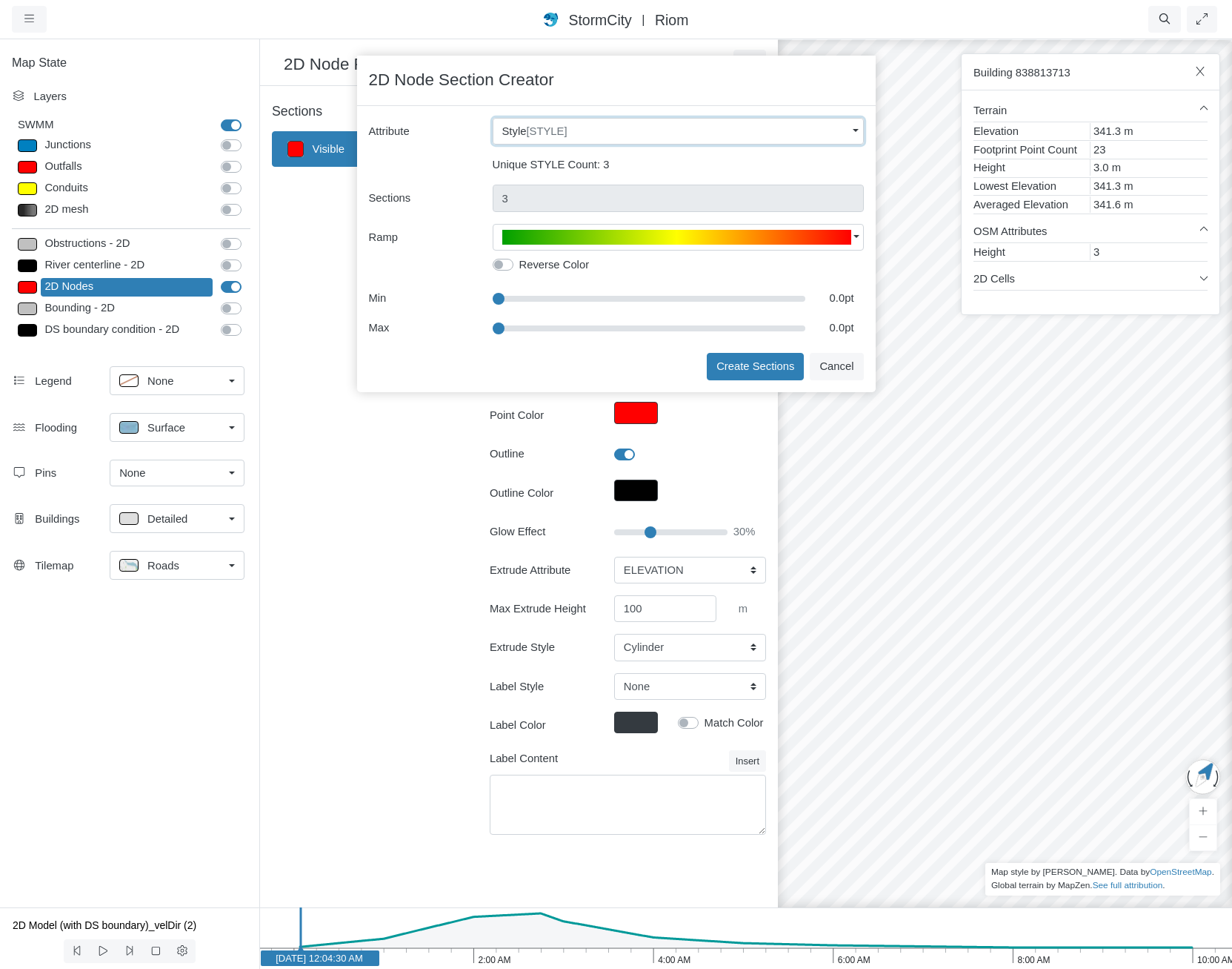
drag, startPoint x: 565, startPoint y: 131, endPoint x: 550, endPoint y: 129, distance: 15.1
click at [564, 131] on div "Style [STYLE]" at bounding box center [675, 131] width 344 height 16
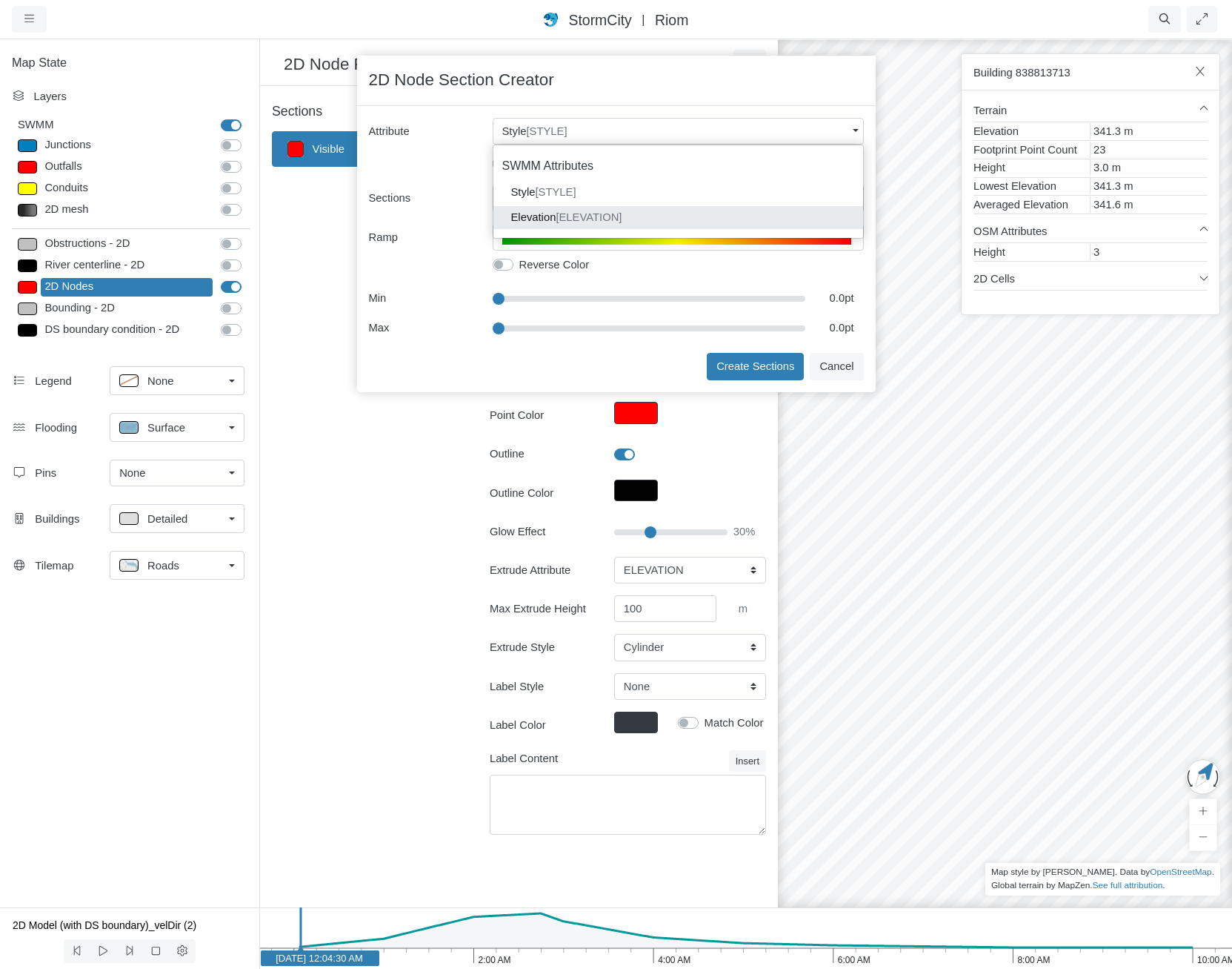
click at [556, 217] on dd "Elevation [ELEVATION]" at bounding box center [679, 217] width 370 height 22
type input "338.2"
type input "344.417"
type input "5"
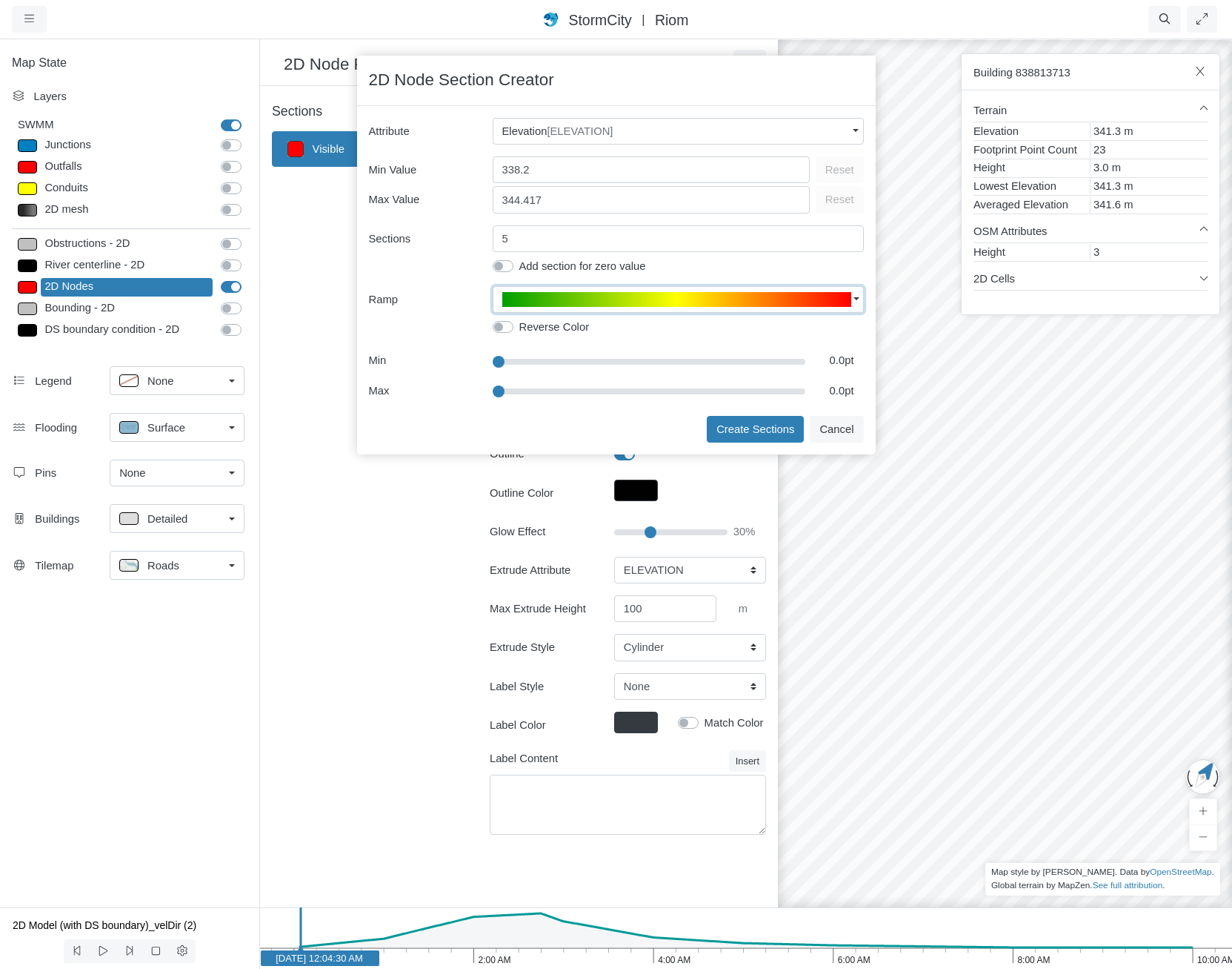
click at [596, 304] on span "button" at bounding box center [677, 299] width 349 height 15
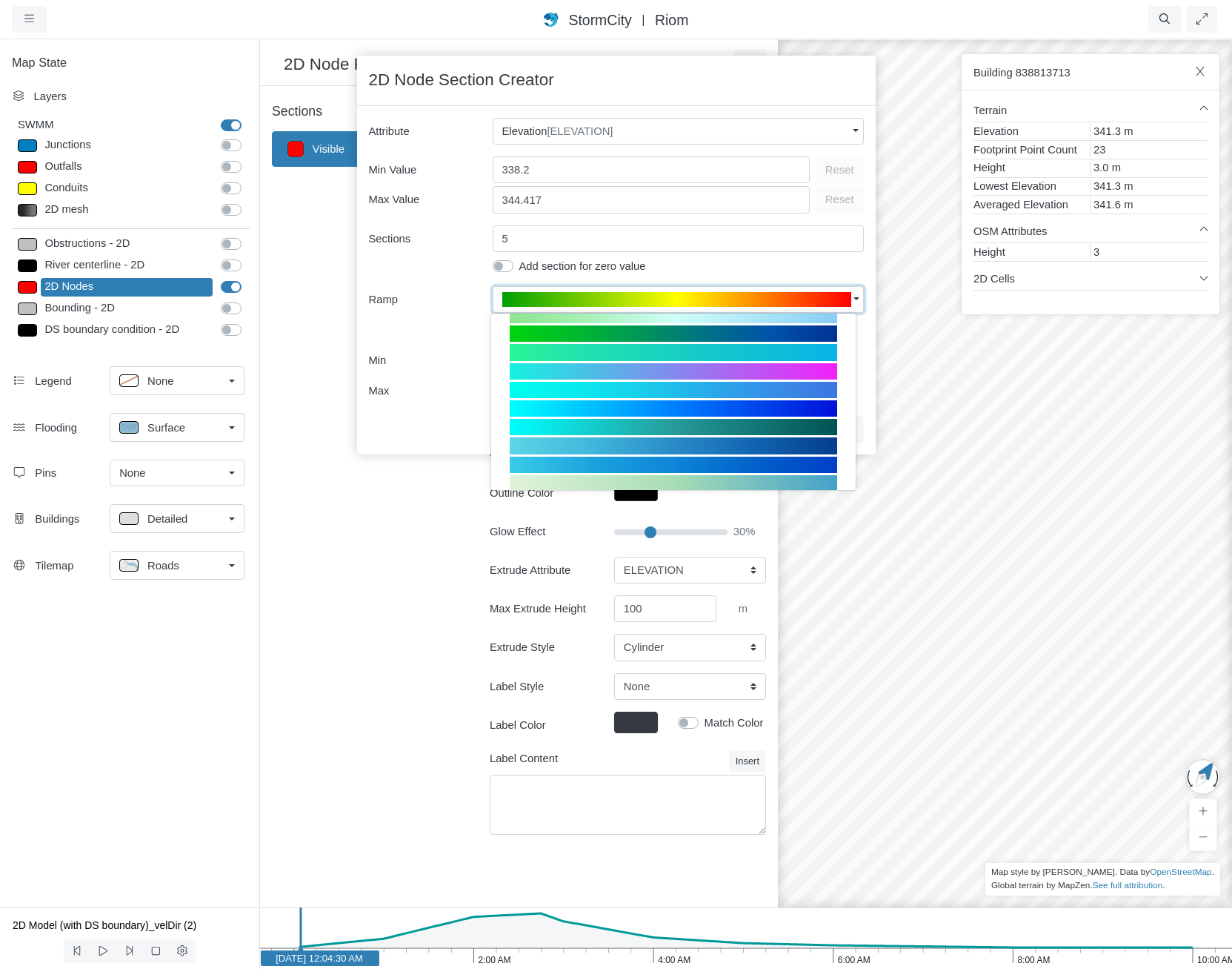
scroll to position [593, 0]
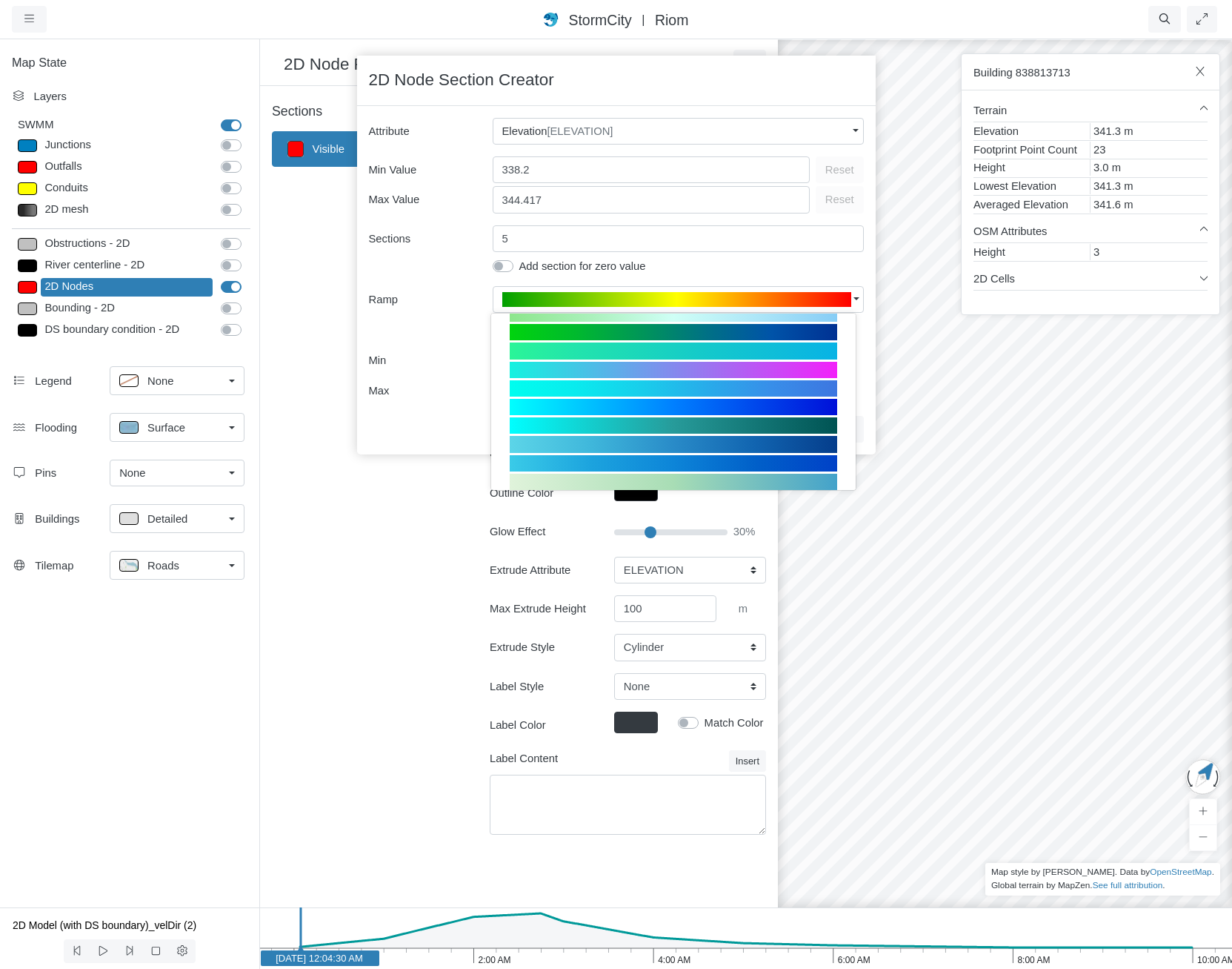
click at [768, 370] on div at bounding box center [673, 369] width 328 height 16
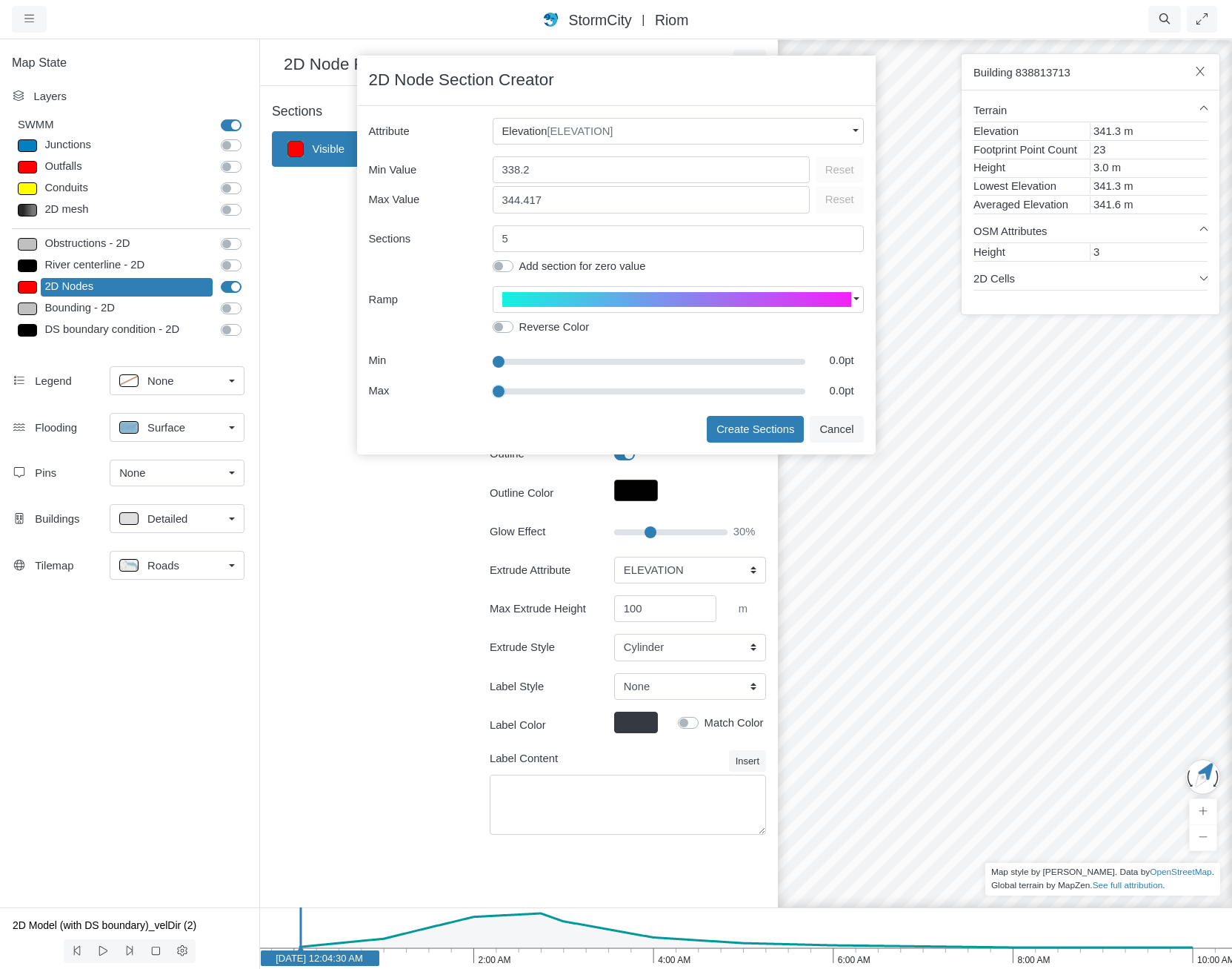
drag, startPoint x: 790, startPoint y: 395, endPoint x: 909, endPoint y: 405, distance: 119.4
click at [806, 400] on input "range" at bounding box center [649, 391] width 314 height 16
click at [724, 388] on input "range" at bounding box center [649, 391] width 314 height 16
drag, startPoint x: 498, startPoint y: 389, endPoint x: 636, endPoint y: 403, distance: 138.7
click at [636, 400] on input "range" at bounding box center [649, 391] width 314 height 16
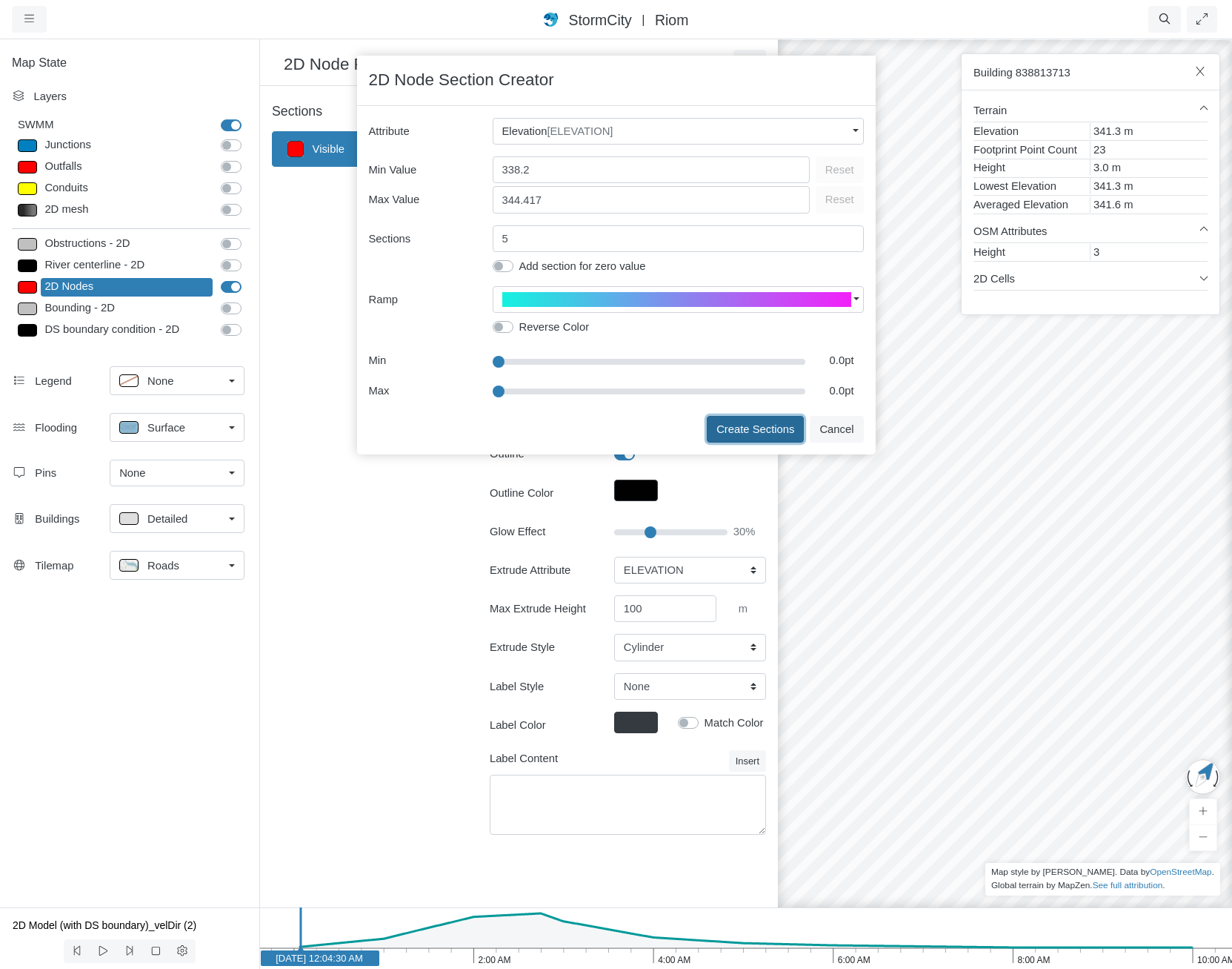
click at [754, 424] on button "Create Sections" at bounding box center [755, 429] width 97 height 27
type input "< 340"
type textarea "ELEVATION < 340"
type input "10"
type input "0"
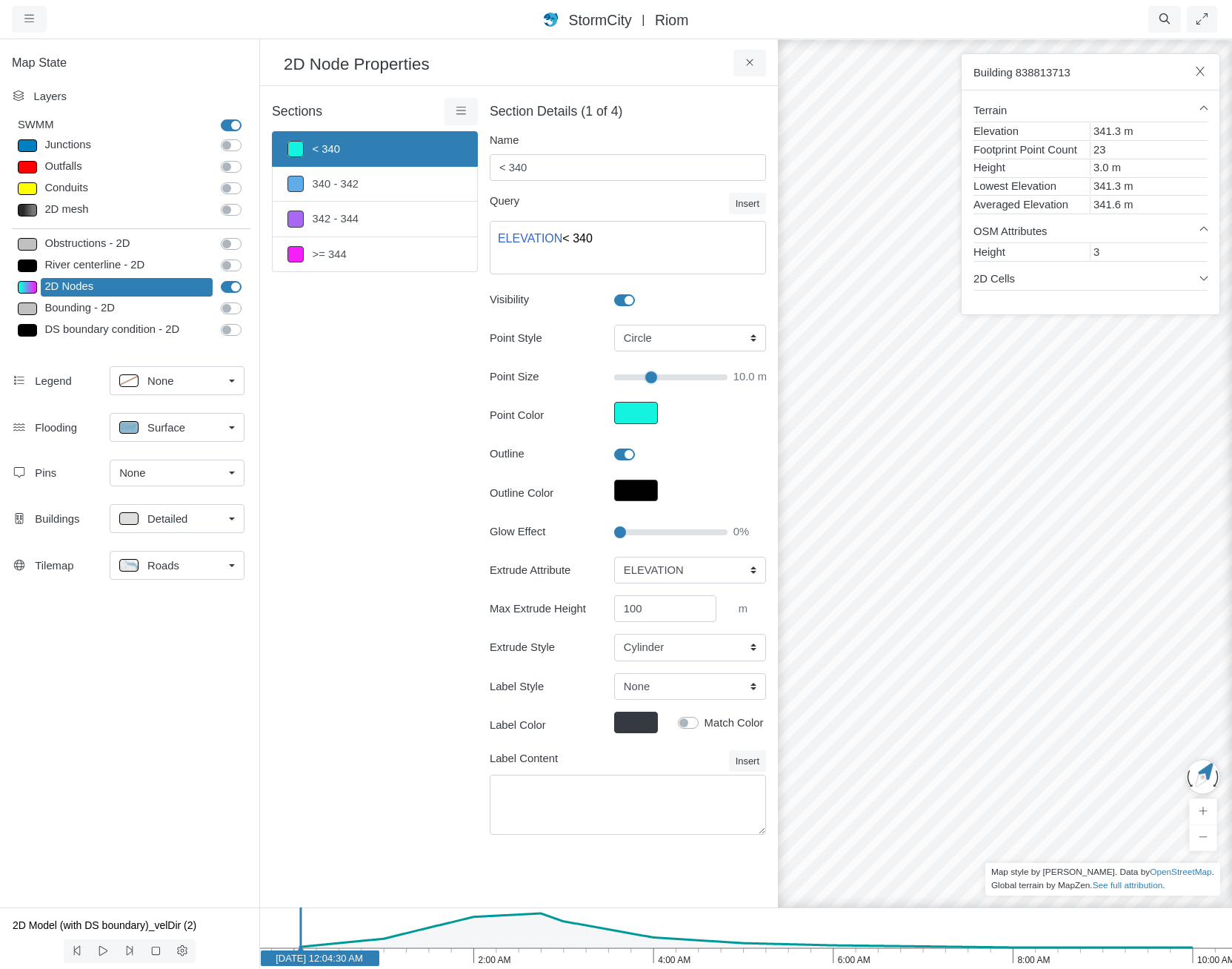
type input "6.5"
click at [651, 378] on input "Point Size" at bounding box center [671, 377] width 114 height 16
click at [388, 181] on link "340 - 342" at bounding box center [375, 183] width 206 height 35
type input "340 - 342"
type textarea "ELEVATION >= 340 AND ELEVATION < 342"
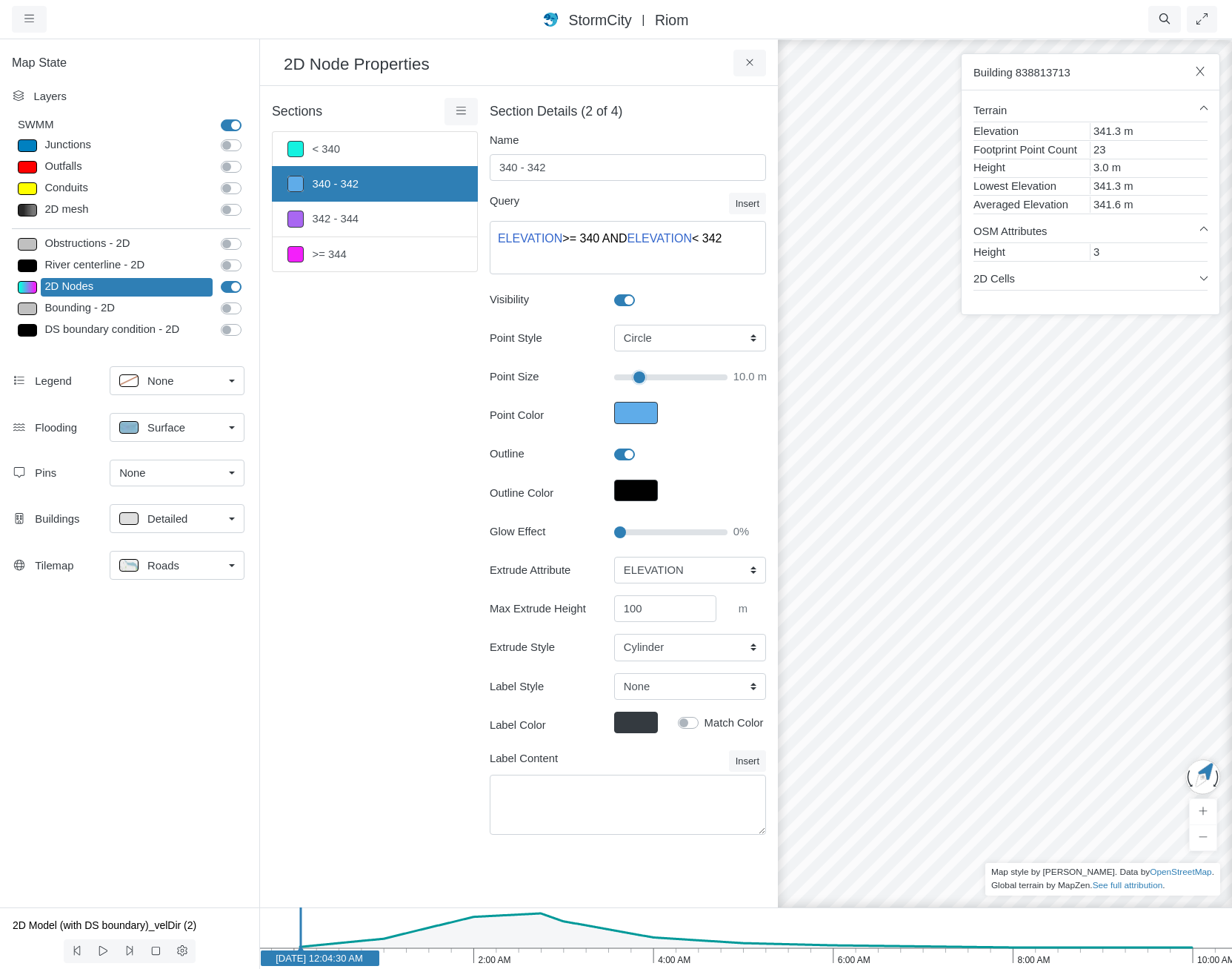
type input "4.2"
click at [639, 376] on input "Point Size" at bounding box center [671, 377] width 114 height 16
click at [358, 219] on link "342 - 344" at bounding box center [375, 219] width 206 height 35
type input "342 - 344"
type textarea "ELEVATION >= 342 AND ELEVATION < 344"
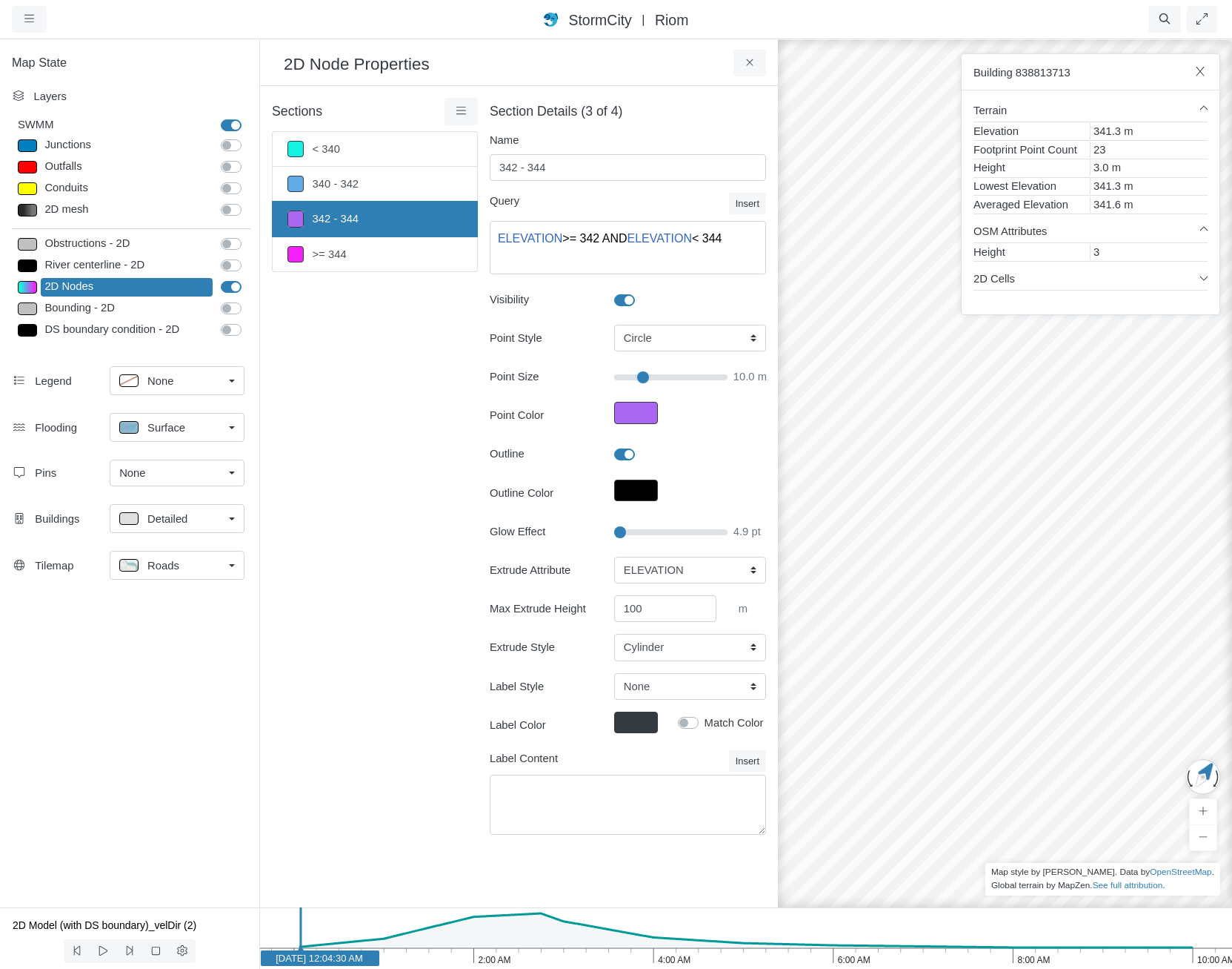
type input "4.9"
click at [643, 378] on input "Point Size" at bounding box center [671, 377] width 114 height 16
click at [336, 252] on link ">= 344" at bounding box center [375, 254] width 206 height 35
type input ">= 344"
type textarea "ELEVATION >= 344"
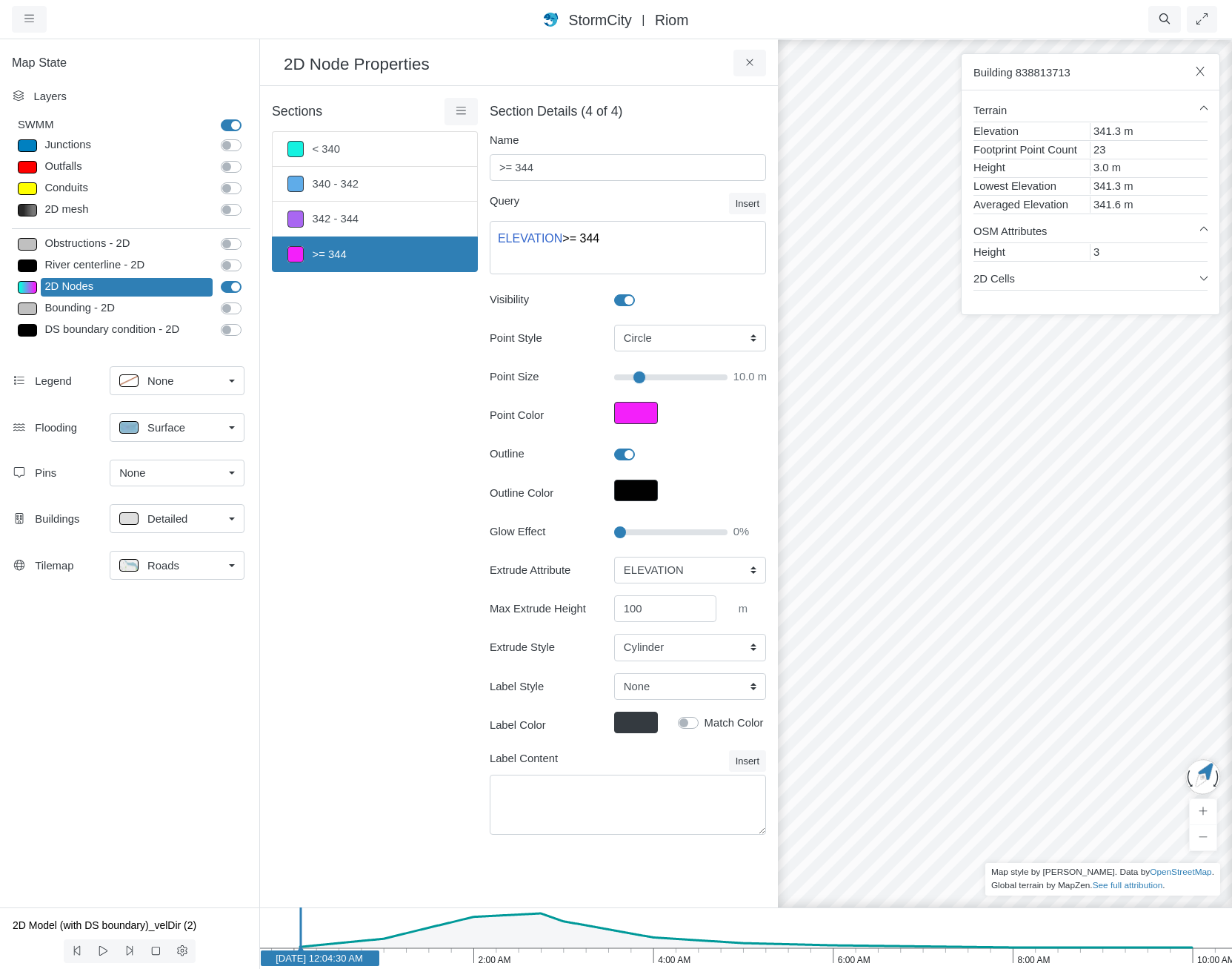
type input "4.2"
click at [639, 379] on input "Point Size" at bounding box center [671, 377] width 114 height 16
click at [695, 535] on input "Glow Effect" at bounding box center [671, 532] width 114 height 16
type input "40"
click at [660, 533] on input "Glow Effect" at bounding box center [671, 532] width 114 height 16
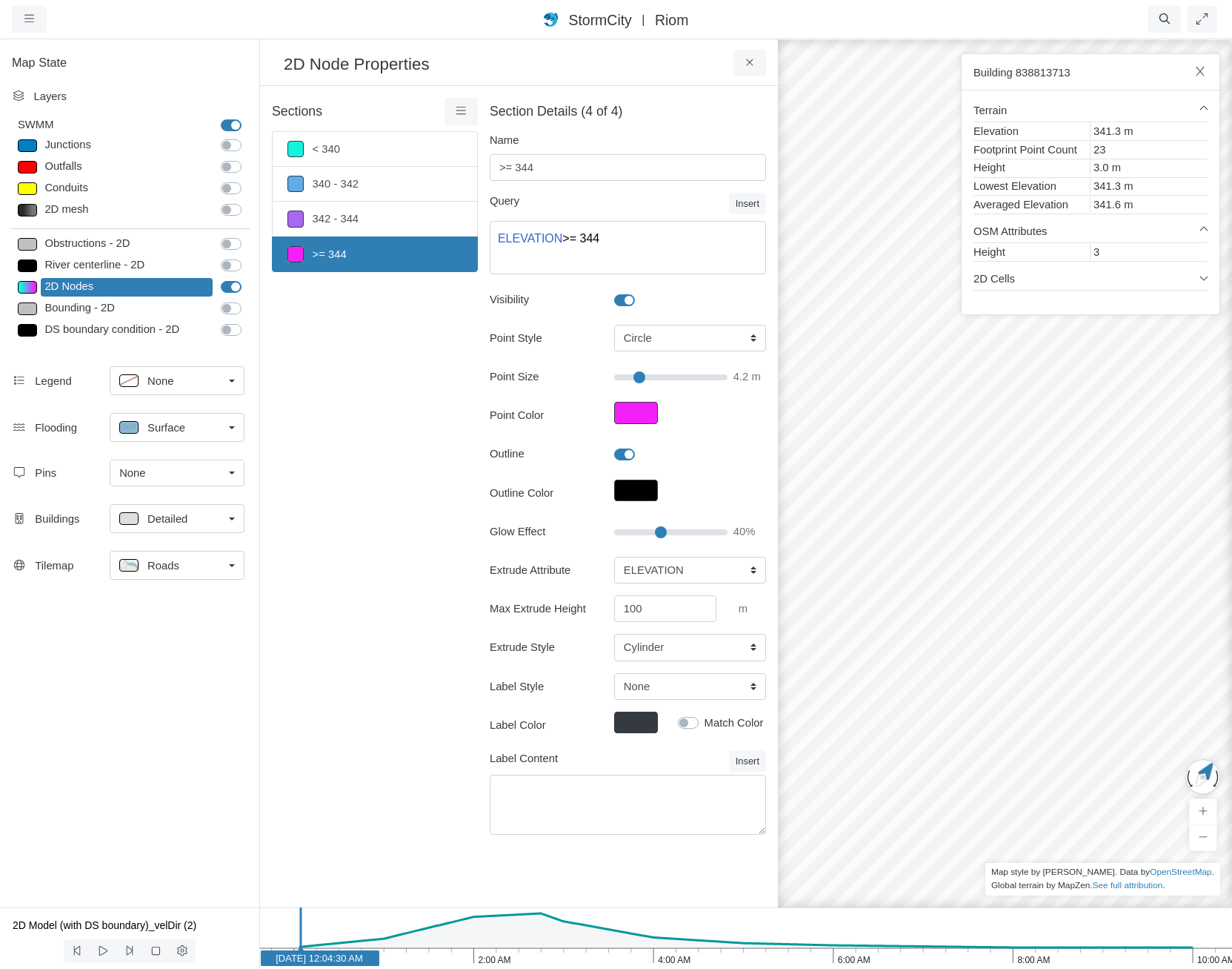
click at [187, 562] on div "Roads" at bounding box center [171, 565] width 104 height 19
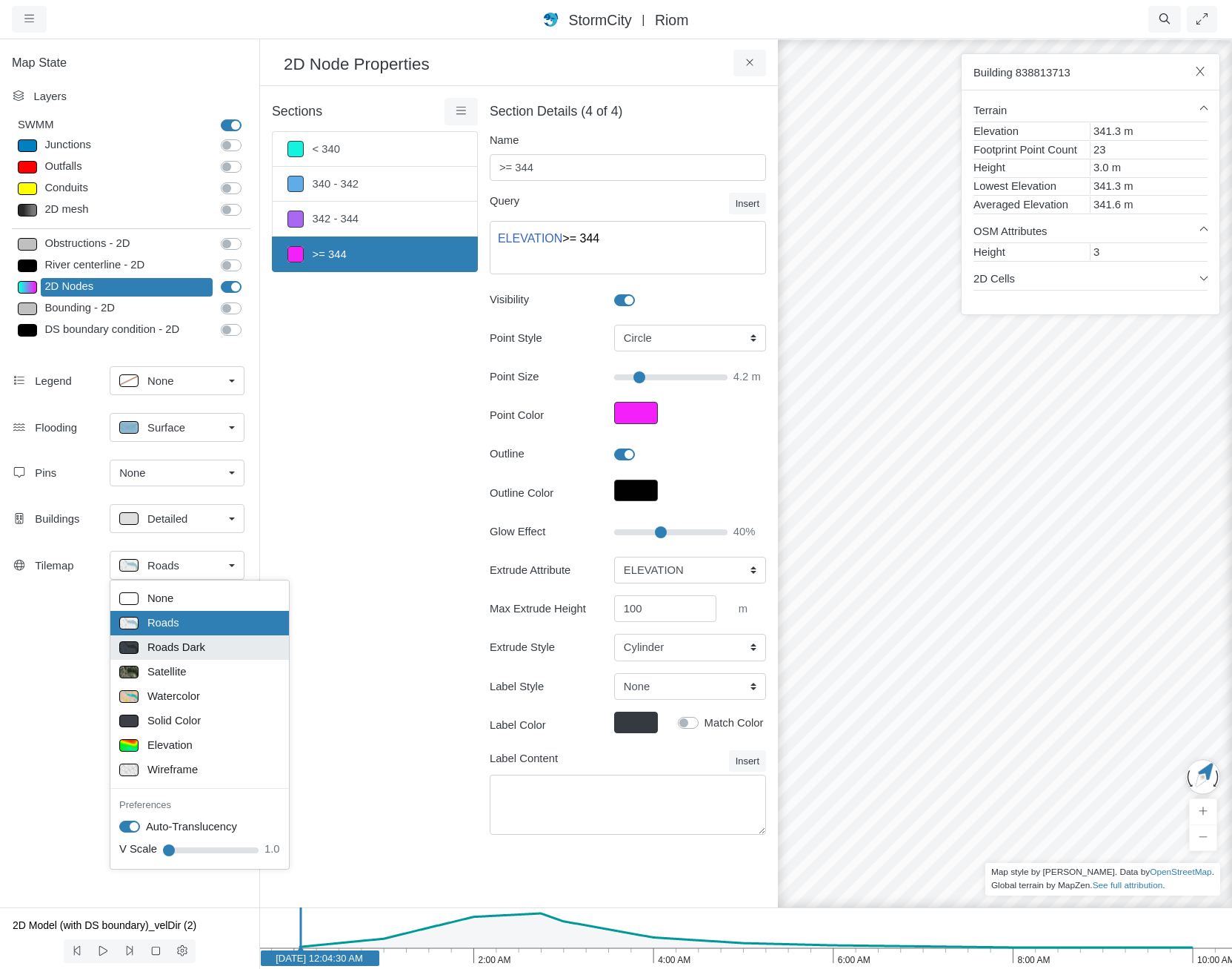
click at [191, 647] on span "Roads Dark" at bounding box center [176, 646] width 57 height 16
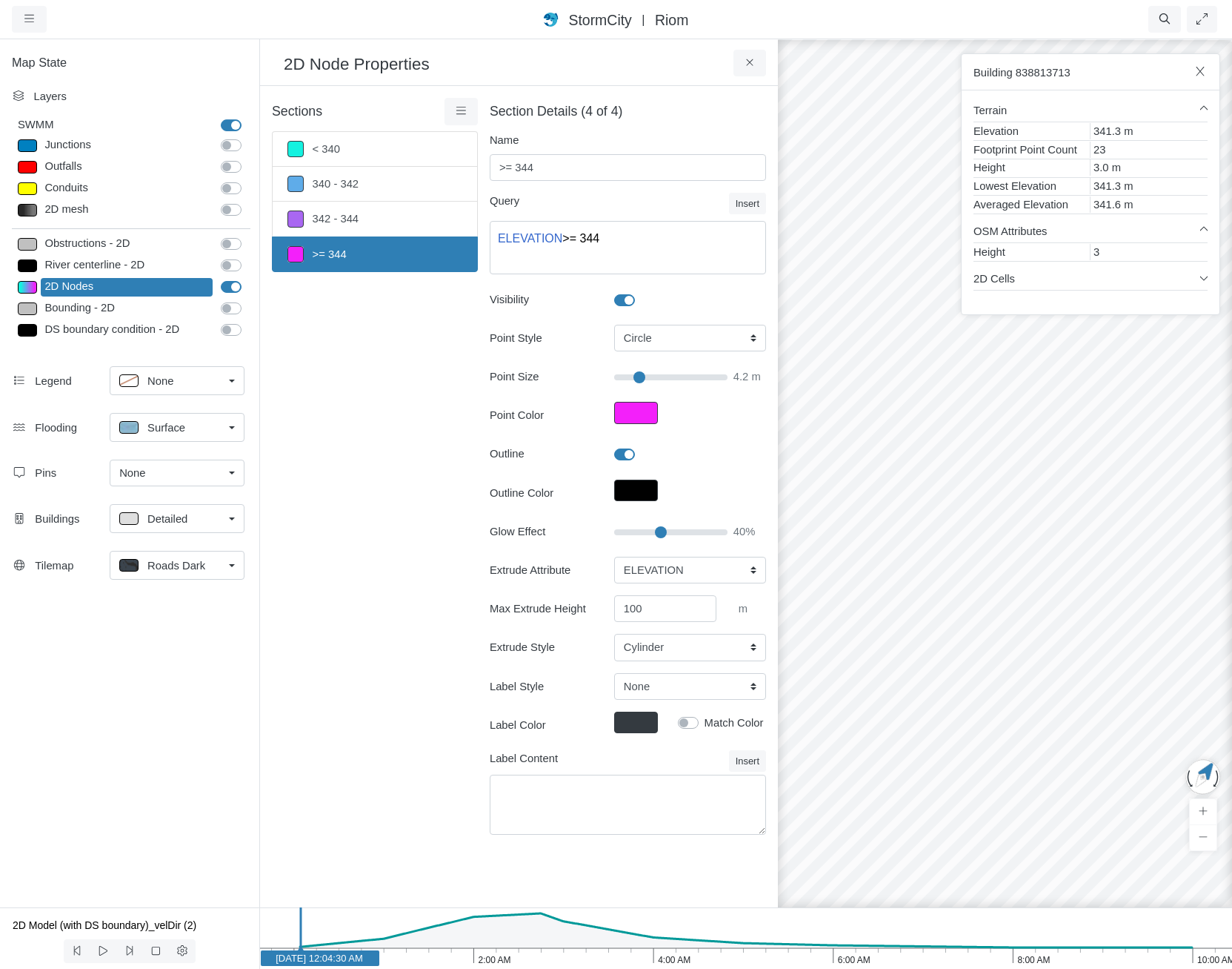
click at [1181, 73] on h6 "Building 838813713" at bounding box center [1084, 71] width 220 height 16
click at [1197, 71] on icon "button" at bounding box center [1200, 71] width 14 height 11
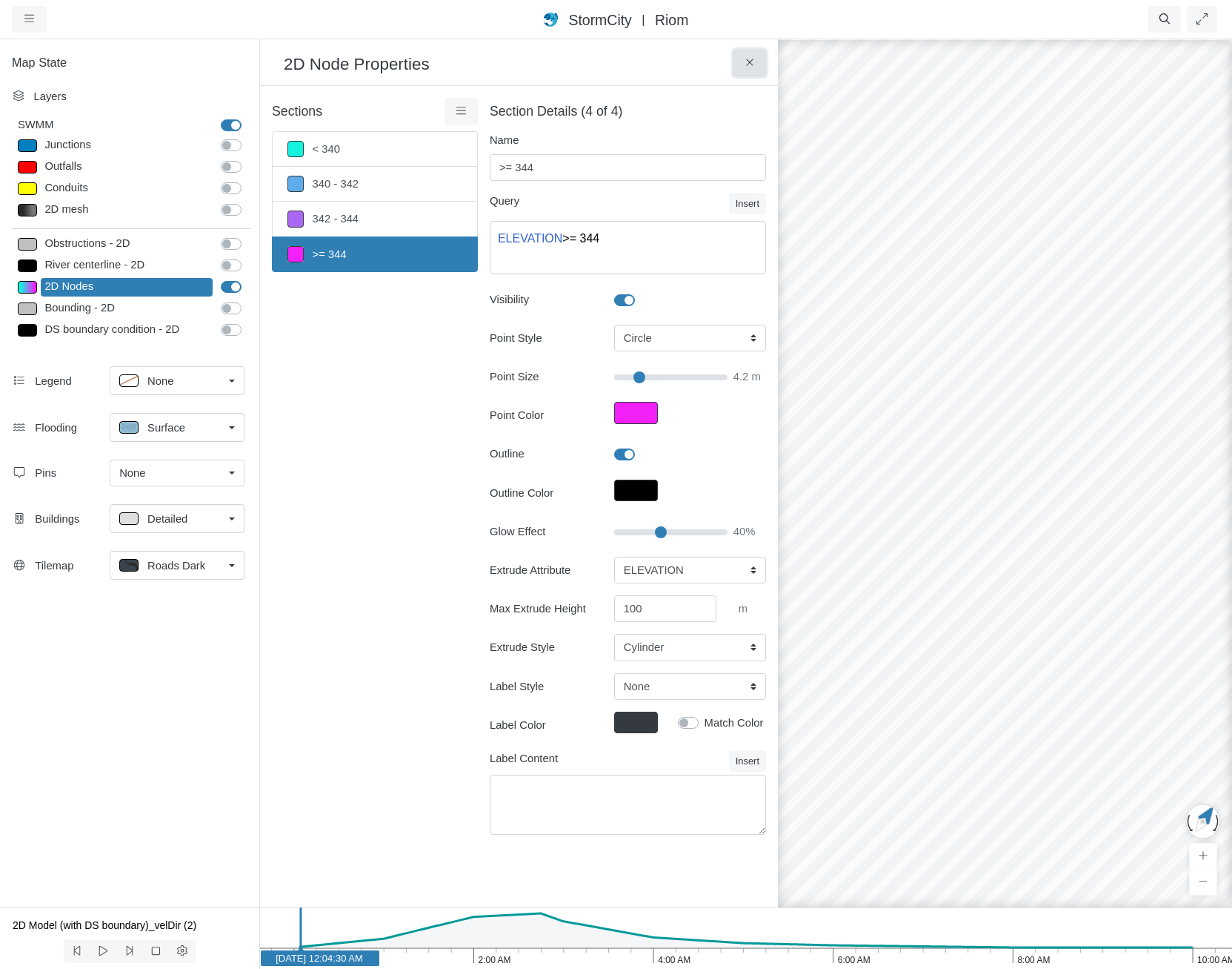
click at [749, 61] on icon at bounding box center [750, 62] width 14 height 11
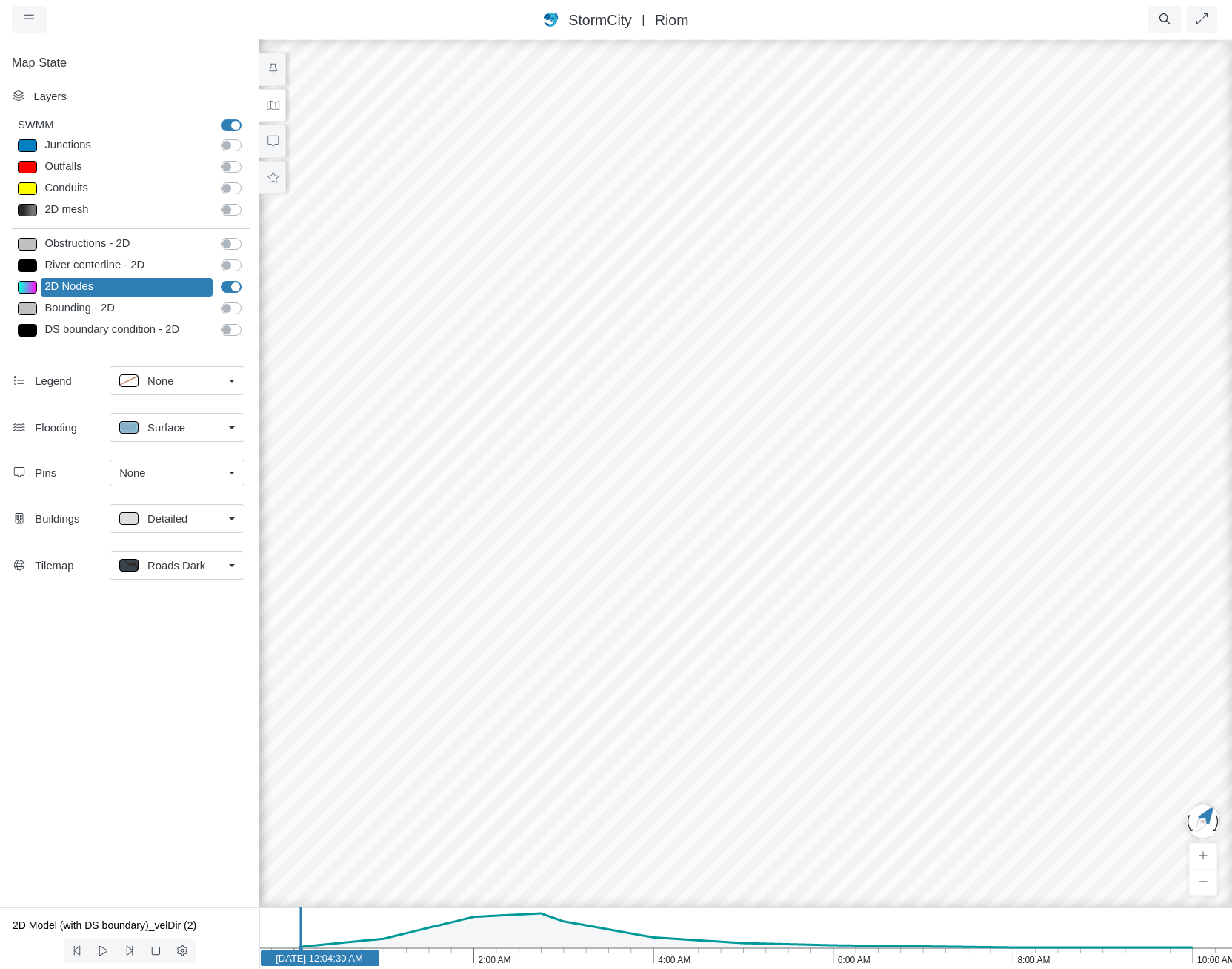
click at [521, 209] on div at bounding box center [745, 503] width 1232 height 931
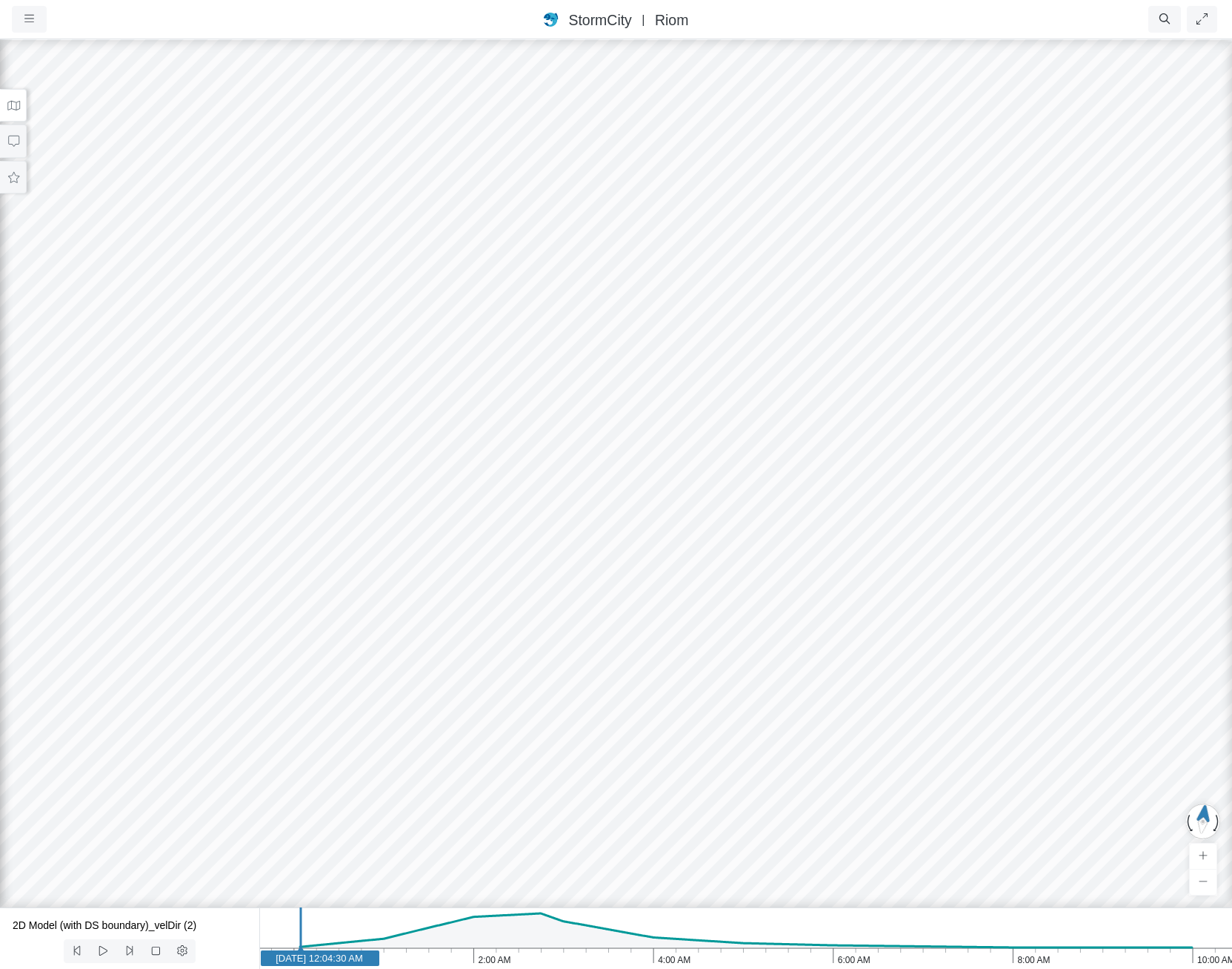
drag, startPoint x: 883, startPoint y: 647, endPoint x: 1131, endPoint y: 623, distance: 249.2
drag, startPoint x: 945, startPoint y: 572, endPoint x: 760, endPoint y: 769, distance: 270.2
drag, startPoint x: 733, startPoint y: 674, endPoint x: 698, endPoint y: 519, distance: 158.9
click at [686, 663] on div at bounding box center [616, 503] width 1232 height 931
drag, startPoint x: 658, startPoint y: 657, endPoint x: 794, endPoint y: 688, distance: 139.5
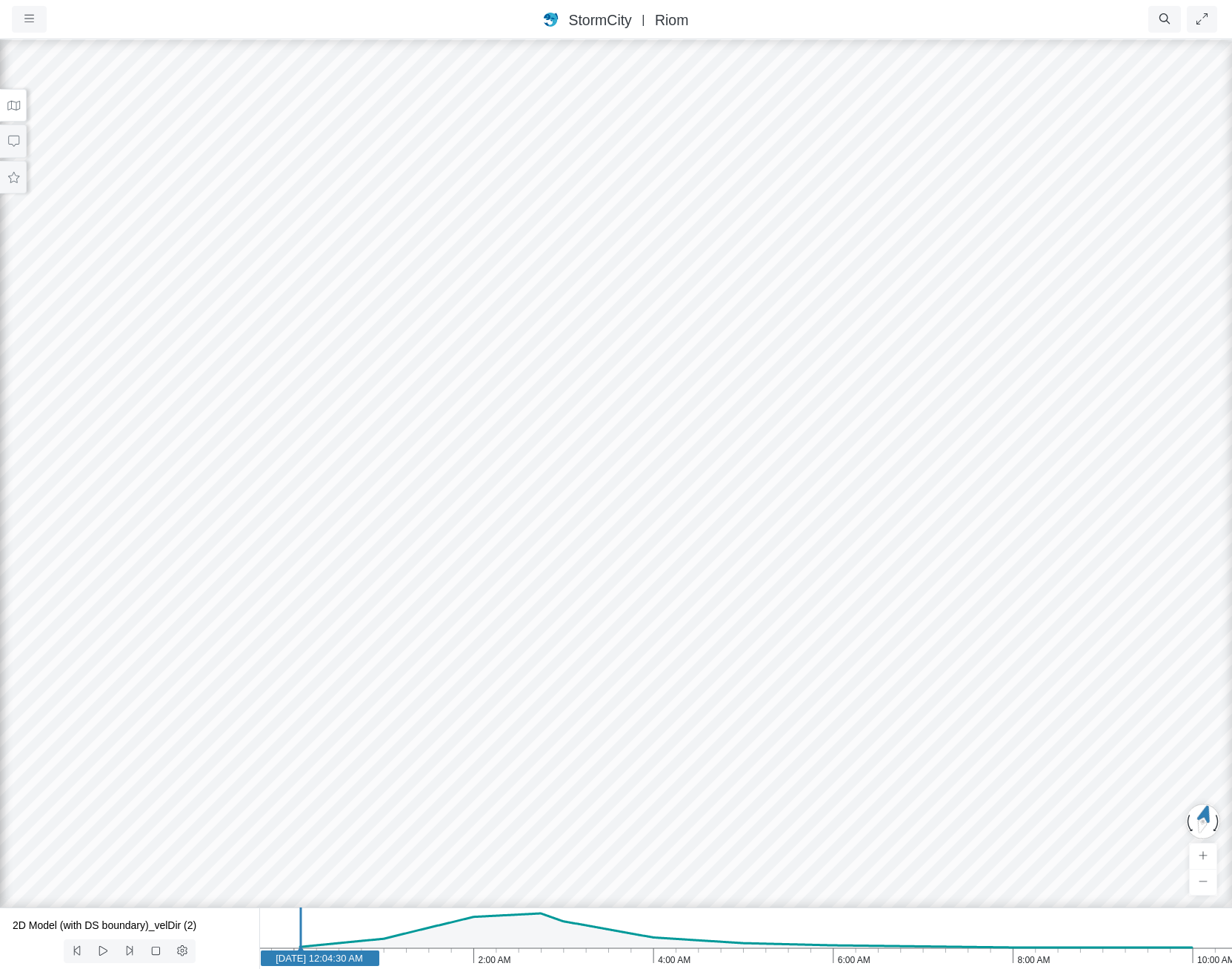
drag, startPoint x: 715, startPoint y: 559, endPoint x: 534, endPoint y: 562, distance: 181.0
click at [534, 562] on div at bounding box center [616, 503] width 1232 height 931
drag, startPoint x: 557, startPoint y: 580, endPoint x: 627, endPoint y: 720, distance: 156.5
drag, startPoint x: 741, startPoint y: 446, endPoint x: 780, endPoint y: 399, distance: 61.1
click at [782, 399] on div at bounding box center [616, 503] width 1232 height 931
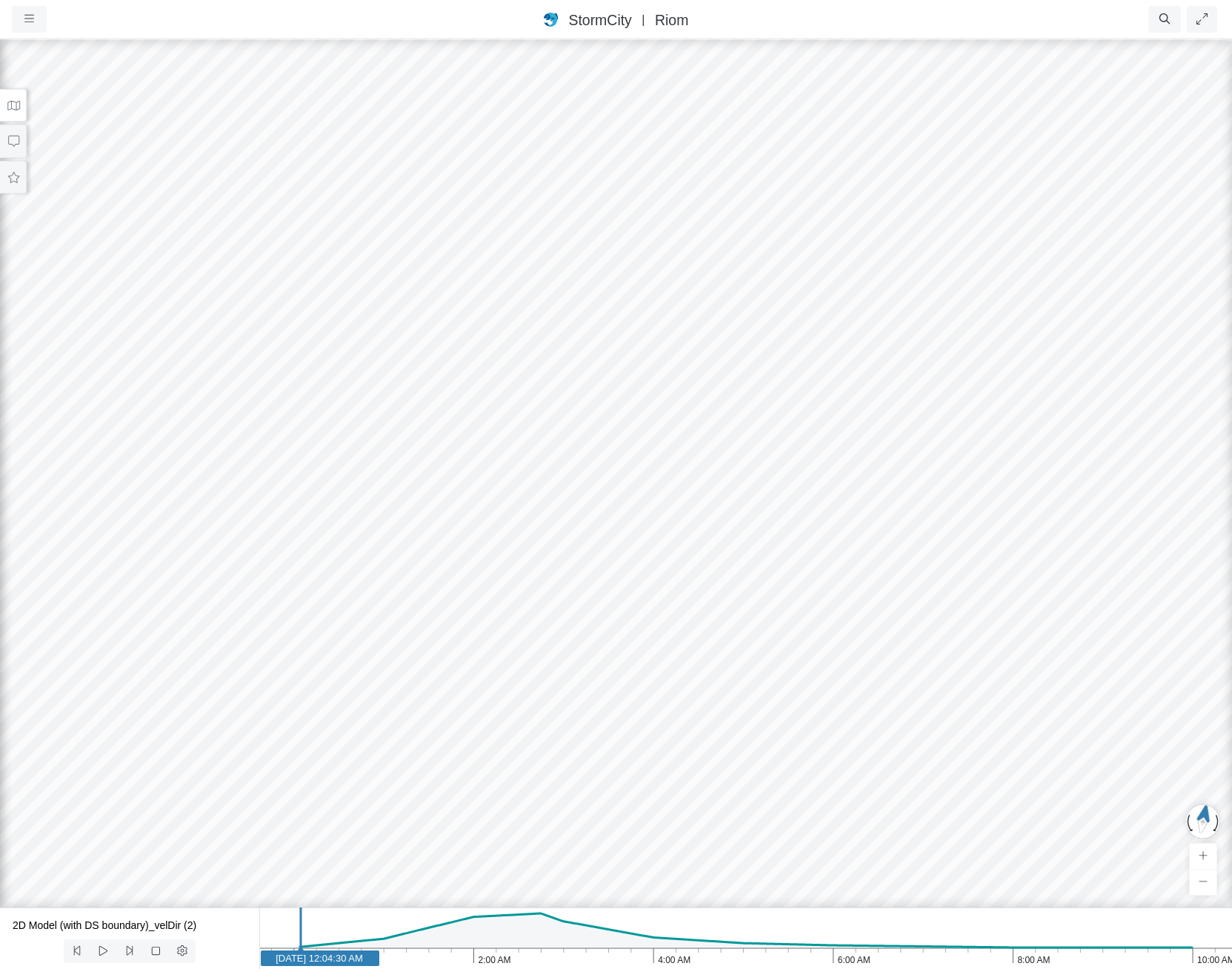
drag, startPoint x: 668, startPoint y: 541, endPoint x: 653, endPoint y: 668, distance: 127.9
drag, startPoint x: 681, startPoint y: 655, endPoint x: 529, endPoint y: 623, distance: 155.3
drag, startPoint x: 532, startPoint y: 604, endPoint x: 365, endPoint y: 290, distance: 355.6
click at [16, 111] on button at bounding box center [13, 106] width 27 height 34
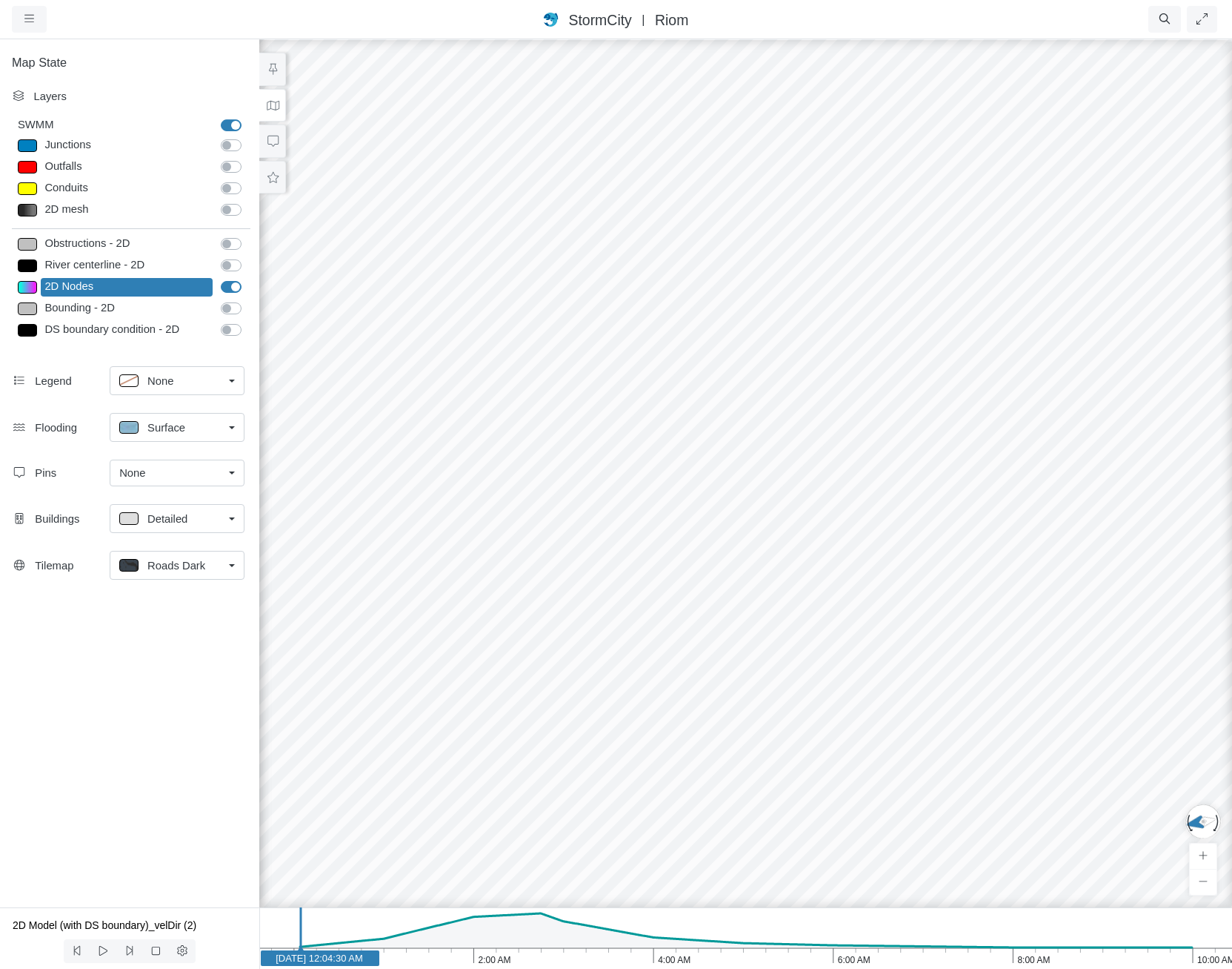
click at [171, 566] on span "Roads Dark" at bounding box center [176, 565] width 57 height 16
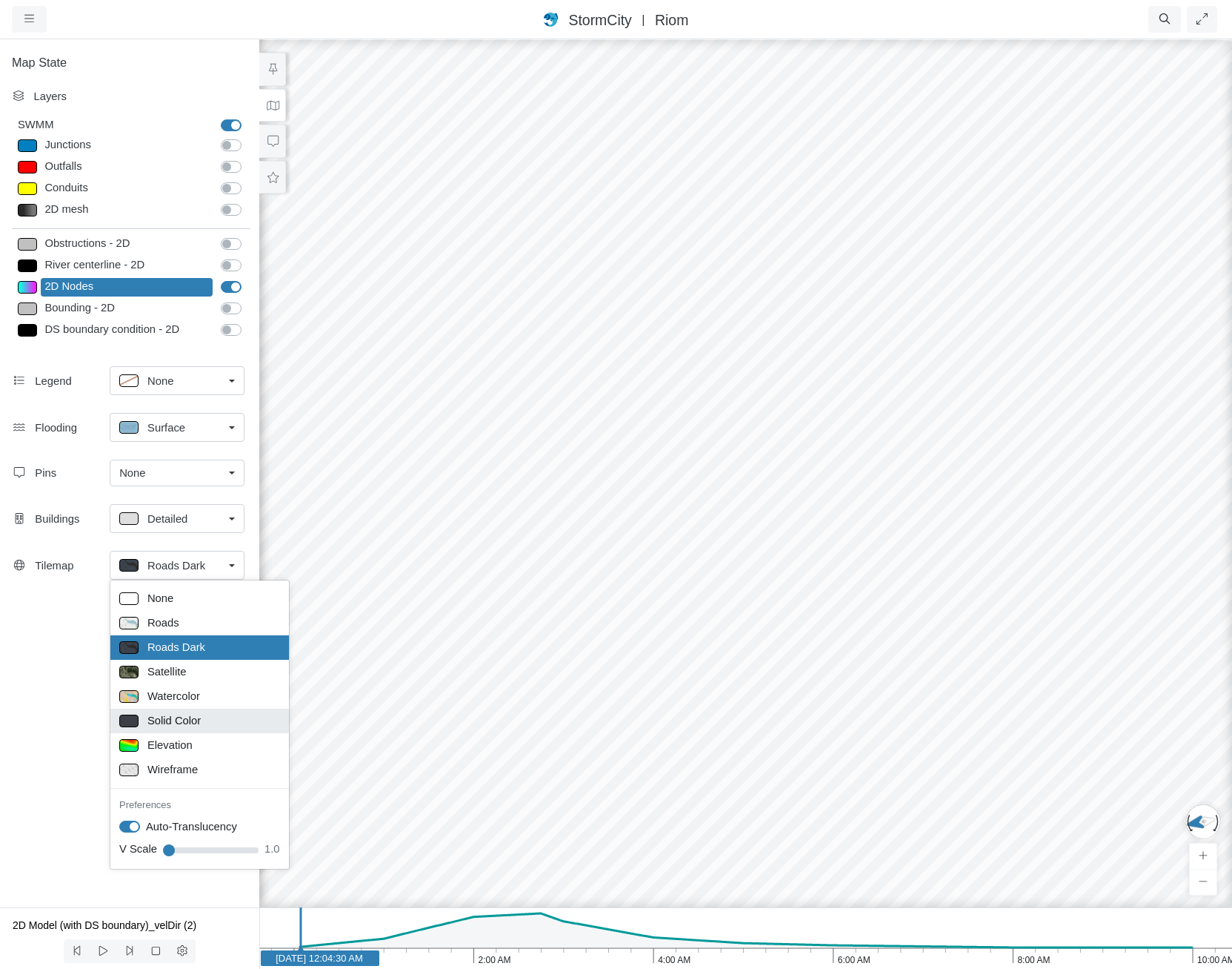
drag, startPoint x: 208, startPoint y: 721, endPoint x: 215, endPoint y: 715, distance: 9.2
click at [208, 721] on div "Solid Color" at bounding box center [200, 721] width 160 height 19
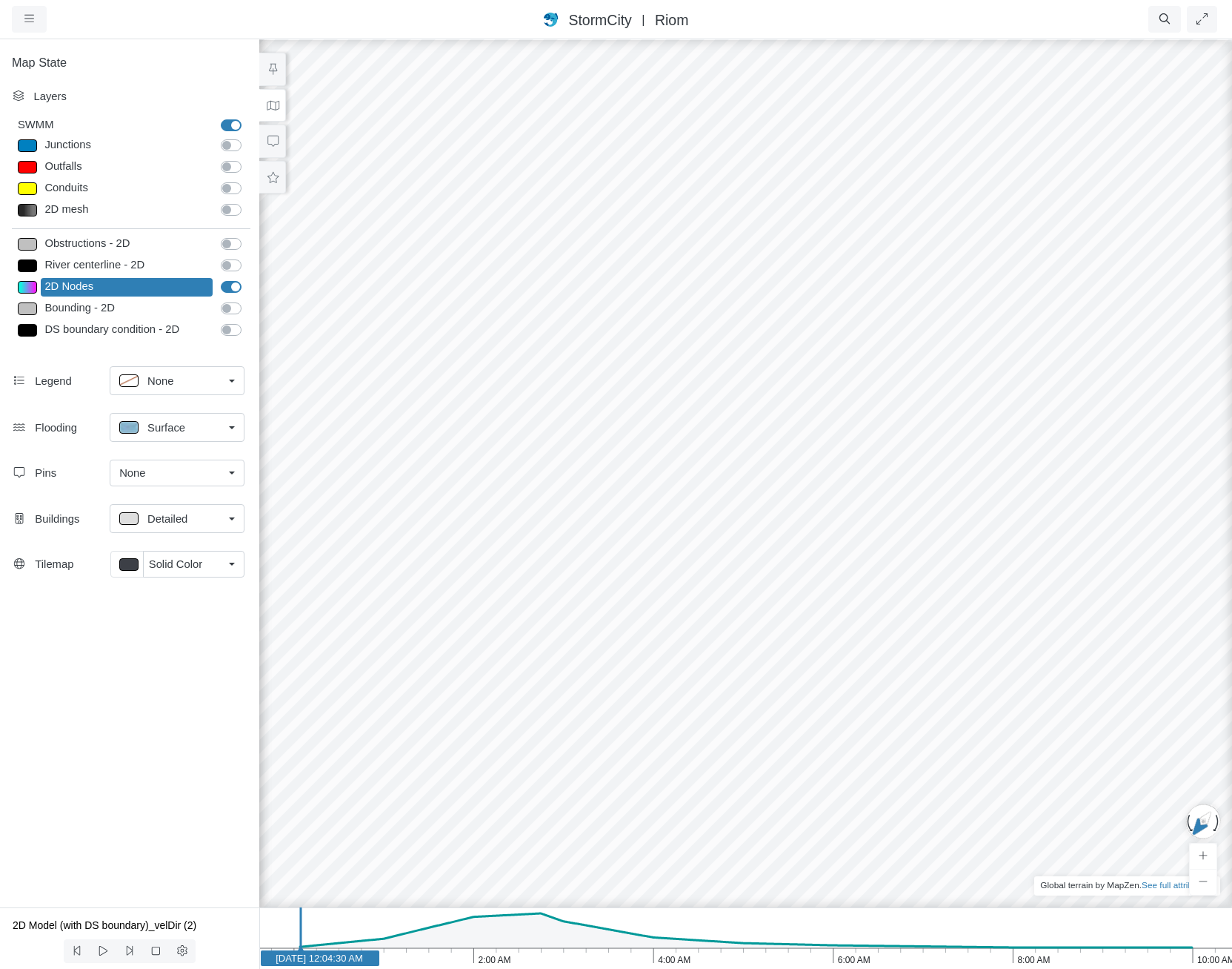
drag, startPoint x: 605, startPoint y: 471, endPoint x: 949, endPoint y: 490, distance: 344.5
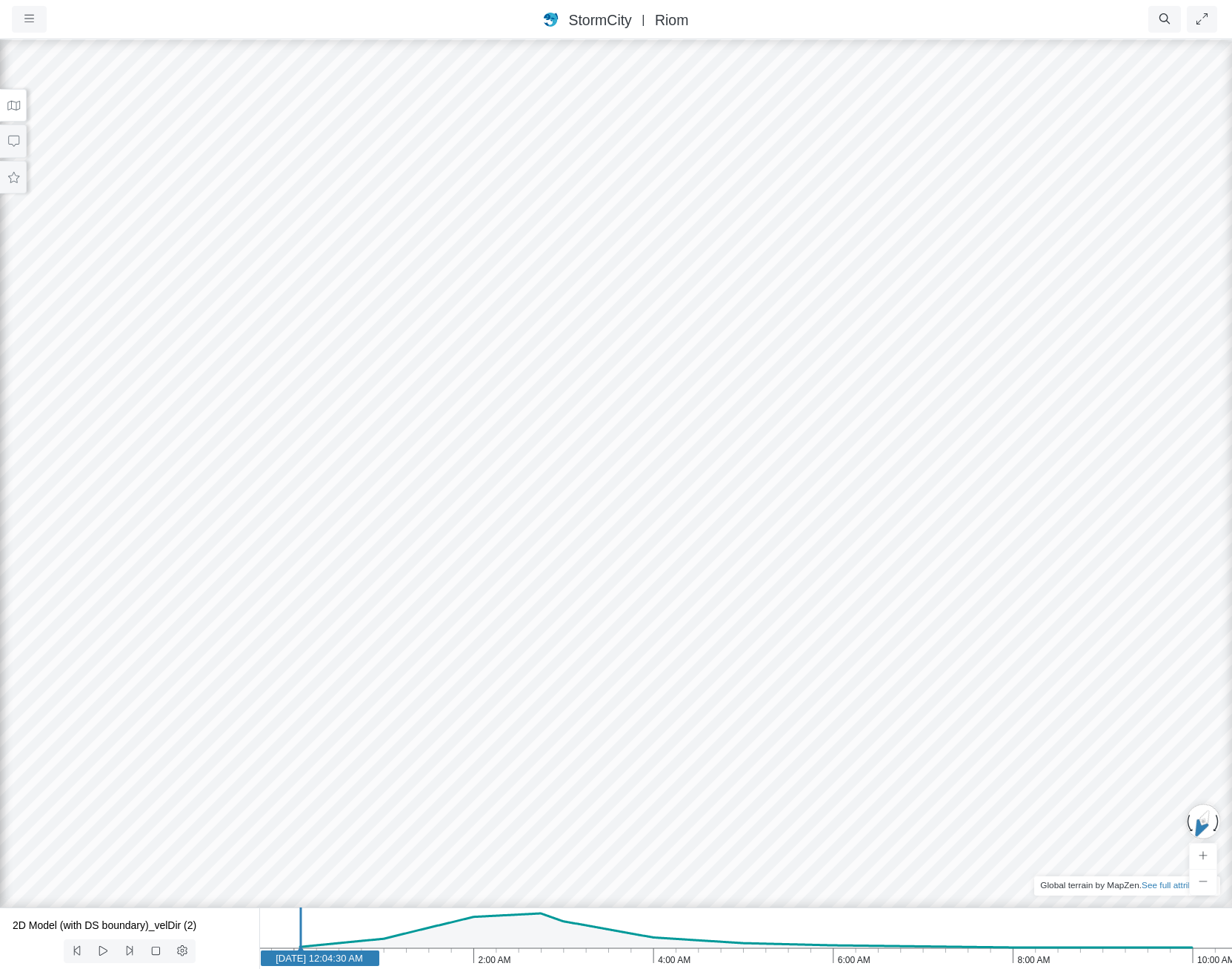
drag, startPoint x: 226, startPoint y: 416, endPoint x: 568, endPoint y: 577, distance: 378.0
click at [553, 573] on div at bounding box center [616, 503] width 1232 height 931
drag, startPoint x: 457, startPoint y: 548, endPoint x: 365, endPoint y: 517, distance: 97.1
drag, startPoint x: 270, startPoint y: 430, endPoint x: 598, endPoint y: 601, distance: 369.9
drag, startPoint x: 521, startPoint y: 539, endPoint x: 928, endPoint y: 625, distance: 416.0
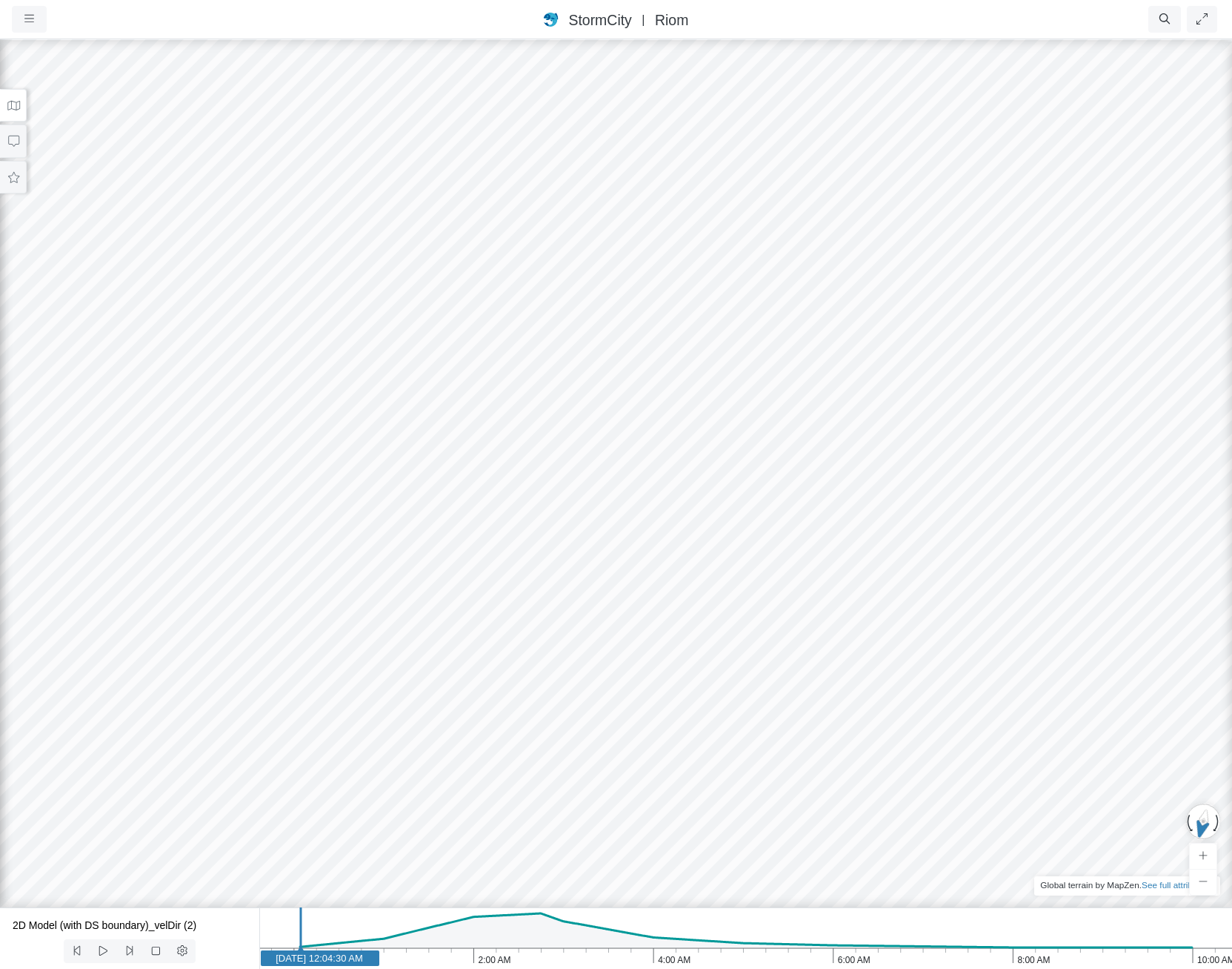
click at [953, 638] on div at bounding box center [616, 503] width 1232 height 931
drag, startPoint x: 884, startPoint y: 557, endPoint x: 903, endPoint y: 555, distance: 19.1
drag, startPoint x: 1128, startPoint y: 614, endPoint x: 552, endPoint y: 569, distance: 577.8
drag, startPoint x: 665, startPoint y: 596, endPoint x: 851, endPoint y: 459, distance: 231.0
click at [786, 411] on div at bounding box center [616, 503] width 1232 height 931
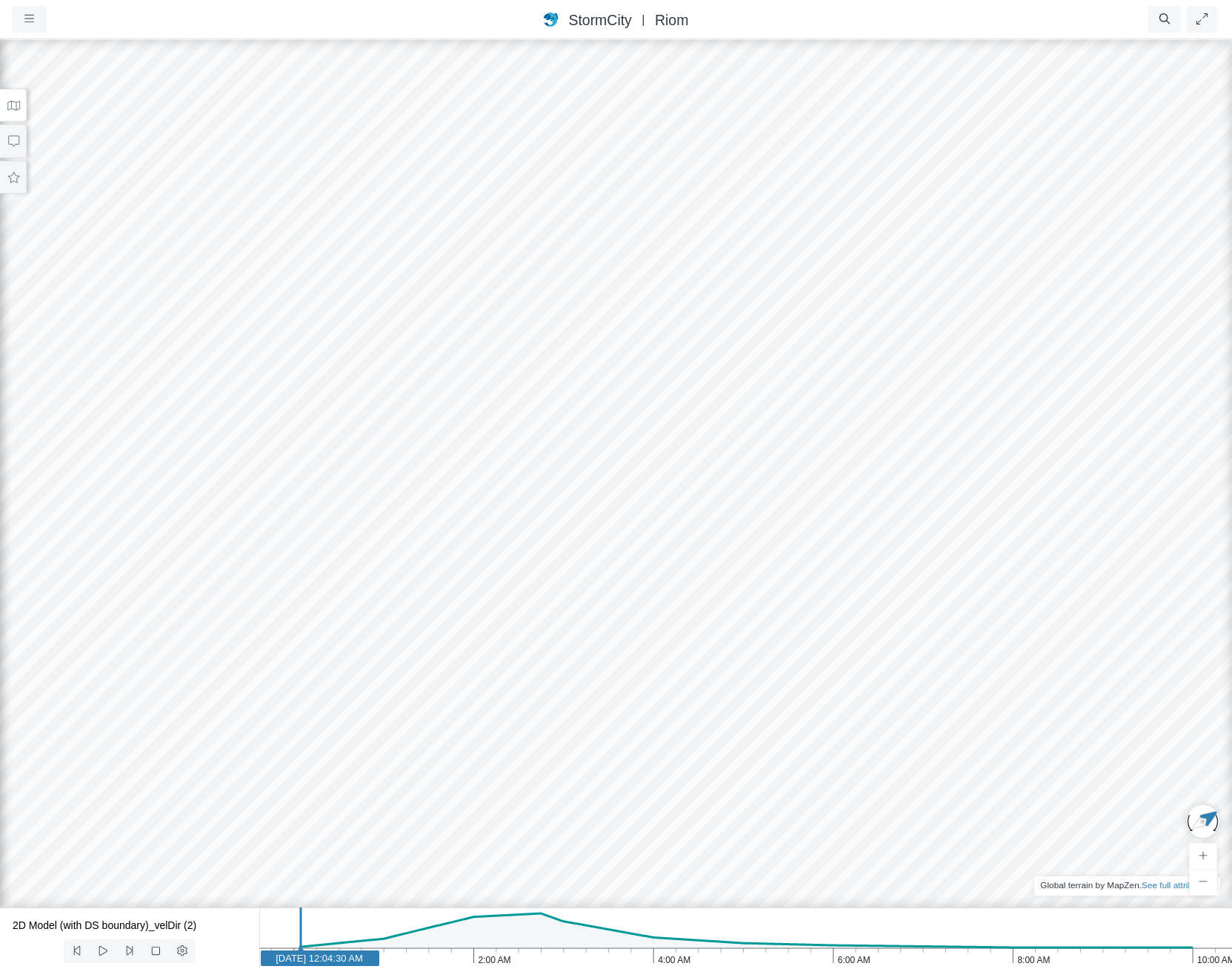
drag, startPoint x: 880, startPoint y: 484, endPoint x: 684, endPoint y: 568, distance: 213.2
drag, startPoint x: 727, startPoint y: 584, endPoint x: 1040, endPoint y: 538, distance: 316.4
drag, startPoint x: 854, startPoint y: 592, endPoint x: 837, endPoint y: 541, distance: 53.8
click at [837, 541] on div at bounding box center [616, 503] width 1232 height 931
